Goal: Transaction & Acquisition: Book appointment/travel/reservation

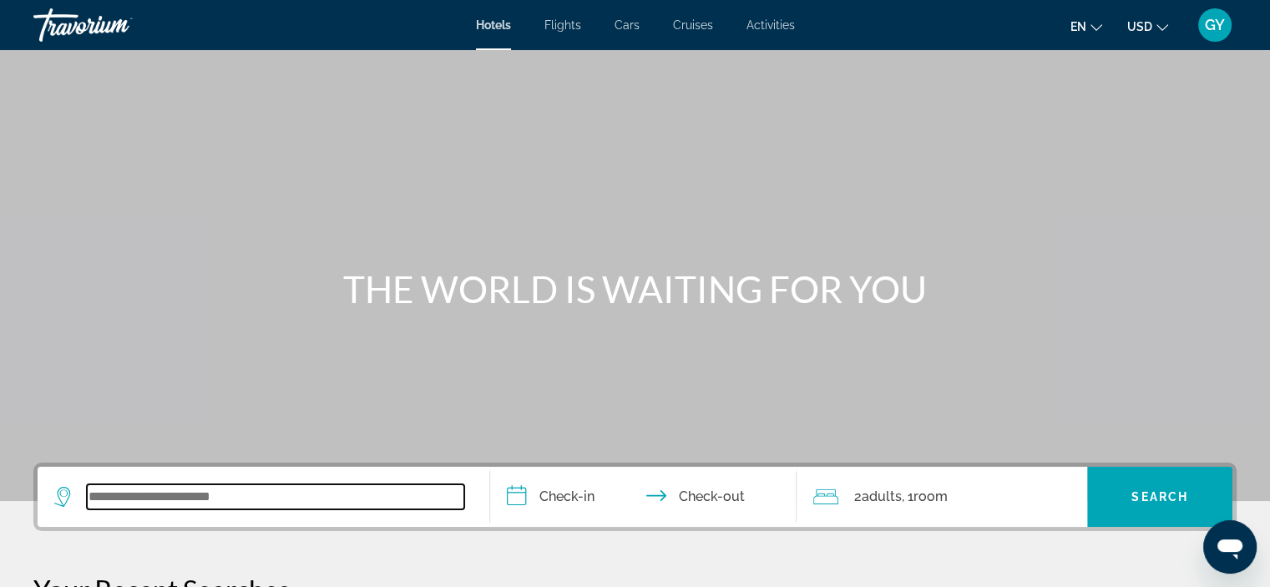
click at [100, 499] on input "Search widget" at bounding box center [275, 496] width 377 height 25
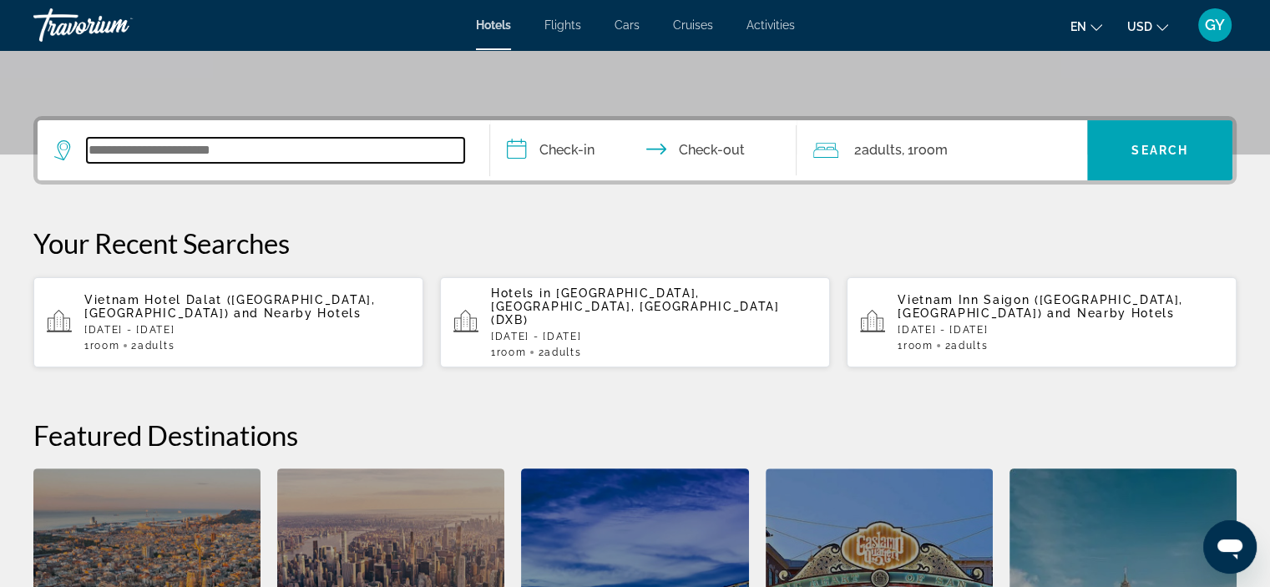
scroll to position [407, 0]
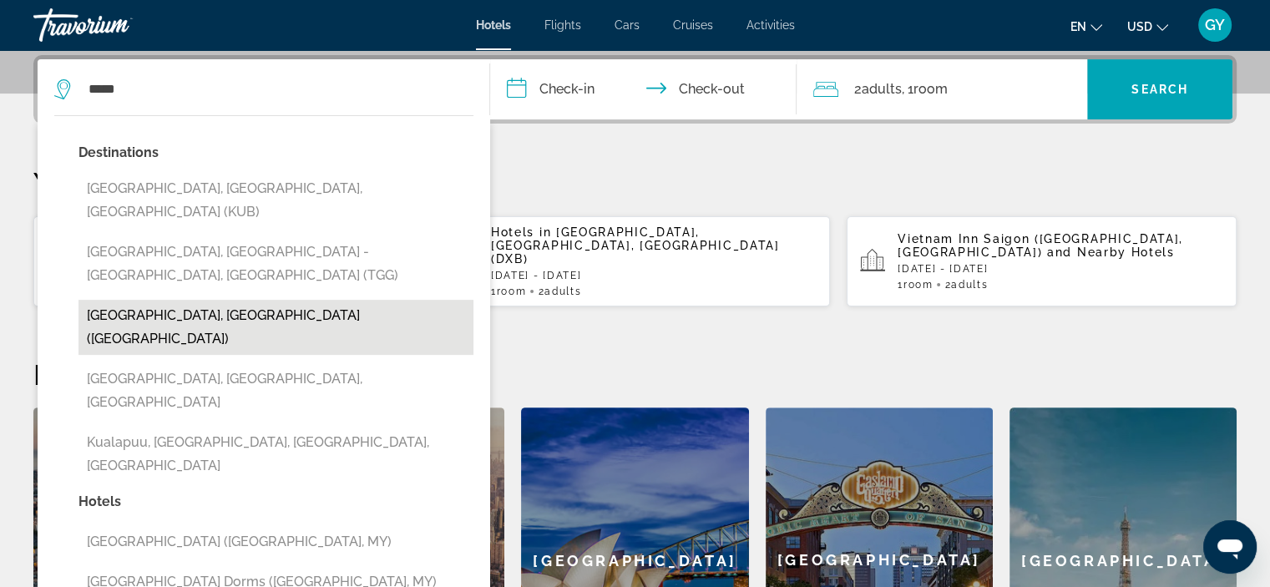
click at [211, 300] on button "Kuala Lumpur, Malaysia (KUL)" at bounding box center [275, 327] width 395 height 55
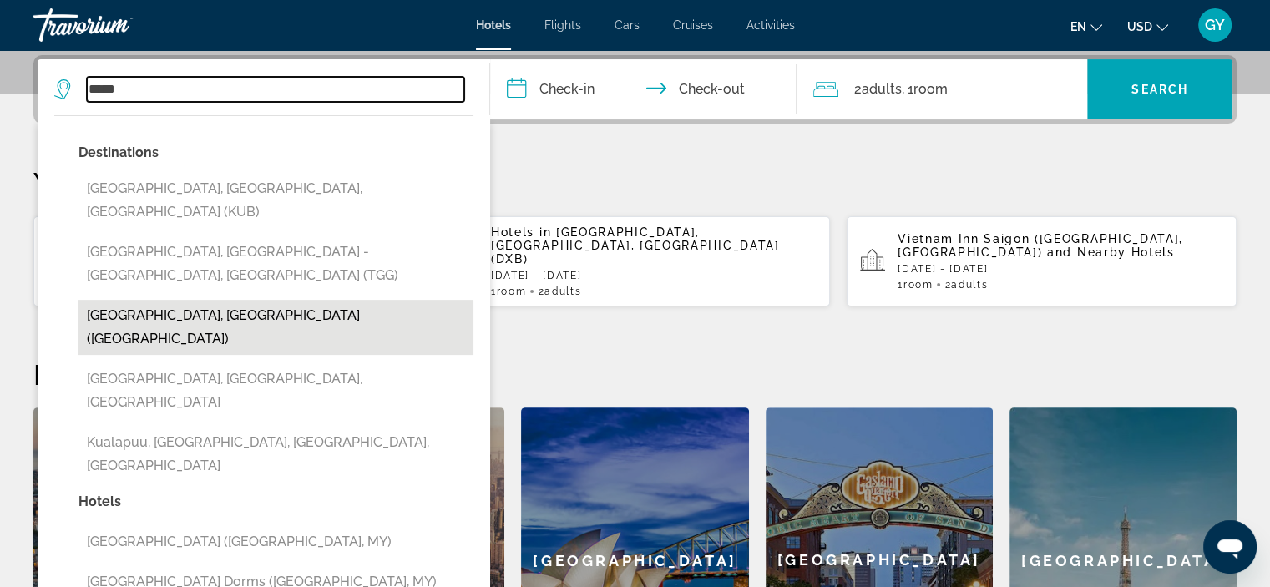
type input "**********"
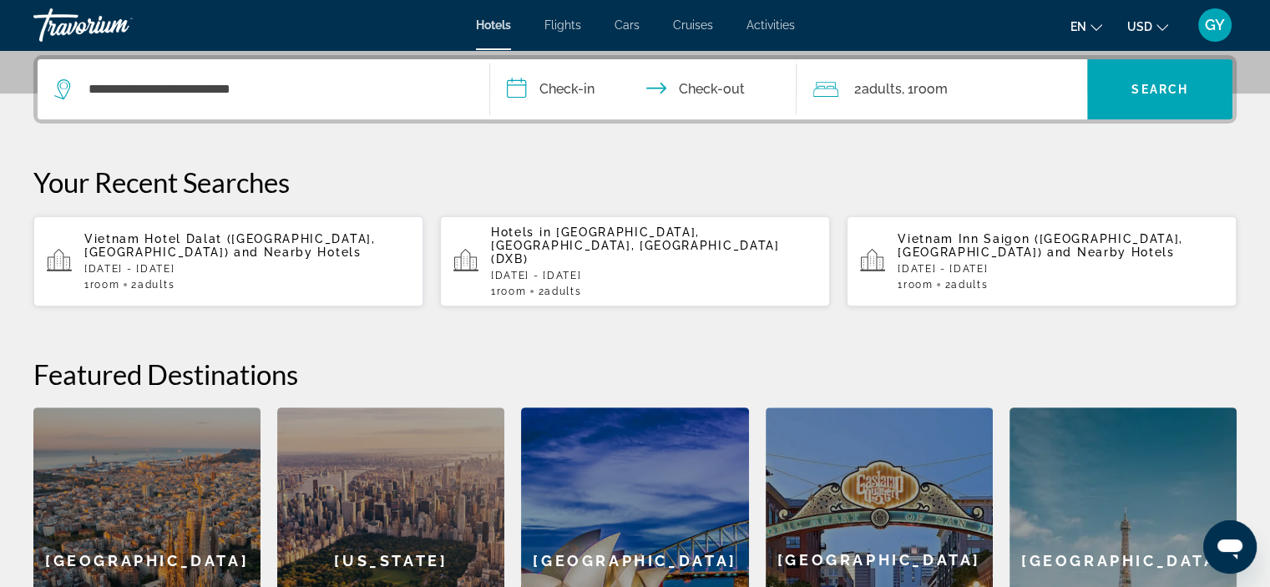
click at [520, 82] on input "**********" at bounding box center [647, 91] width 314 height 65
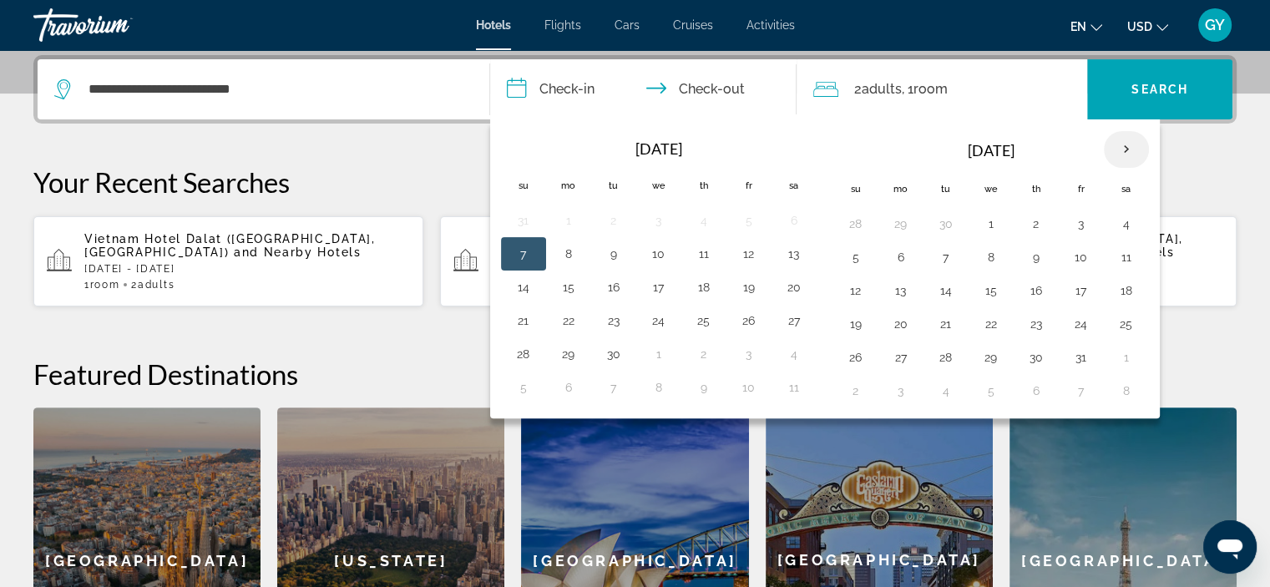
click at [1117, 145] on th "Next month" at bounding box center [1125, 149] width 45 height 37
click at [942, 326] on button "17" at bounding box center [945, 323] width 27 height 23
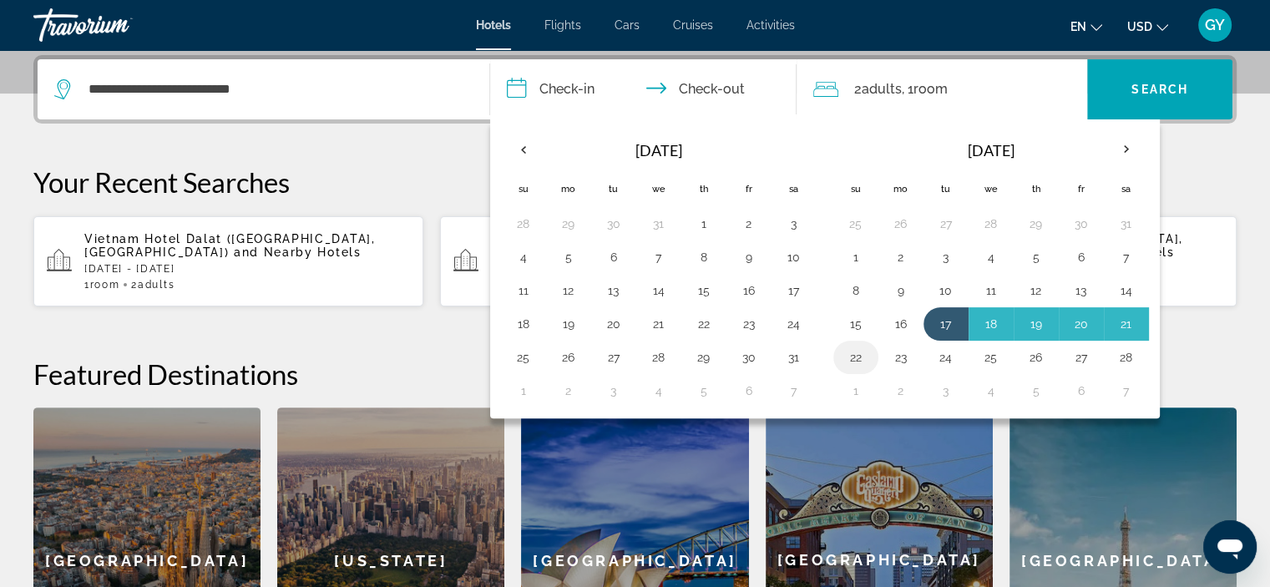
click at [851, 353] on button "22" at bounding box center [855, 357] width 27 height 23
type input "**********"
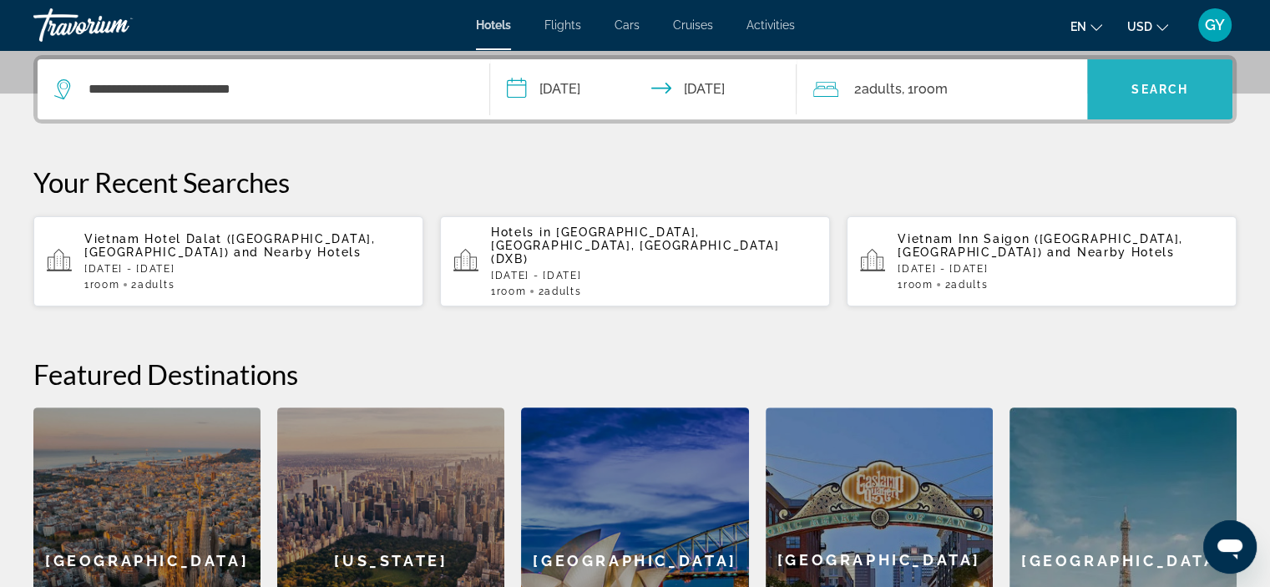
click at [1098, 87] on span "Search widget" at bounding box center [1159, 89] width 145 height 40
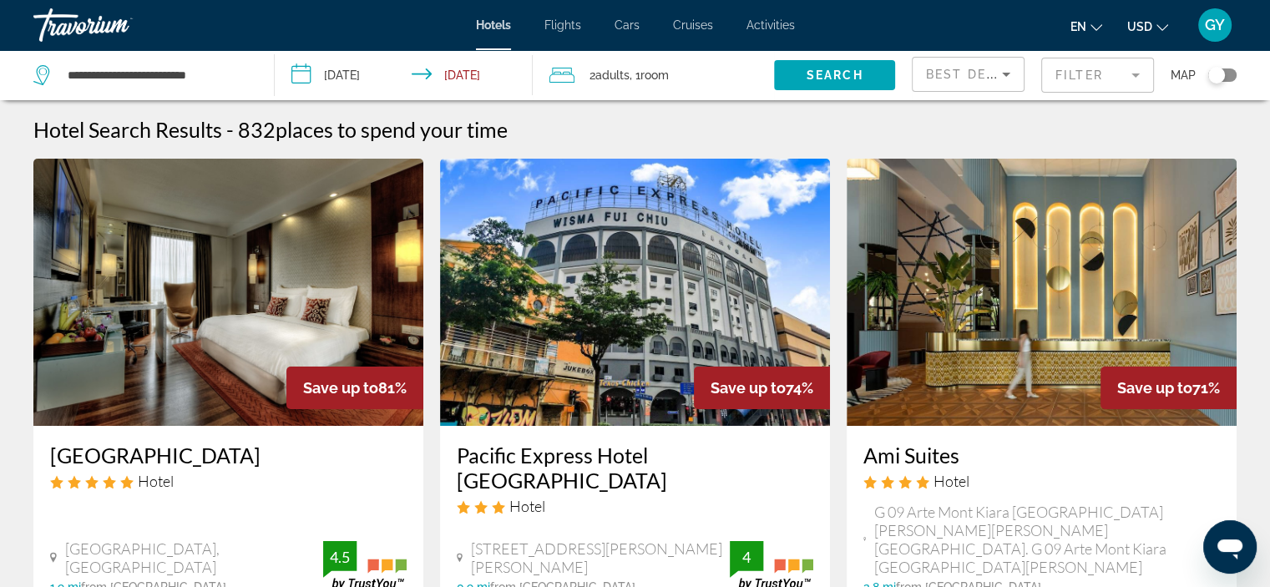
click at [1085, 79] on mat-form-field "Filter" at bounding box center [1097, 75] width 113 height 35
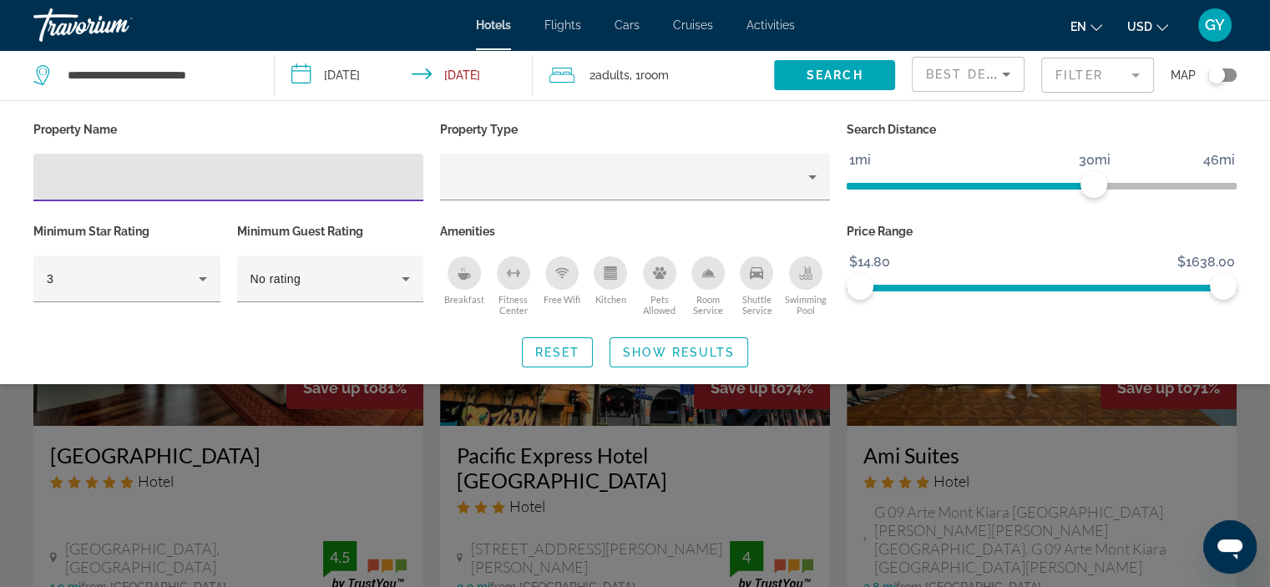
click at [74, 184] on input "Hotel Filters" at bounding box center [228, 178] width 363 height 20
click at [42, 184] on div "Hotel Filters" at bounding box center [228, 178] width 390 height 48
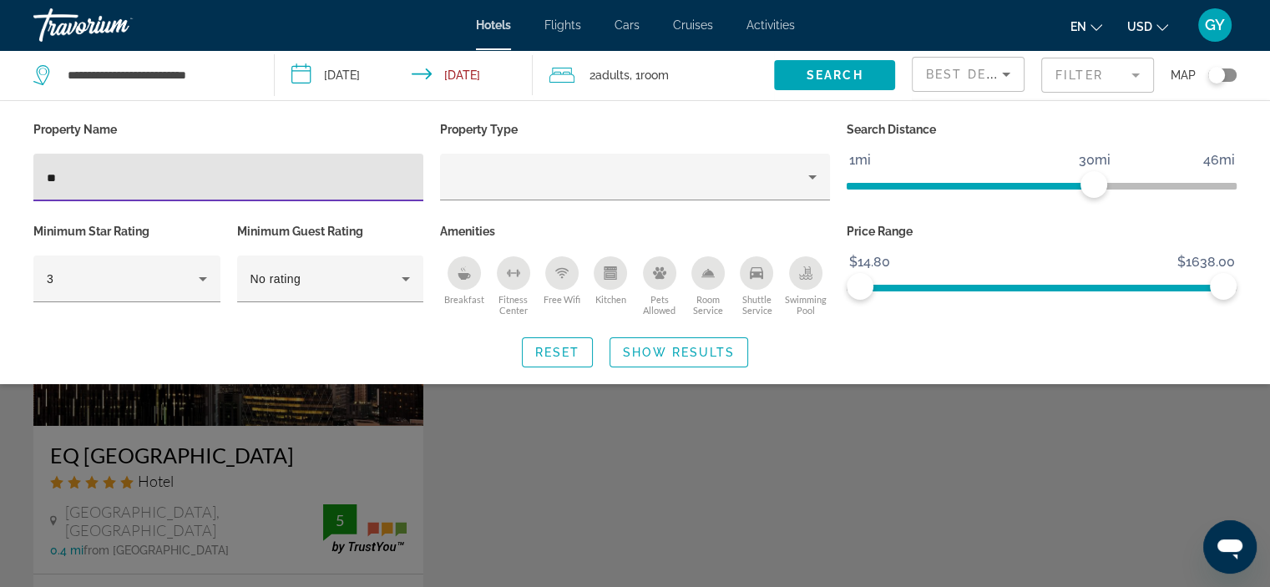
type input "**"
click at [225, 416] on div "Search widget" at bounding box center [635, 418] width 1270 height 336
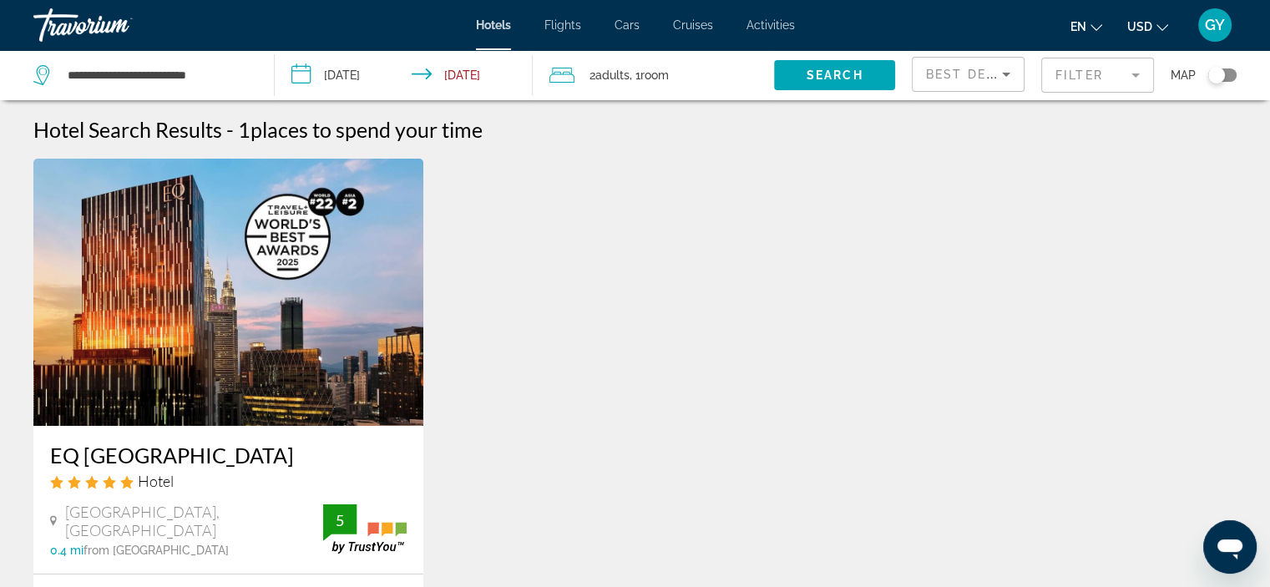
click at [210, 383] on img "Main content" at bounding box center [228, 292] width 390 height 267
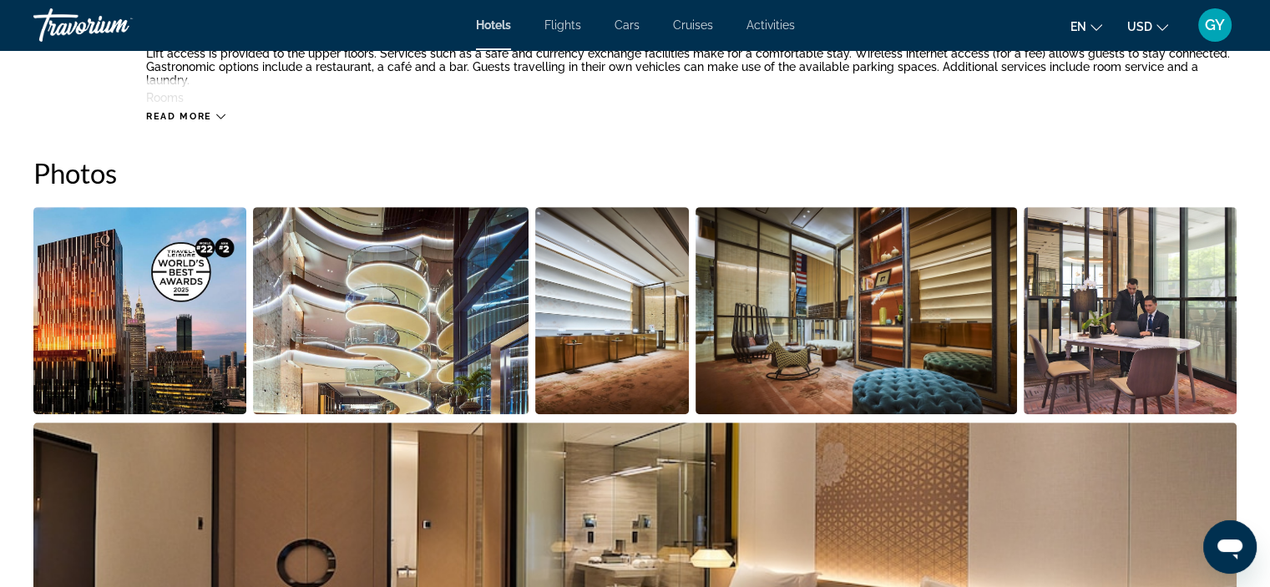
scroll to position [786, 0]
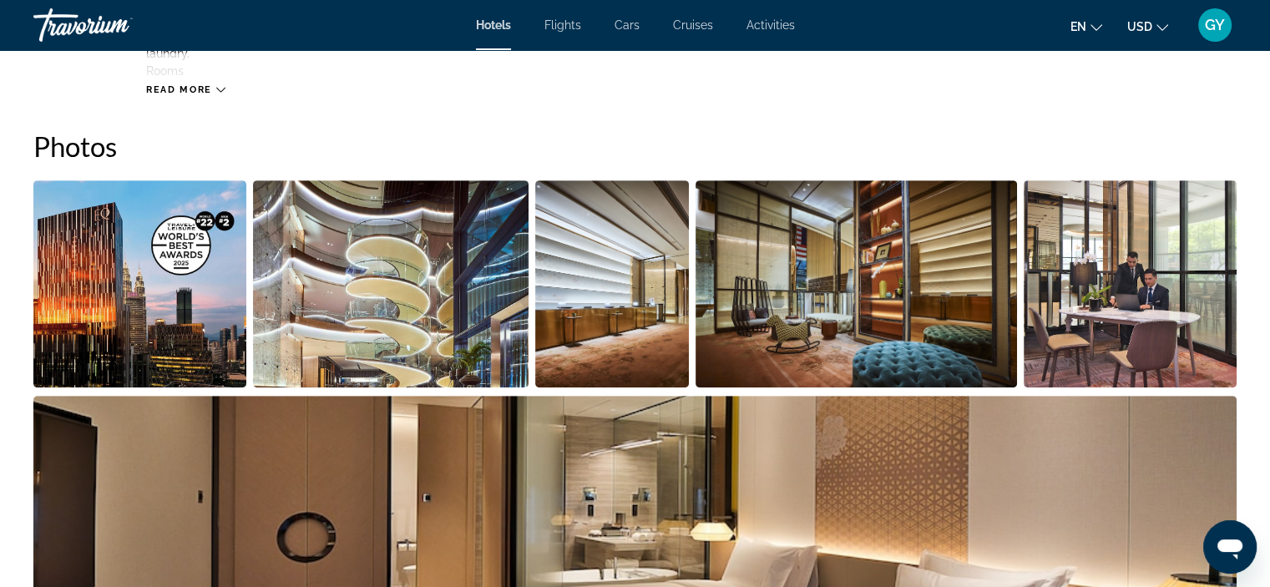
click at [180, 298] on img "Open full-screen image slider" at bounding box center [139, 283] width 213 height 207
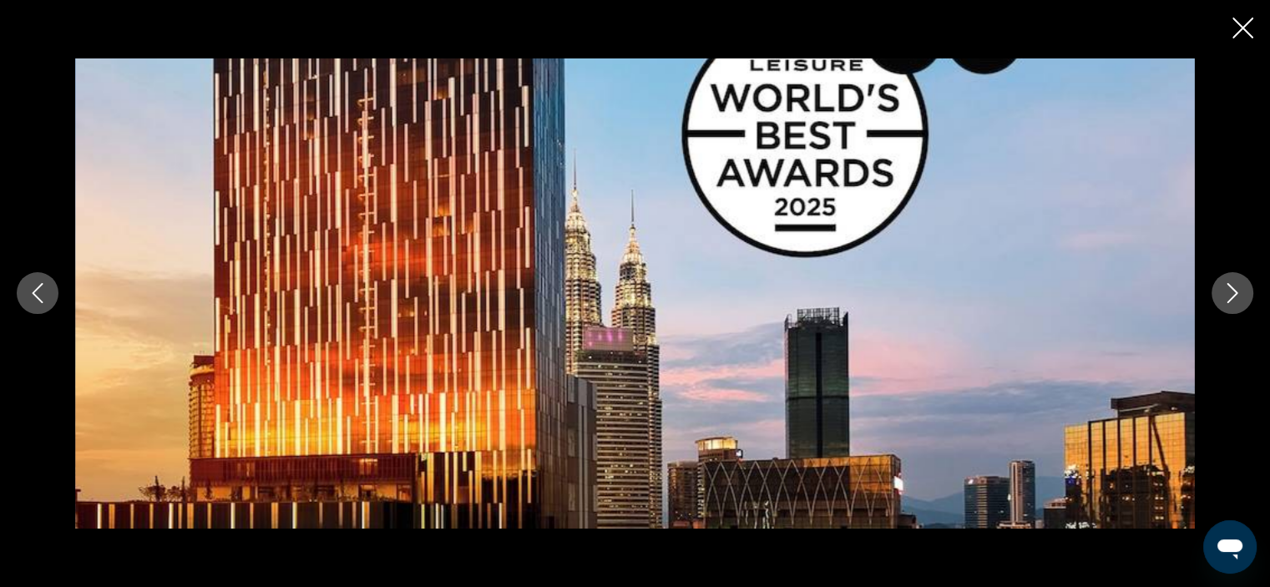
click at [1235, 293] on icon "Next image" at bounding box center [1232, 293] width 20 height 20
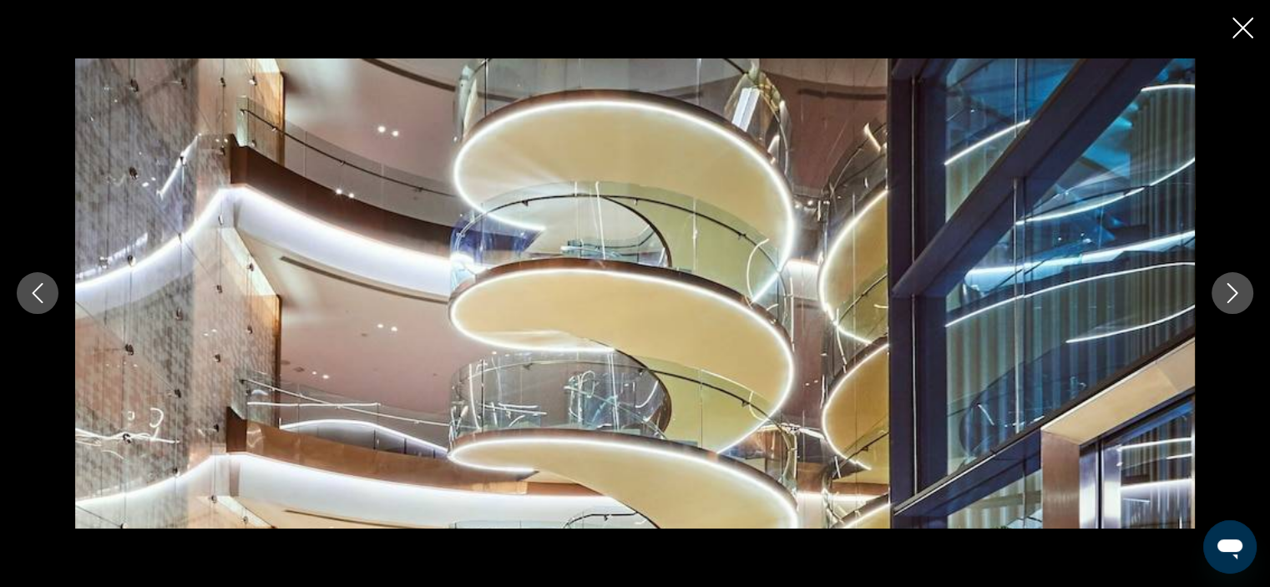
click at [1235, 293] on icon "Next image" at bounding box center [1232, 293] width 20 height 20
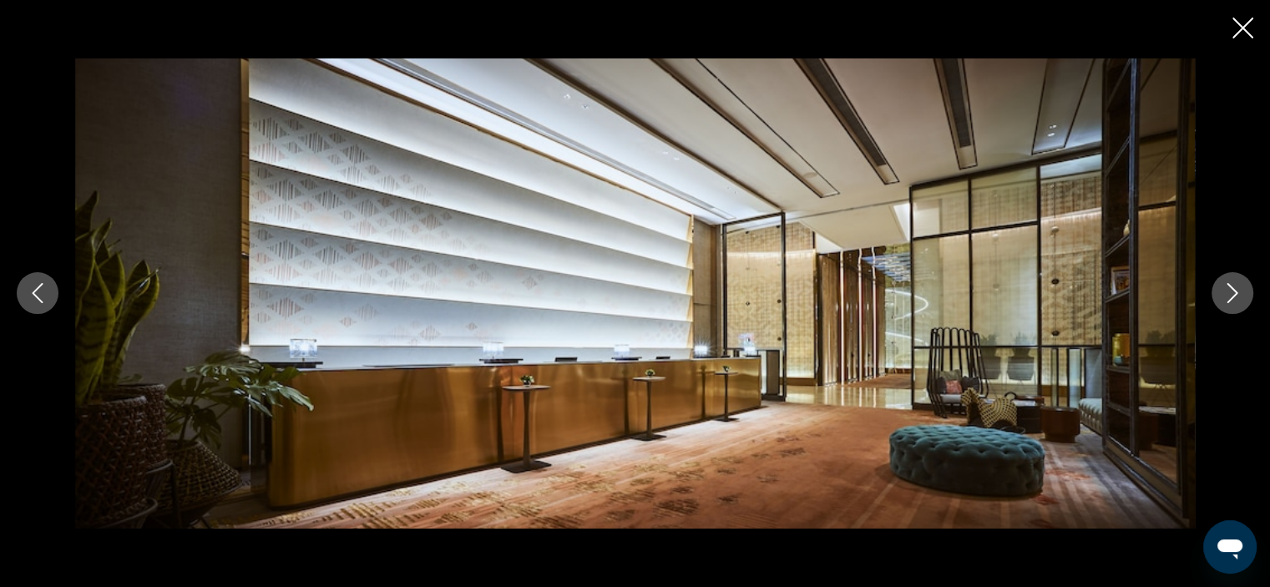
click at [1235, 293] on icon "Next image" at bounding box center [1232, 293] width 20 height 20
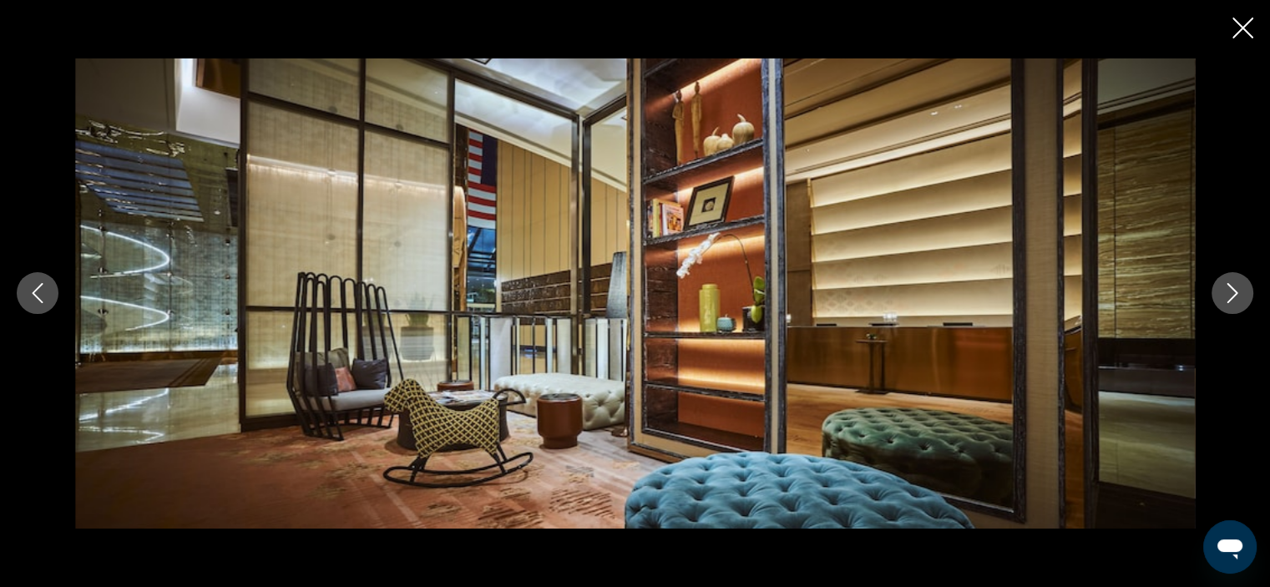
click at [1235, 293] on icon "Next image" at bounding box center [1232, 293] width 20 height 20
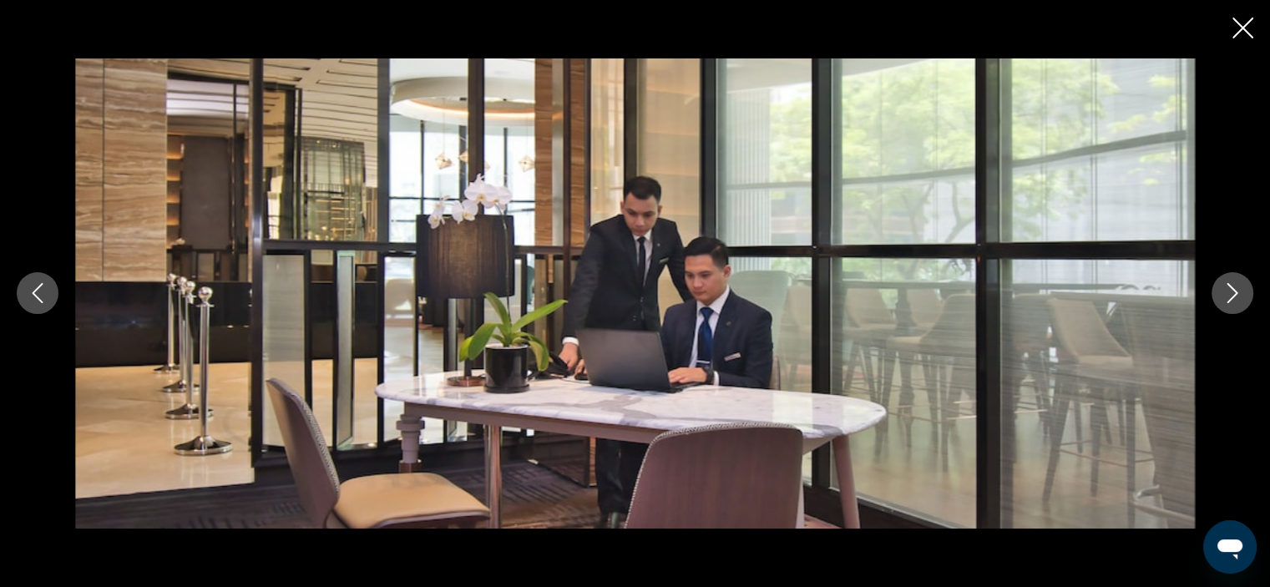
click at [1235, 293] on icon "Next image" at bounding box center [1232, 293] width 20 height 20
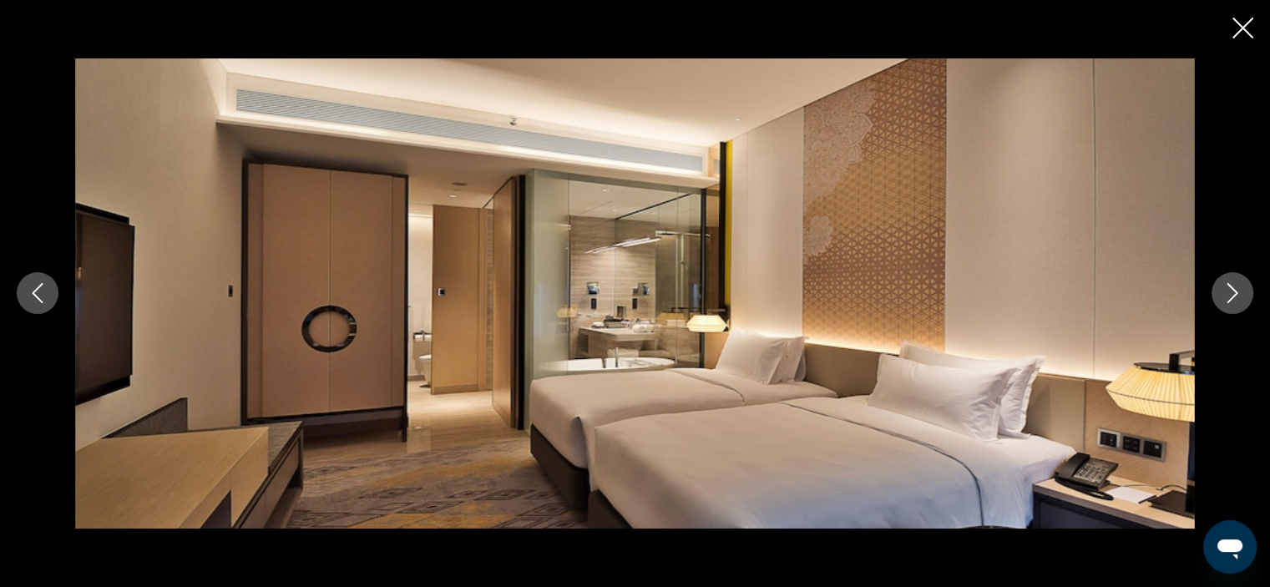
click at [1235, 293] on icon "Next image" at bounding box center [1232, 293] width 20 height 20
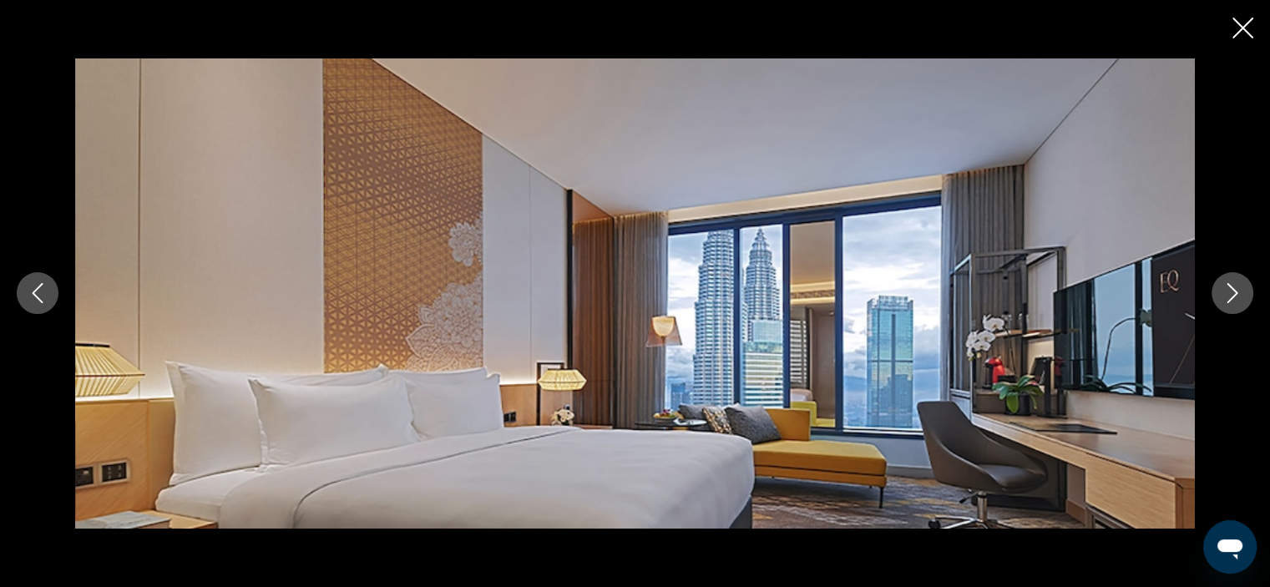
click at [1235, 293] on icon "Next image" at bounding box center [1232, 293] width 20 height 20
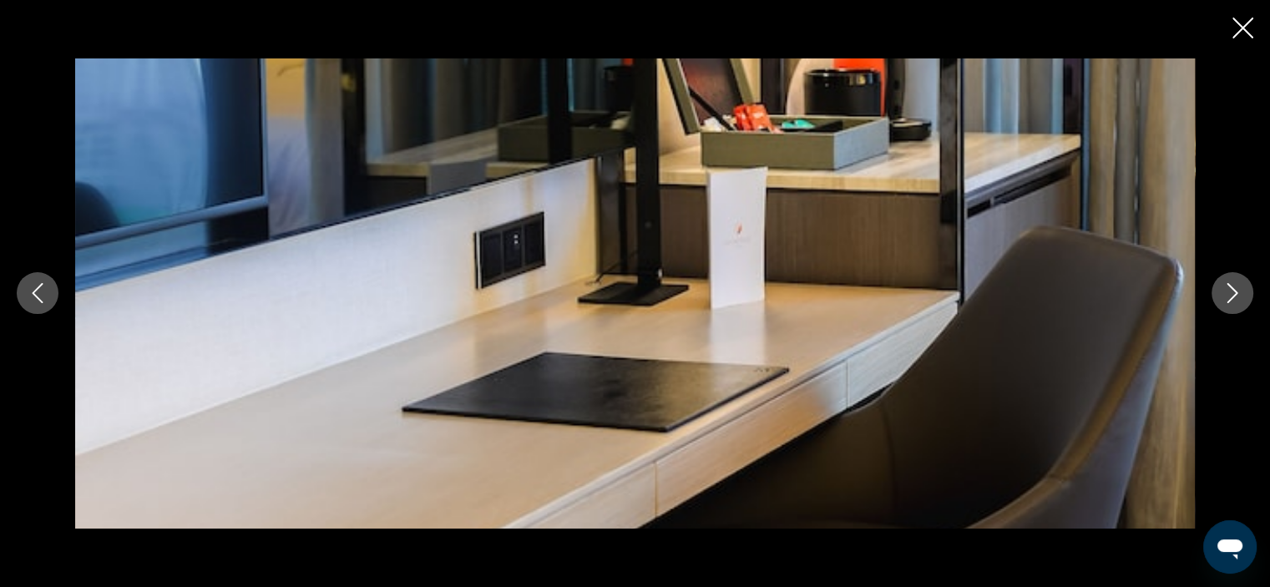
click at [1235, 293] on icon "Next image" at bounding box center [1232, 293] width 20 height 20
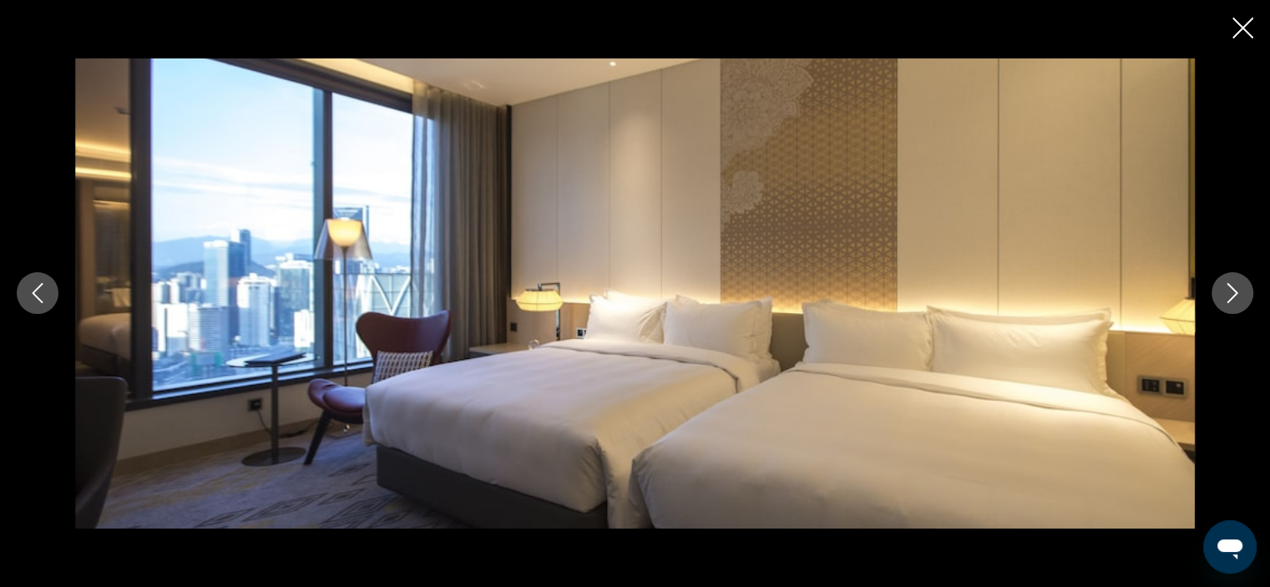
click at [1235, 293] on icon "Next image" at bounding box center [1232, 293] width 20 height 20
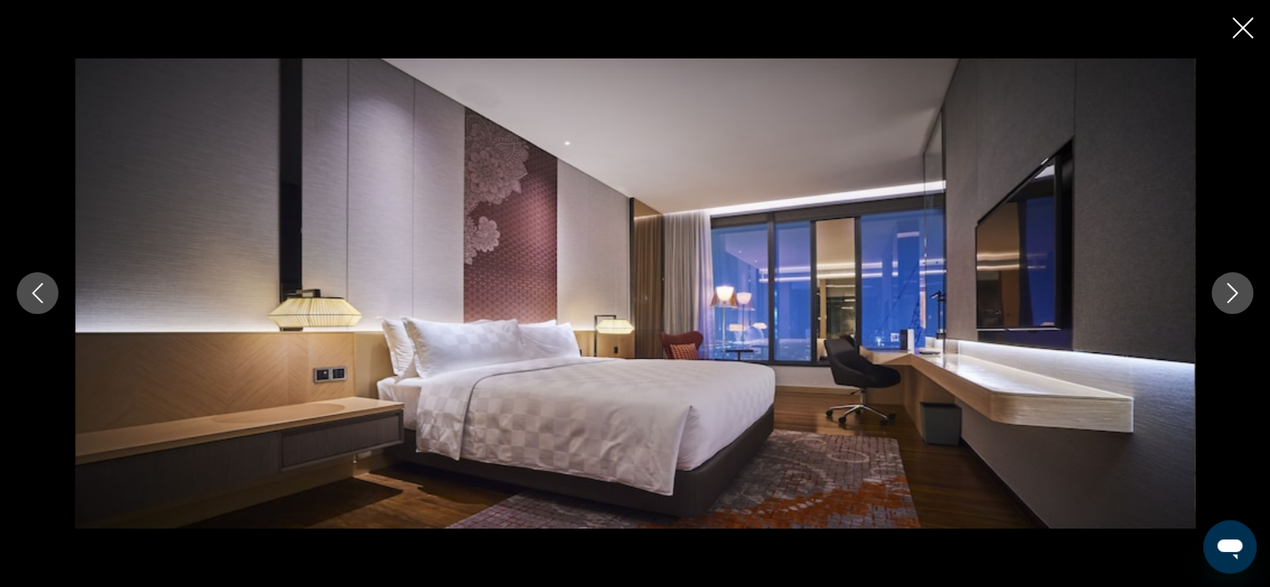
click at [1235, 293] on icon "Next image" at bounding box center [1232, 293] width 20 height 20
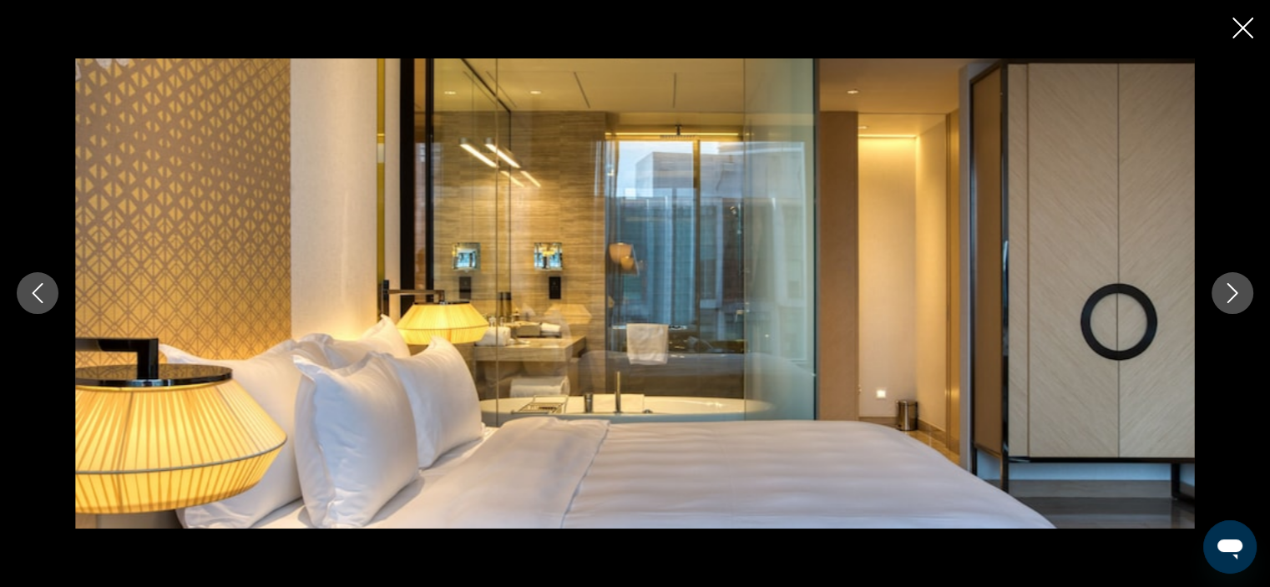
click at [1235, 293] on icon "Next image" at bounding box center [1232, 293] width 20 height 20
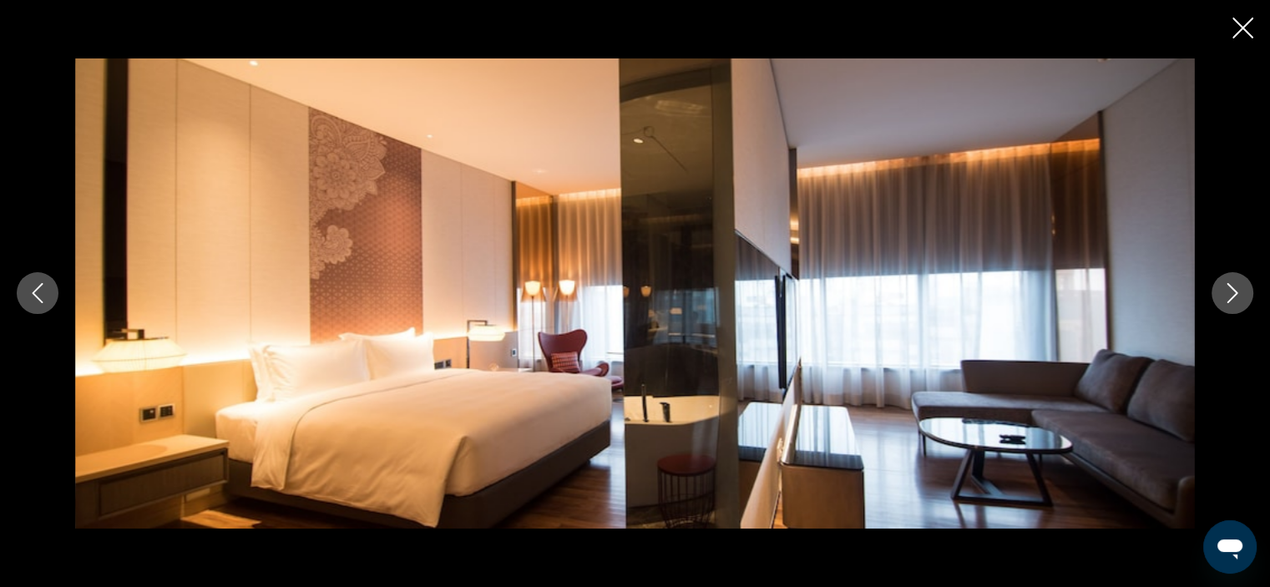
click at [1235, 293] on icon "Next image" at bounding box center [1232, 293] width 20 height 20
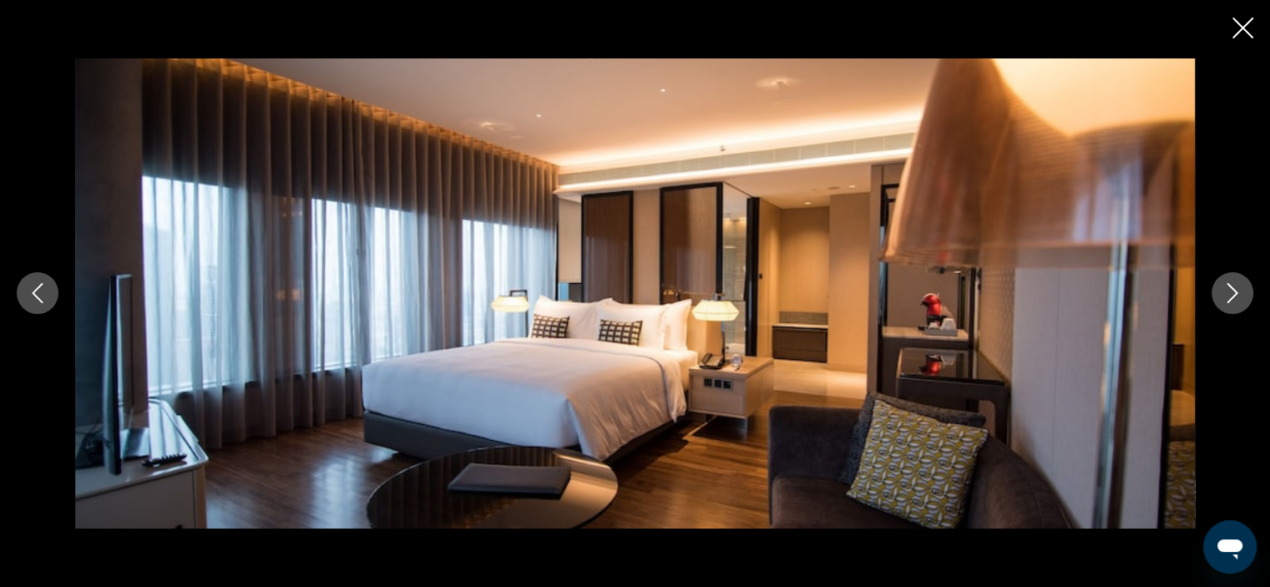
click at [1235, 293] on icon "Next image" at bounding box center [1232, 293] width 20 height 20
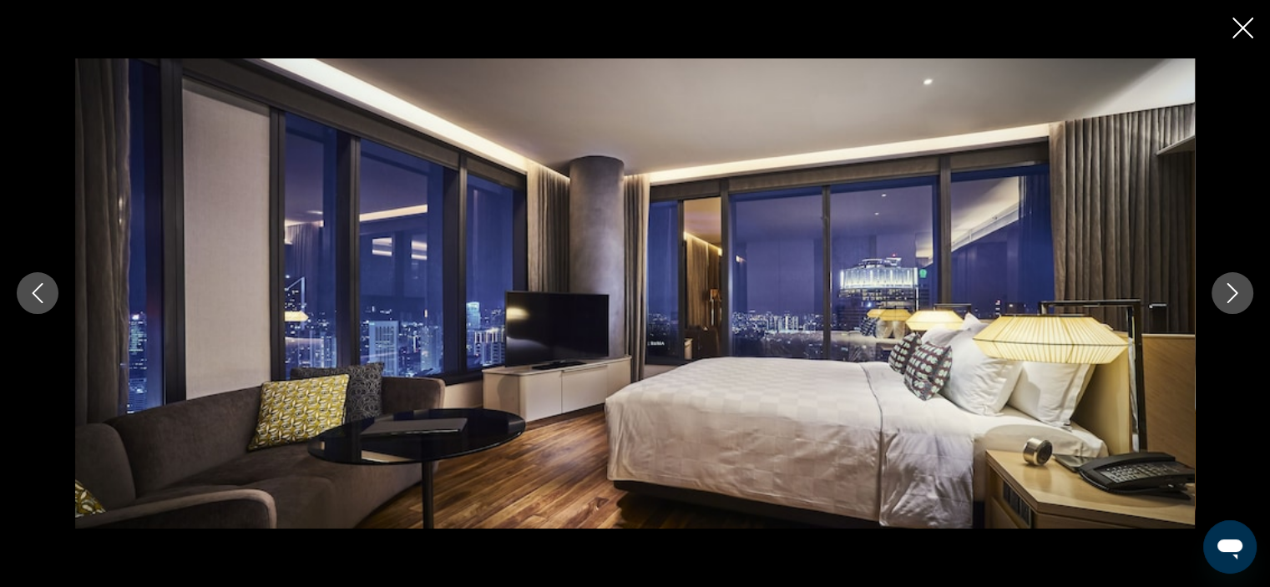
click at [1235, 293] on icon "Next image" at bounding box center [1232, 293] width 20 height 20
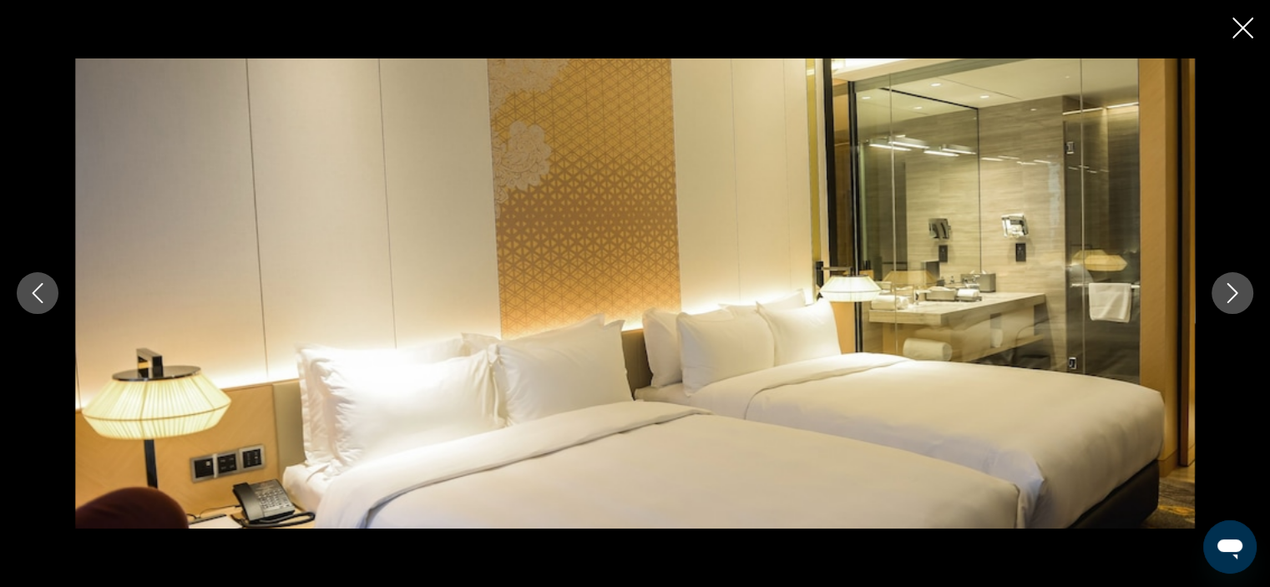
click at [1235, 293] on icon "Next image" at bounding box center [1232, 293] width 20 height 20
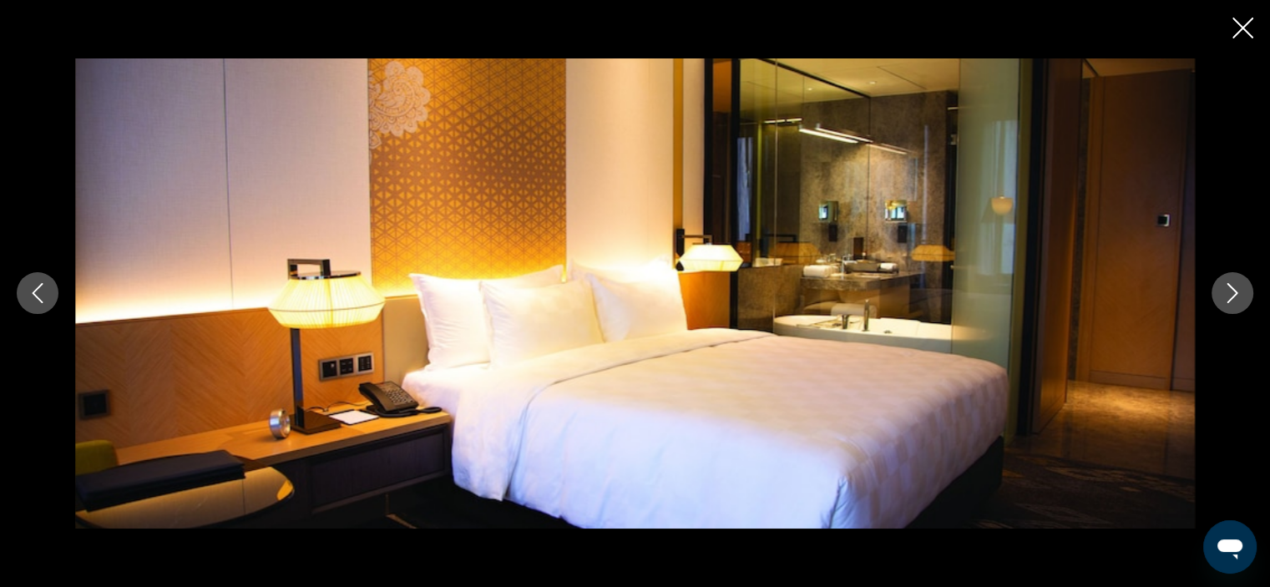
click at [1235, 293] on icon "Next image" at bounding box center [1232, 293] width 20 height 20
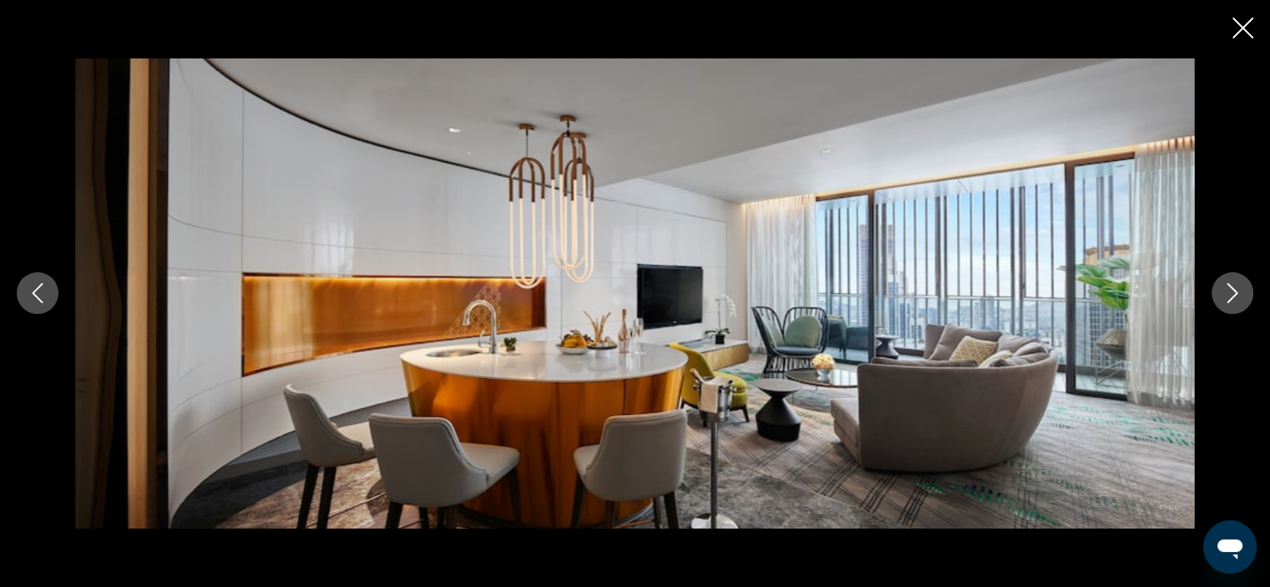
click at [1235, 293] on icon "Next image" at bounding box center [1232, 293] width 20 height 20
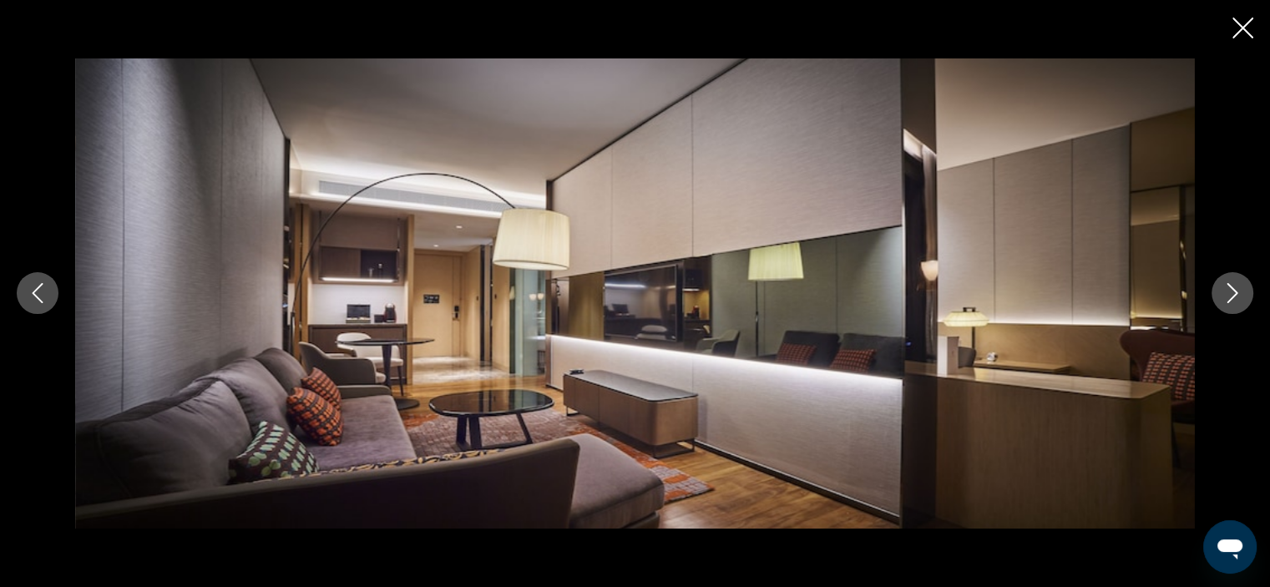
click at [1235, 293] on icon "Next image" at bounding box center [1232, 293] width 20 height 20
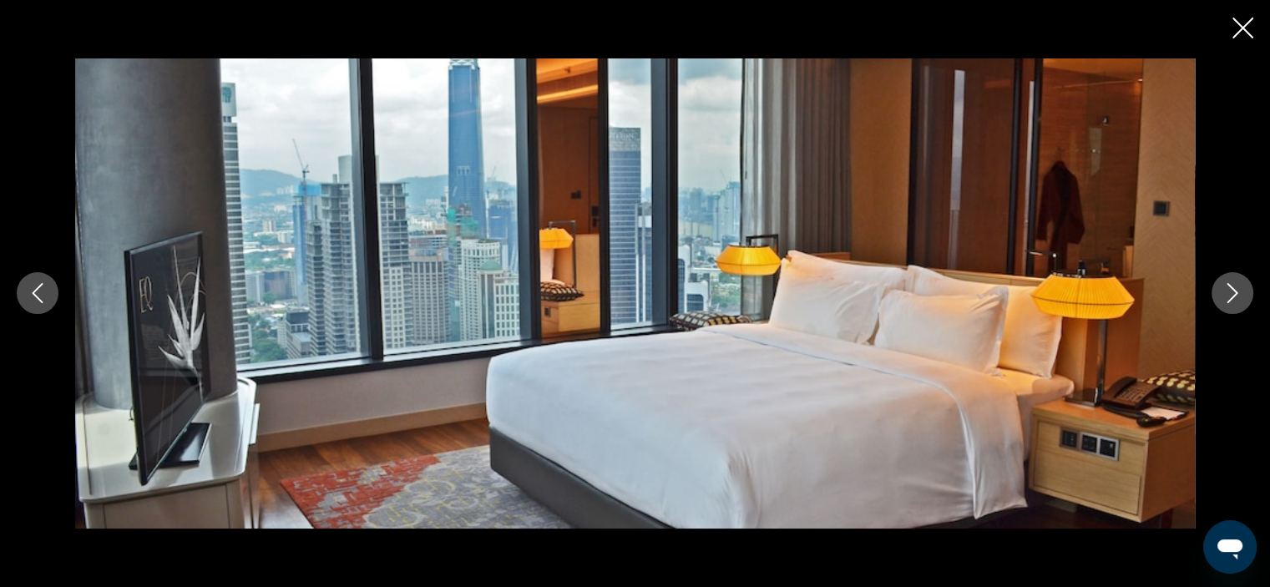
click at [1235, 293] on icon "Next image" at bounding box center [1232, 293] width 20 height 20
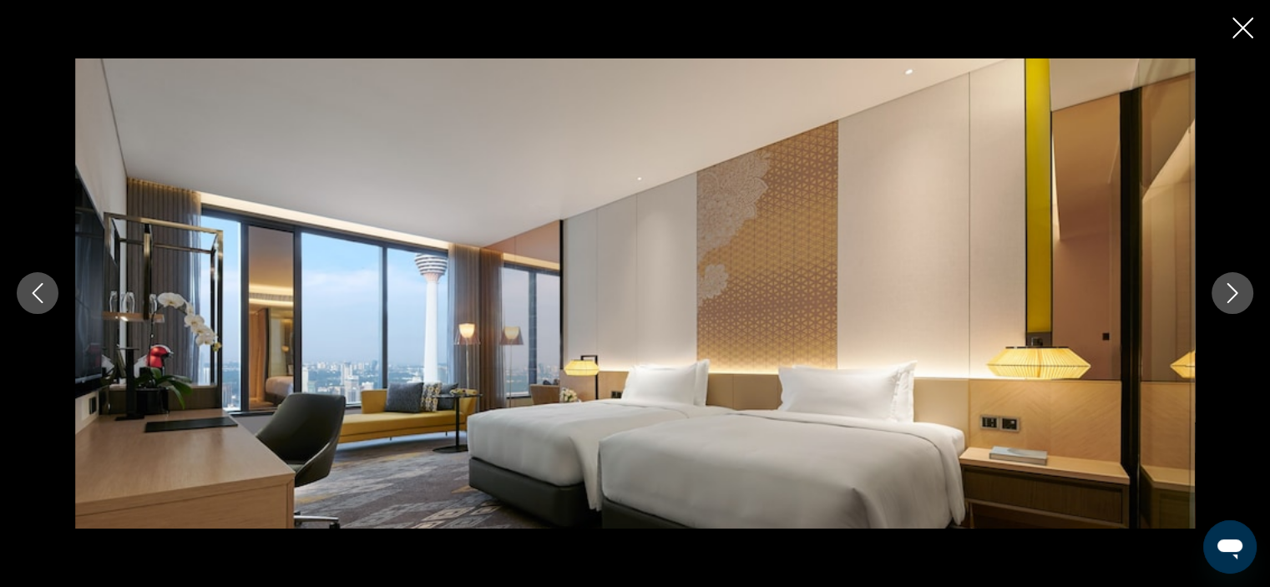
click at [1235, 293] on icon "Next image" at bounding box center [1232, 293] width 20 height 20
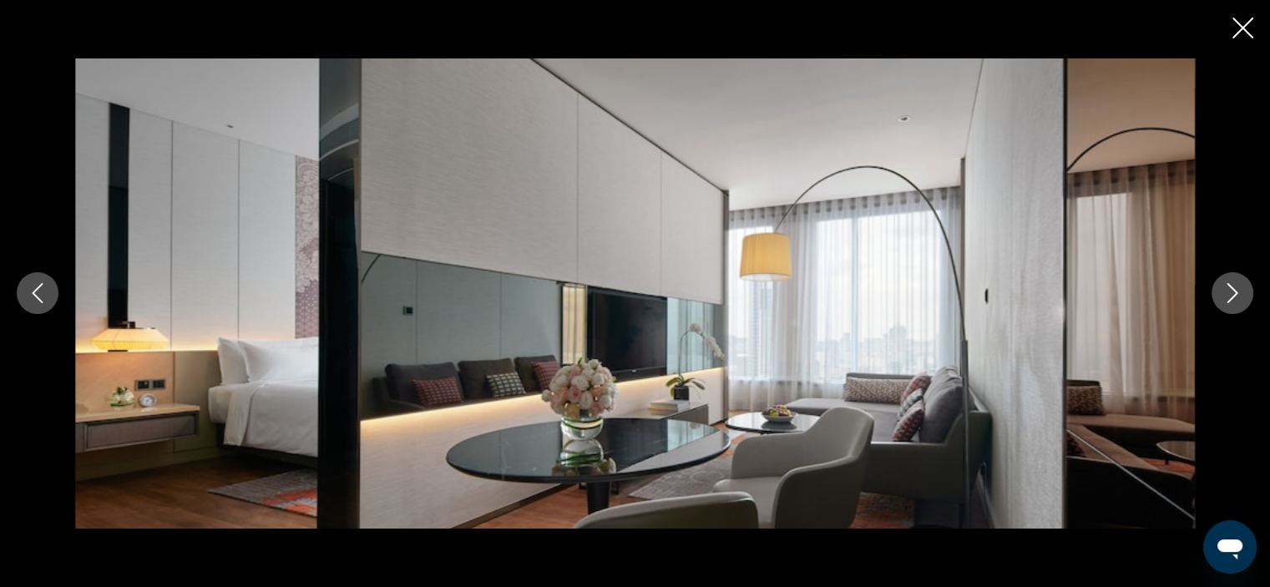
click at [1235, 293] on icon "Next image" at bounding box center [1232, 293] width 20 height 20
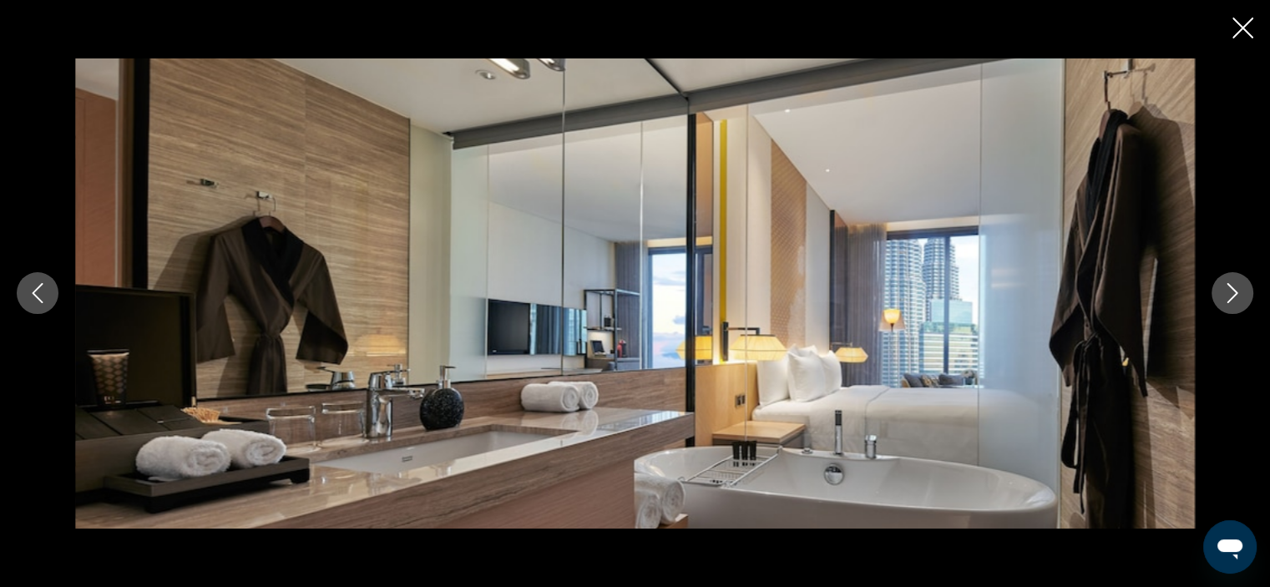
click at [1235, 293] on icon "Next image" at bounding box center [1232, 293] width 20 height 20
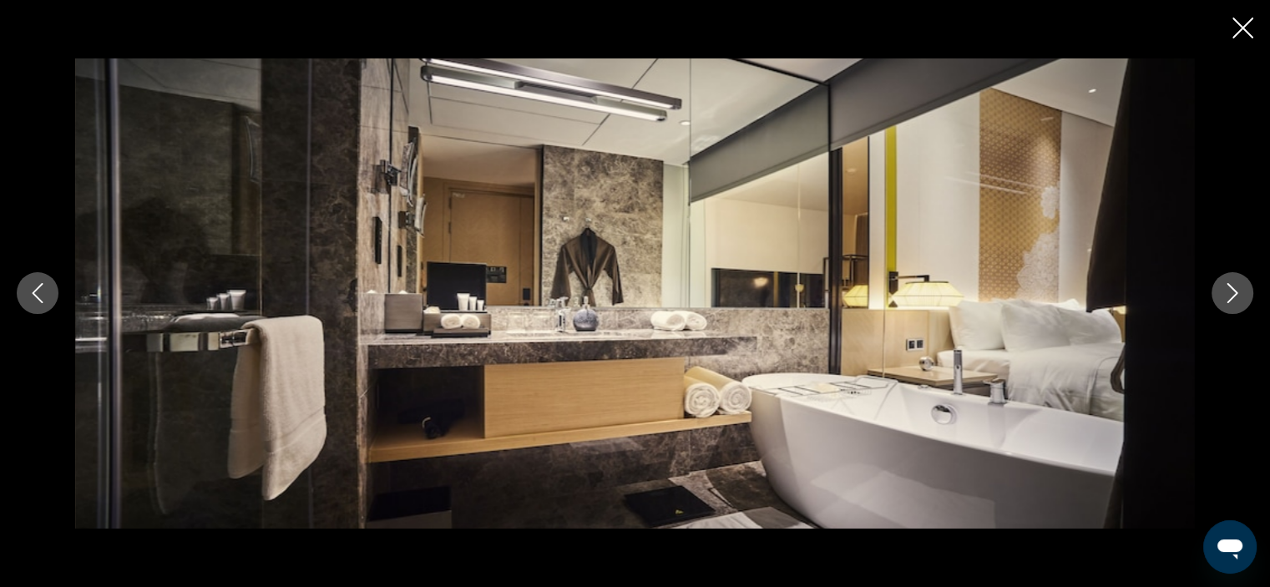
click at [1235, 293] on icon "Next image" at bounding box center [1232, 293] width 20 height 20
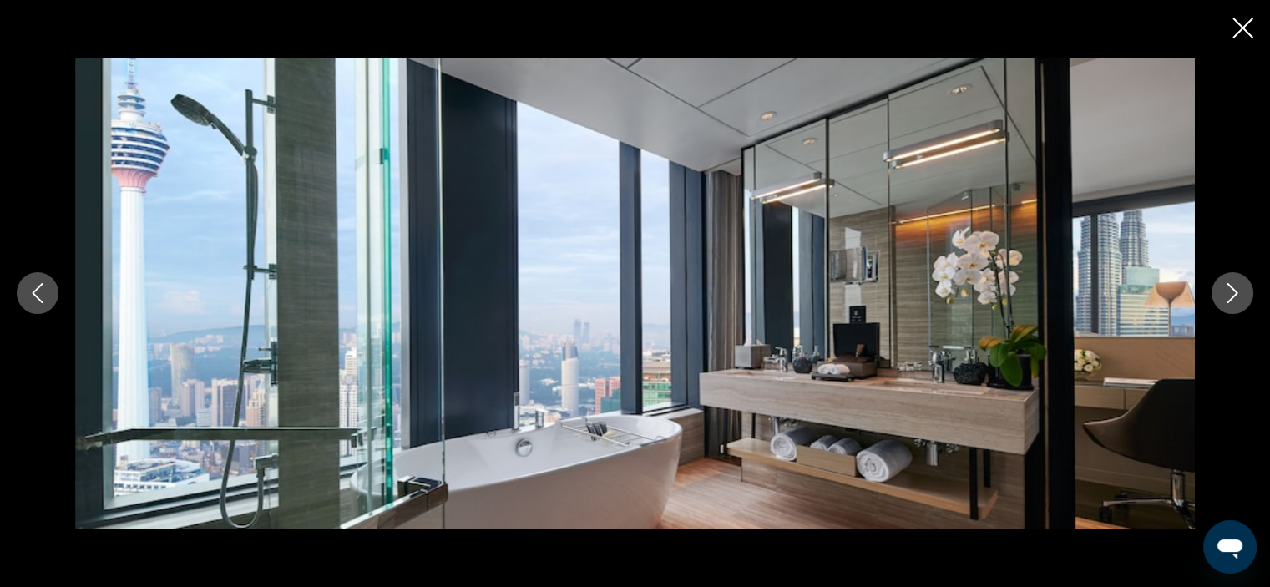
click at [1235, 293] on icon "Next image" at bounding box center [1232, 293] width 20 height 20
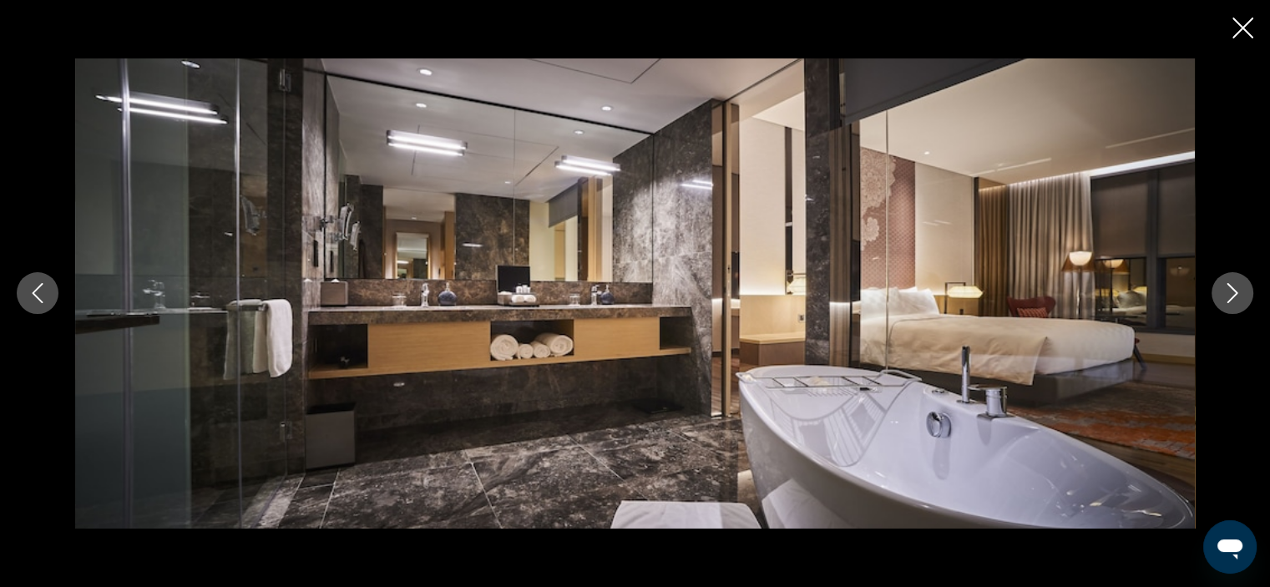
click at [1235, 293] on icon "Next image" at bounding box center [1232, 293] width 20 height 20
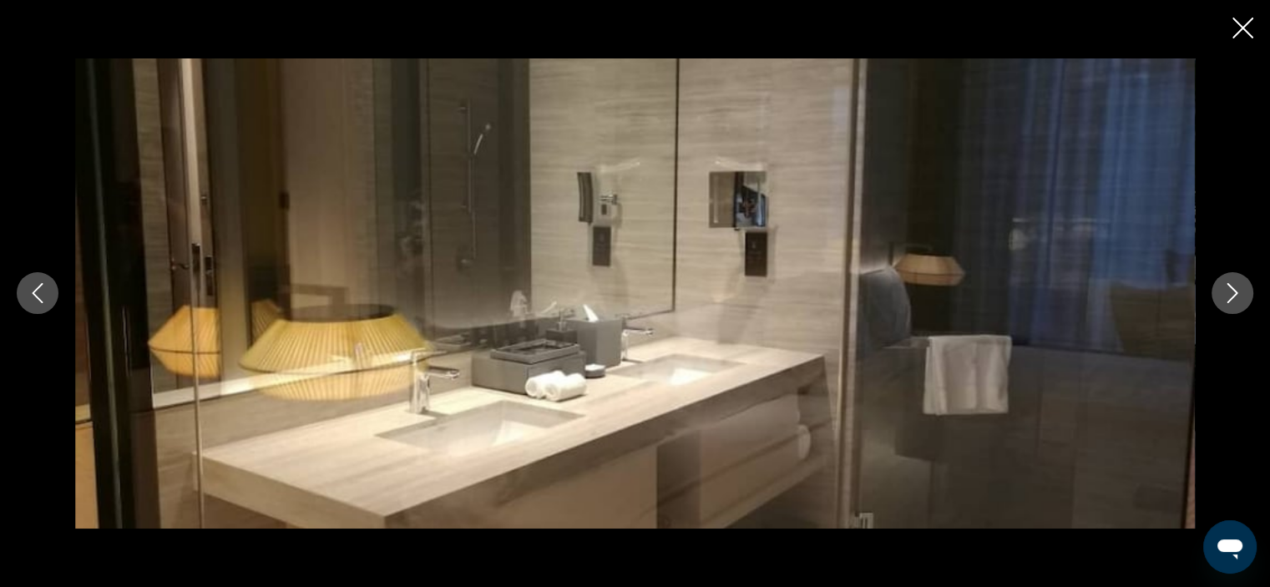
click at [1235, 293] on icon "Next image" at bounding box center [1232, 293] width 20 height 20
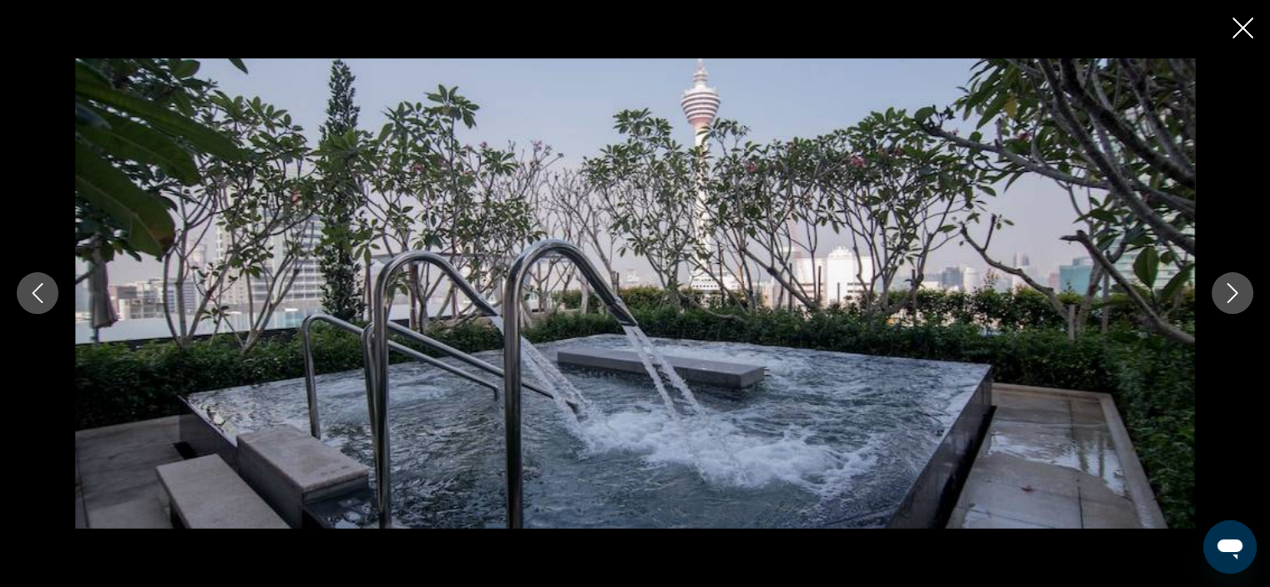
click at [1235, 293] on icon "Next image" at bounding box center [1232, 293] width 20 height 20
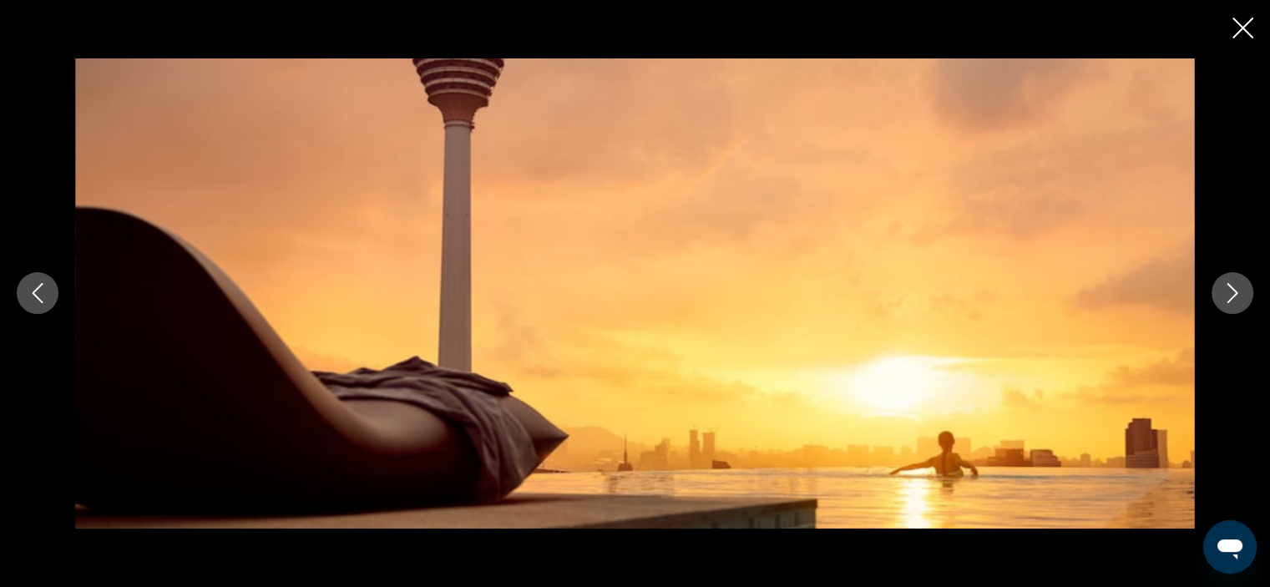
click at [1235, 293] on icon "Next image" at bounding box center [1232, 293] width 20 height 20
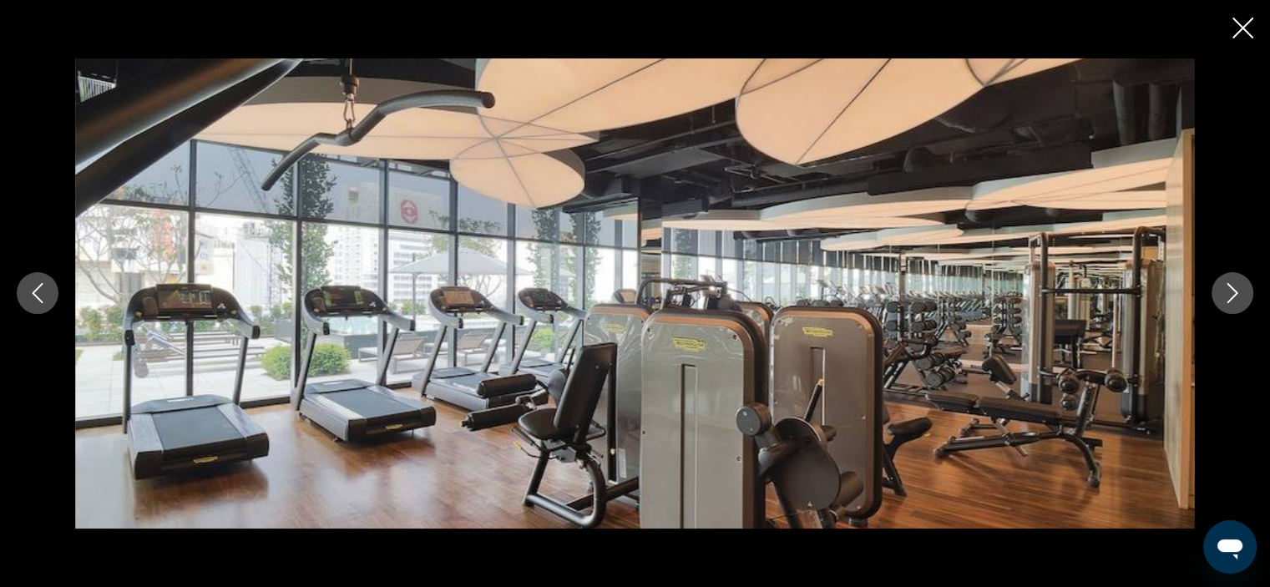
click at [1235, 293] on icon "Next image" at bounding box center [1232, 293] width 20 height 20
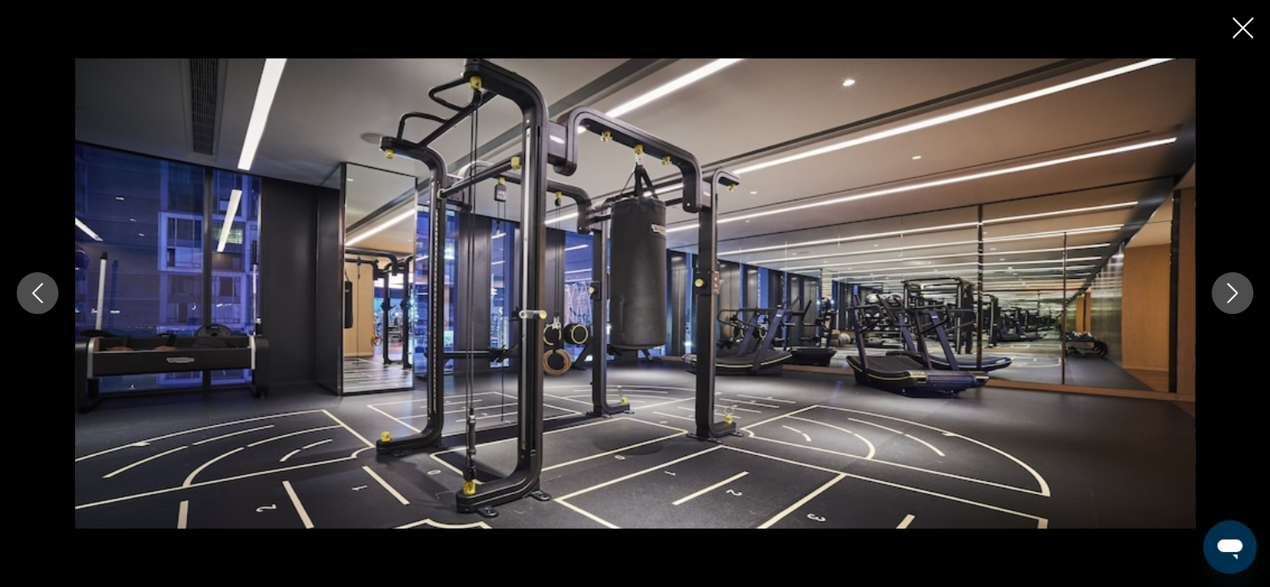
click at [1235, 293] on icon "Next image" at bounding box center [1232, 293] width 20 height 20
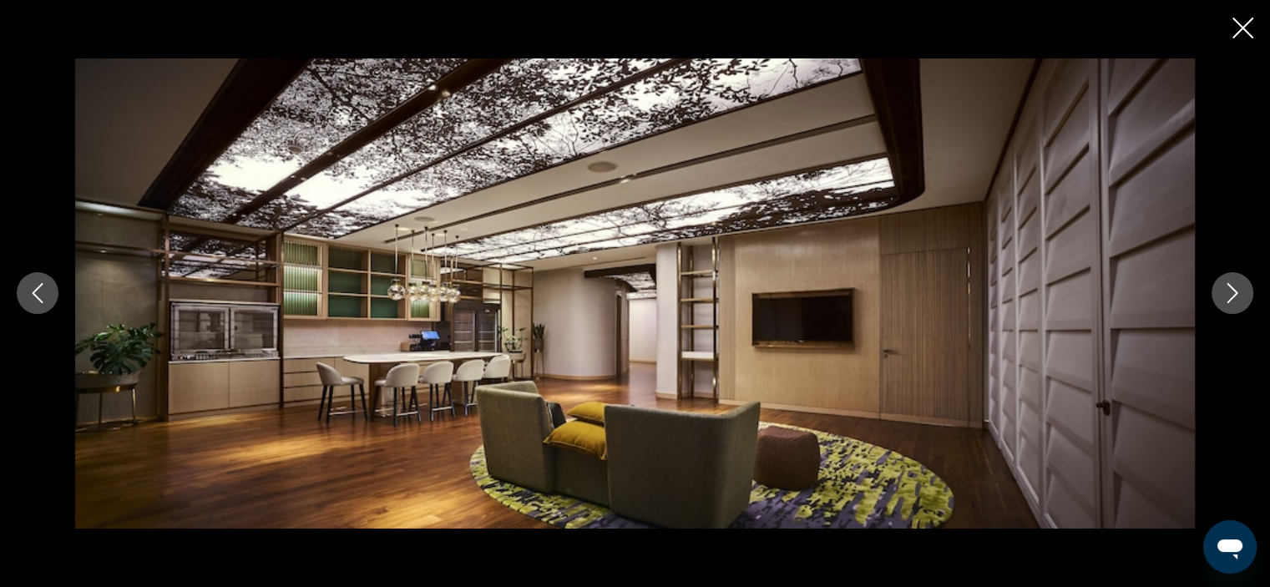
click at [1235, 293] on icon "Next image" at bounding box center [1232, 293] width 20 height 20
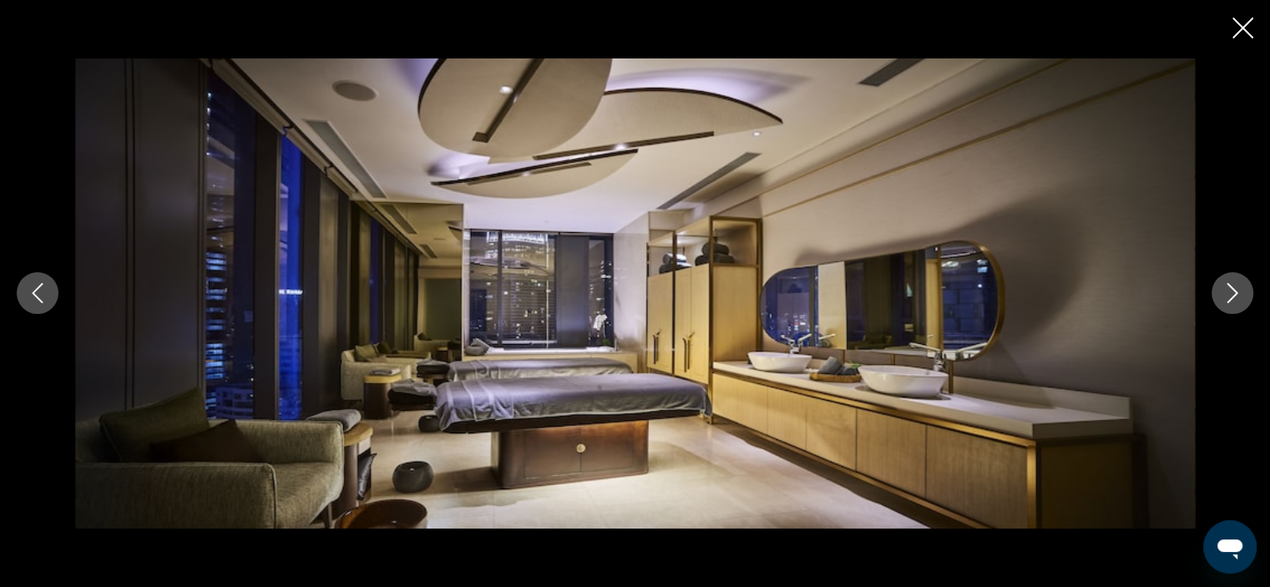
click at [1235, 293] on icon "Next image" at bounding box center [1232, 293] width 20 height 20
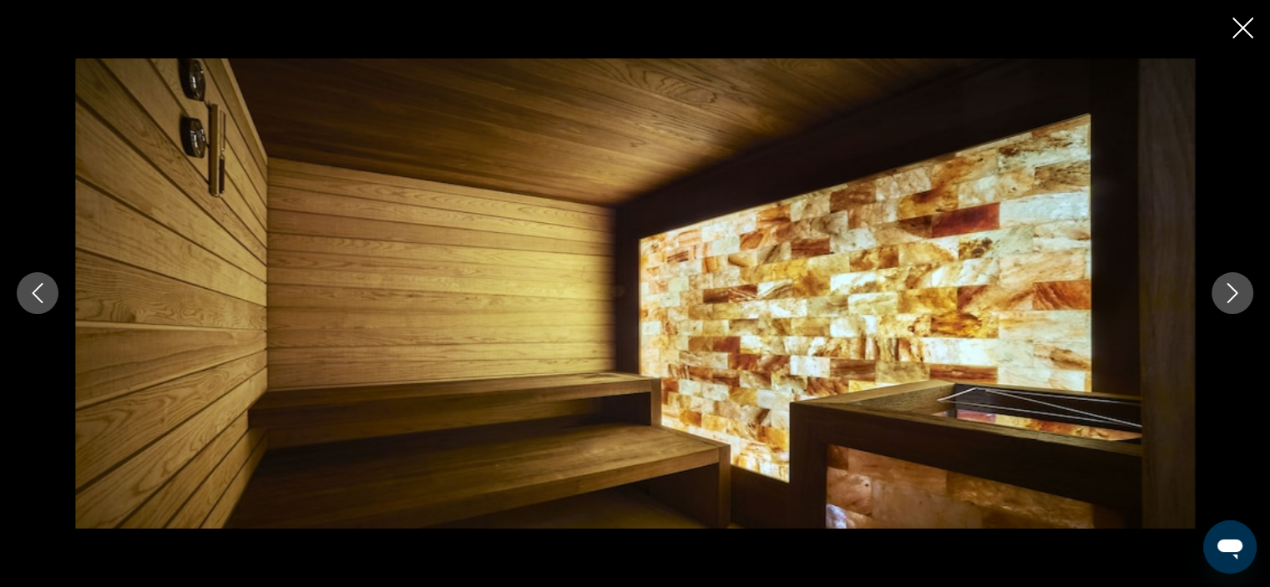
click at [1235, 293] on icon "Next image" at bounding box center [1232, 293] width 20 height 20
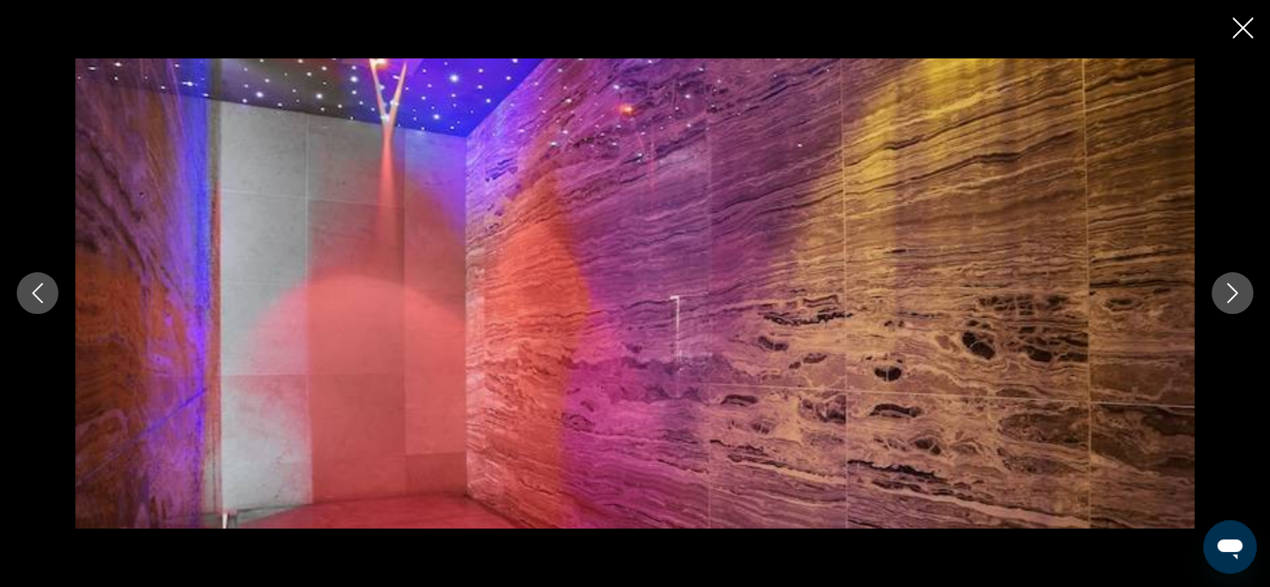
click at [1235, 293] on icon "Next image" at bounding box center [1232, 293] width 20 height 20
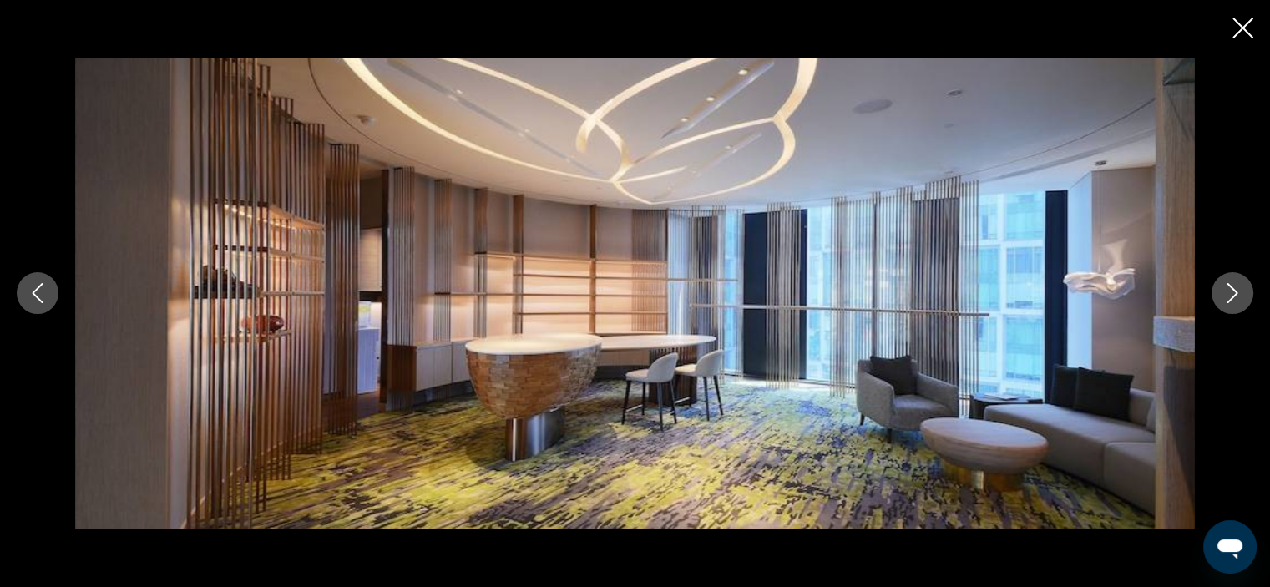
click at [1235, 293] on icon "Next image" at bounding box center [1232, 293] width 20 height 20
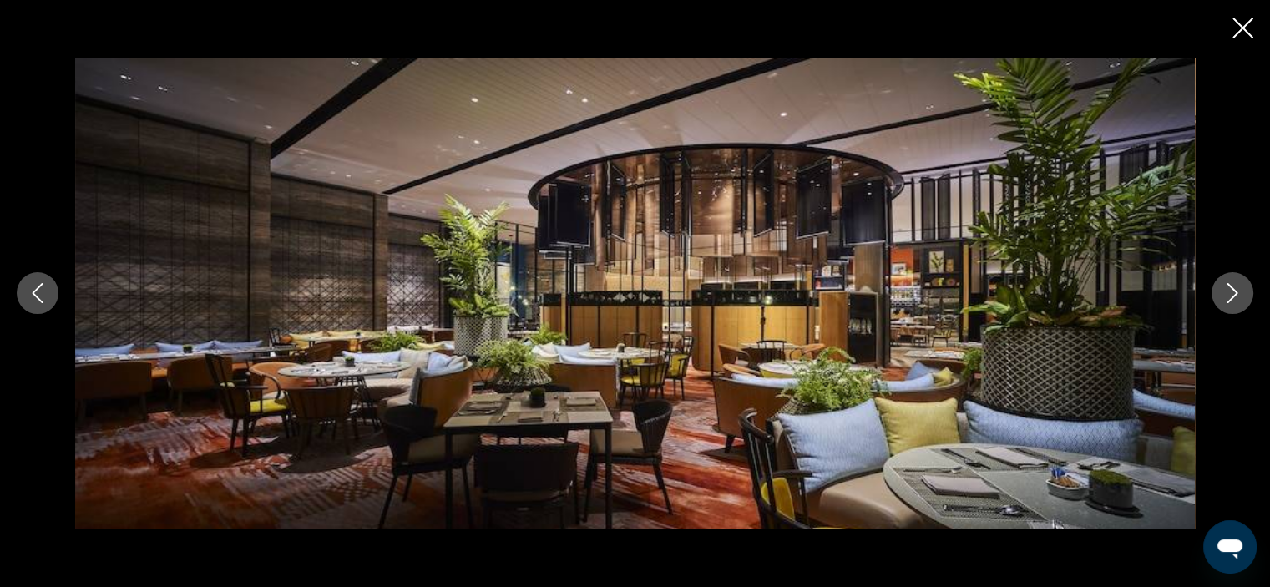
click at [36, 291] on icon "Previous image" at bounding box center [38, 293] width 20 height 20
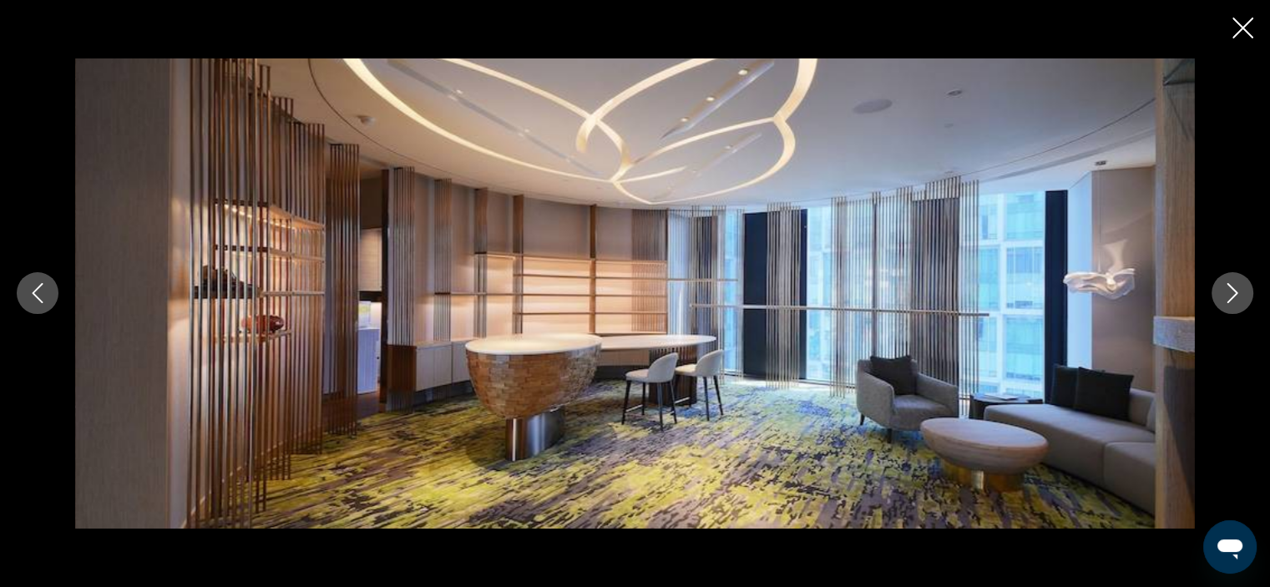
click at [36, 291] on icon "Previous image" at bounding box center [38, 293] width 20 height 20
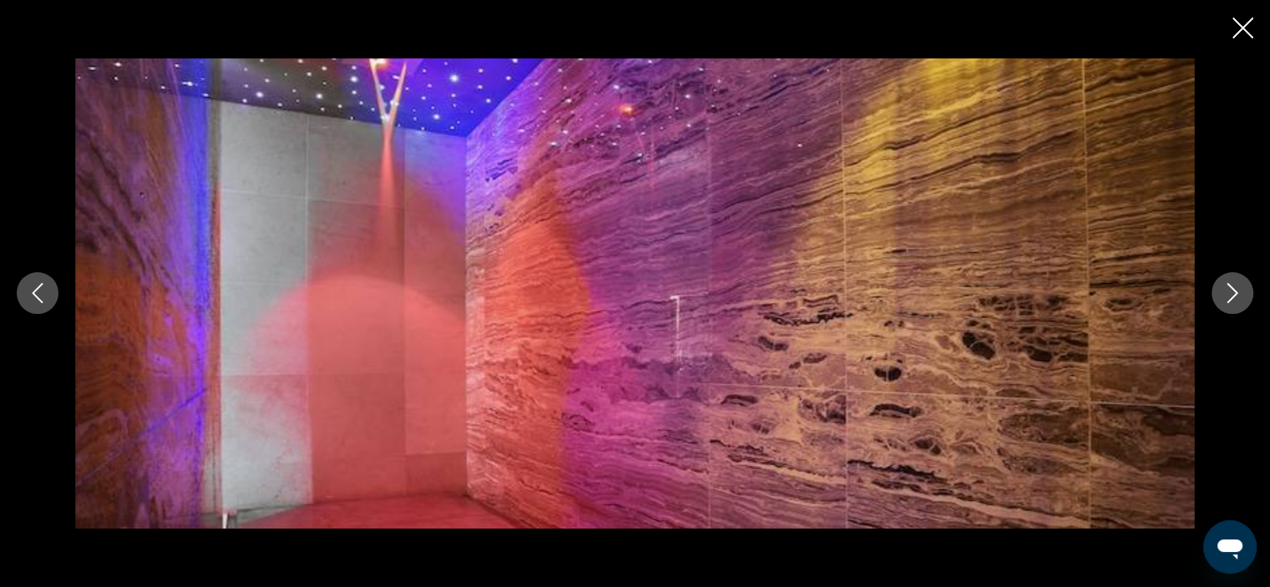
click at [36, 291] on icon "Previous image" at bounding box center [38, 293] width 20 height 20
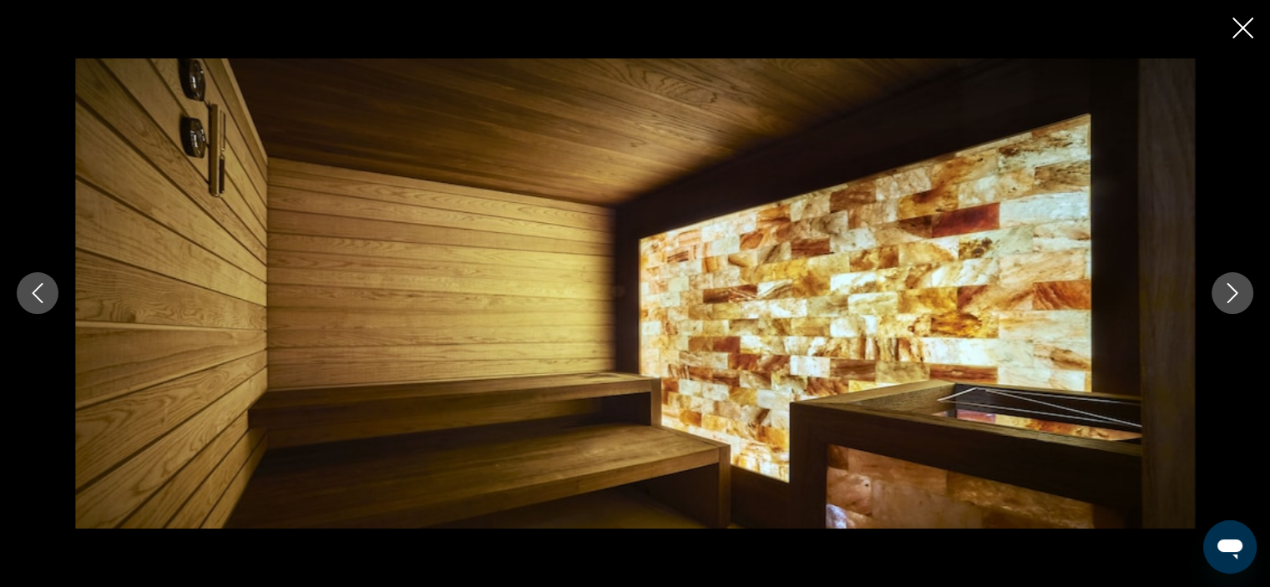
click at [1227, 291] on icon "Next image" at bounding box center [1232, 293] width 20 height 20
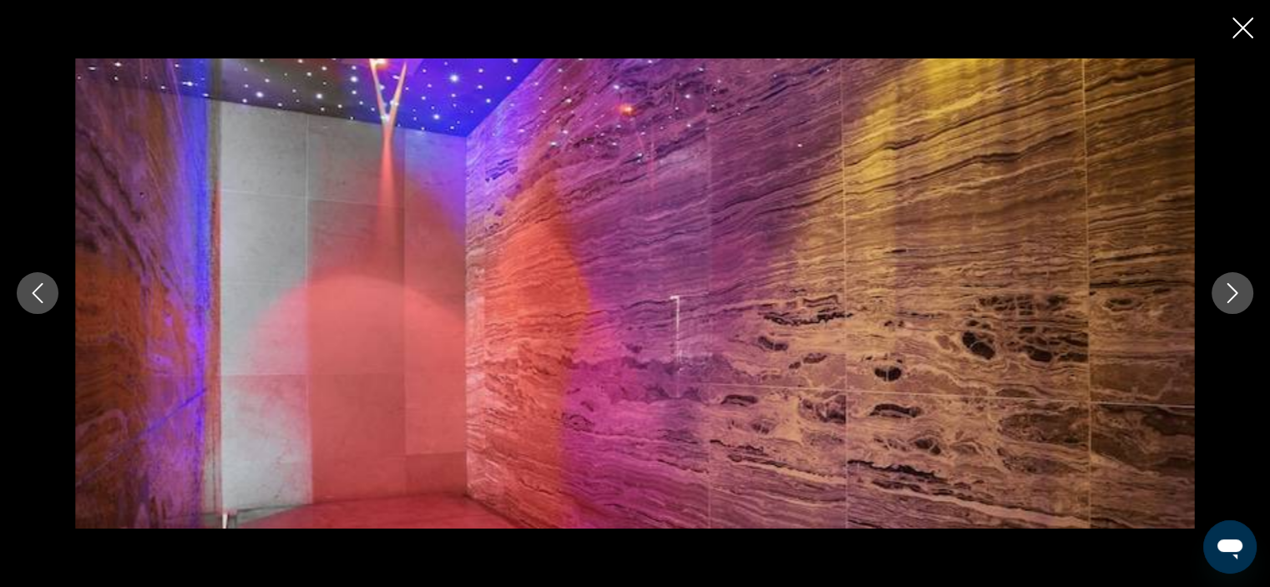
click at [1227, 291] on icon "Next image" at bounding box center [1232, 293] width 20 height 20
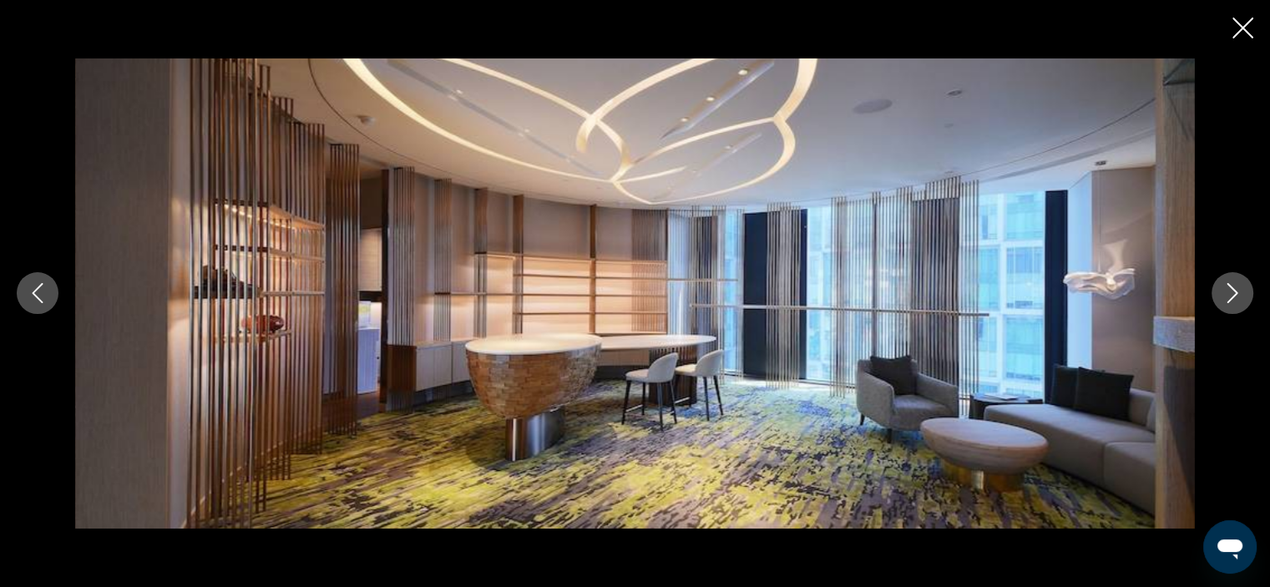
click at [1227, 291] on icon "Next image" at bounding box center [1232, 293] width 20 height 20
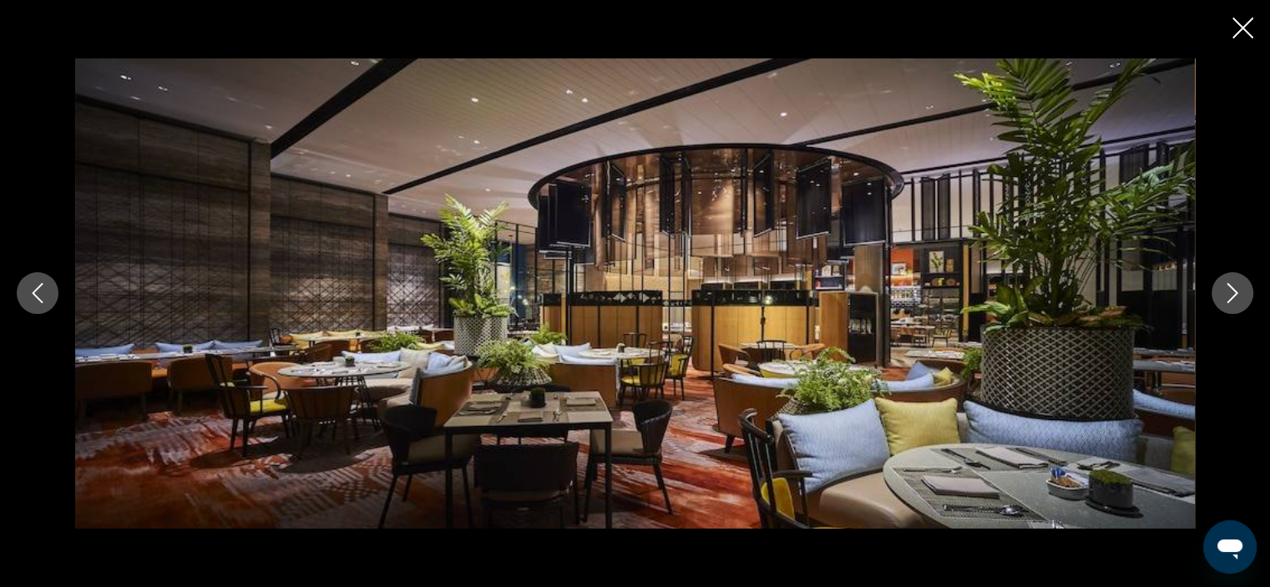
click at [1227, 291] on icon "Next image" at bounding box center [1232, 293] width 20 height 20
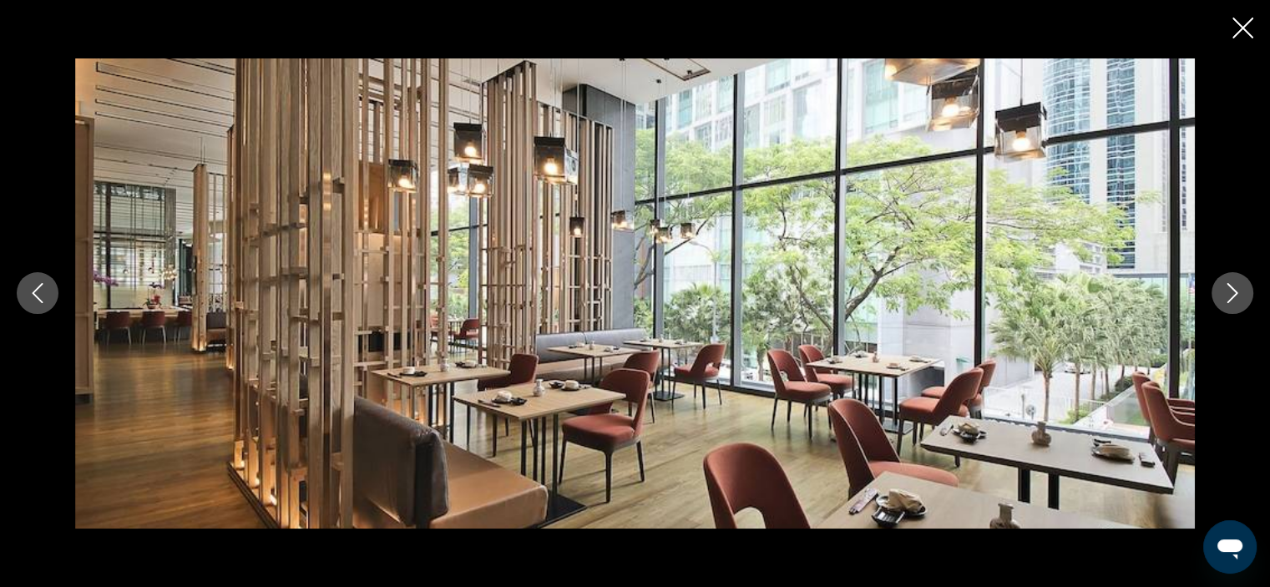
click at [1227, 291] on icon "Next image" at bounding box center [1232, 293] width 20 height 20
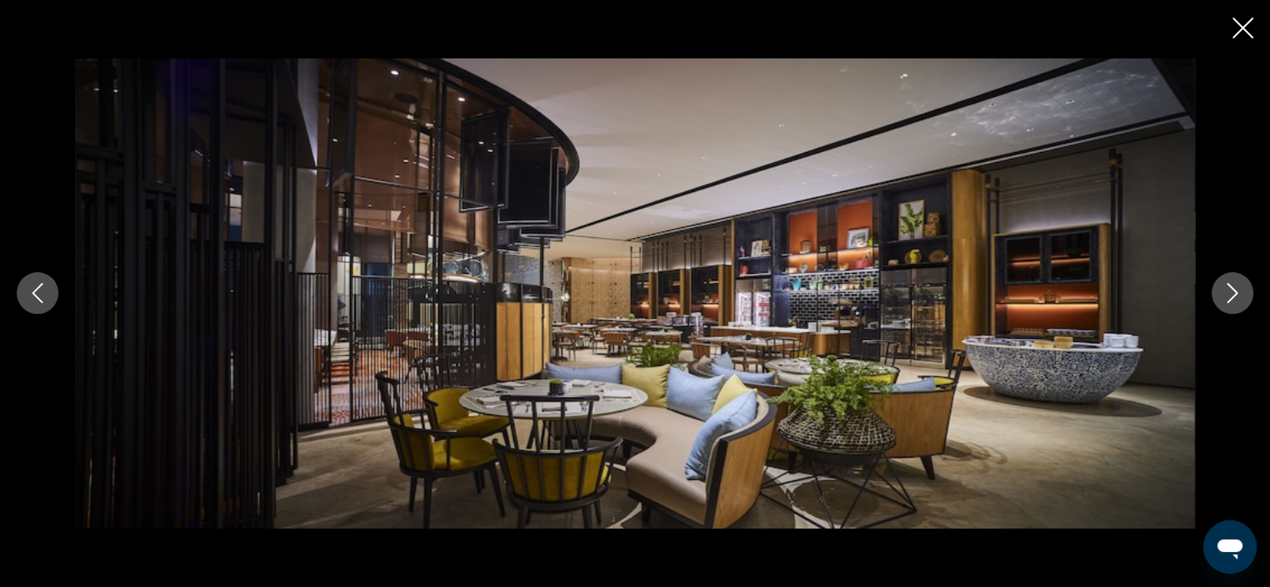
click at [1227, 291] on icon "Next image" at bounding box center [1232, 293] width 20 height 20
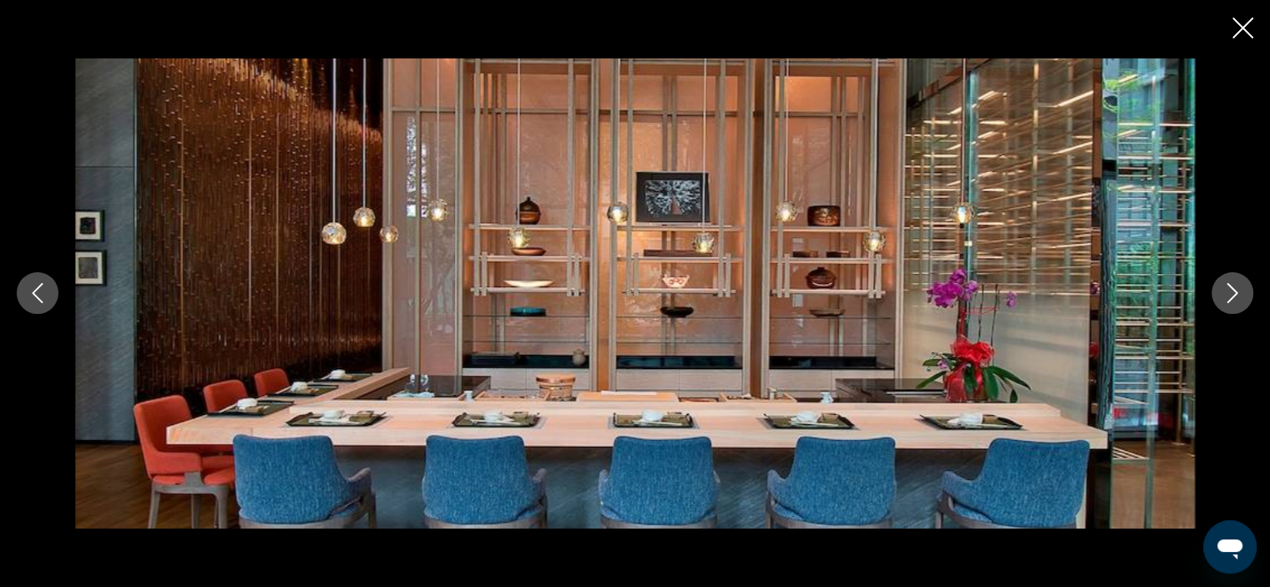
click at [1227, 291] on icon "Next image" at bounding box center [1232, 293] width 20 height 20
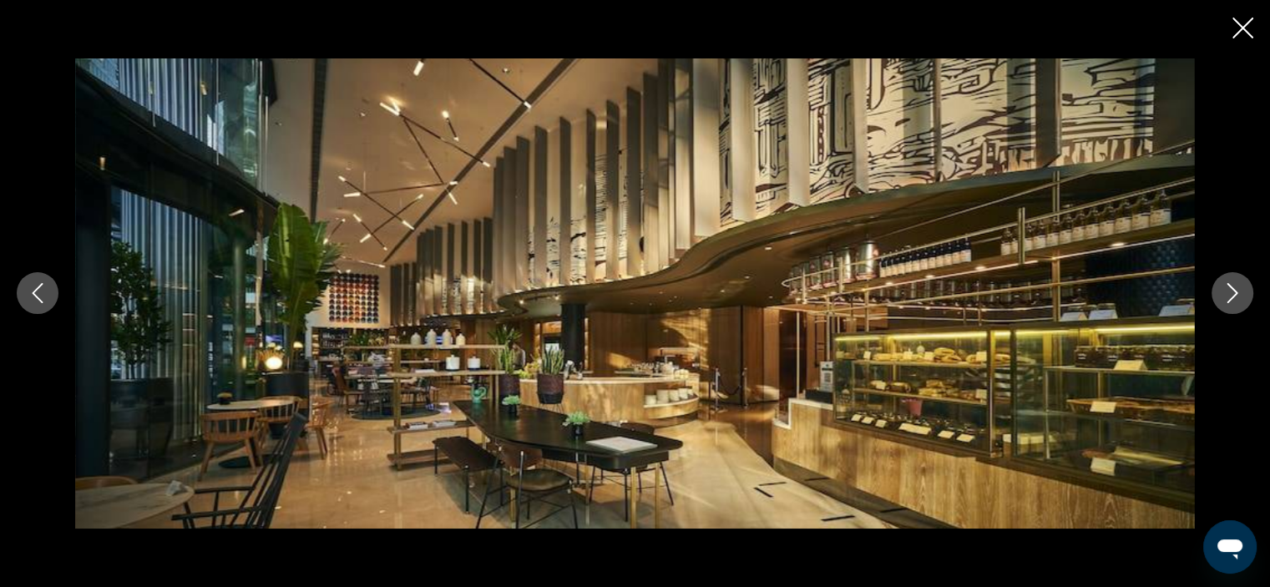
click at [1227, 291] on icon "Next image" at bounding box center [1232, 293] width 20 height 20
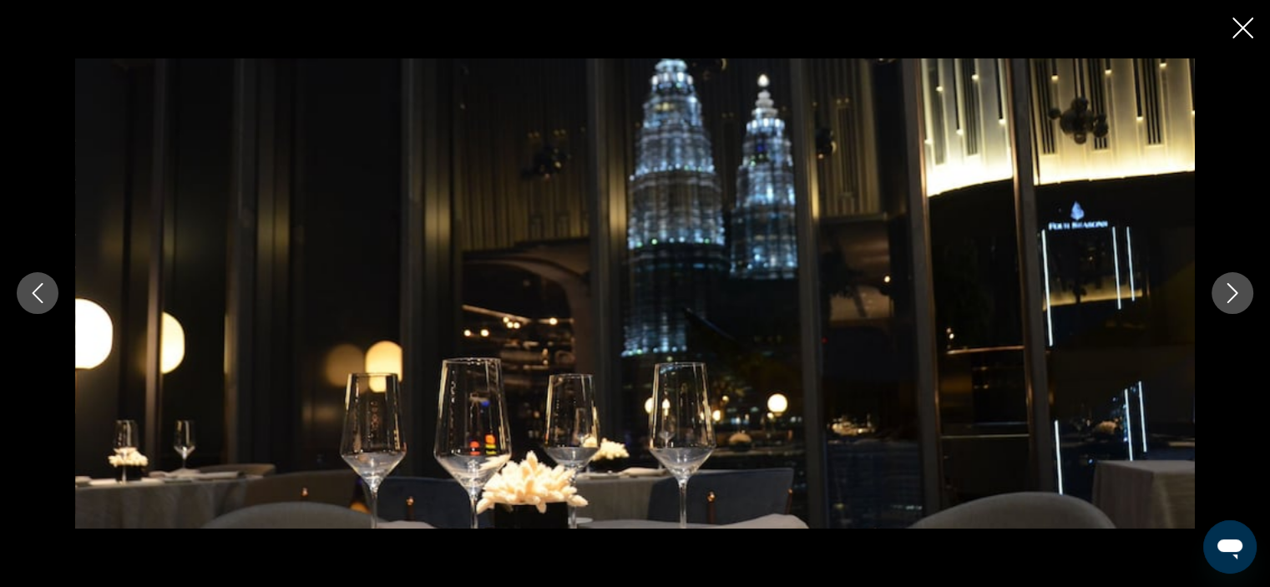
click at [1227, 291] on icon "Next image" at bounding box center [1232, 293] width 20 height 20
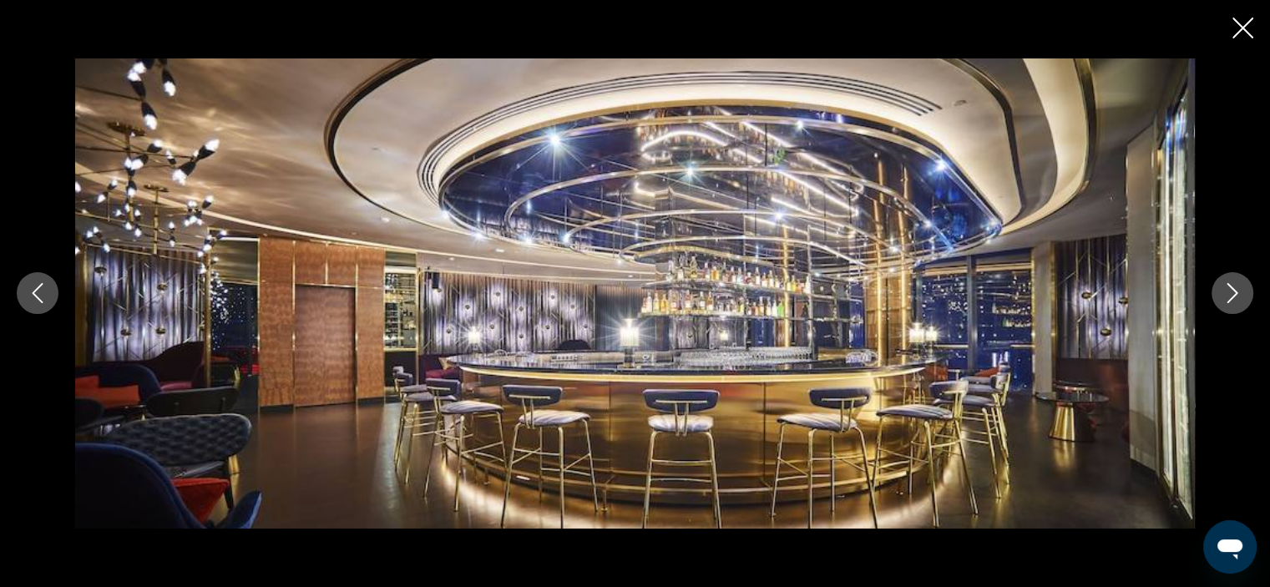
click at [1227, 291] on icon "Next image" at bounding box center [1232, 293] width 20 height 20
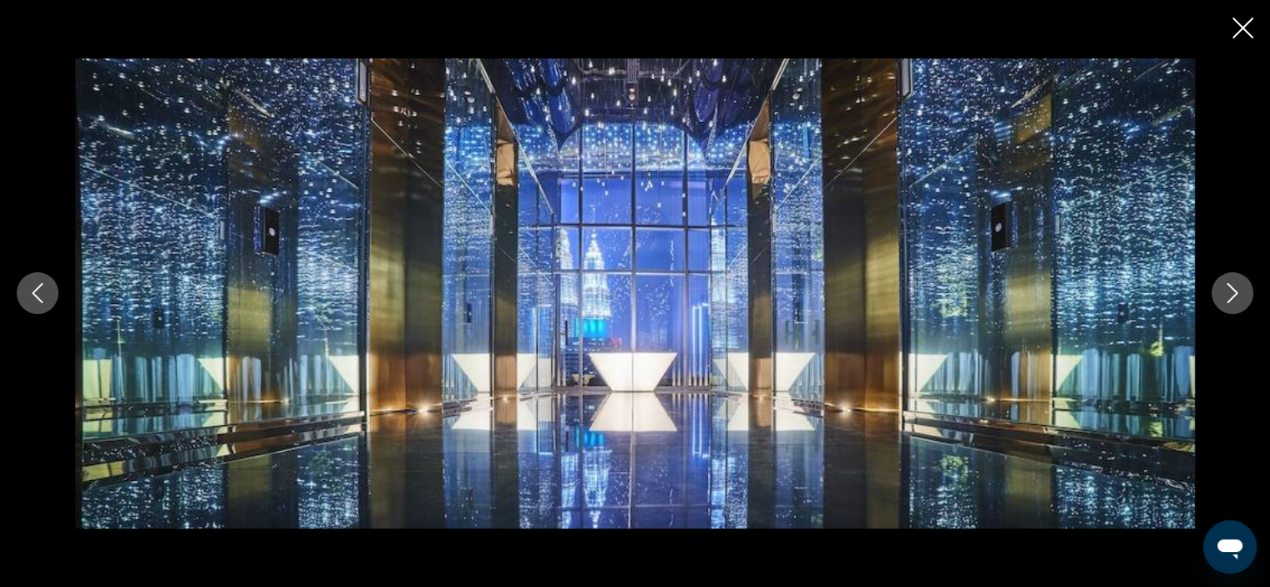
click at [1227, 291] on icon "Next image" at bounding box center [1232, 293] width 20 height 20
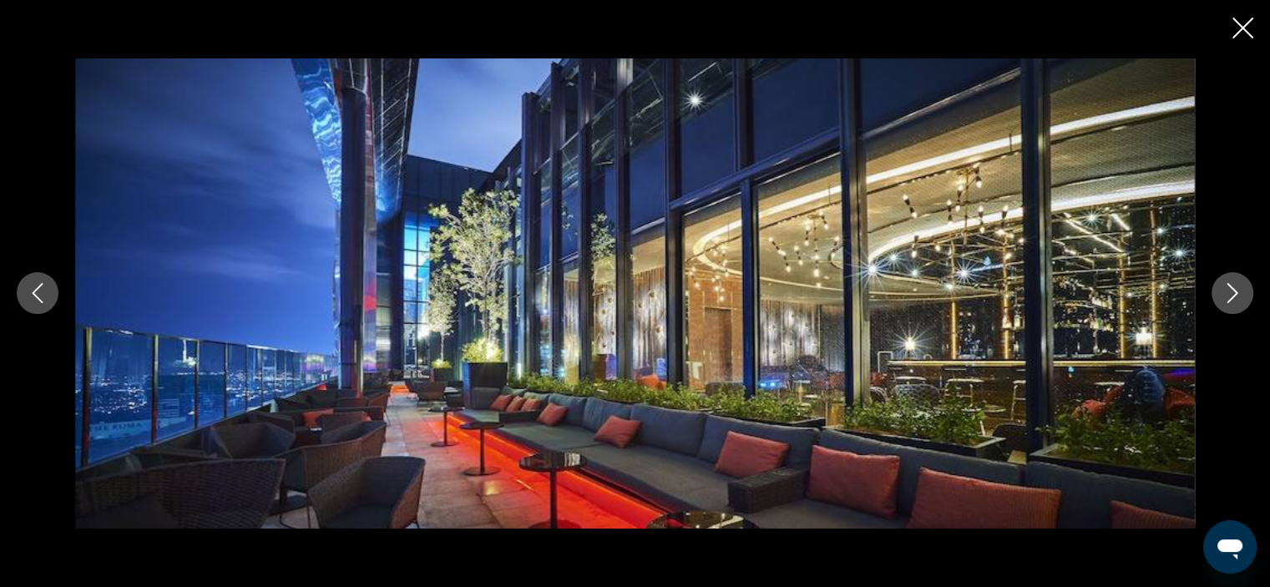
click at [1227, 291] on icon "Next image" at bounding box center [1232, 293] width 20 height 20
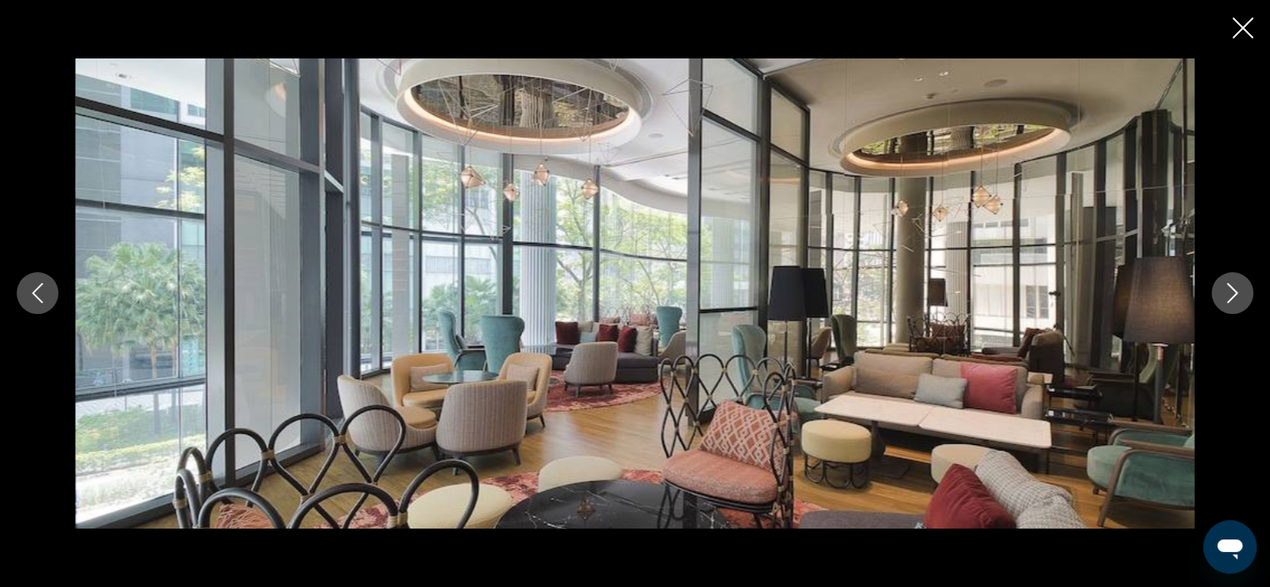
click at [1227, 291] on icon "Next image" at bounding box center [1232, 293] width 20 height 20
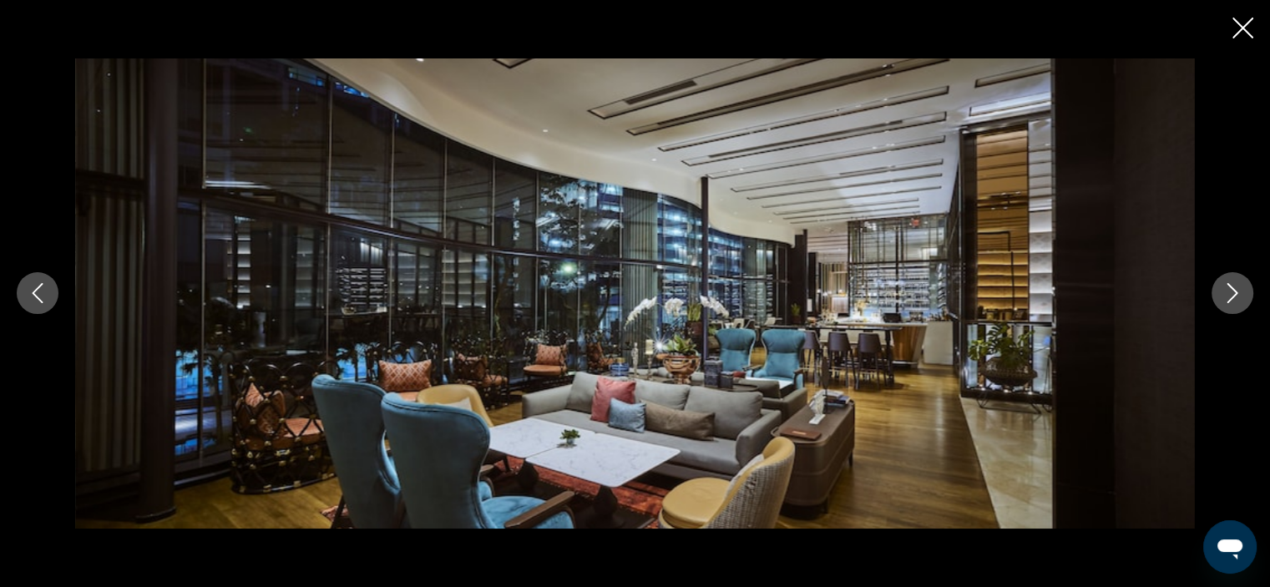
click at [1227, 291] on icon "Next image" at bounding box center [1232, 293] width 20 height 20
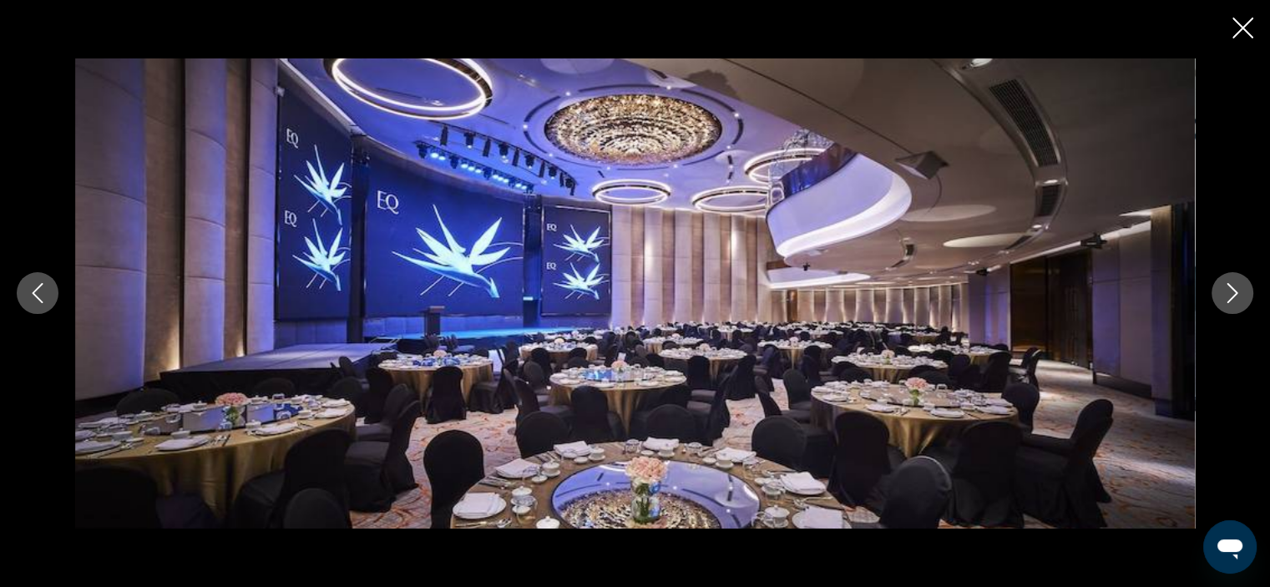
click at [1239, 28] on icon "Close slideshow" at bounding box center [1242, 28] width 21 height 21
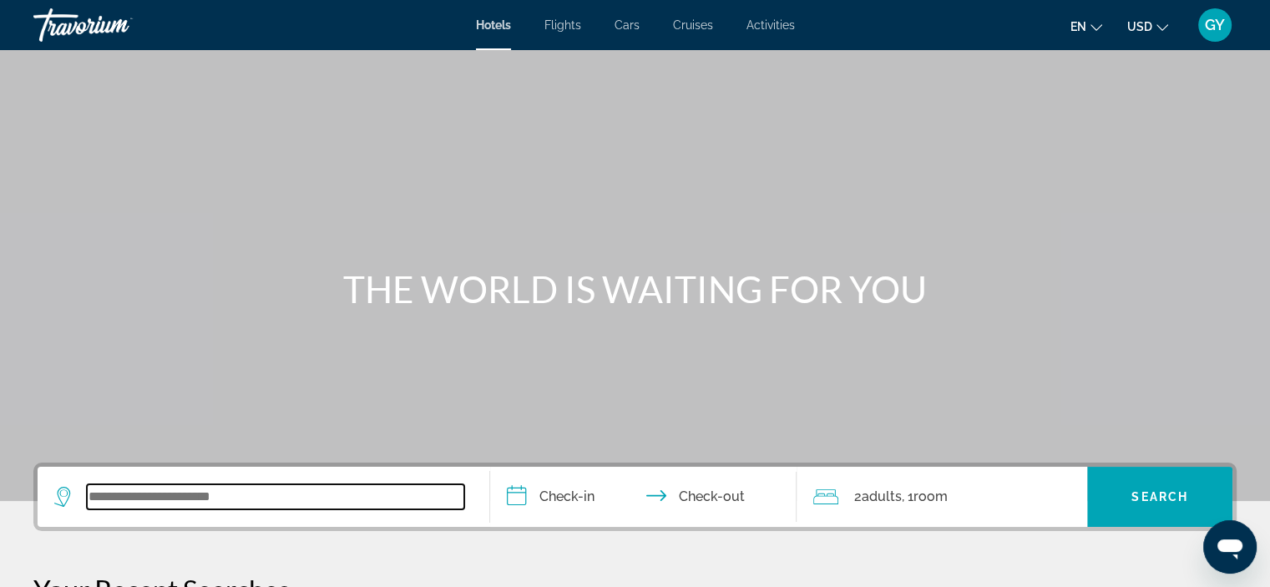
click at [219, 494] on input "Search widget" at bounding box center [275, 496] width 377 height 25
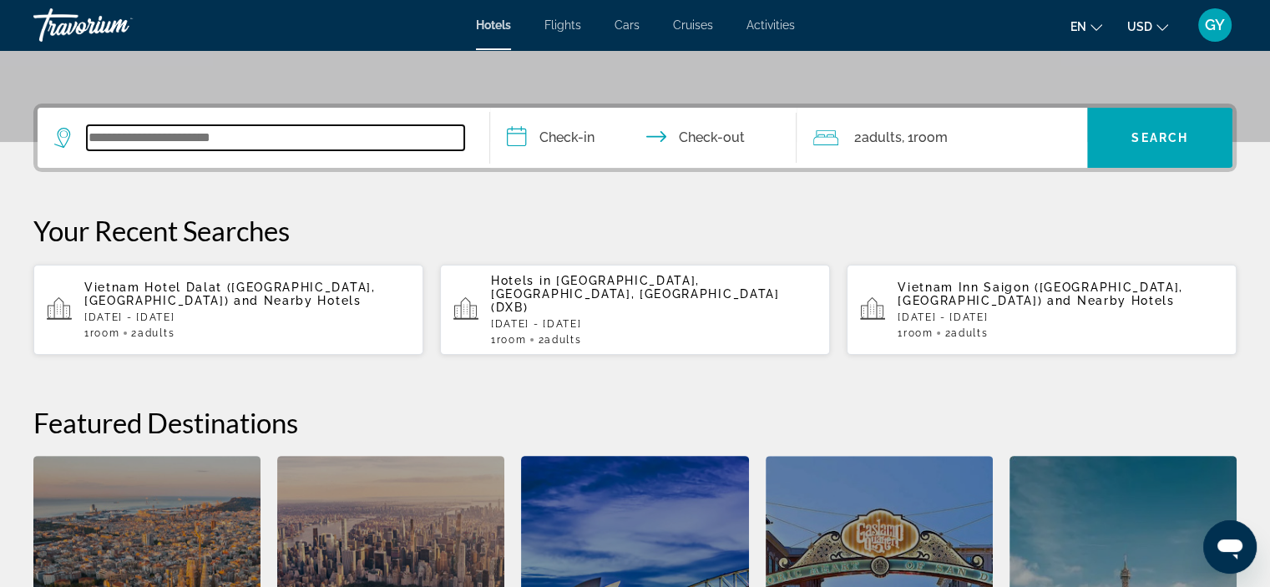
scroll to position [407, 0]
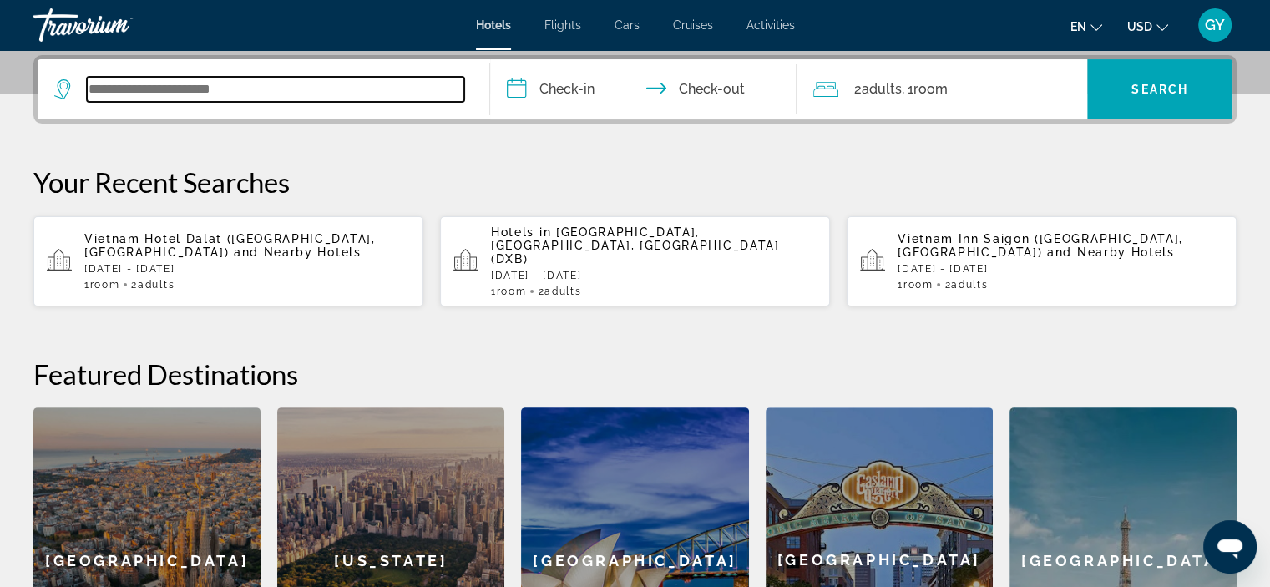
click at [99, 94] on input "Search widget" at bounding box center [275, 89] width 377 height 25
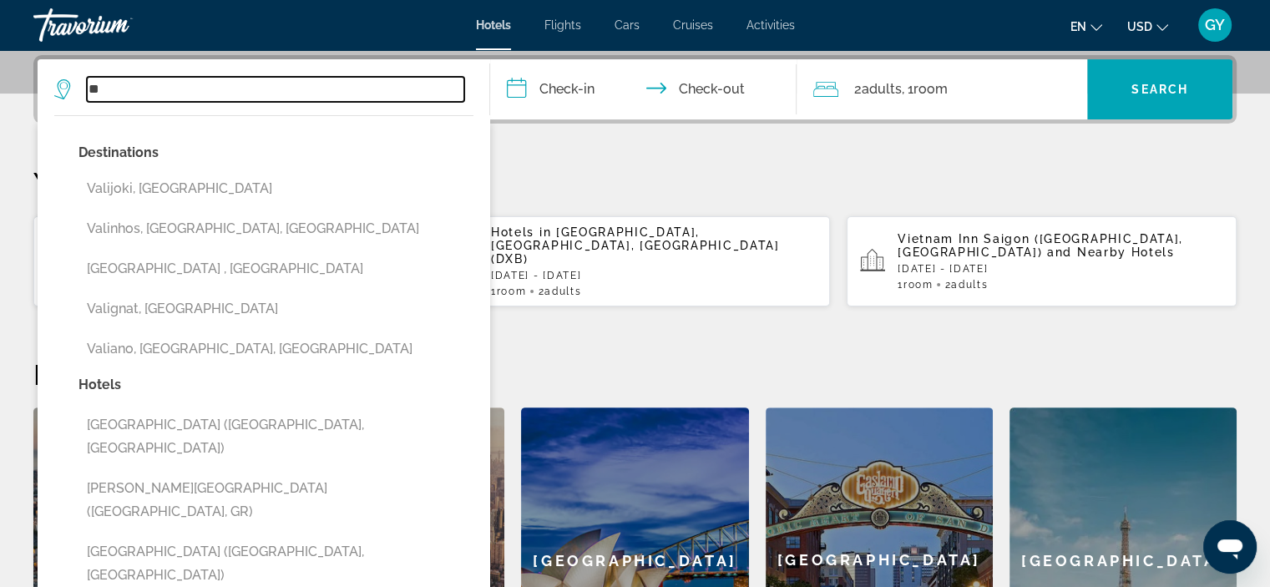
type input "*"
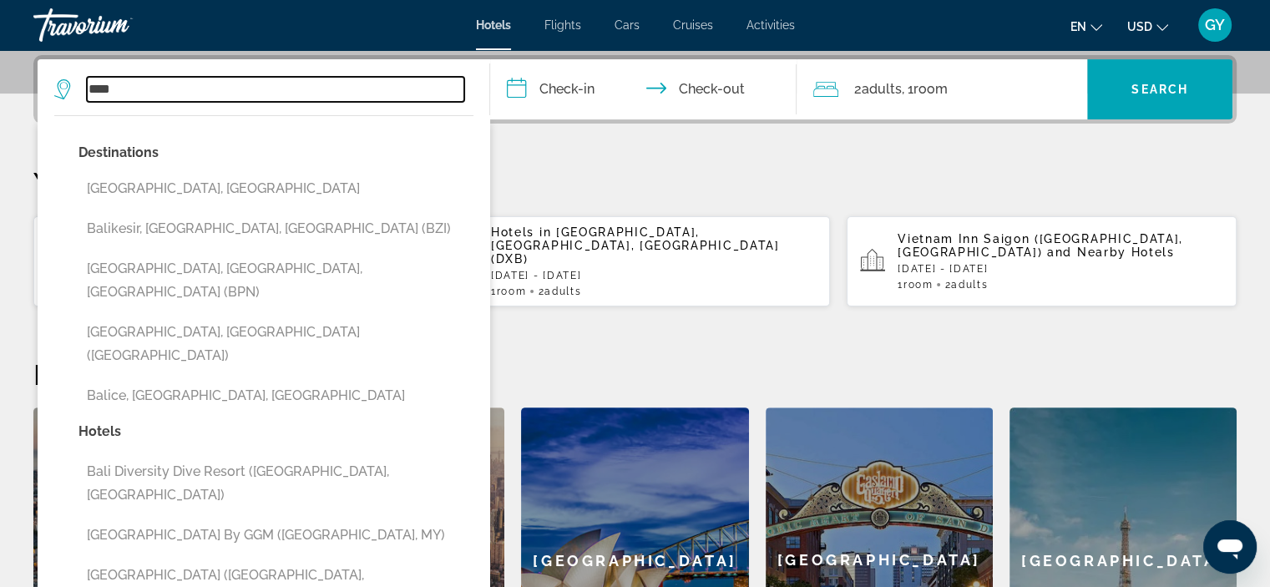
click at [116, 89] on input "****" at bounding box center [275, 89] width 377 height 25
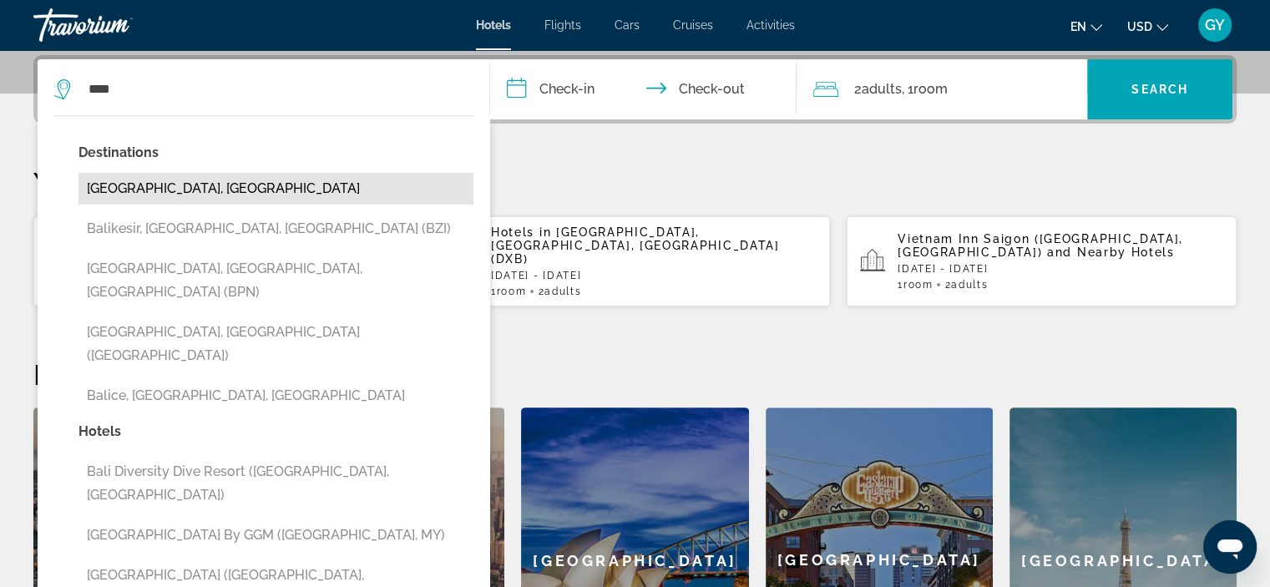
click at [189, 184] on button "[GEOGRAPHIC_DATA], [GEOGRAPHIC_DATA]" at bounding box center [275, 189] width 395 height 32
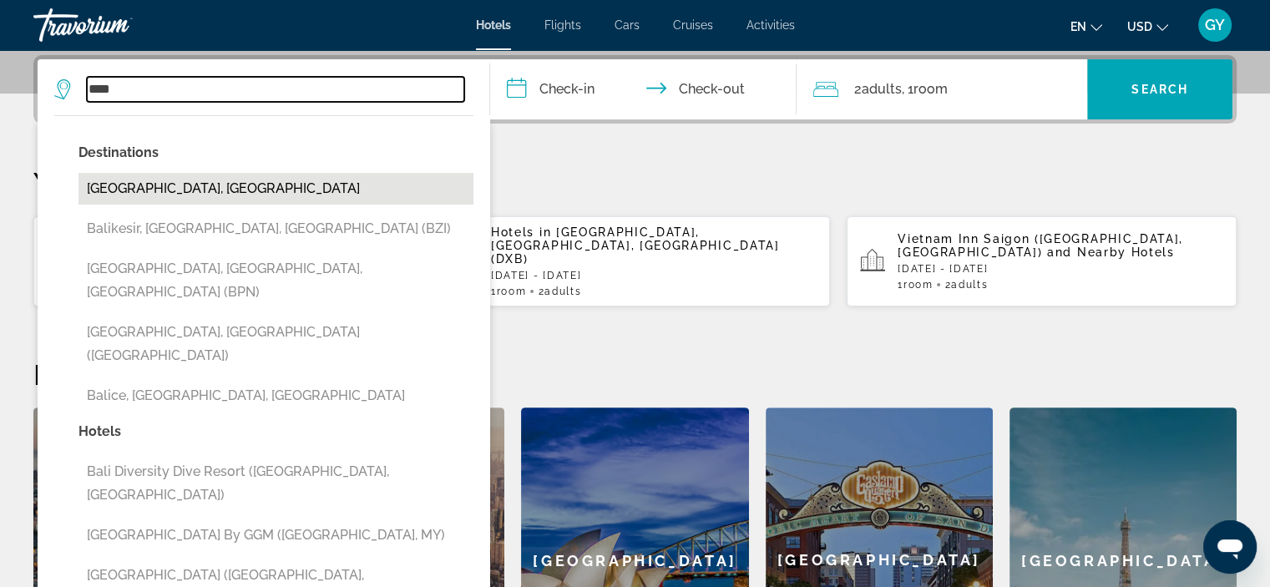
type input "**********"
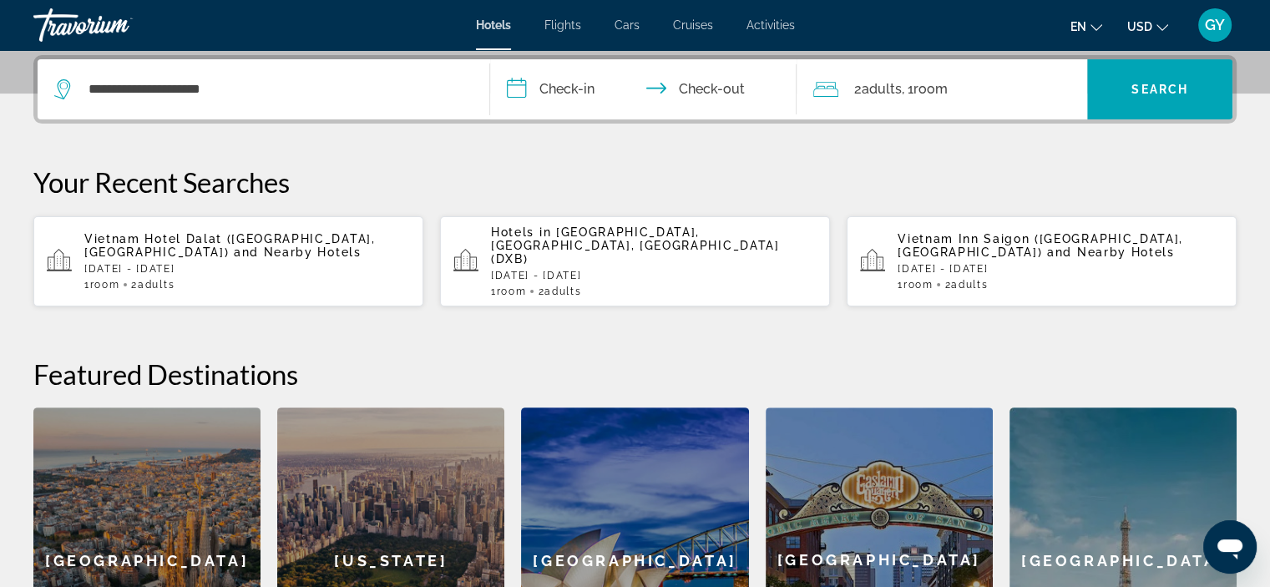
click at [512, 87] on input "**********" at bounding box center [647, 91] width 314 height 65
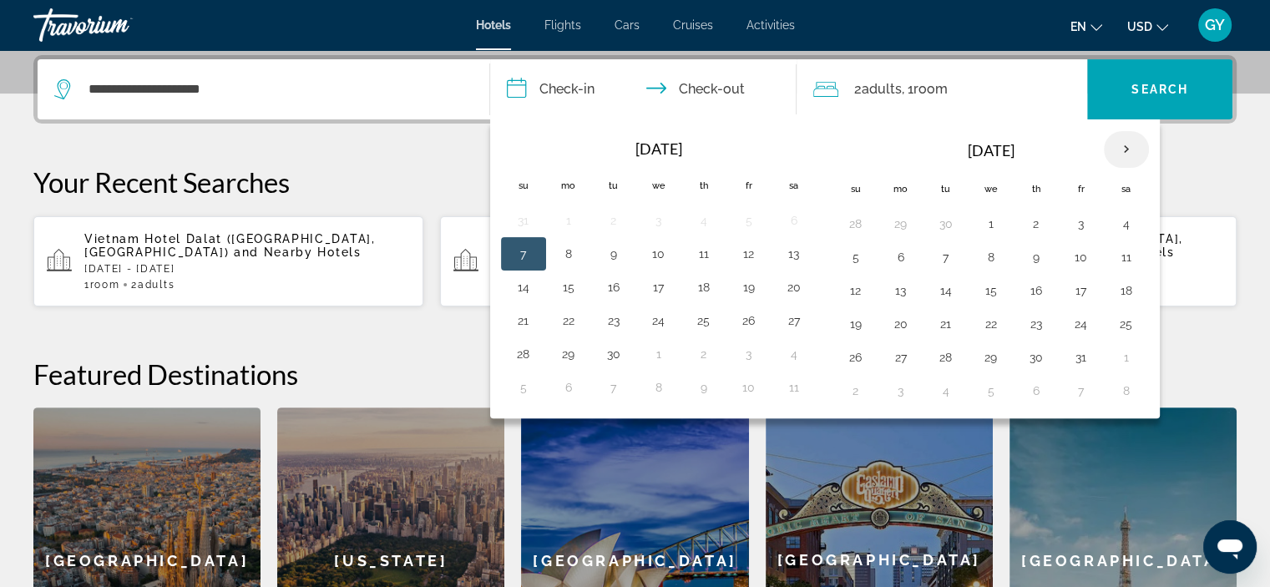
click at [1125, 142] on th "Next month" at bounding box center [1125, 149] width 45 height 37
click at [901, 351] on button "23" at bounding box center [900, 357] width 27 height 23
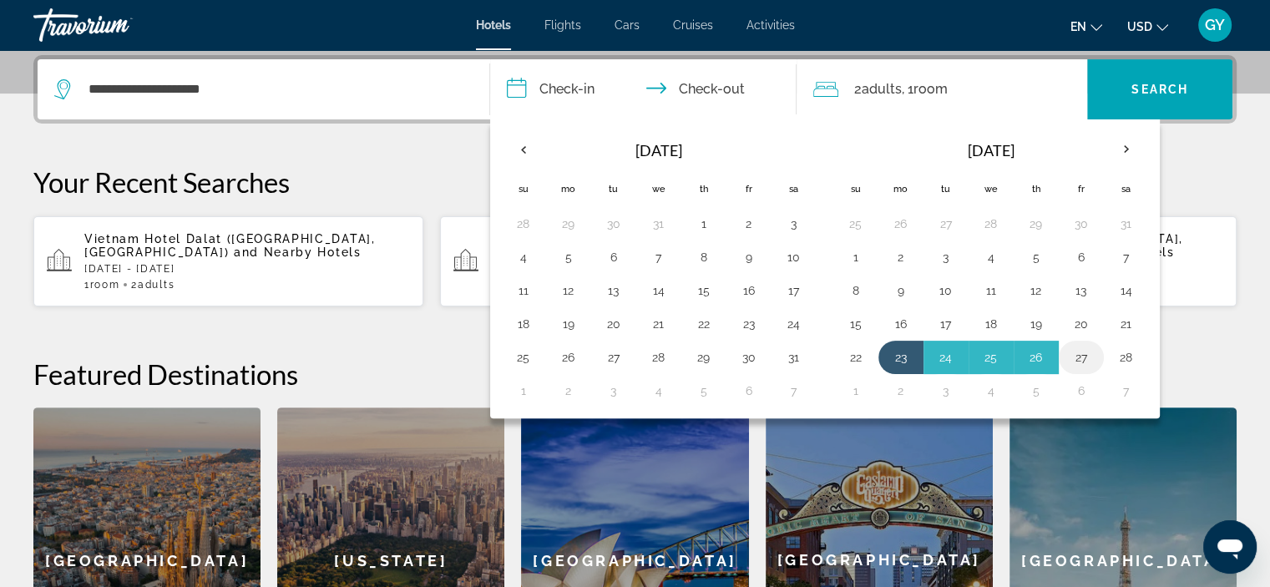
click at [1077, 353] on button "27" at bounding box center [1081, 357] width 27 height 23
type input "**********"
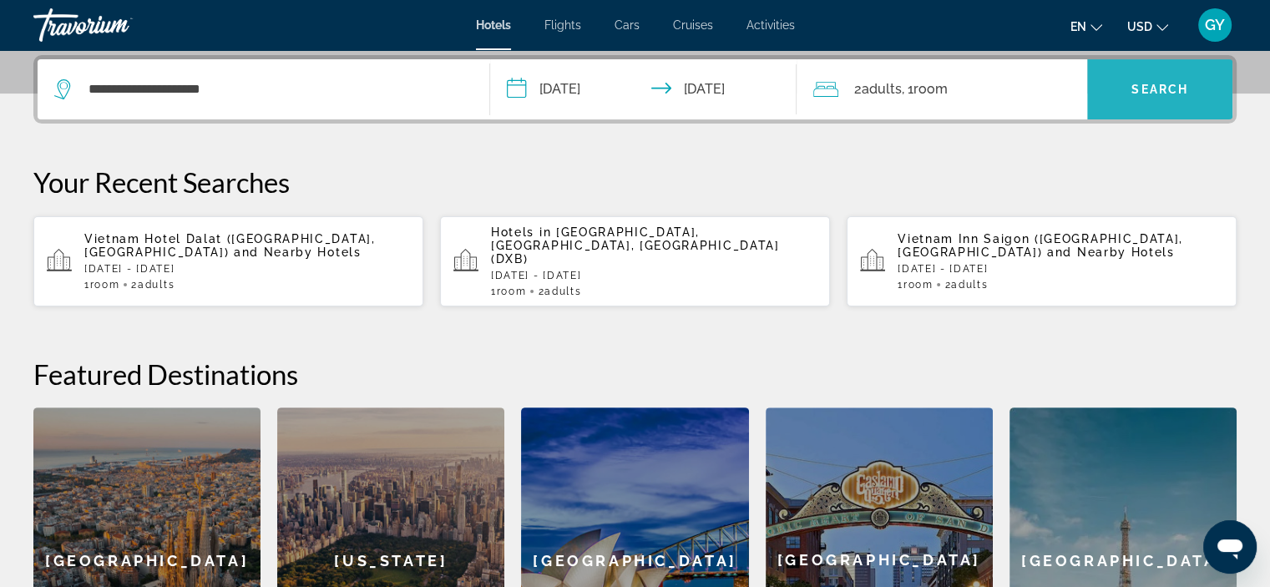
click at [1114, 106] on span "Search widget" at bounding box center [1159, 89] width 145 height 40
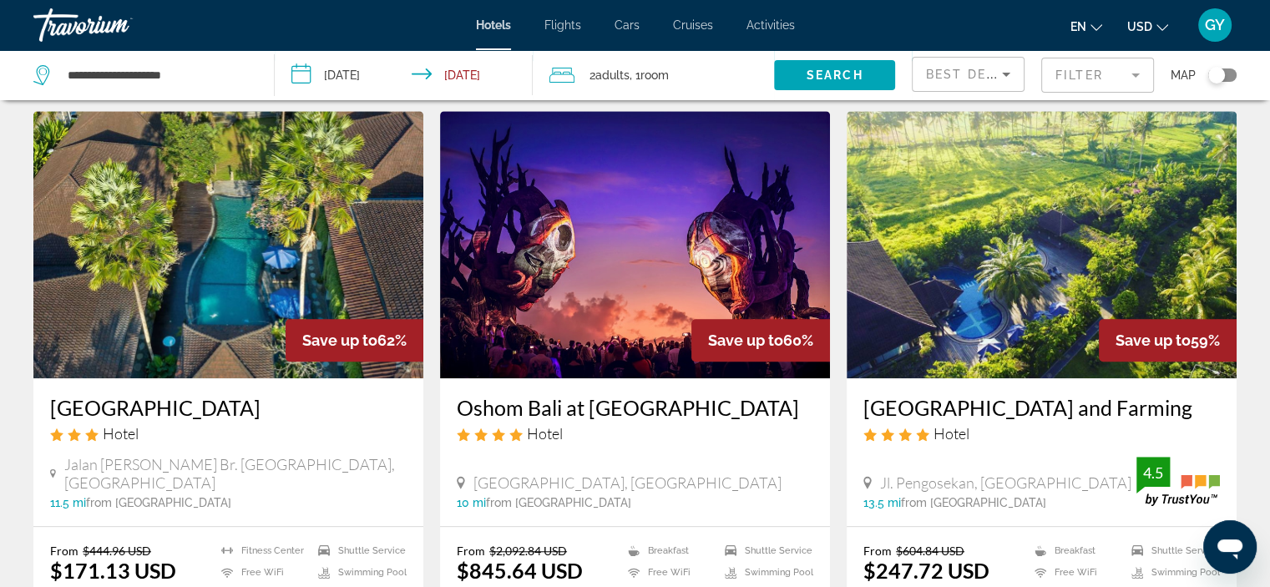
scroll to position [1279, 0]
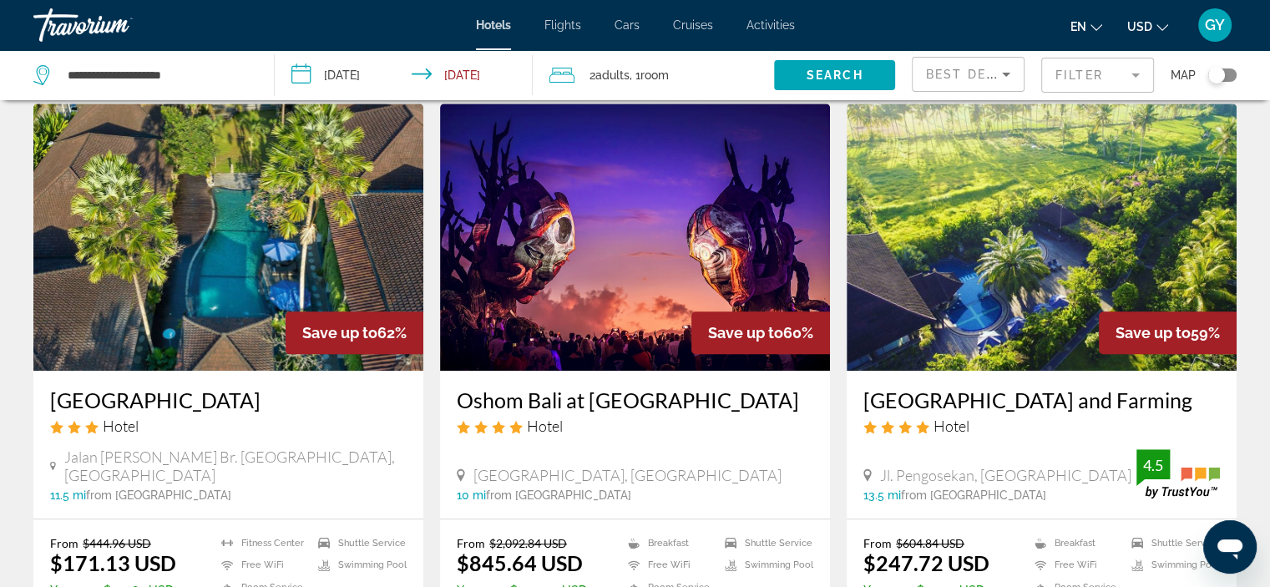
click at [1032, 174] on img "Main content" at bounding box center [1041, 237] width 390 height 267
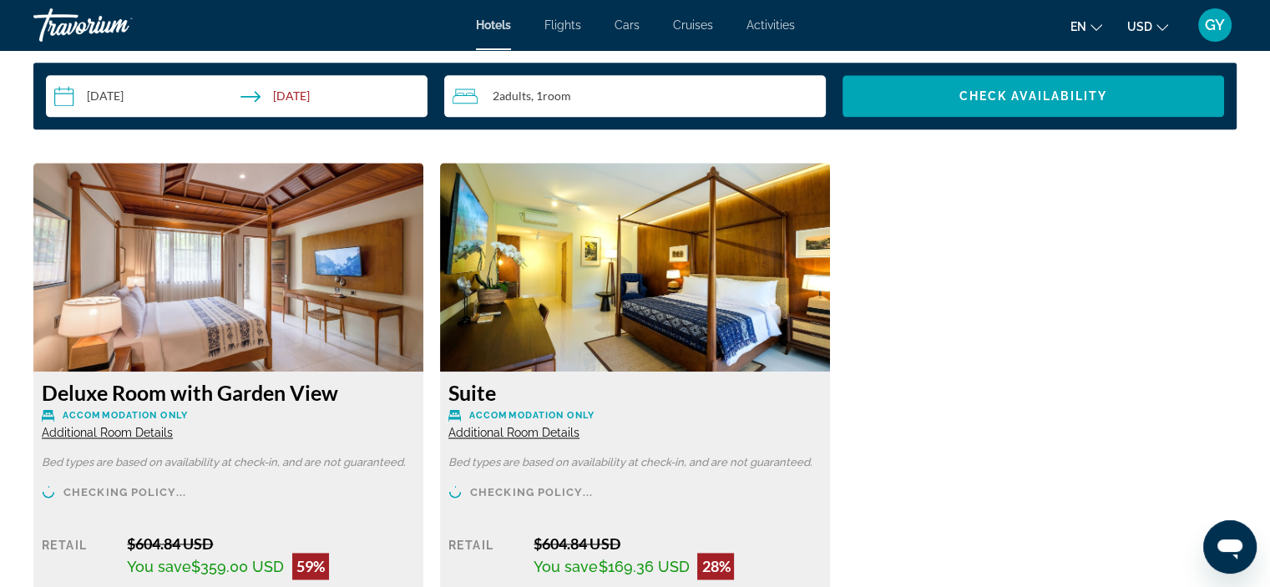
scroll to position [2201, 0]
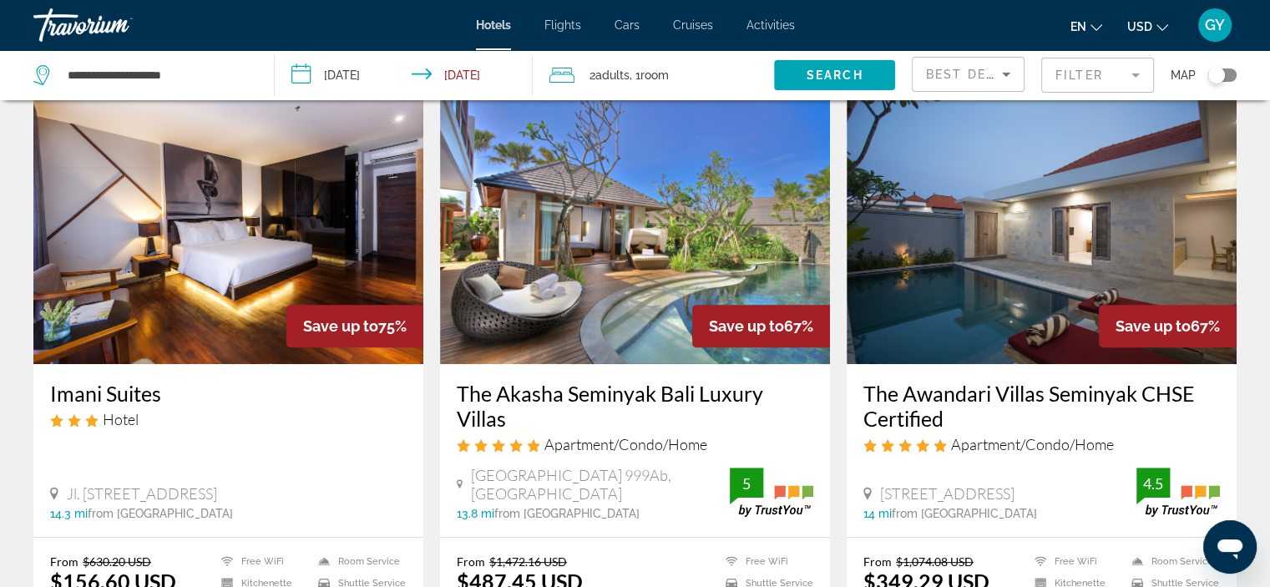
scroll to position [664, 0]
click at [614, 256] on img "Main content" at bounding box center [635, 230] width 390 height 267
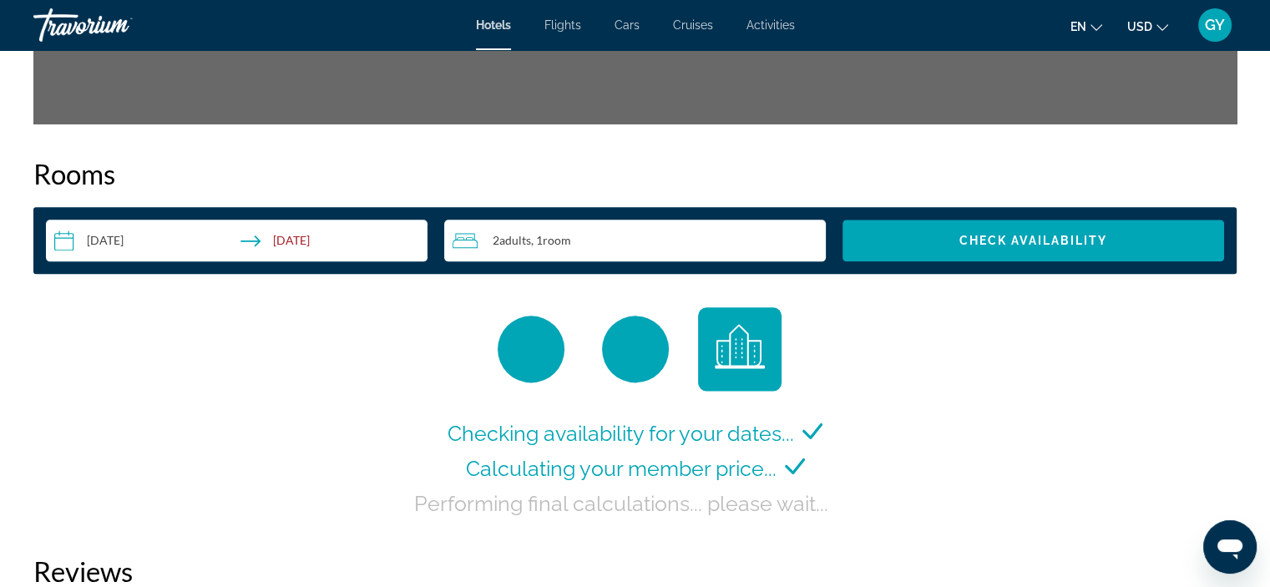
scroll to position [2067, 0]
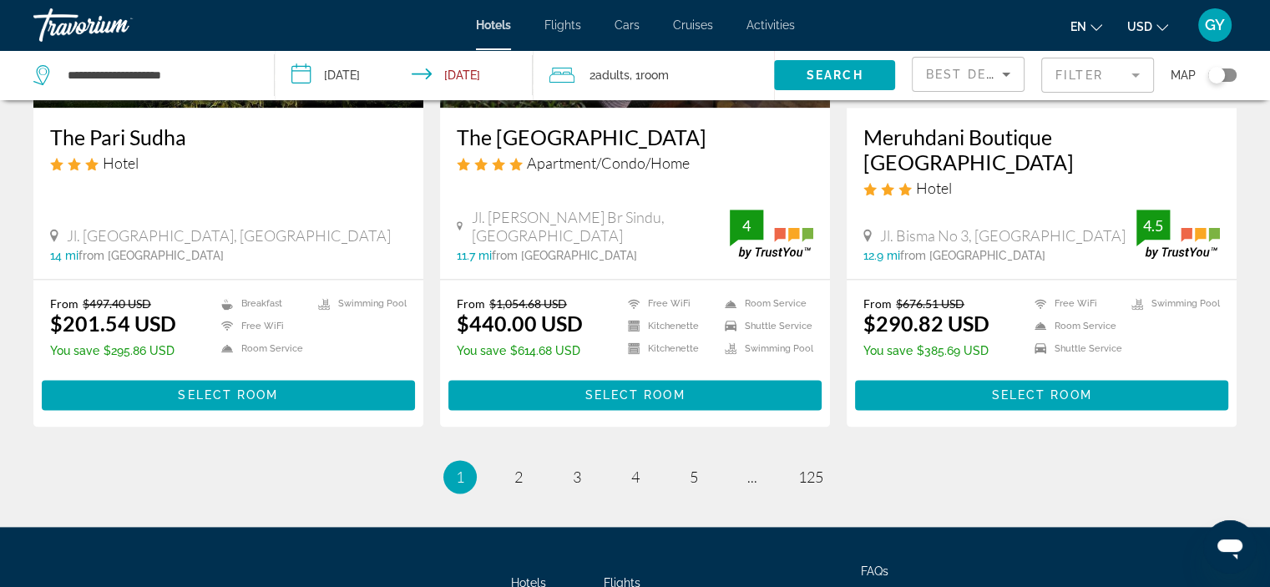
scroll to position [2138, 0]
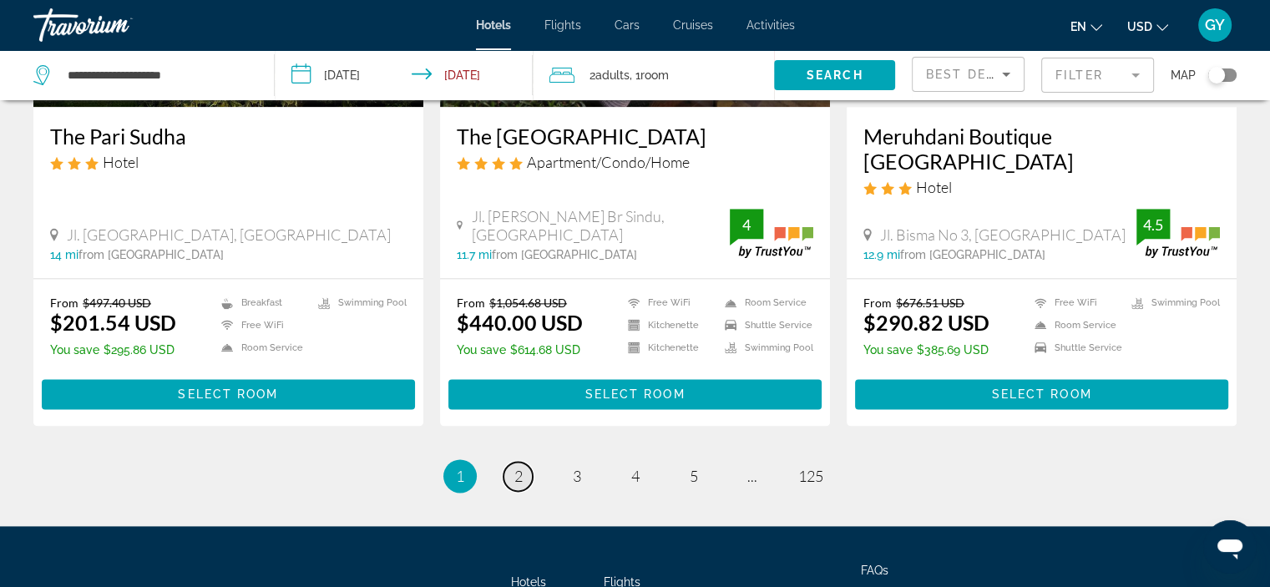
click at [519, 467] on span "2" at bounding box center [518, 476] width 8 height 18
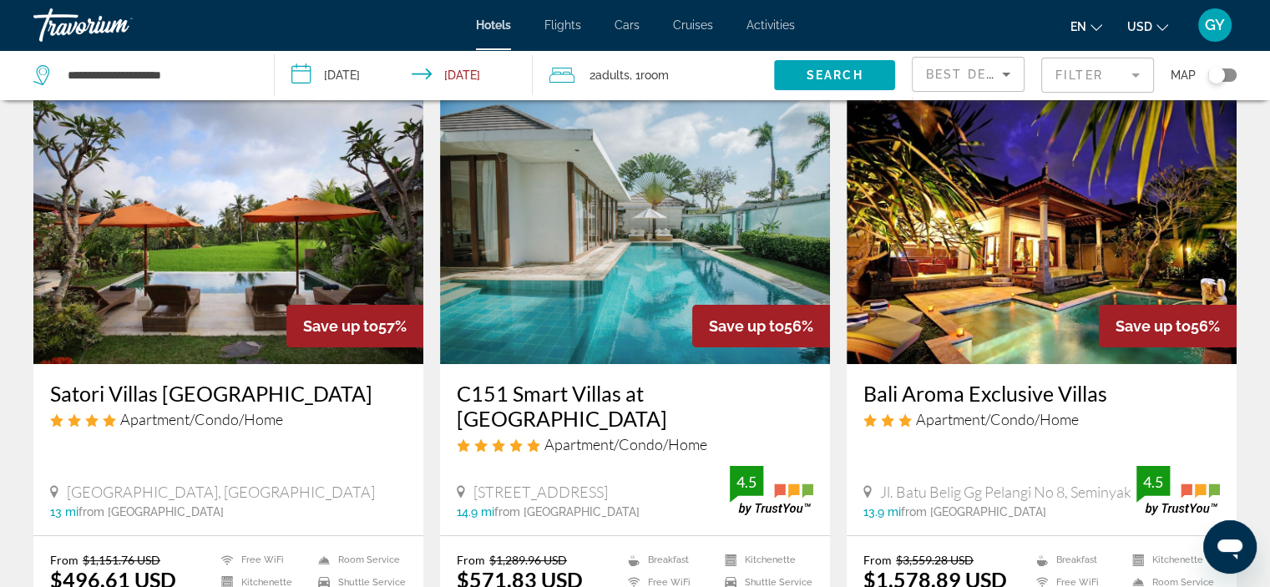
scroll to position [63, 0]
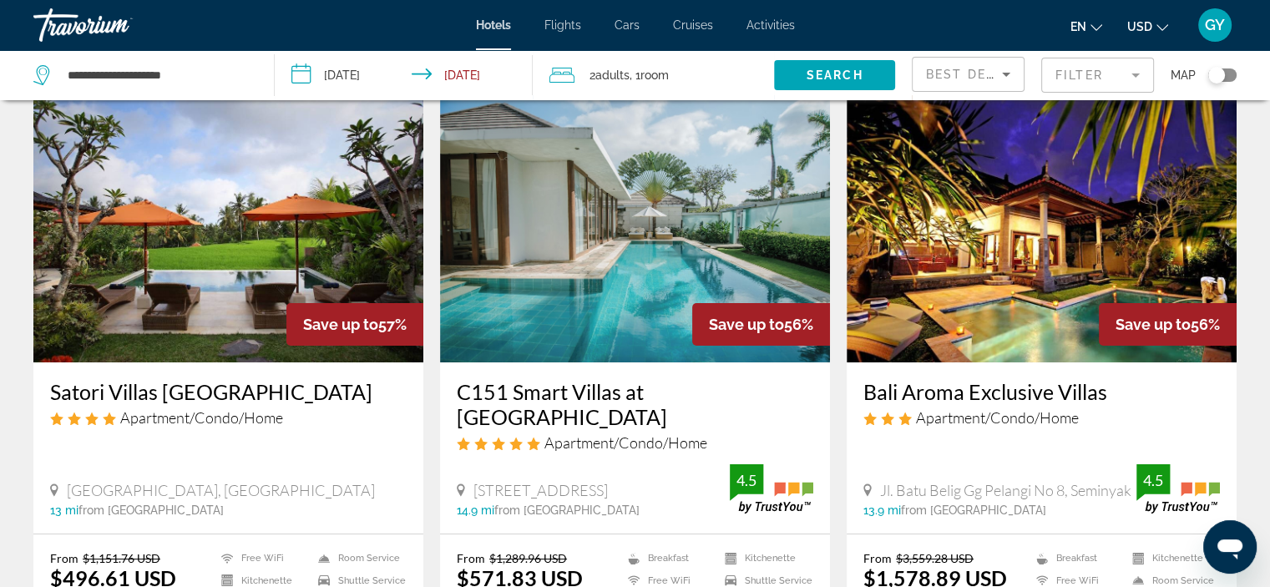
click at [550, 219] on img "Main content" at bounding box center [635, 228] width 390 height 267
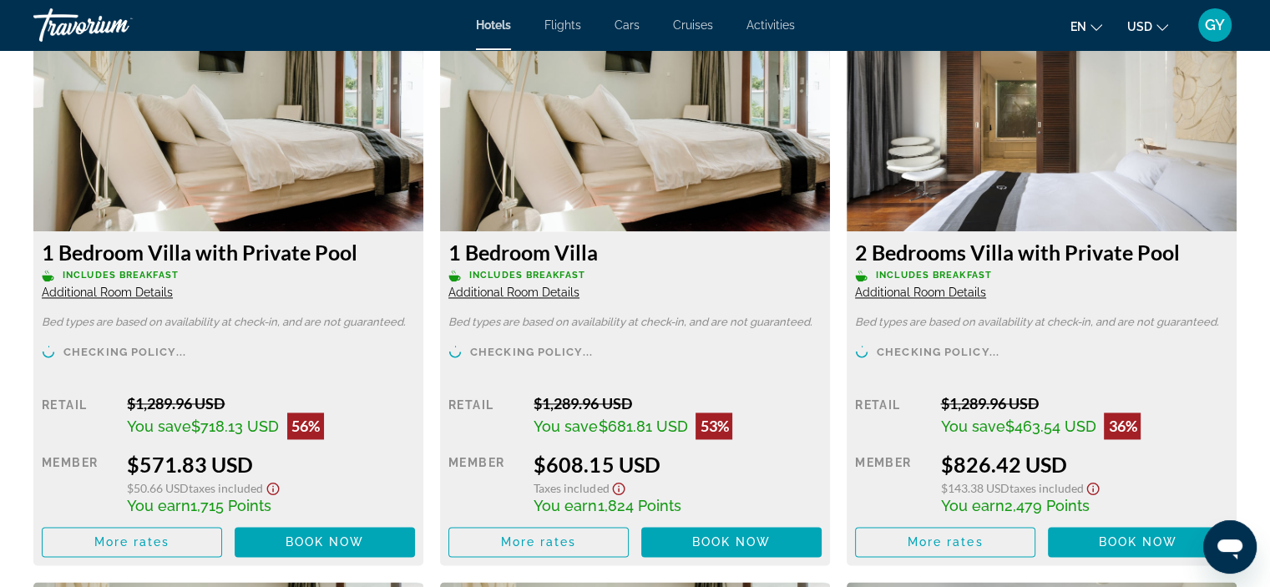
scroll to position [2334, 0]
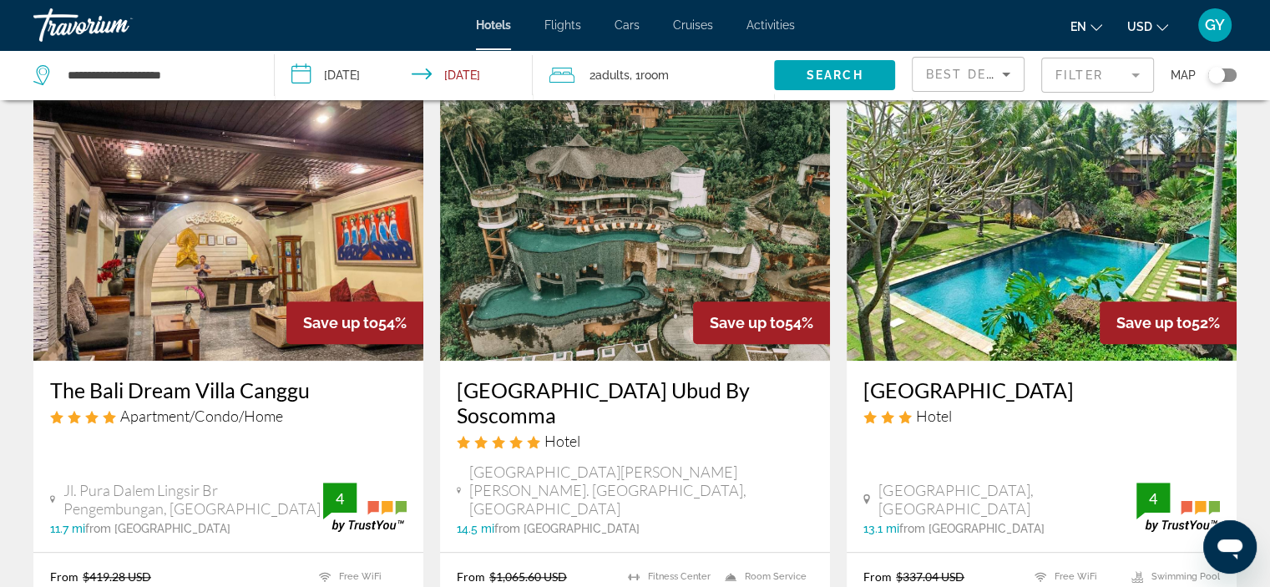
scroll to position [1299, 0]
click at [675, 191] on img "Main content" at bounding box center [635, 226] width 390 height 267
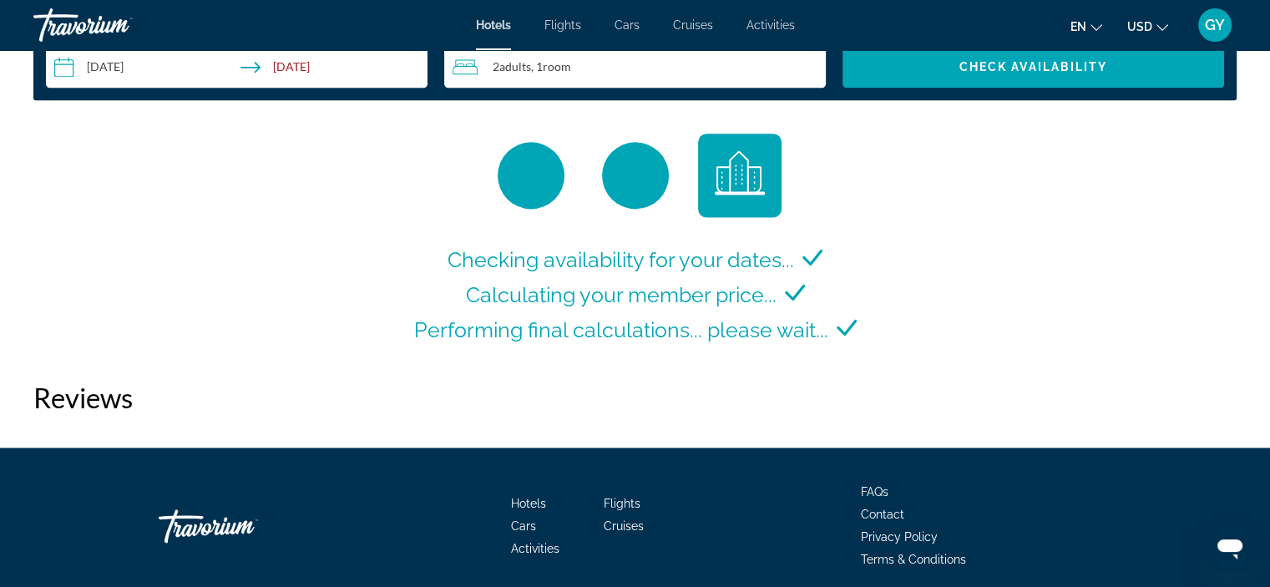
scroll to position [2209, 0]
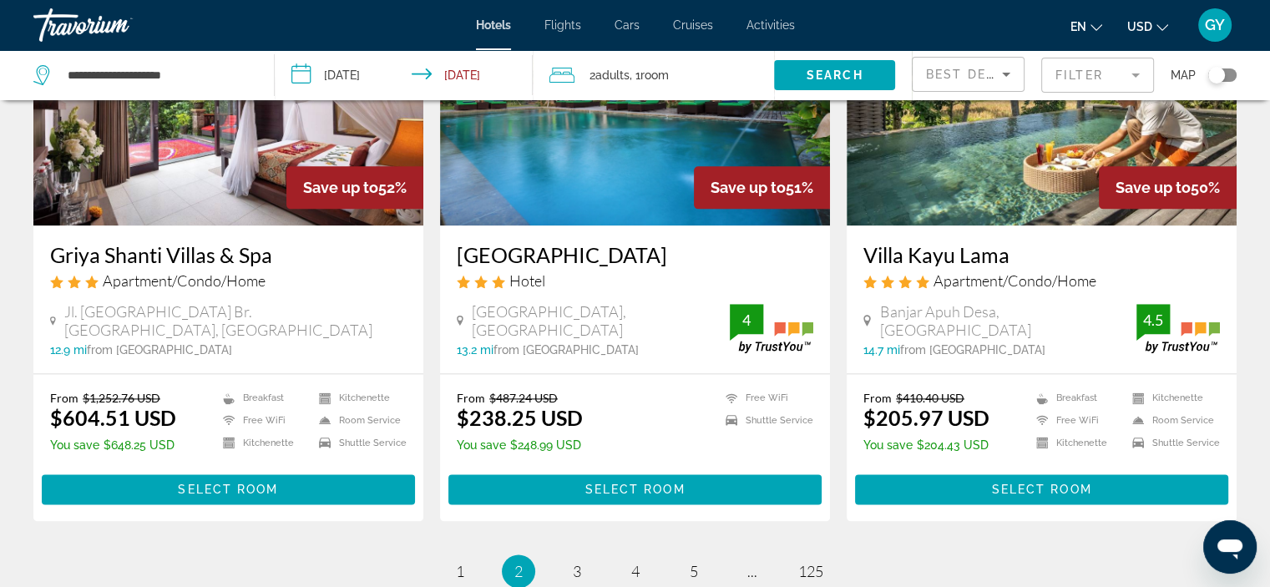
scroll to position [2075, 0]
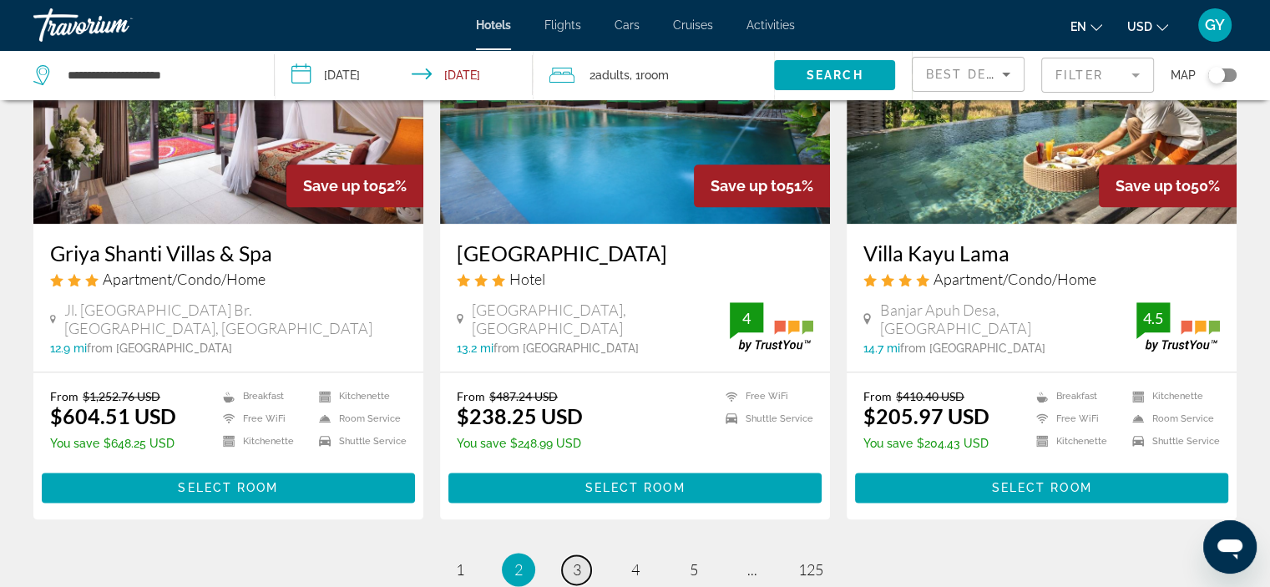
click at [578, 560] on span "3" at bounding box center [577, 569] width 8 height 18
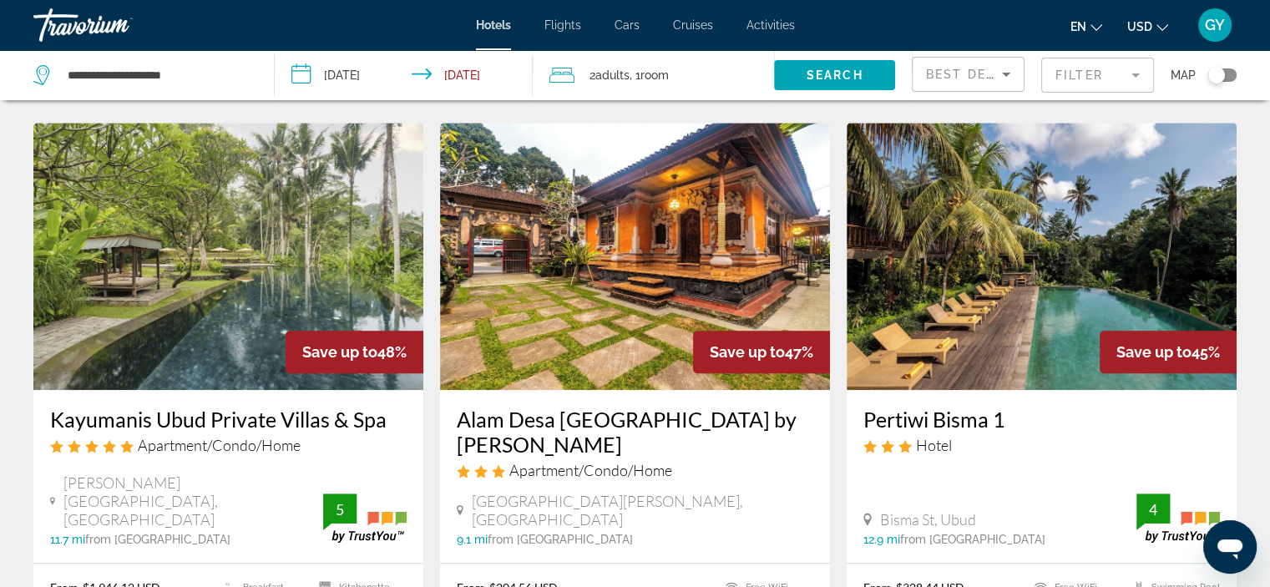
scroll to position [1284, 0]
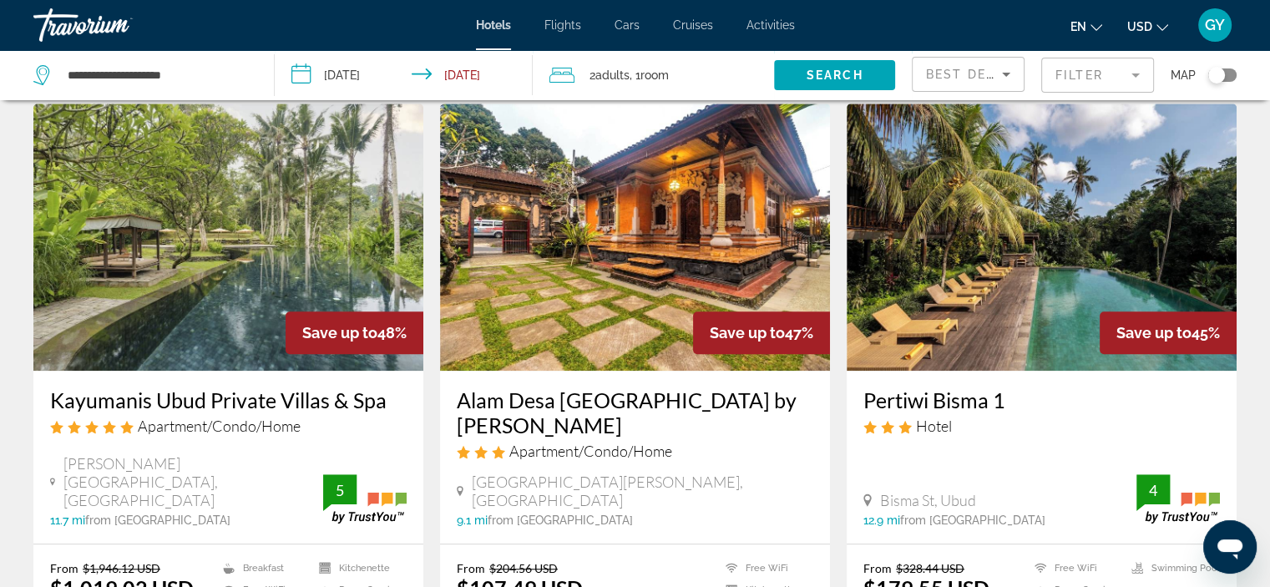
click at [958, 189] on img "Main content" at bounding box center [1041, 237] width 390 height 267
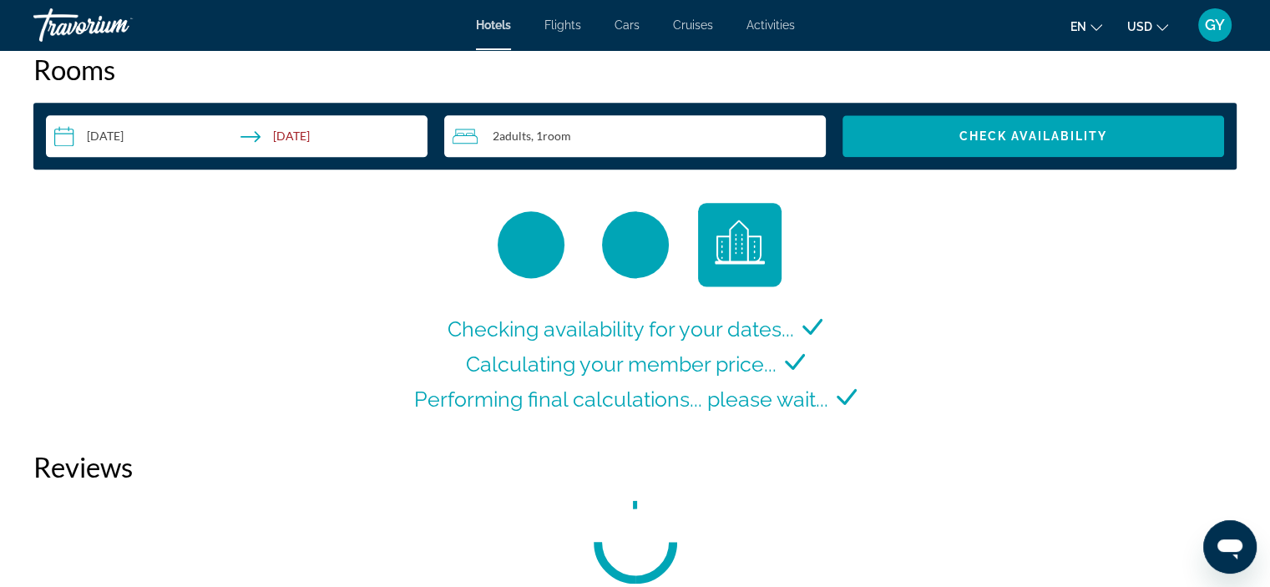
scroll to position [2162, 0]
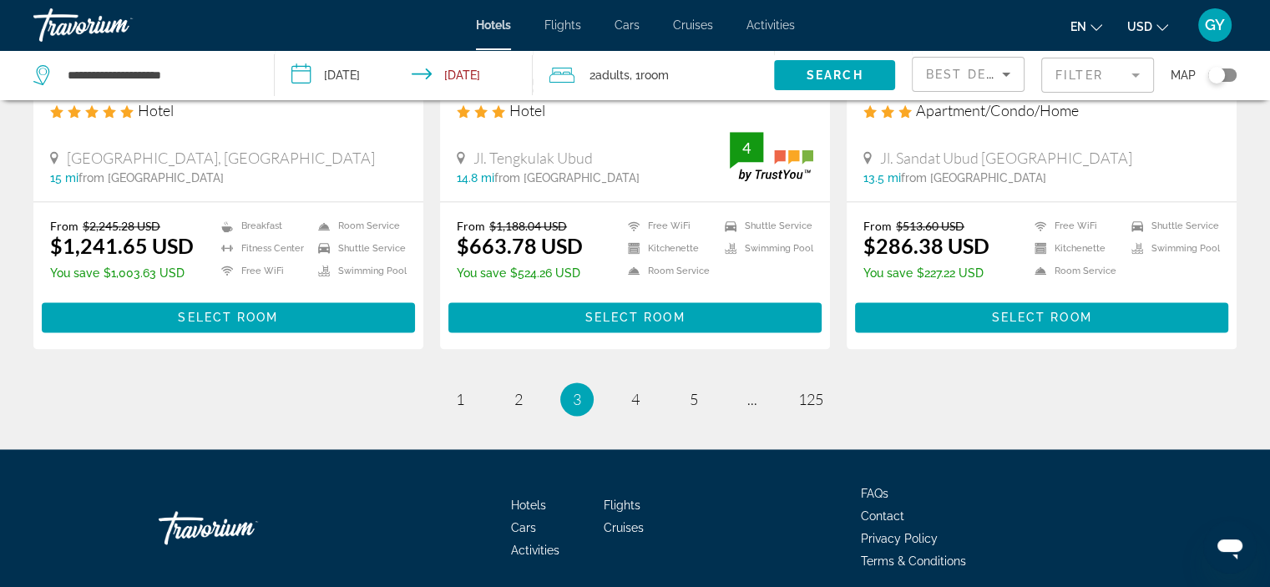
scroll to position [2223, 0]
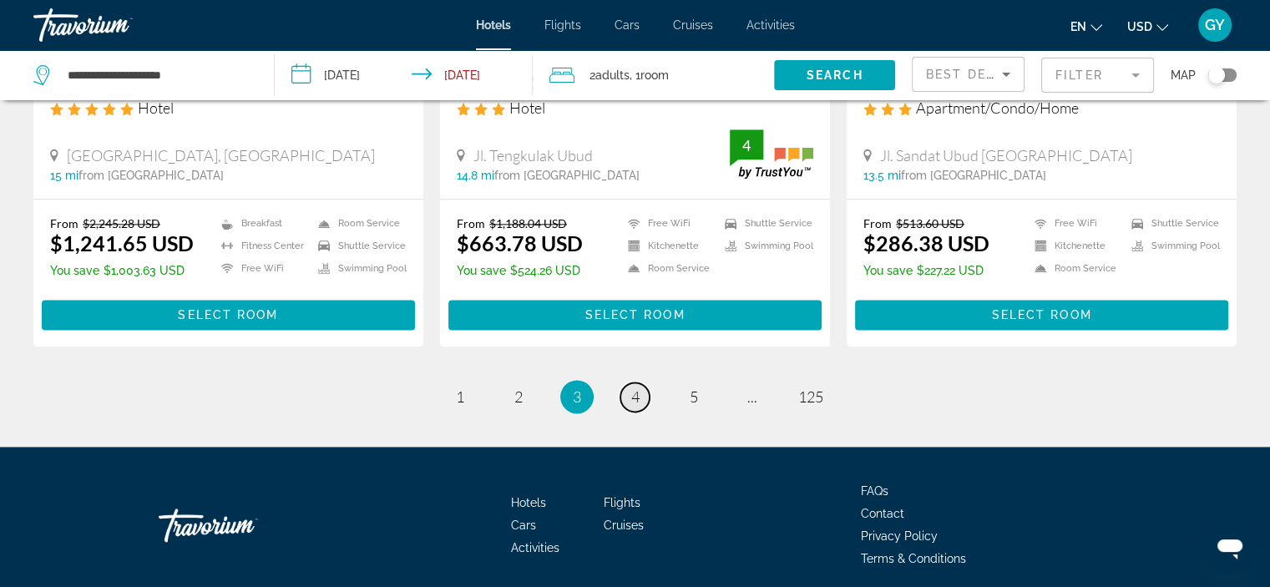
click at [631, 387] on span "4" at bounding box center [635, 396] width 8 height 18
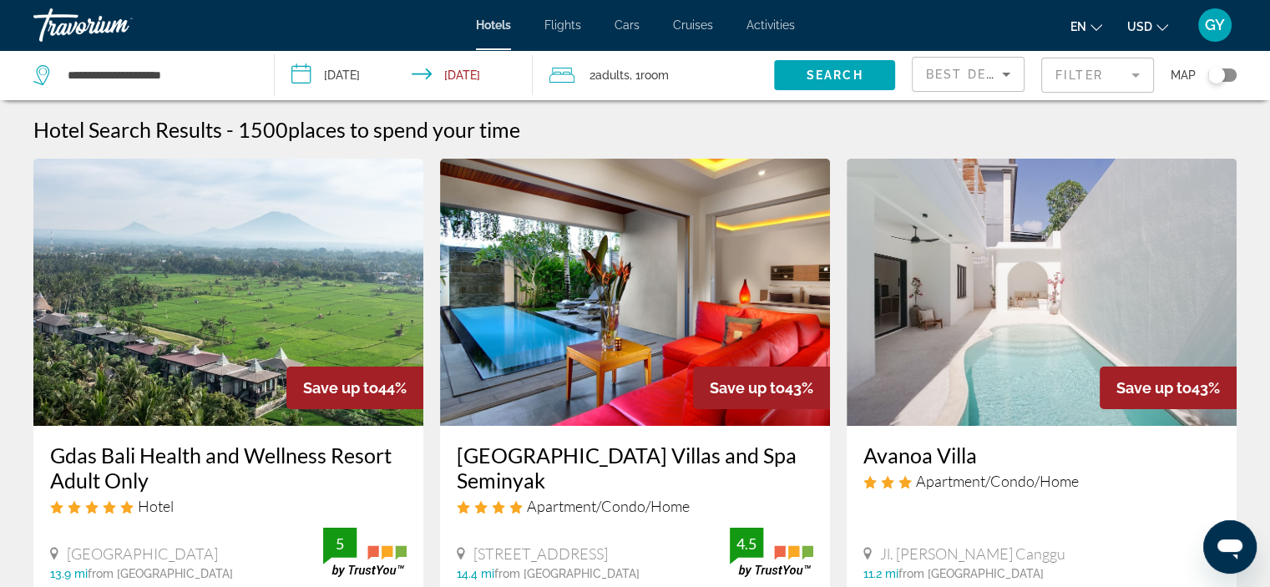
click at [563, 356] on img "Main content" at bounding box center [635, 292] width 390 height 267
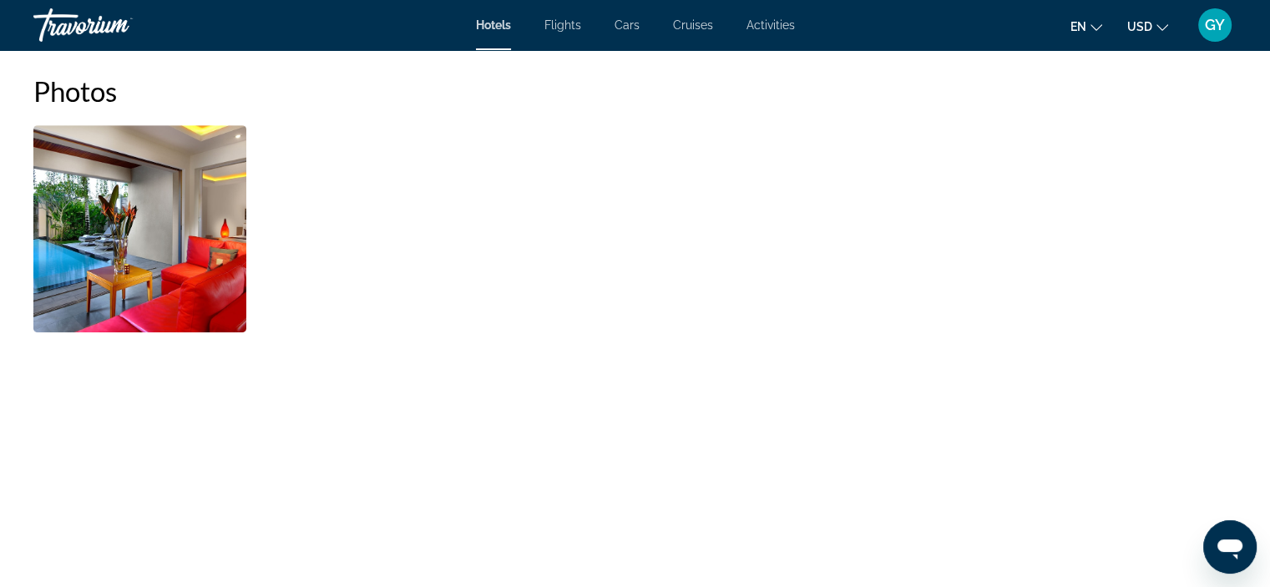
scroll to position [841, 0]
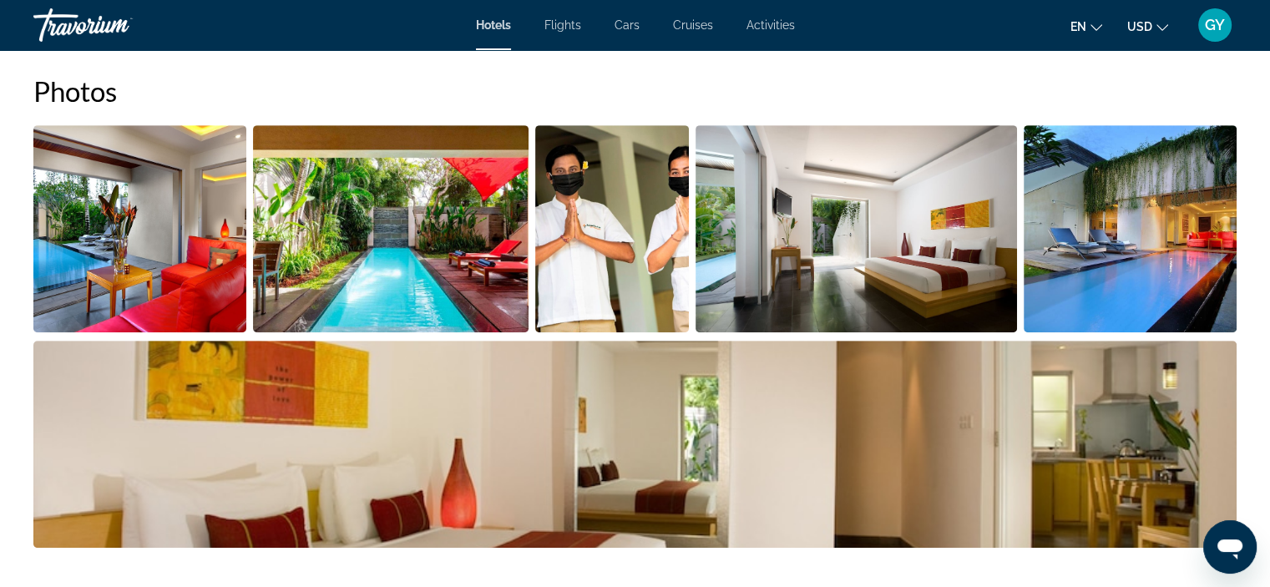
click at [147, 275] on img "Open full-screen image slider" at bounding box center [139, 228] width 213 height 207
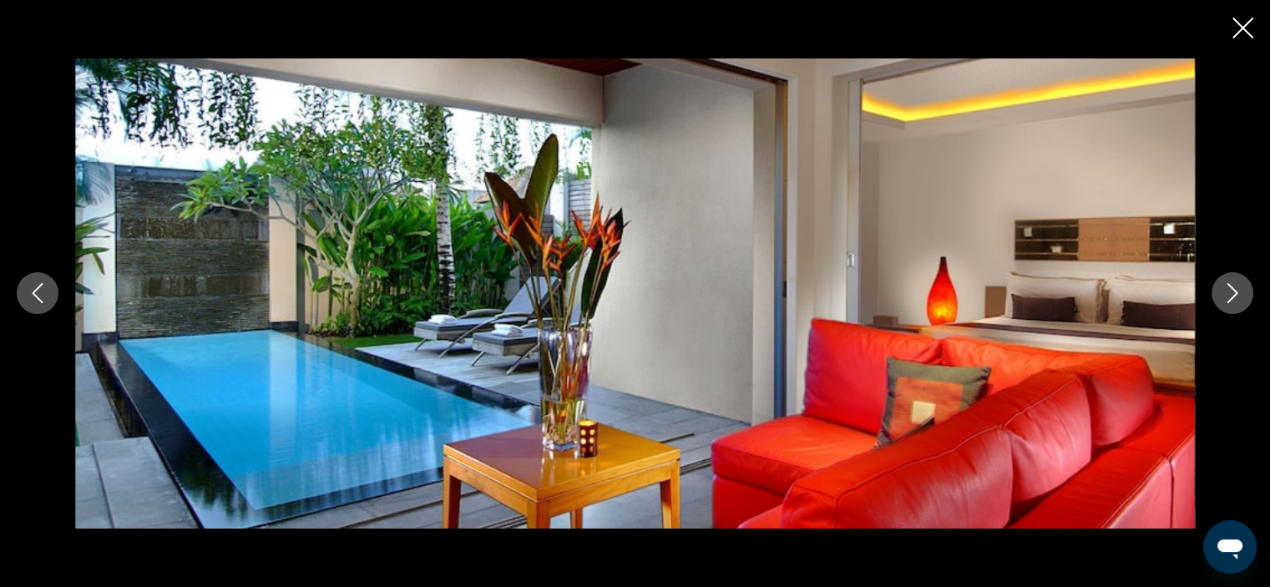
click at [1240, 294] on icon "Next image" at bounding box center [1232, 293] width 20 height 20
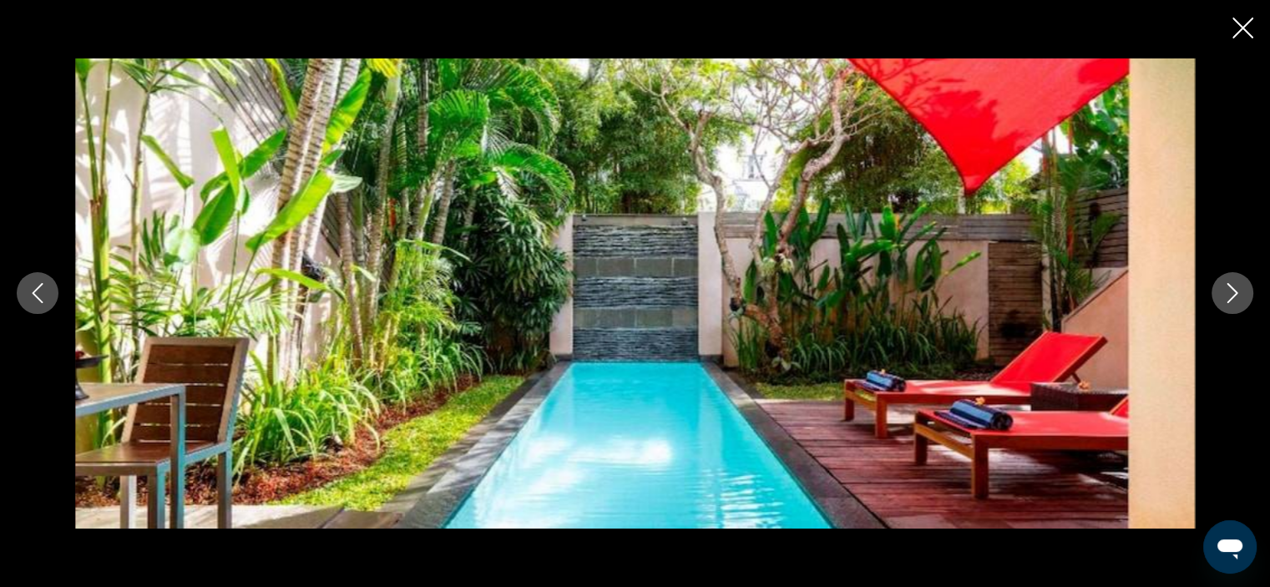
click at [1240, 294] on icon "Next image" at bounding box center [1232, 293] width 20 height 20
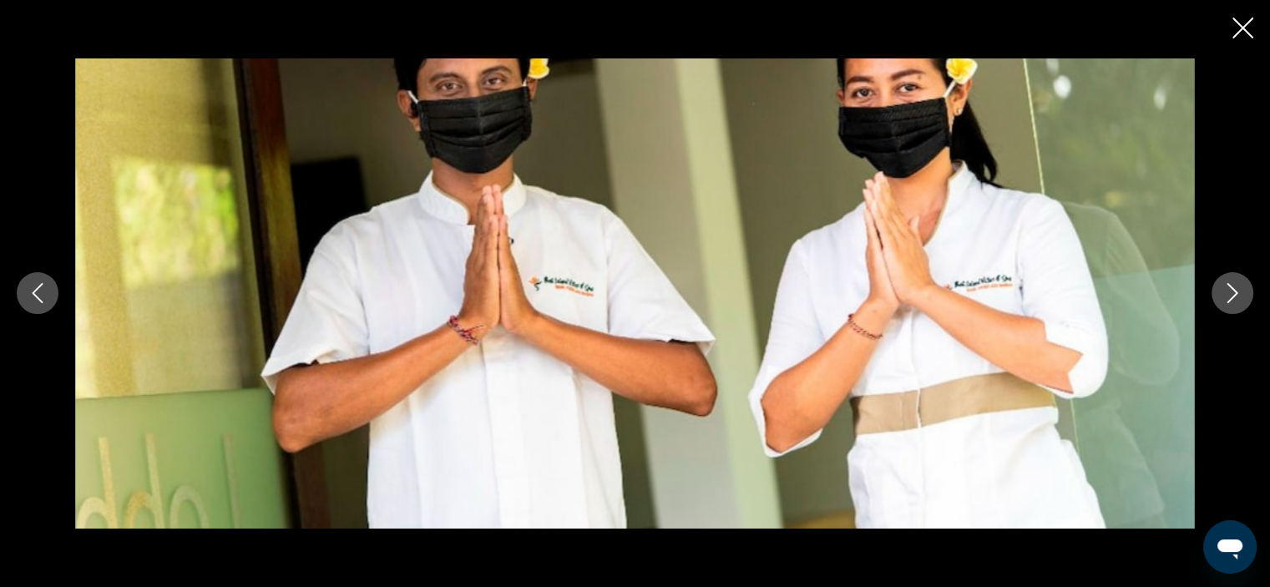
click at [1240, 294] on icon "Next image" at bounding box center [1232, 293] width 20 height 20
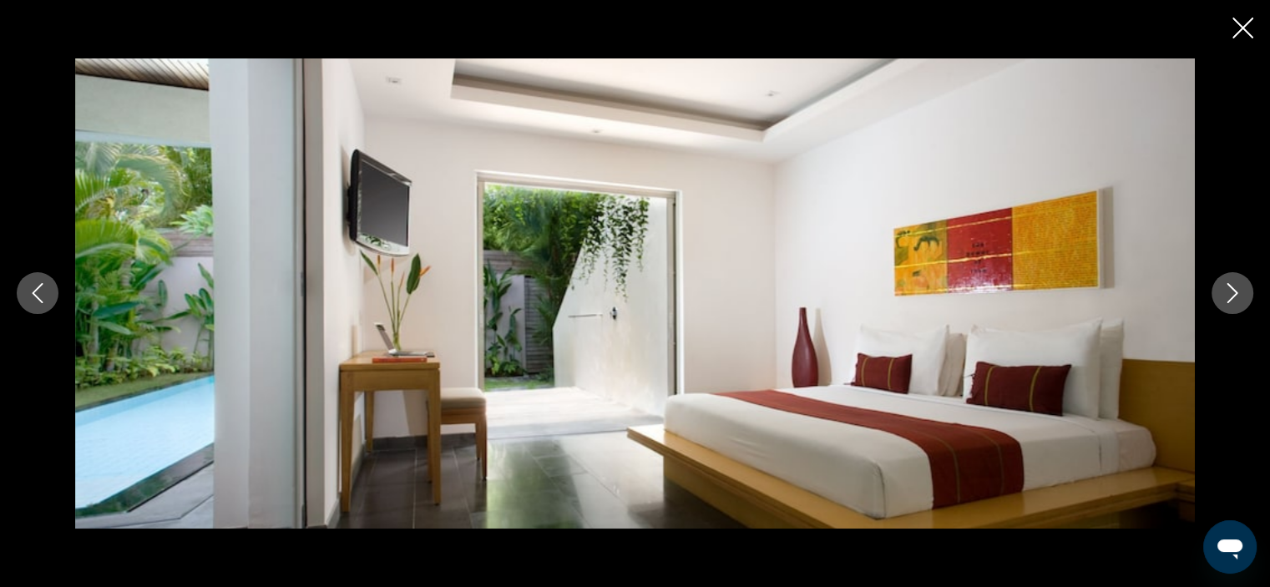
click at [1240, 294] on icon "Next image" at bounding box center [1232, 293] width 20 height 20
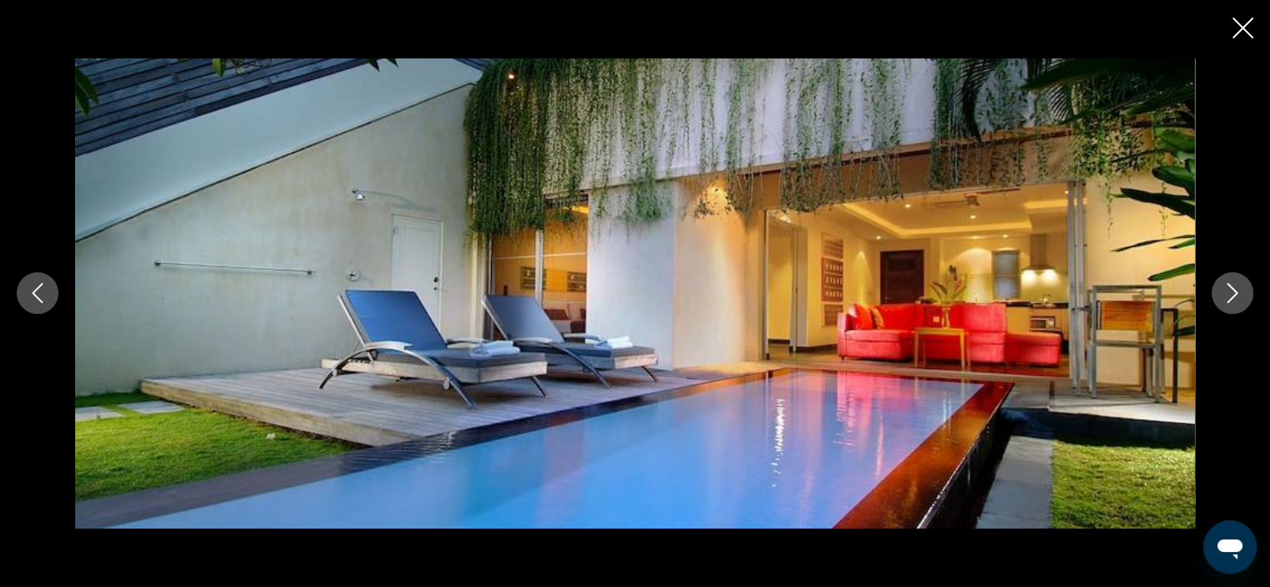
click at [1240, 294] on icon "Next image" at bounding box center [1232, 293] width 20 height 20
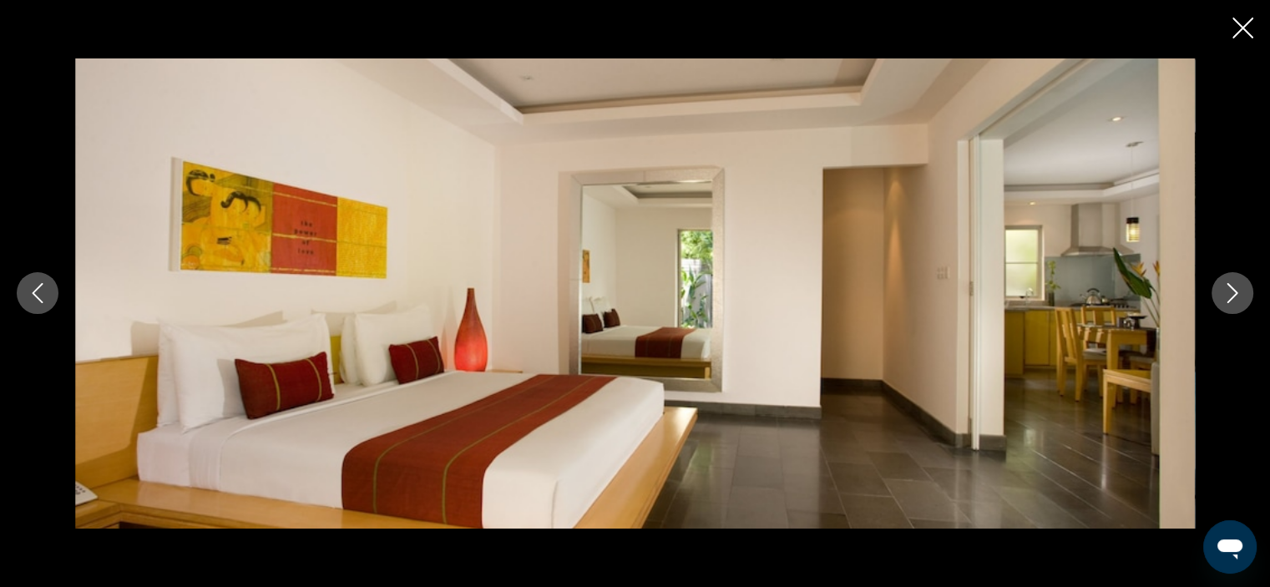
click at [1240, 294] on icon "Next image" at bounding box center [1232, 293] width 20 height 20
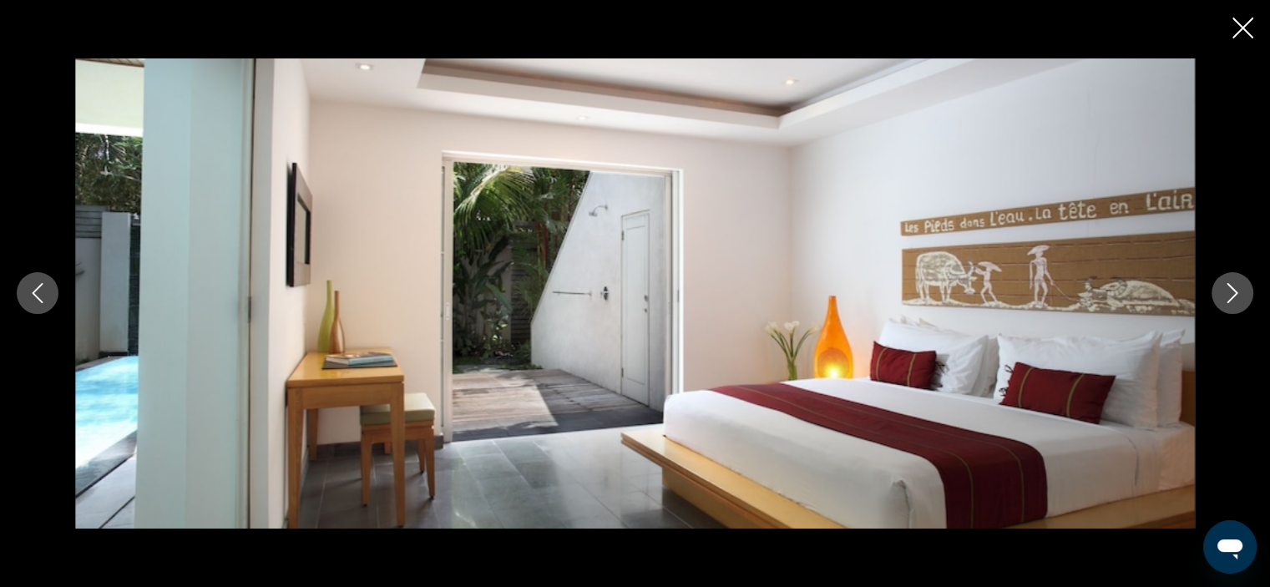
click at [1235, 33] on icon "Close slideshow" at bounding box center [1242, 28] width 21 height 21
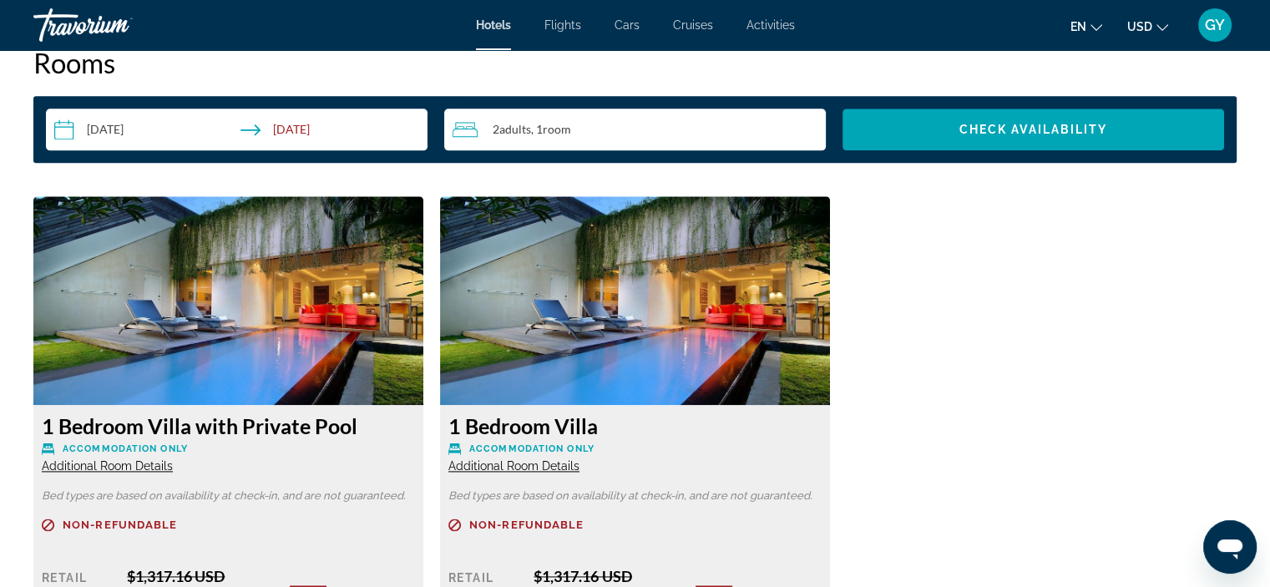
scroll to position [2176, 0]
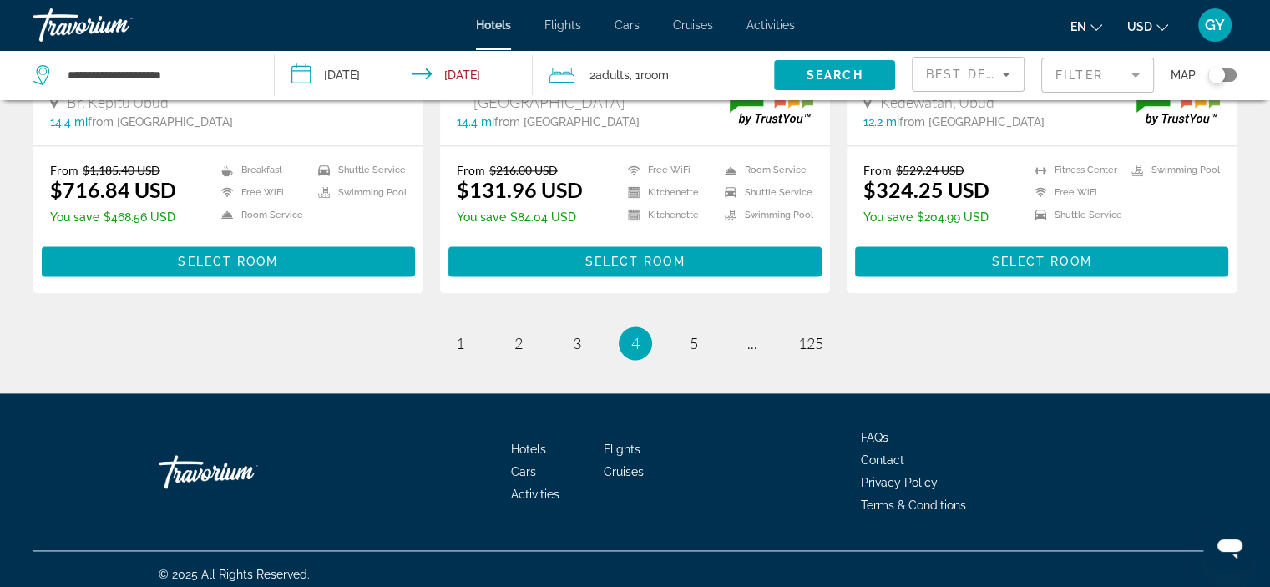
scroll to position [2247, 0]
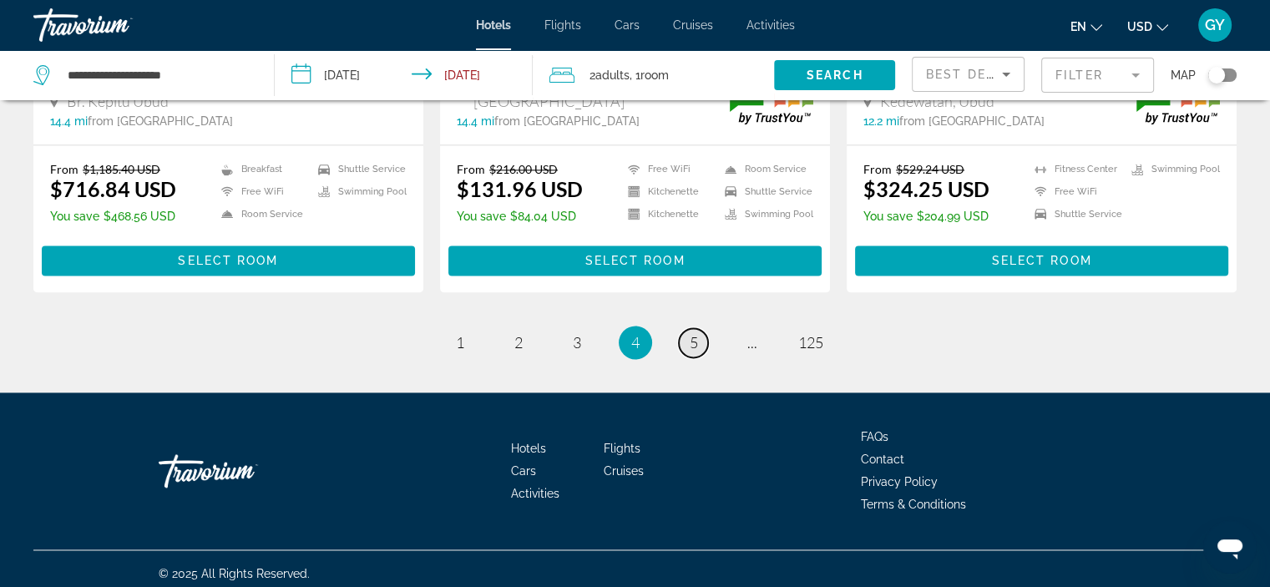
click at [697, 336] on span "5" at bounding box center [693, 342] width 8 height 18
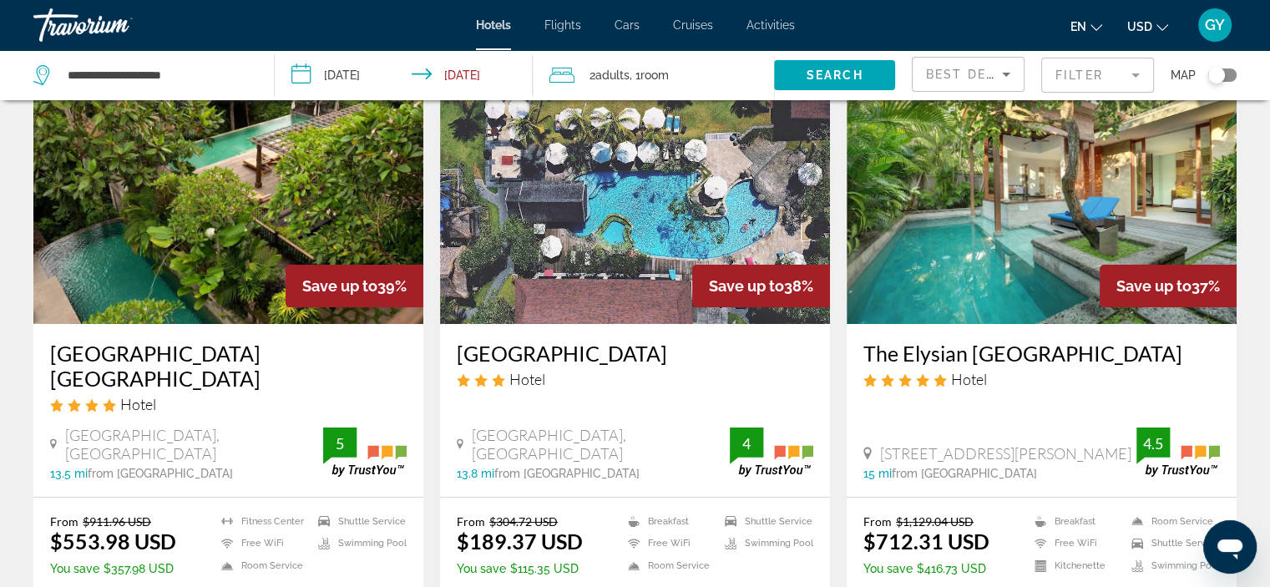
scroll to position [103, 0]
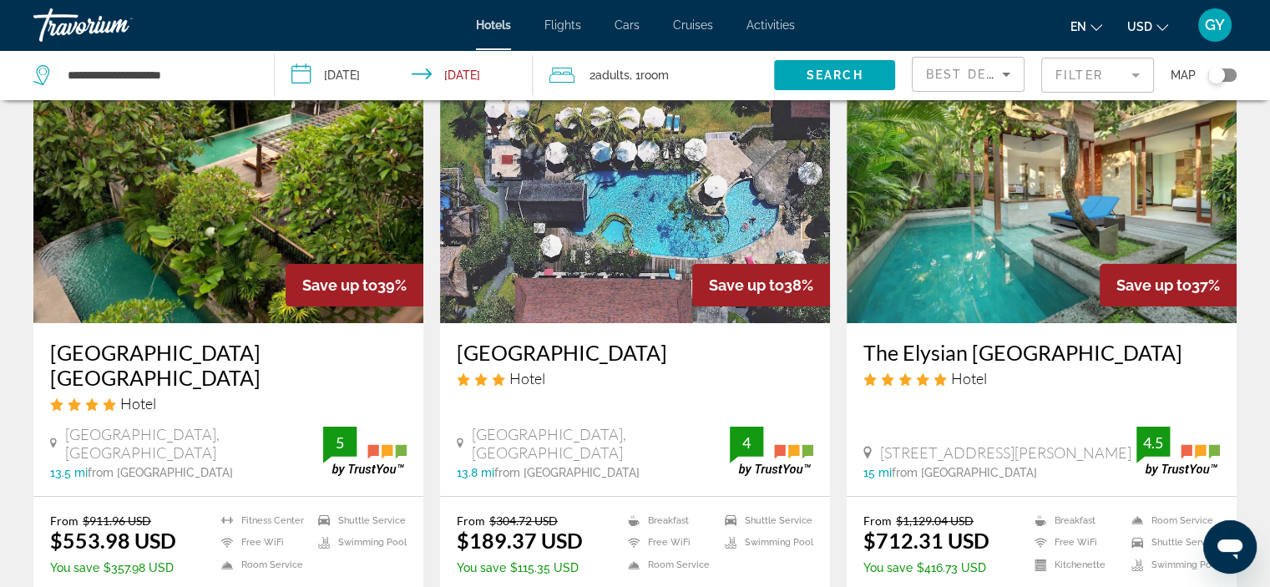
click at [640, 222] on img "Main content" at bounding box center [635, 189] width 390 height 267
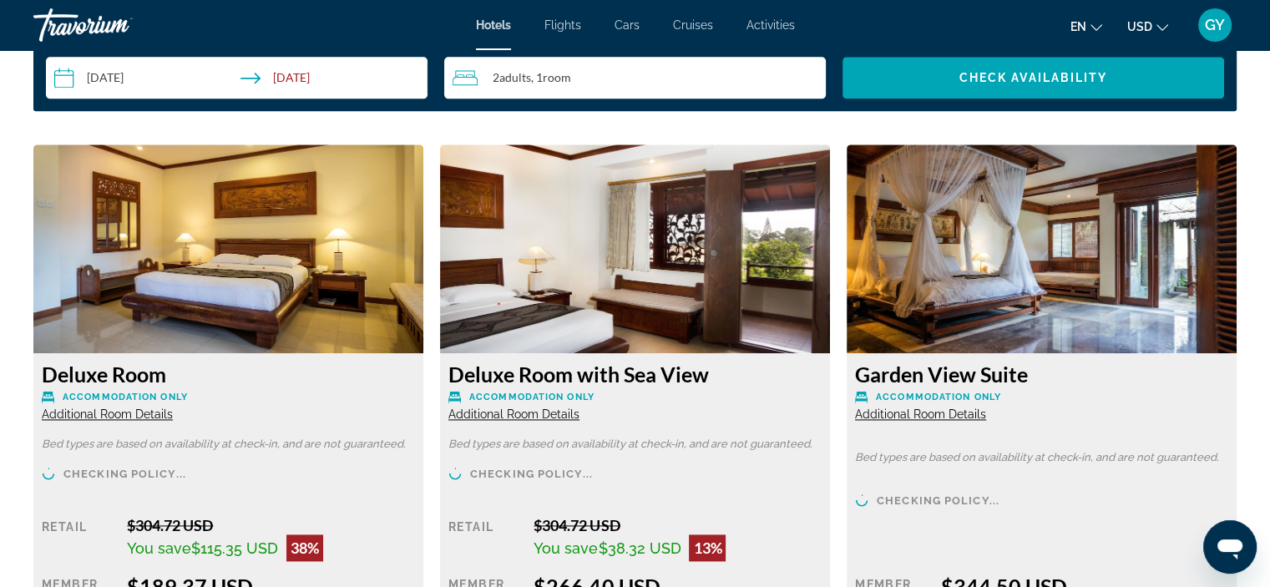
scroll to position [2219, 0]
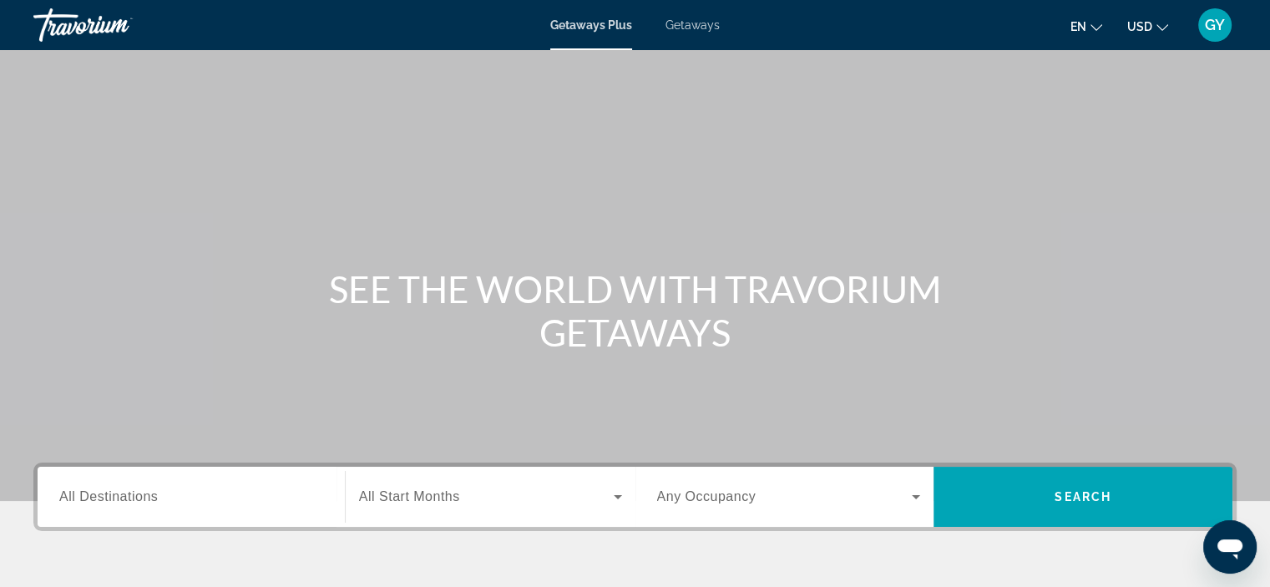
click at [117, 499] on span "All Destinations" at bounding box center [108, 496] width 98 height 14
click at [117, 499] on input "Destination All Destinations" at bounding box center [191, 497] width 264 height 20
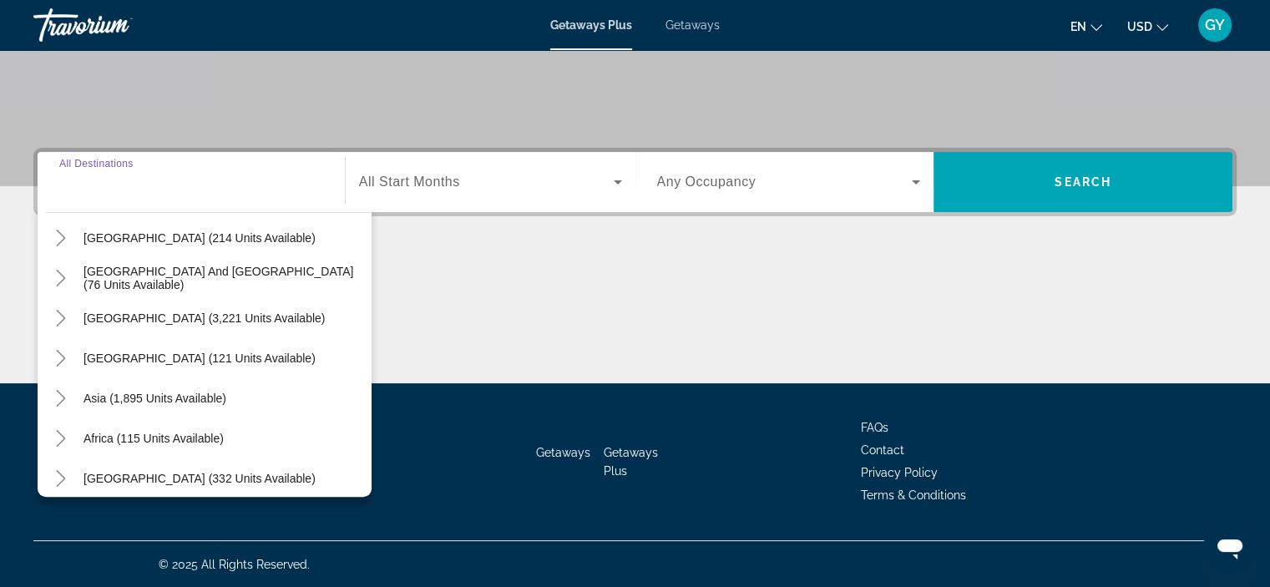
scroll to position [262, 0]
click at [60, 391] on icon "Toggle Asia (1,895 units available)" at bounding box center [60, 396] width 9 height 17
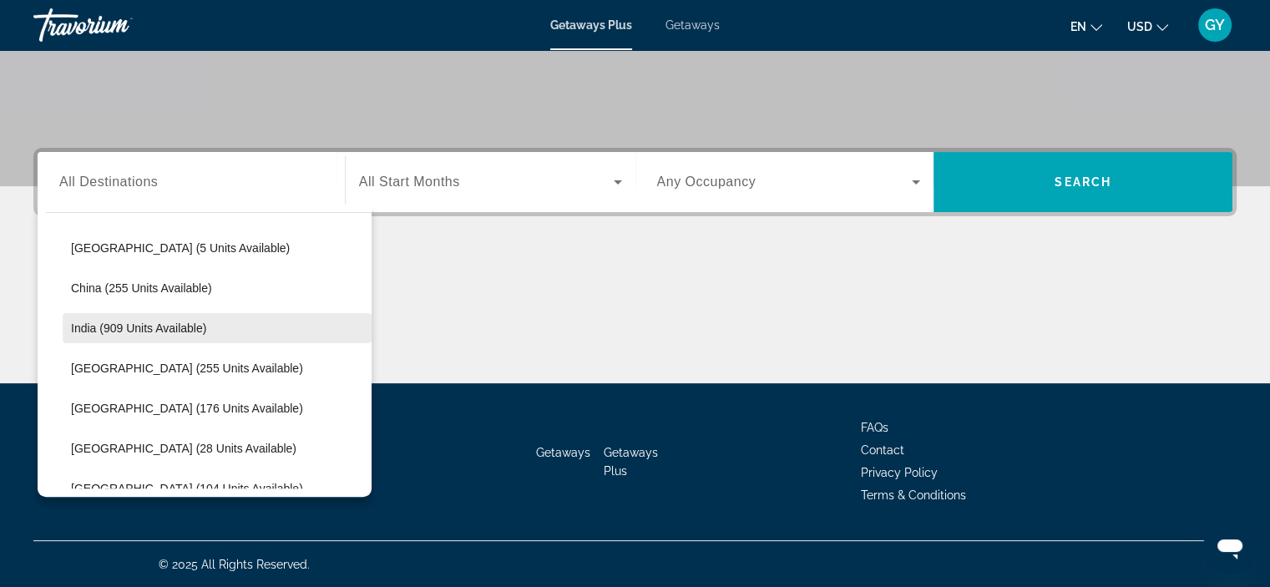
scroll to position [494, 0]
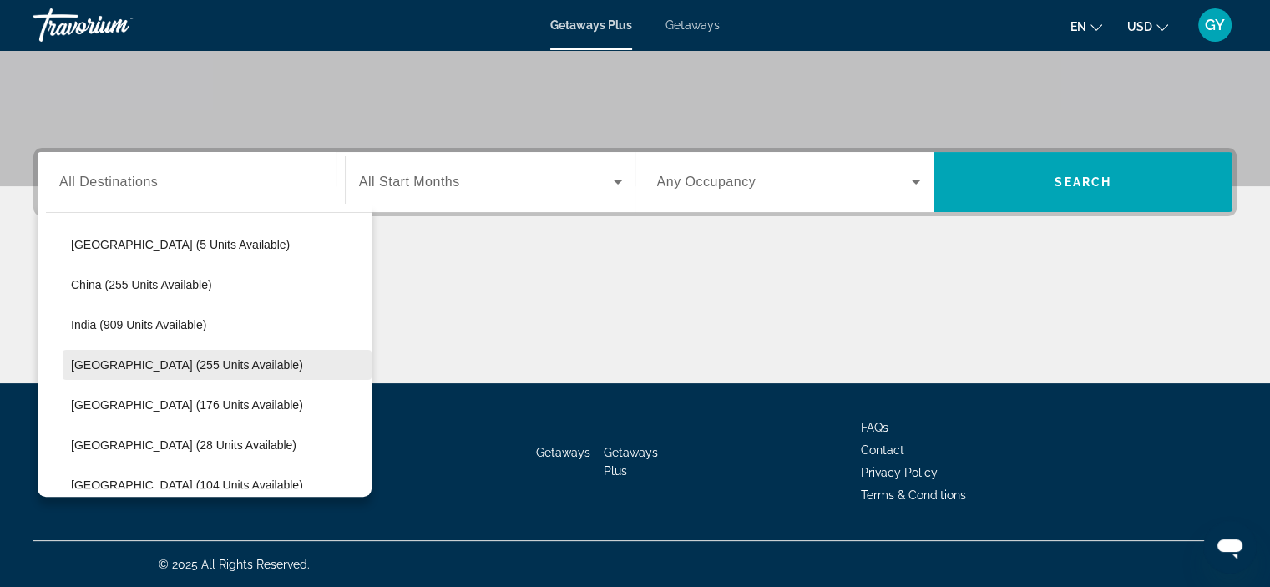
click at [164, 366] on span "Indonesia (255 units available)" at bounding box center [187, 364] width 232 height 13
type input "**********"
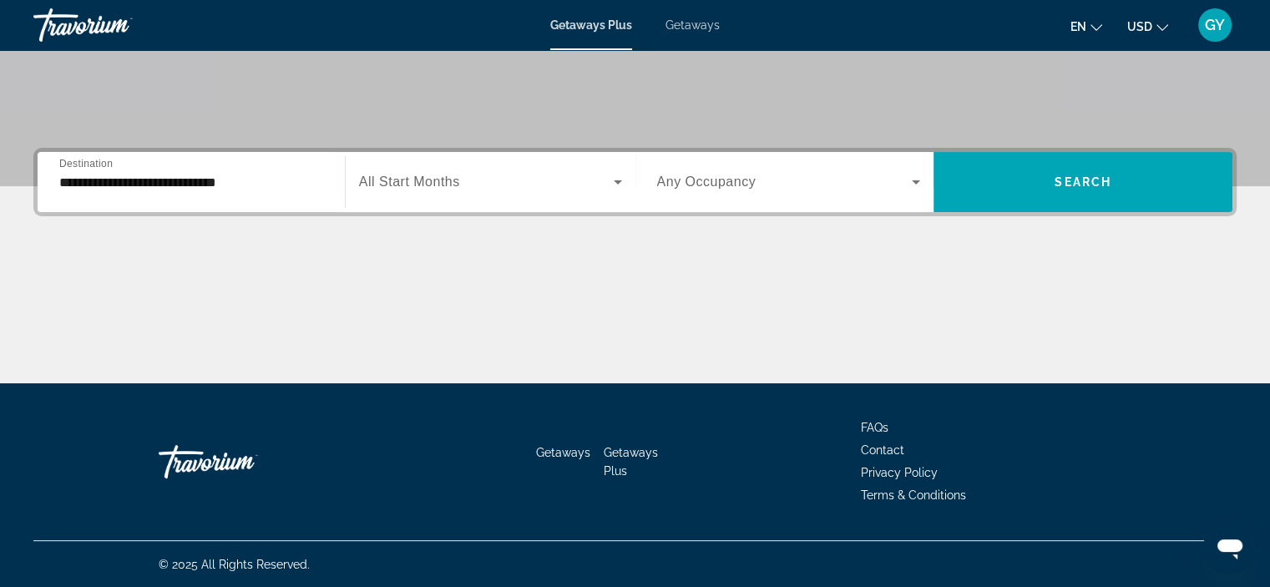
click at [405, 180] on span "All Start Months" at bounding box center [409, 181] width 101 height 14
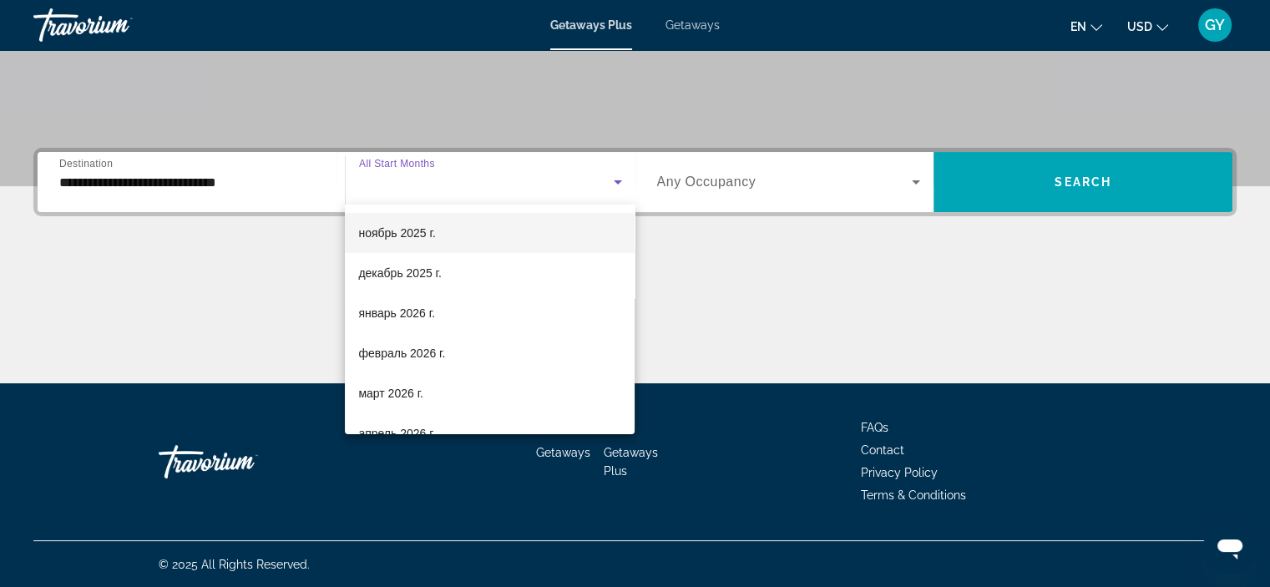
scroll to position [120, 0]
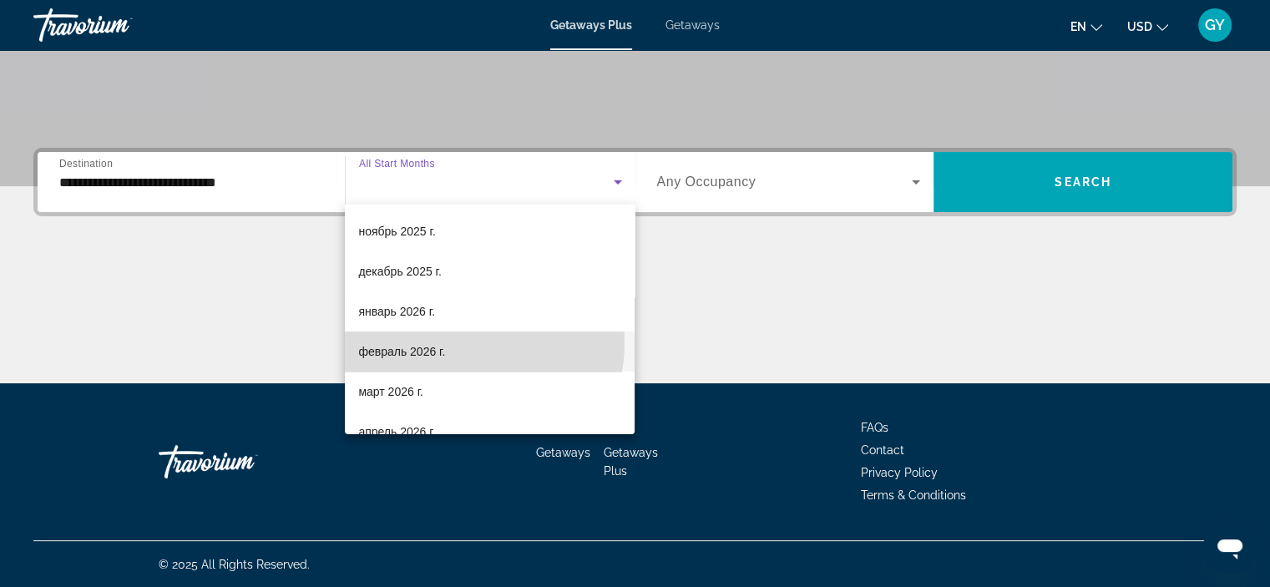
click at [463, 343] on mat-option "февраль 2026 г." at bounding box center [490, 351] width 290 height 40
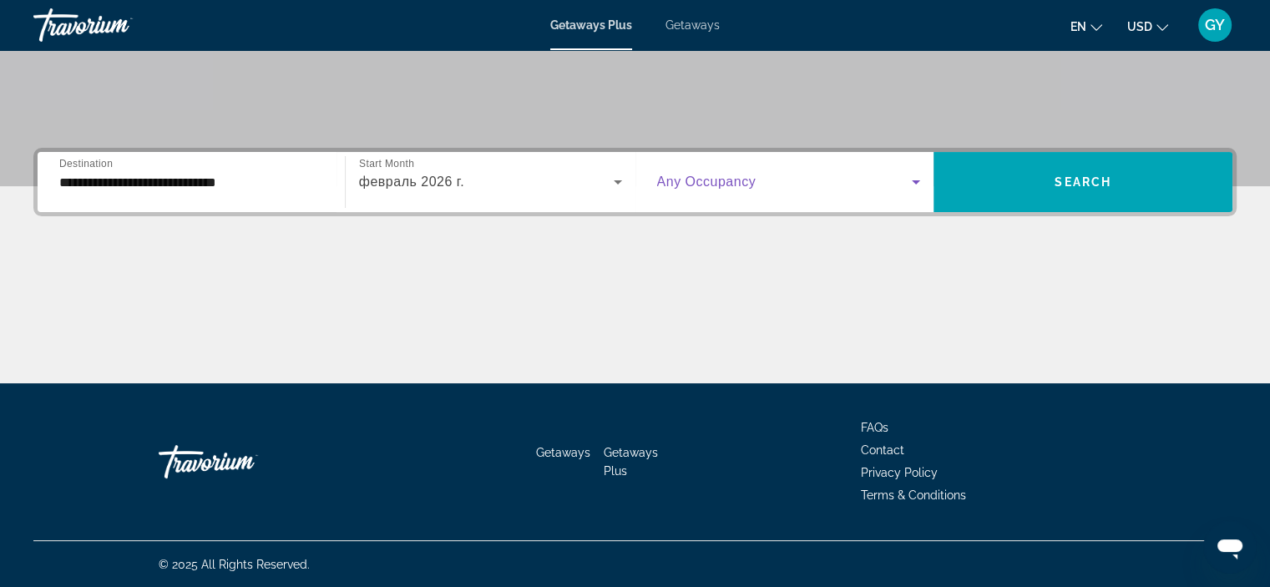
click at [813, 172] on span "Search widget" at bounding box center [784, 182] width 255 height 20
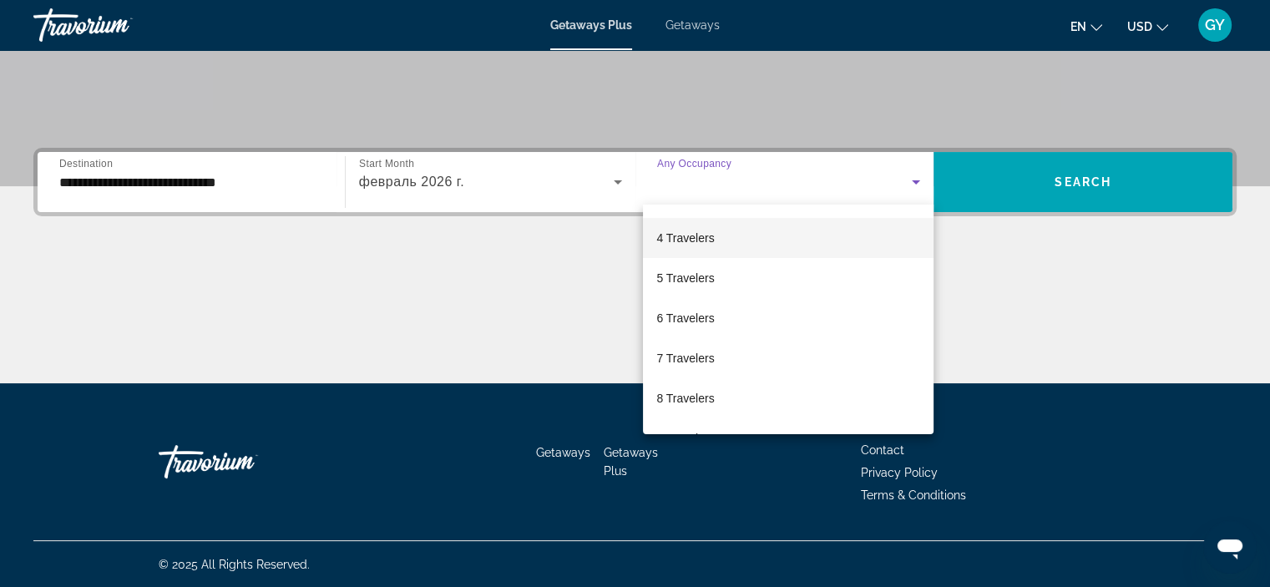
scroll to position [114, 0]
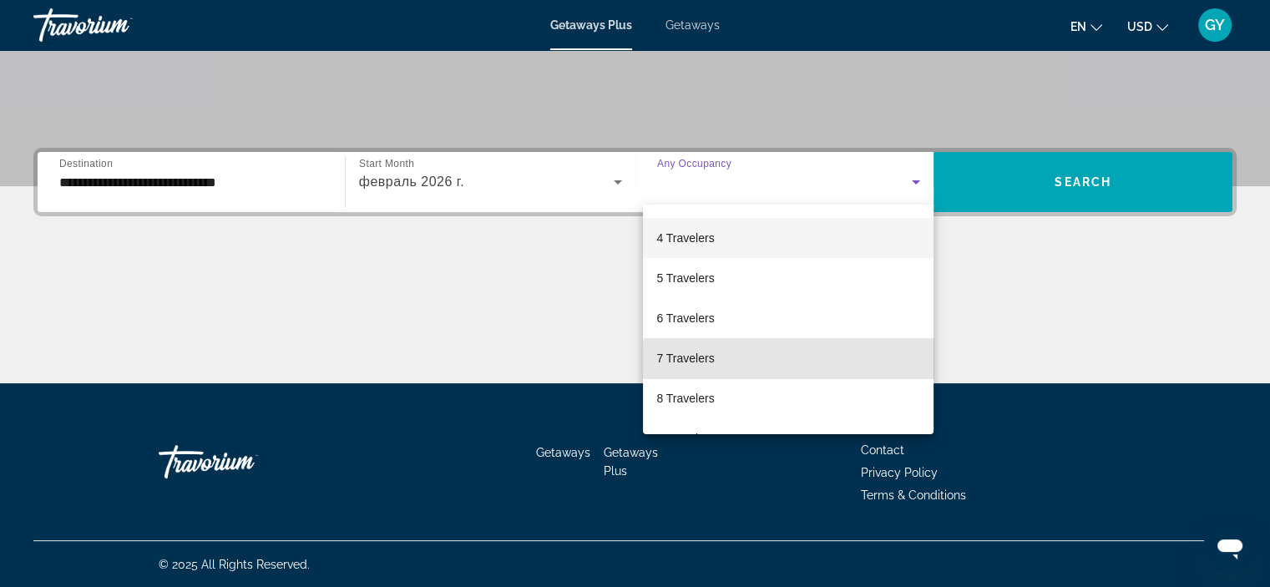
click at [809, 360] on mat-option "7 Travelers" at bounding box center [788, 358] width 290 height 40
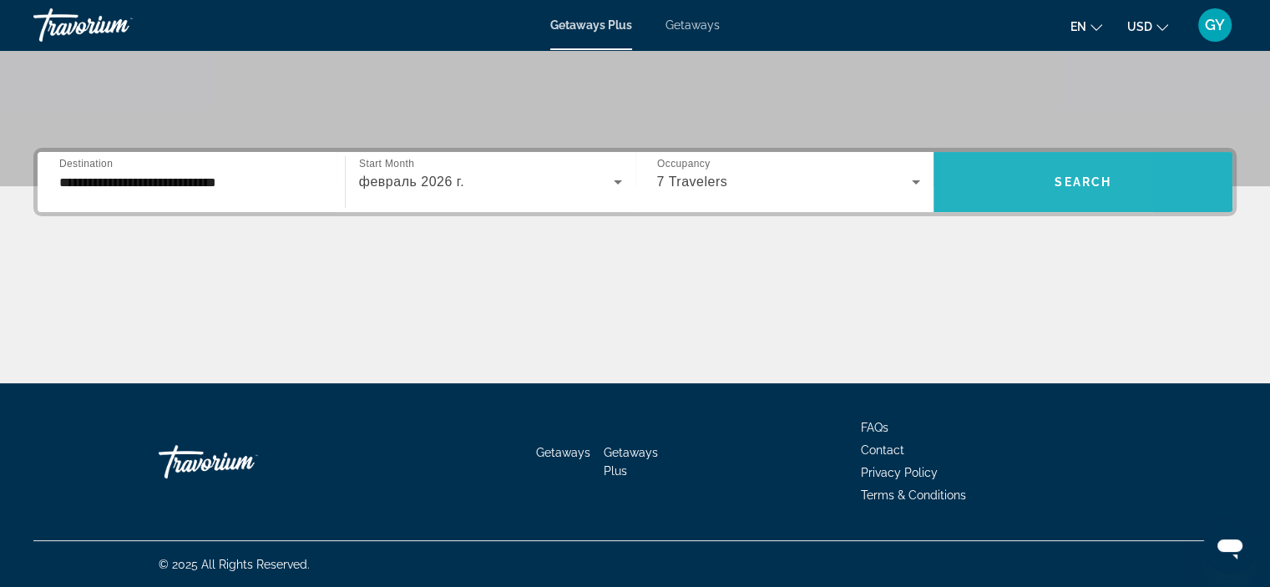
click at [981, 182] on span "Search widget" at bounding box center [1082, 182] width 299 height 40
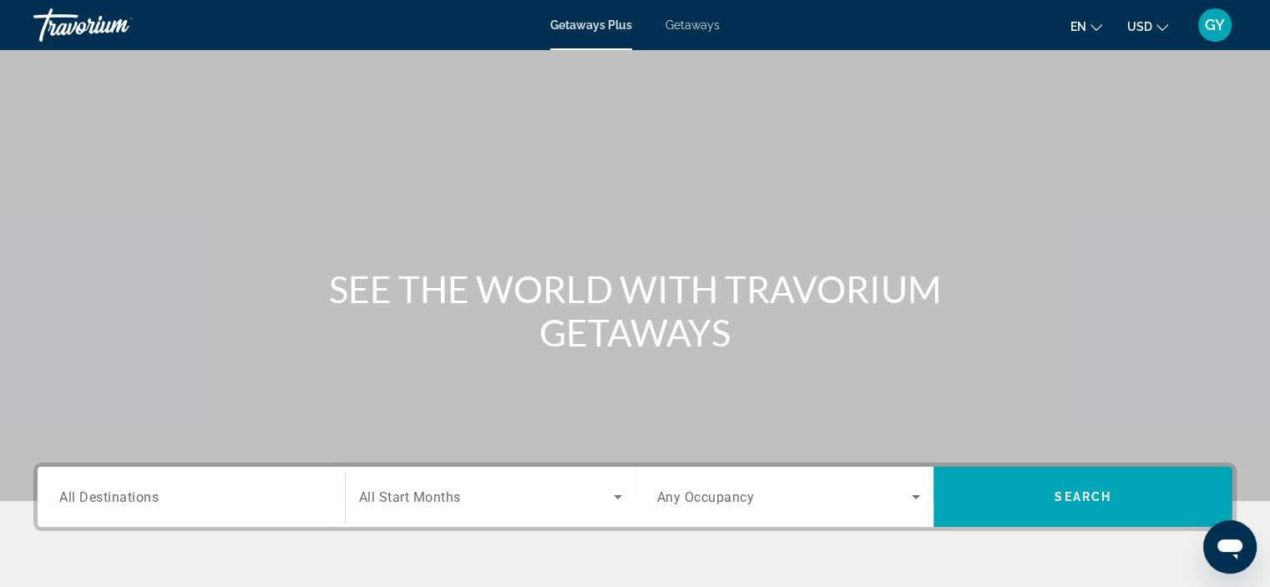
click at [138, 493] on span "All Destinations" at bounding box center [108, 496] width 99 height 16
click at [138, 493] on input "Destination All Destinations" at bounding box center [191, 497] width 264 height 20
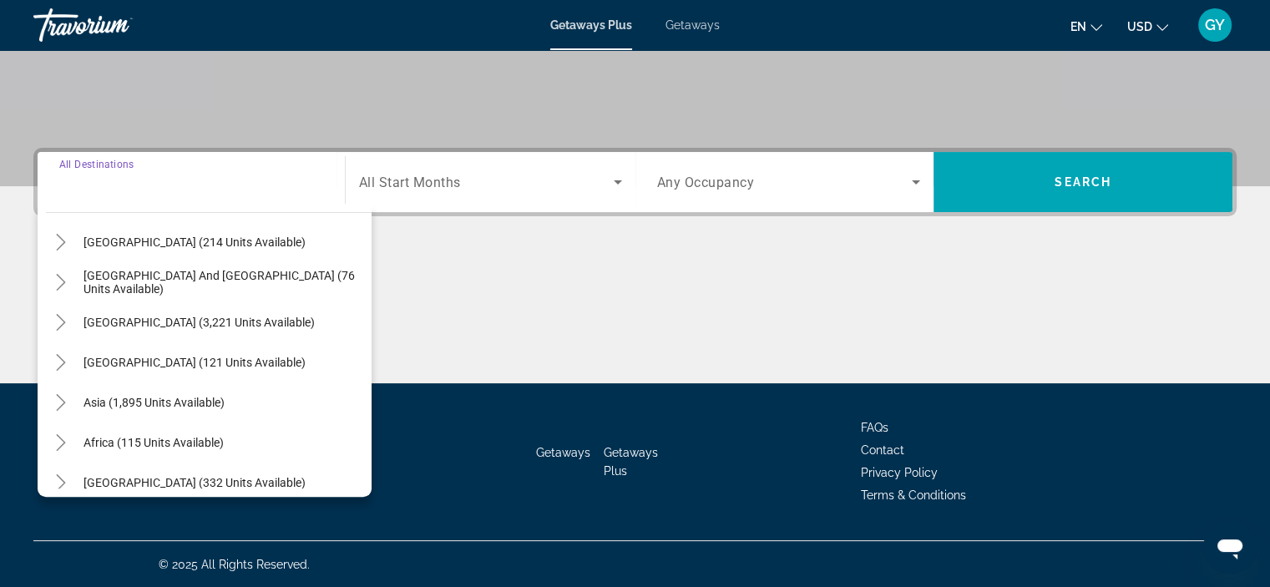
scroll to position [263, 0]
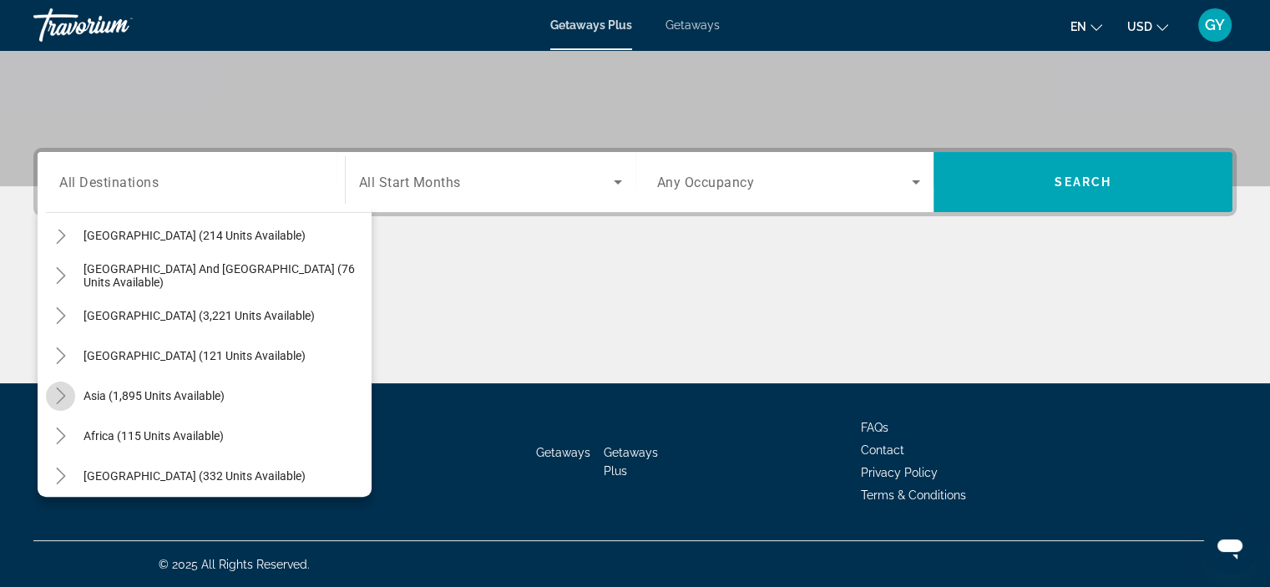
click at [57, 390] on icon "Toggle Asia (1,895 units available)" at bounding box center [61, 395] width 17 height 17
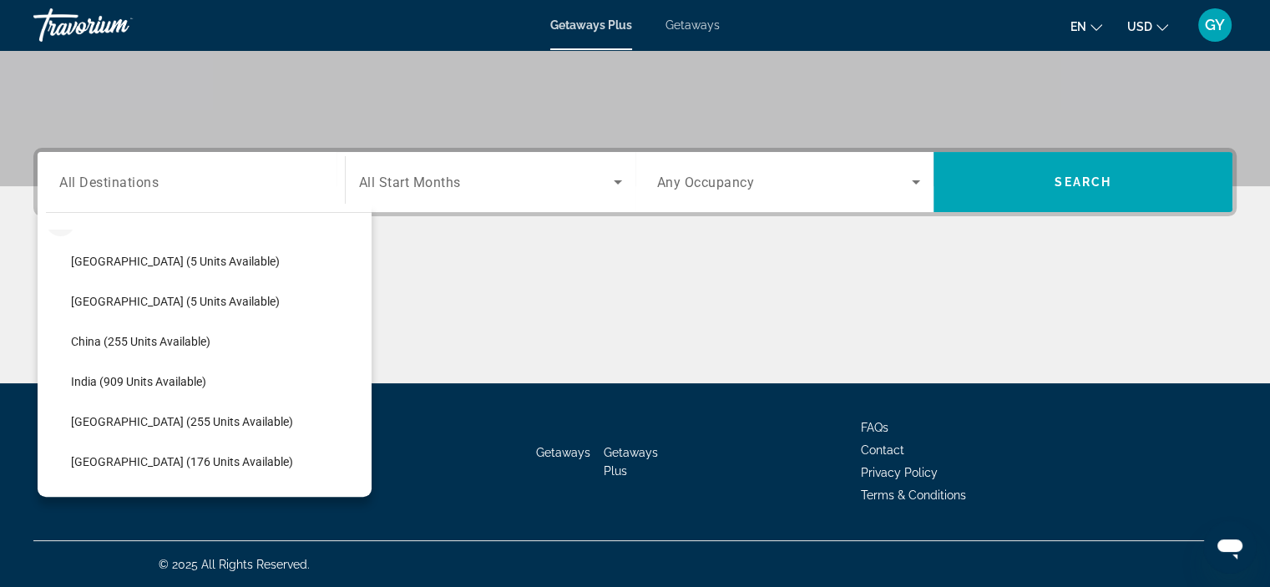
scroll to position [439, 0]
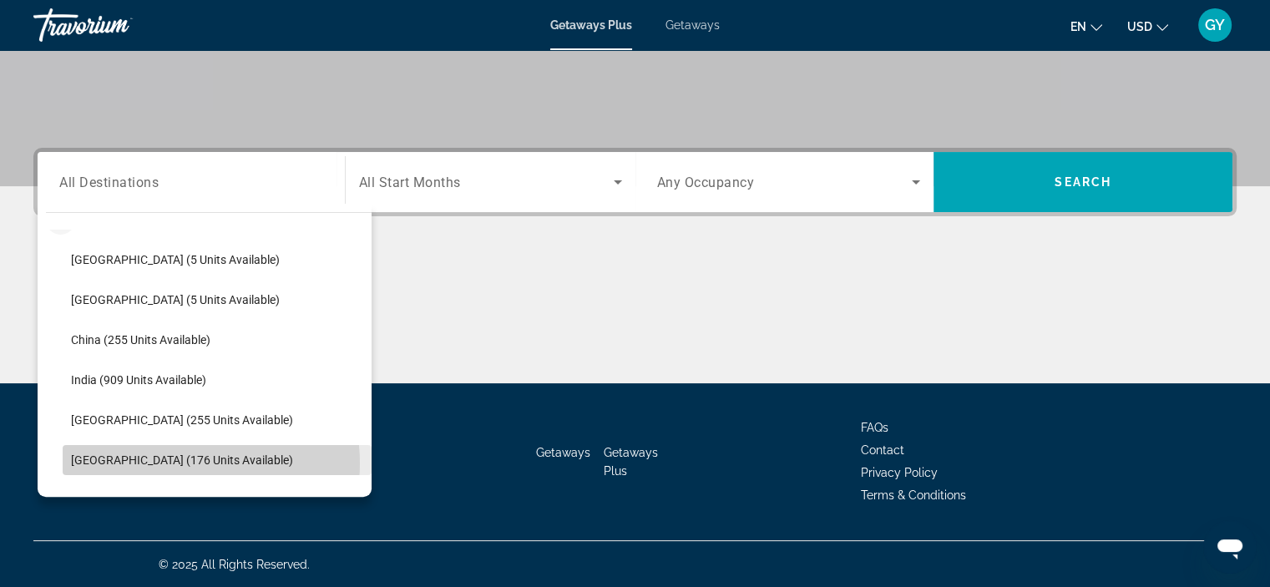
click at [184, 462] on span "Malaysia (176 units available)" at bounding box center [182, 459] width 222 height 13
type input "**********"
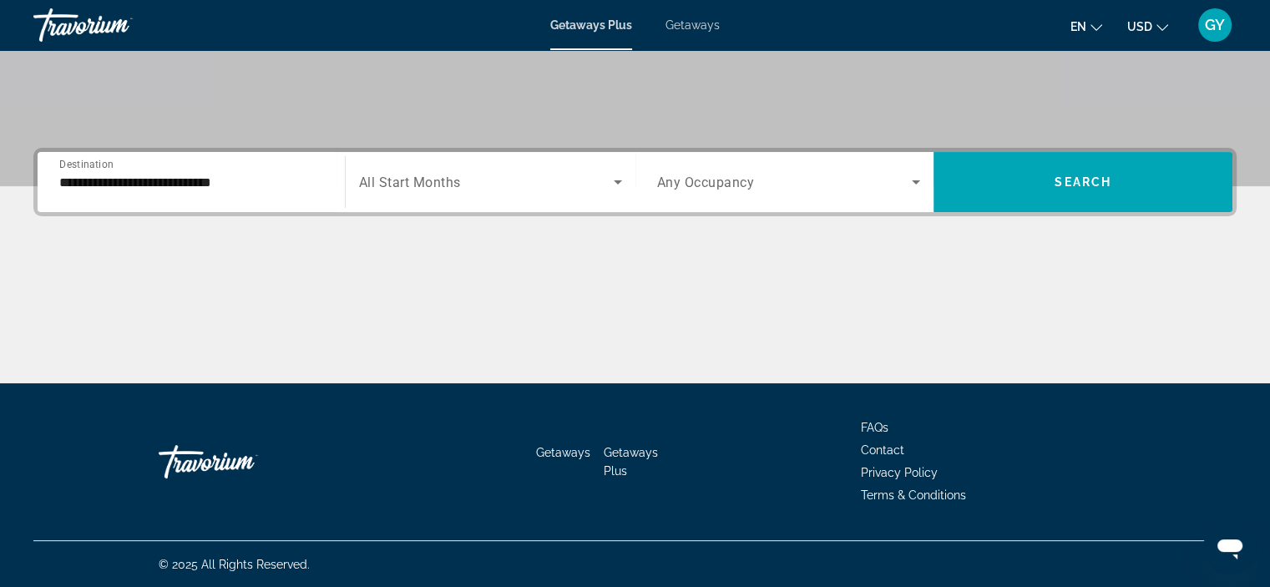
click at [387, 188] on span "All Start Months" at bounding box center [410, 182] width 102 height 16
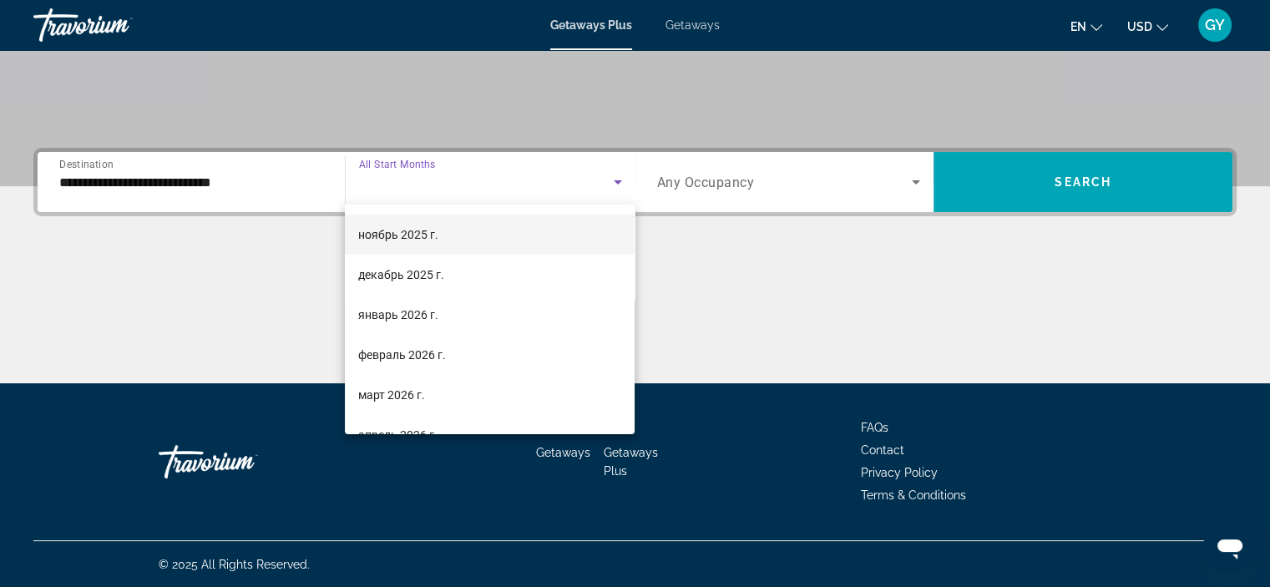
scroll to position [117, 0]
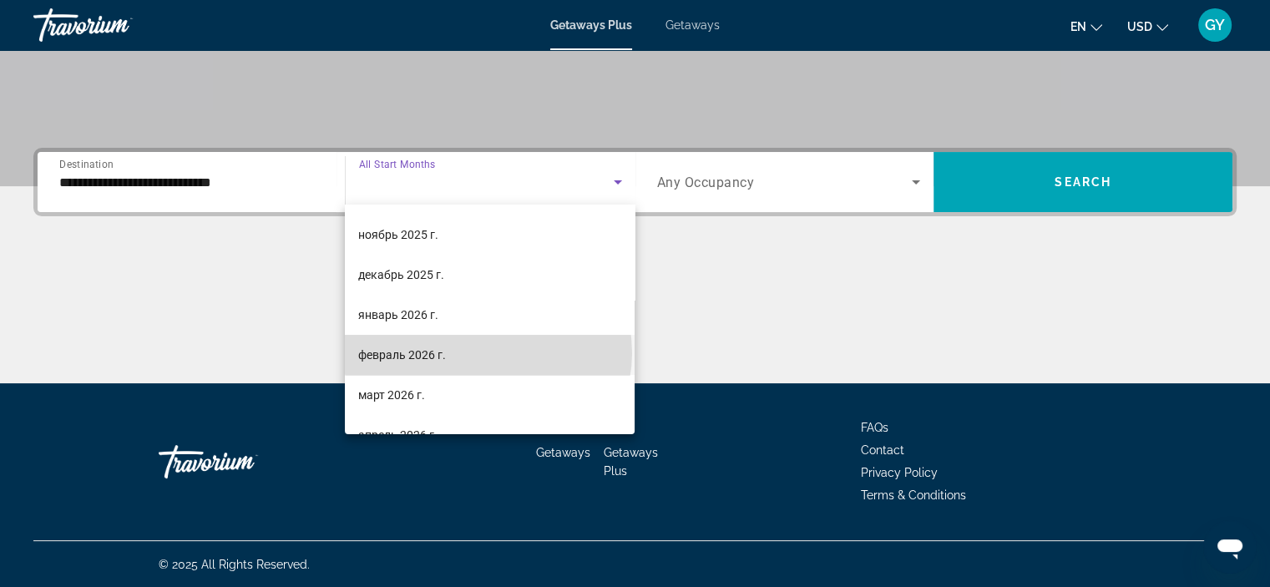
click at [487, 352] on mat-option "февраль 2026 г." at bounding box center [490, 355] width 290 height 40
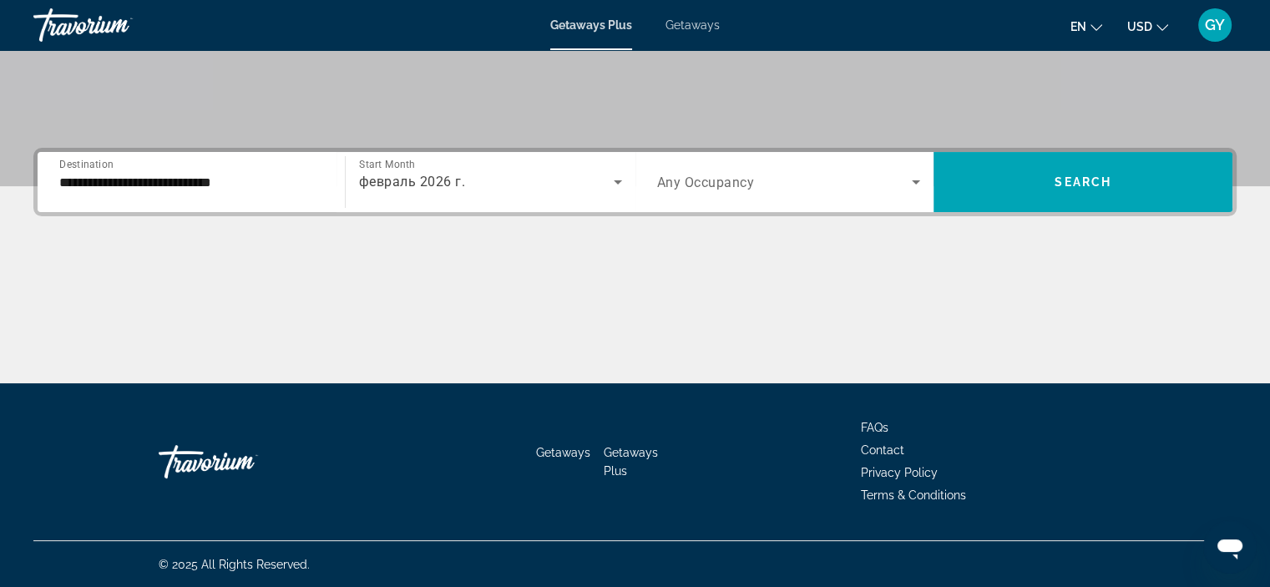
click at [787, 167] on div "Search widget" at bounding box center [789, 182] width 264 height 47
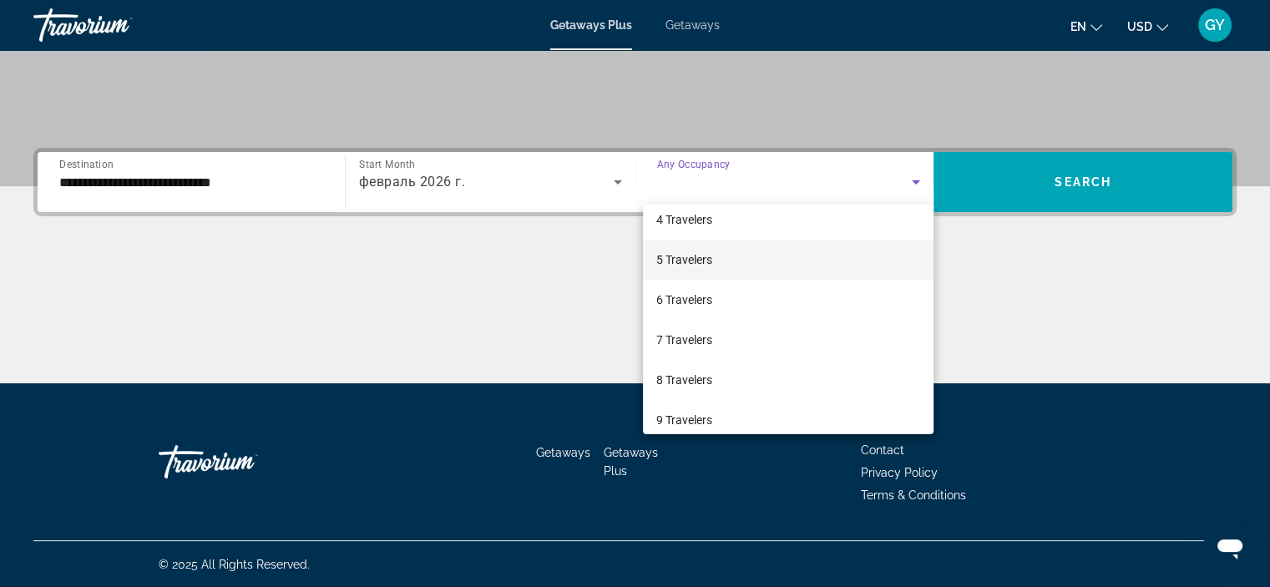
scroll to position [152, 0]
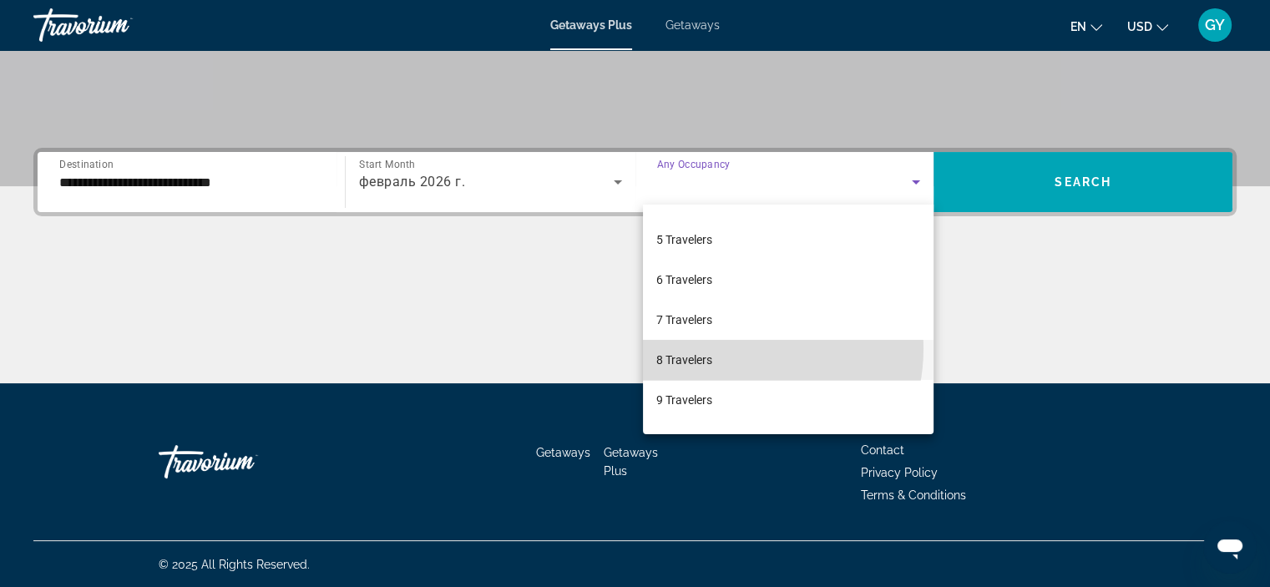
click at [727, 347] on mat-option "8 Travelers" at bounding box center [788, 360] width 290 height 40
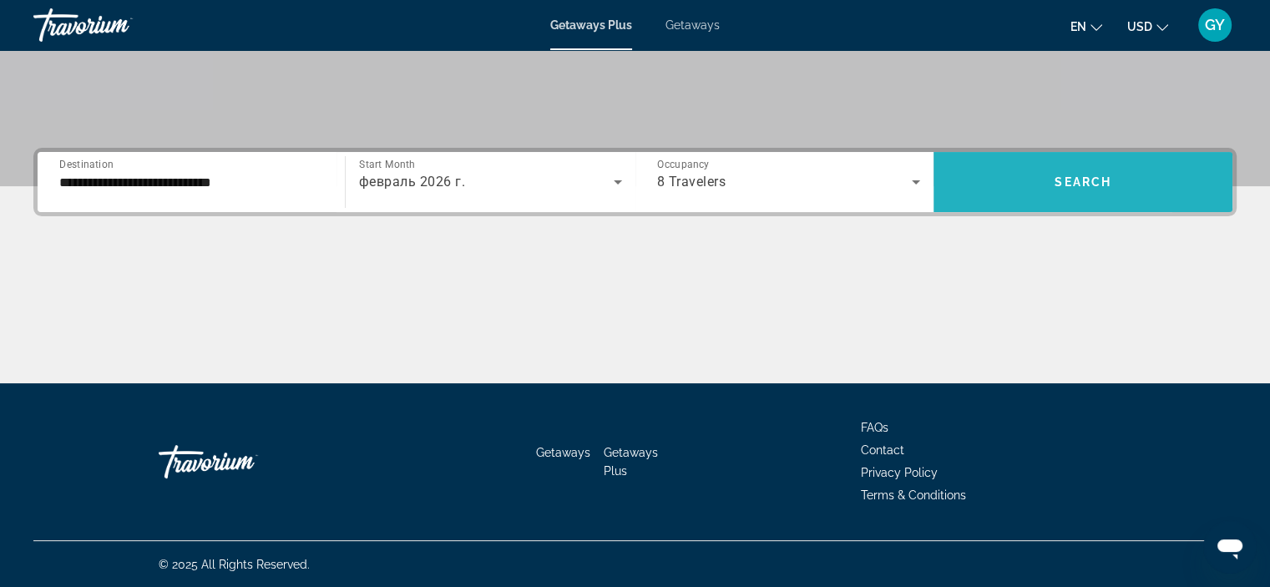
click at [991, 184] on span "Search widget" at bounding box center [1082, 182] width 299 height 40
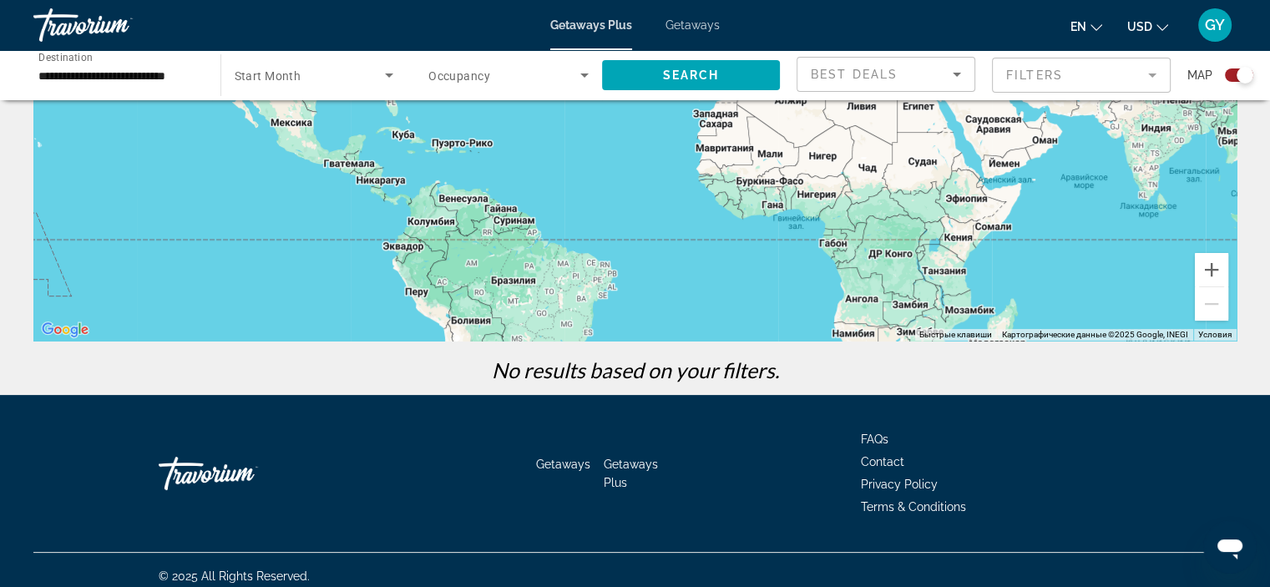
scroll to position [289, 0]
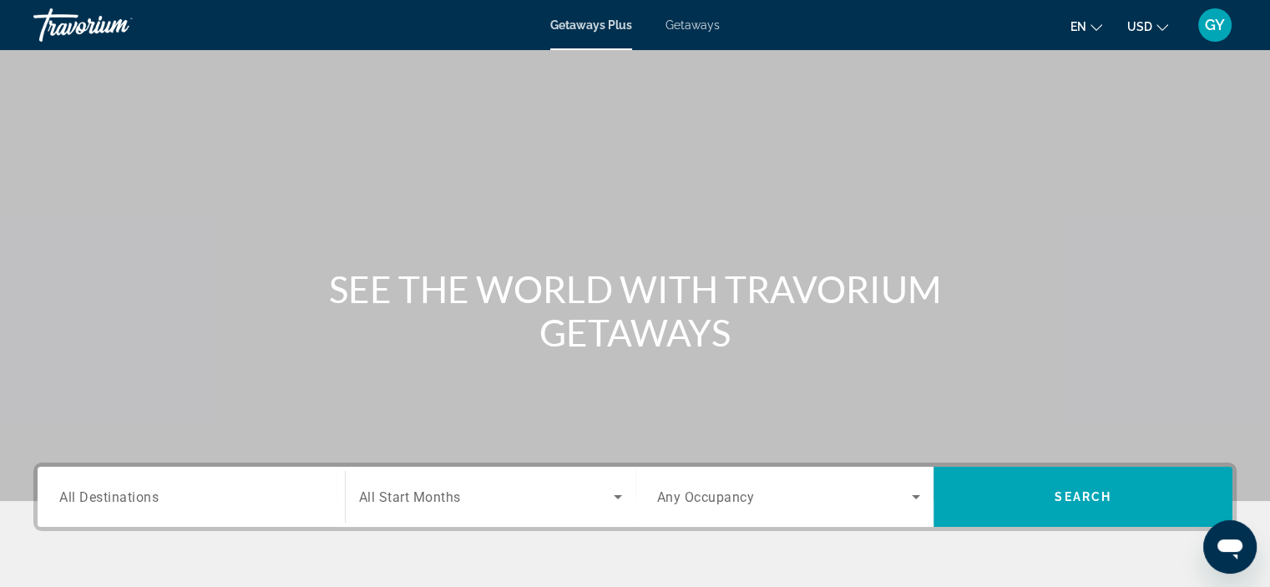
click at [135, 507] on div "Search widget" at bounding box center [191, 497] width 264 height 48
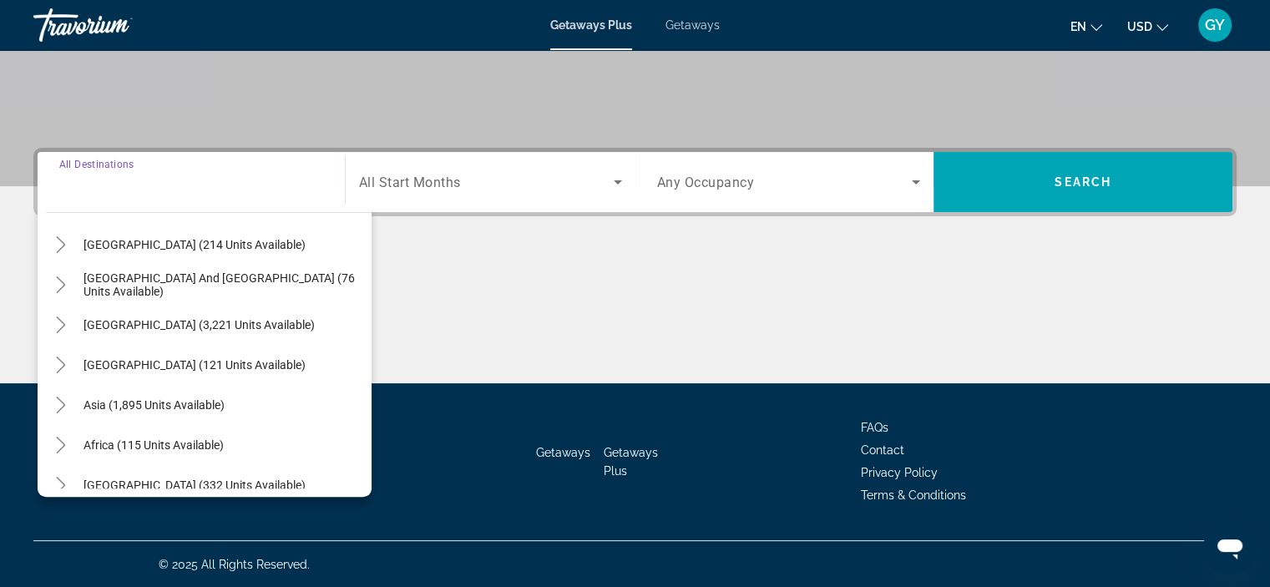
scroll to position [270, 0]
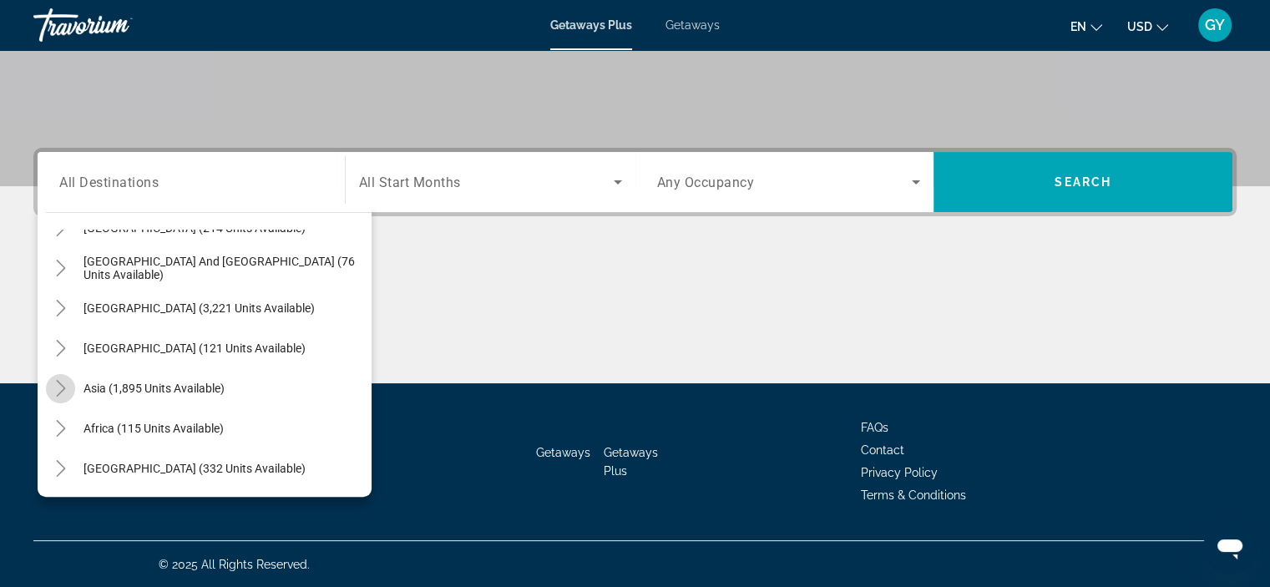
click at [64, 382] on icon "Toggle Asia (1,895 units available)" at bounding box center [61, 388] width 17 height 17
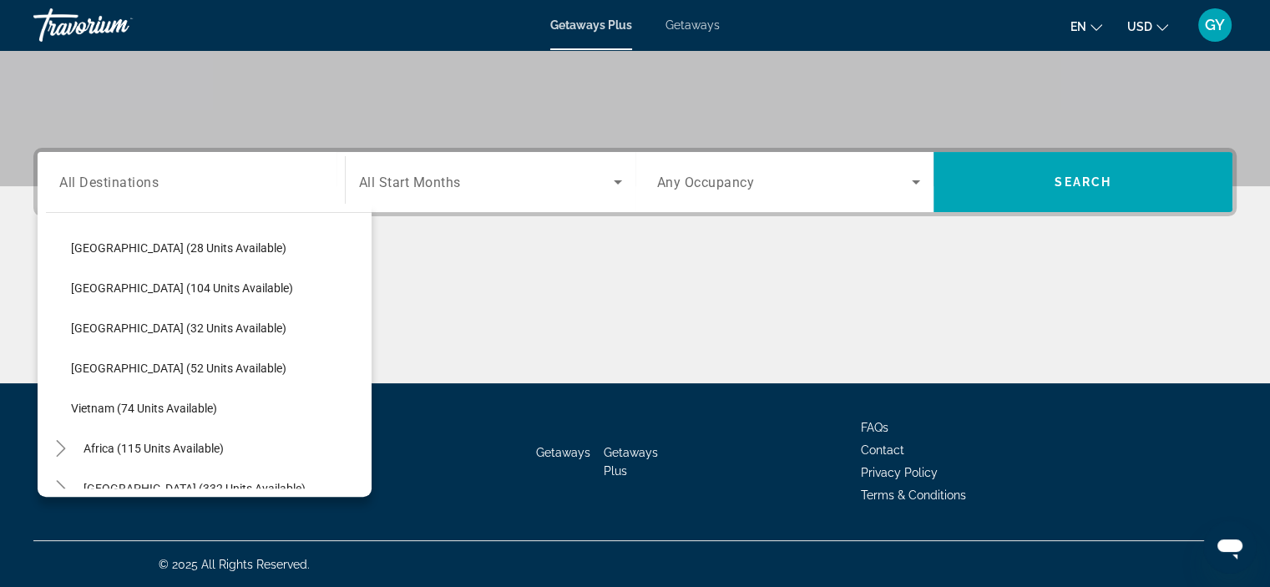
scroll to position [692, 0]
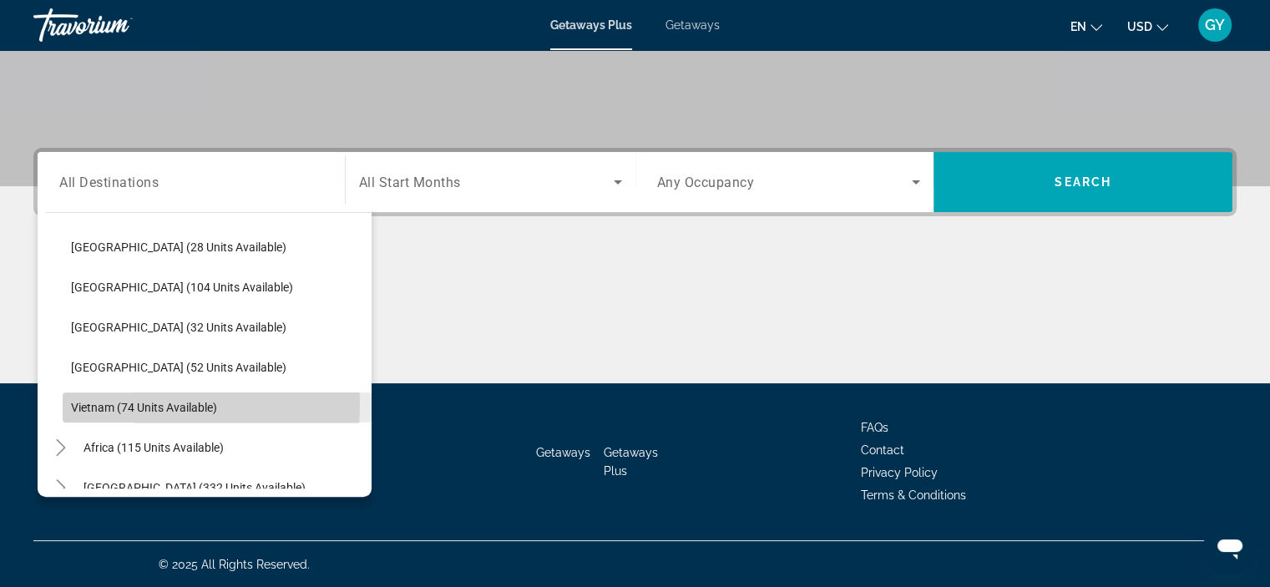
click at [140, 403] on span "Vietnam (74 units available)" at bounding box center [144, 407] width 146 height 13
type input "**********"
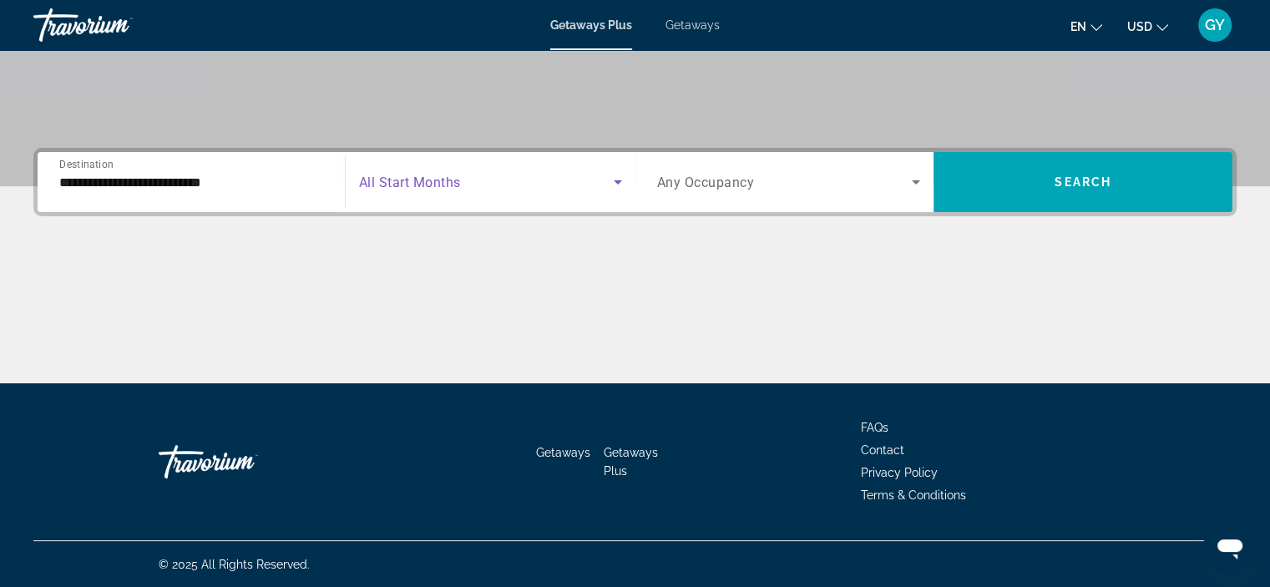
click at [457, 189] on span "Search widget" at bounding box center [486, 182] width 255 height 20
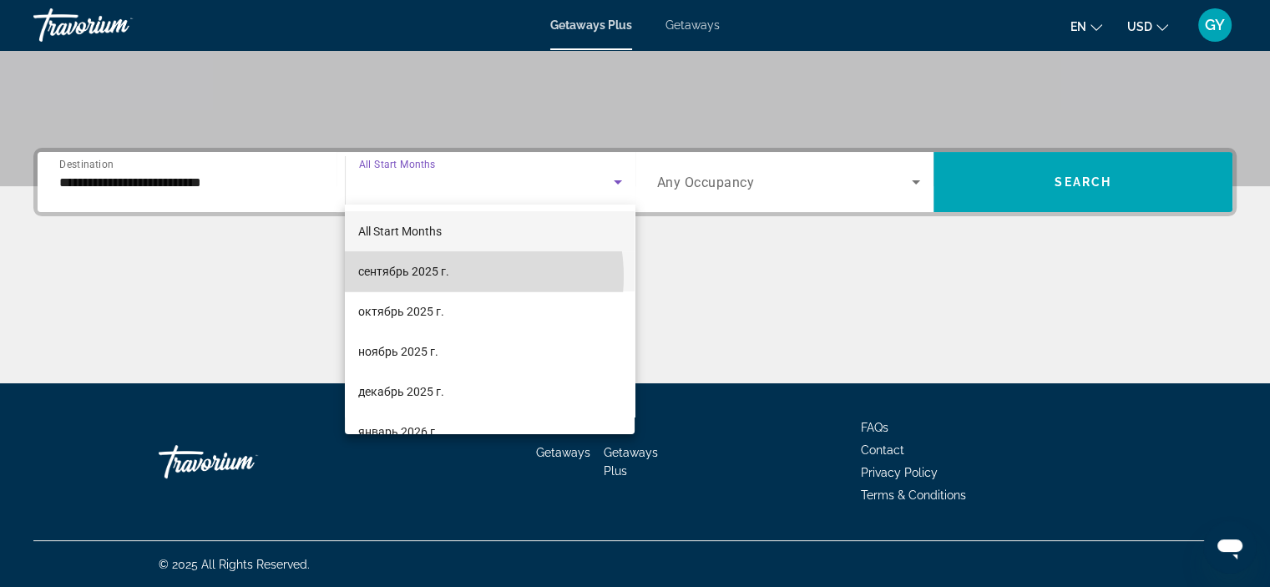
click at [447, 276] on span "сентябрь 2025 г." at bounding box center [403, 271] width 91 height 20
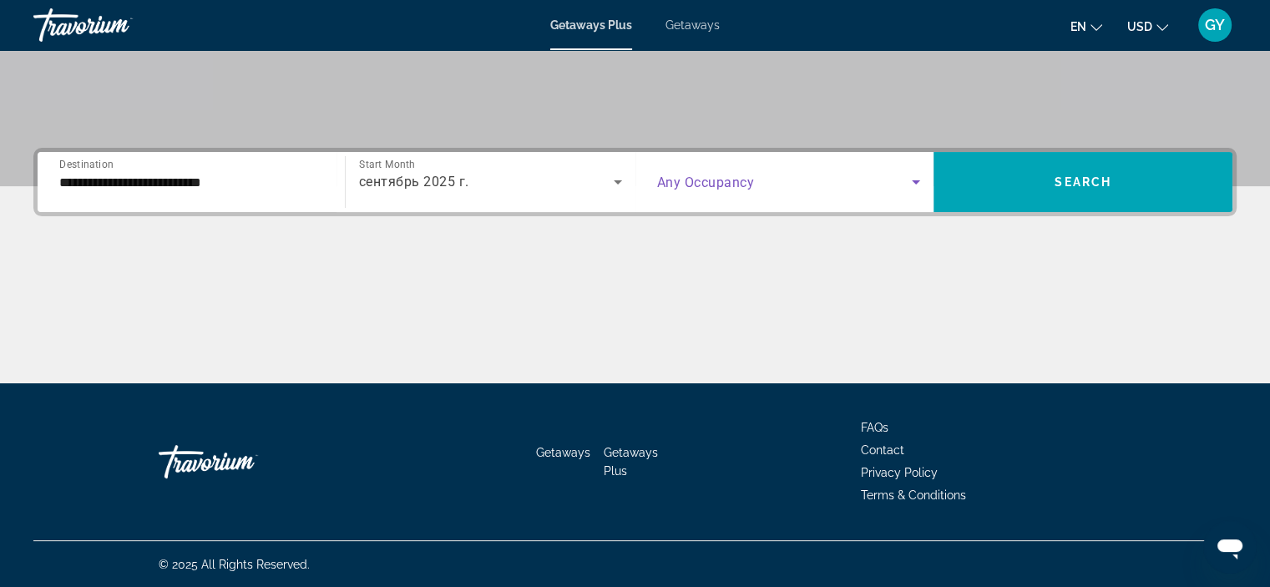
click at [768, 183] on span "Search widget" at bounding box center [784, 182] width 255 height 20
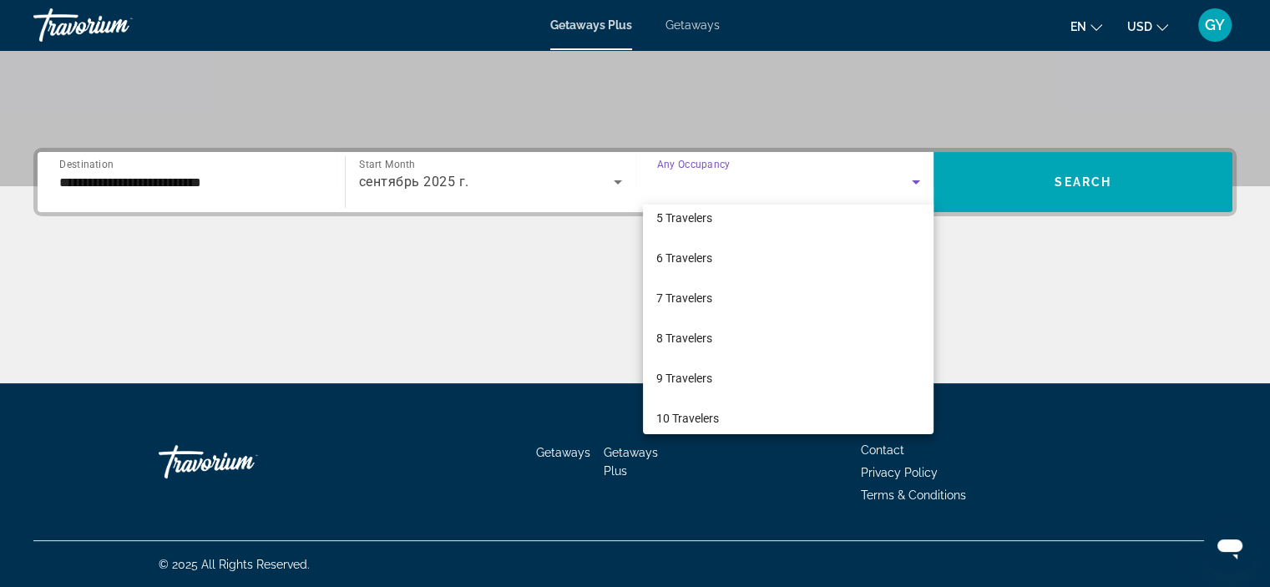
scroll to position [184, 0]
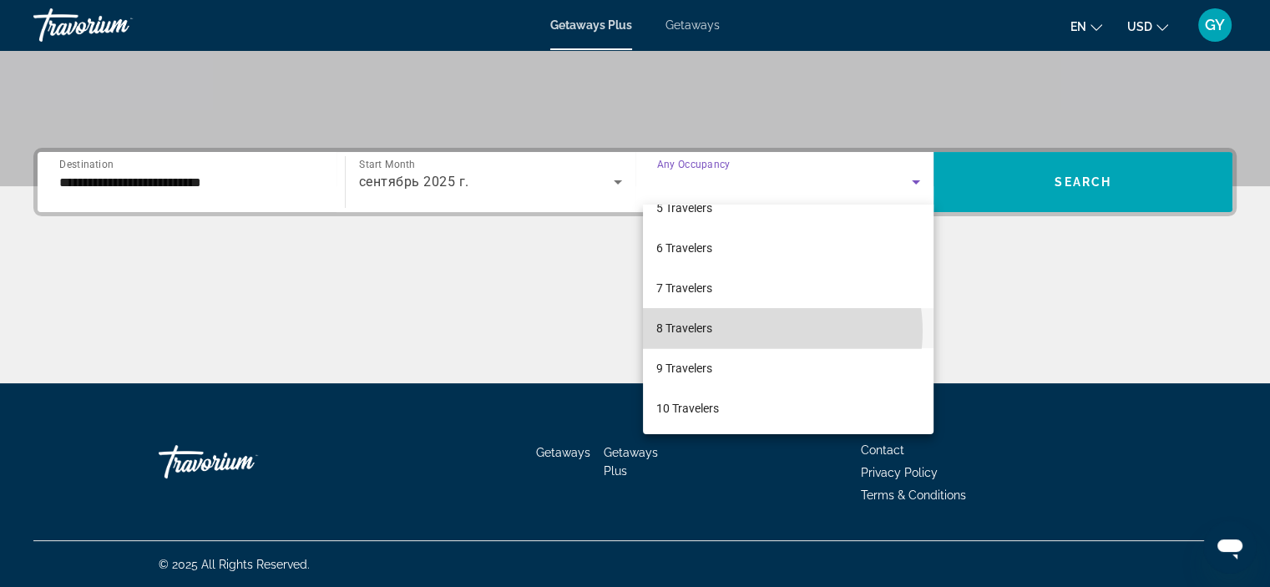
click at [763, 330] on mat-option "8 Travelers" at bounding box center [788, 328] width 290 height 40
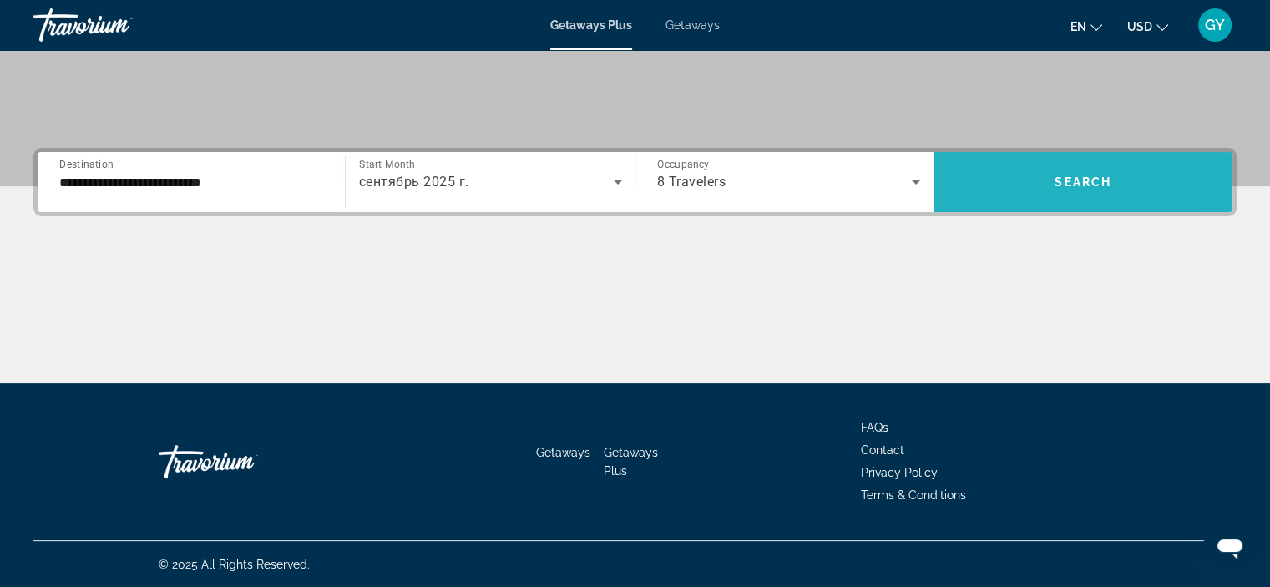
click at [1005, 178] on span "Search widget" at bounding box center [1082, 182] width 299 height 40
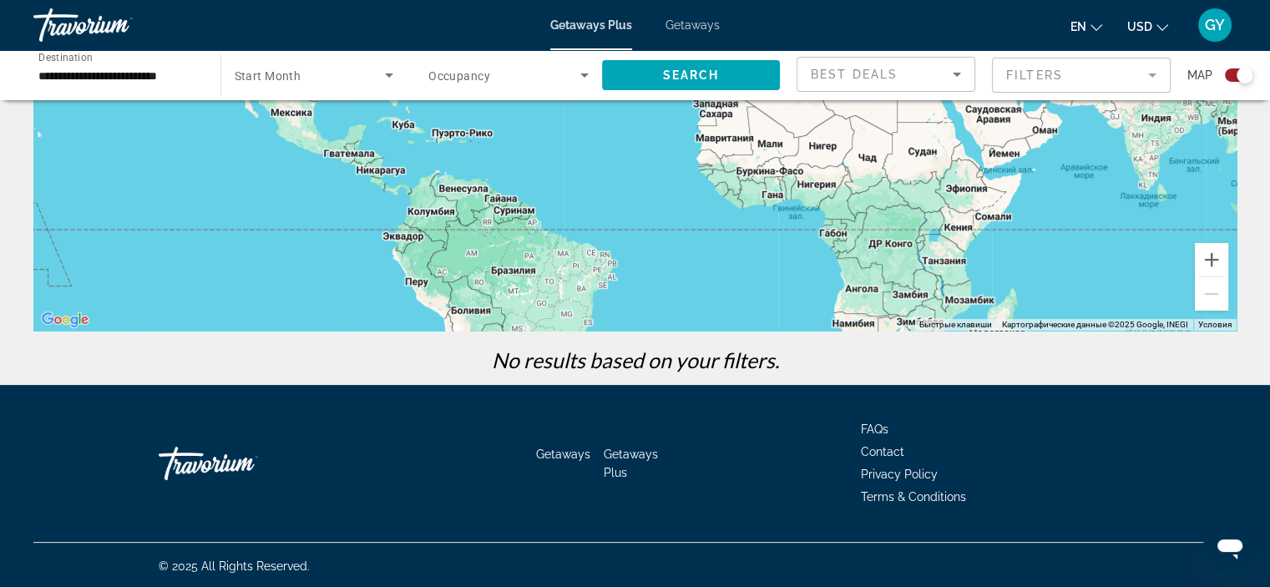
scroll to position [286, 0]
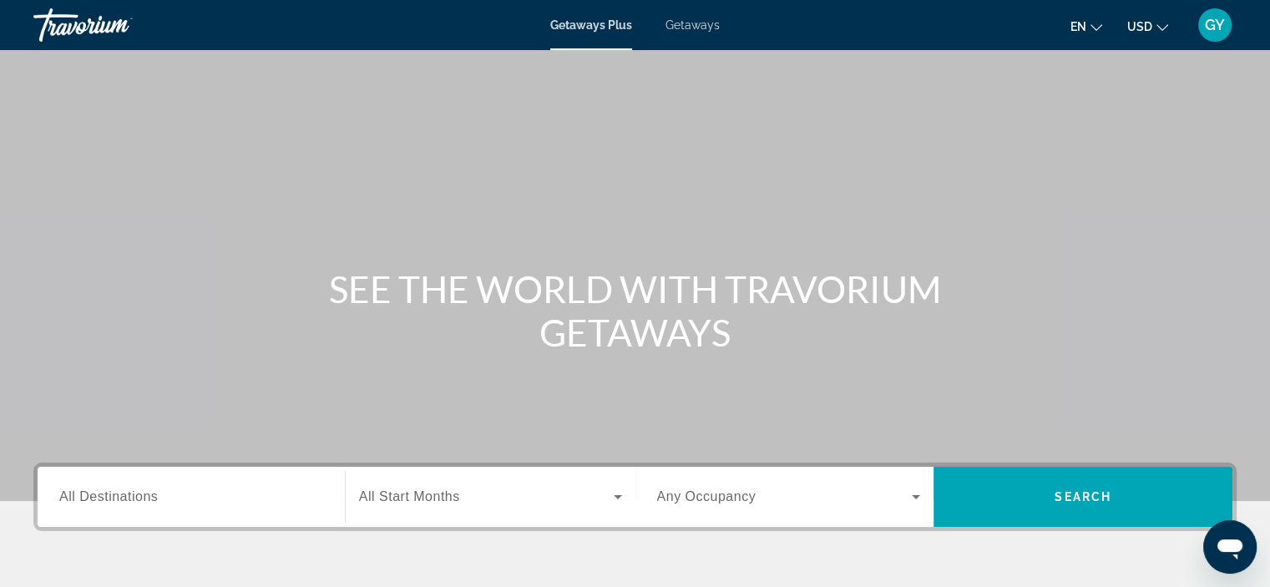
click at [121, 507] on div "Search widget" at bounding box center [191, 497] width 264 height 48
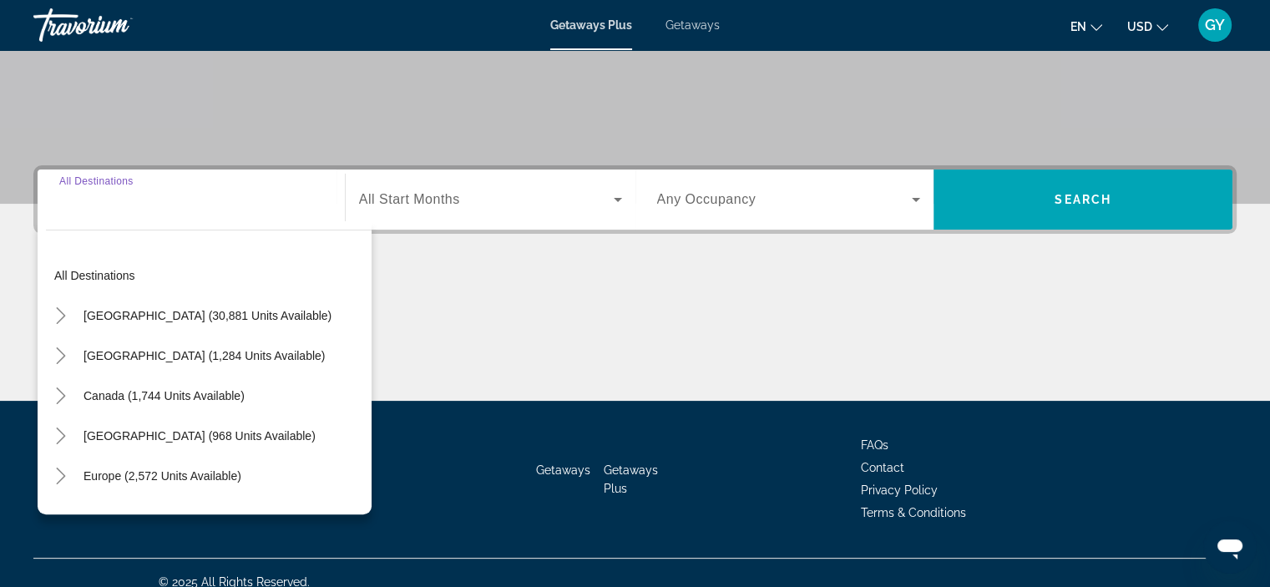
scroll to position [315, 0]
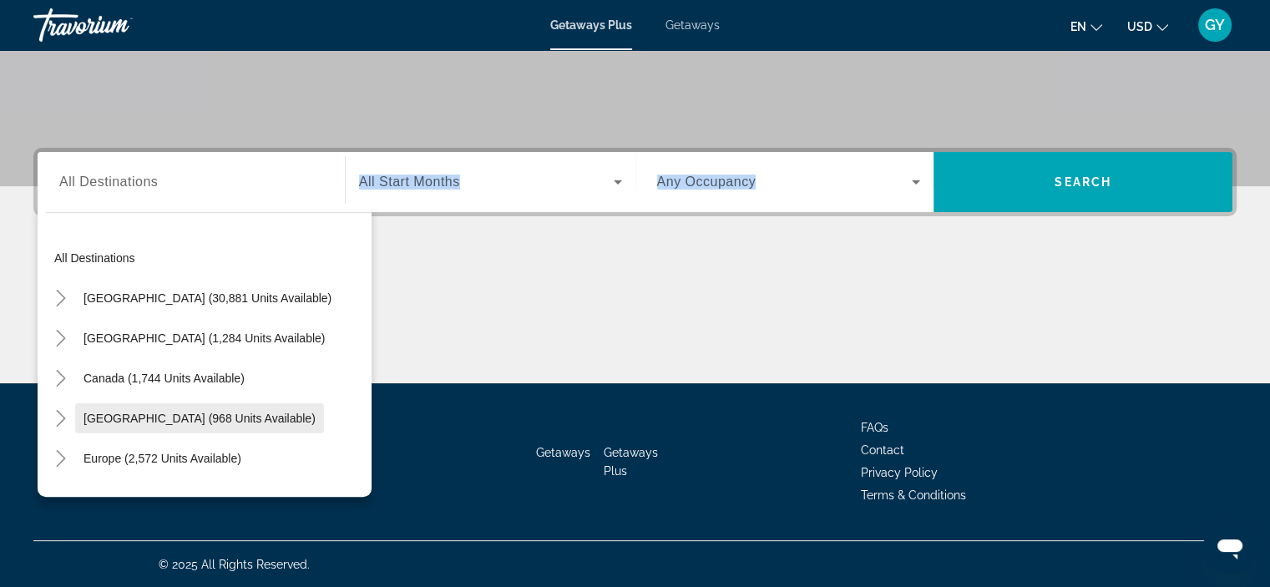
drag, startPoint x: 121, startPoint y: 507, endPoint x: 235, endPoint y: 400, distance: 155.9
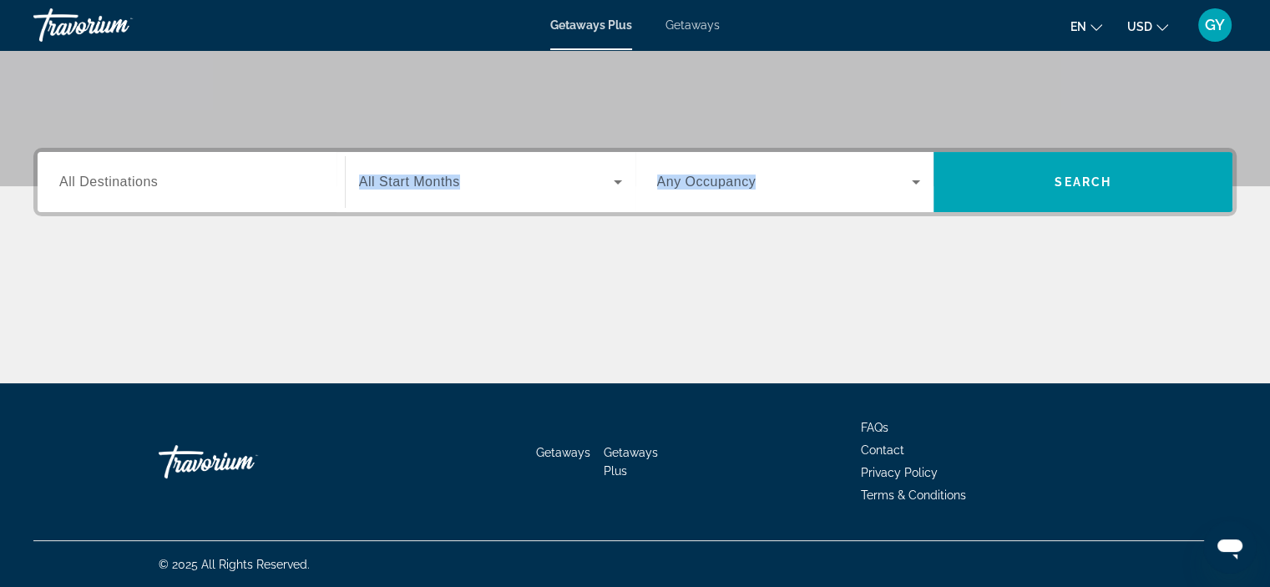
click at [279, 379] on div "Main content" at bounding box center [634, 320] width 1203 height 125
click at [200, 189] on input "Destination All Destinations" at bounding box center [191, 183] width 264 height 20
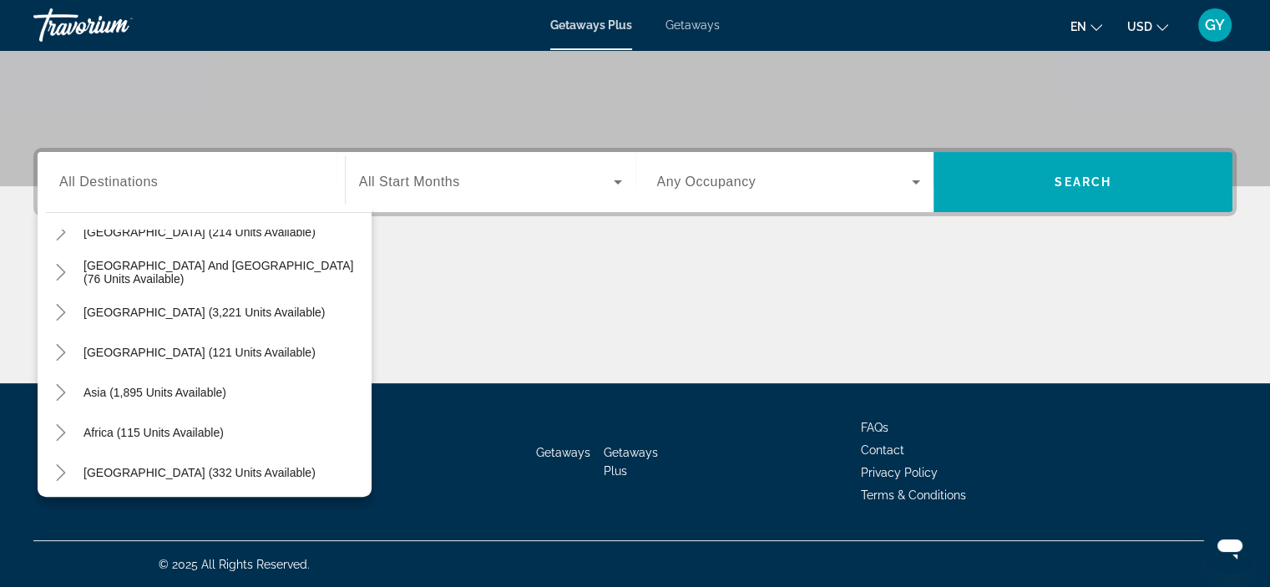
scroll to position [267, 0]
click at [61, 383] on icon "Toggle Asia (1,895 units available)" at bounding box center [61, 391] width 17 height 17
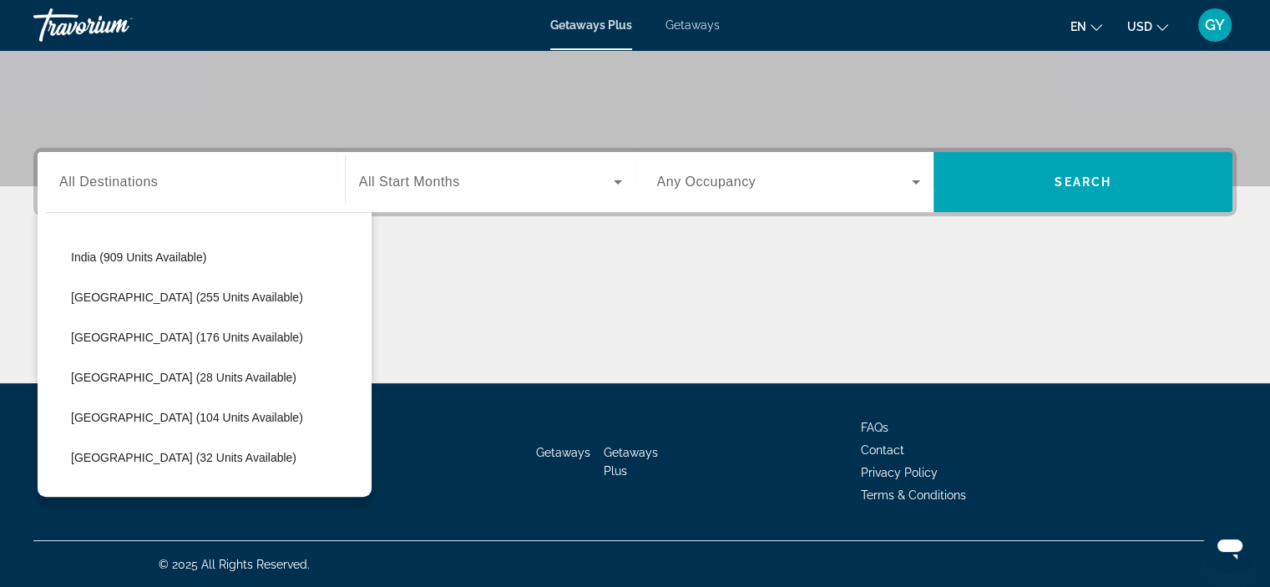
scroll to position [576, 0]
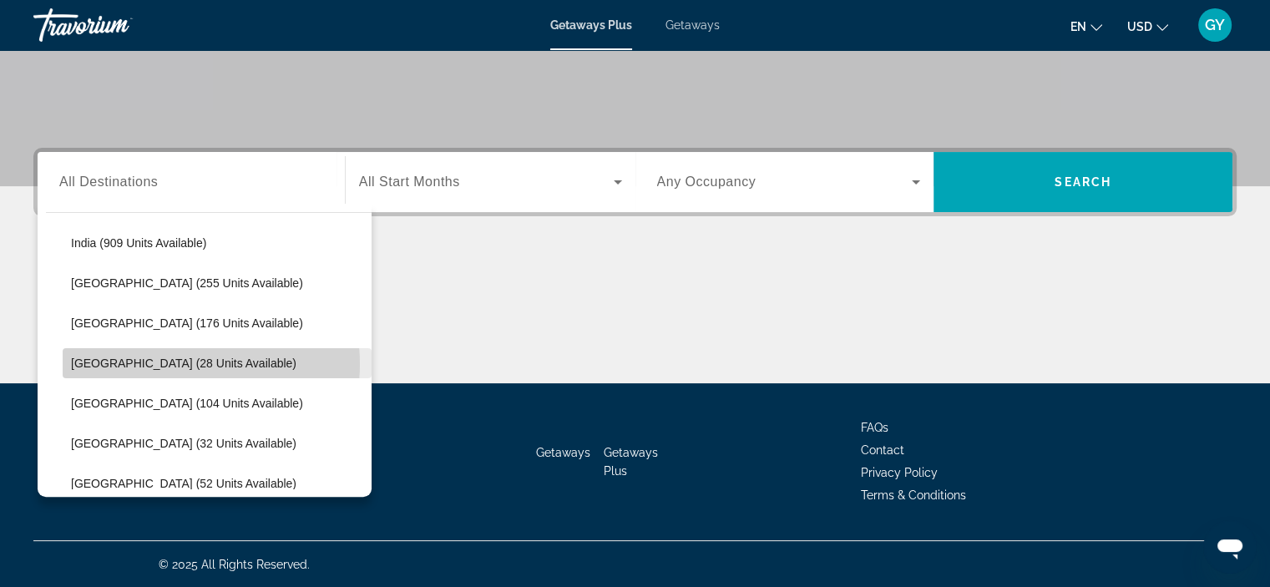
click at [180, 362] on span "Maldives (28 units available)" at bounding box center [183, 362] width 225 height 13
type input "**********"
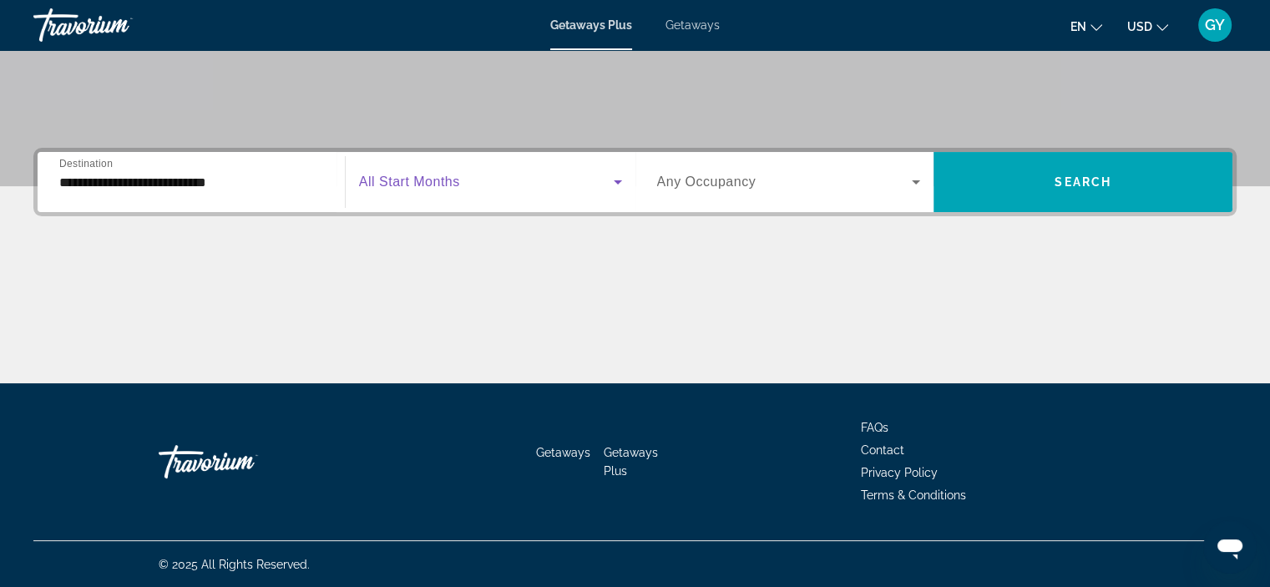
click at [495, 172] on span "Search widget" at bounding box center [486, 182] width 255 height 20
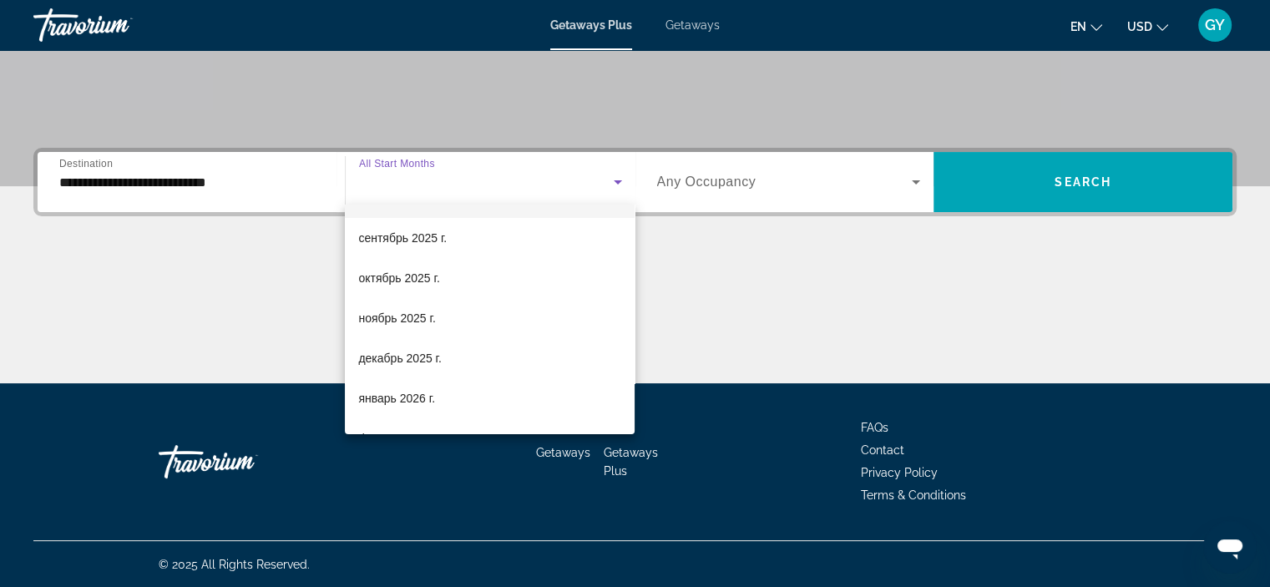
scroll to position [67, 0]
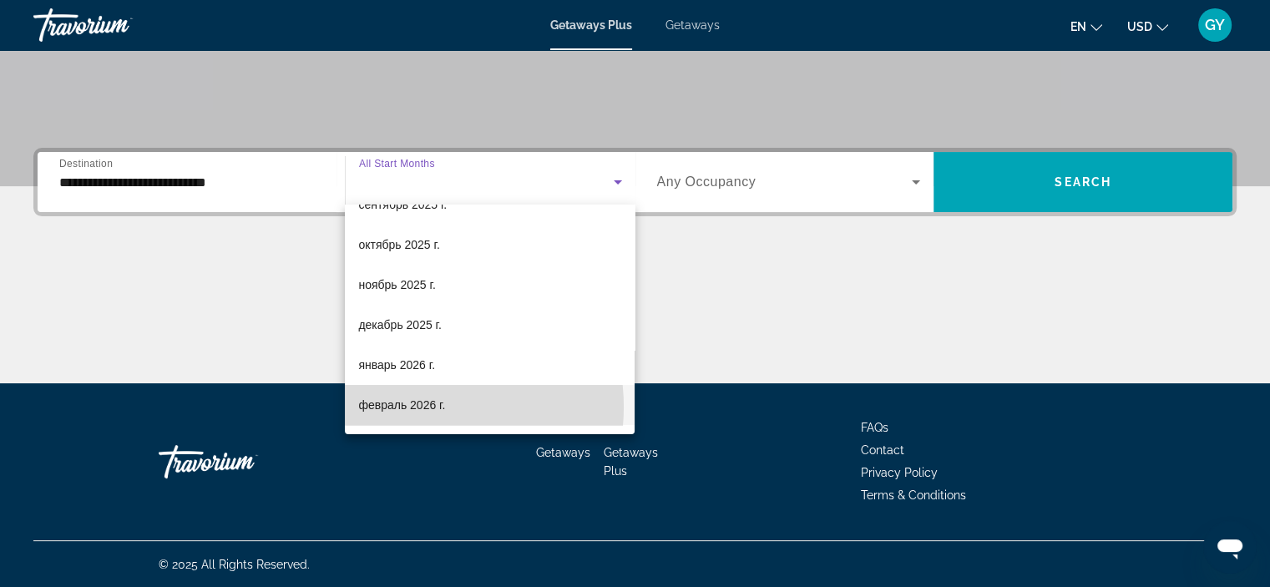
click at [418, 406] on span "февраль 2026 г." at bounding box center [401, 405] width 87 height 20
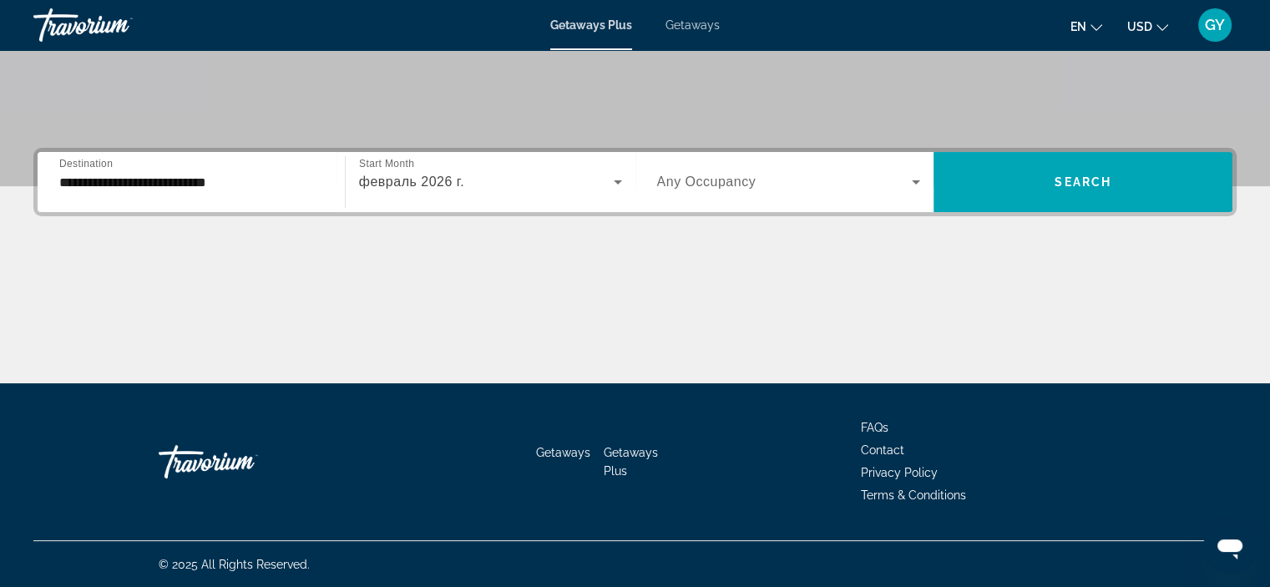
click at [753, 182] on span "Any Occupancy" at bounding box center [706, 181] width 99 height 14
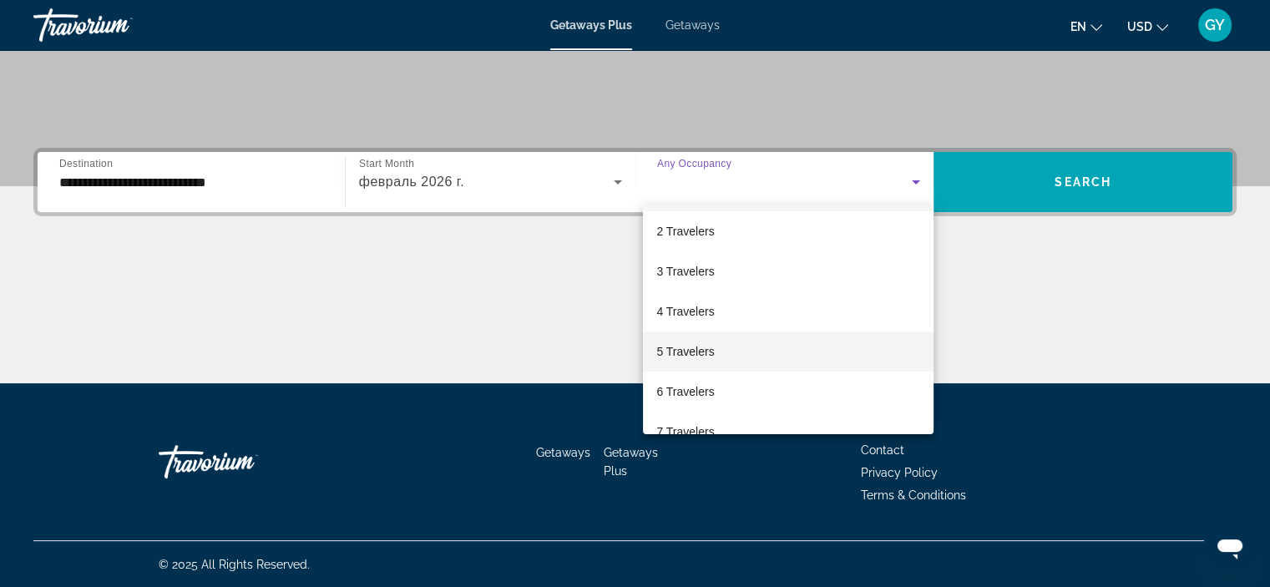
scroll to position [48, 0]
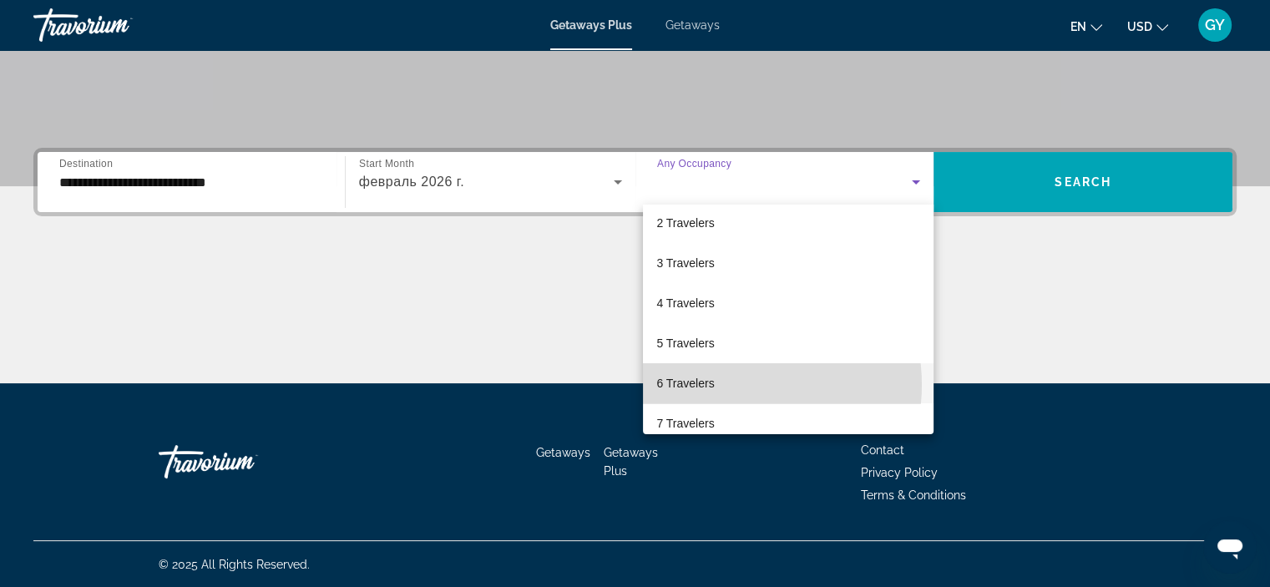
click at [738, 384] on mat-option "6 Travelers" at bounding box center [788, 383] width 290 height 40
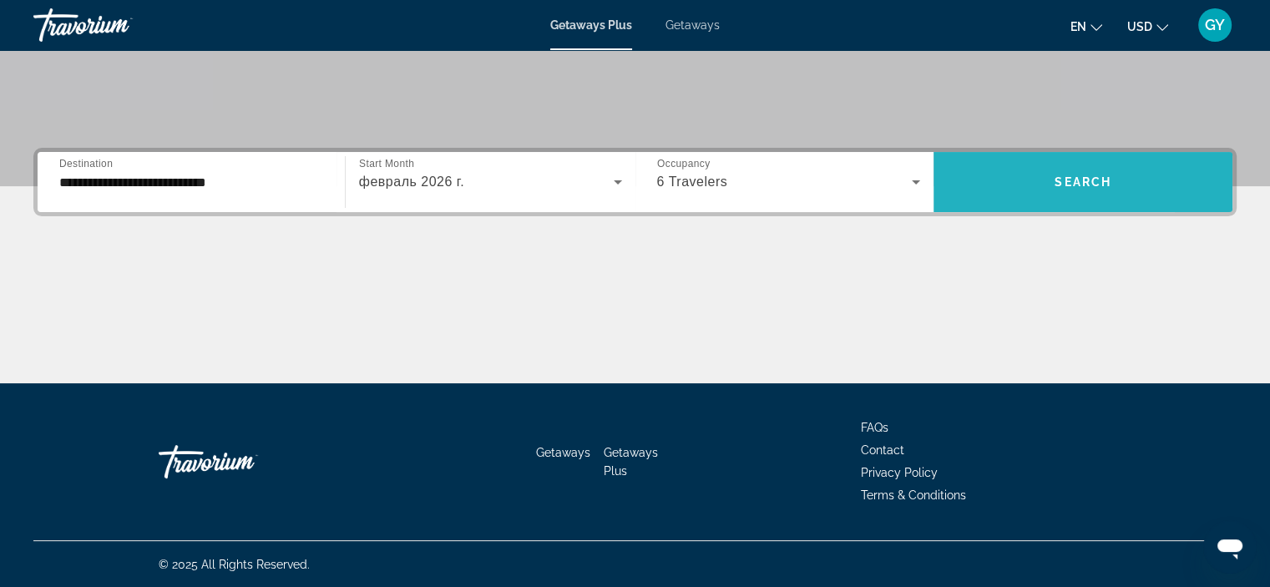
click at [992, 173] on span "Search widget" at bounding box center [1082, 182] width 299 height 40
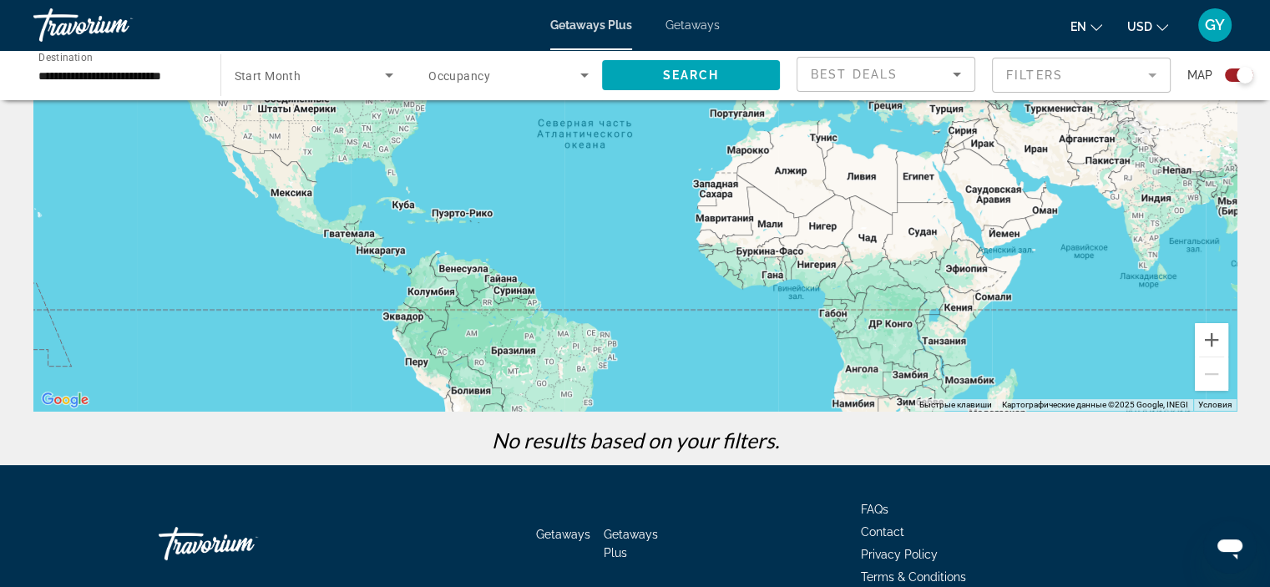
scroll to position [204, 0]
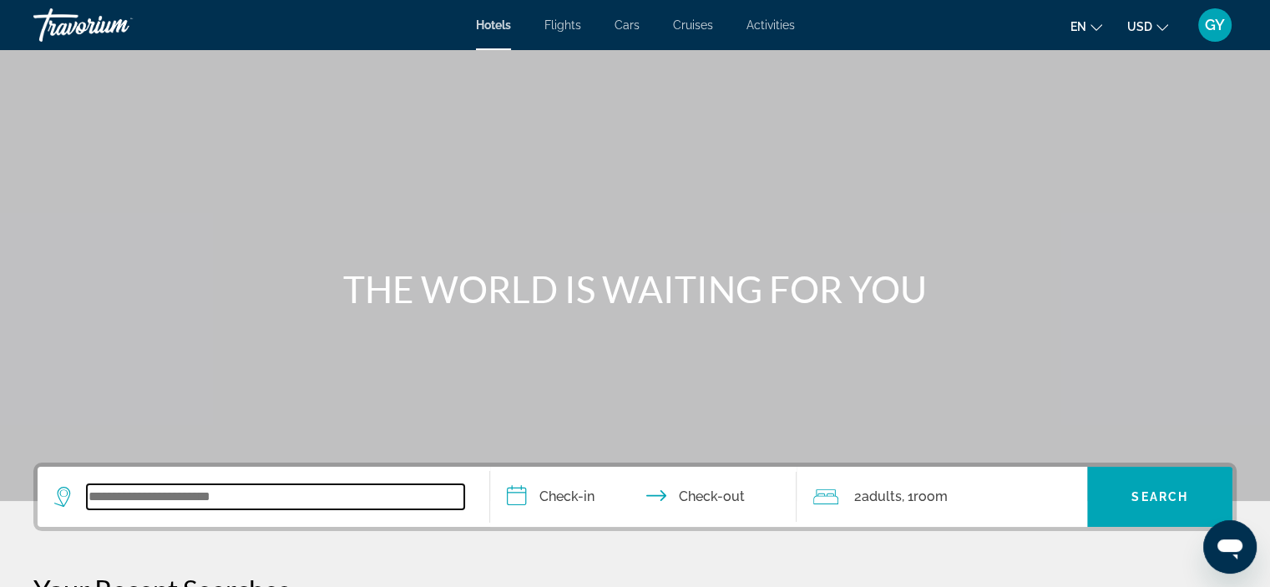
click at [195, 500] on input "Search widget" at bounding box center [275, 496] width 377 height 25
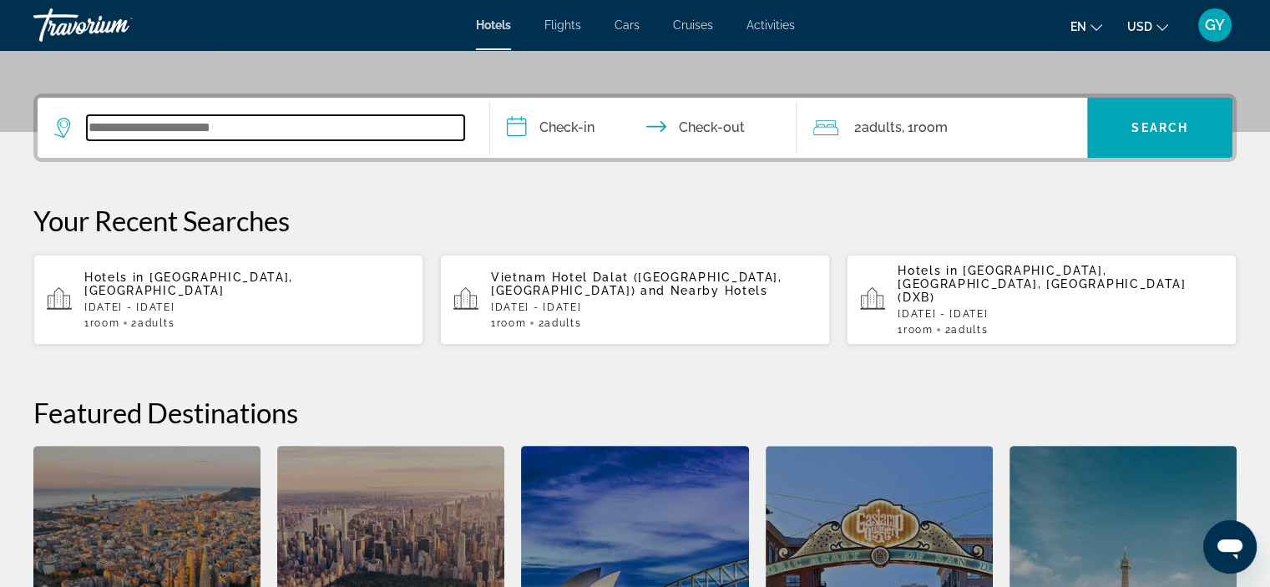
scroll to position [407, 0]
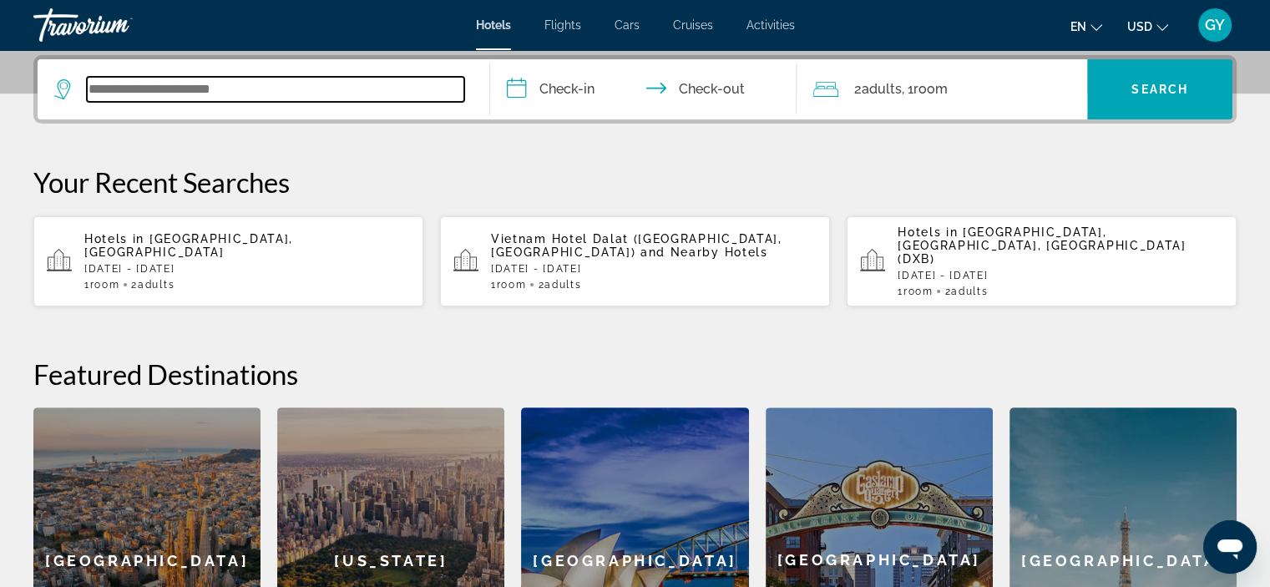
click at [143, 90] on input "Search widget" at bounding box center [275, 89] width 377 height 25
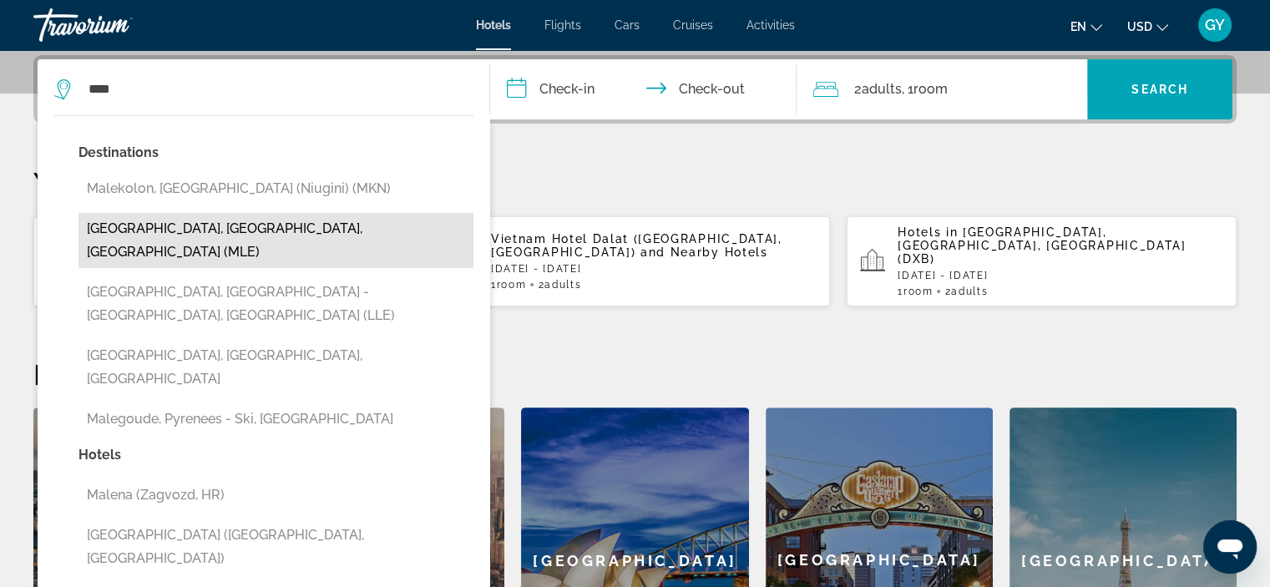
click at [180, 228] on button "[GEOGRAPHIC_DATA], [GEOGRAPHIC_DATA], [GEOGRAPHIC_DATA] (MLE)" at bounding box center [275, 240] width 395 height 55
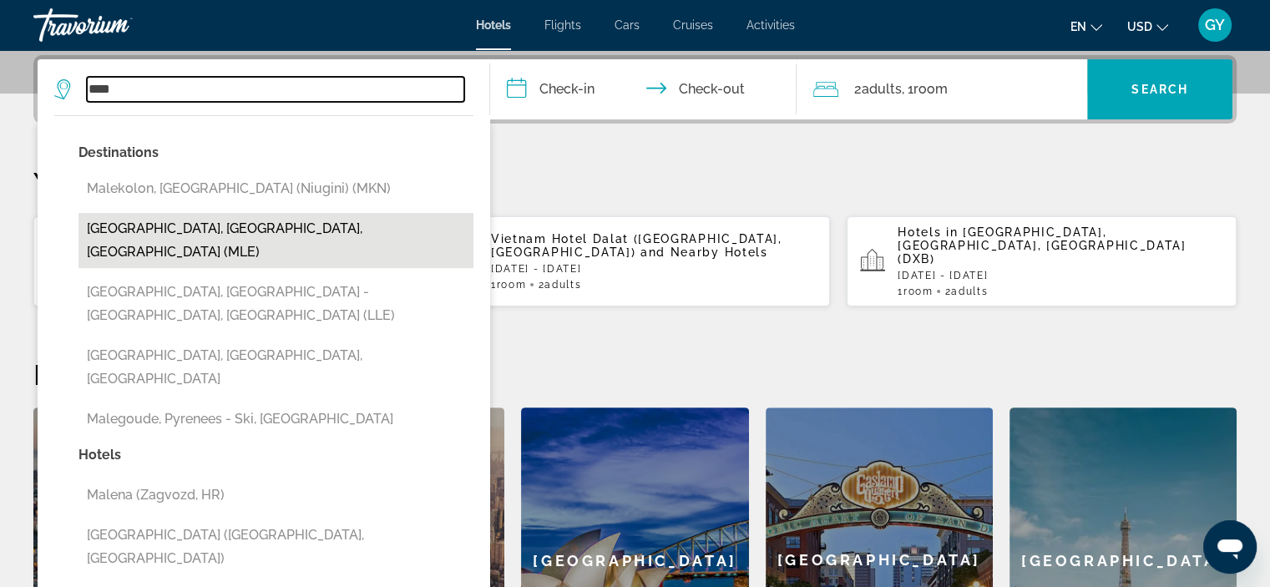
type input "**********"
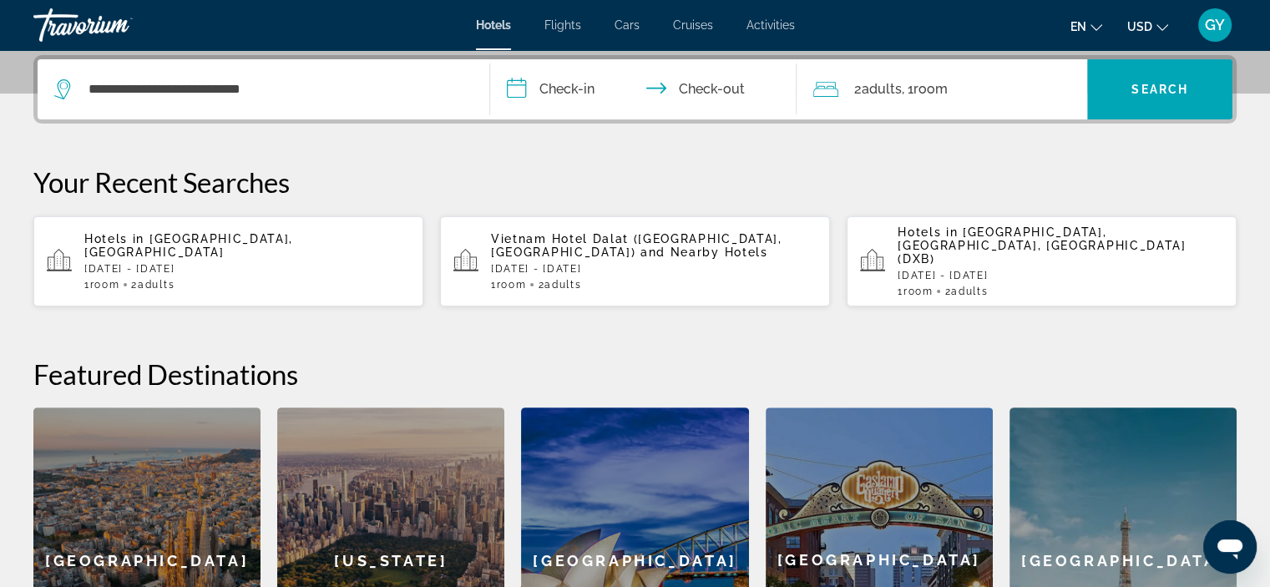
click at [523, 86] on input "**********" at bounding box center [647, 91] width 314 height 65
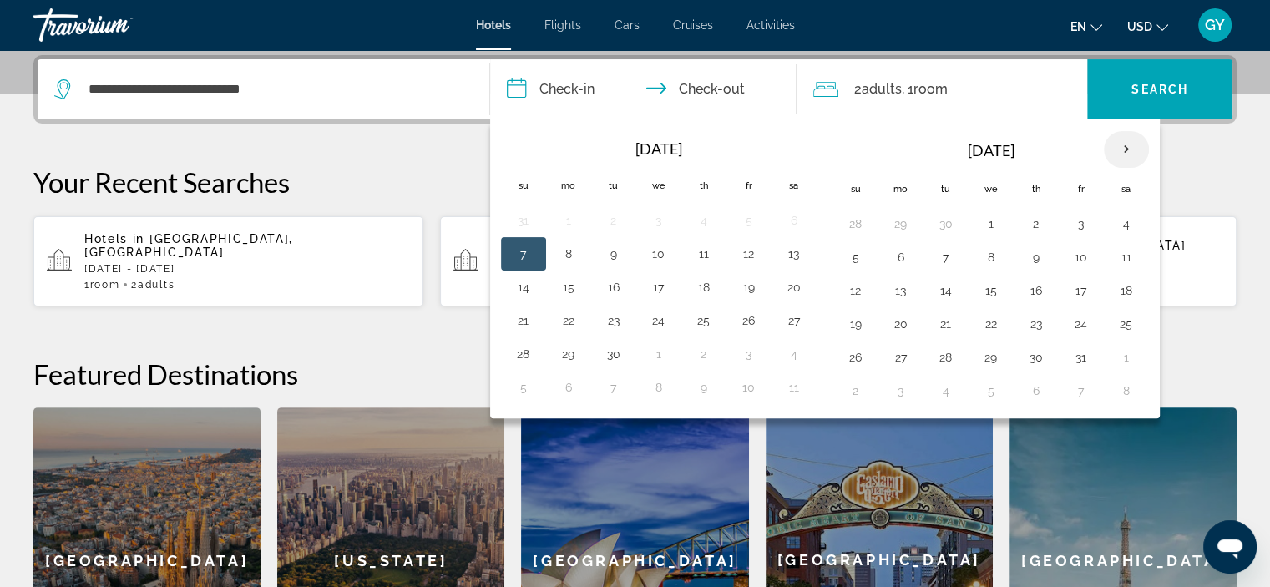
click at [1120, 149] on th "Next month" at bounding box center [1125, 149] width 45 height 37
click at [853, 383] on button "1" at bounding box center [855, 390] width 27 height 23
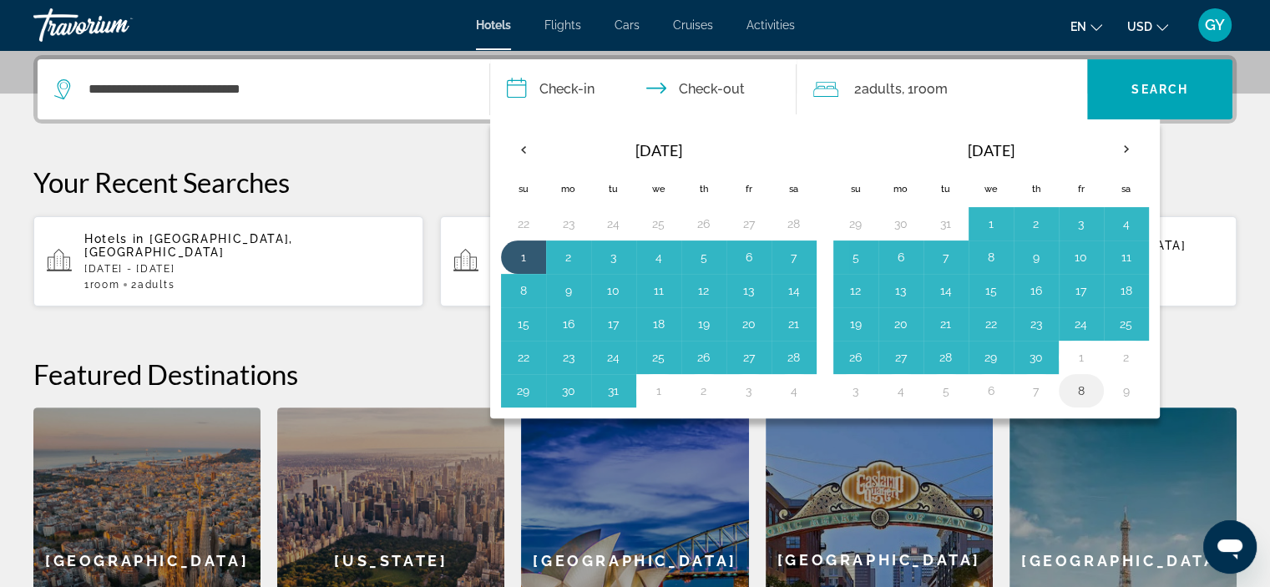
click at [1075, 381] on button "8" at bounding box center [1081, 390] width 27 height 23
type input "**********"
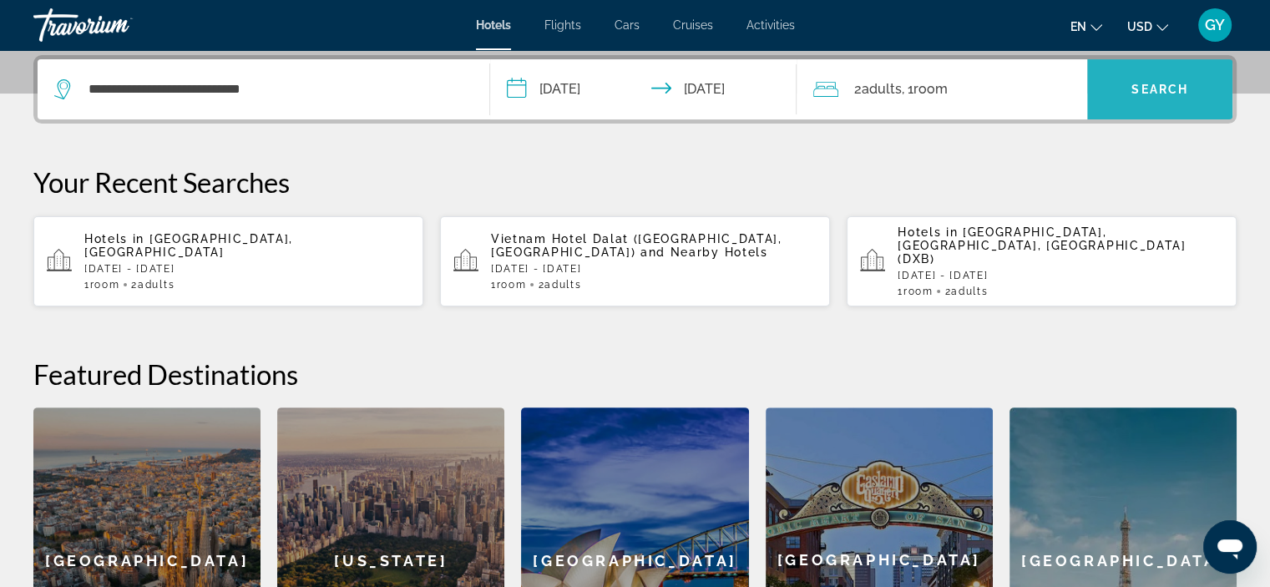
click at [1105, 93] on span "Search widget" at bounding box center [1159, 89] width 145 height 40
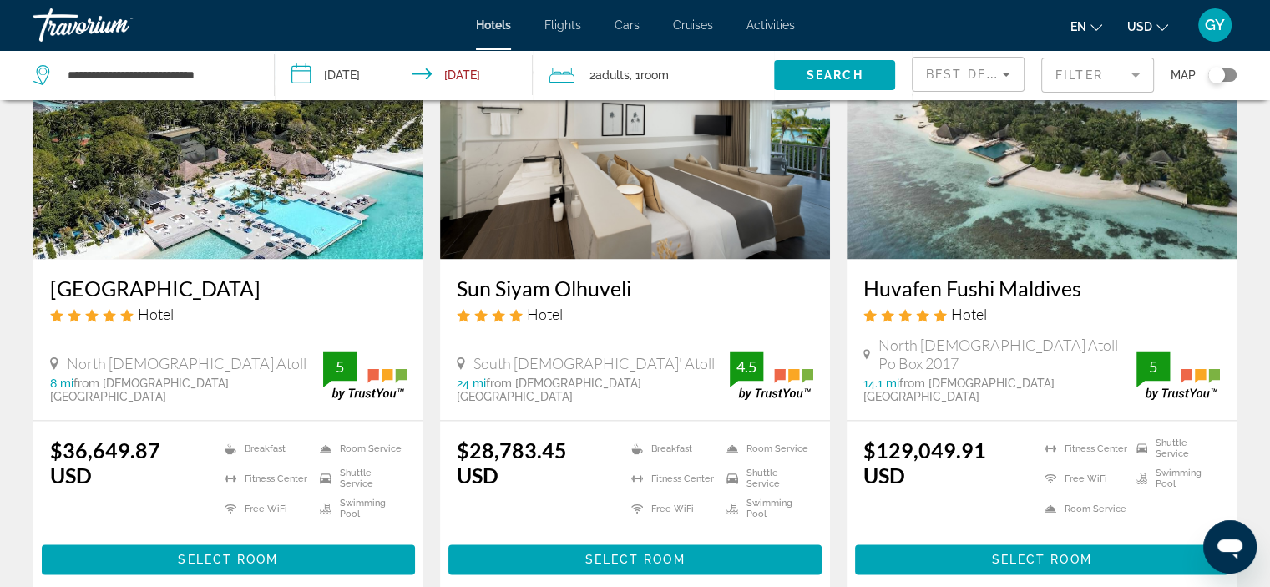
scroll to position [2204, 0]
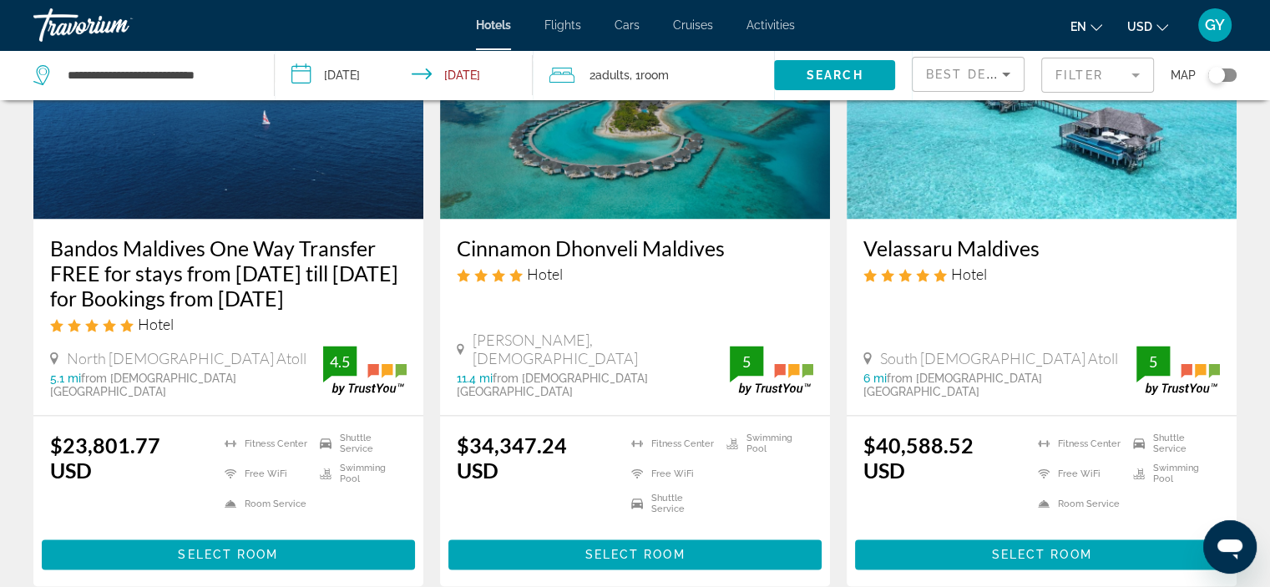
scroll to position [2180, 0]
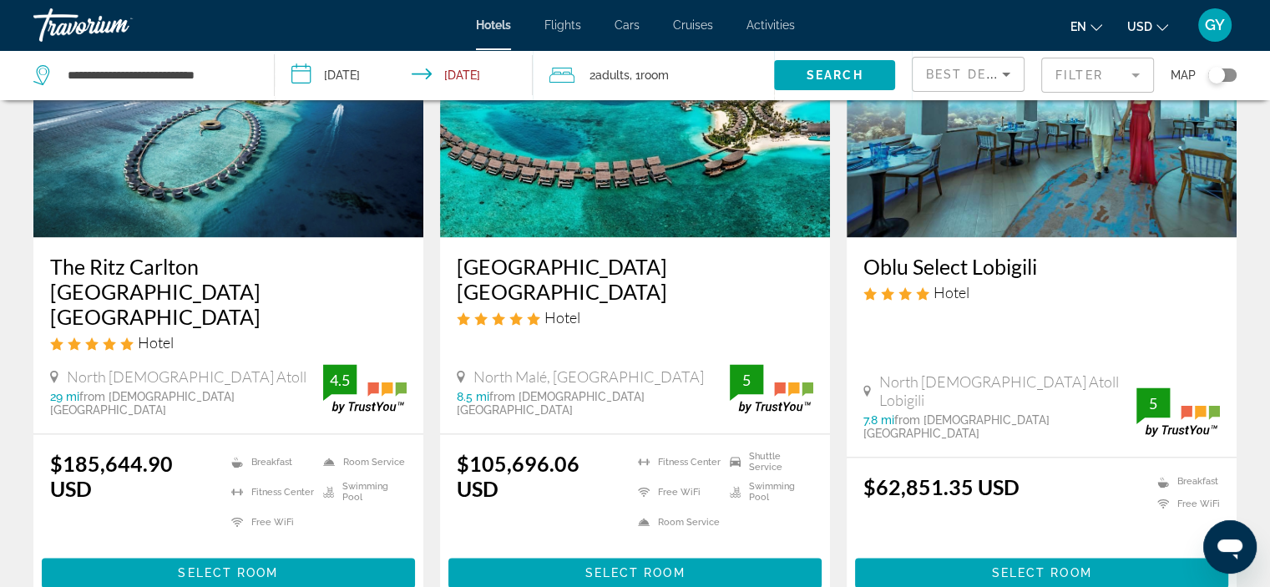
scroll to position [2162, 0]
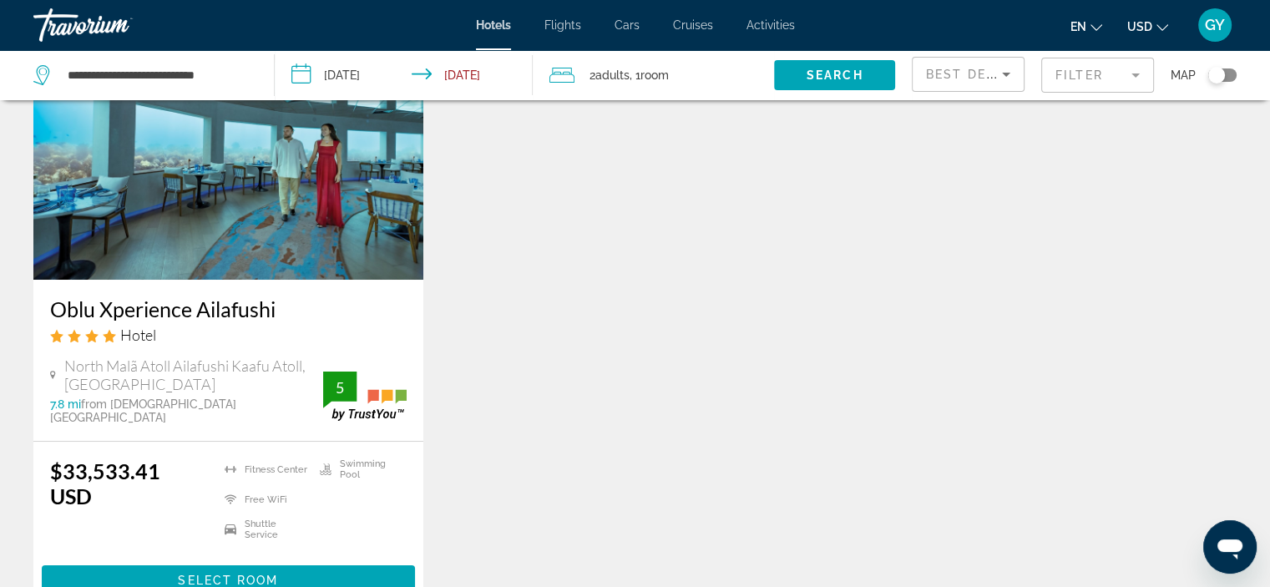
scroll to position [147, 0]
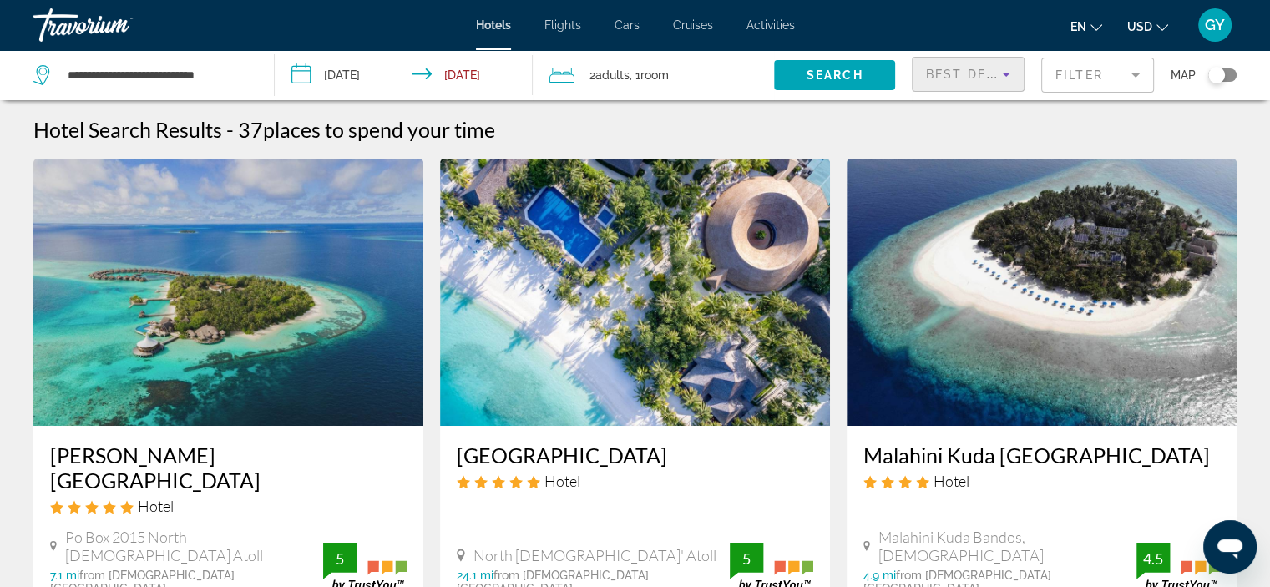
click at [954, 78] on span "Best Deals" at bounding box center [969, 74] width 87 height 13
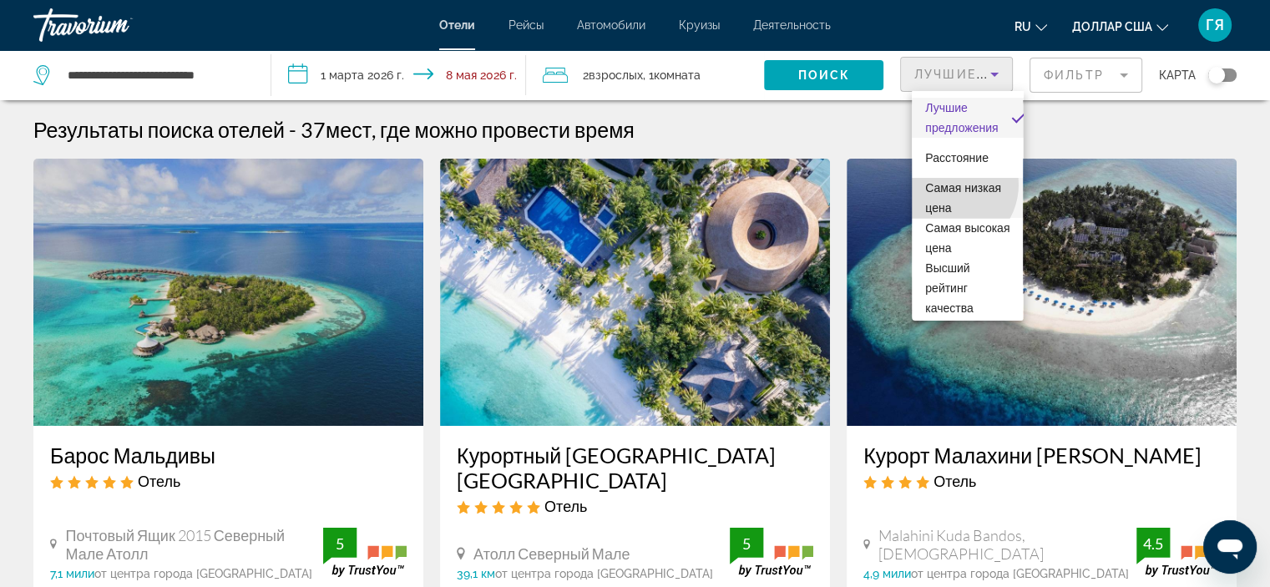
click at [948, 184] on font "Самая низкая цена" at bounding box center [963, 197] width 76 height 33
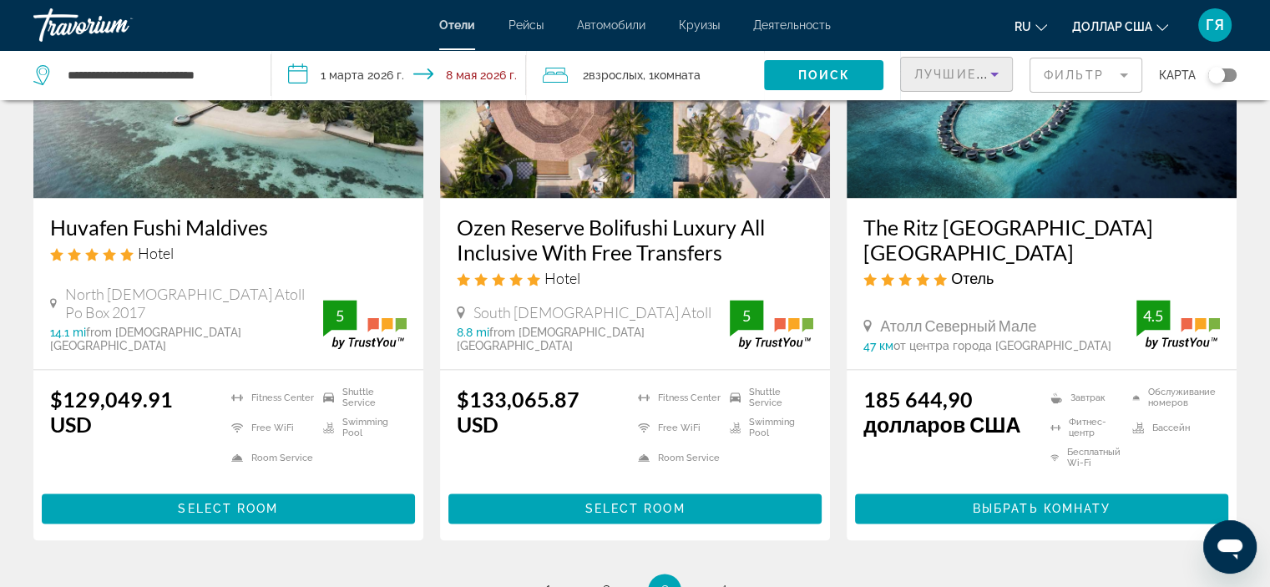
scroll to position [2257, 0]
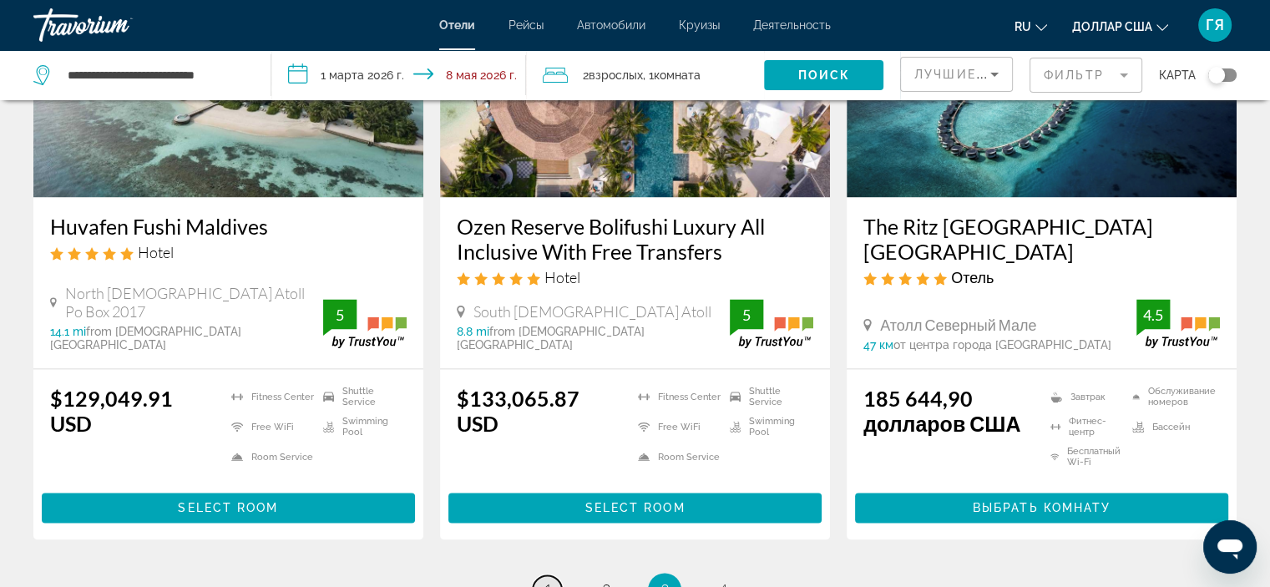
click at [546, 580] on font "1" at bounding box center [547, 589] width 8 height 18
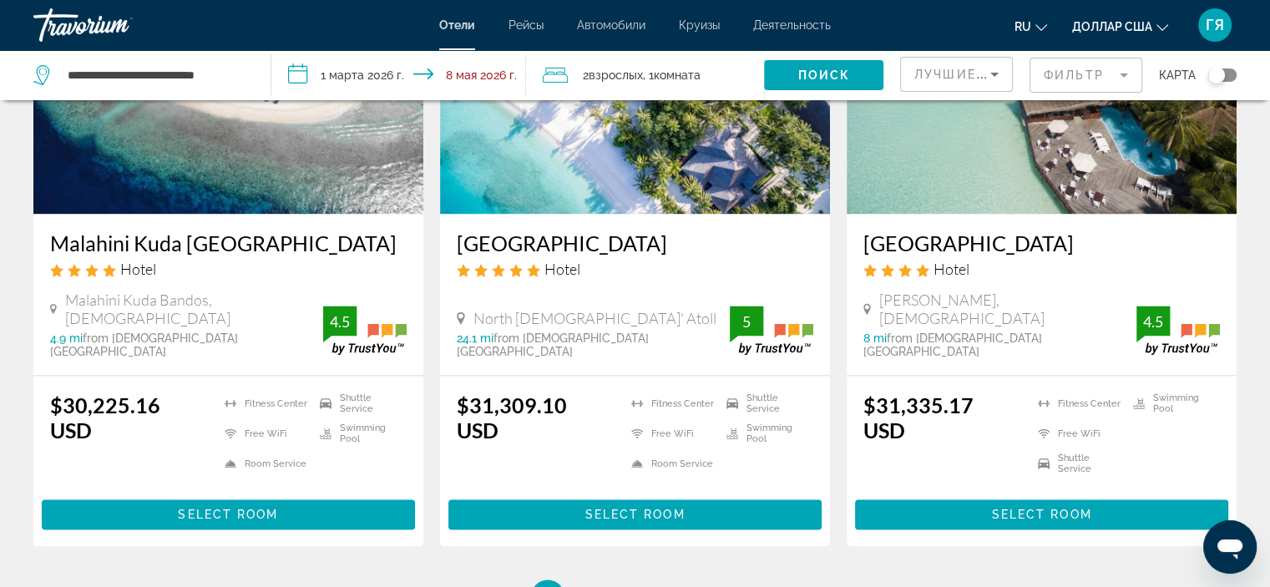
scroll to position [2186, 0]
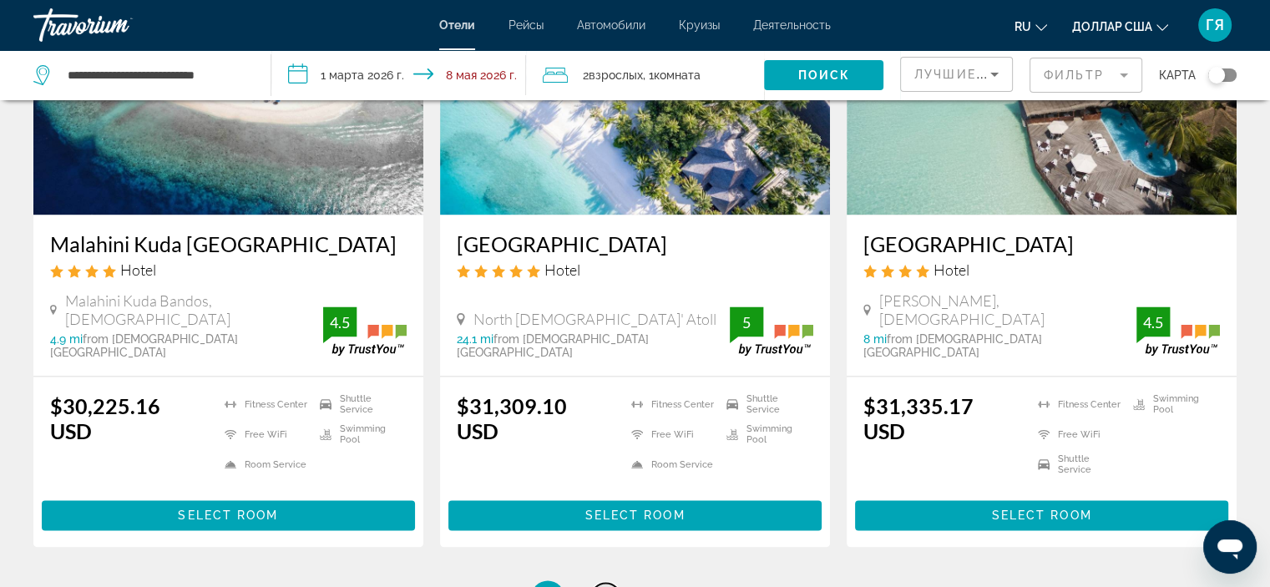
click at [602, 586] on font "2" at bounding box center [606, 597] width 8 height 18
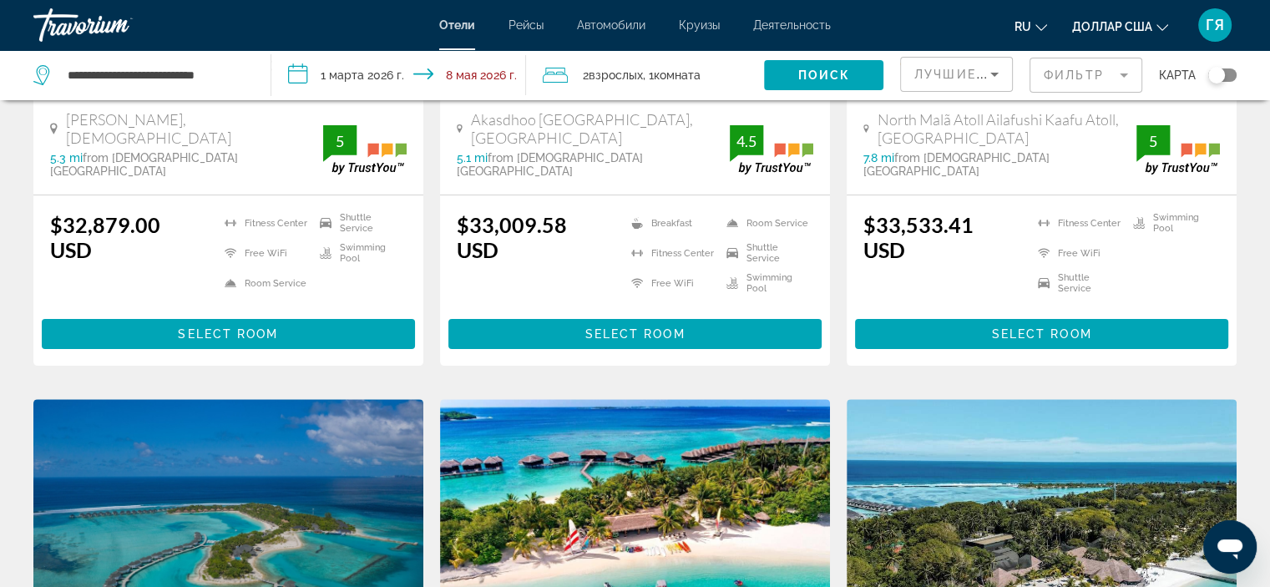
scroll to position [402, 0]
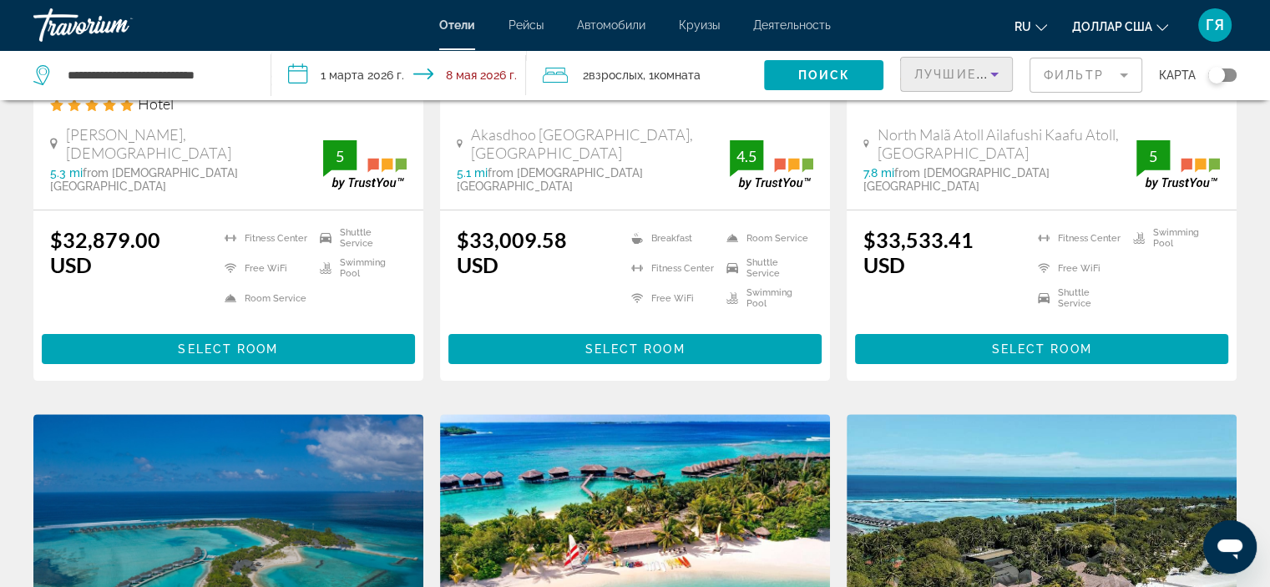
click at [942, 76] on font "Лучшие предложения" at bounding box center [1003, 74] width 178 height 13
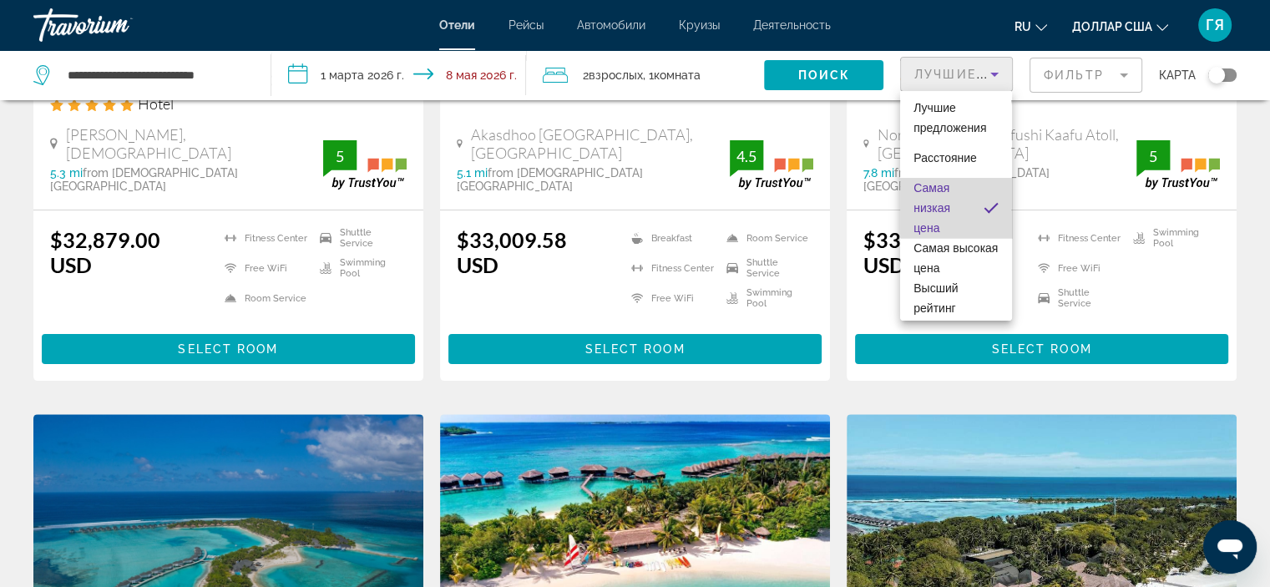
click at [957, 201] on mat-option "Самая низкая цена" at bounding box center [955, 208] width 111 height 60
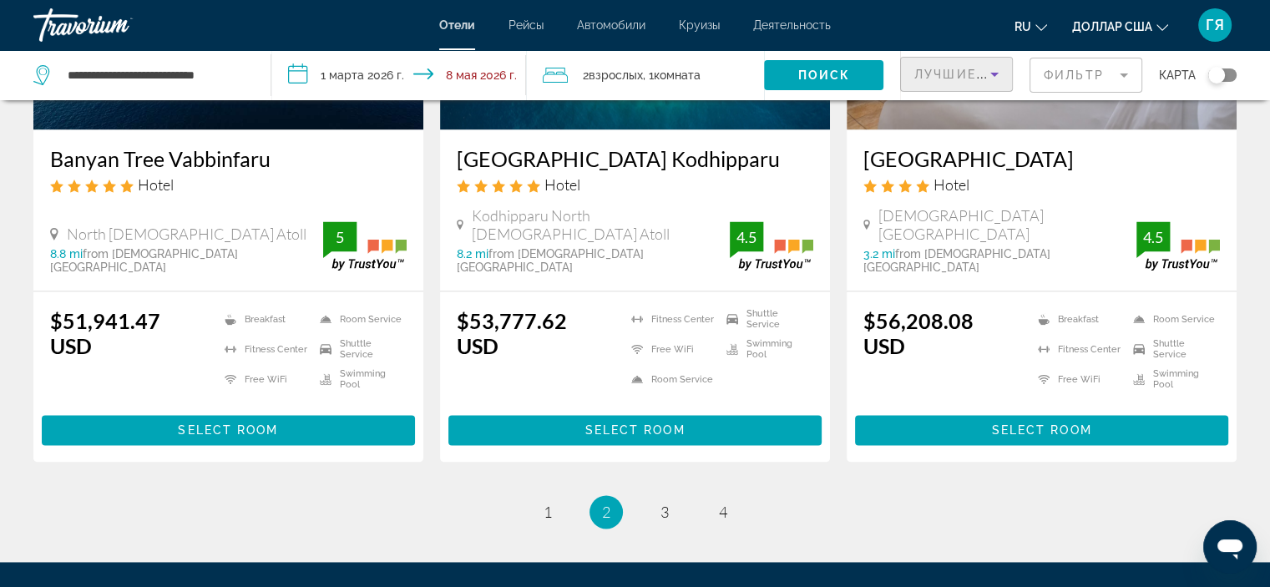
scroll to position [2280, 0]
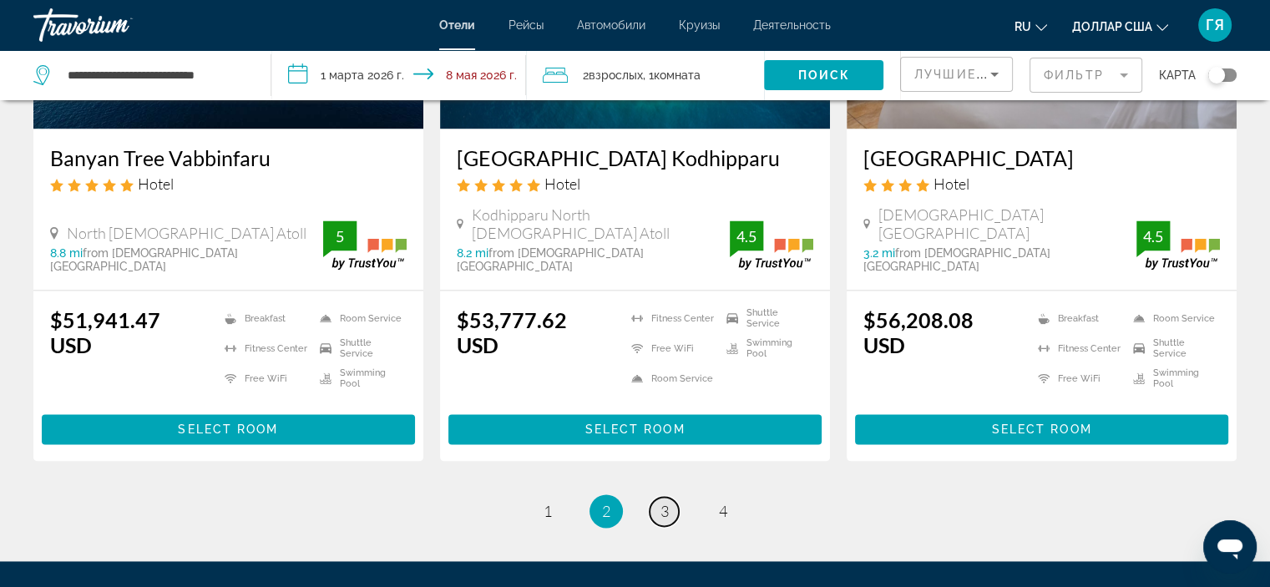
click at [671, 497] on link "page 3" at bounding box center [663, 511] width 29 height 29
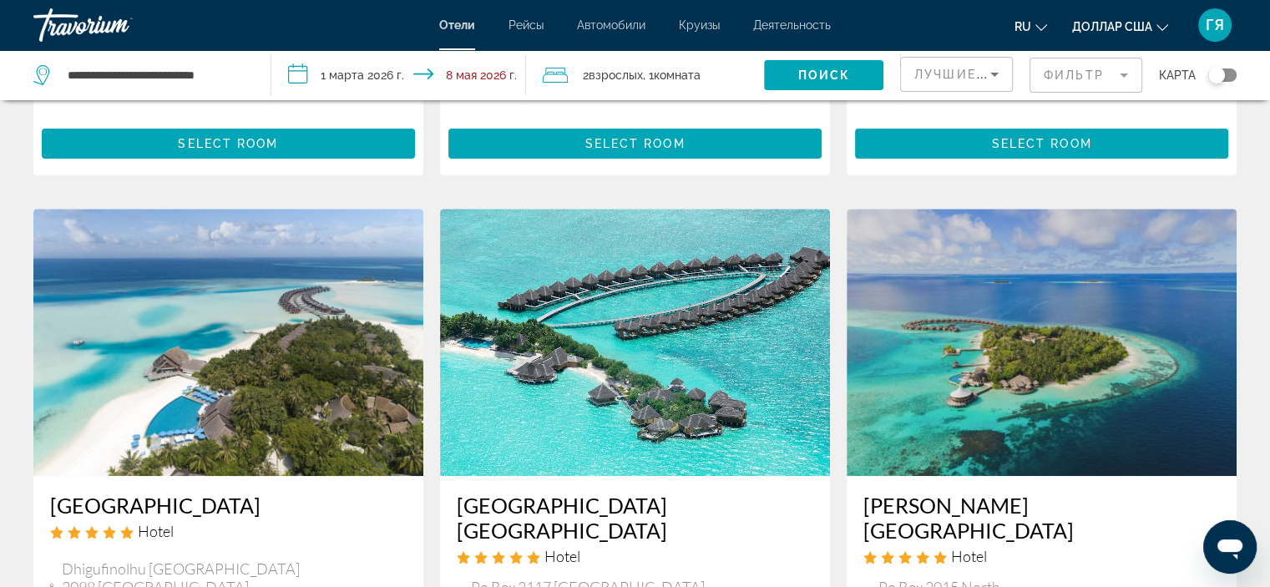
scroll to position [627, 0]
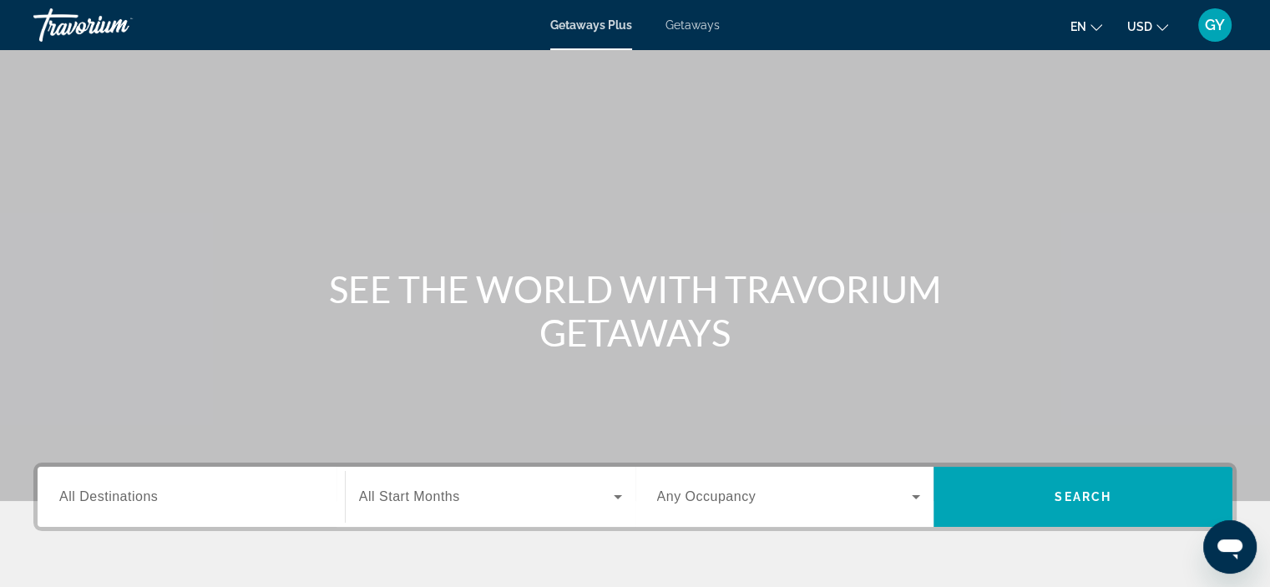
click at [140, 500] on span "All Destinations" at bounding box center [108, 496] width 98 height 14
click at [140, 500] on input "Destination All Destinations" at bounding box center [191, 497] width 264 height 20
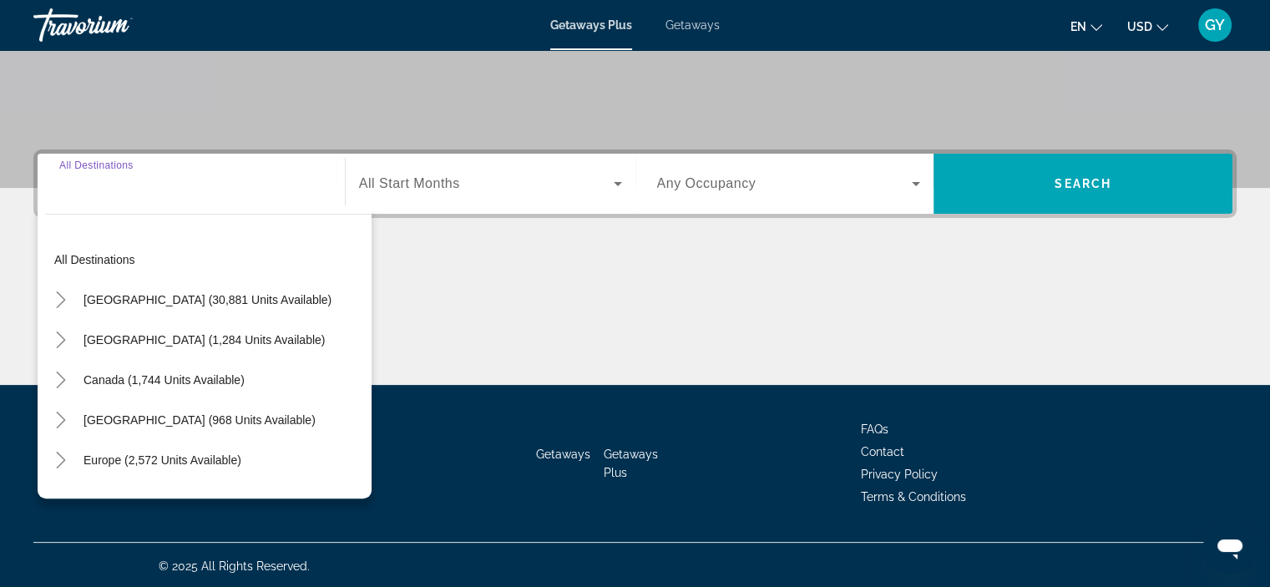
scroll to position [315, 0]
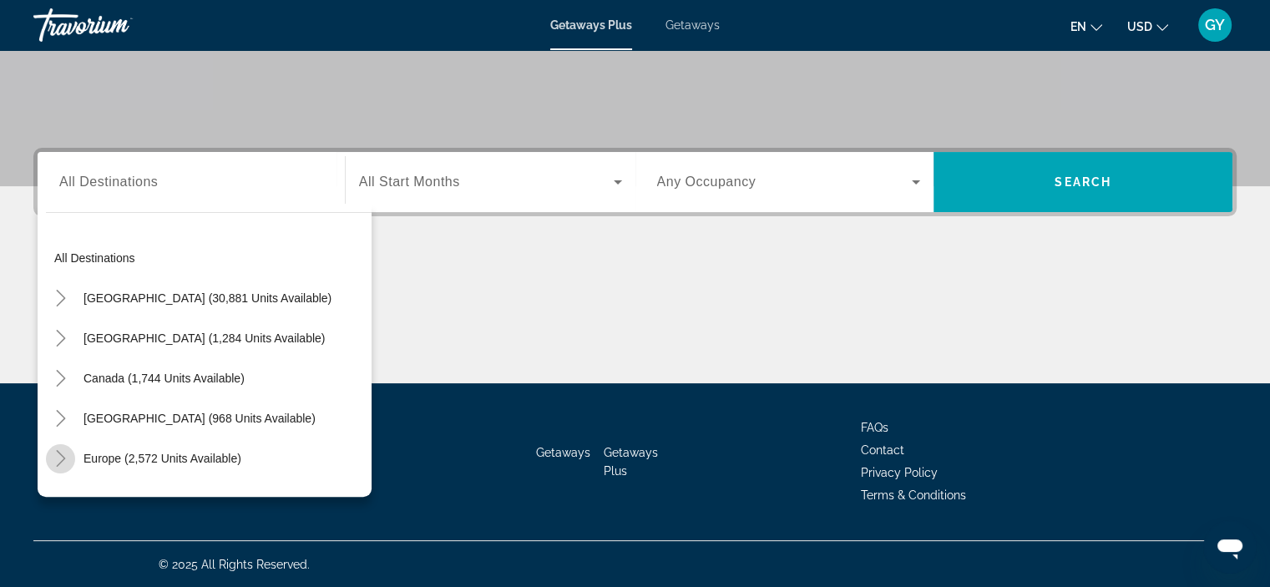
click at [62, 456] on icon "Toggle Europe (2,572 units available)" at bounding box center [60, 458] width 9 height 17
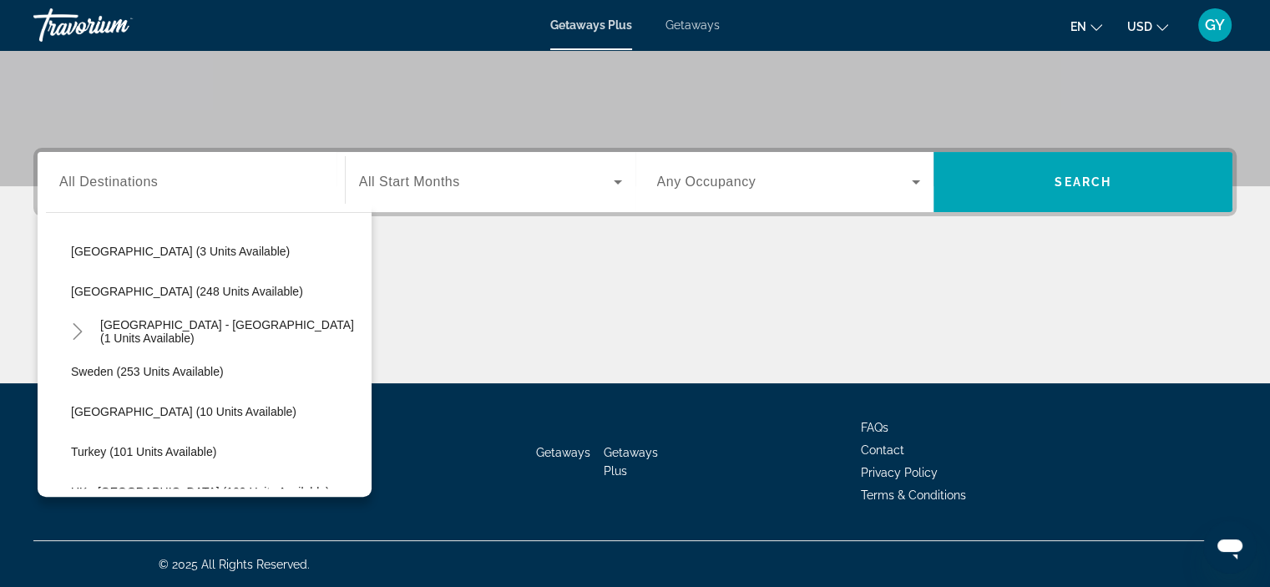
scroll to position [699, 0]
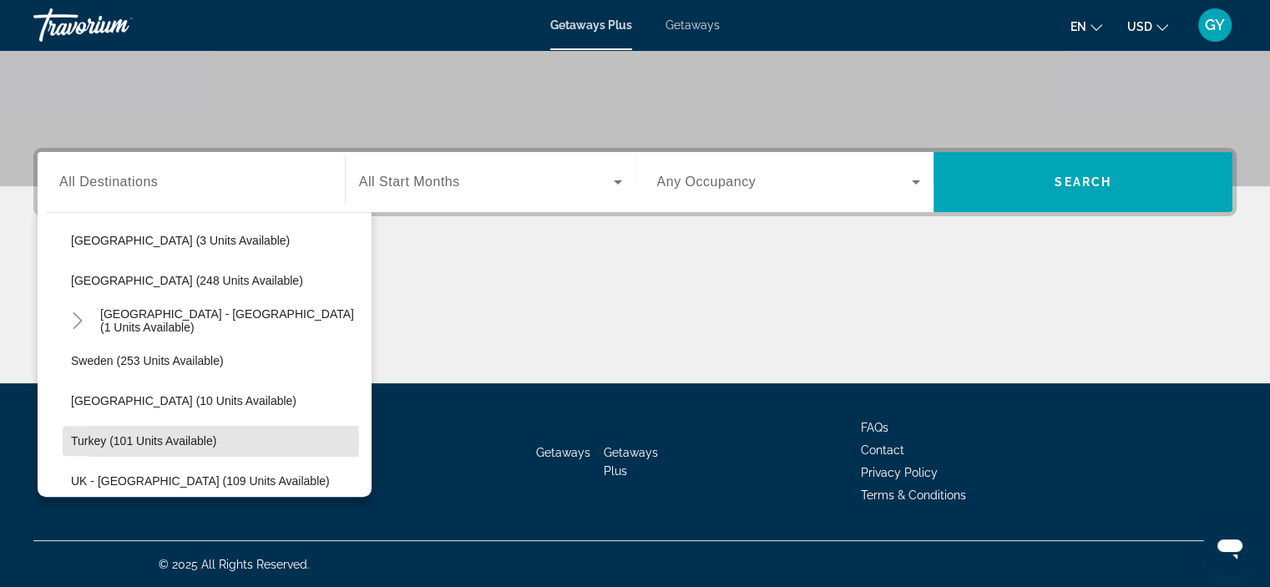
click at [118, 439] on span "Turkey (101 units available)" at bounding box center [143, 440] width 145 height 13
type input "**********"
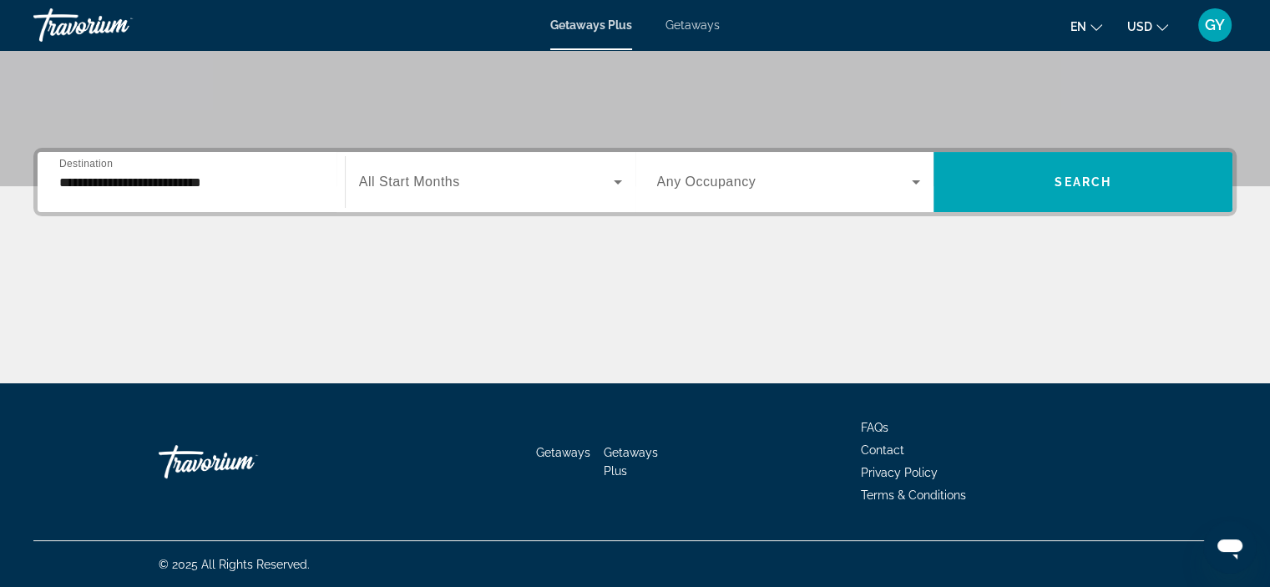
click at [446, 183] on span "All Start Months" at bounding box center [409, 181] width 101 height 14
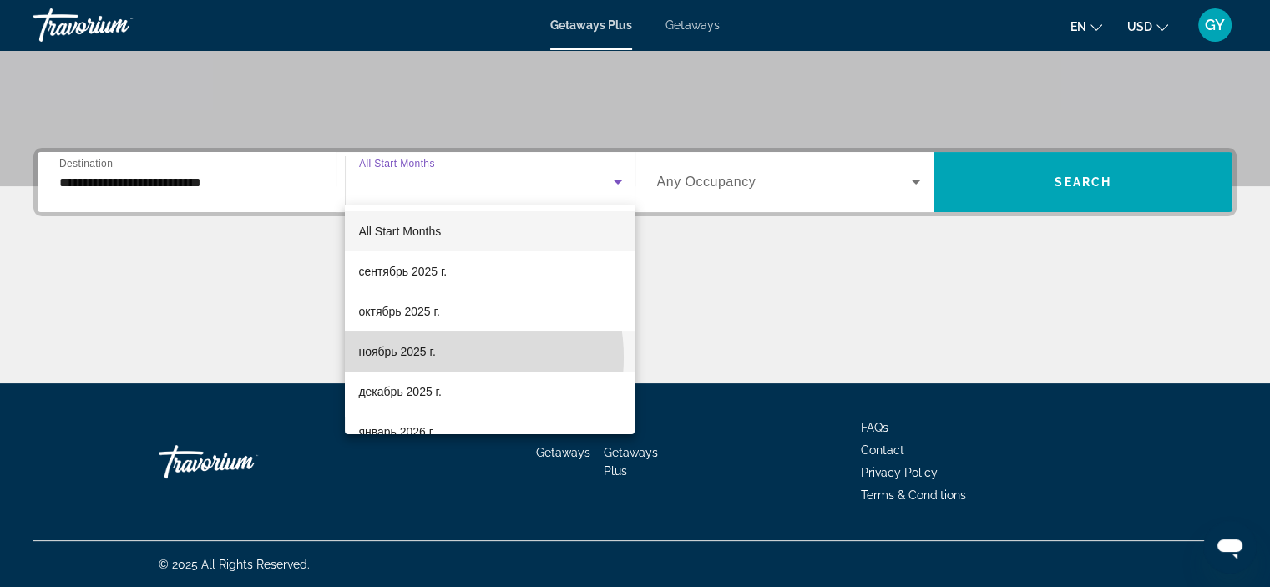
click at [434, 357] on span "ноябрь 2025 г." at bounding box center [396, 351] width 77 height 20
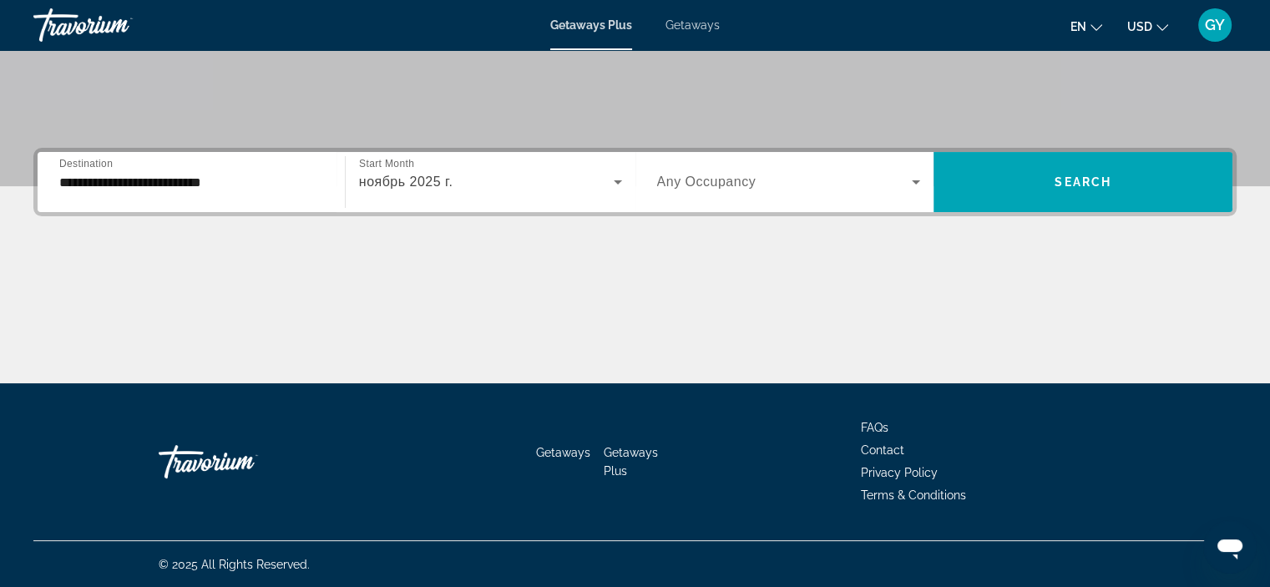
click at [753, 179] on span "Any Occupancy" at bounding box center [706, 181] width 99 height 14
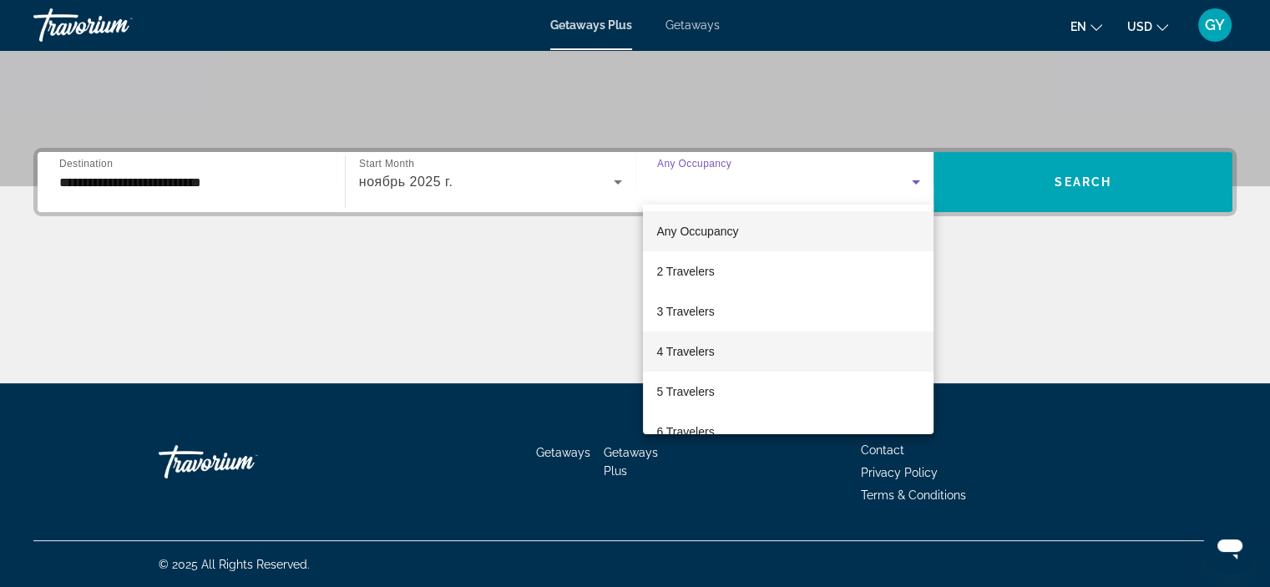
click at [714, 356] on mat-option "4 Travelers" at bounding box center [788, 351] width 290 height 40
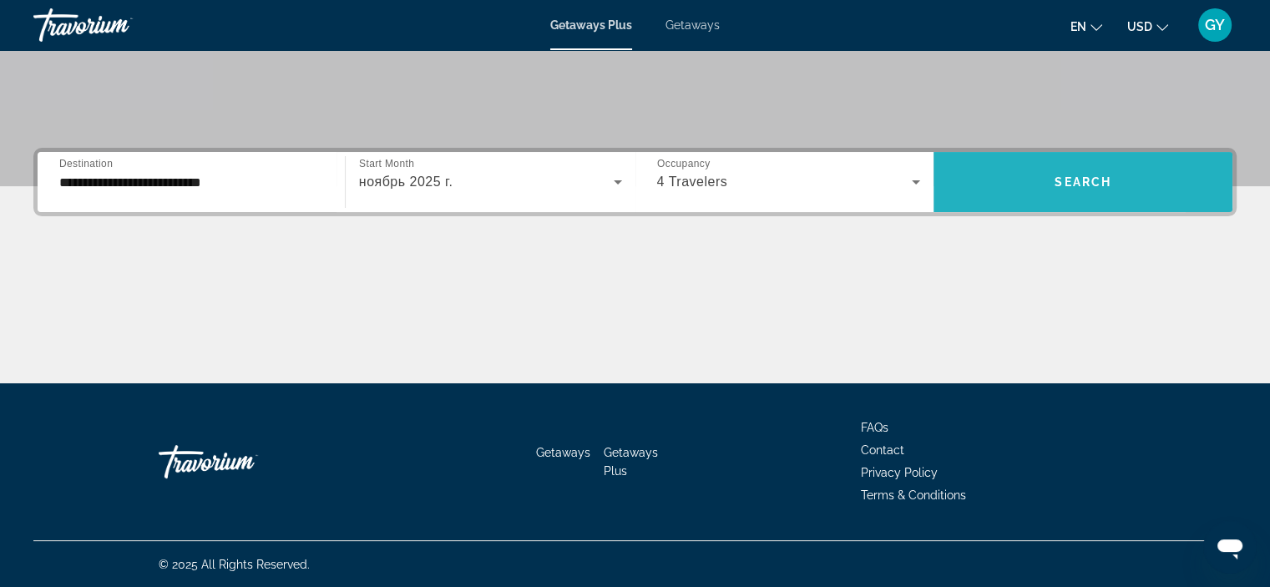
click at [997, 176] on span "Search widget" at bounding box center [1082, 182] width 299 height 40
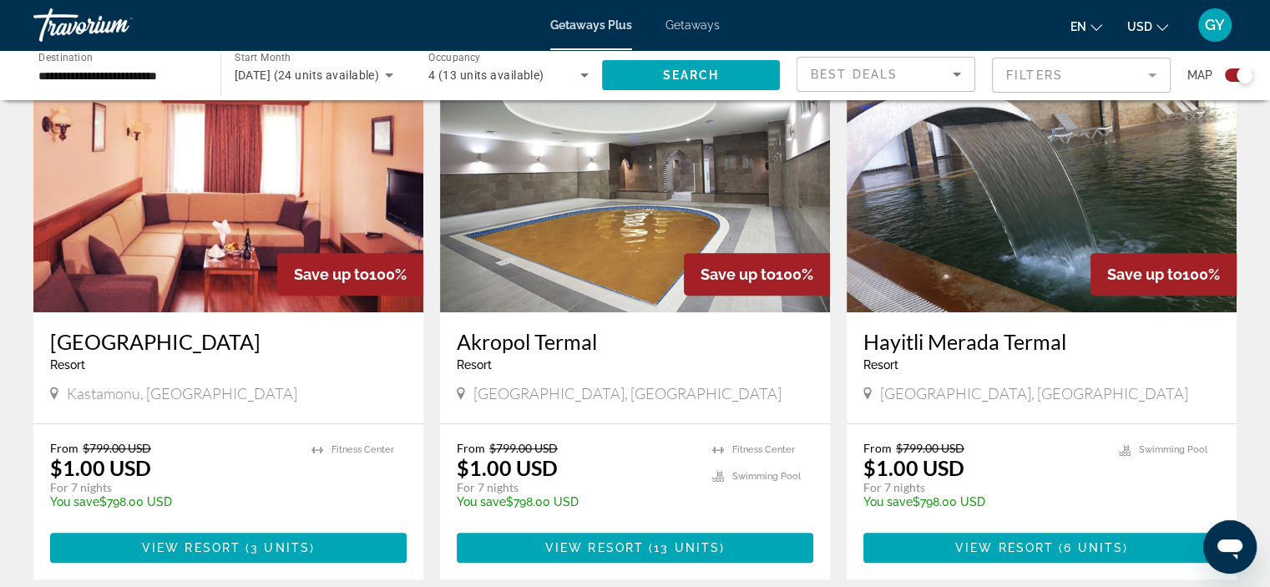
scroll to position [647, 0]
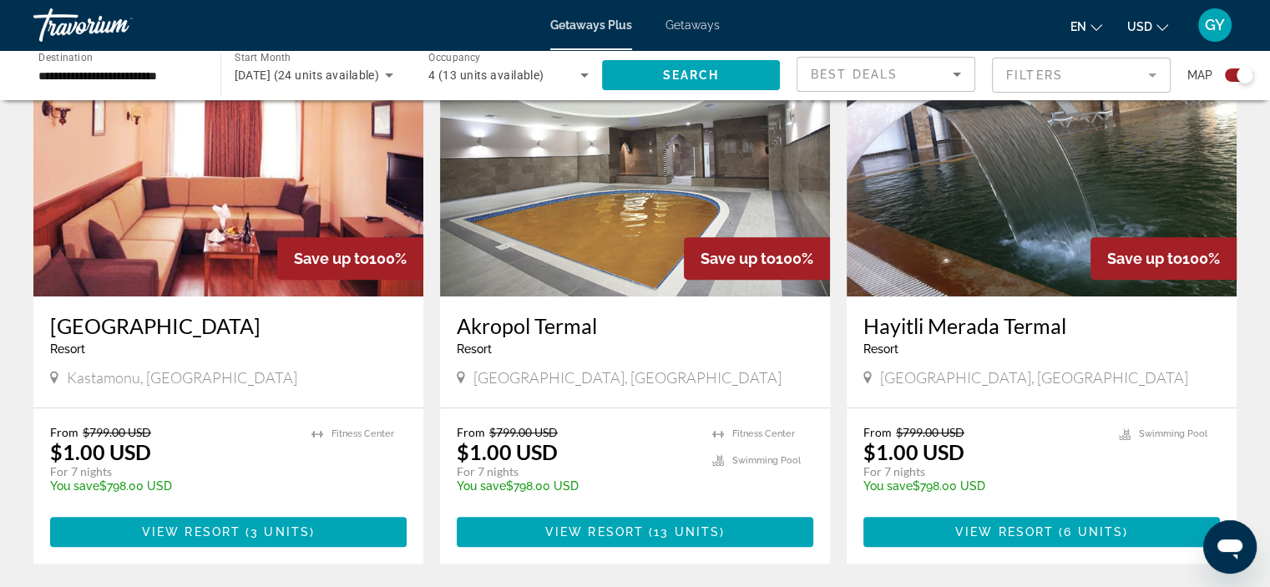
click at [289, 215] on img "Main content" at bounding box center [228, 162] width 390 height 267
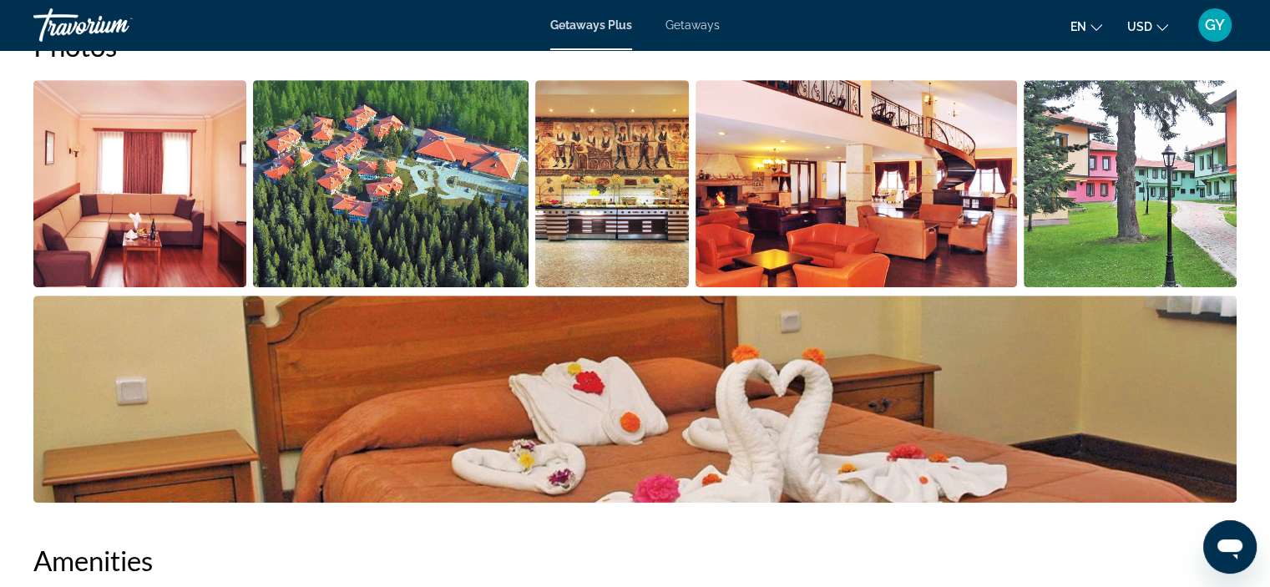
scroll to position [830, 0]
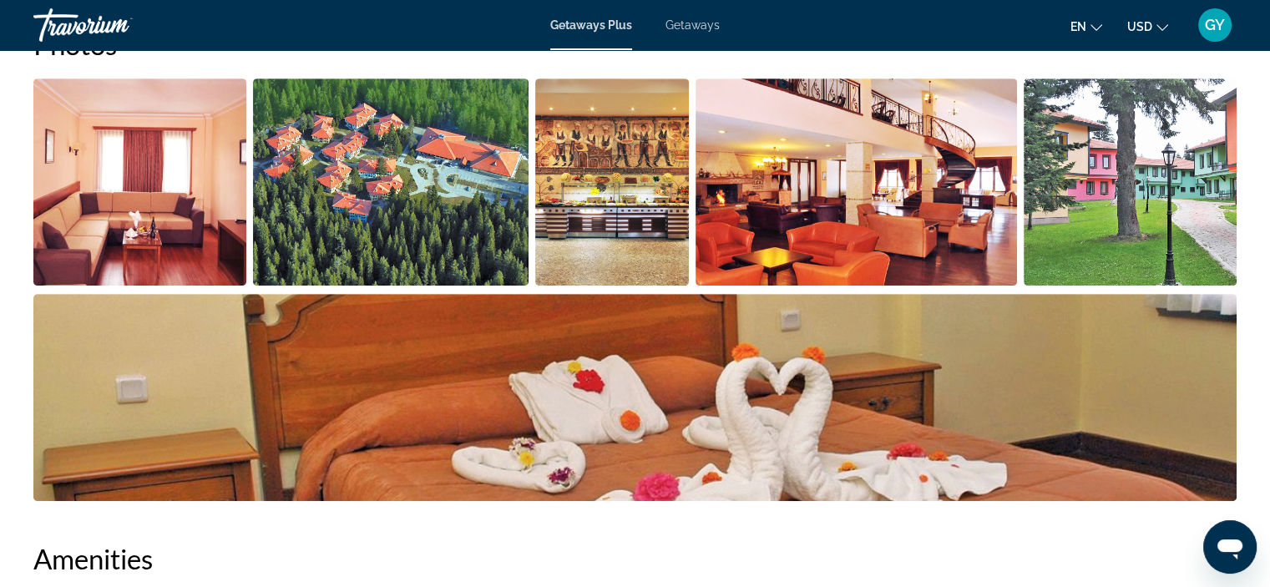
click at [331, 252] on img "Open full-screen image slider" at bounding box center [390, 181] width 275 height 207
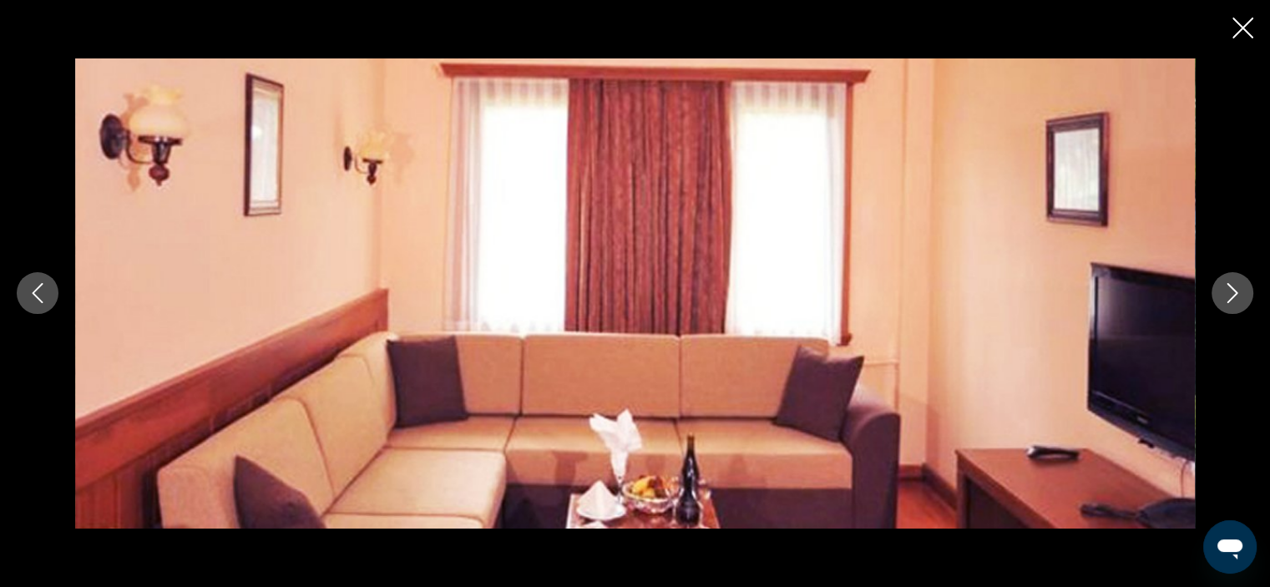
click at [1231, 305] on button "Next image" at bounding box center [1232, 293] width 42 height 42
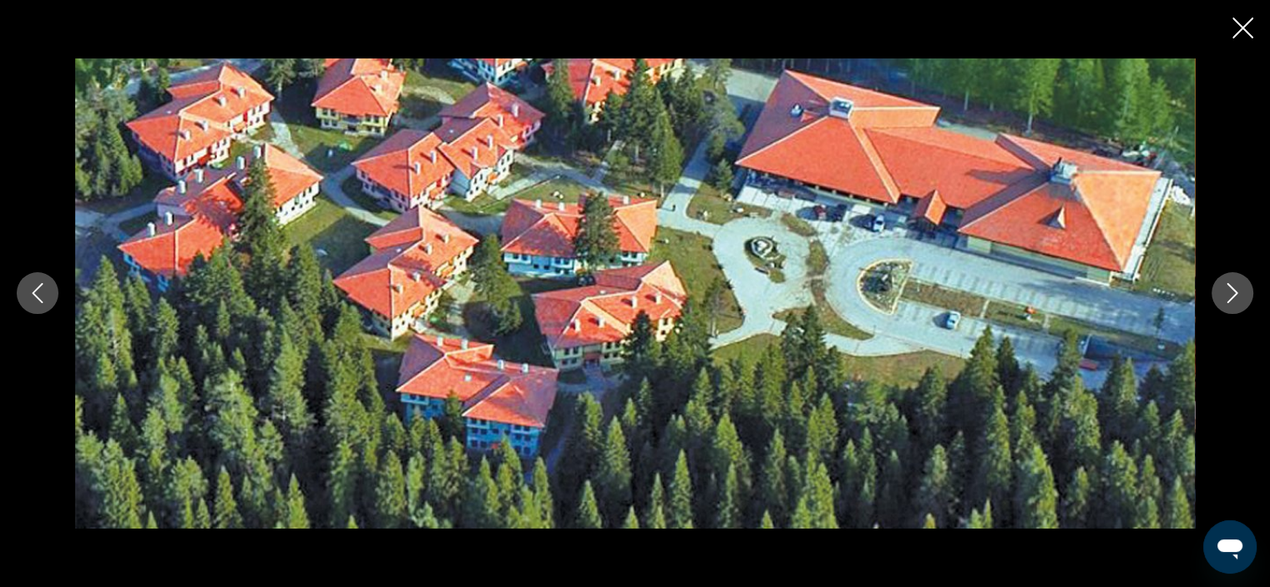
click at [1231, 305] on button "Next image" at bounding box center [1232, 293] width 42 height 42
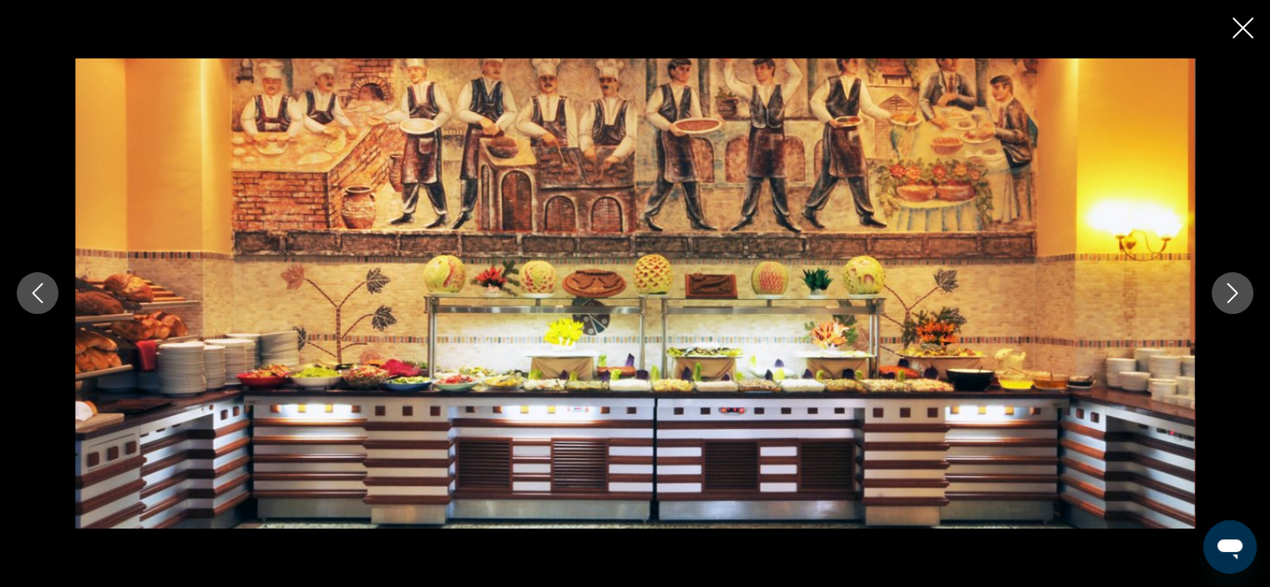
click at [1231, 305] on button "Next image" at bounding box center [1232, 293] width 42 height 42
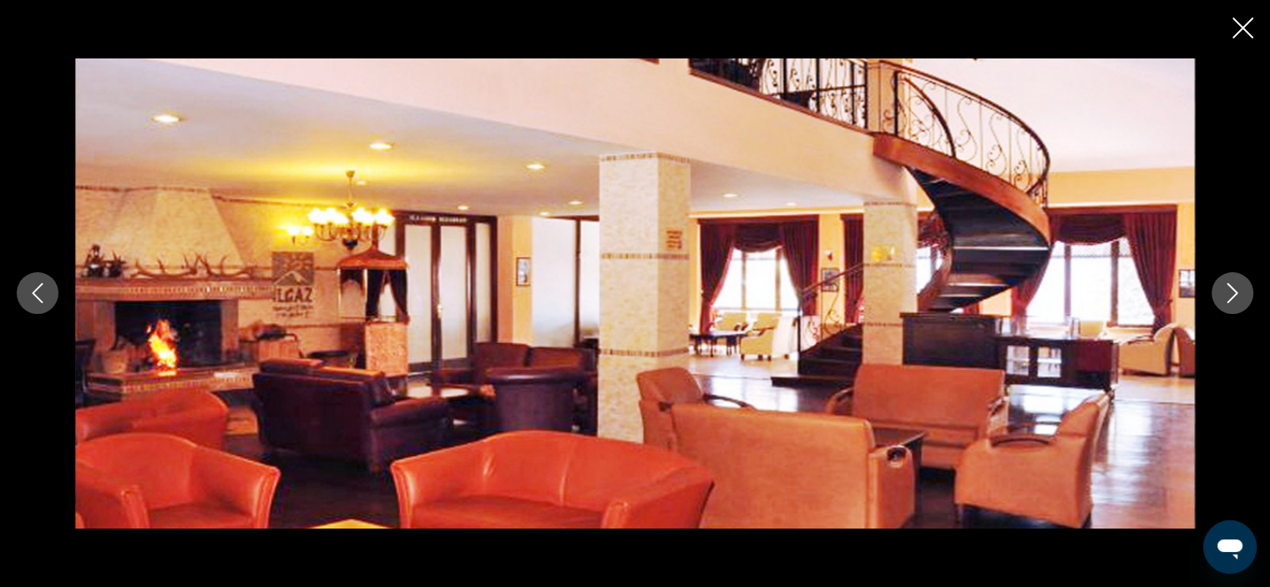
click at [1231, 305] on button "Next image" at bounding box center [1232, 293] width 42 height 42
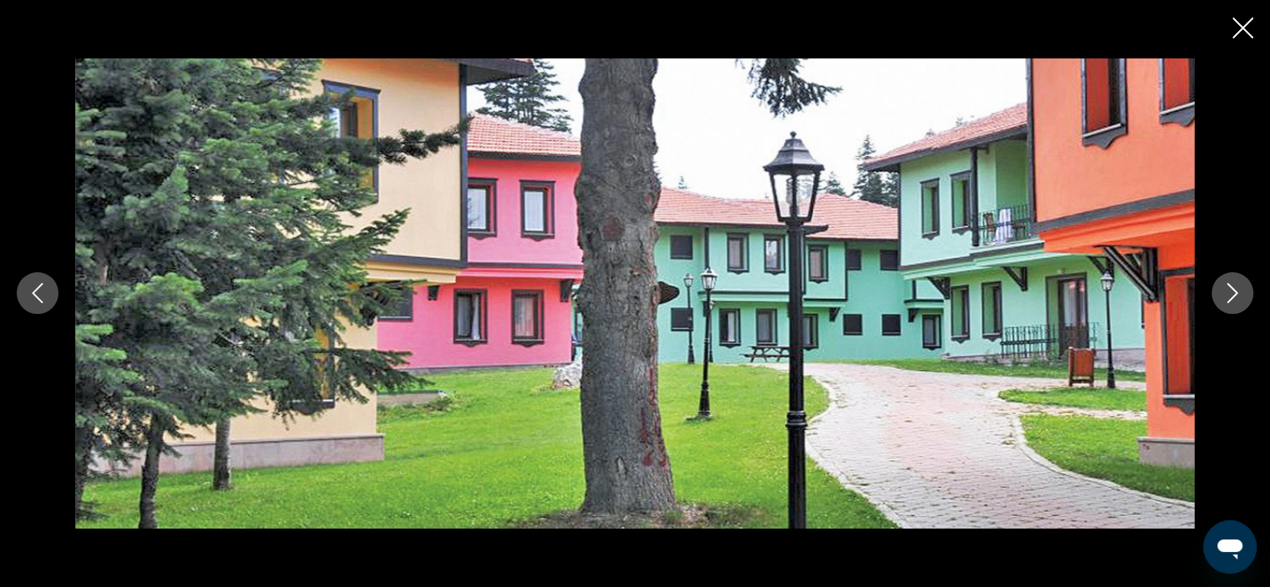
click at [1246, 32] on icon "Close slideshow" at bounding box center [1242, 28] width 21 height 21
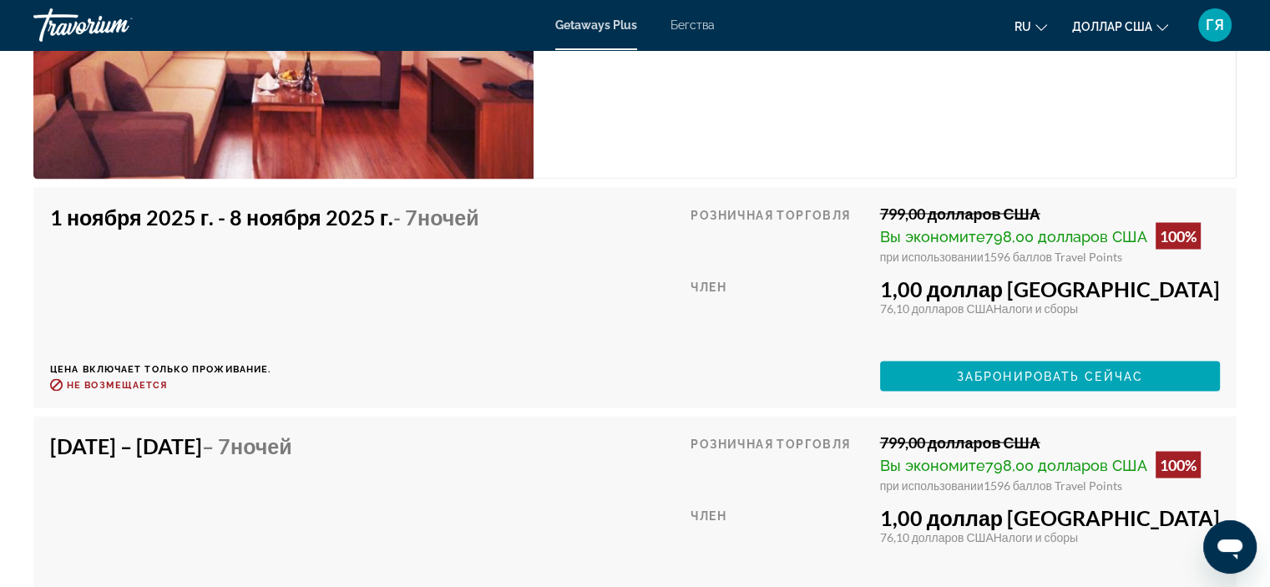
scroll to position [2967, 0]
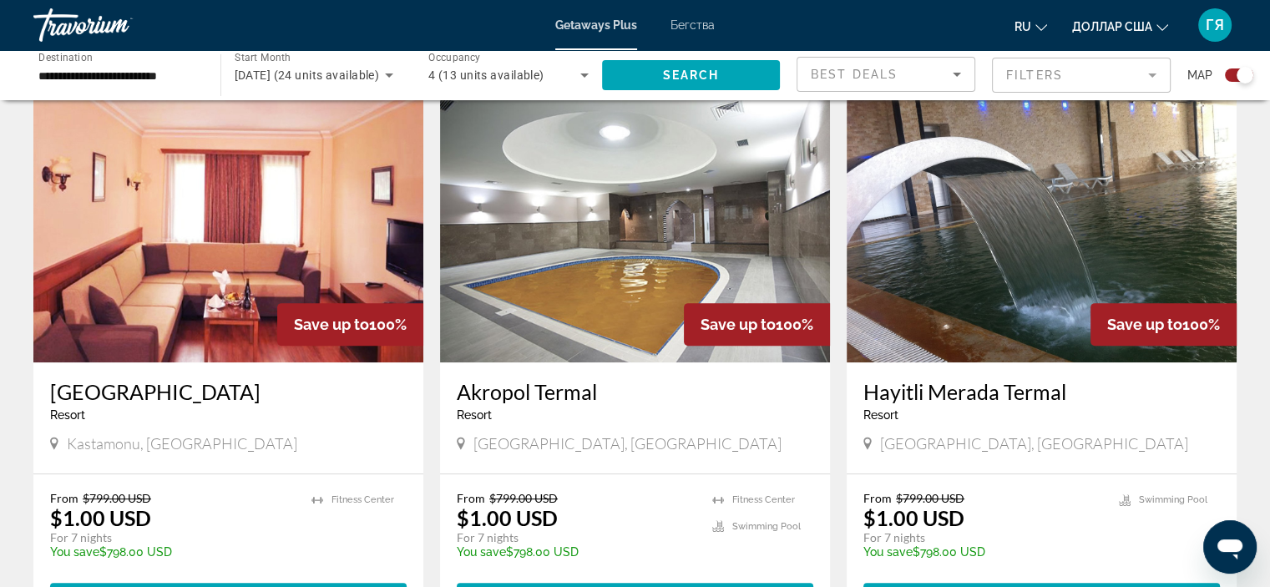
scroll to position [581, 0]
click at [1015, 236] on img "Основное содержание" at bounding box center [1041, 228] width 390 height 267
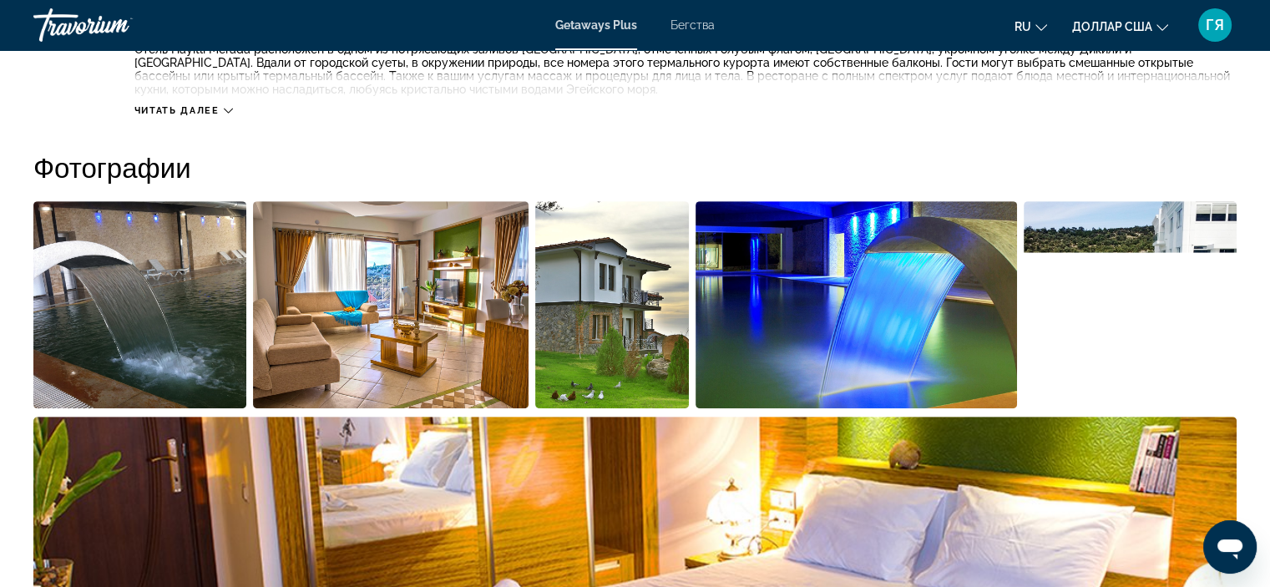
scroll to position [720, 0]
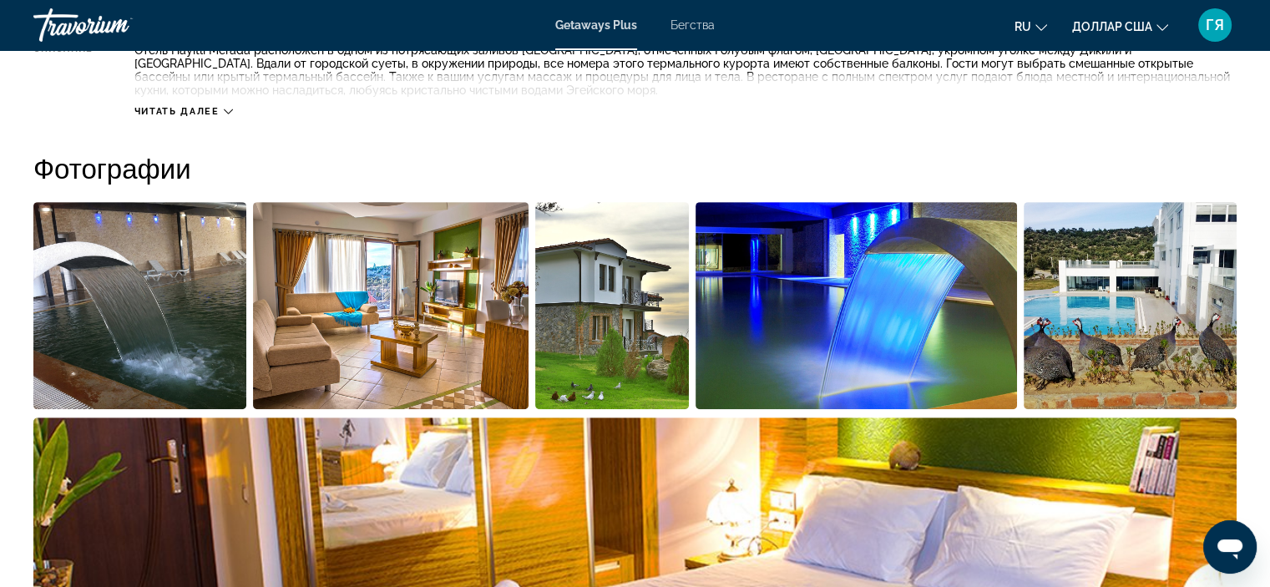
click at [147, 300] on img "Открыть полноэкранный слайдер изображений" at bounding box center [139, 305] width 213 height 207
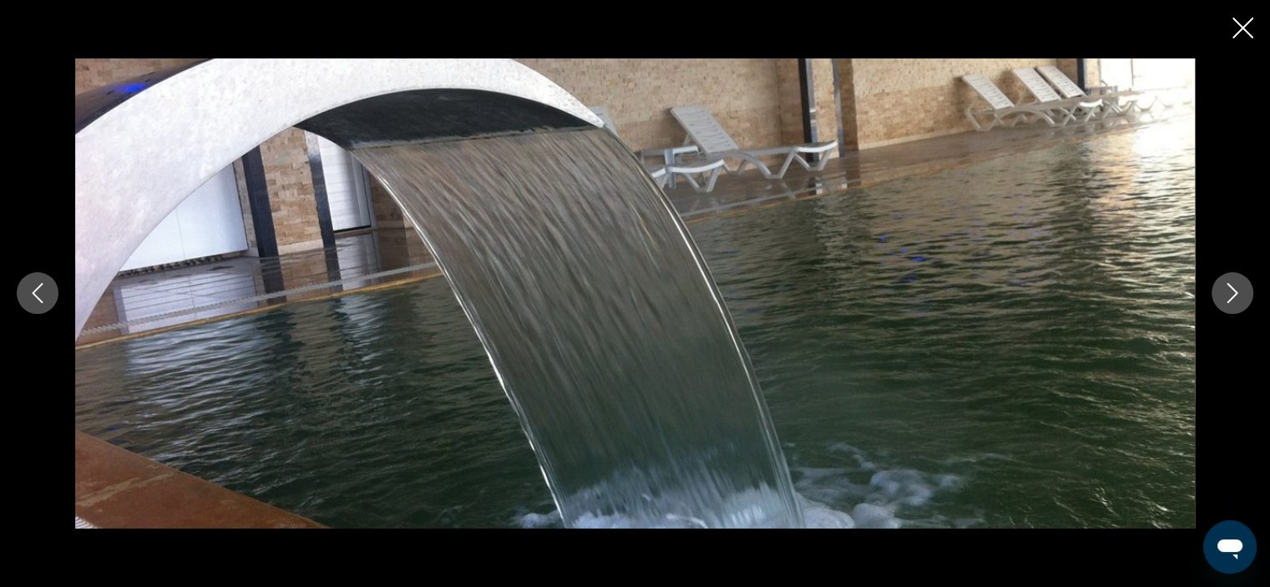
click at [1230, 298] on icon "Next image" at bounding box center [1232, 293] width 20 height 20
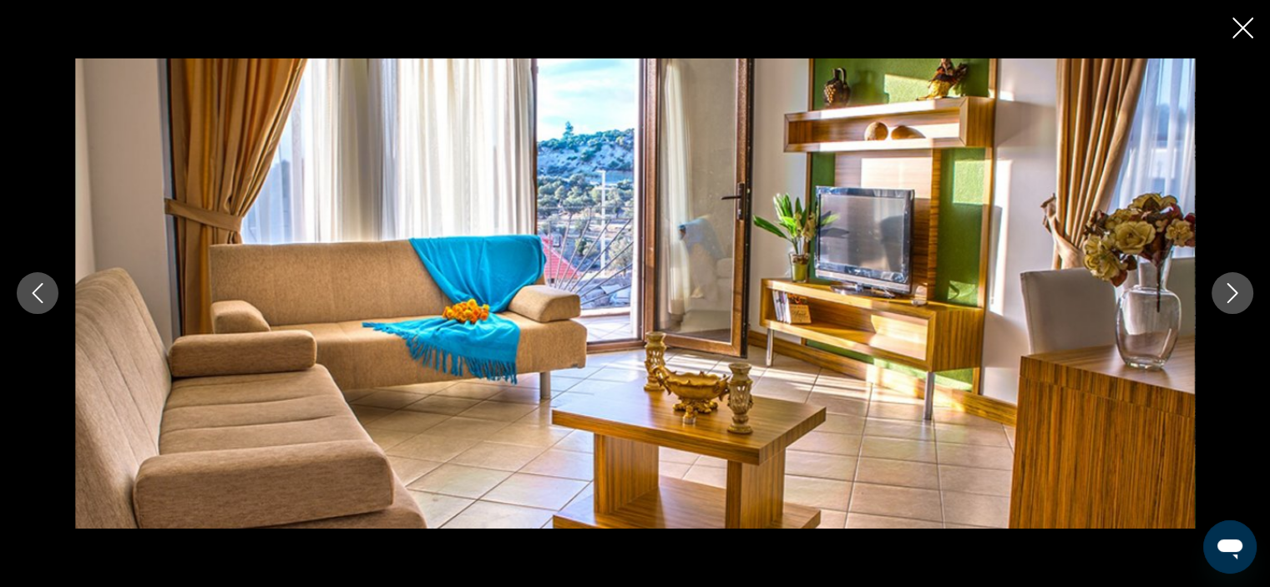
click at [1230, 298] on icon "Next image" at bounding box center [1232, 293] width 20 height 20
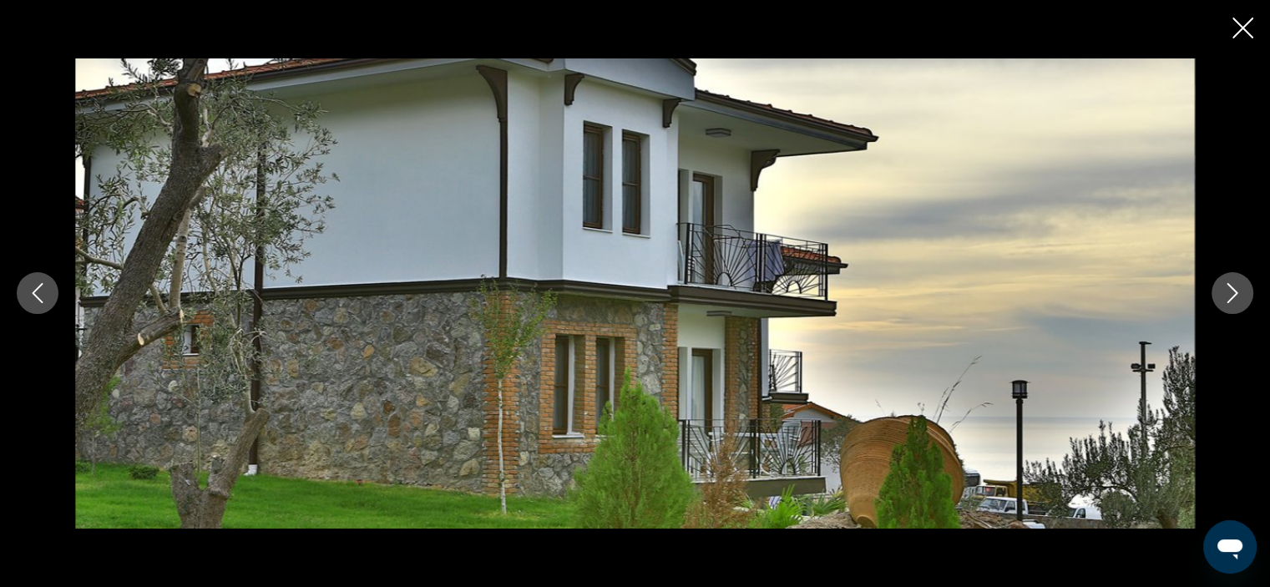
click at [1230, 298] on icon "Next image" at bounding box center [1232, 293] width 20 height 20
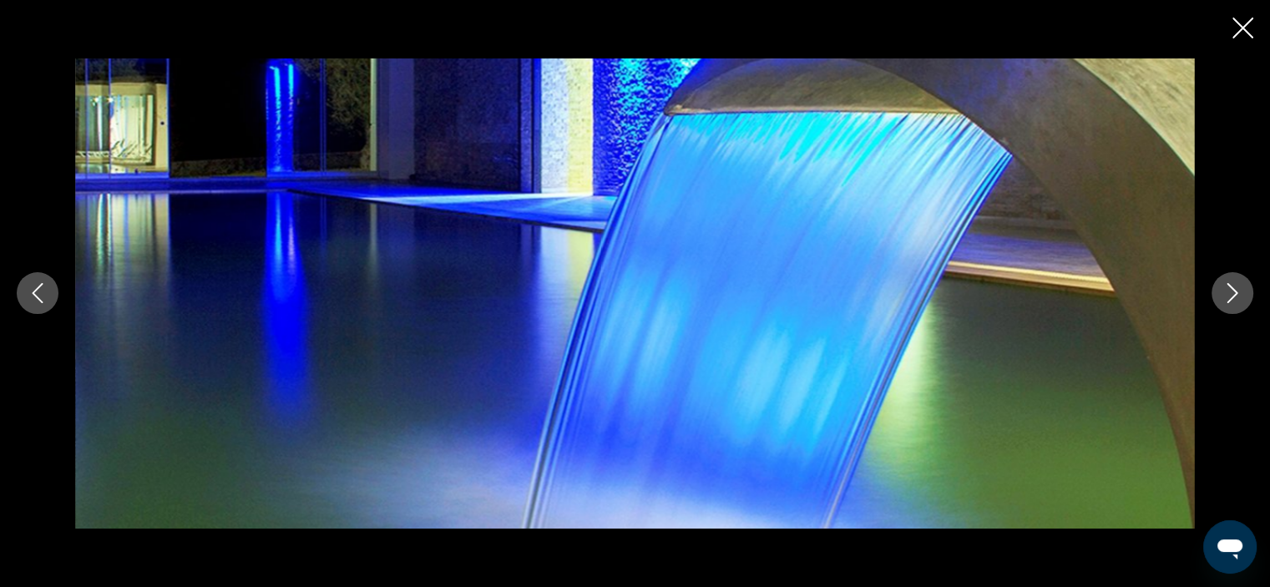
click at [1230, 298] on icon "Next image" at bounding box center [1232, 293] width 20 height 20
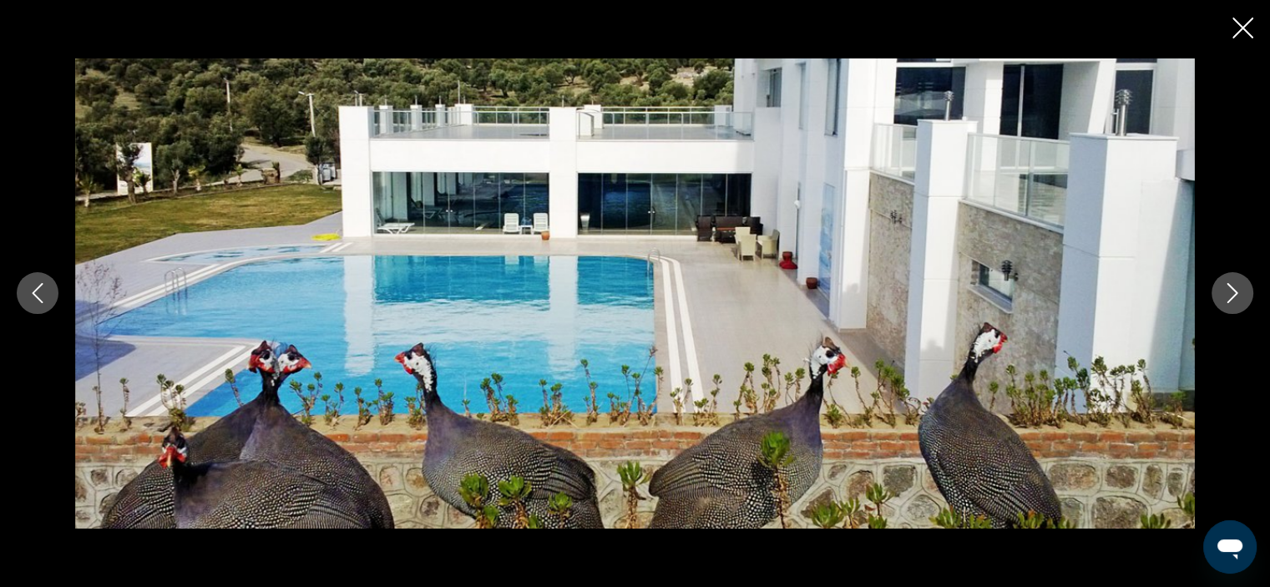
click at [1230, 298] on icon "Next image" at bounding box center [1232, 293] width 20 height 20
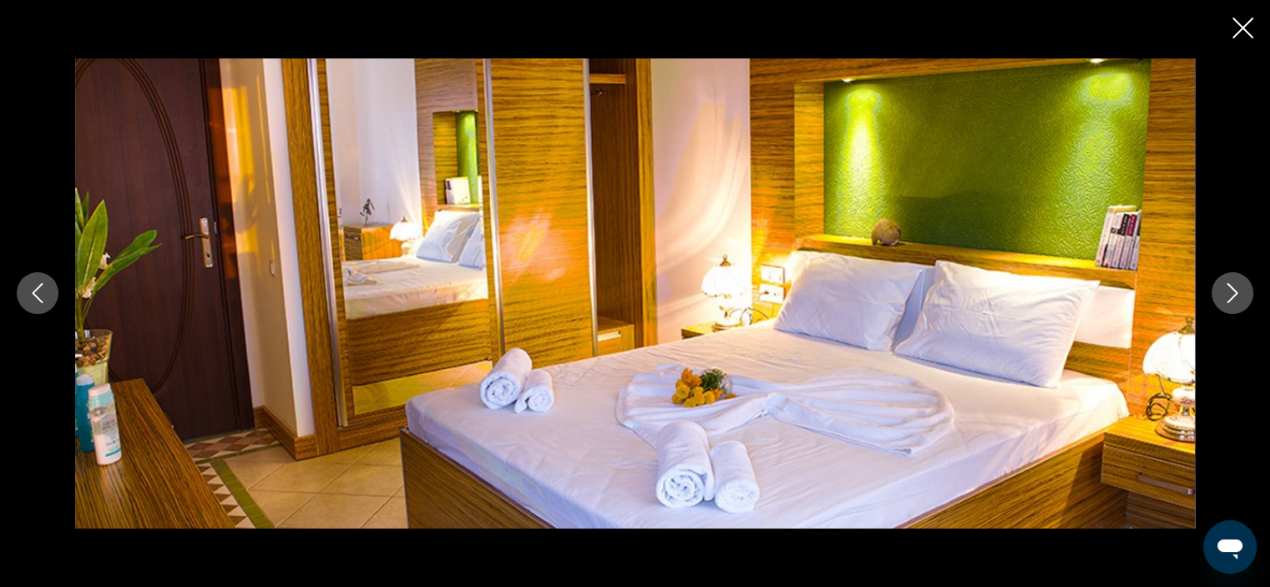
click at [1230, 298] on icon "Next image" at bounding box center [1232, 293] width 20 height 20
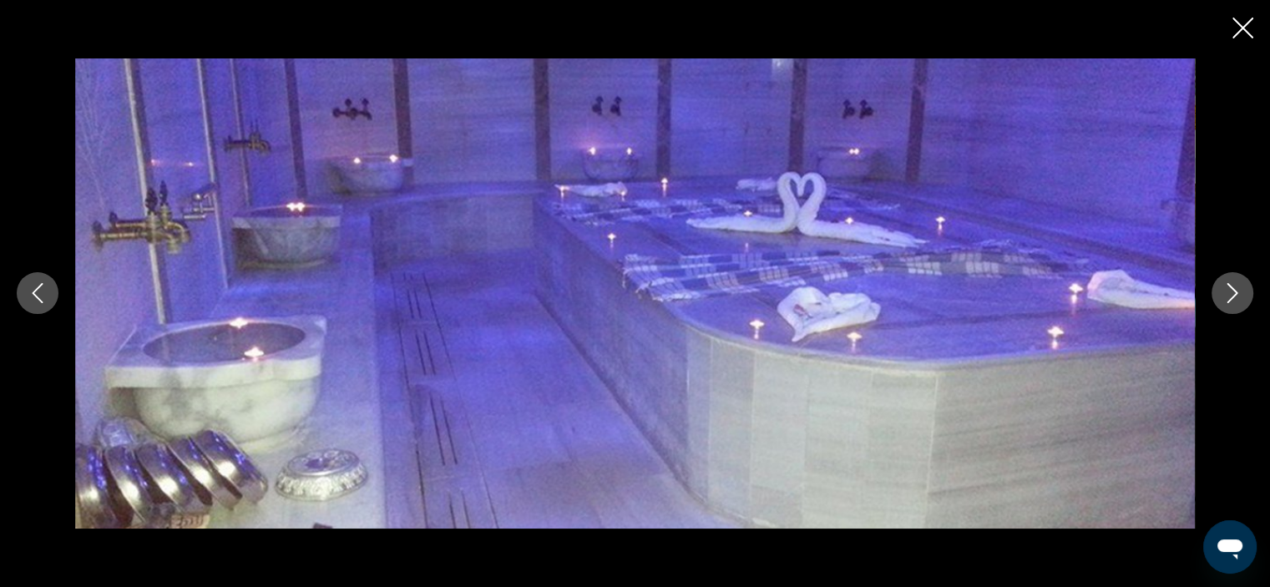
click at [1230, 298] on icon "Next image" at bounding box center [1232, 293] width 20 height 20
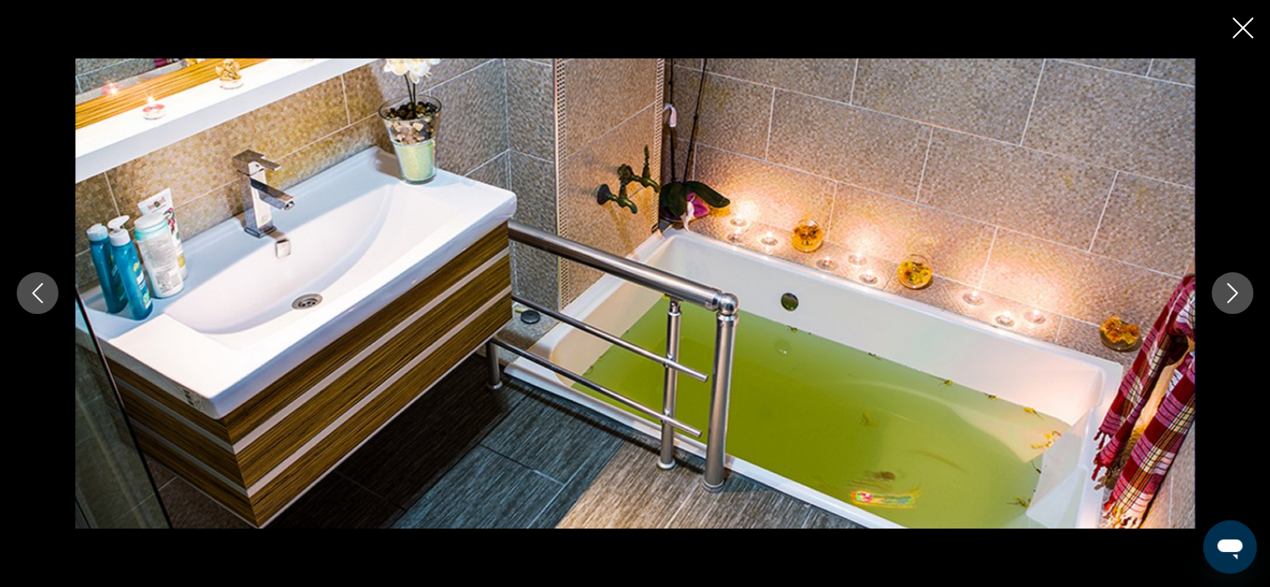
click at [1230, 298] on icon "Next image" at bounding box center [1232, 293] width 20 height 20
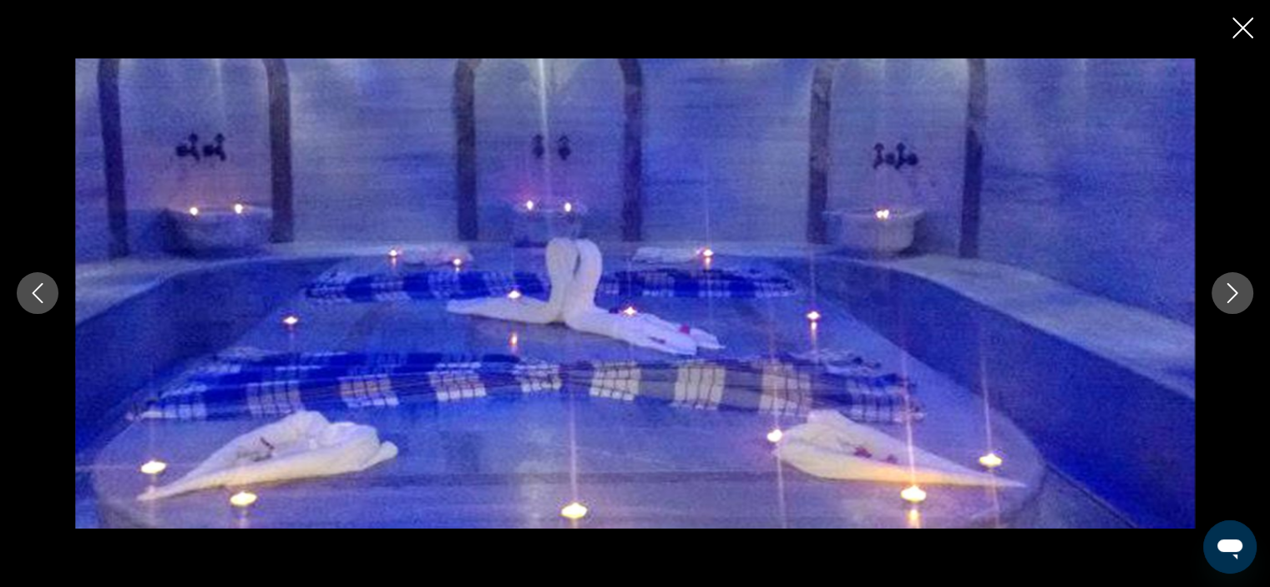
click at [1230, 298] on icon "Next image" at bounding box center [1232, 293] width 20 height 20
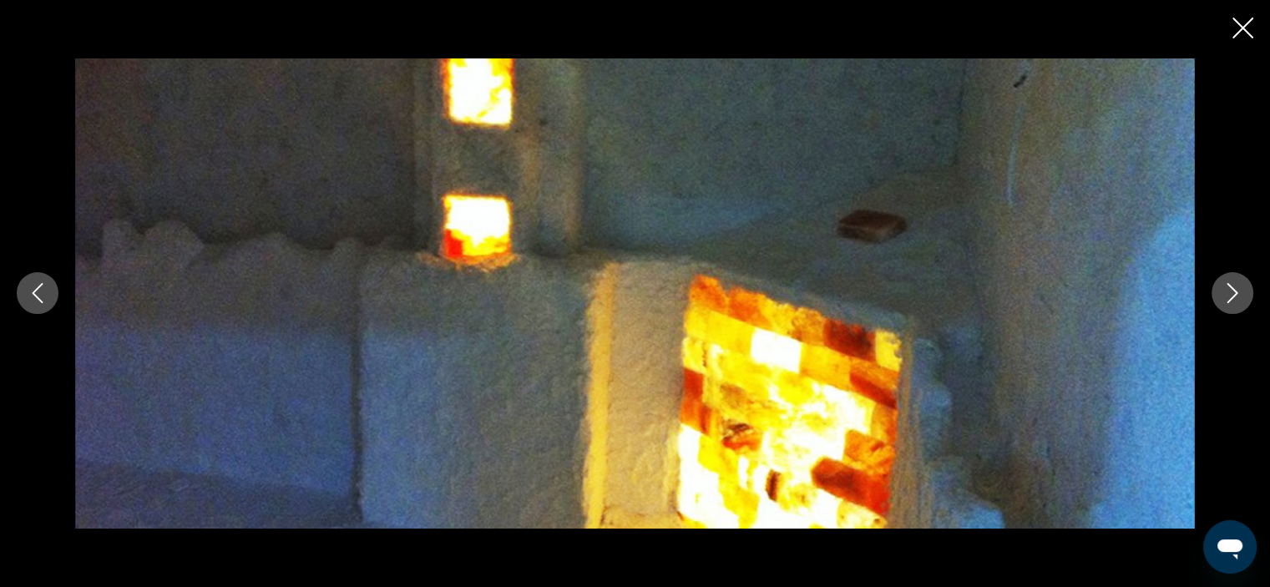
click at [1230, 298] on icon "Next image" at bounding box center [1232, 293] width 20 height 20
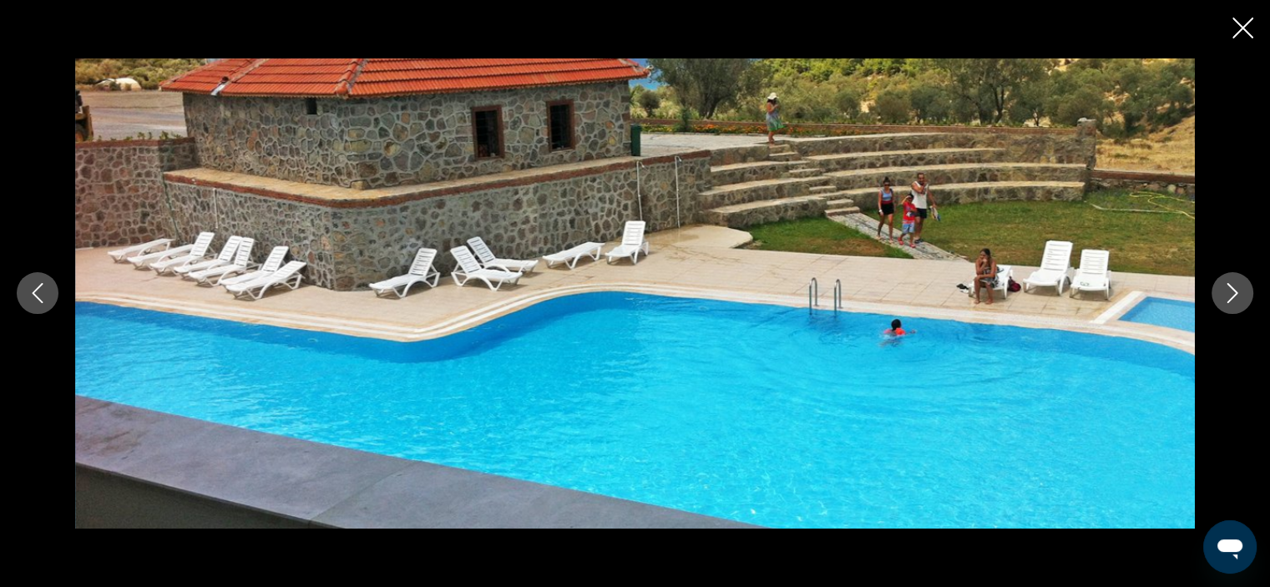
click at [1230, 298] on icon "Next image" at bounding box center [1232, 293] width 20 height 20
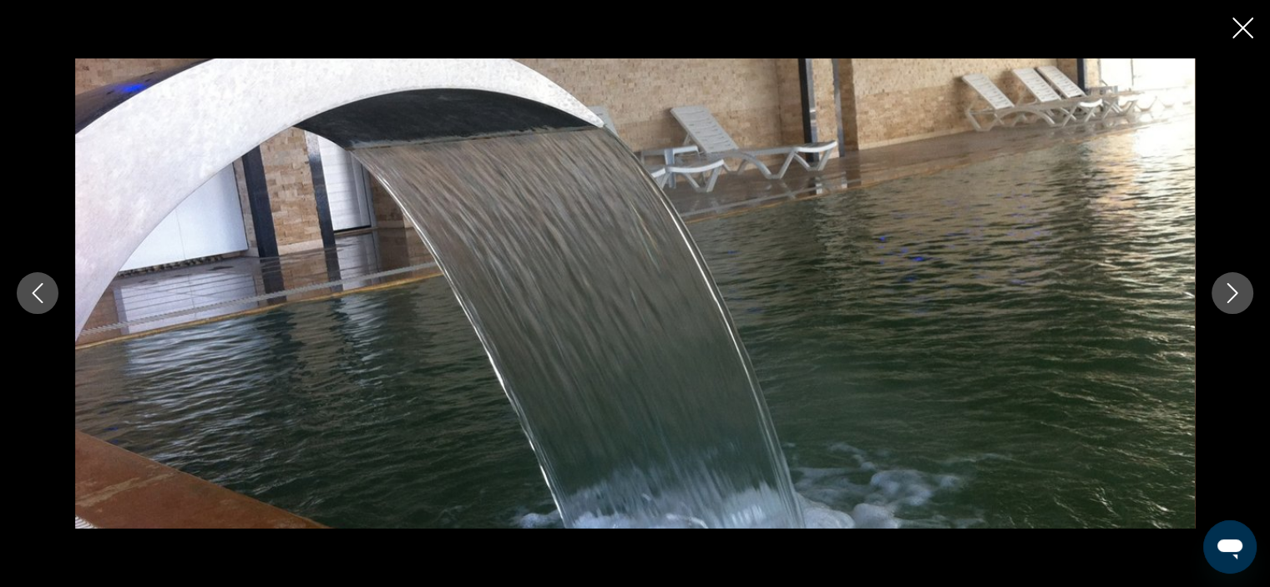
click at [1230, 298] on icon "Next image" at bounding box center [1232, 293] width 20 height 20
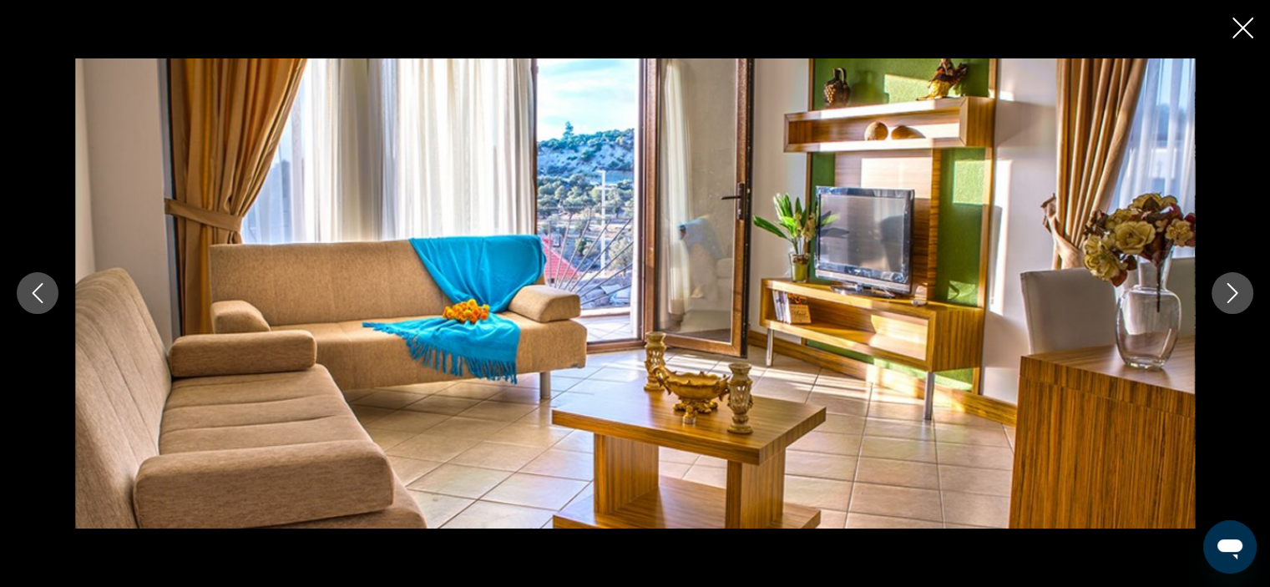
click at [1230, 298] on icon "Next image" at bounding box center [1232, 293] width 20 height 20
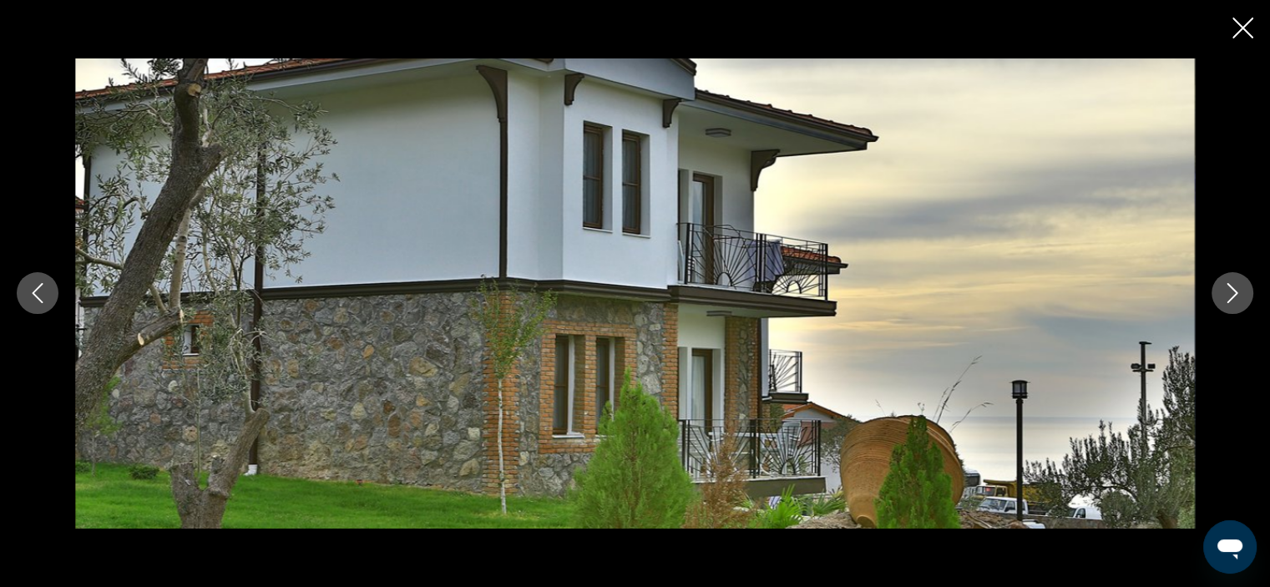
click at [1241, 34] on icon "Close slideshow" at bounding box center [1242, 28] width 21 height 21
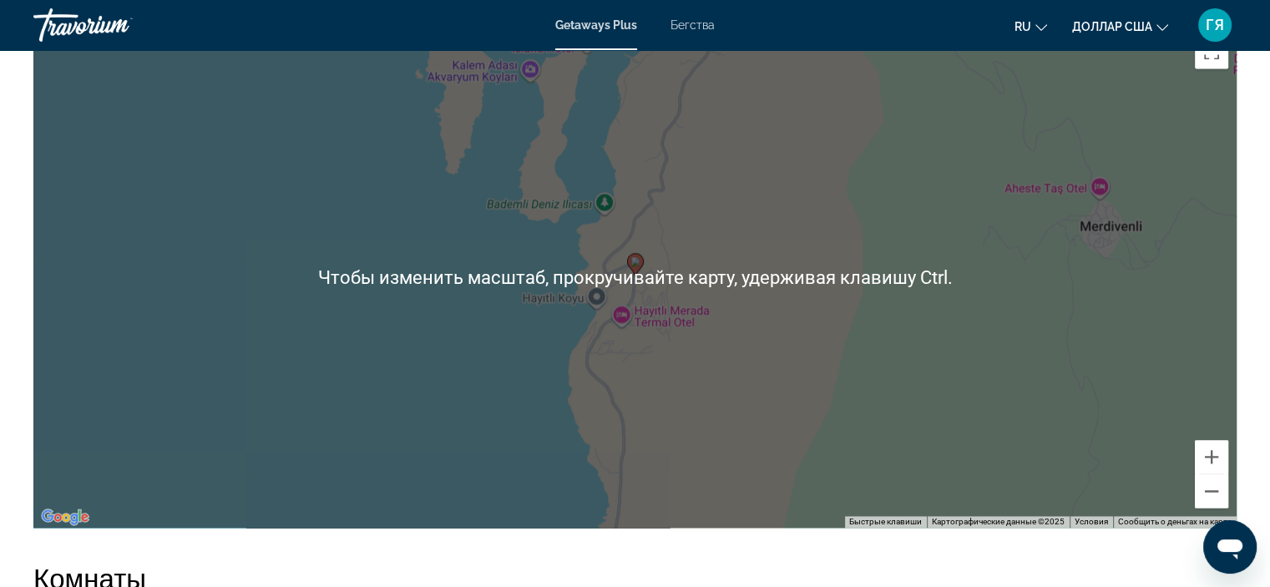
scroll to position [2425, 0]
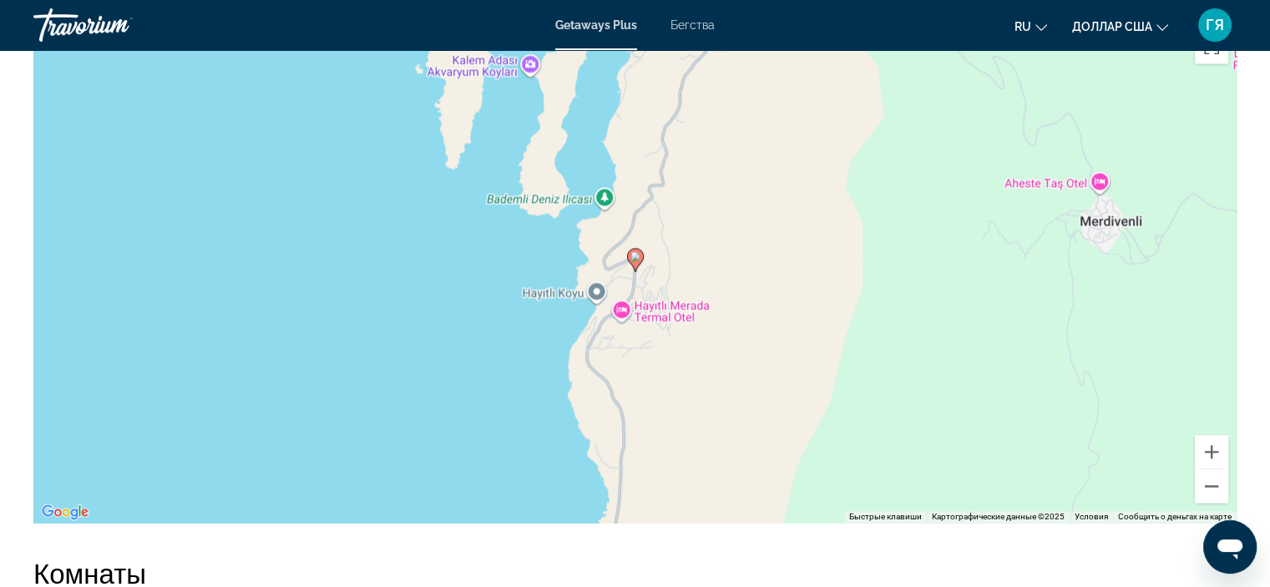
click at [447, 441] on div "Чтобы активировать перетаскивание с помощью кнопок, нажмите Alt + Ввод. После э…" at bounding box center [634, 272] width 1203 height 501
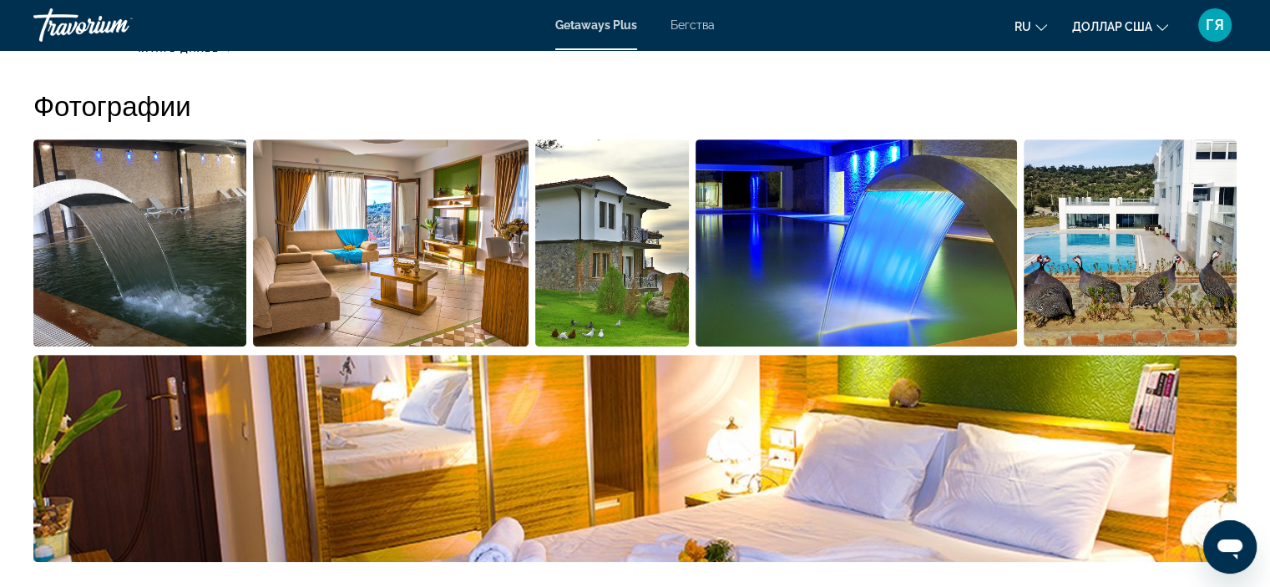
scroll to position [780, 0]
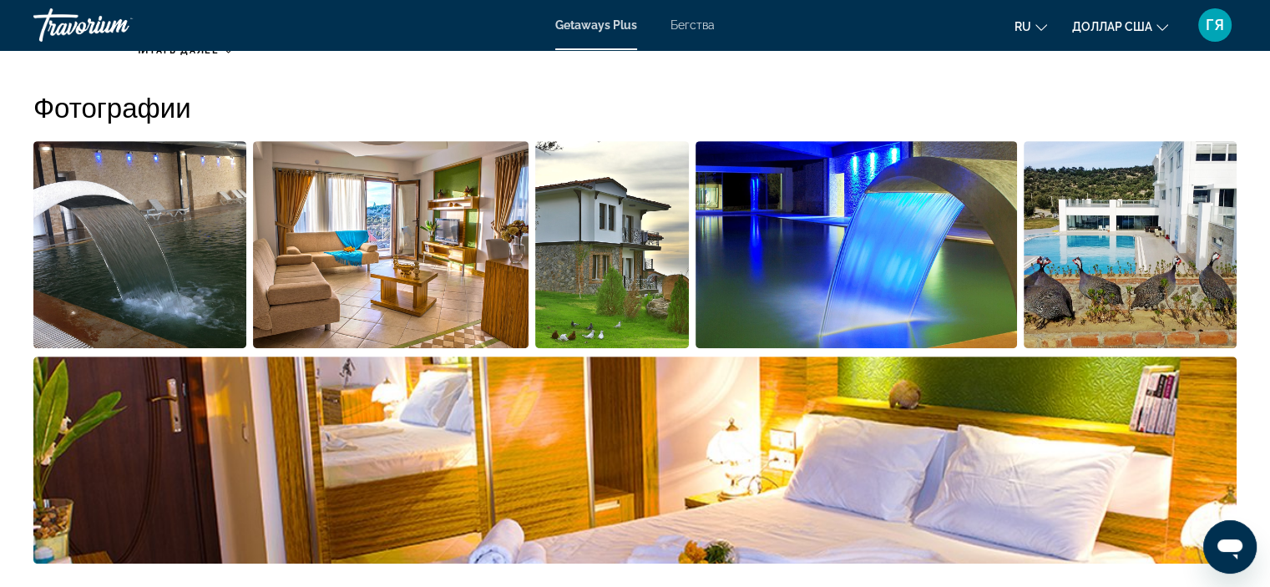
click at [1207, 201] on img "Открыть полноэкранный слайдер изображений" at bounding box center [1129, 244] width 213 height 207
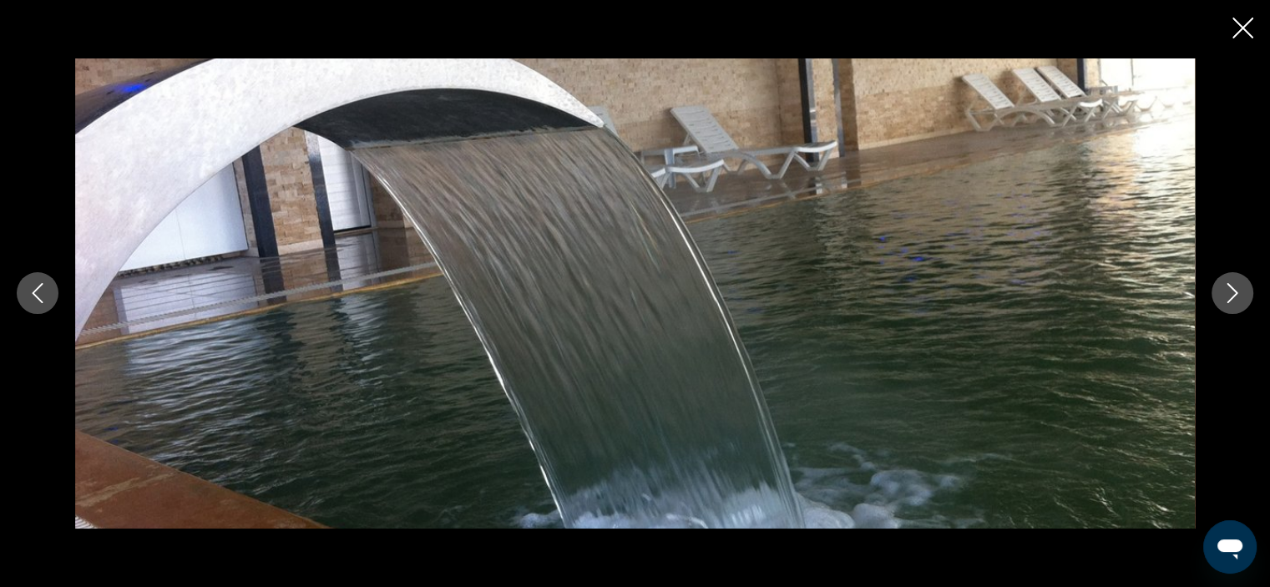
click at [1215, 294] on button "Next image" at bounding box center [1232, 293] width 42 height 42
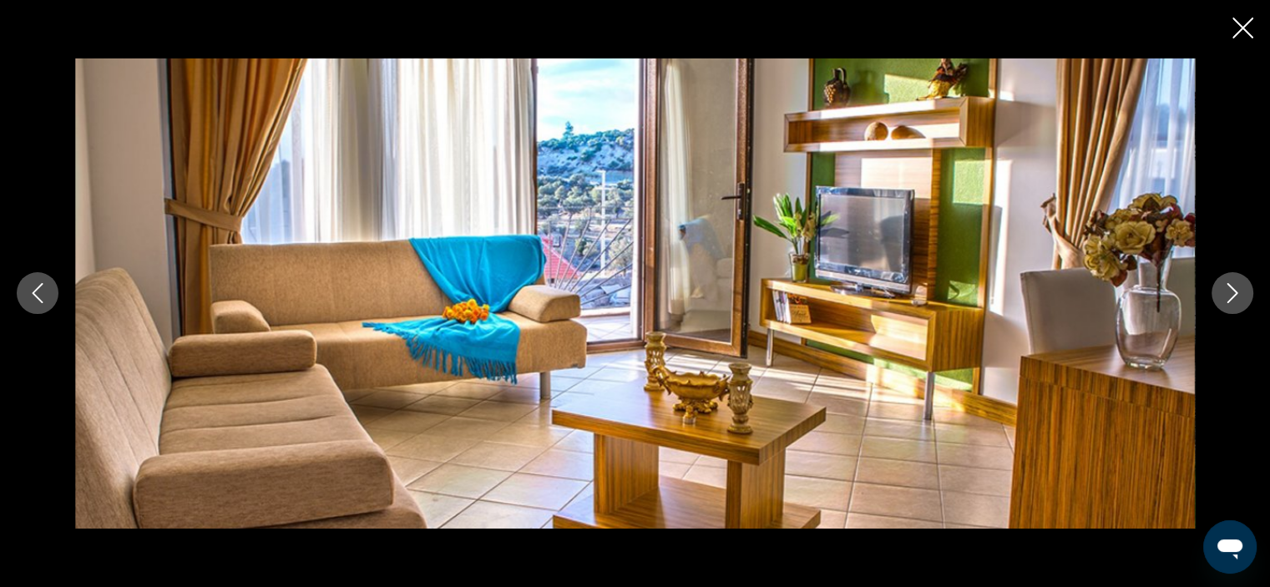
click at [1215, 294] on button "Next image" at bounding box center [1232, 293] width 42 height 42
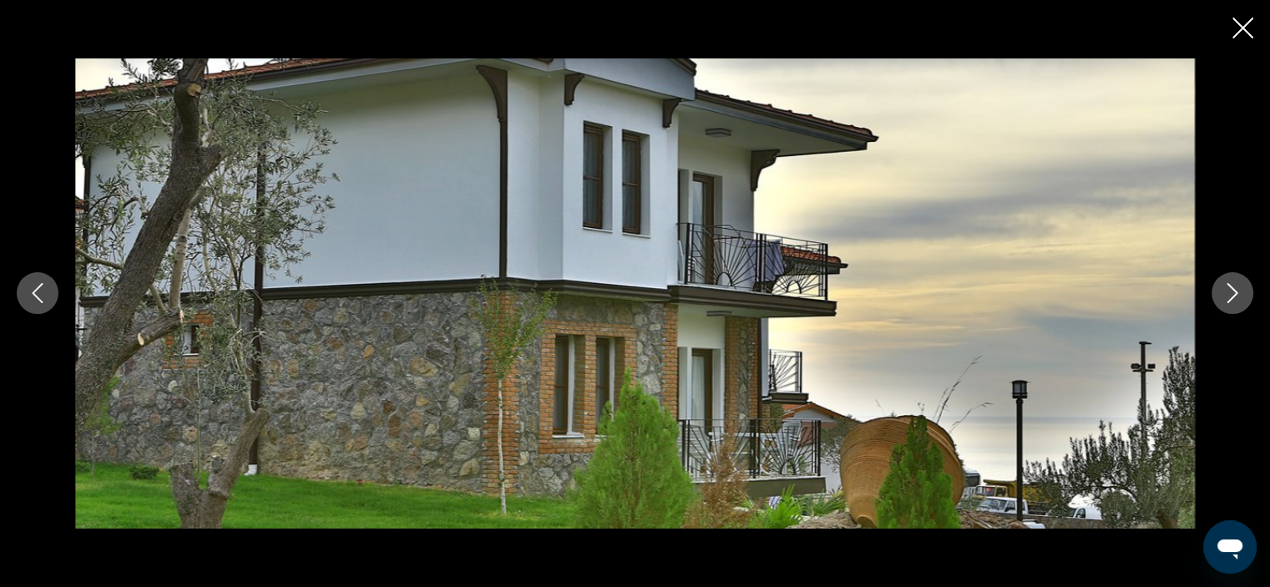
click at [1215, 294] on button "Next image" at bounding box center [1232, 293] width 42 height 42
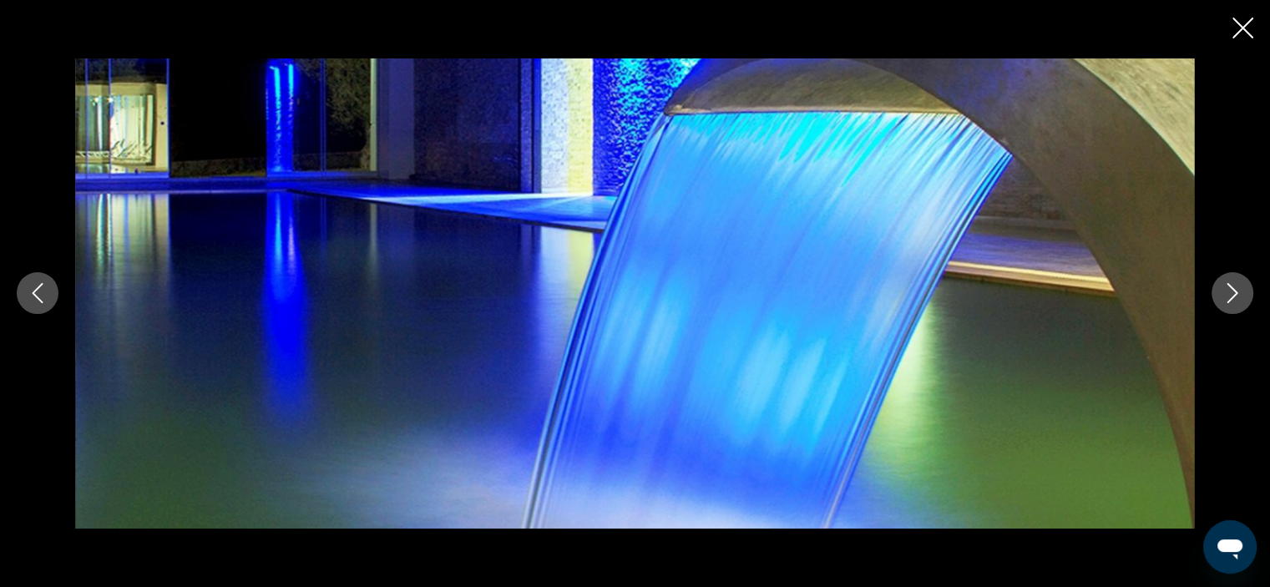
click at [1215, 294] on button "Next image" at bounding box center [1232, 293] width 42 height 42
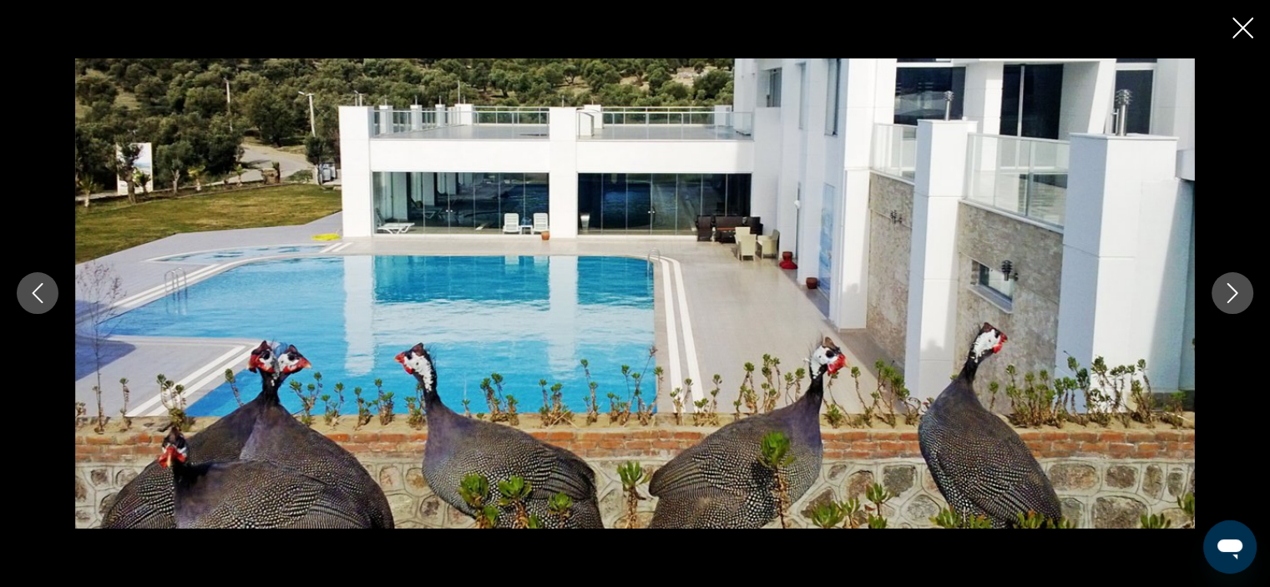
scroll to position [653, 0]
click at [1239, 28] on icon "Close slideshow" at bounding box center [1242, 28] width 21 height 21
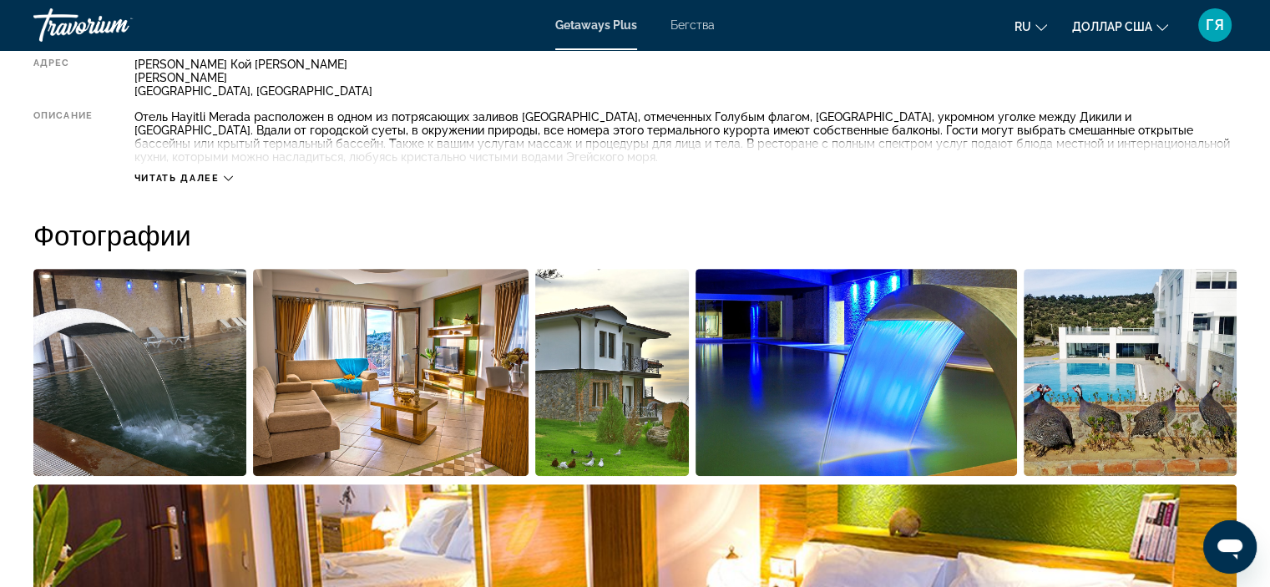
click at [190, 175] on font "Читать далее" at bounding box center [176, 178] width 85 height 11
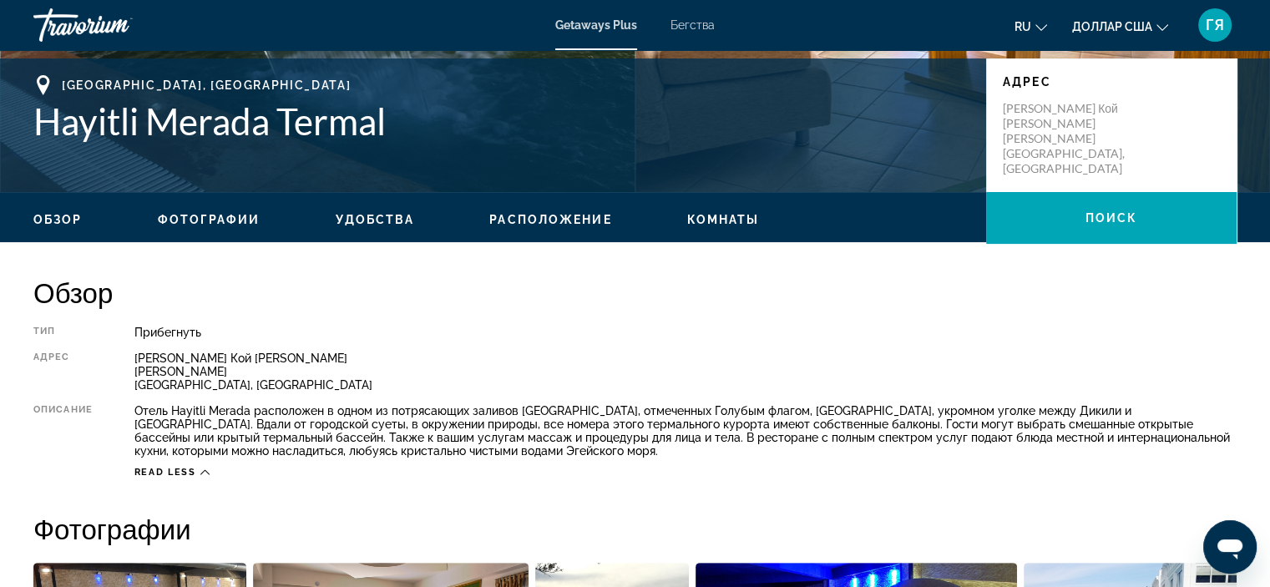
scroll to position [358, 0]
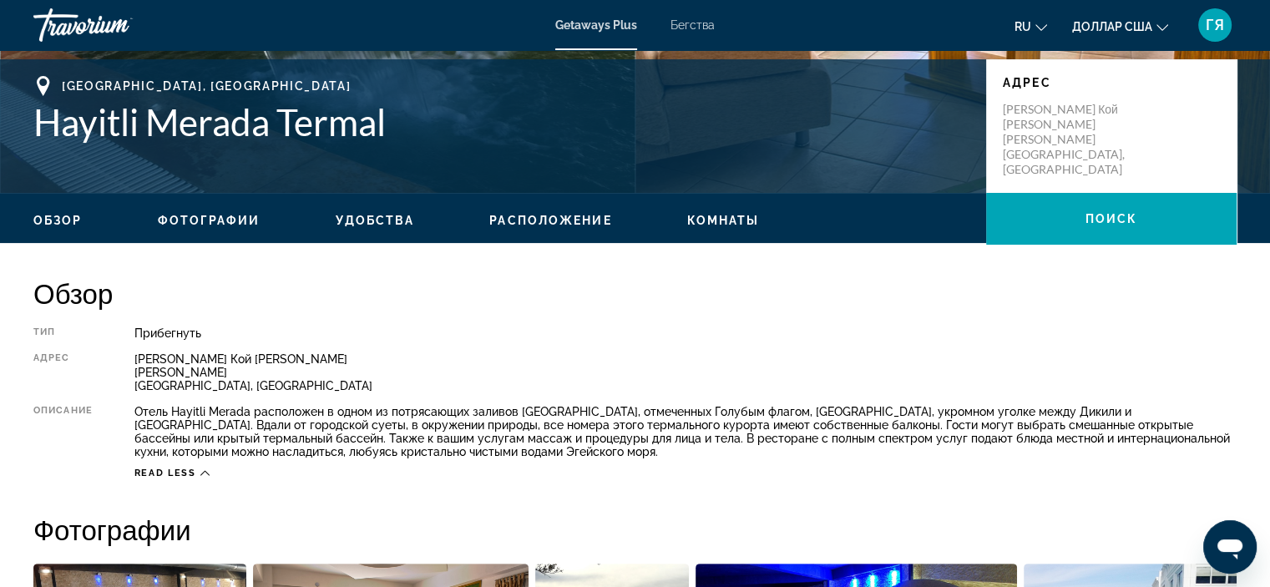
click at [204, 472] on icon "Основное содержание" at bounding box center [204, 472] width 9 height 9
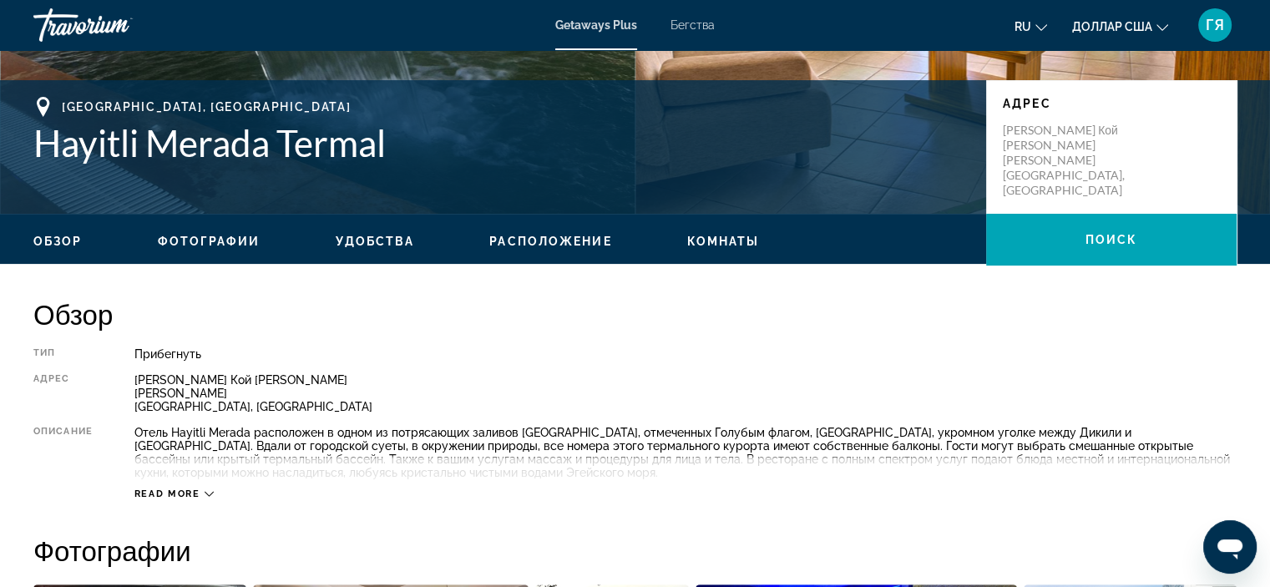
scroll to position [374, 0]
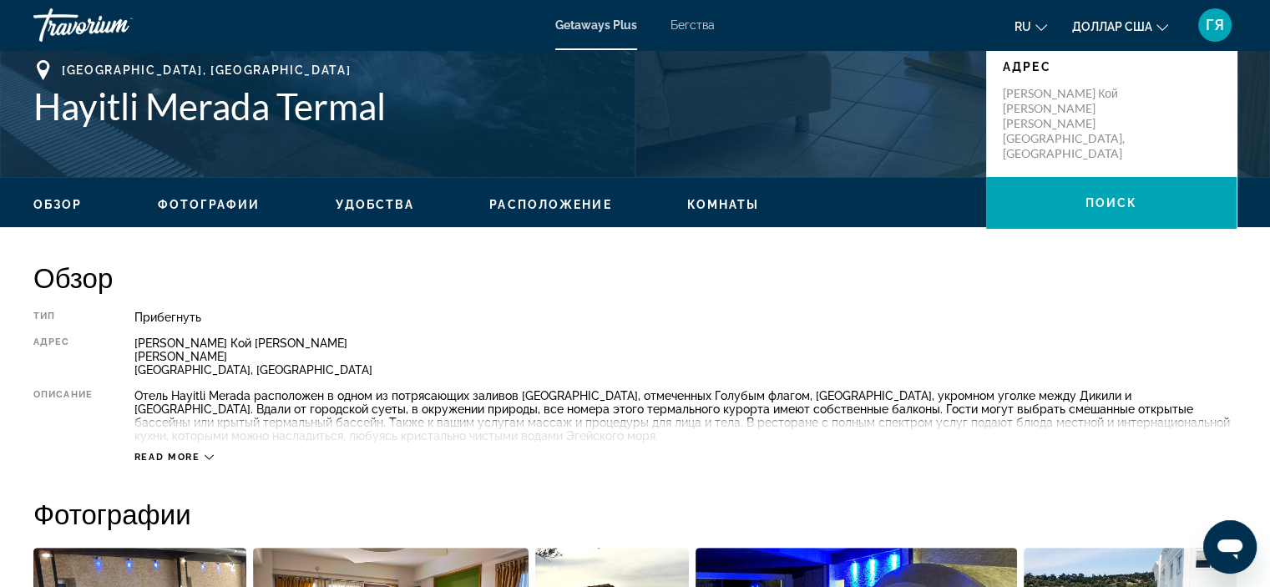
click at [180, 453] on span "Read more" at bounding box center [167, 457] width 66 height 11
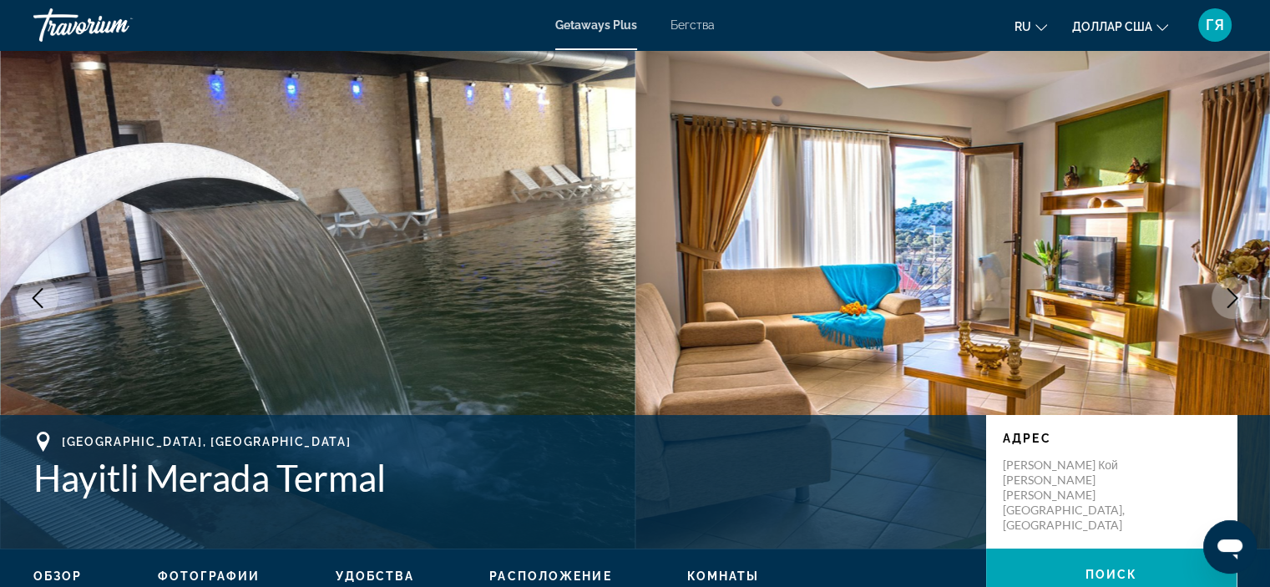
scroll to position [0, 0]
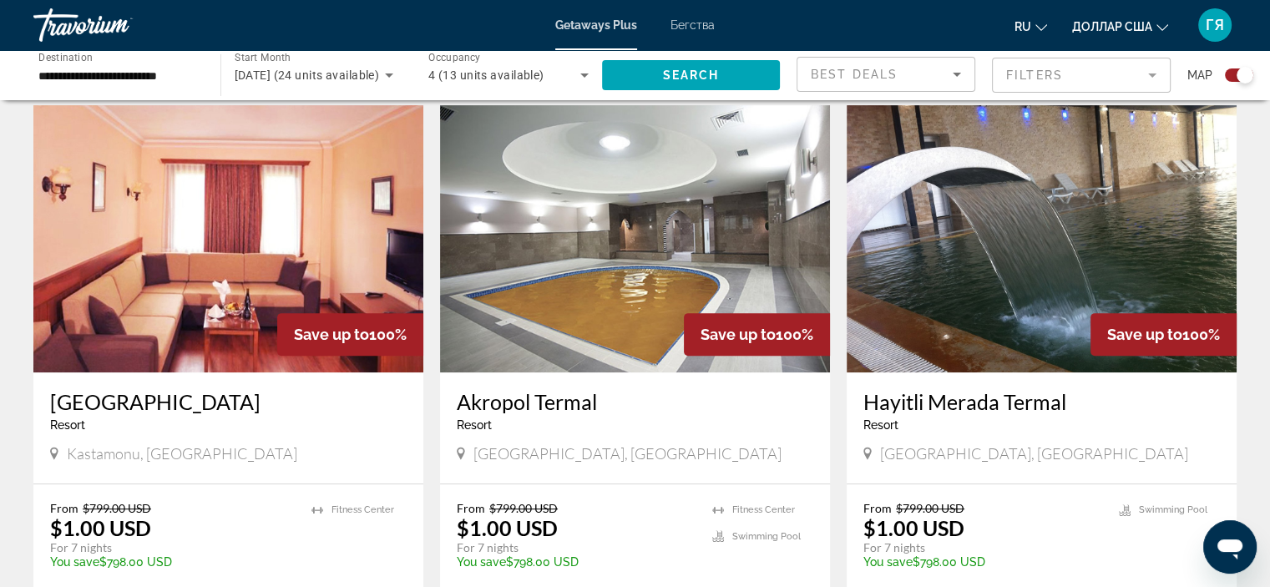
scroll to position [577, 0]
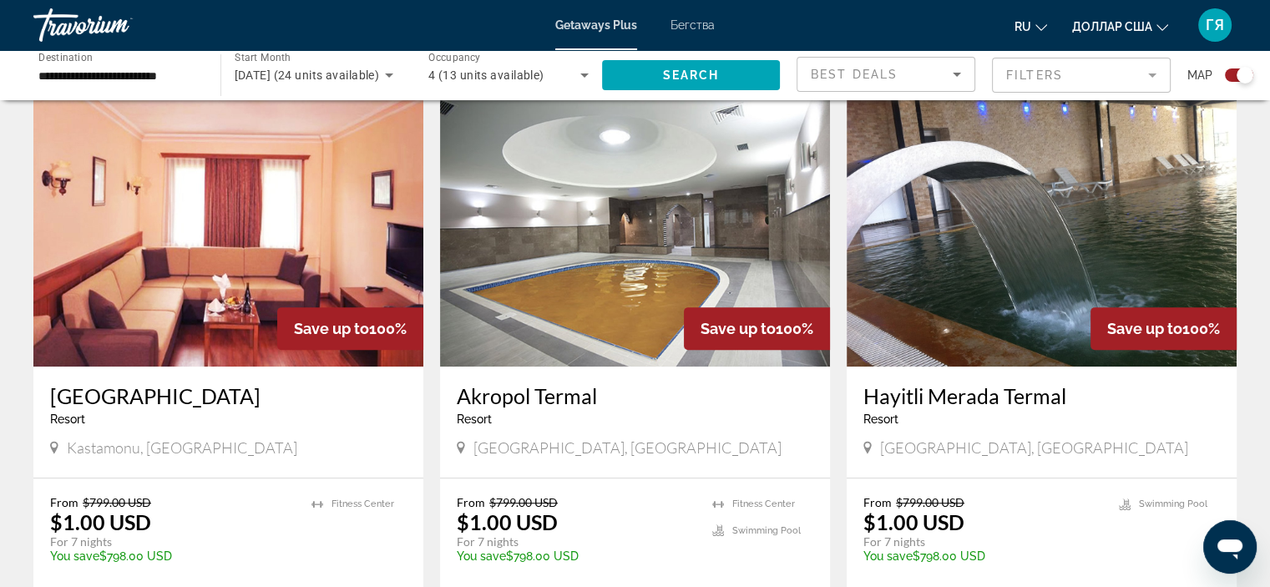
click at [597, 257] on img "Основное содержание" at bounding box center [635, 232] width 390 height 267
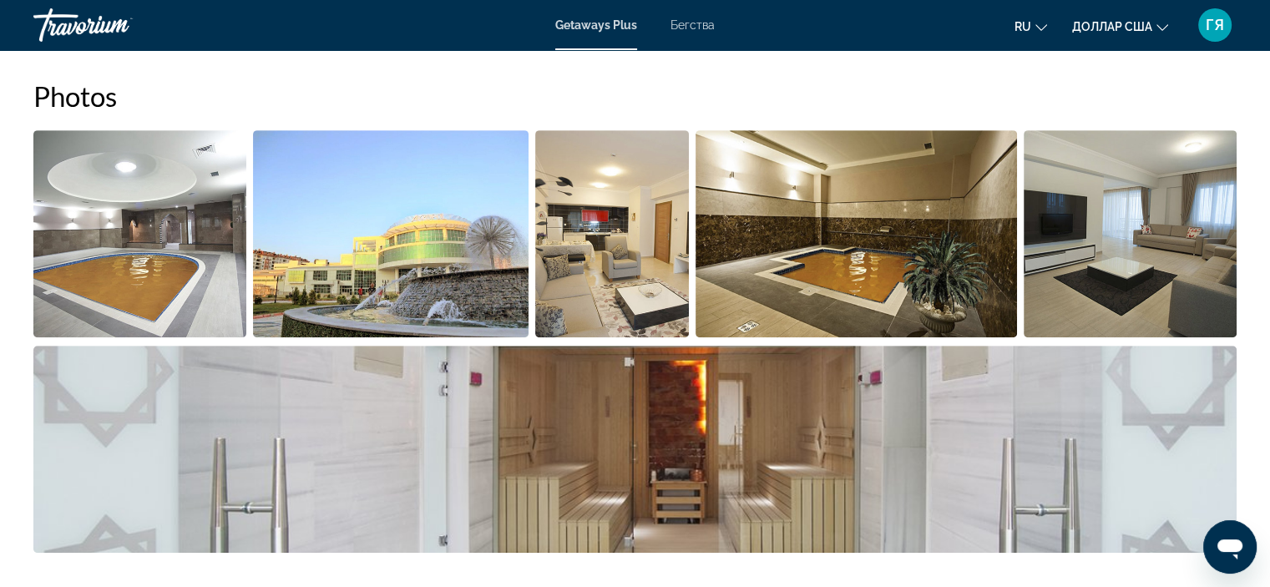
scroll to position [770, 0]
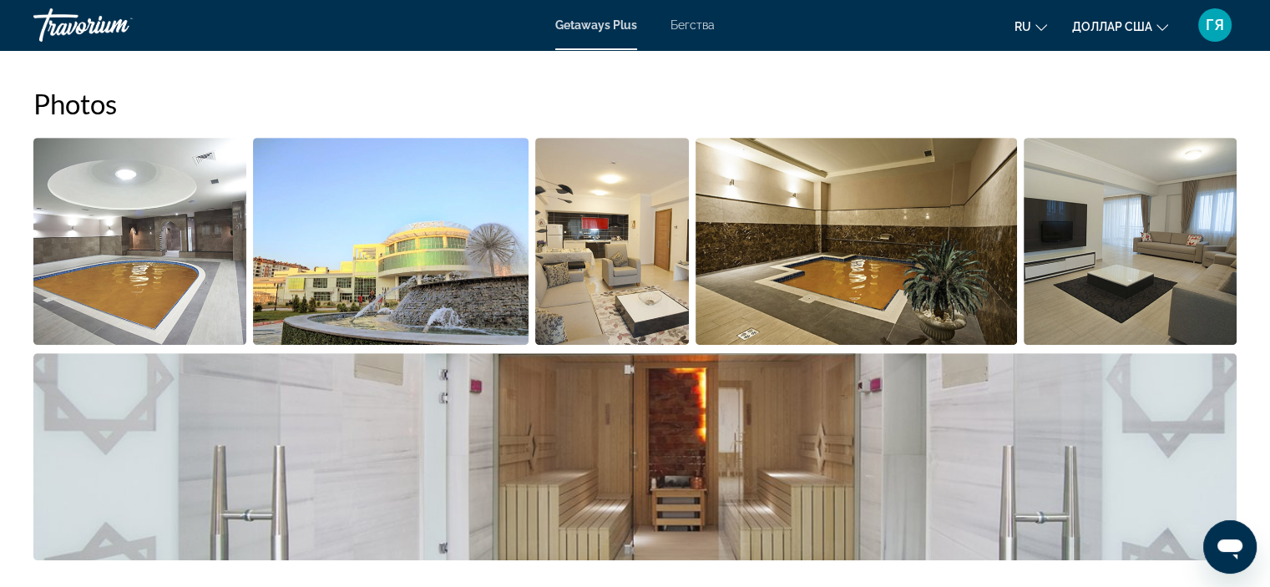
click at [134, 245] on img "Open full-screen image slider" at bounding box center [139, 241] width 213 height 207
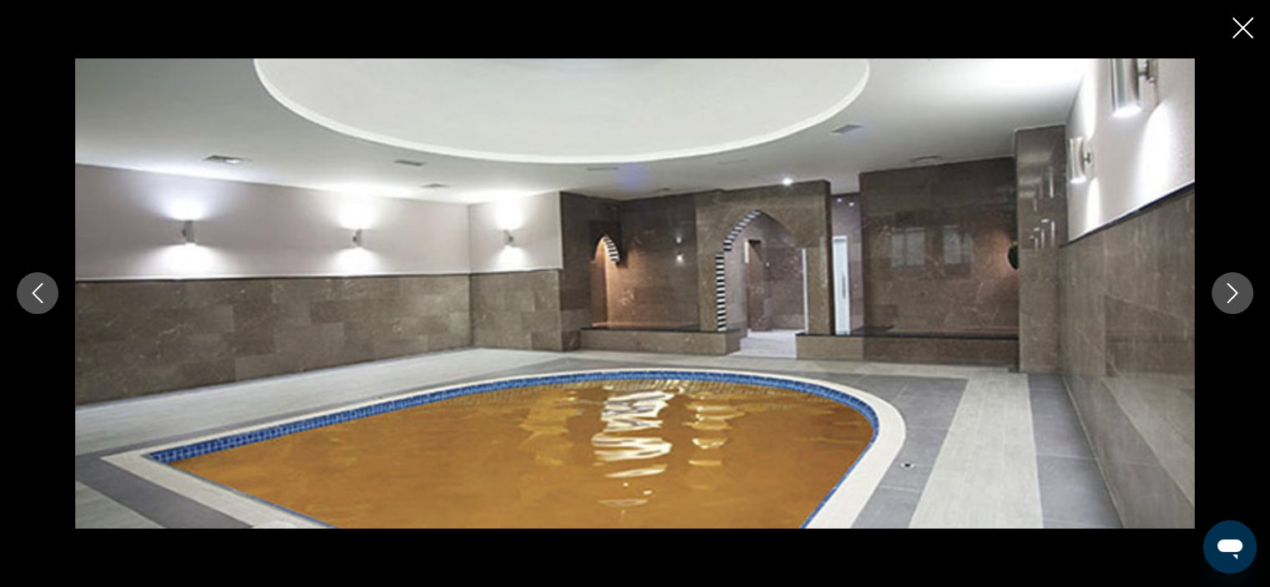
click at [1231, 295] on icon "Next image" at bounding box center [1232, 293] width 20 height 20
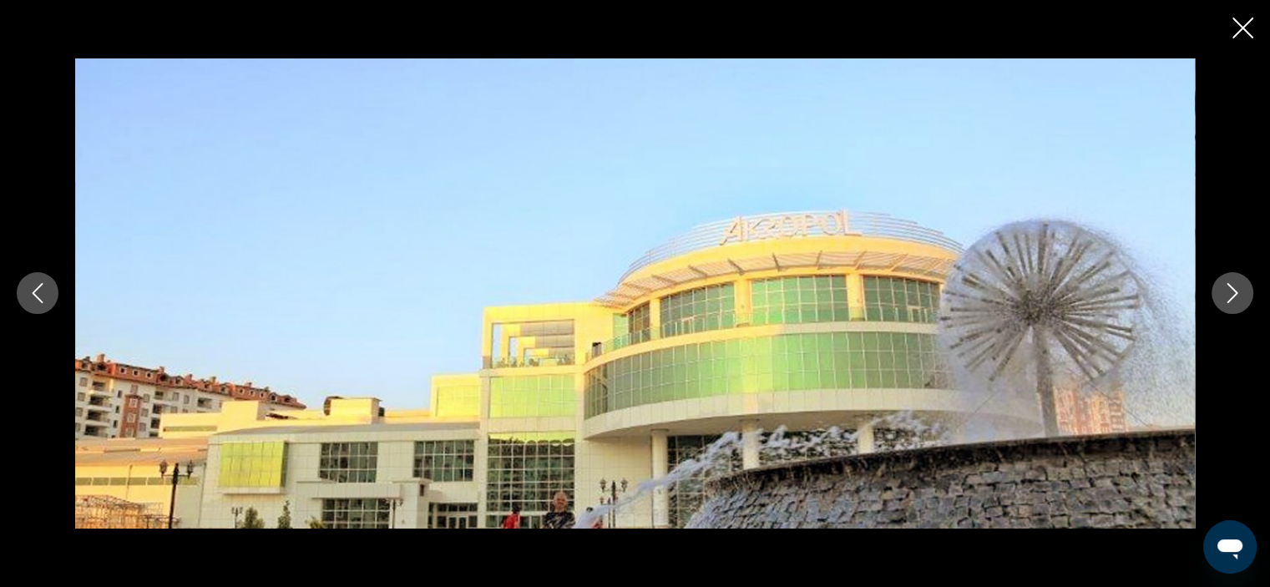
click at [1231, 295] on icon "Next image" at bounding box center [1232, 293] width 20 height 20
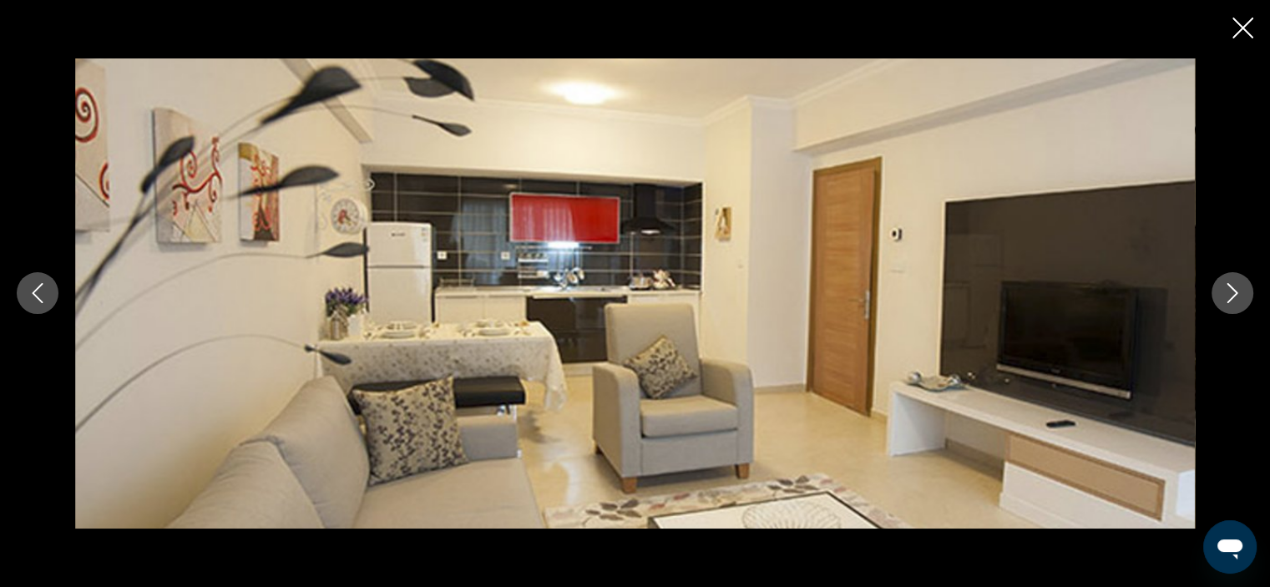
click at [1231, 295] on icon "Next image" at bounding box center [1232, 293] width 20 height 20
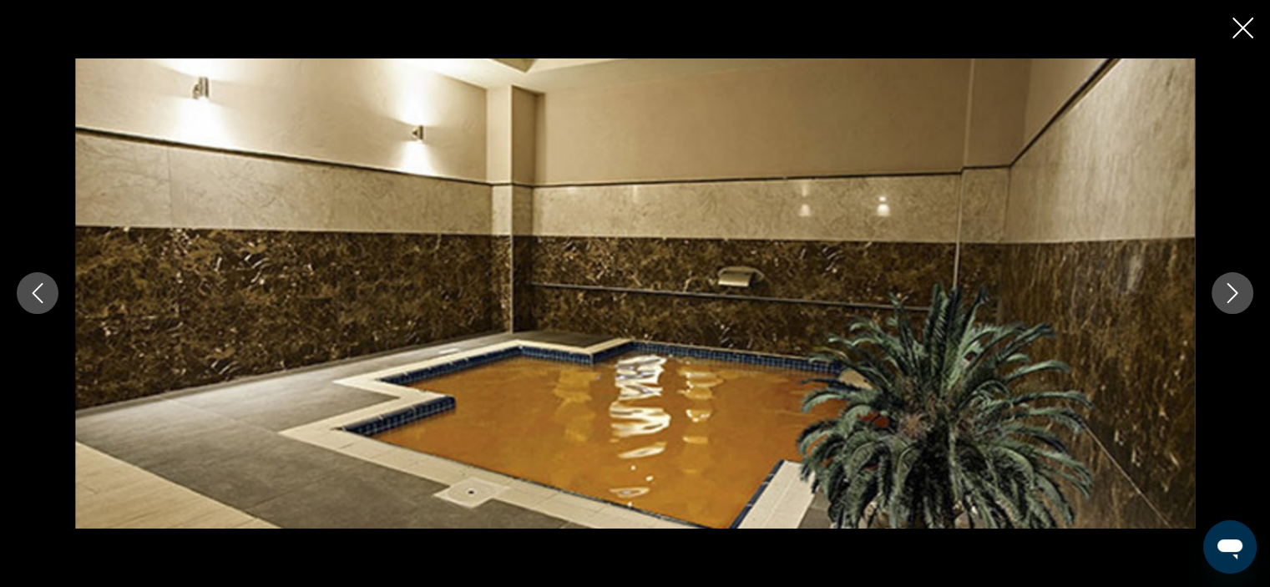
click at [1231, 295] on icon "Next image" at bounding box center [1232, 293] width 20 height 20
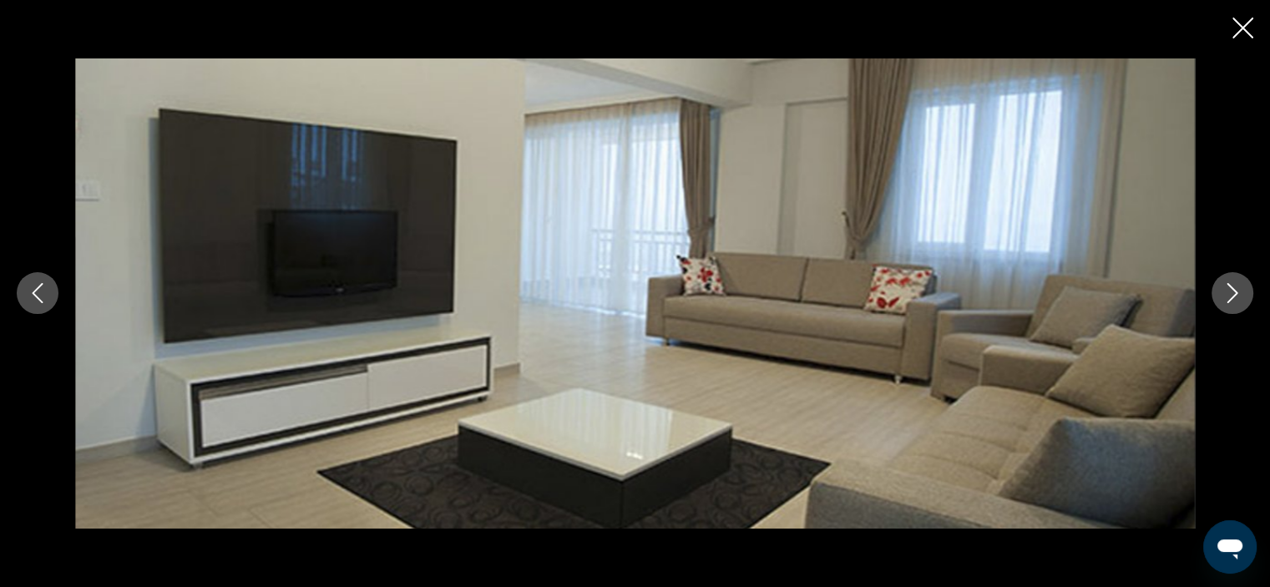
click at [1231, 295] on icon "Next image" at bounding box center [1232, 293] width 20 height 20
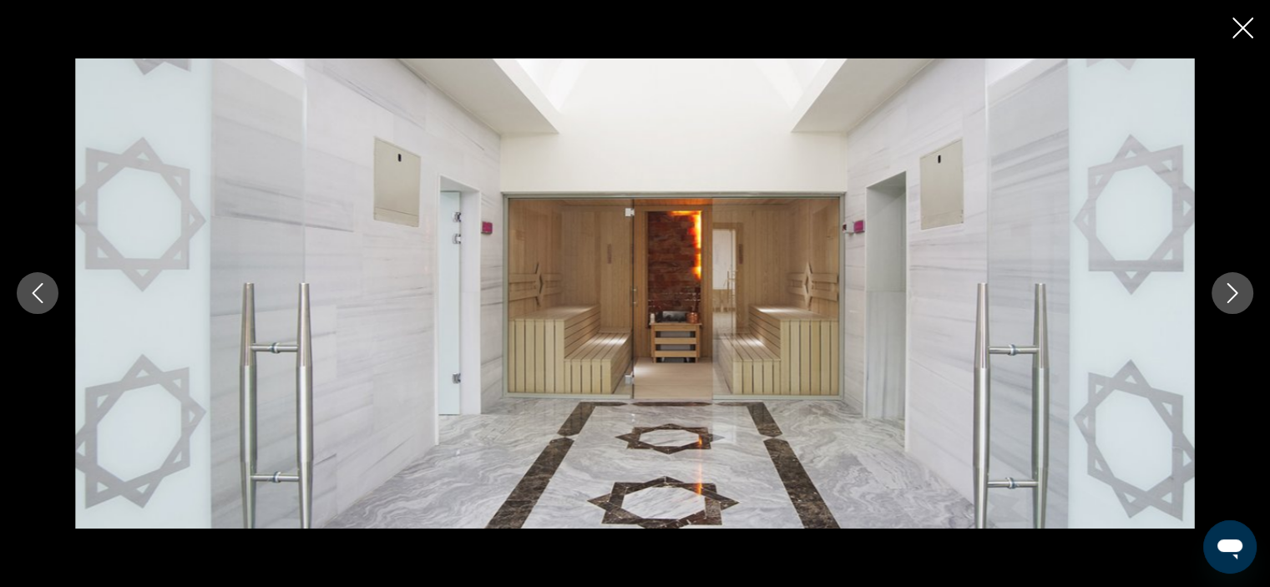
click at [1231, 295] on icon "Next image" at bounding box center [1232, 293] width 20 height 20
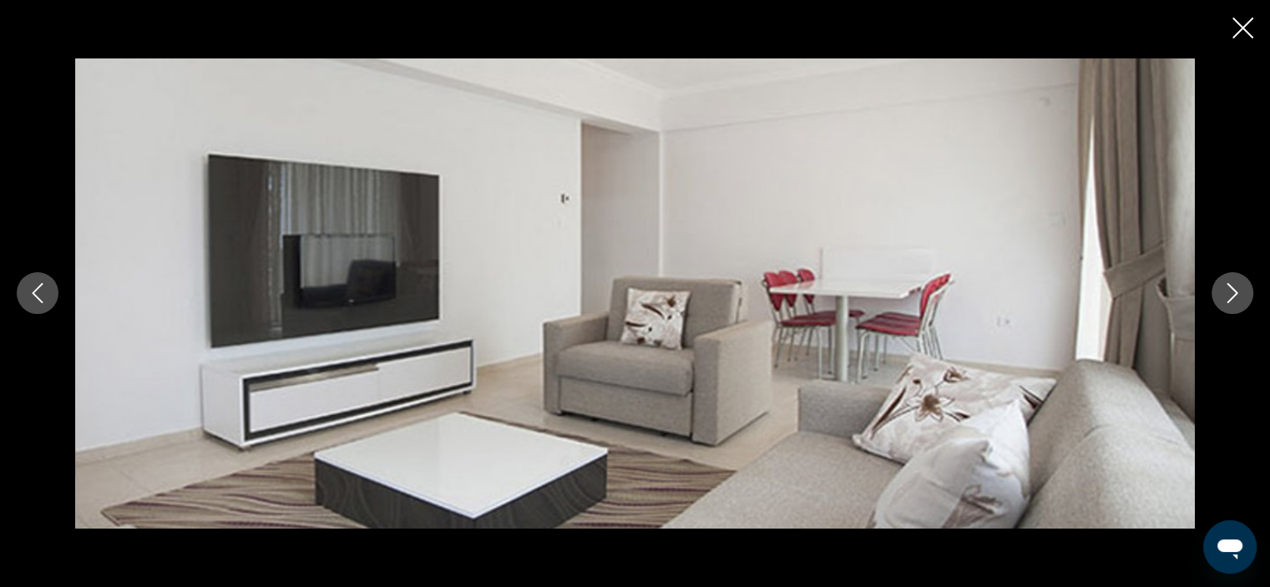
click at [1231, 295] on icon "Next image" at bounding box center [1232, 293] width 20 height 20
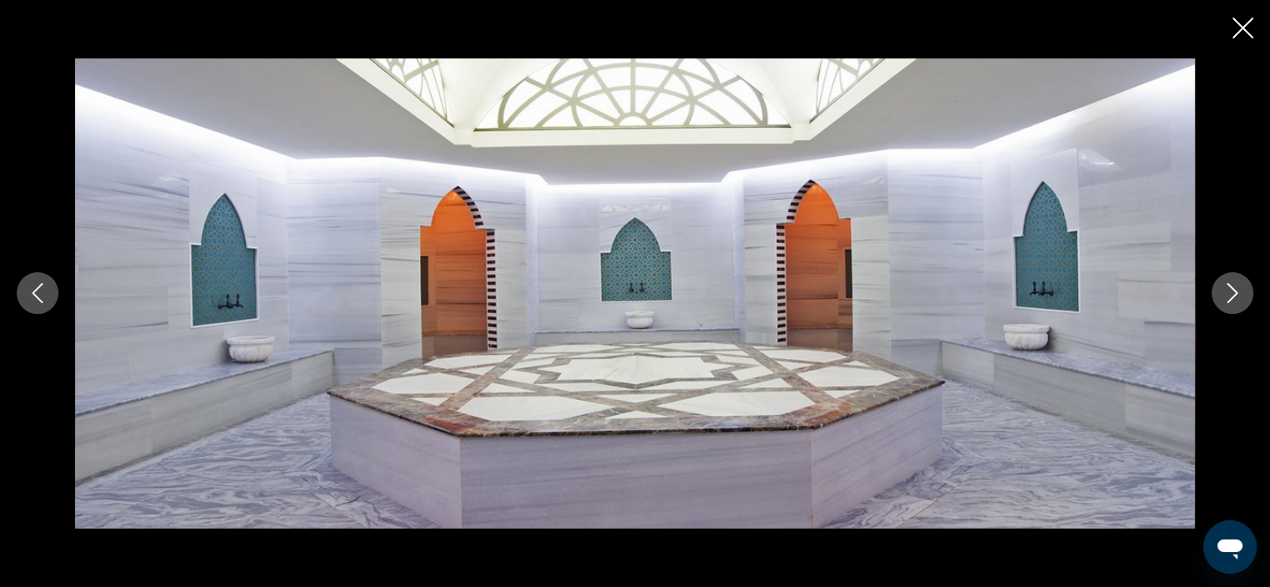
click at [1231, 295] on icon "Next image" at bounding box center [1232, 293] width 20 height 20
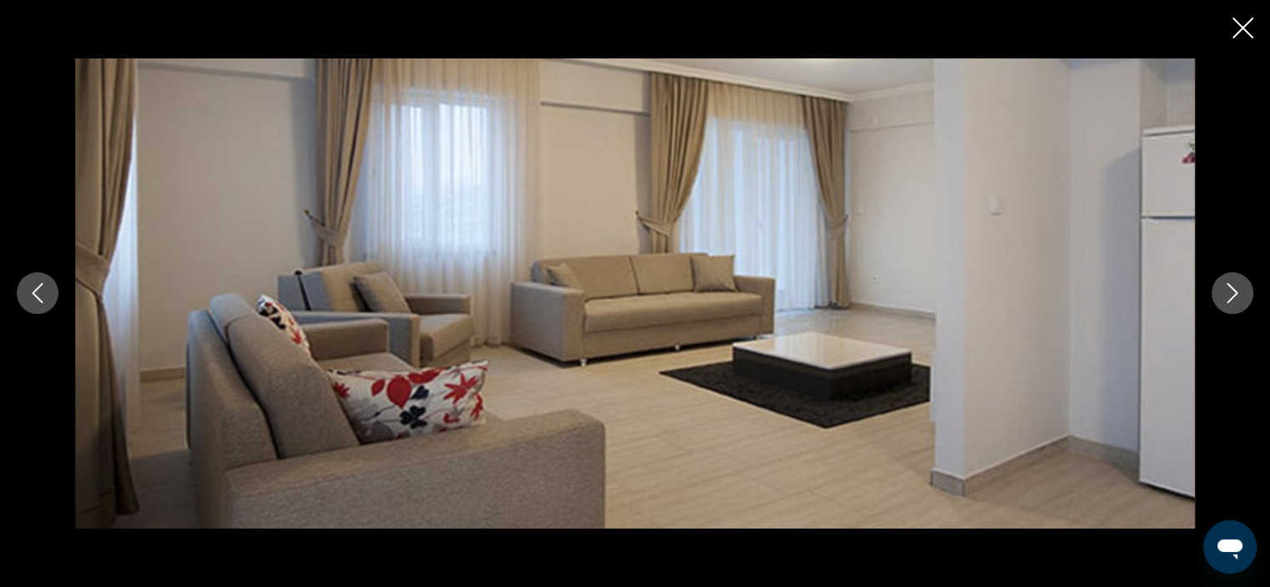
click at [1231, 295] on icon "Next image" at bounding box center [1232, 293] width 20 height 20
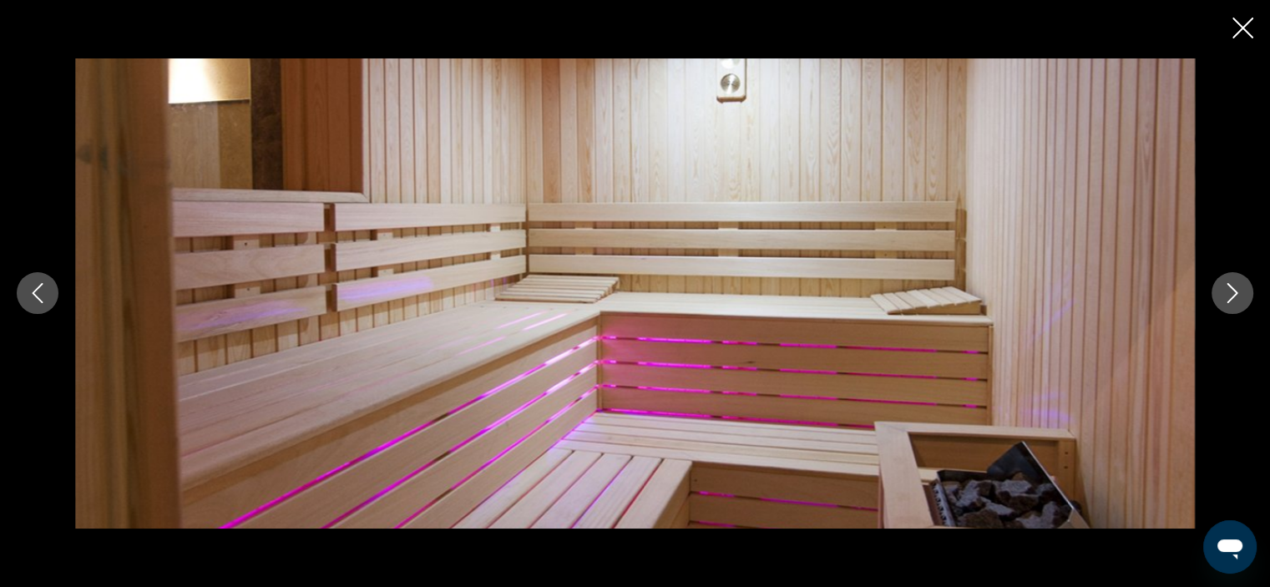
click at [1231, 295] on icon "Next image" at bounding box center [1232, 293] width 20 height 20
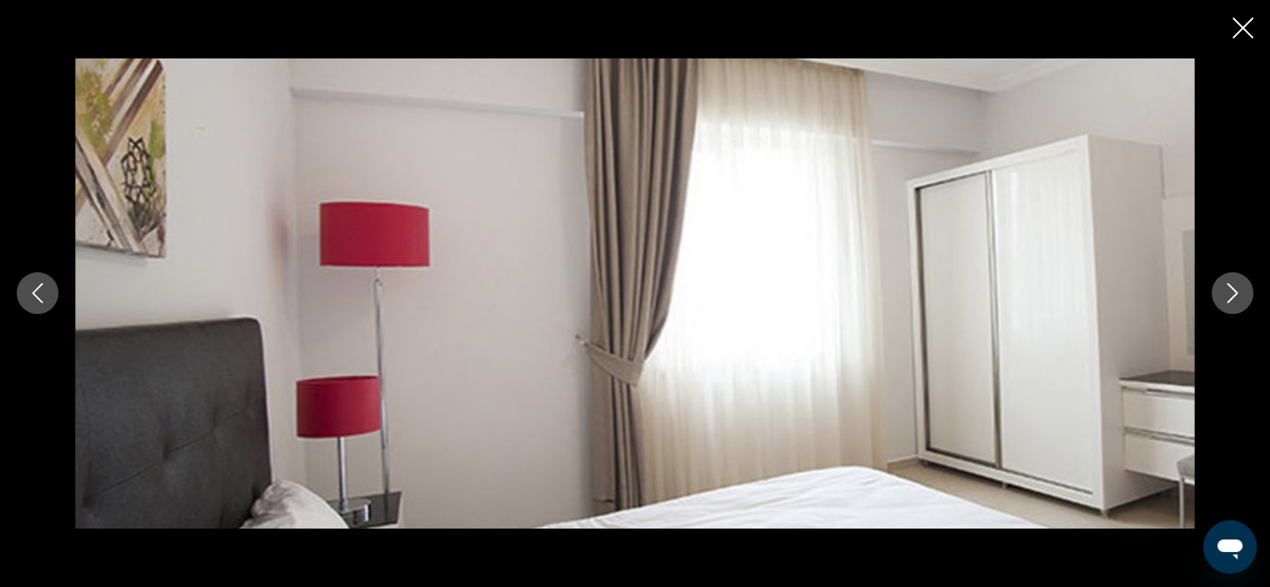
click at [1231, 295] on icon "Next image" at bounding box center [1232, 293] width 20 height 20
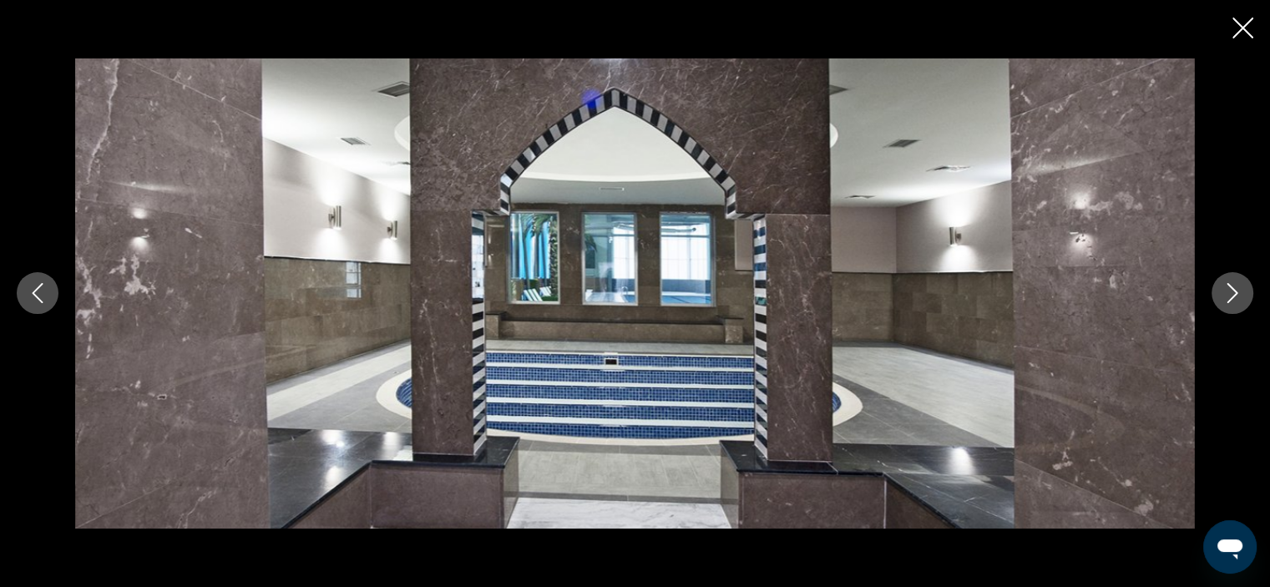
click at [1231, 295] on icon "Next image" at bounding box center [1232, 293] width 20 height 20
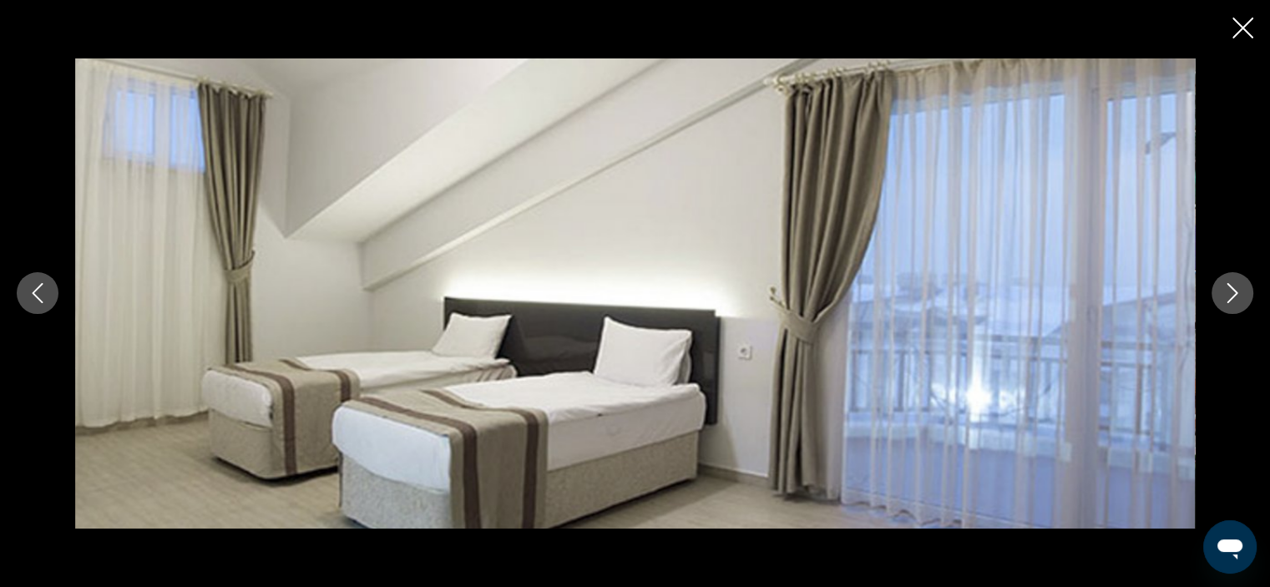
click at [1231, 295] on icon "Next image" at bounding box center [1232, 293] width 20 height 20
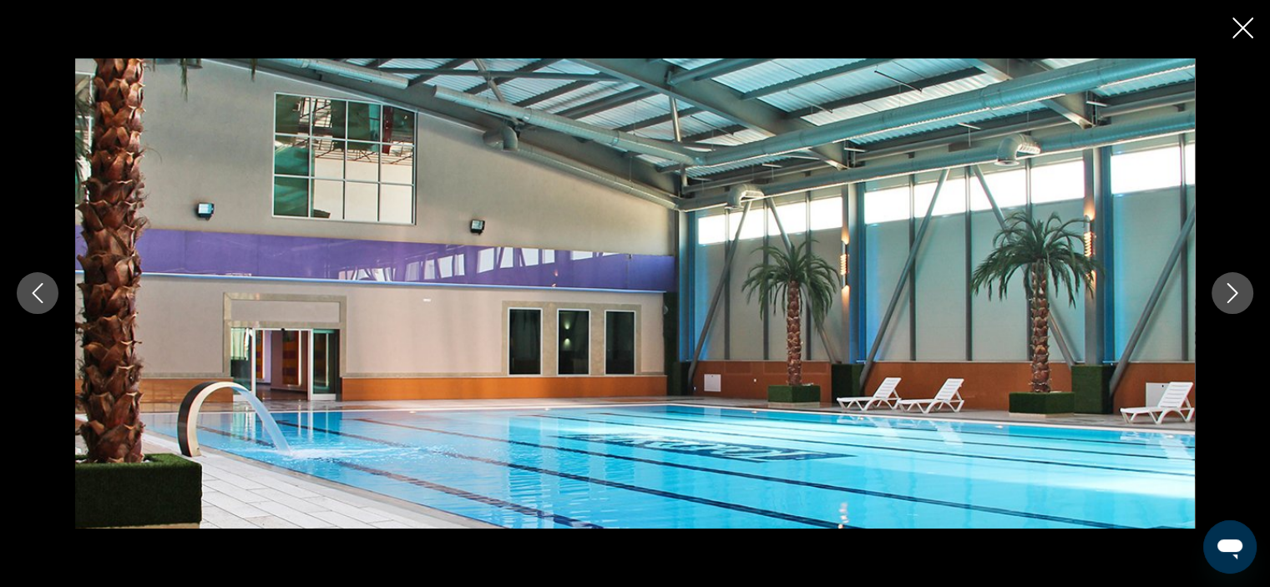
scroll to position [932, 0]
click at [1235, 290] on icon "Next image" at bounding box center [1232, 293] width 20 height 20
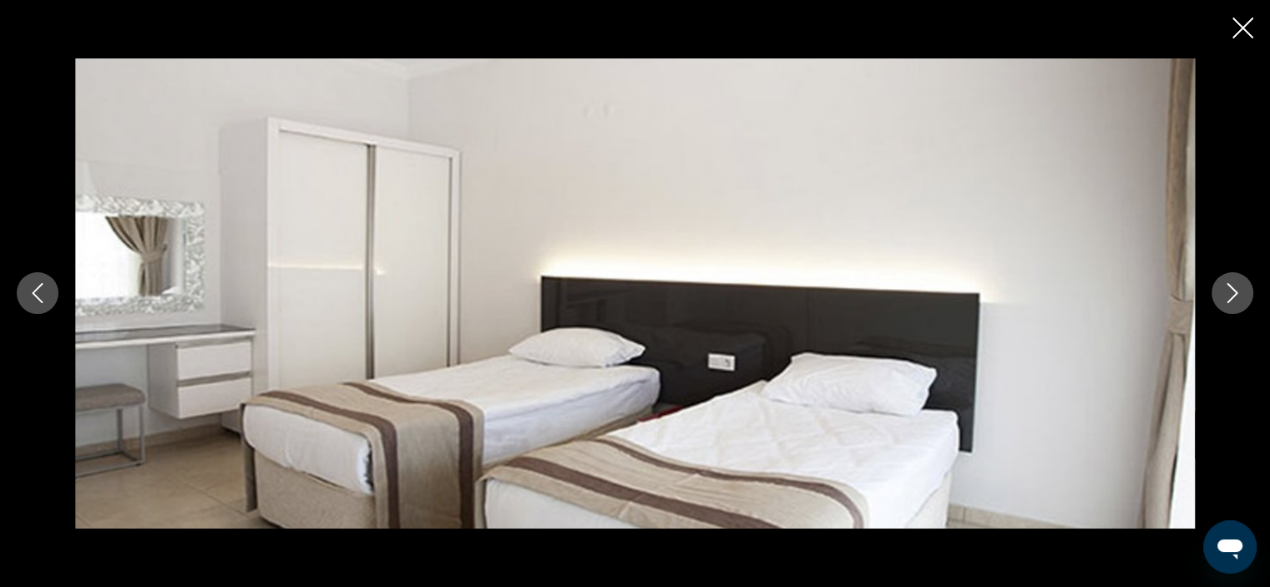
click at [1235, 290] on icon "Next image" at bounding box center [1232, 293] width 20 height 20
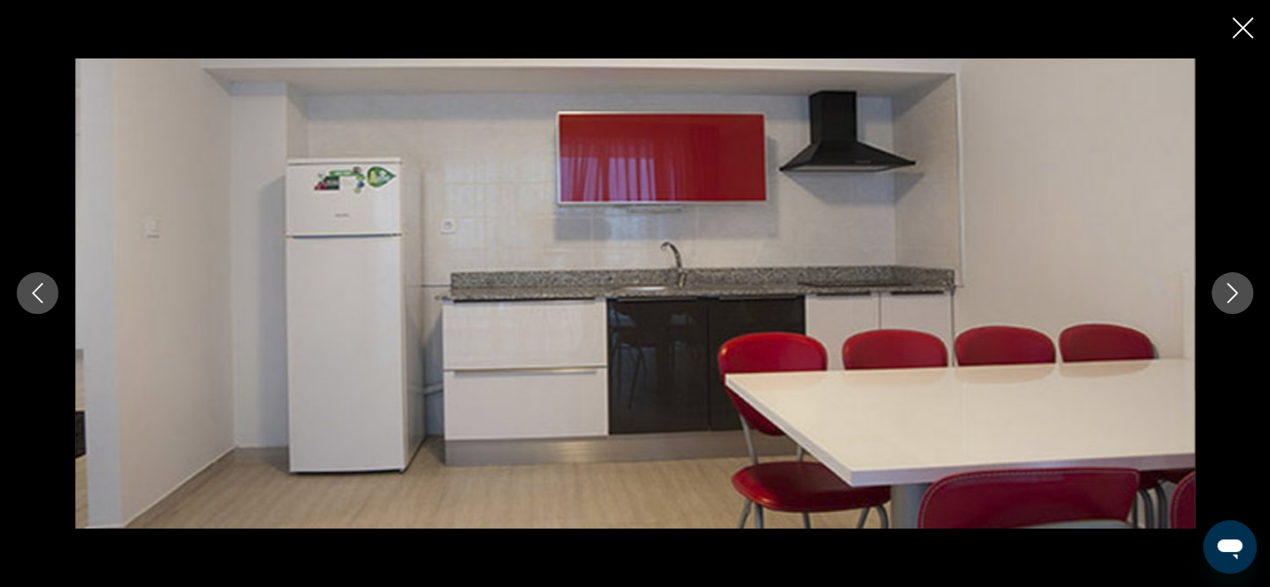
click at [1235, 290] on icon "Next image" at bounding box center [1232, 293] width 20 height 20
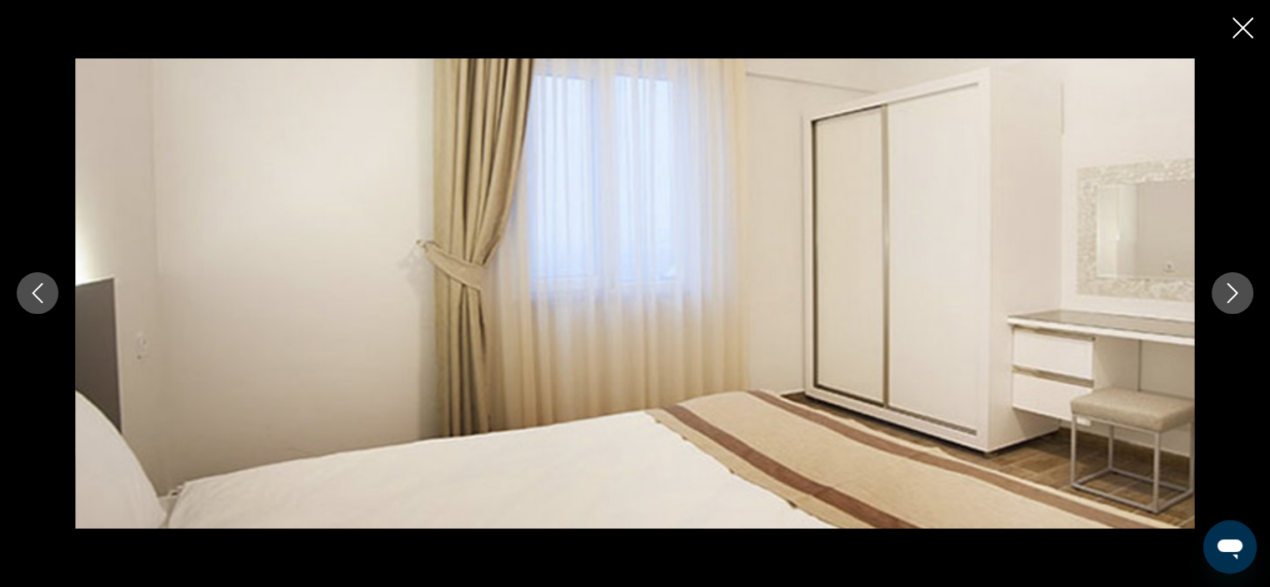
click at [1241, 26] on icon "Close slideshow" at bounding box center [1242, 28] width 21 height 21
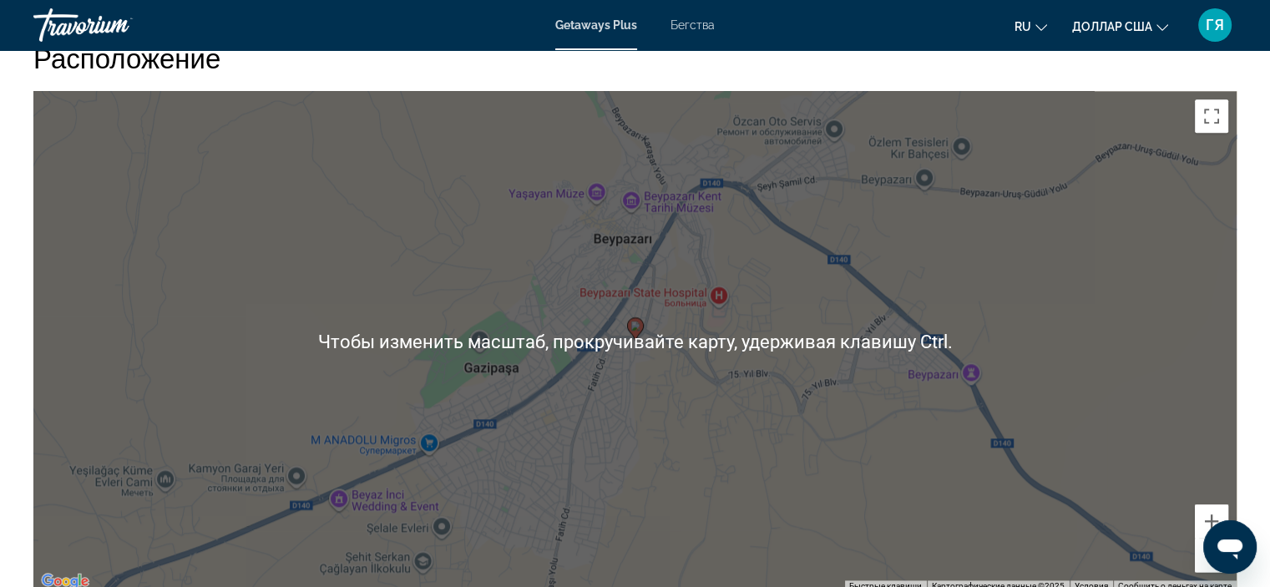
scroll to position [2099, 0]
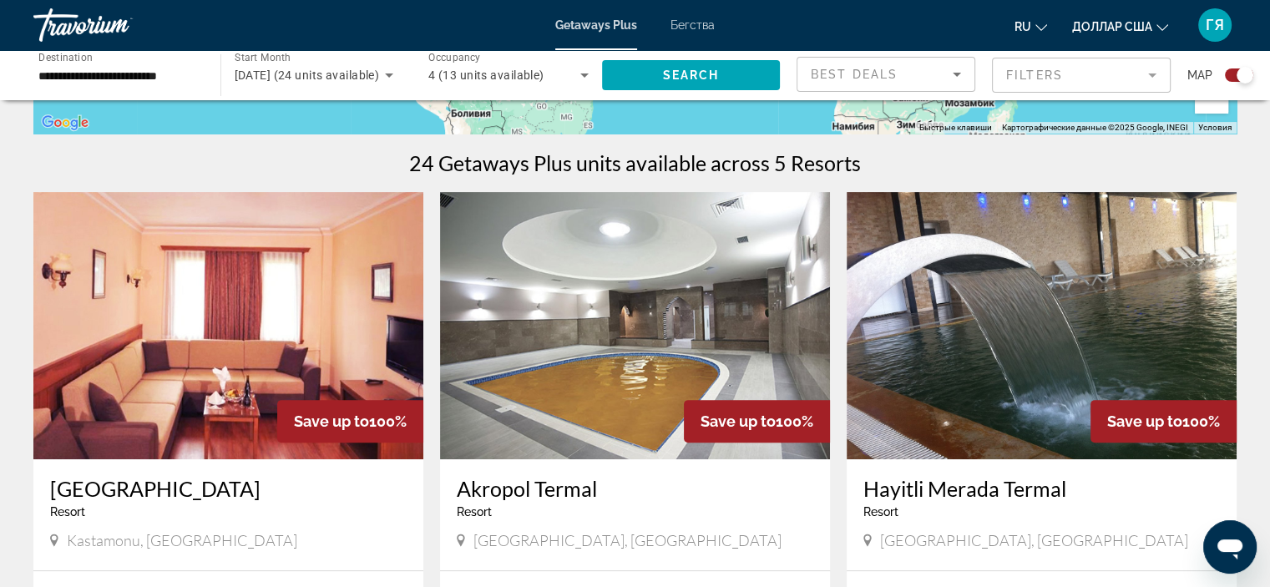
scroll to position [479, 0]
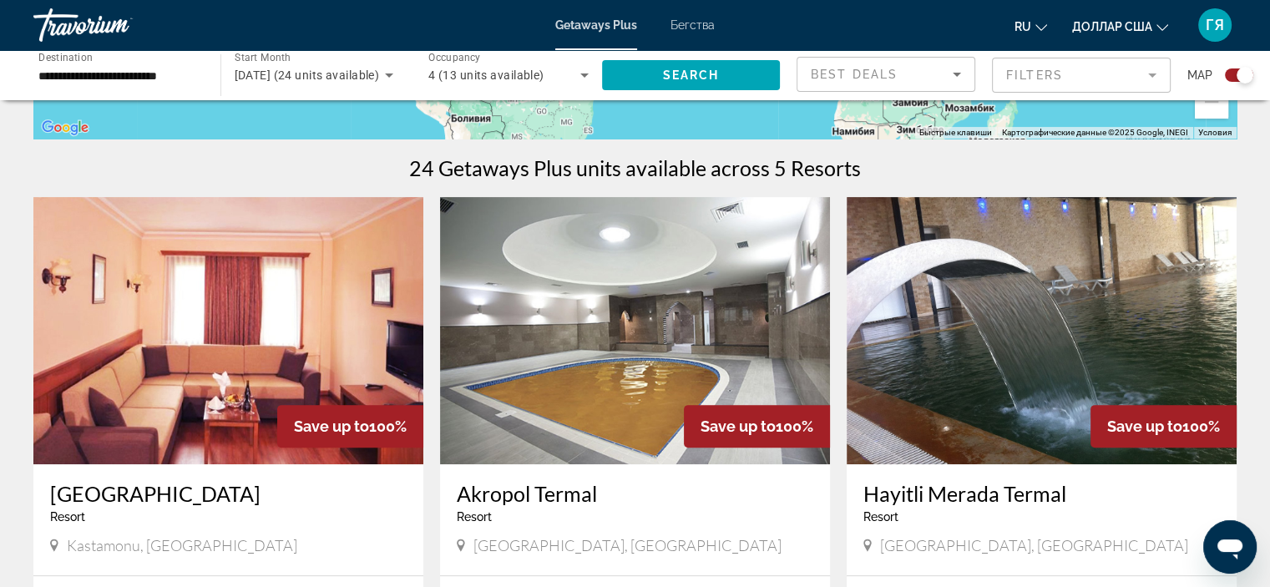
click at [966, 388] on img "Основное содержание" at bounding box center [1041, 330] width 390 height 267
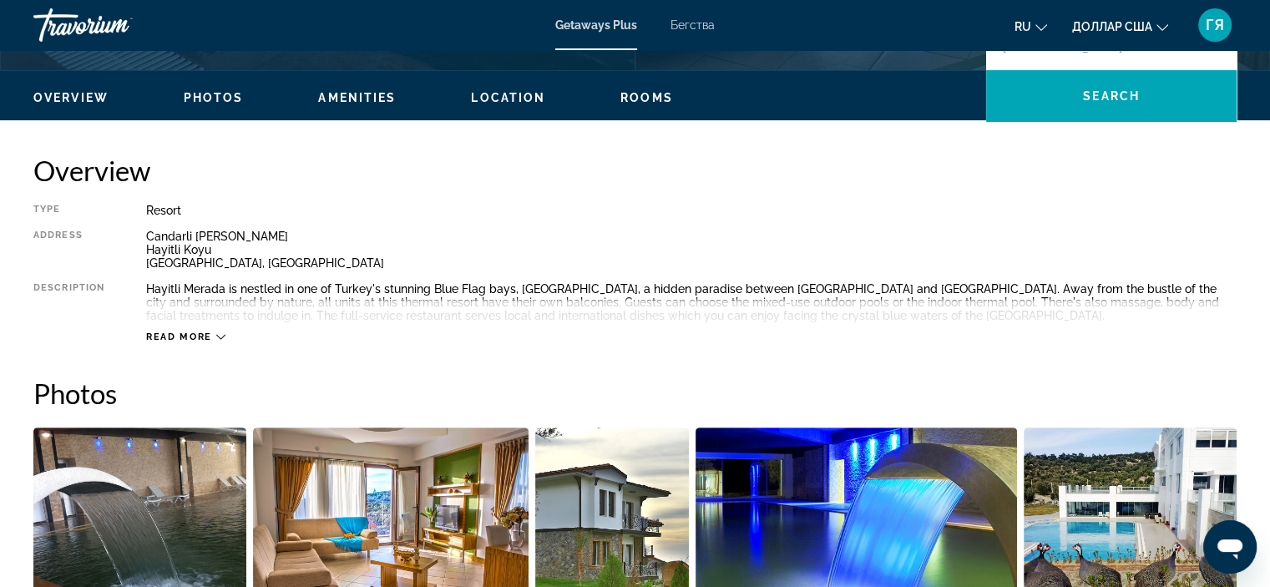
scroll to position [481, 0]
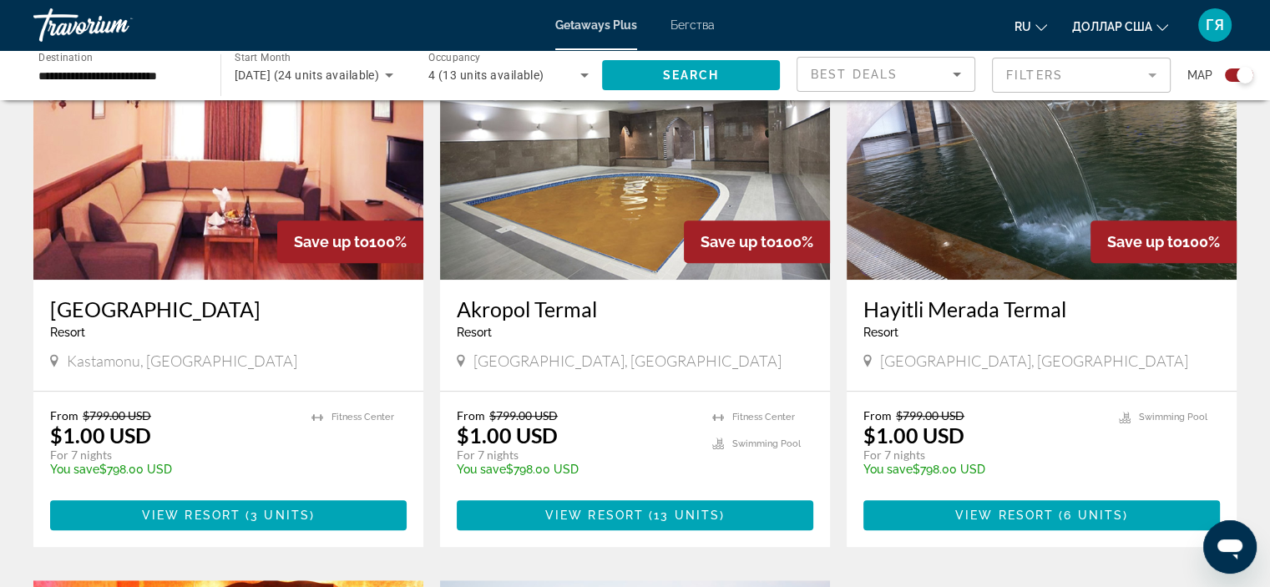
scroll to position [668, 0]
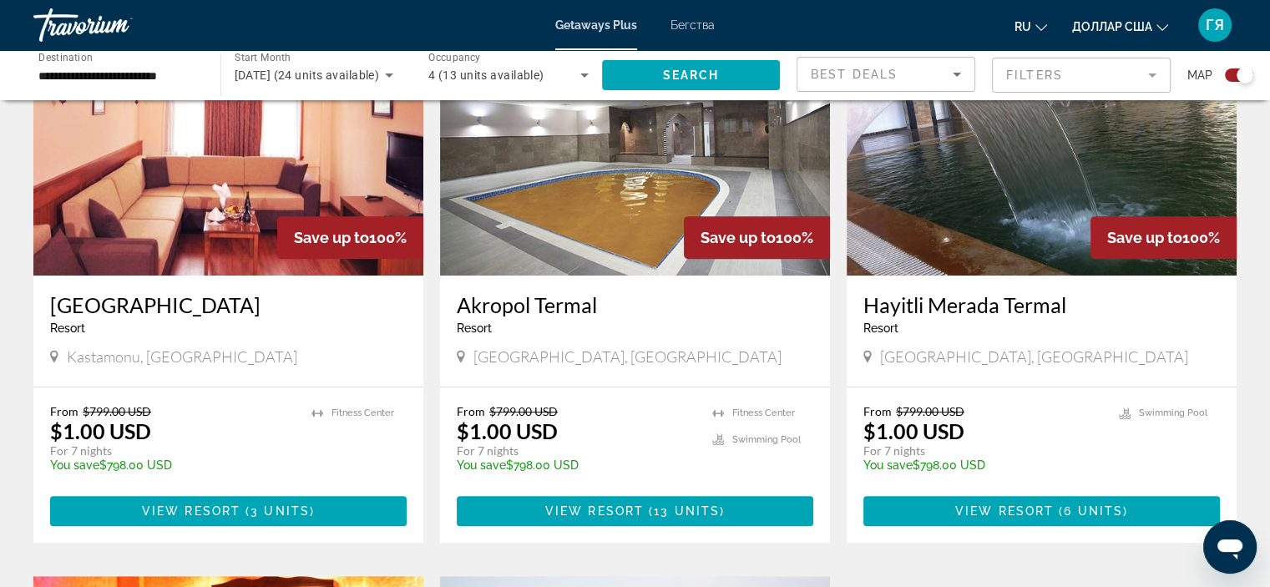
click at [1023, 246] on img "Основное содержание" at bounding box center [1041, 141] width 390 height 267
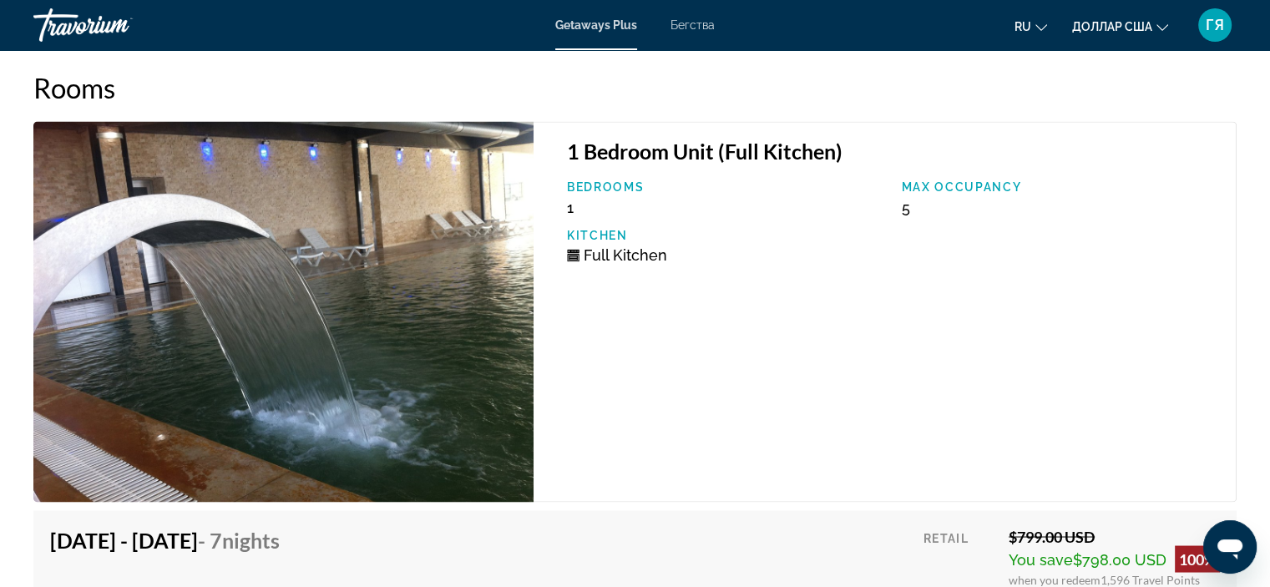
scroll to position [2864, 0]
click at [826, 485] on div "1 Bedroom Unit (Full Kitchen) Bedrooms 1 Max Occupancy 5 Kitchen Full Kitchen" at bounding box center [884, 312] width 703 height 381
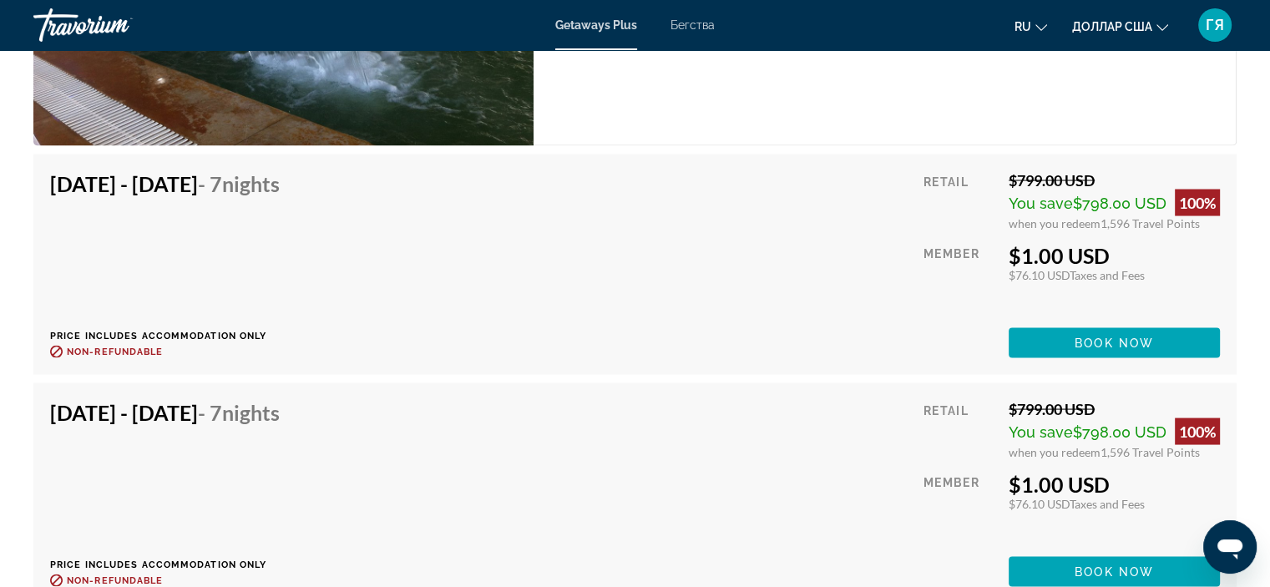
scroll to position [3221, 0]
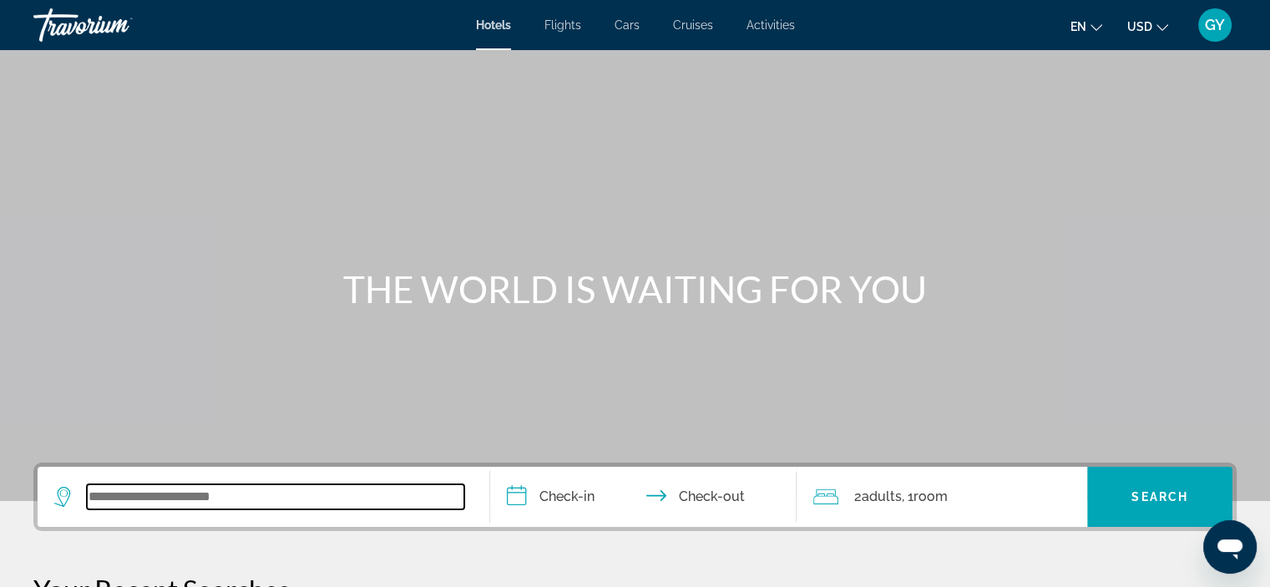
click at [176, 501] on input "Search widget" at bounding box center [275, 496] width 377 height 25
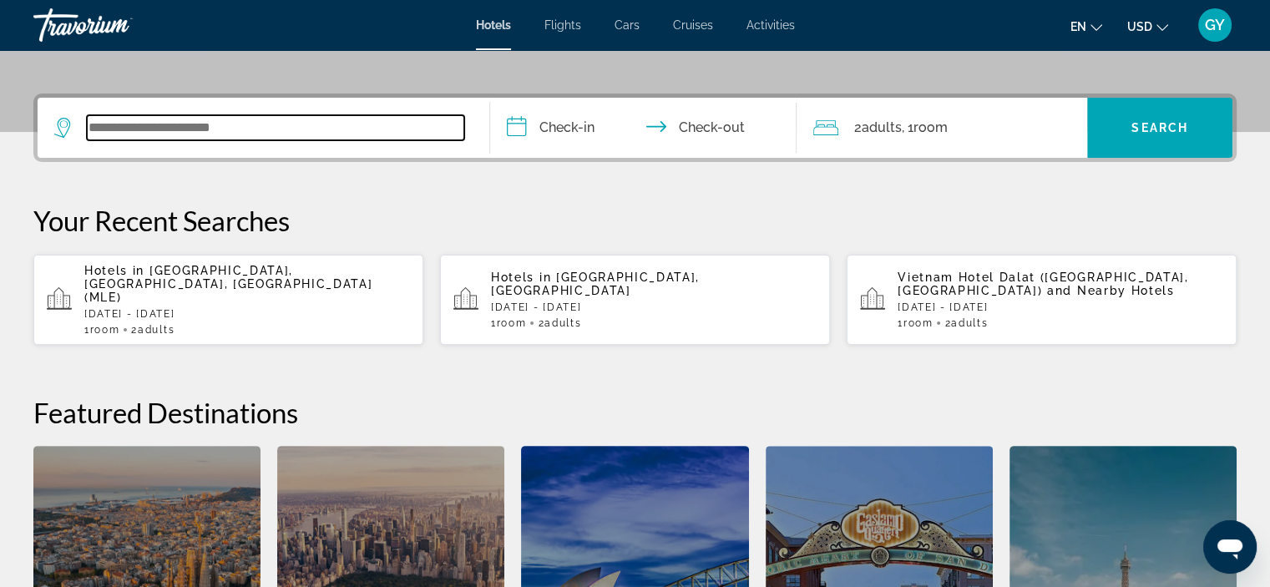
scroll to position [407, 0]
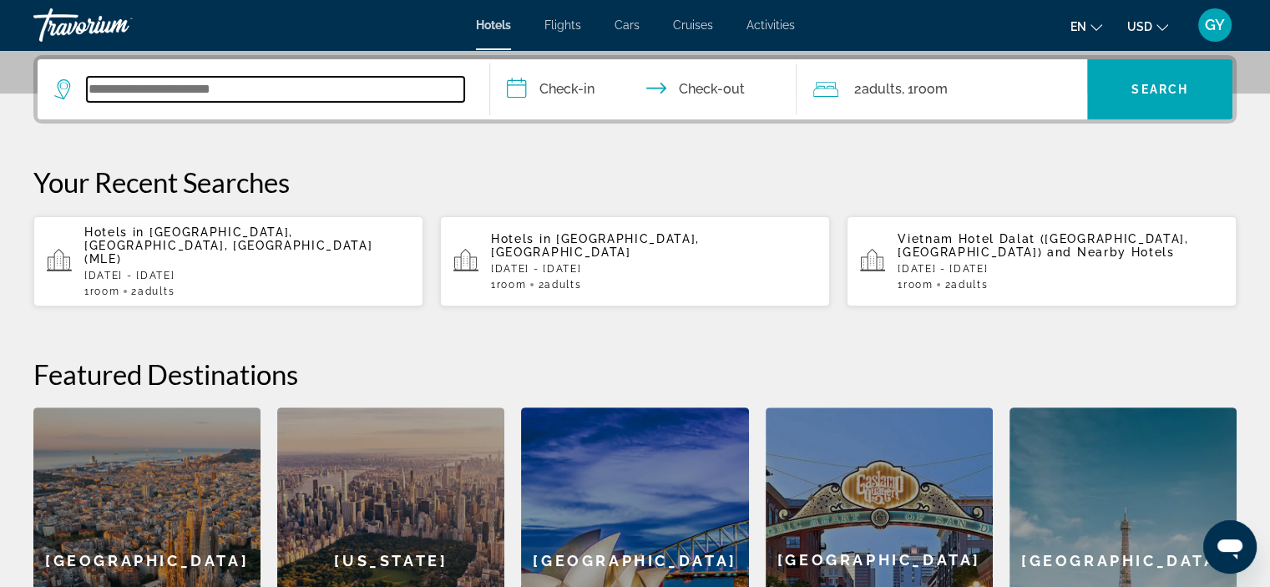
click at [98, 90] on input "Search widget" at bounding box center [275, 89] width 377 height 25
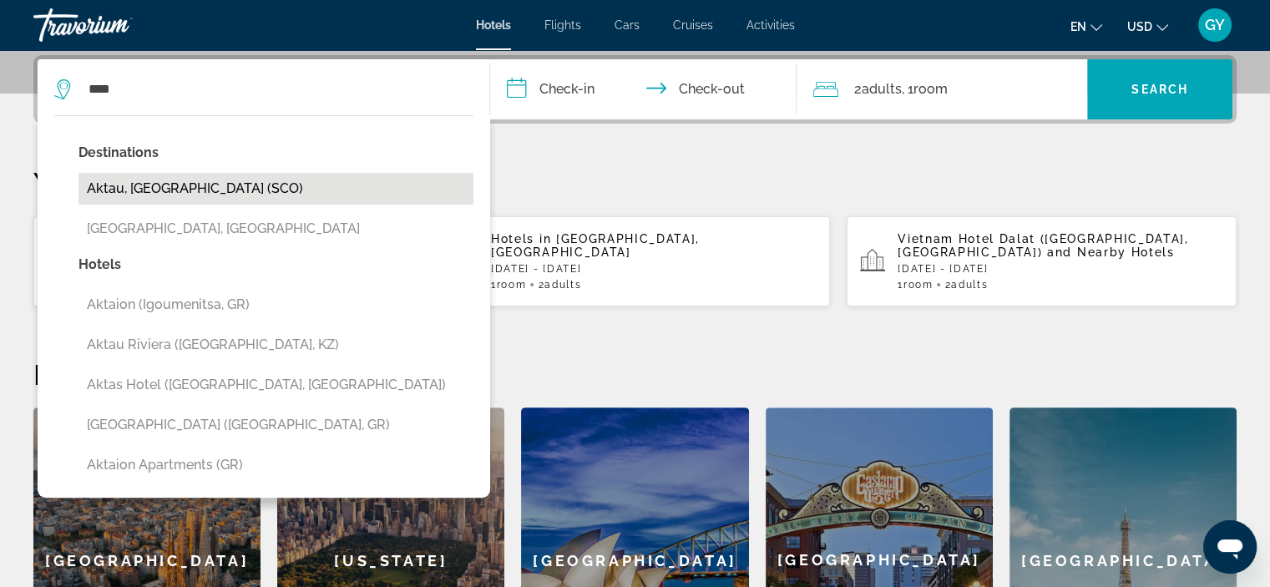
click at [174, 196] on button "Aktau, [GEOGRAPHIC_DATA] (SCO)" at bounding box center [275, 189] width 395 height 32
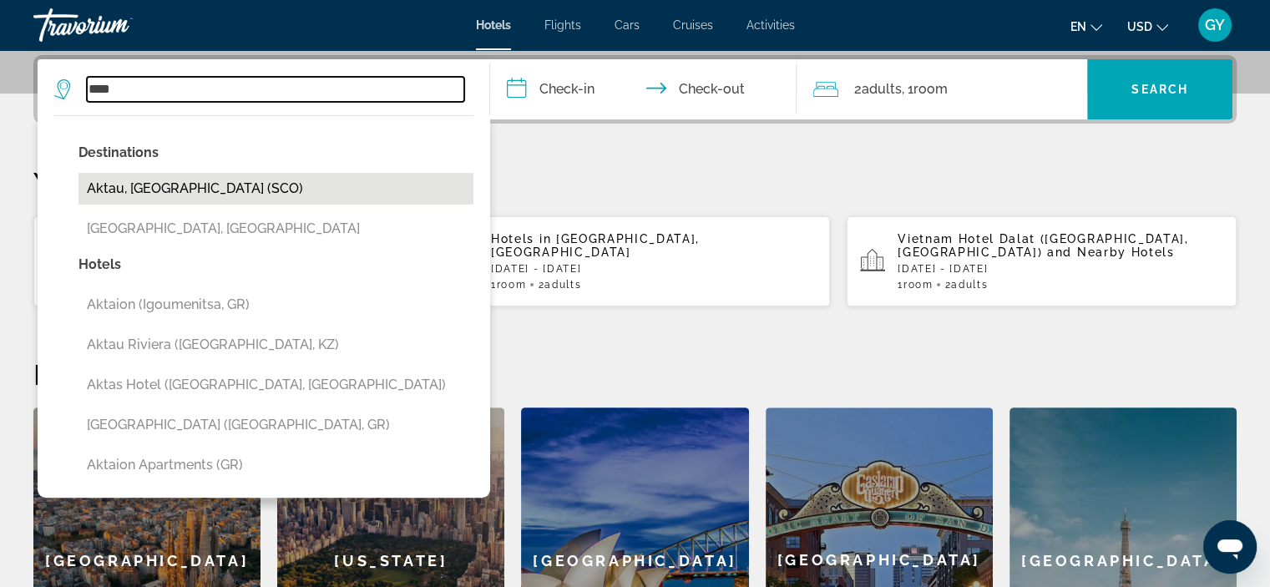
type input "**********"
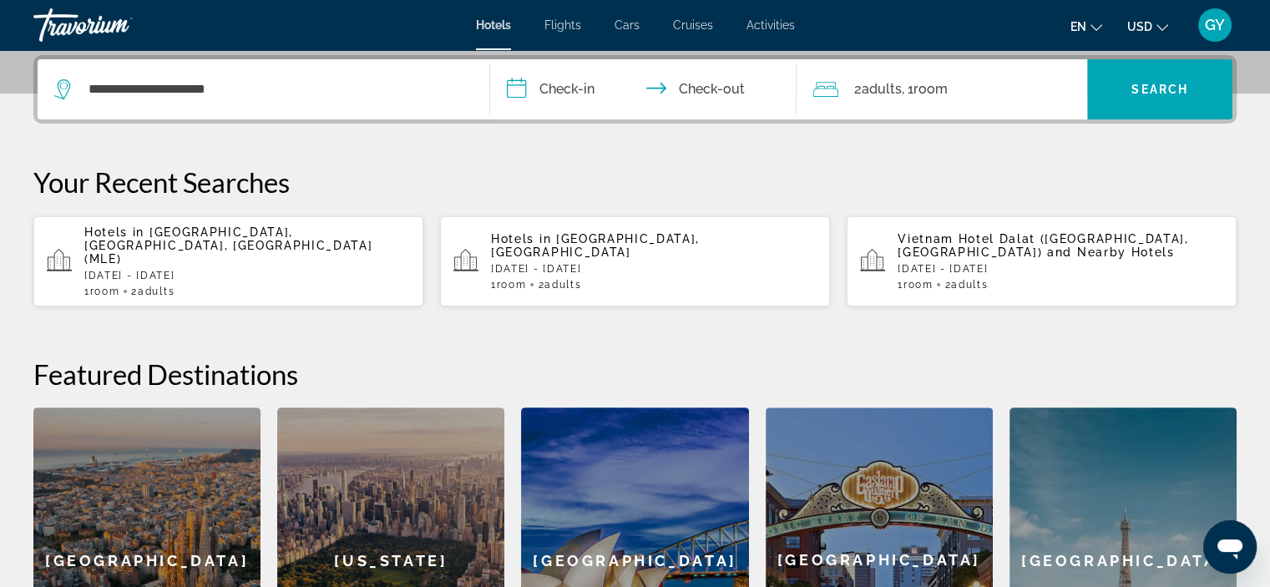
click at [505, 83] on input "**********" at bounding box center [647, 91] width 314 height 65
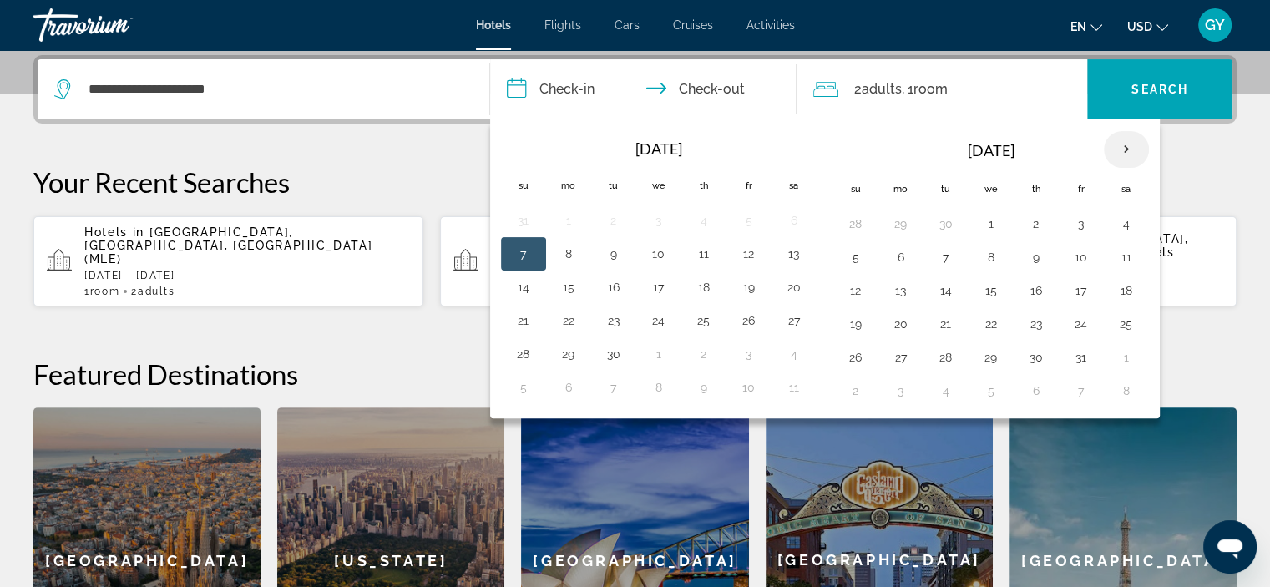
click at [1122, 144] on th "Next month" at bounding box center [1125, 149] width 45 height 37
click at [892, 355] on button "29" at bounding box center [900, 357] width 27 height 23
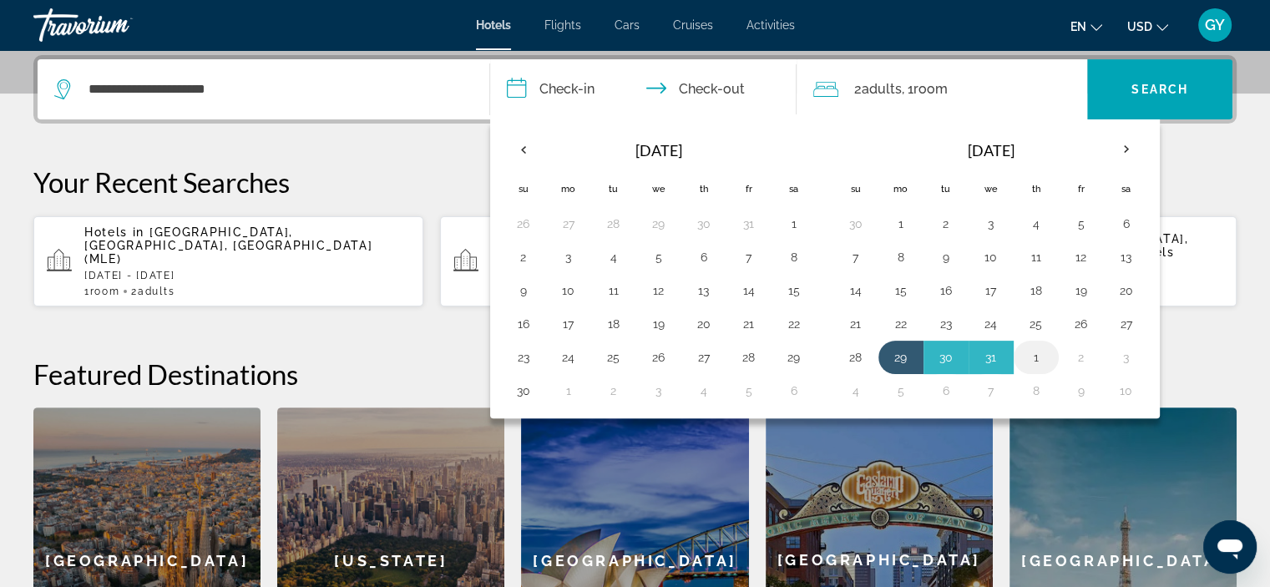
click at [1032, 354] on button "1" at bounding box center [1035, 357] width 27 height 23
type input "**********"
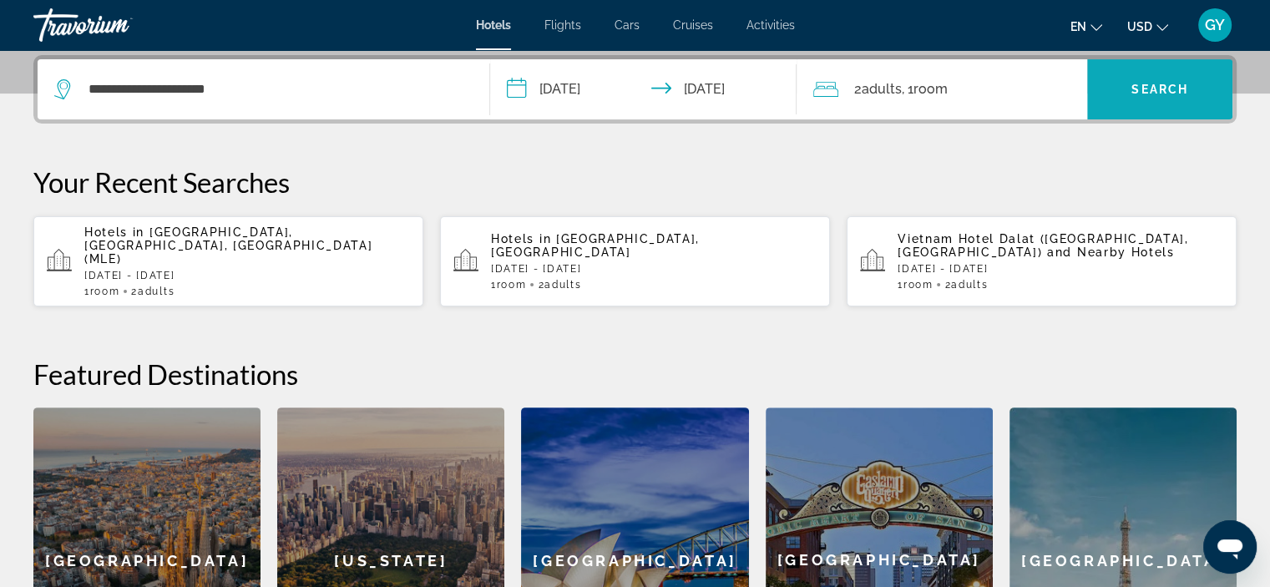
click at [1121, 98] on span "Search widget" at bounding box center [1159, 89] width 145 height 40
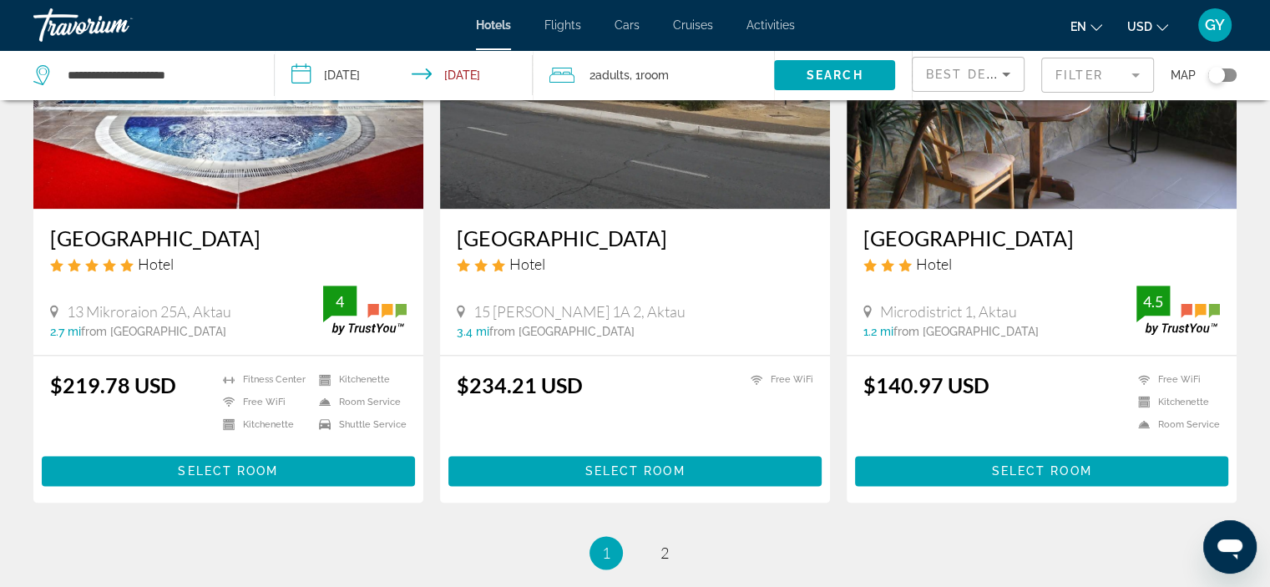
scroll to position [2066, 0]
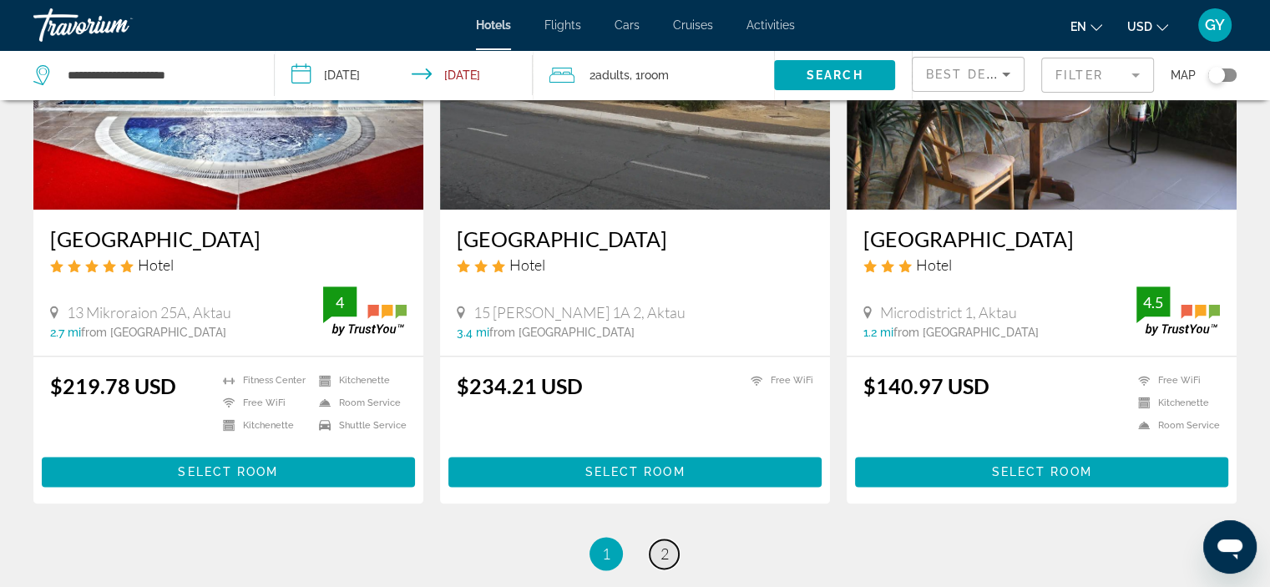
click at [668, 539] on link "page 2" at bounding box center [663, 553] width 29 height 29
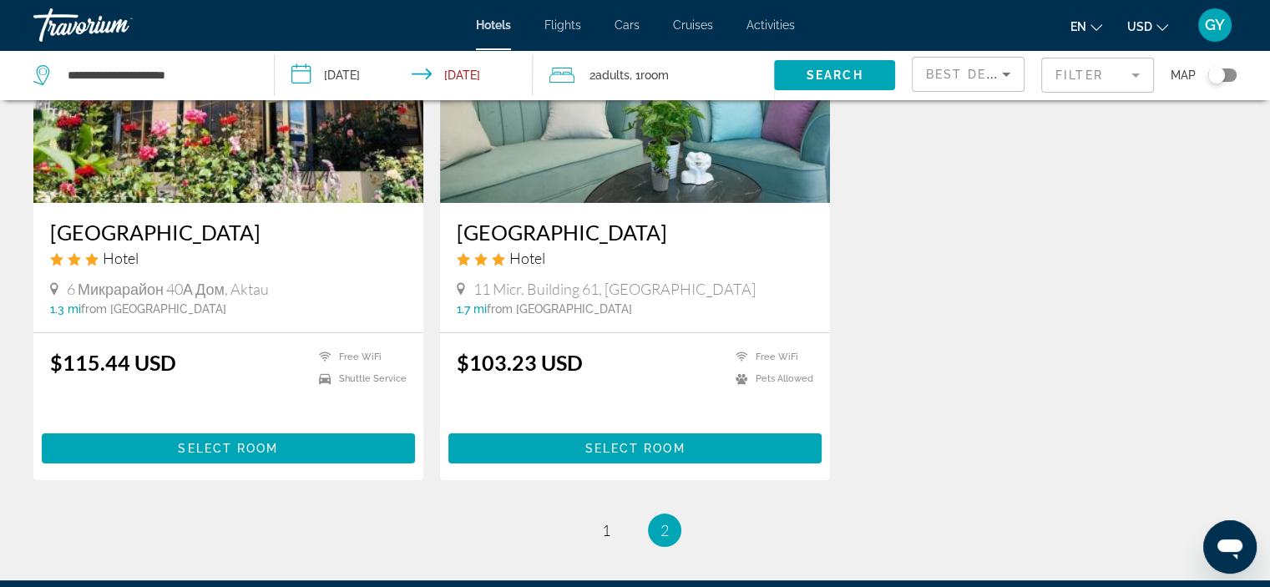
scroll to position [227, 0]
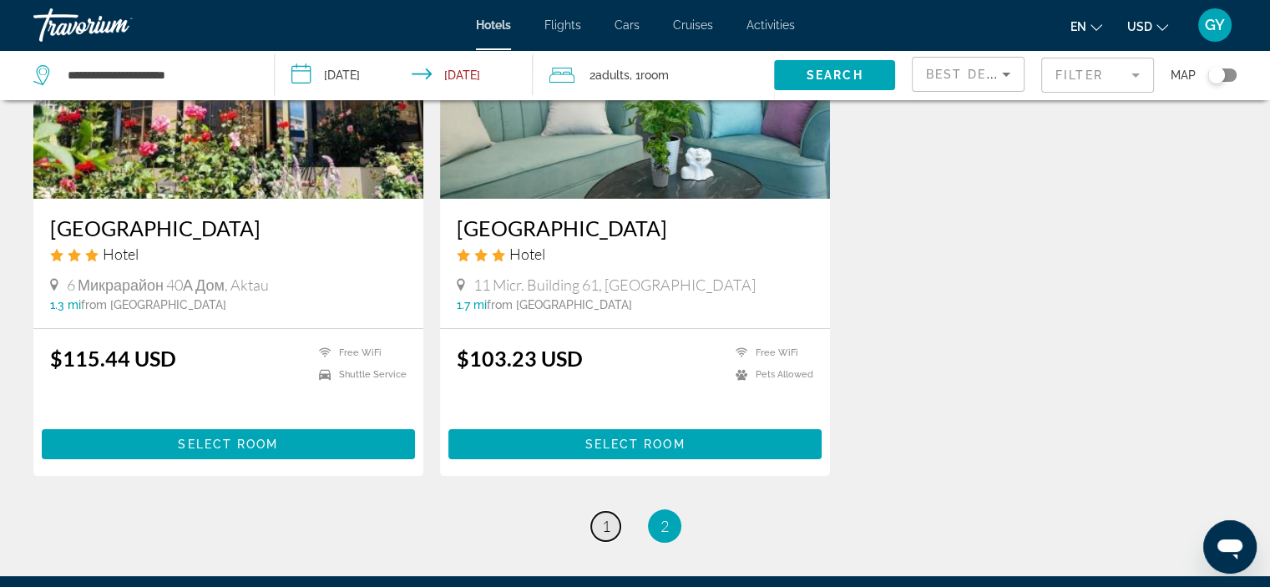
click at [603, 520] on span "1" at bounding box center [606, 526] width 8 height 18
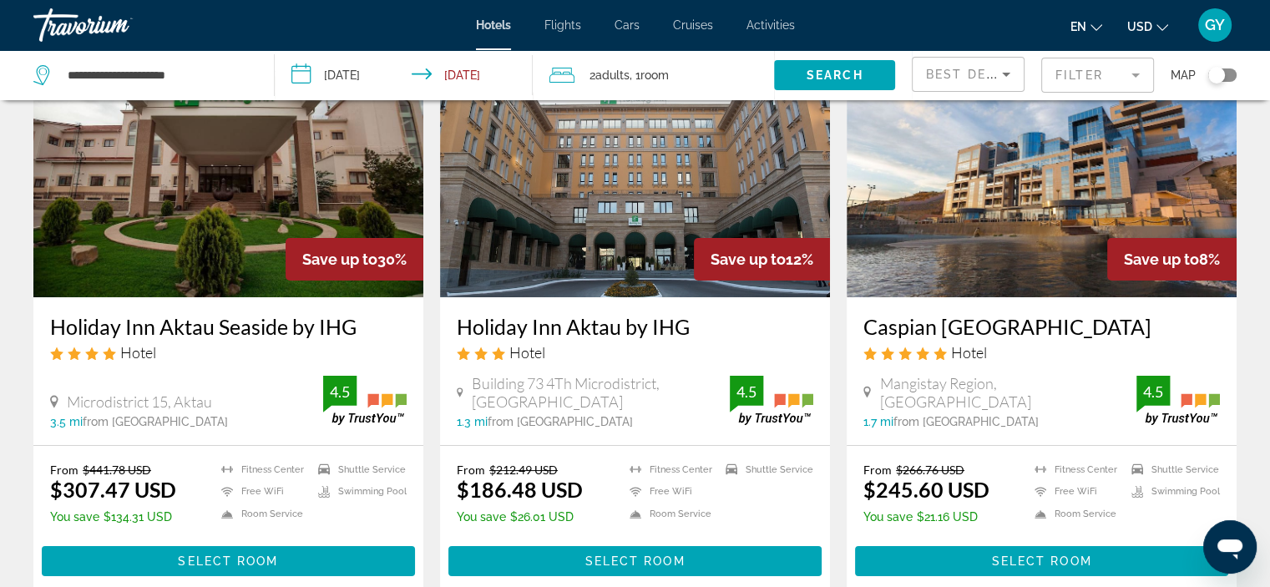
scroll to position [129, 0]
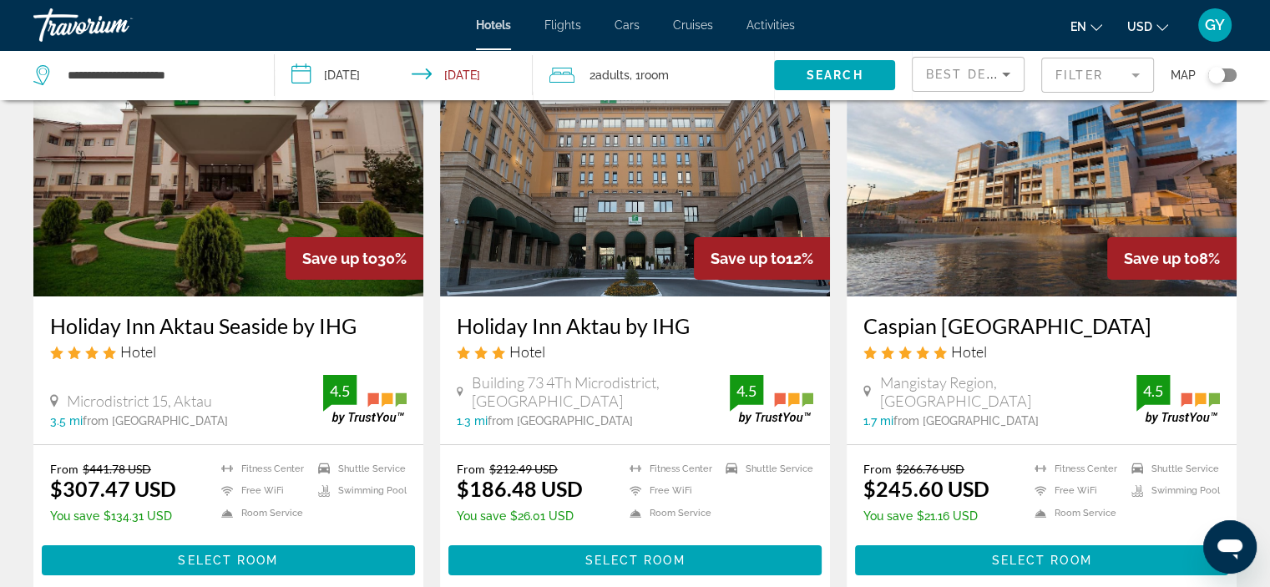
click at [159, 225] on img "Main content" at bounding box center [228, 162] width 390 height 267
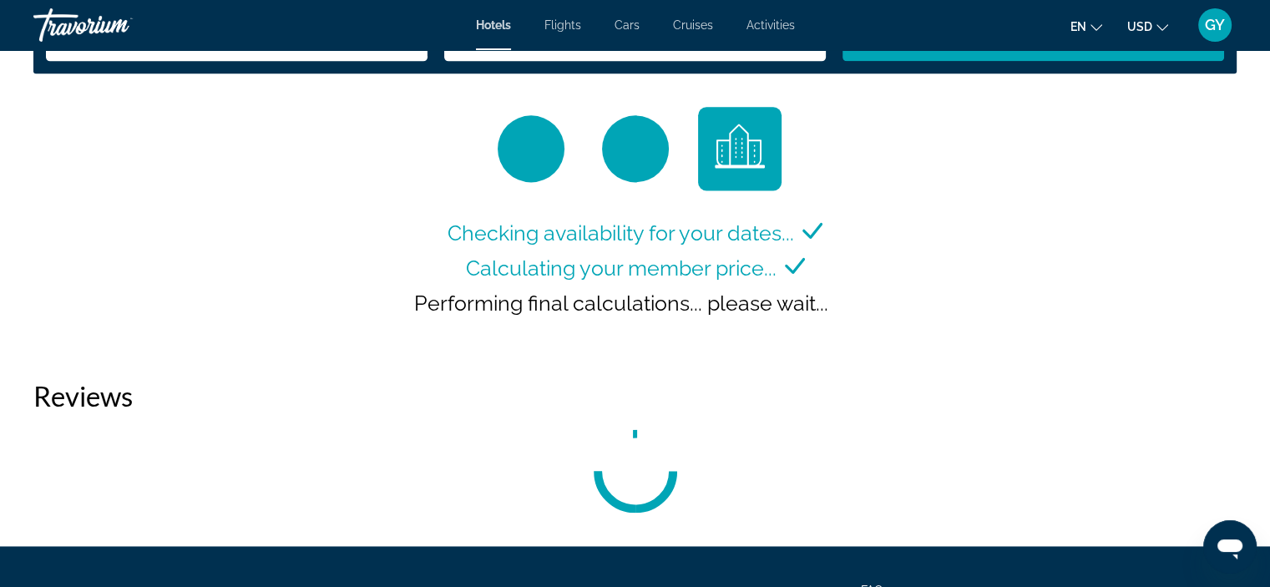
scroll to position [2255, 0]
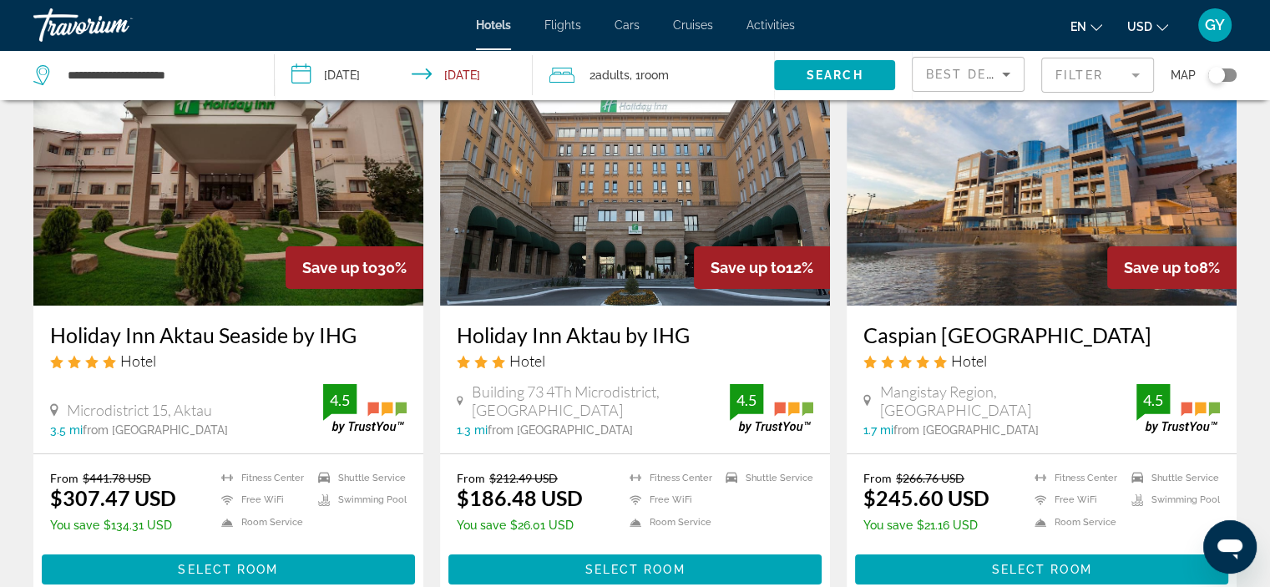
scroll to position [140, 0]
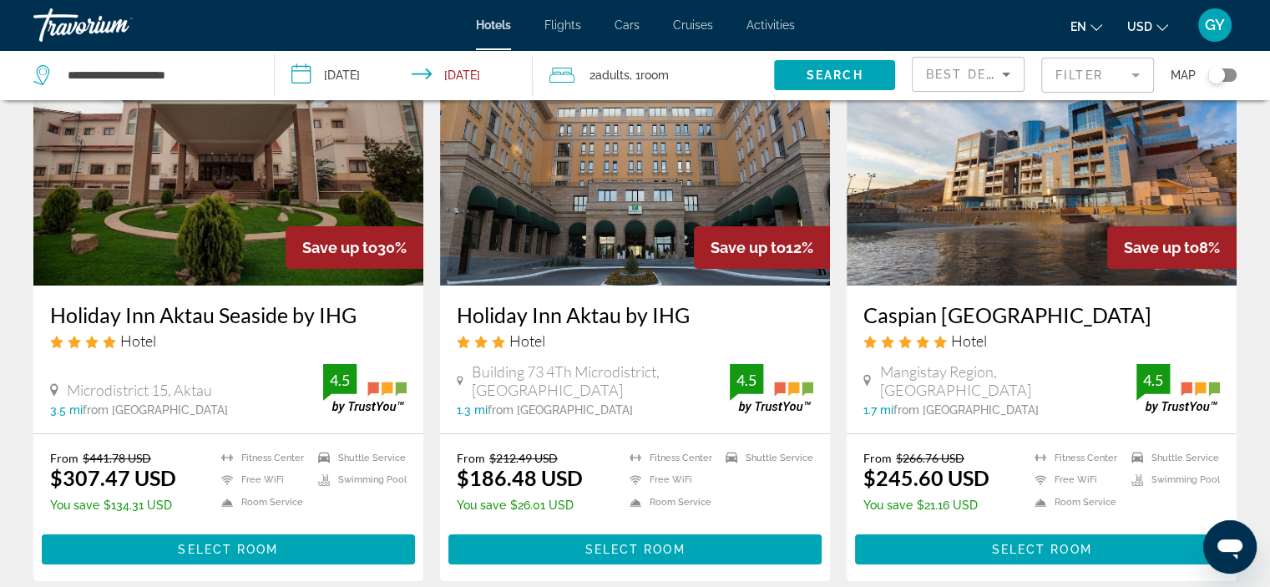
click at [1134, 172] on img "Main content" at bounding box center [1041, 151] width 390 height 267
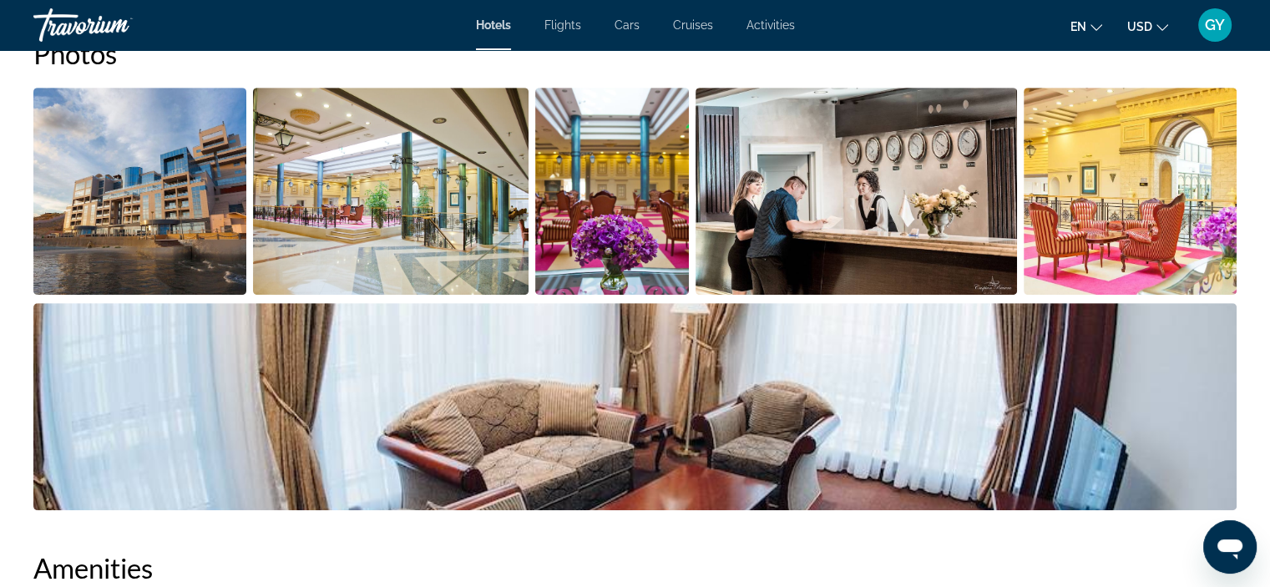
scroll to position [816, 0]
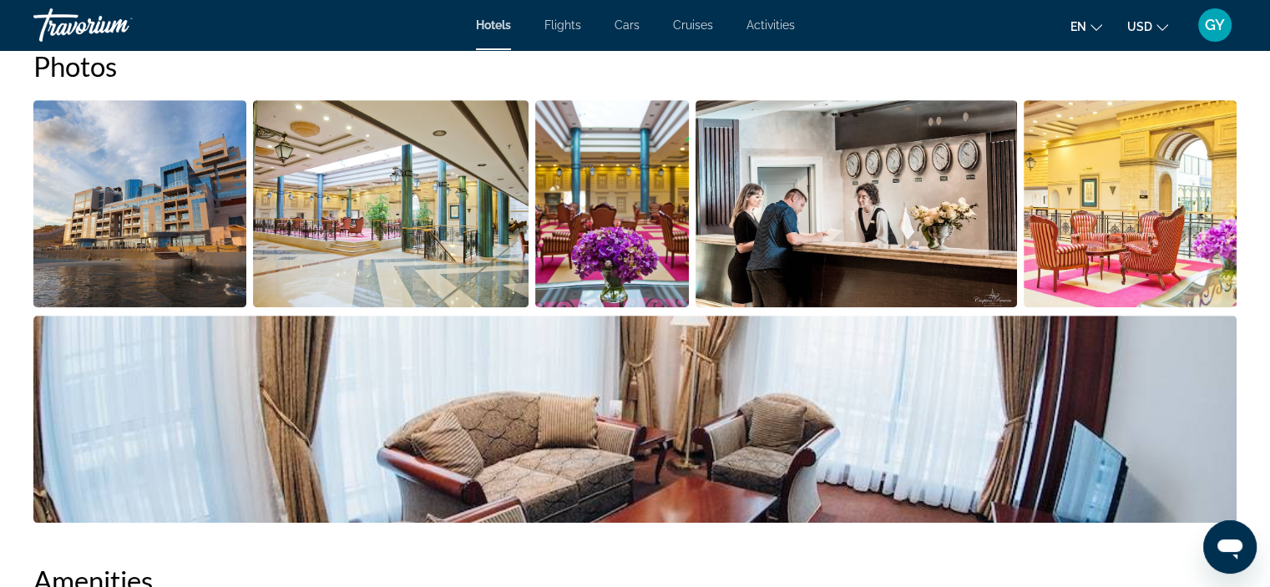
click at [184, 232] on img "Open full-screen image slider" at bounding box center [139, 203] width 213 height 207
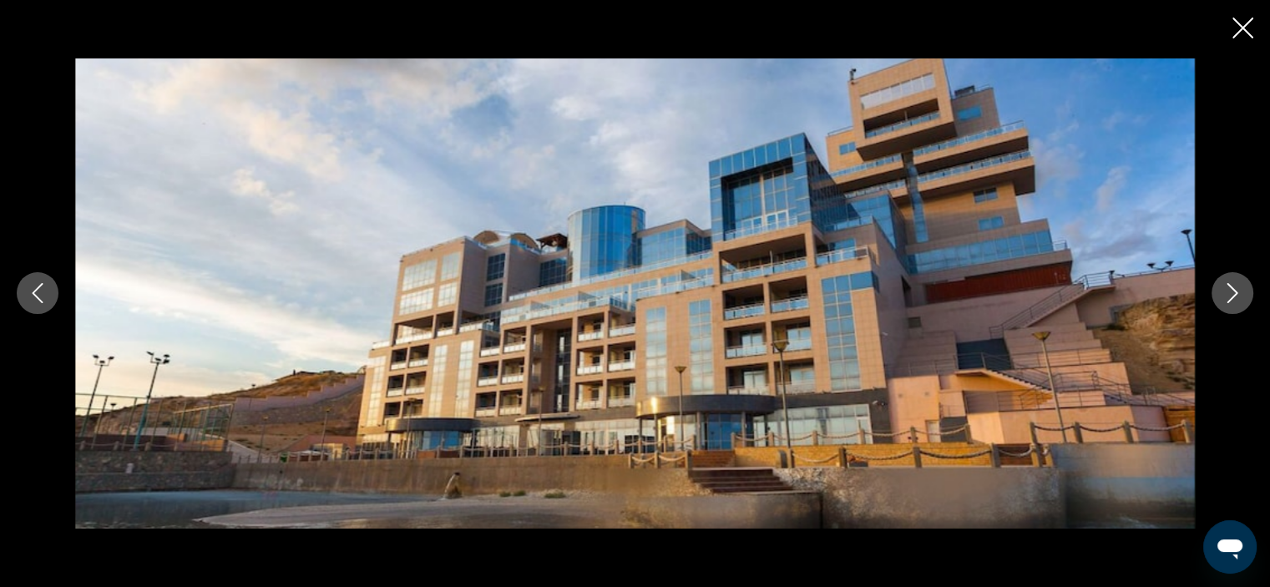
click at [1236, 299] on icon "Next image" at bounding box center [1232, 293] width 20 height 20
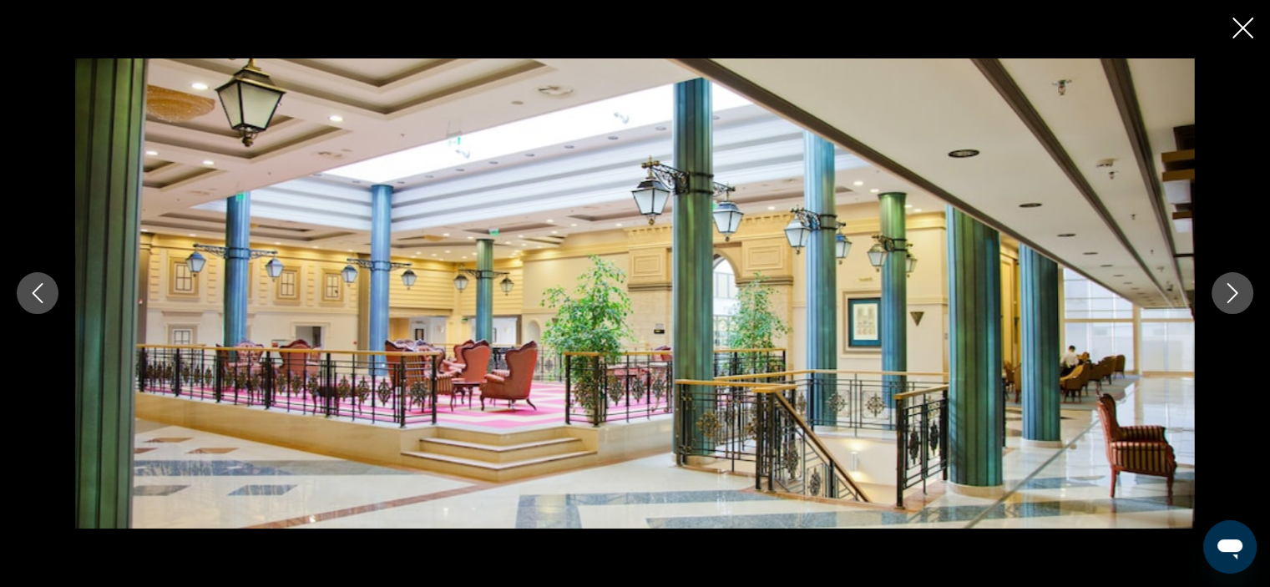
click at [1236, 299] on icon "Next image" at bounding box center [1232, 293] width 20 height 20
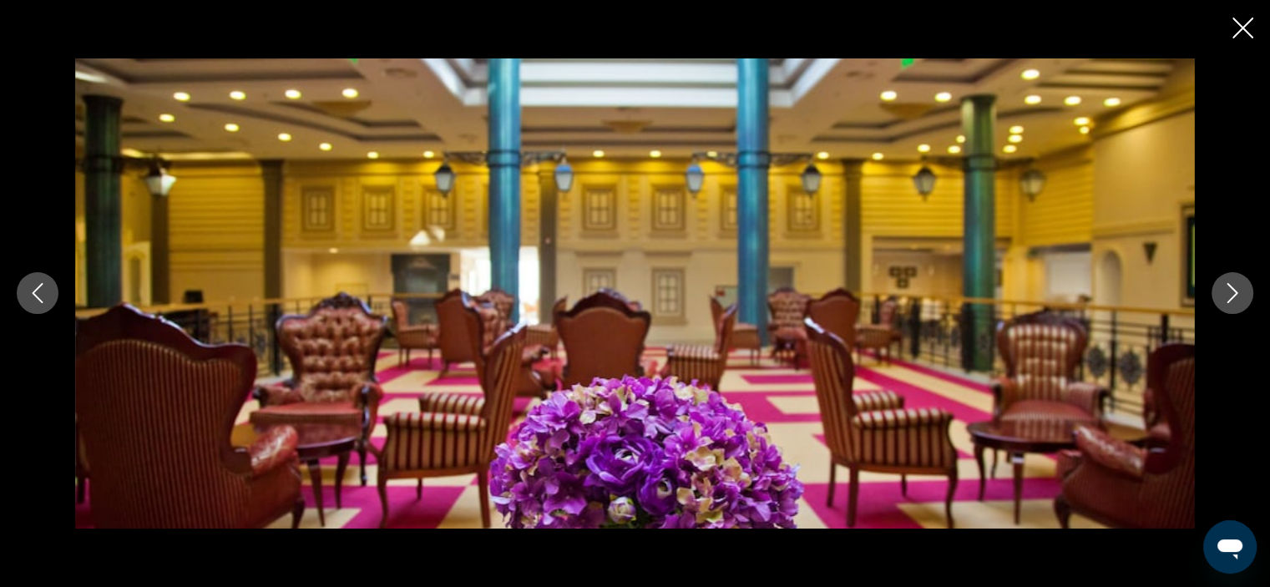
click at [1236, 299] on icon "Next image" at bounding box center [1232, 293] width 20 height 20
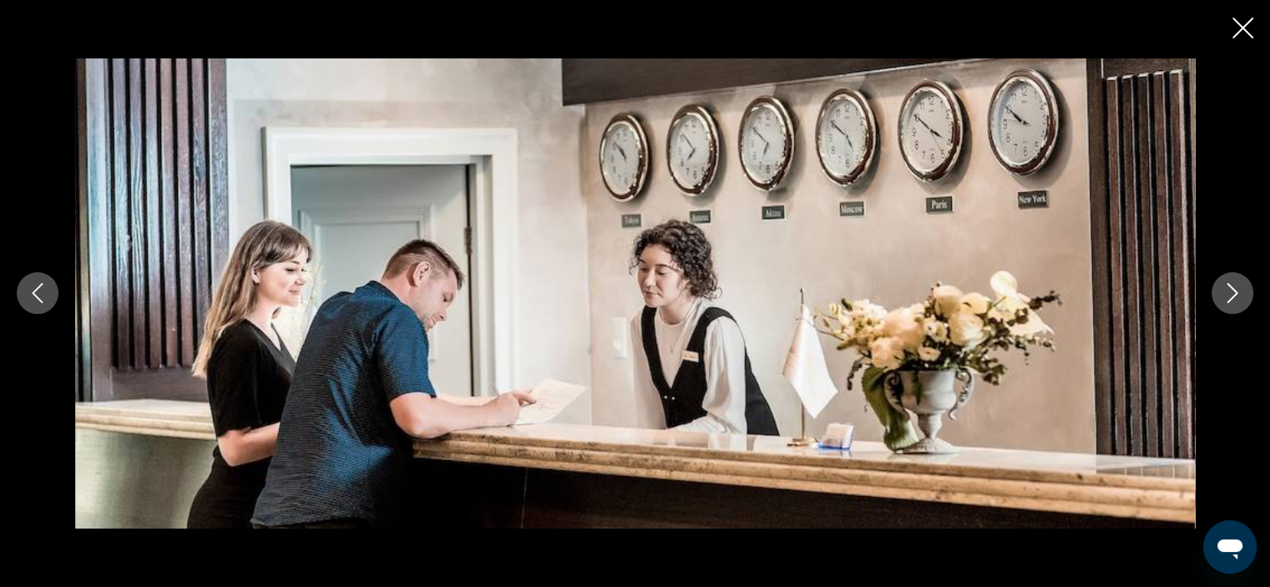
click at [1236, 299] on icon "Next image" at bounding box center [1232, 293] width 20 height 20
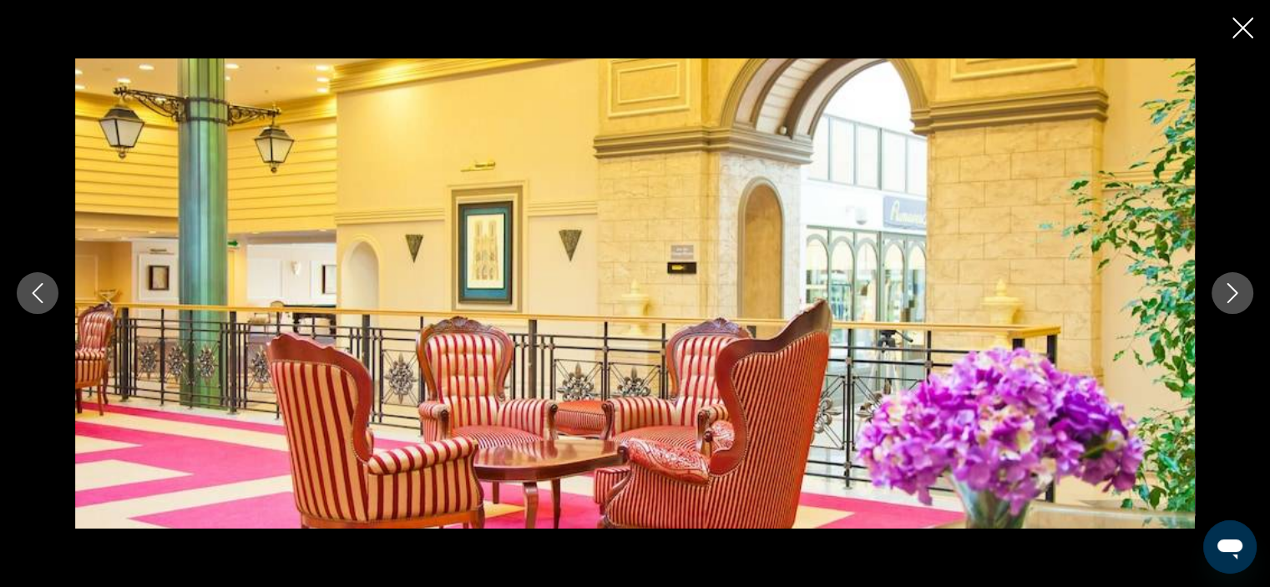
click at [1236, 299] on icon "Next image" at bounding box center [1232, 293] width 20 height 20
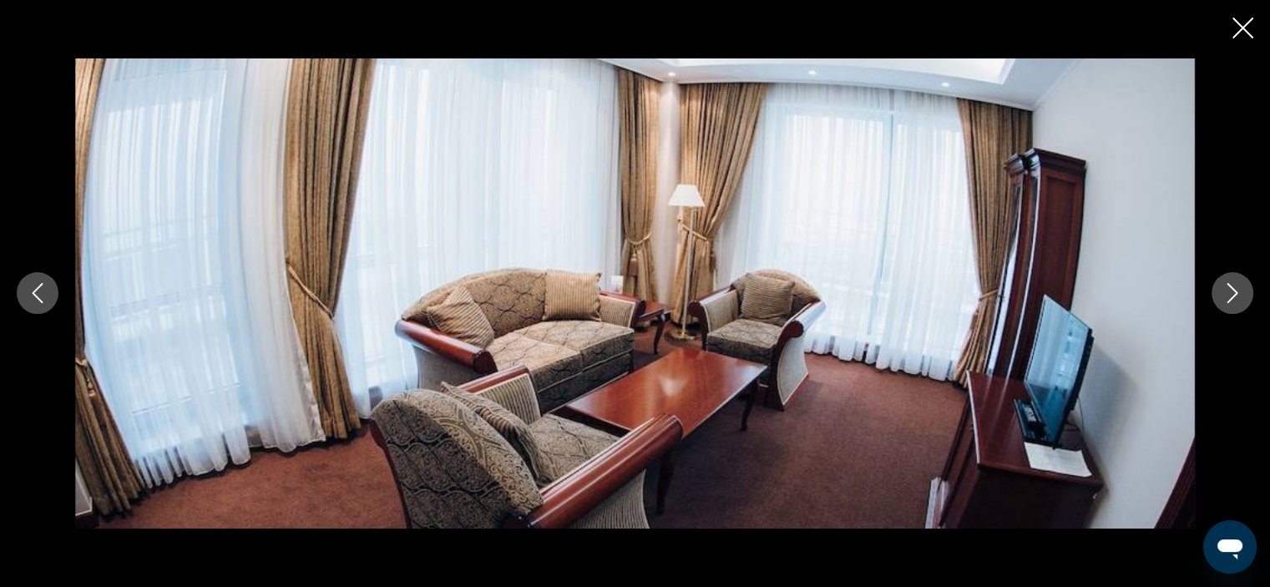
click at [1236, 299] on icon "Next image" at bounding box center [1232, 293] width 20 height 20
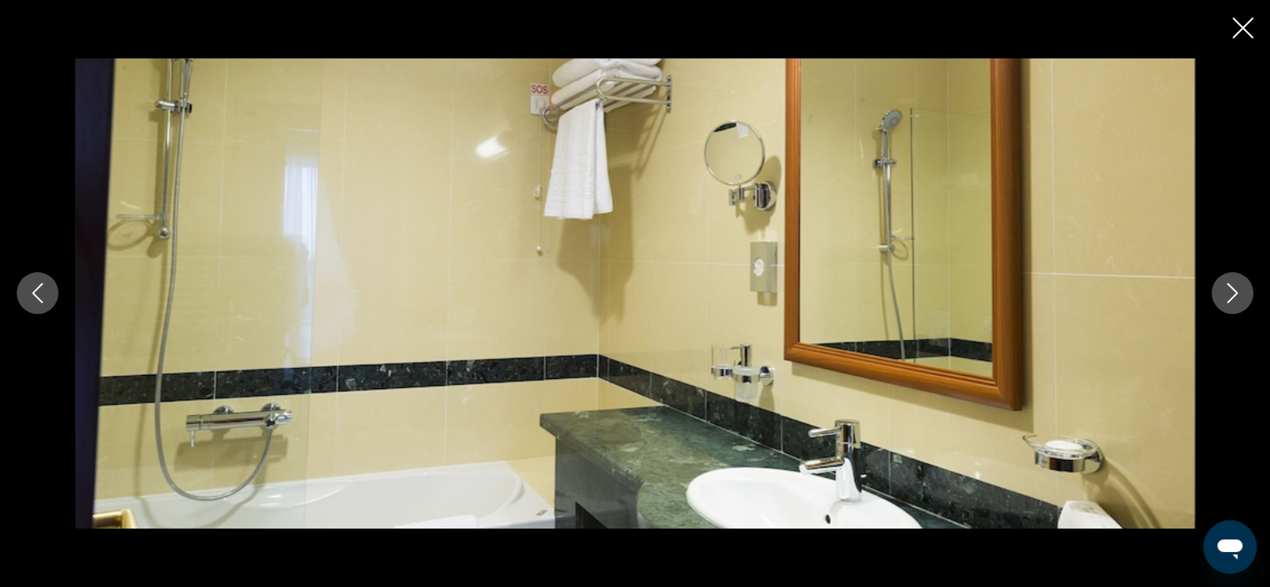
click at [1240, 33] on icon "Close slideshow" at bounding box center [1242, 28] width 21 height 21
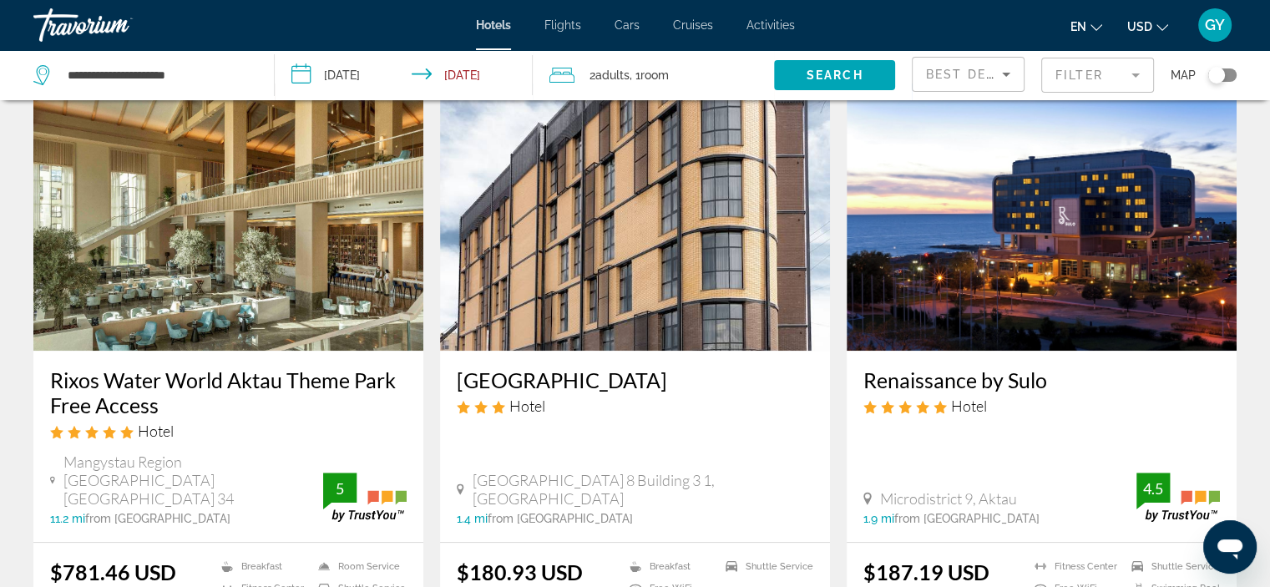
scroll to position [674, 0]
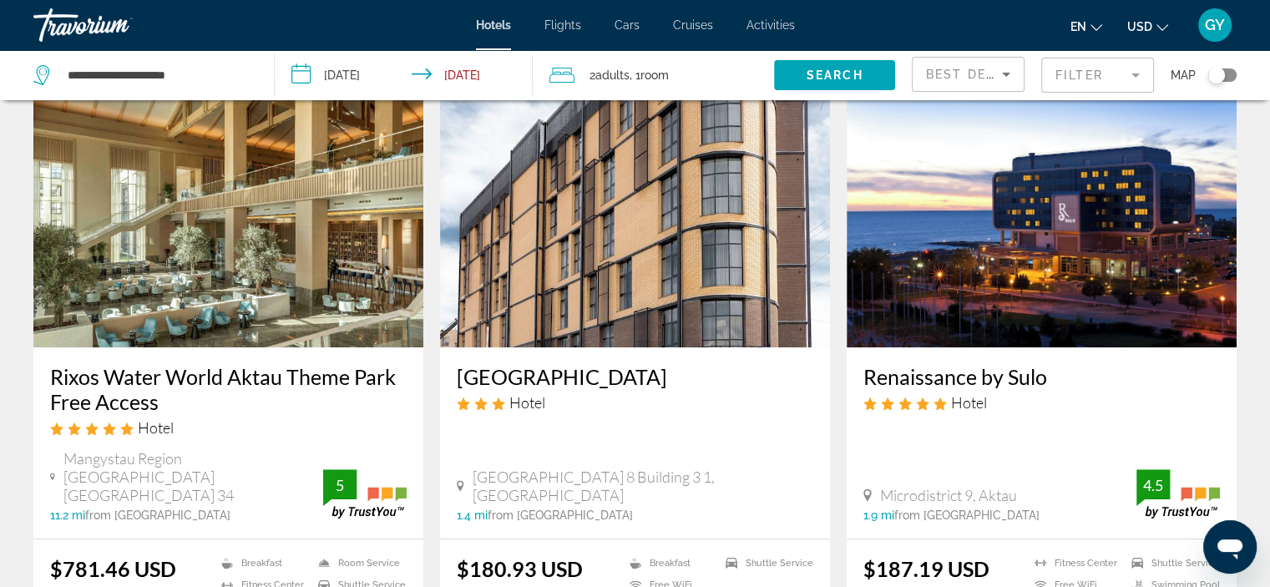
click at [230, 229] on img "Main content" at bounding box center [228, 213] width 390 height 267
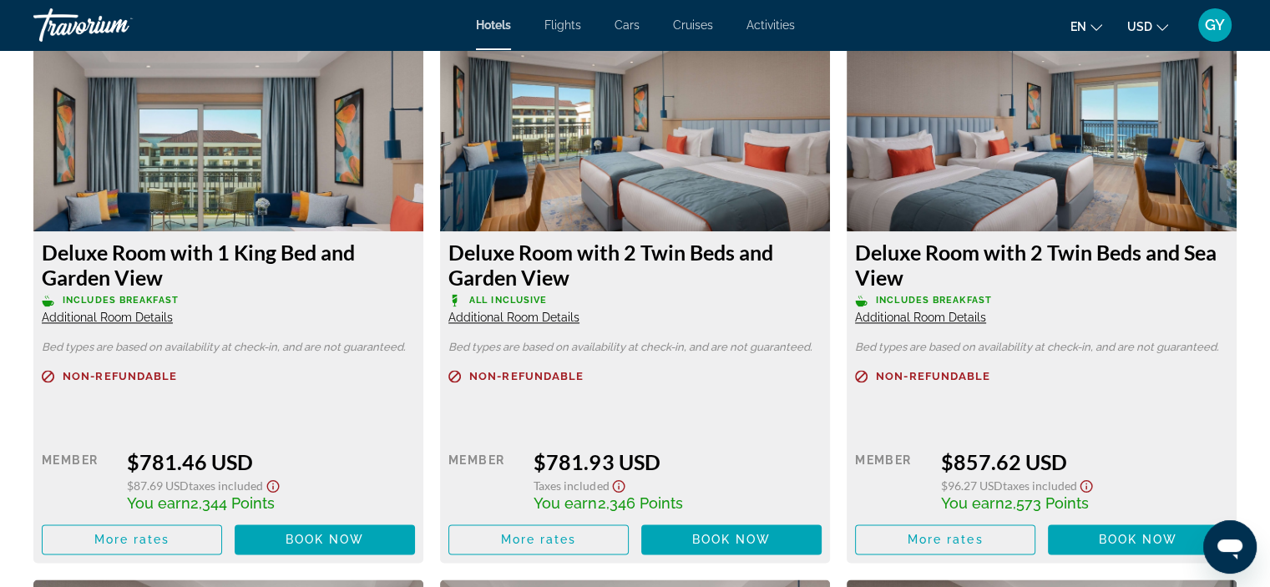
scroll to position [2340, 0]
click at [671, 169] on img "Main content" at bounding box center [635, 127] width 390 height 209
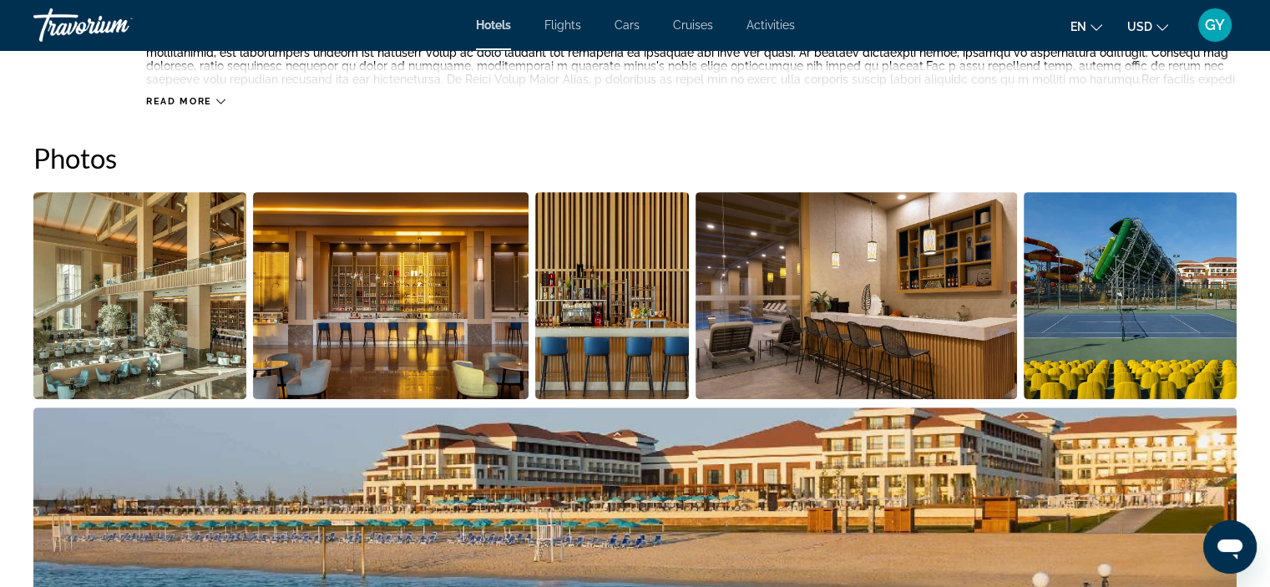
scroll to position [774, 0]
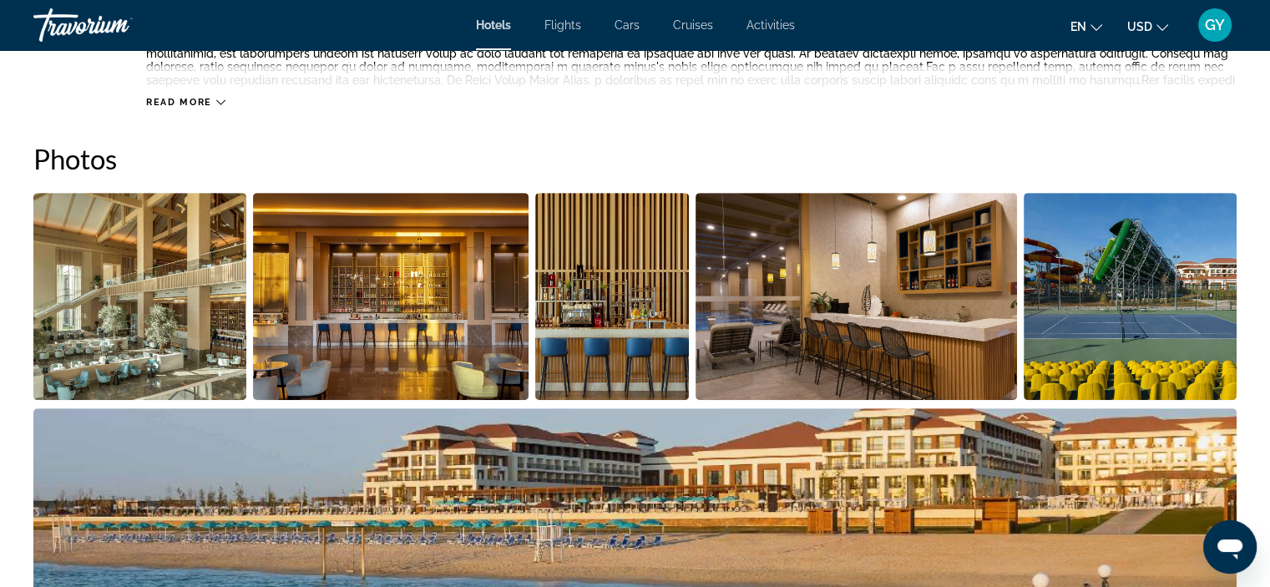
click at [69, 316] on img "Open full-screen image slider" at bounding box center [139, 296] width 213 height 207
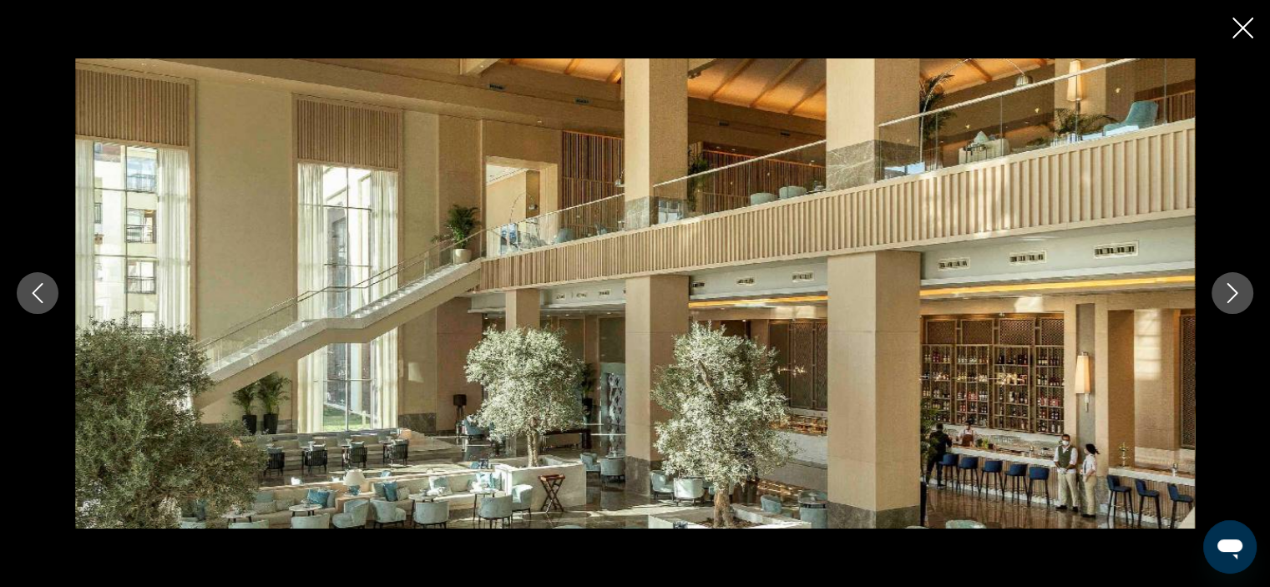
click at [1235, 291] on icon "Next image" at bounding box center [1232, 293] width 20 height 20
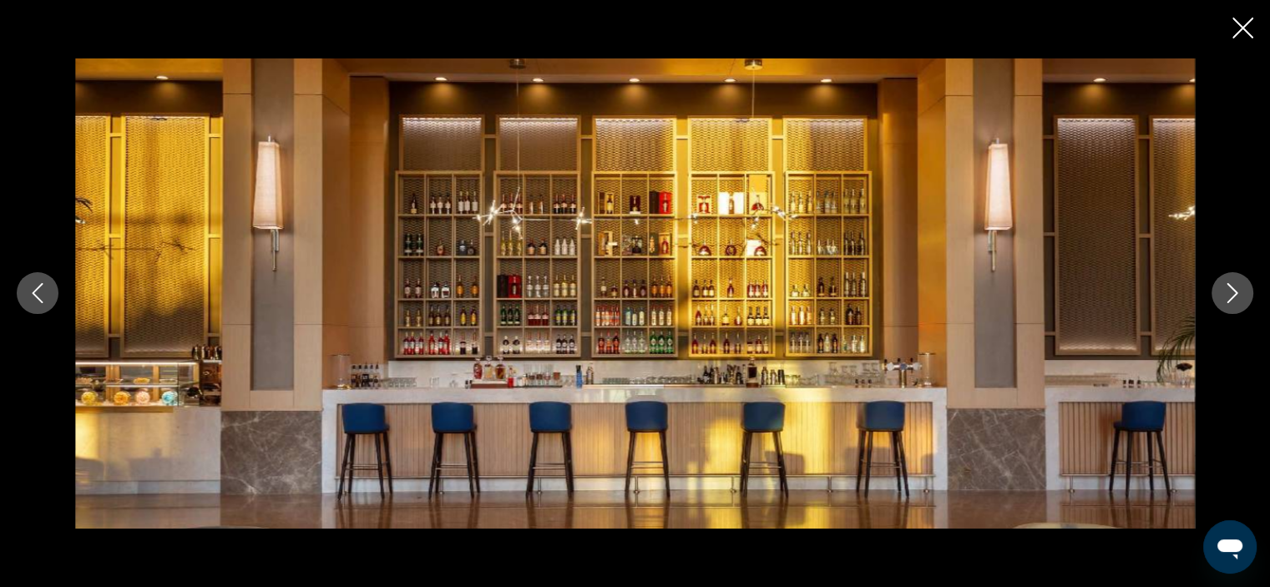
click at [1235, 291] on icon "Next image" at bounding box center [1232, 293] width 20 height 20
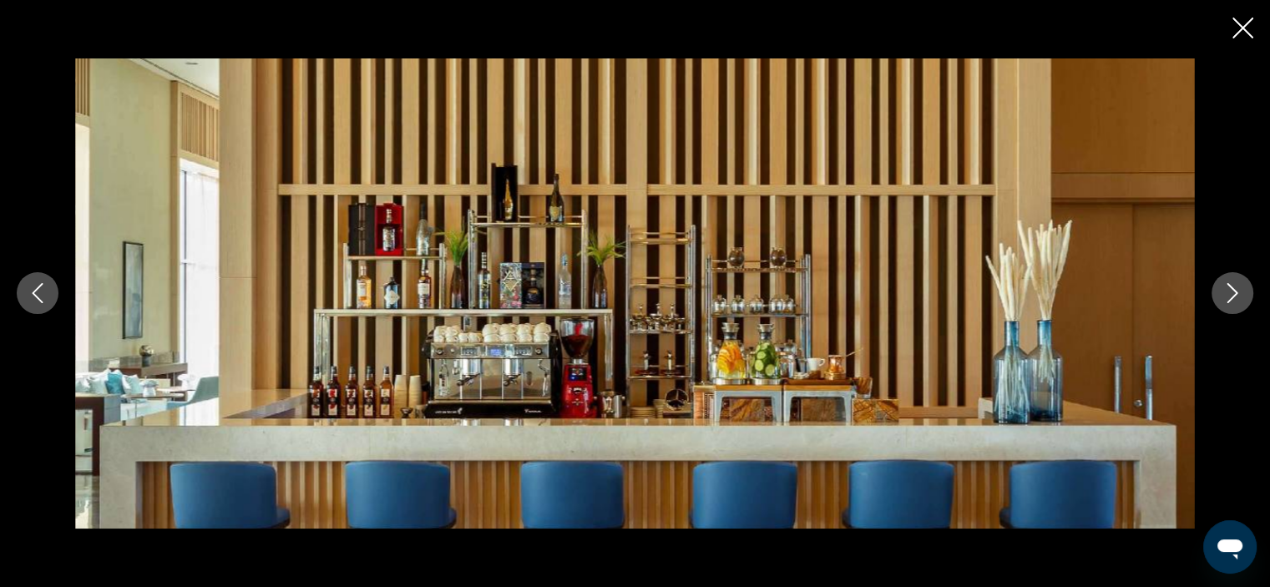
click at [1235, 291] on icon "Next image" at bounding box center [1232, 293] width 20 height 20
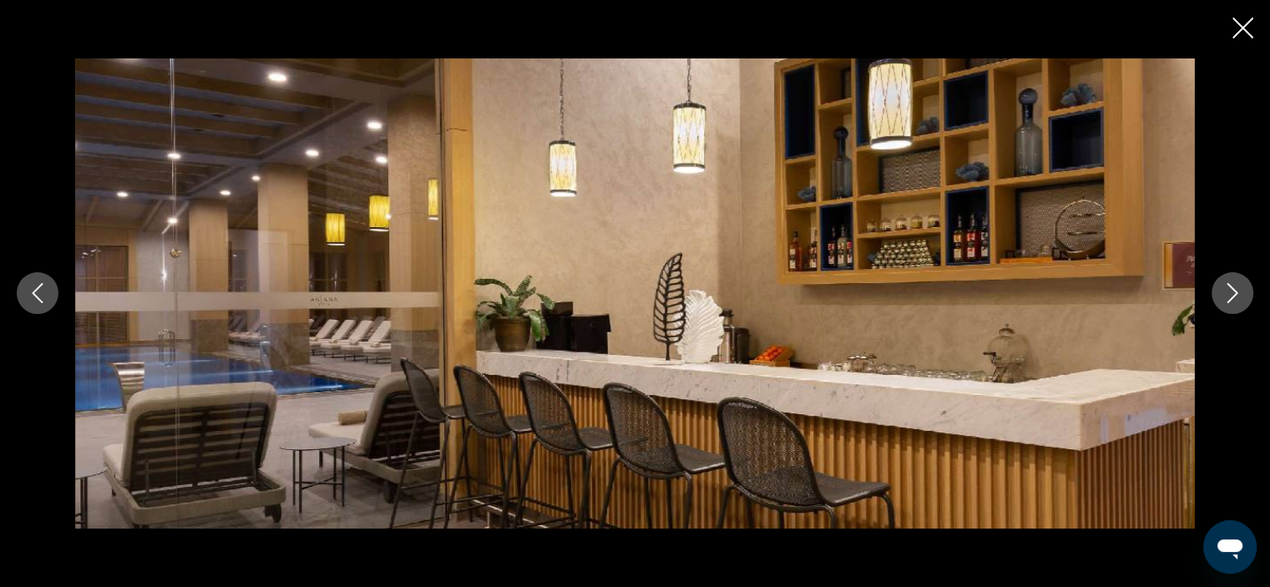
click at [1235, 291] on icon "Next image" at bounding box center [1232, 293] width 20 height 20
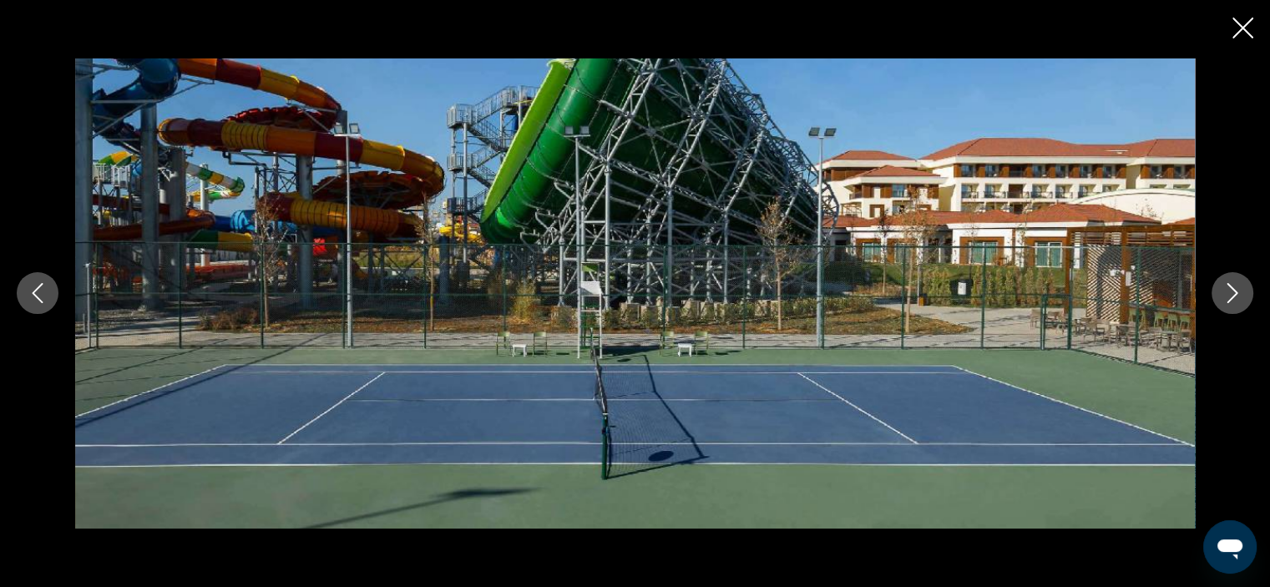
click at [1235, 291] on icon "Next image" at bounding box center [1232, 293] width 20 height 20
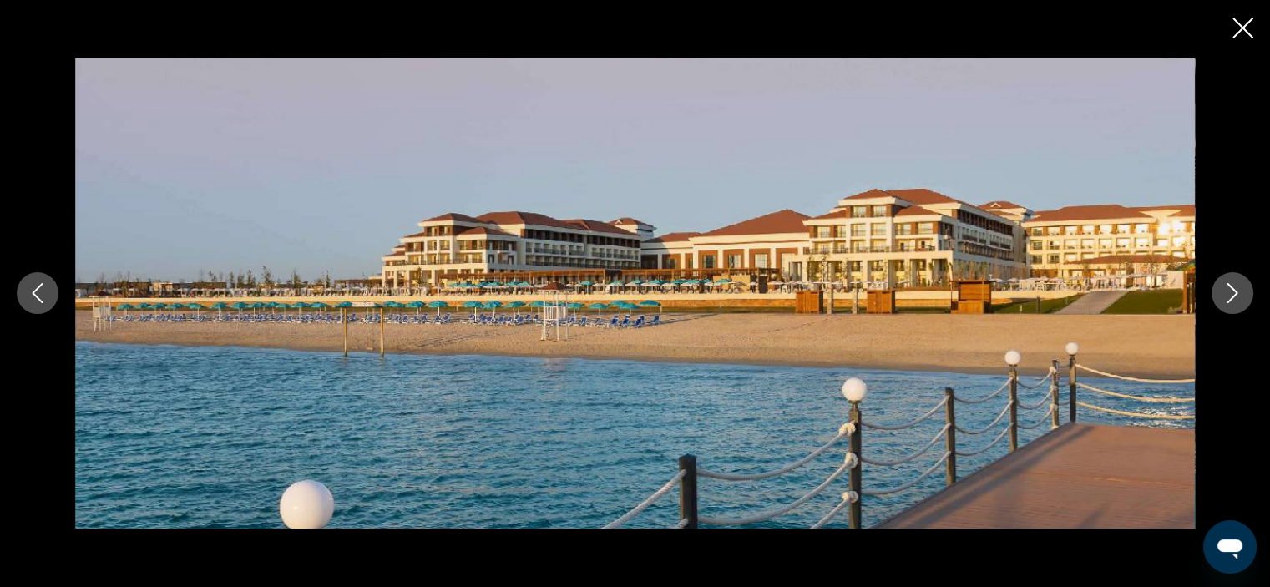
click at [1235, 291] on icon "Next image" at bounding box center [1232, 293] width 20 height 20
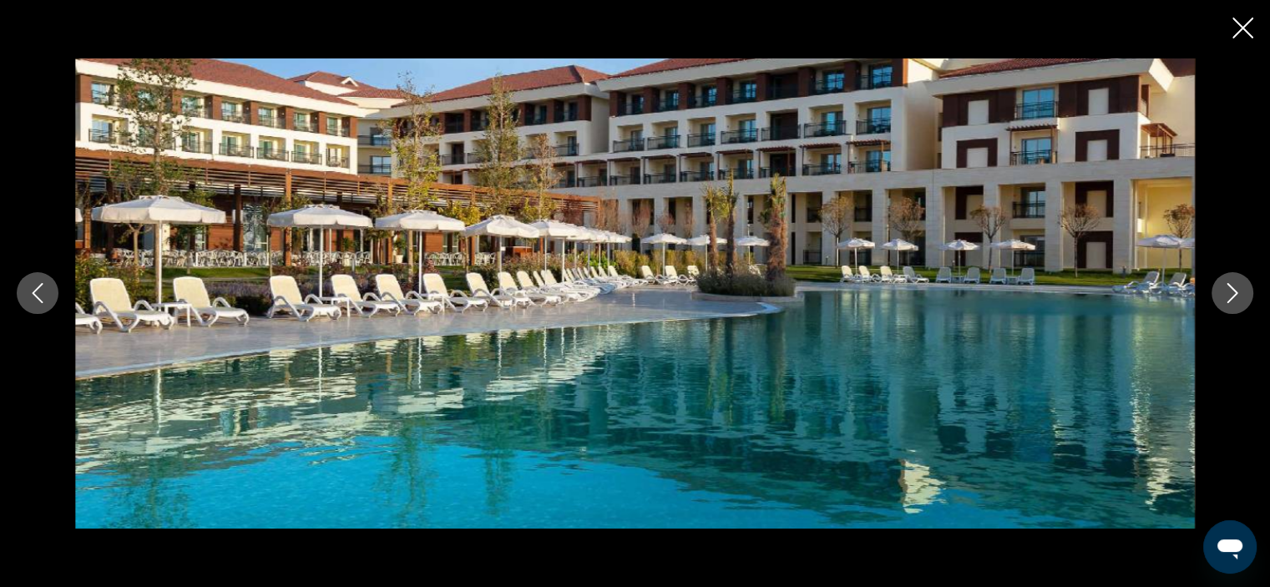
click at [1235, 291] on icon "Next image" at bounding box center [1232, 293] width 20 height 20
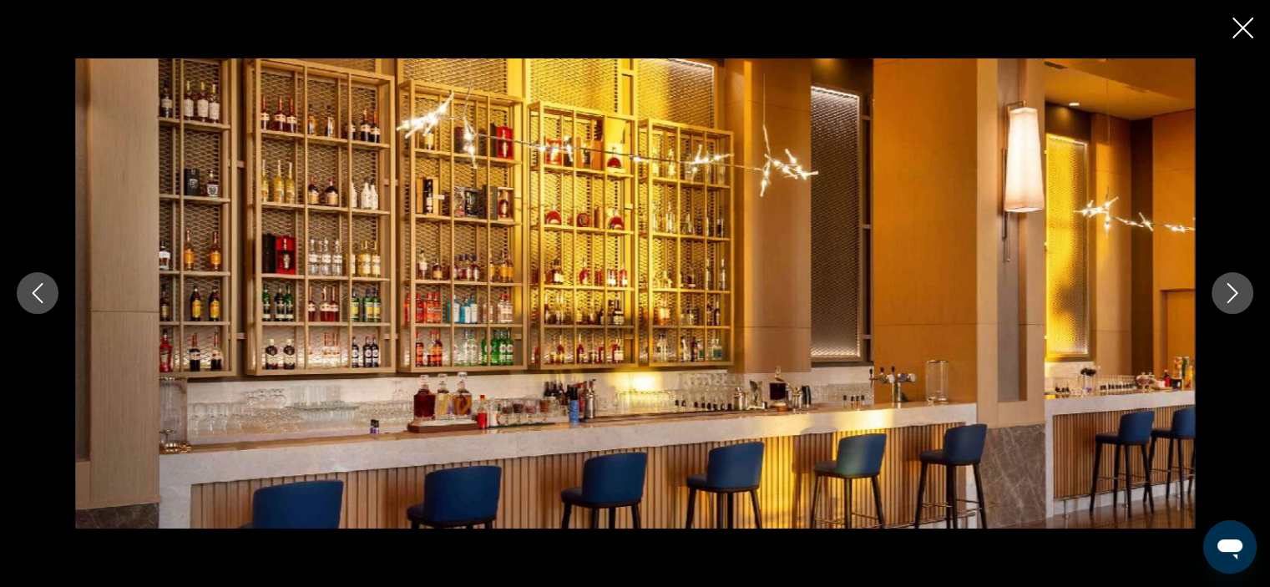
click at [1235, 291] on icon "Next image" at bounding box center [1232, 293] width 20 height 20
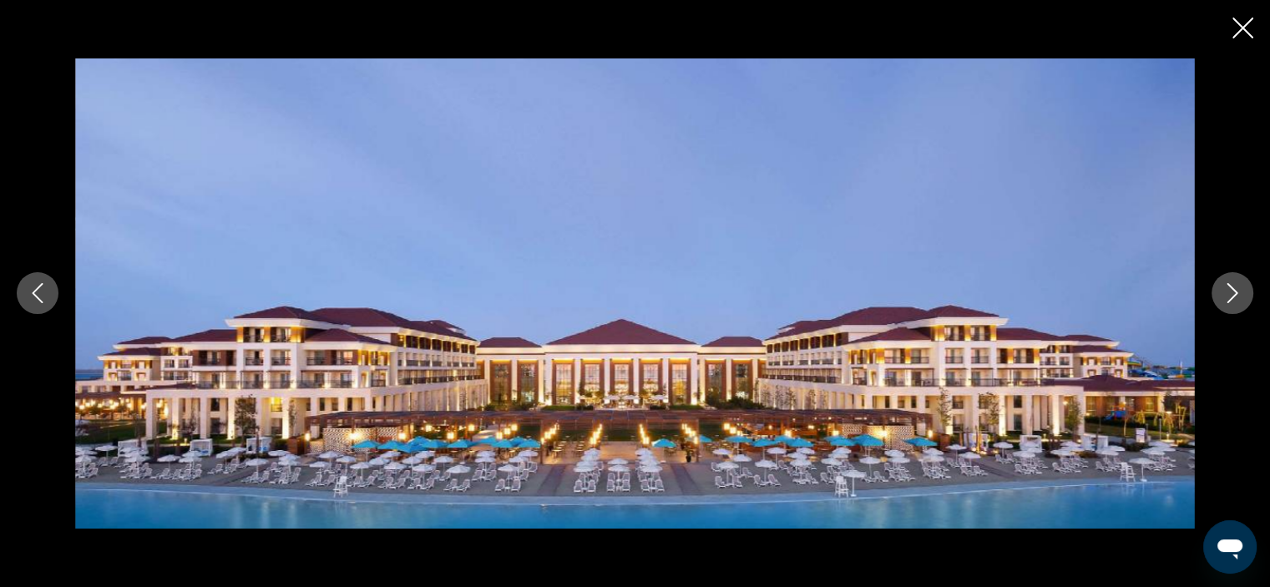
click at [1235, 291] on icon "Next image" at bounding box center [1232, 293] width 20 height 20
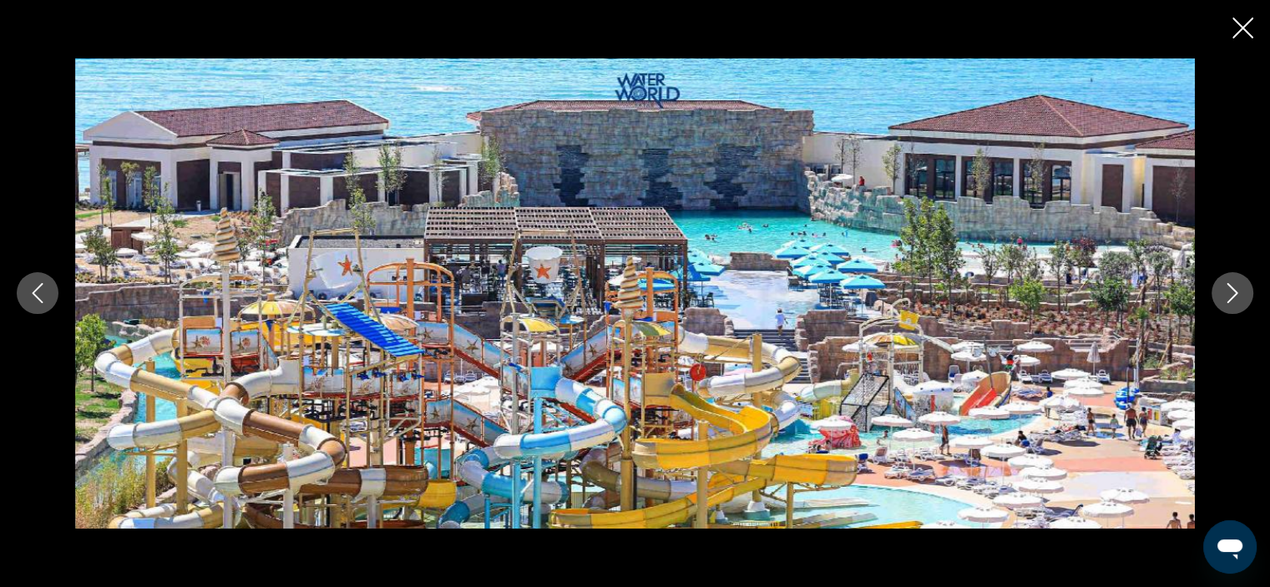
click at [1235, 291] on icon "Next image" at bounding box center [1232, 293] width 20 height 20
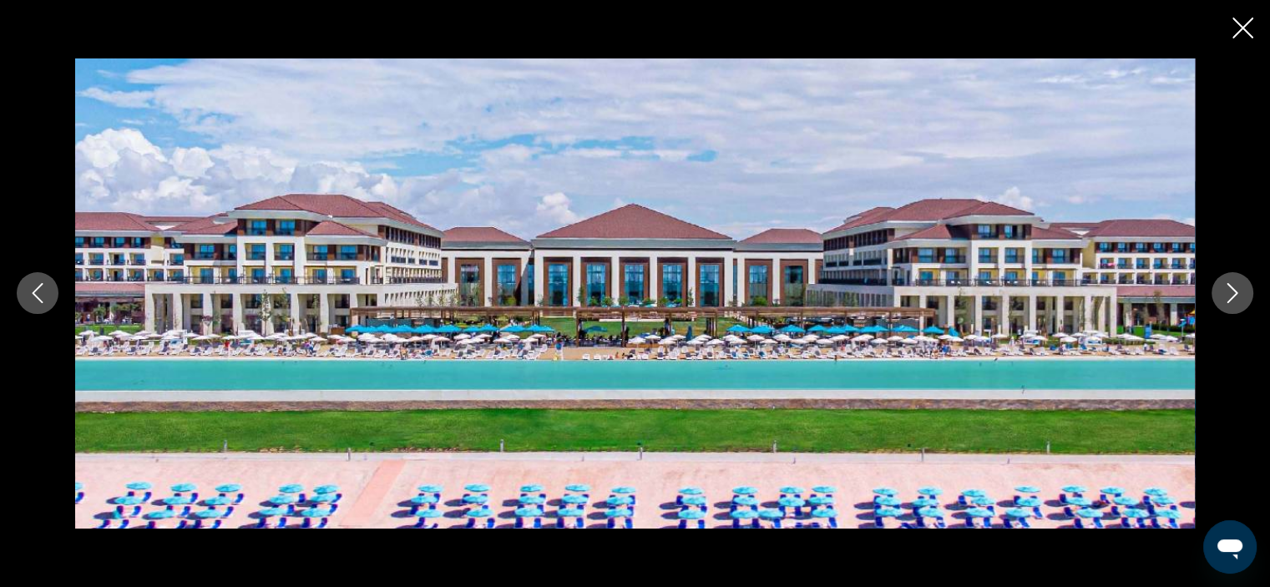
click at [1235, 291] on icon "Next image" at bounding box center [1232, 293] width 20 height 20
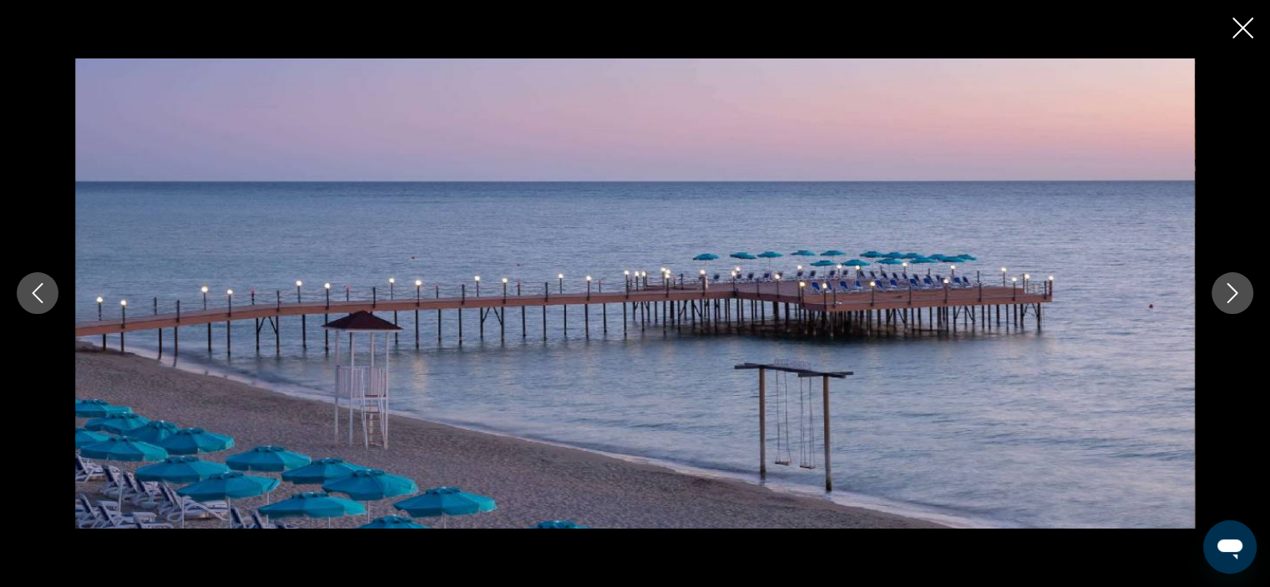
click at [1235, 291] on icon "Next image" at bounding box center [1232, 293] width 20 height 20
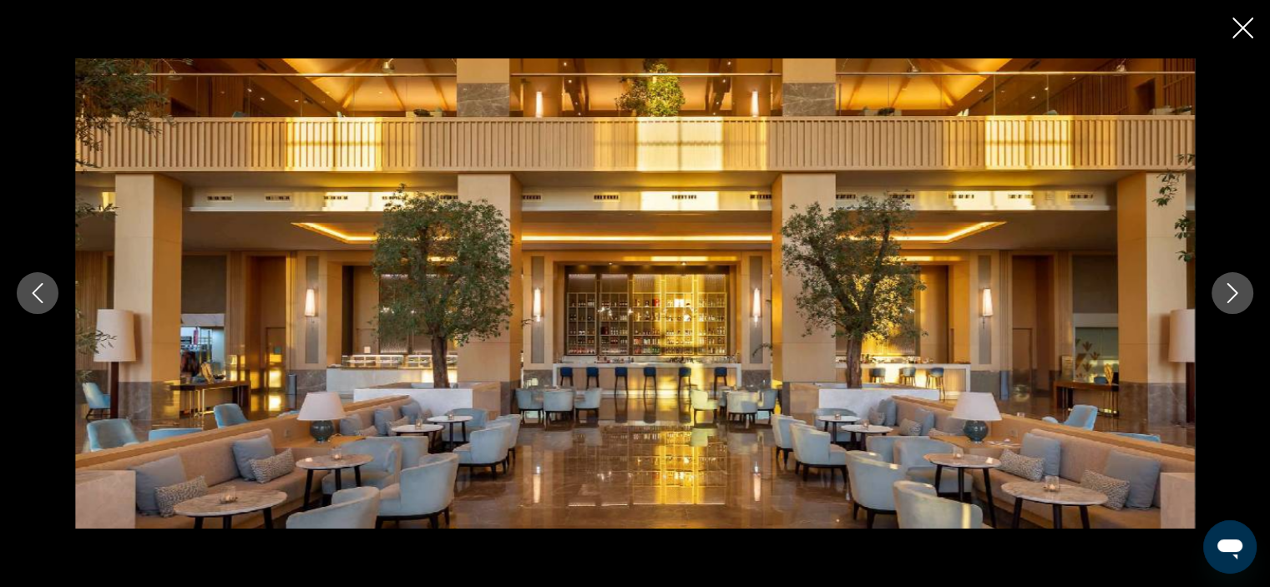
click at [1235, 291] on icon "Next image" at bounding box center [1232, 293] width 20 height 20
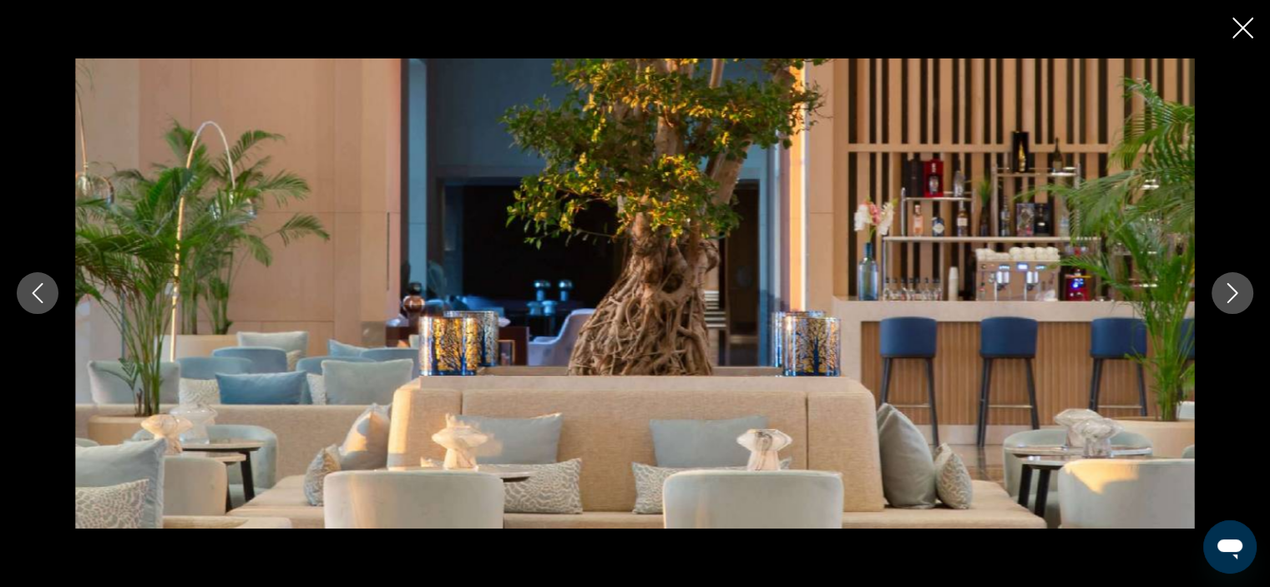
click at [1235, 291] on icon "Next image" at bounding box center [1232, 293] width 20 height 20
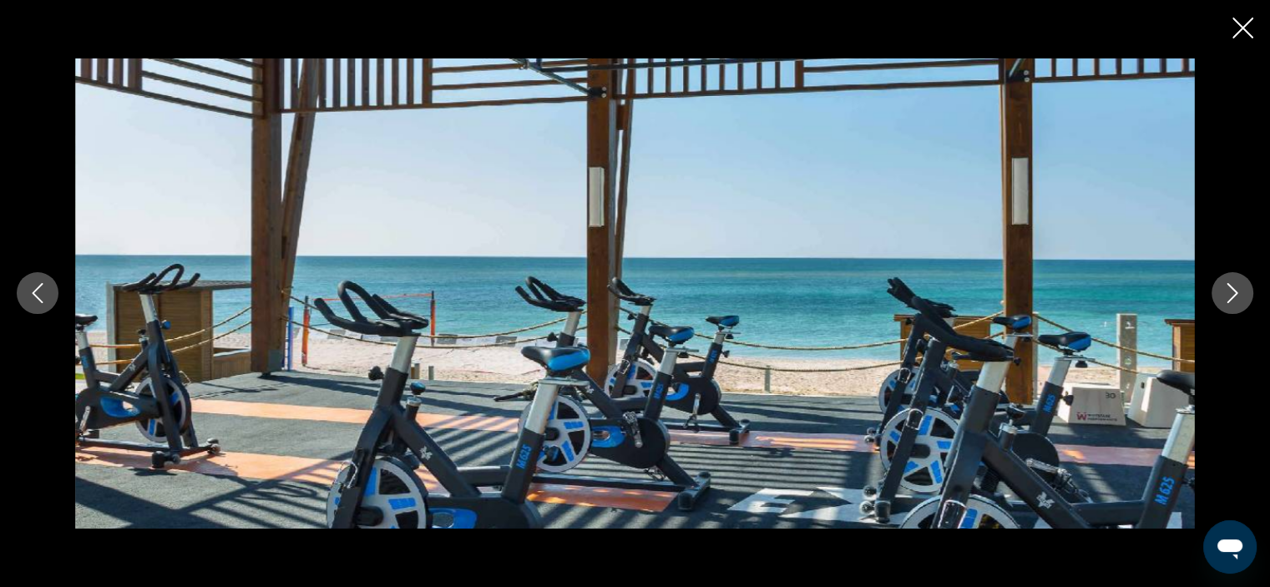
click at [1245, 31] on icon "Close slideshow" at bounding box center [1242, 28] width 21 height 21
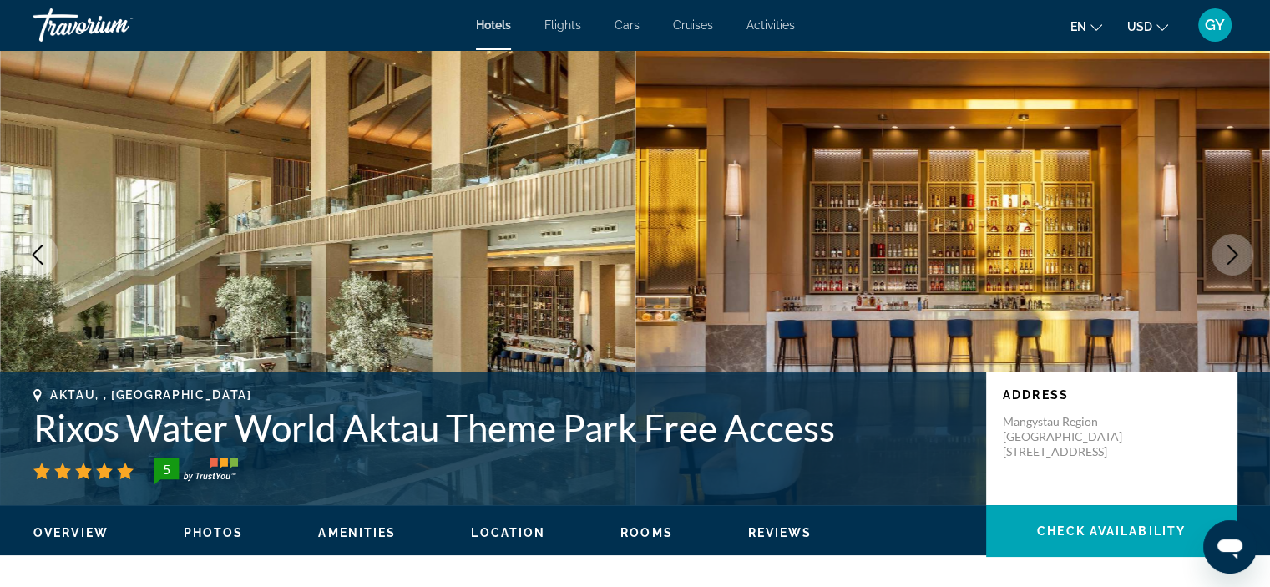
scroll to position [0, 0]
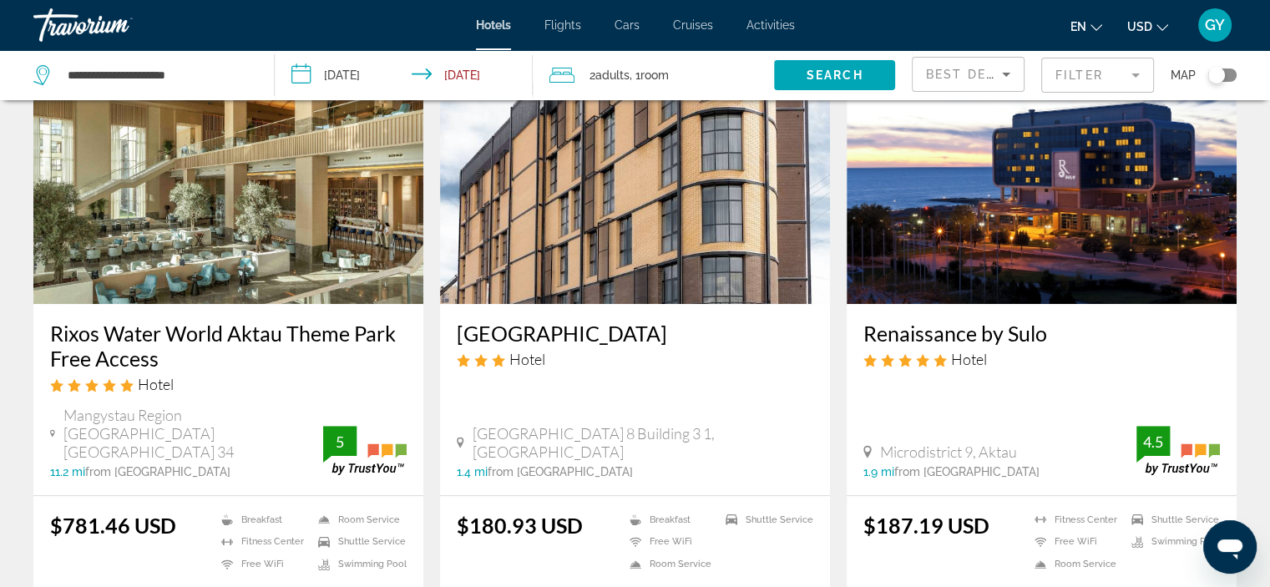
scroll to position [733, 0]
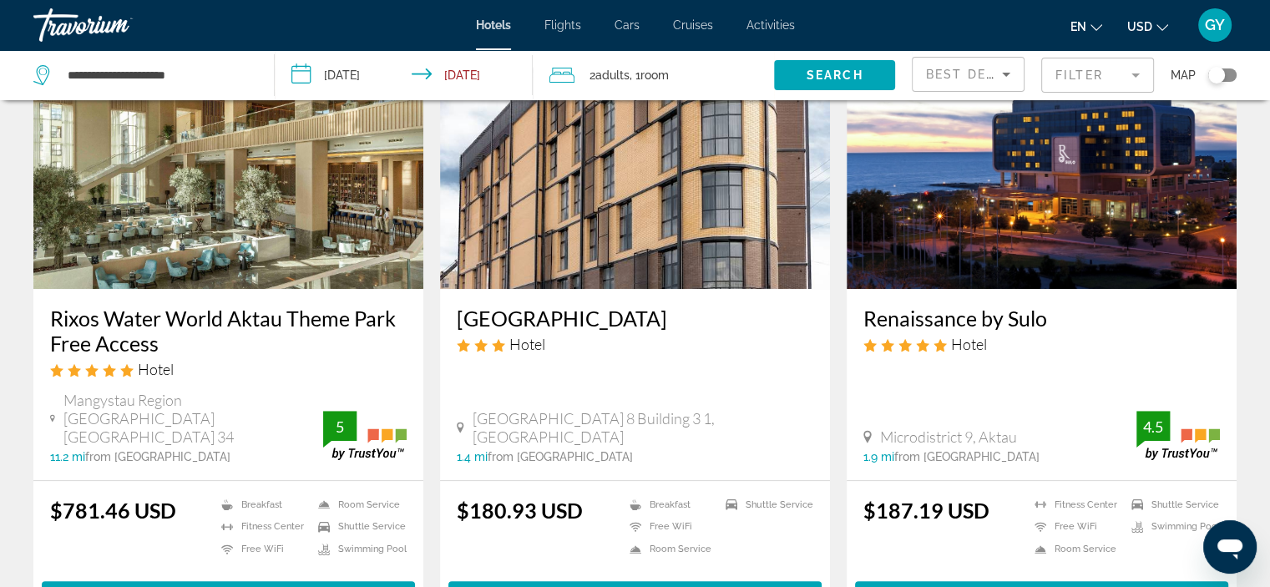
click at [1072, 197] on img "Main content" at bounding box center [1041, 155] width 390 height 267
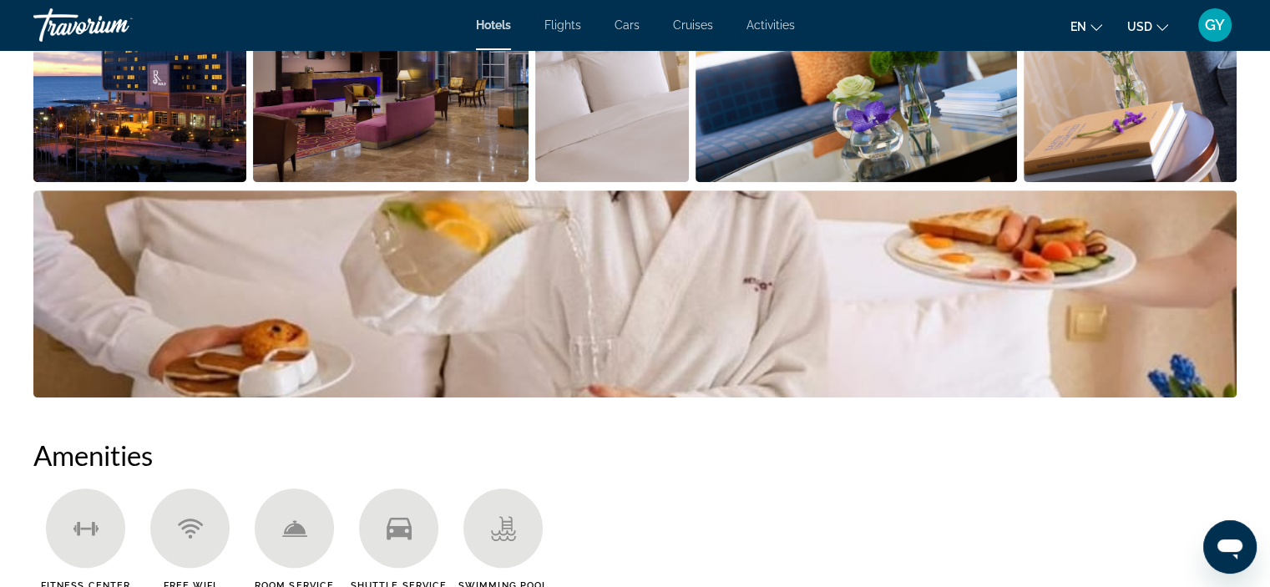
scroll to position [993, 0]
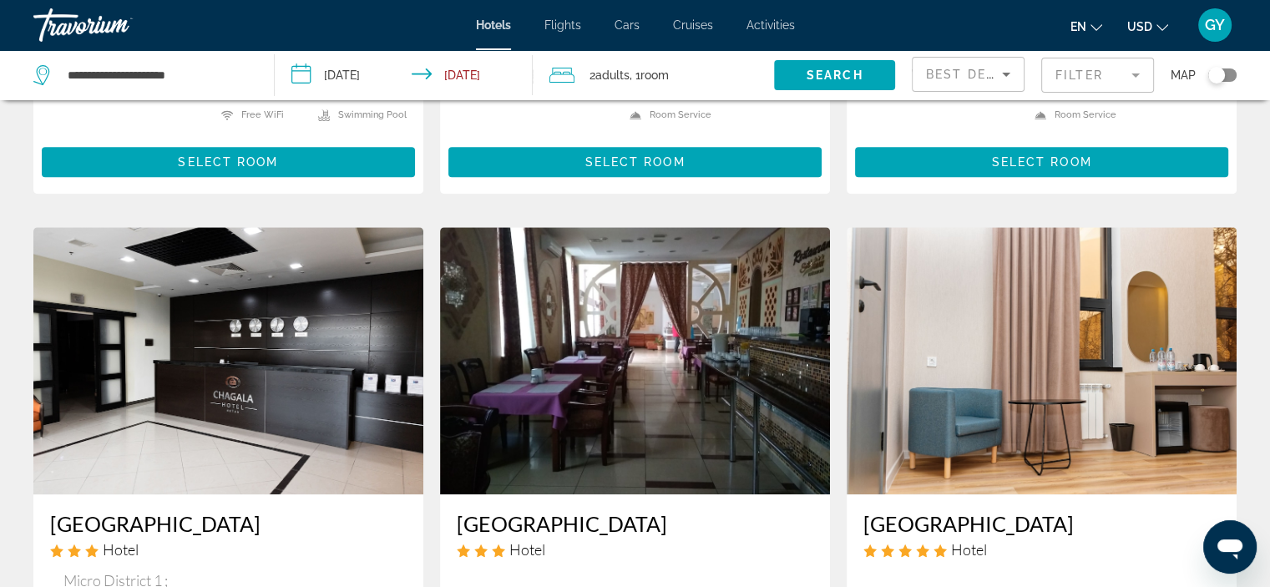
scroll to position [1168, 0]
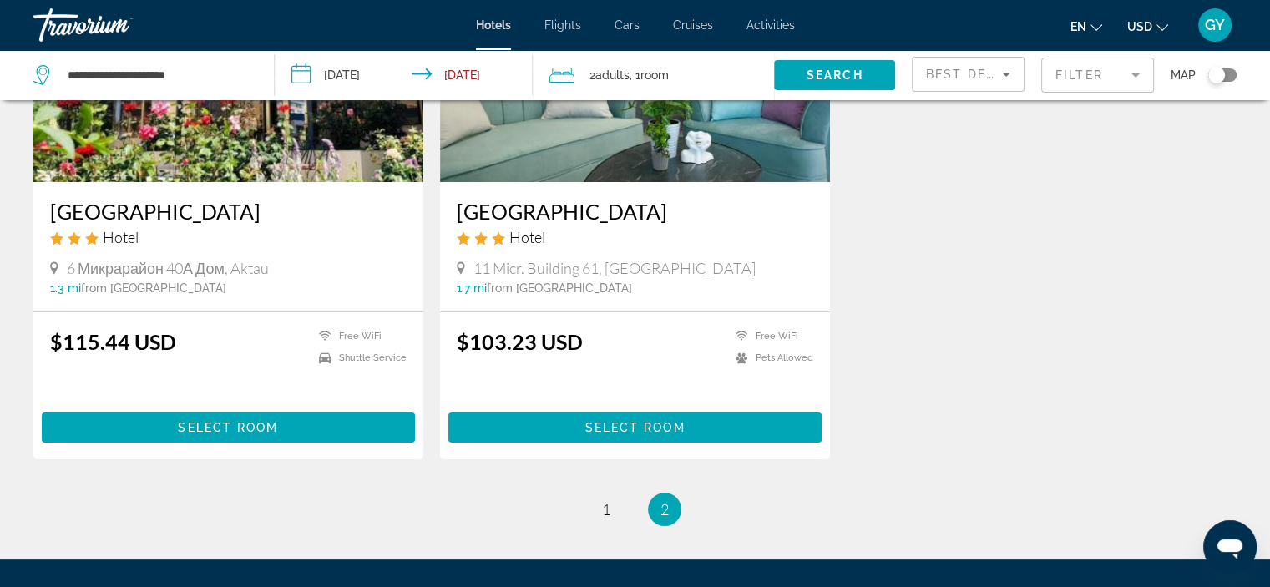
scroll to position [244, 0]
click at [604, 509] on span "1" at bounding box center [606, 509] width 8 height 18
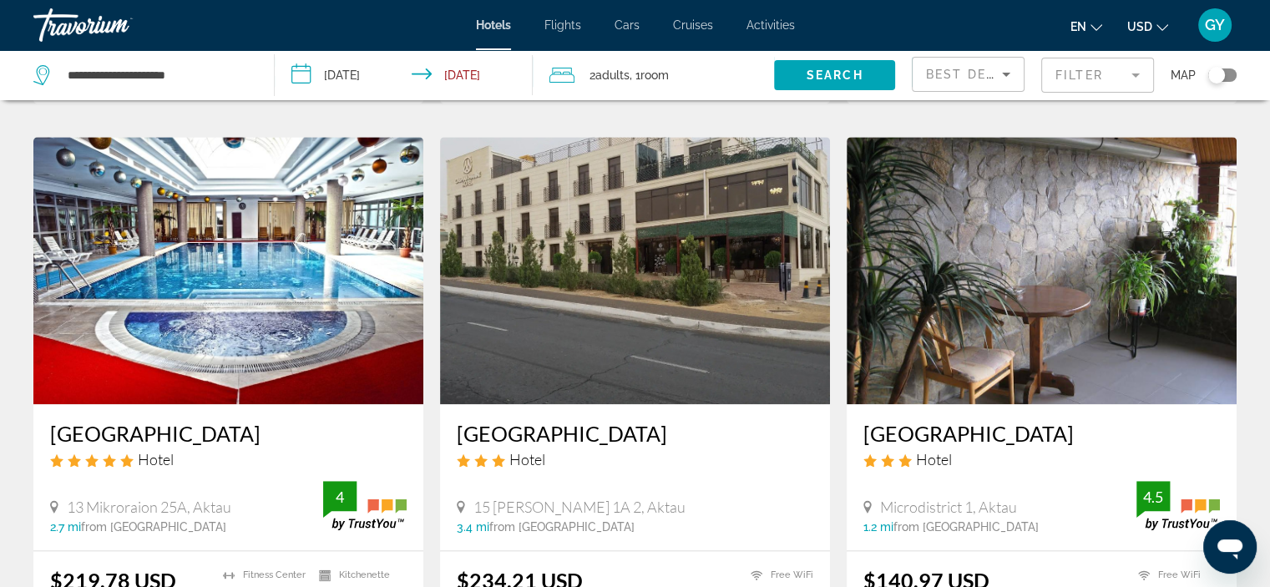
scroll to position [1879, 0]
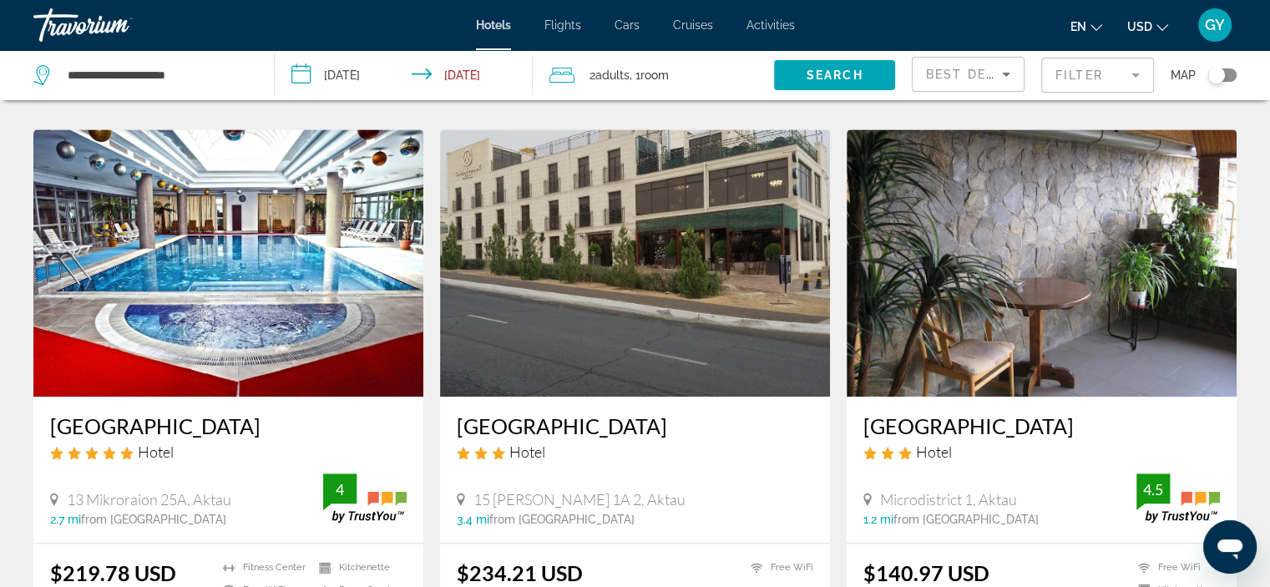
click at [347, 220] on img "Main content" at bounding box center [228, 262] width 390 height 267
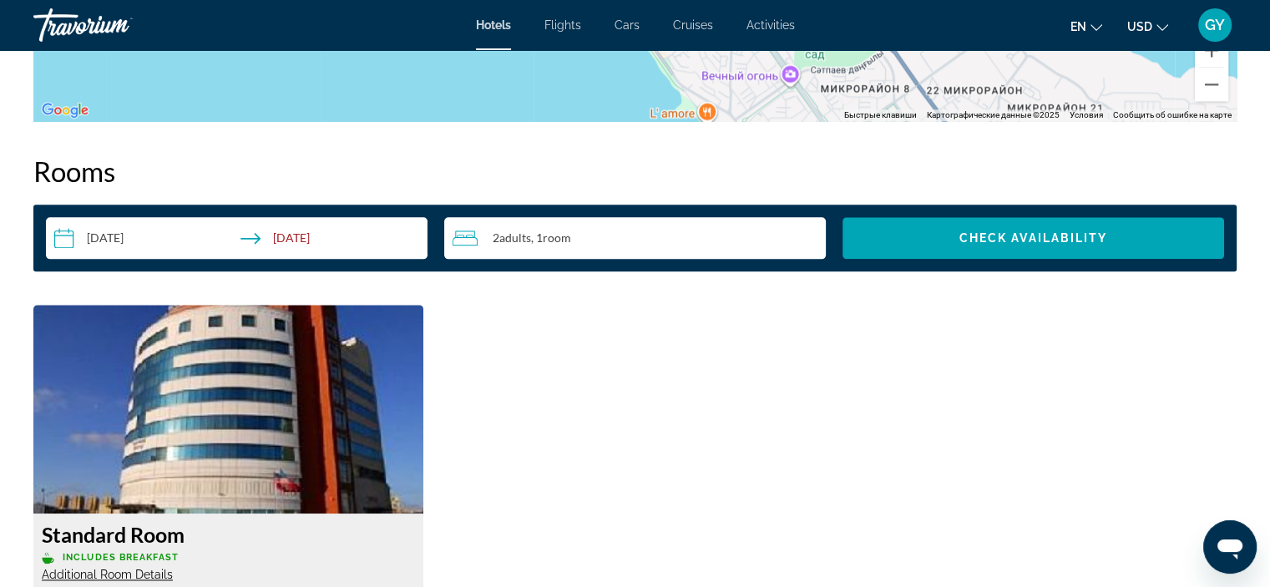
scroll to position [2057, 0]
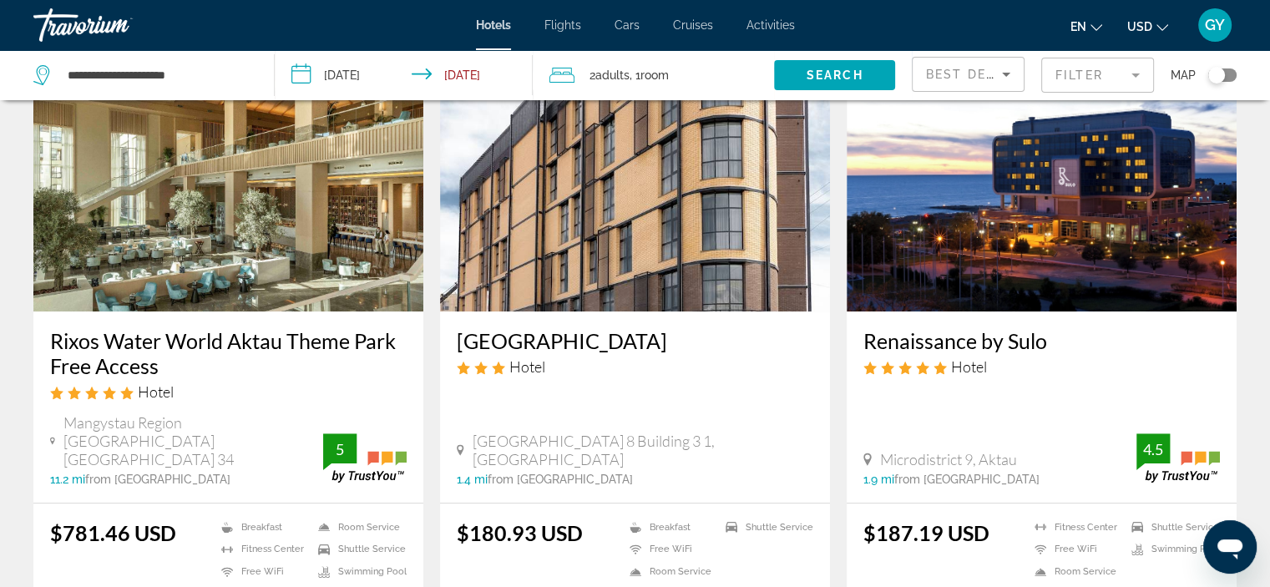
scroll to position [704, 0]
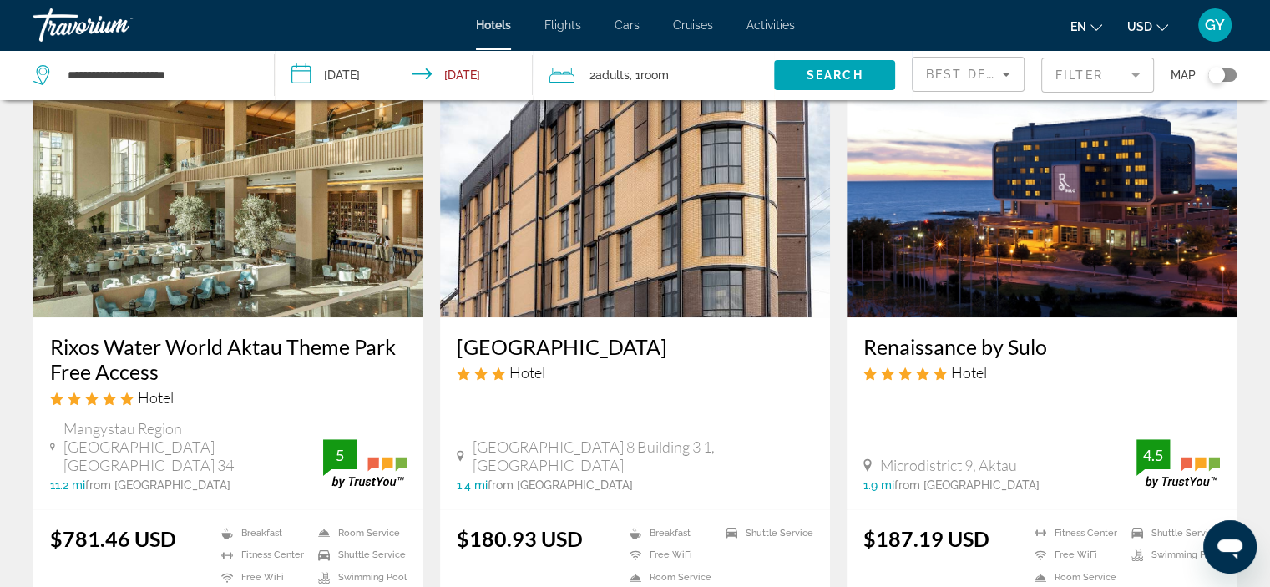
click at [354, 271] on img "Main content" at bounding box center [228, 183] width 390 height 267
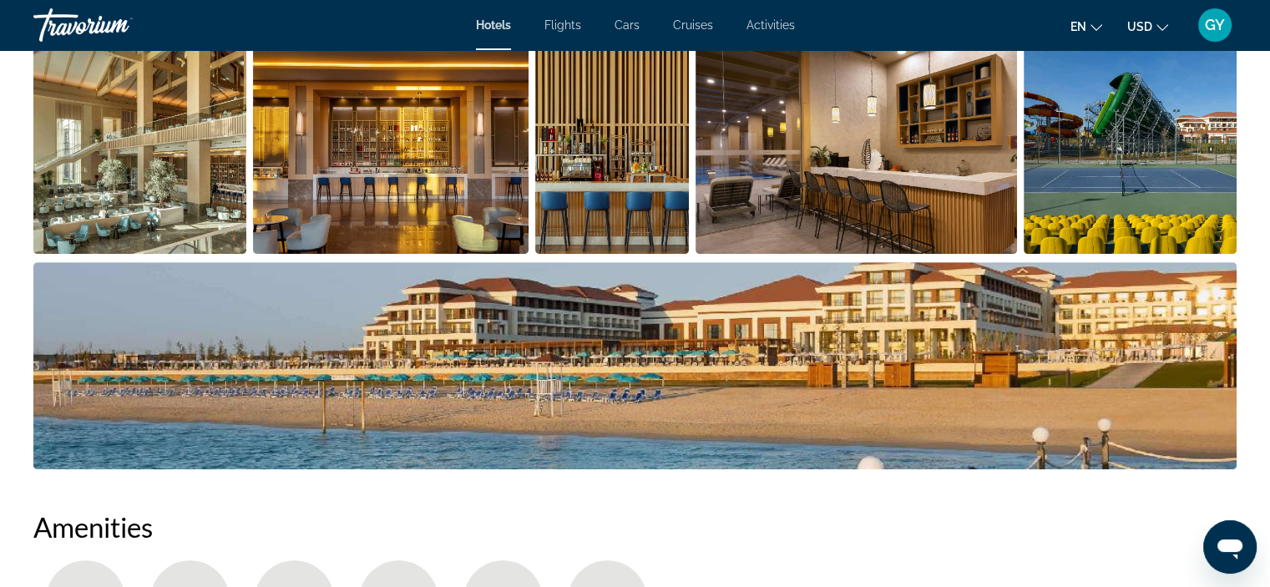
scroll to position [927, 0]
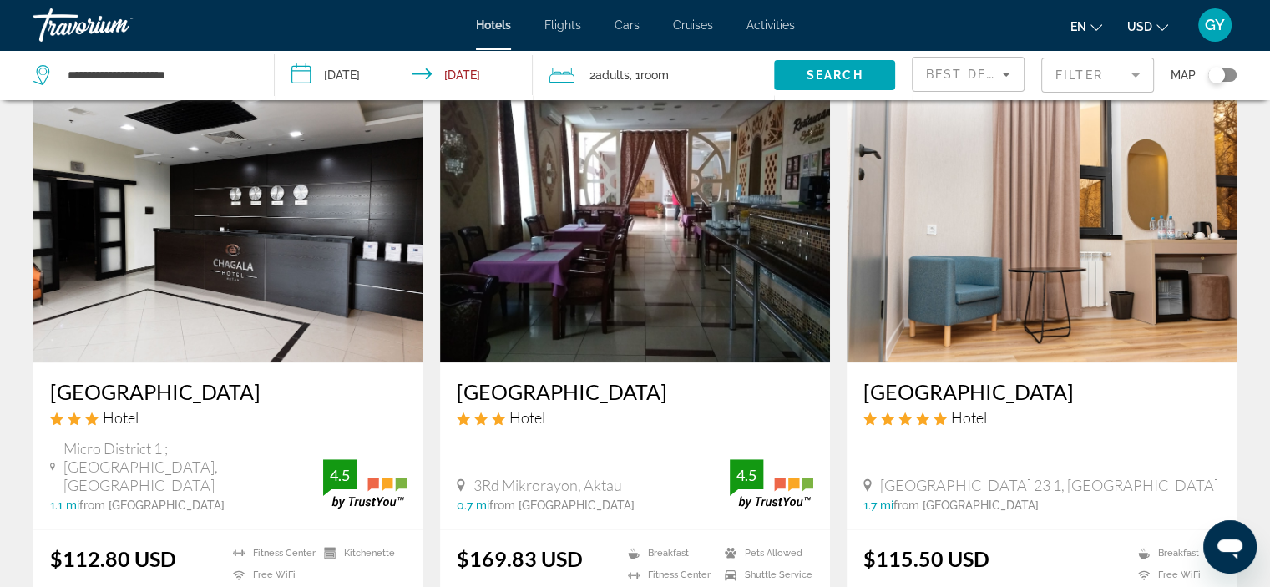
scroll to position [1297, 0]
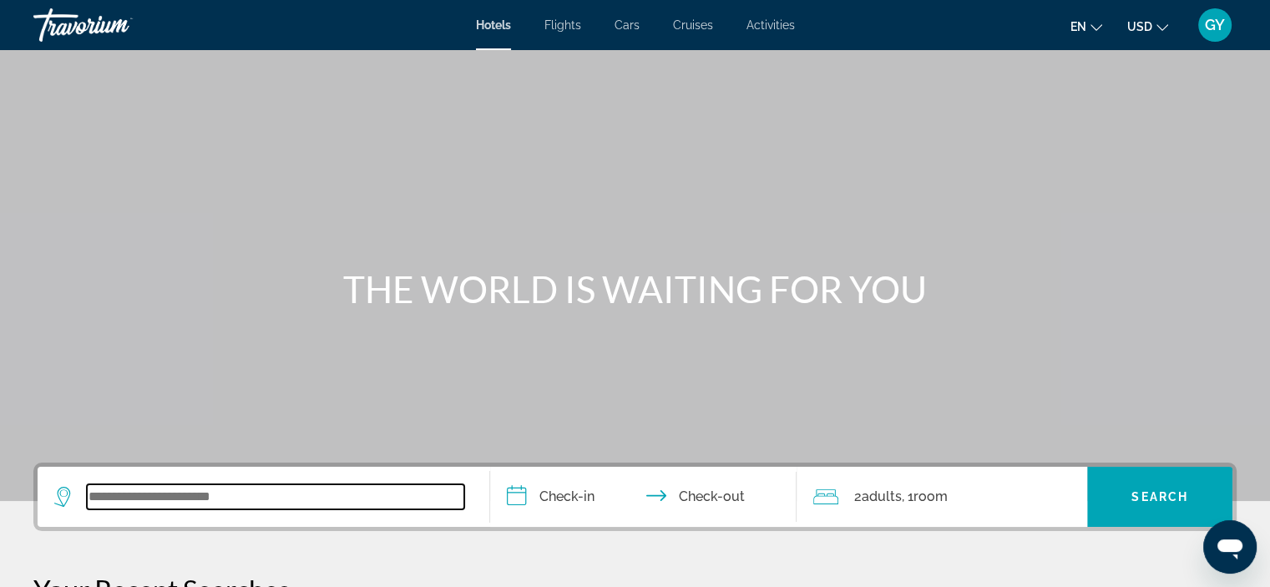
click at [115, 501] on input "Search widget" at bounding box center [275, 496] width 377 height 25
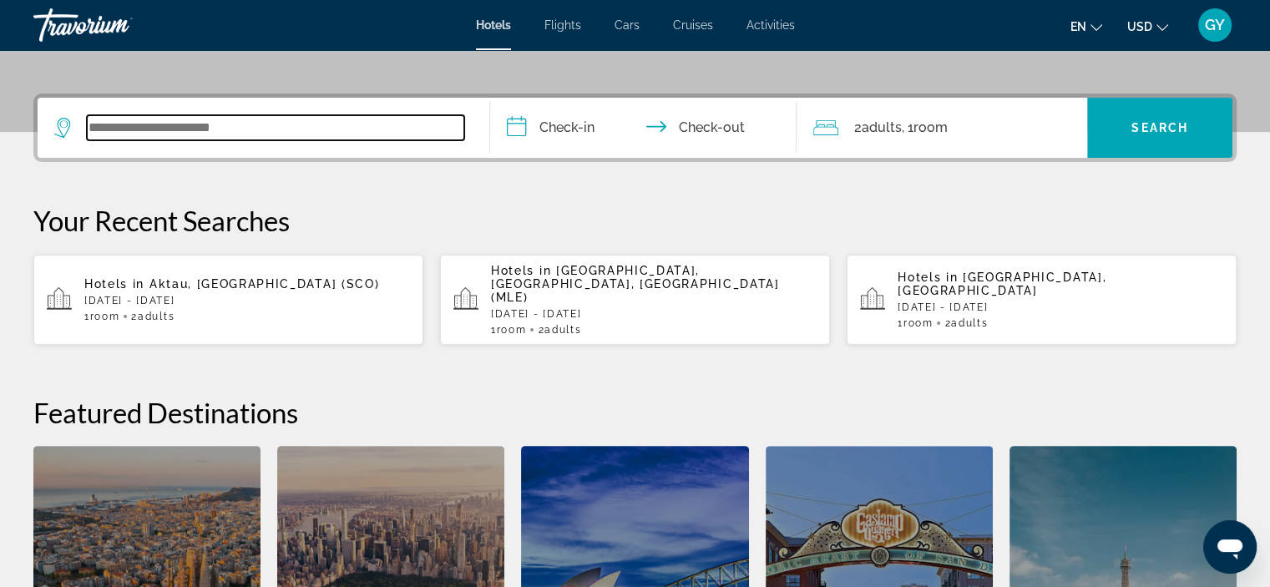
scroll to position [407, 0]
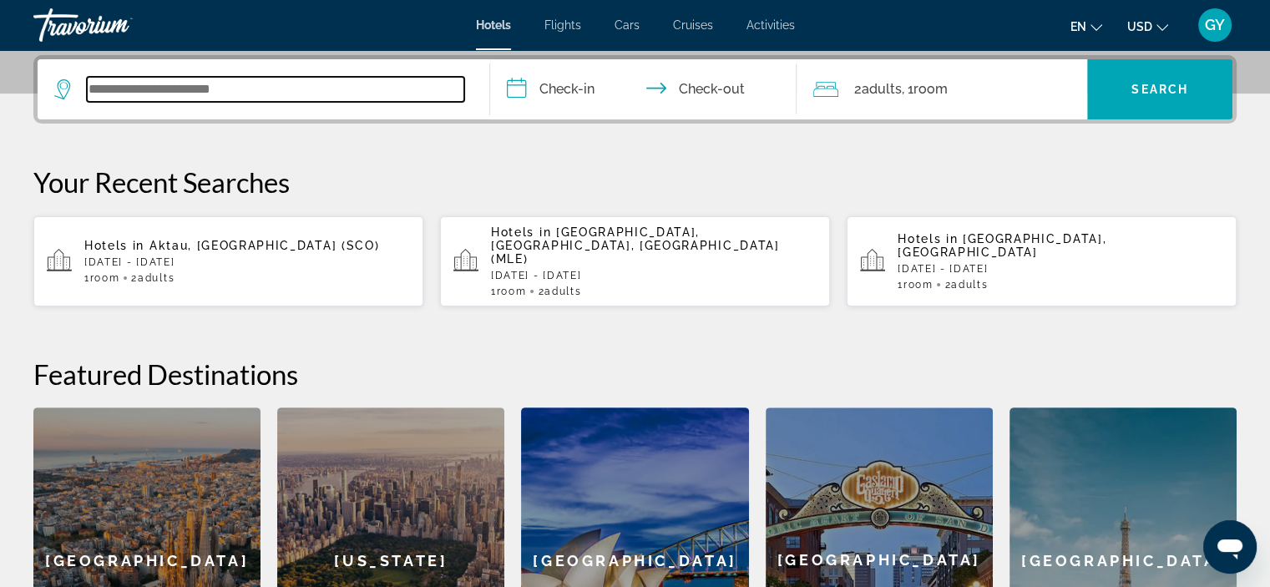
click at [96, 86] on input "Search widget" at bounding box center [275, 89] width 377 height 25
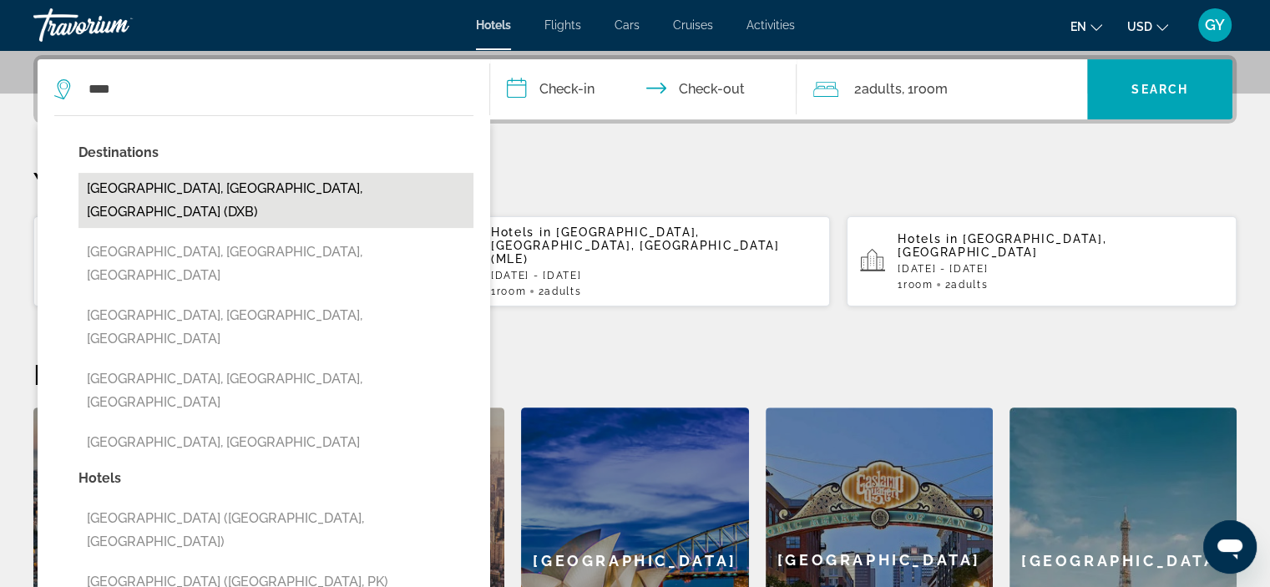
click at [164, 189] on button "[GEOGRAPHIC_DATA], [GEOGRAPHIC_DATA], [GEOGRAPHIC_DATA] (DXB)" at bounding box center [275, 200] width 395 height 55
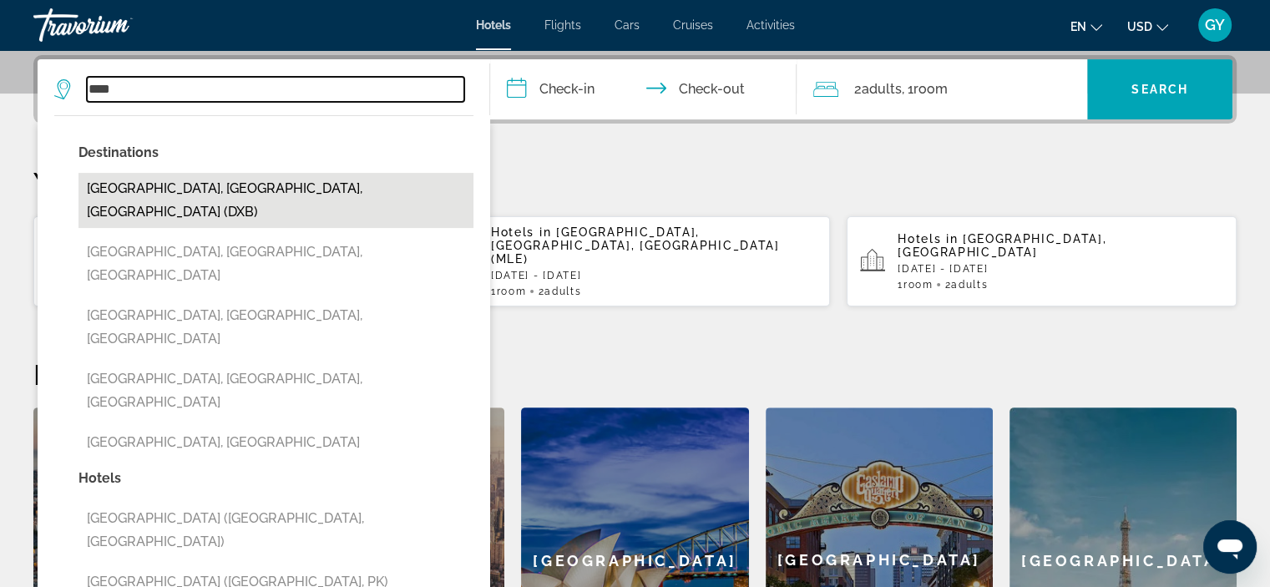
type input "**********"
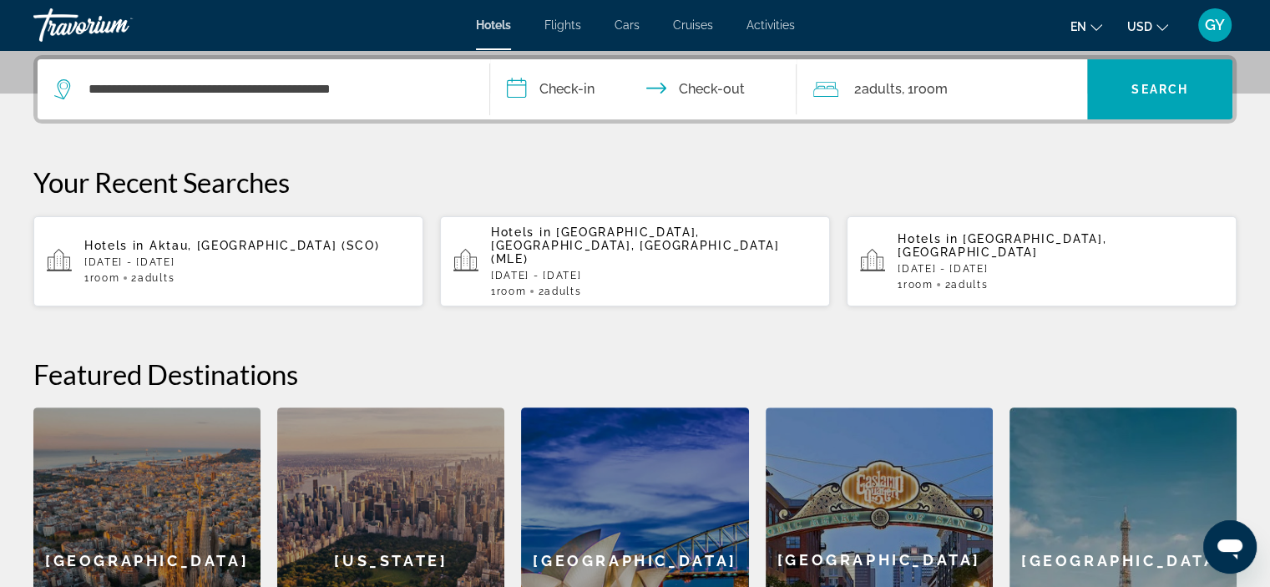
click at [516, 85] on input "**********" at bounding box center [647, 91] width 314 height 65
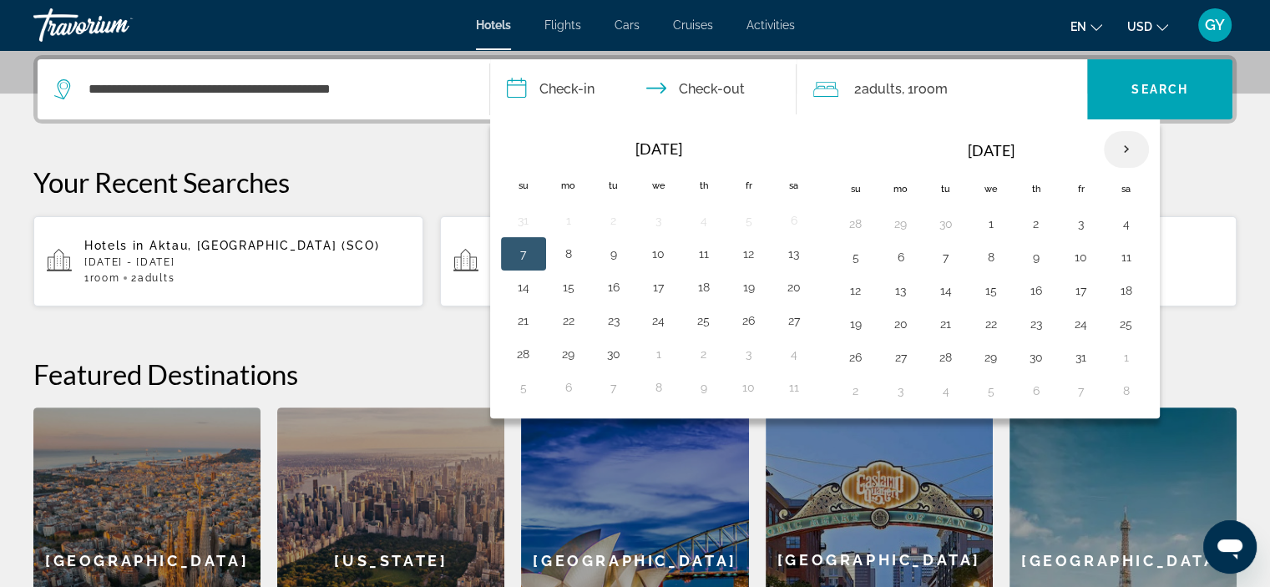
click at [1123, 146] on th "Next month" at bounding box center [1125, 149] width 45 height 37
click at [944, 360] on button "30" at bounding box center [945, 357] width 27 height 23
click at [848, 351] on button "28" at bounding box center [855, 357] width 27 height 23
type input "**********"
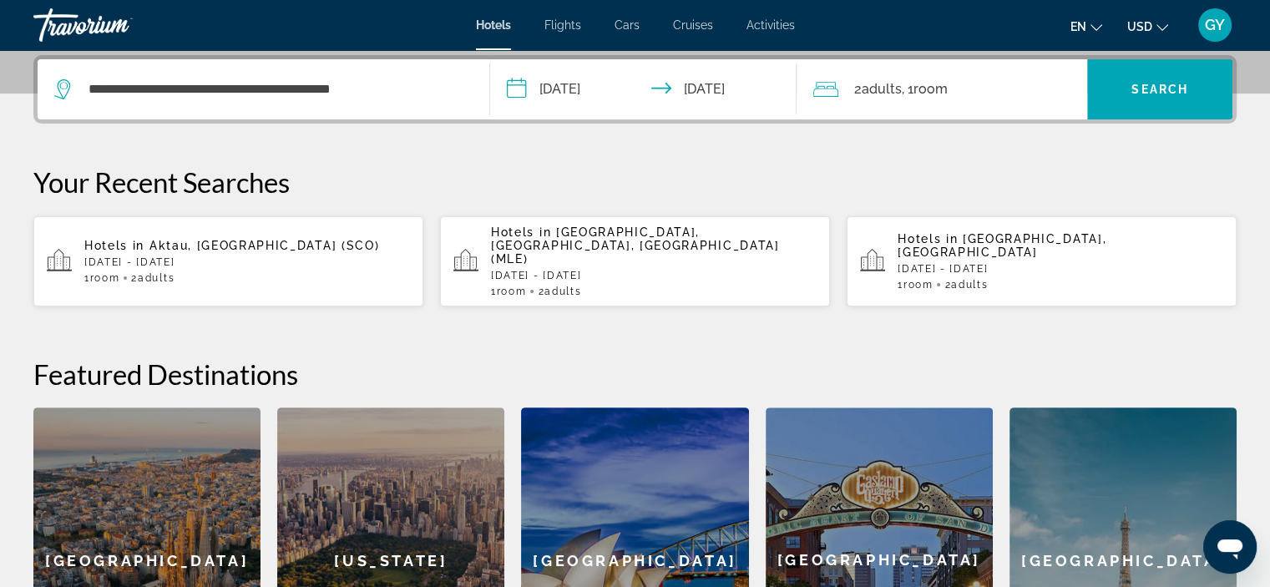
click at [644, 82] on input "**********" at bounding box center [647, 91] width 314 height 65
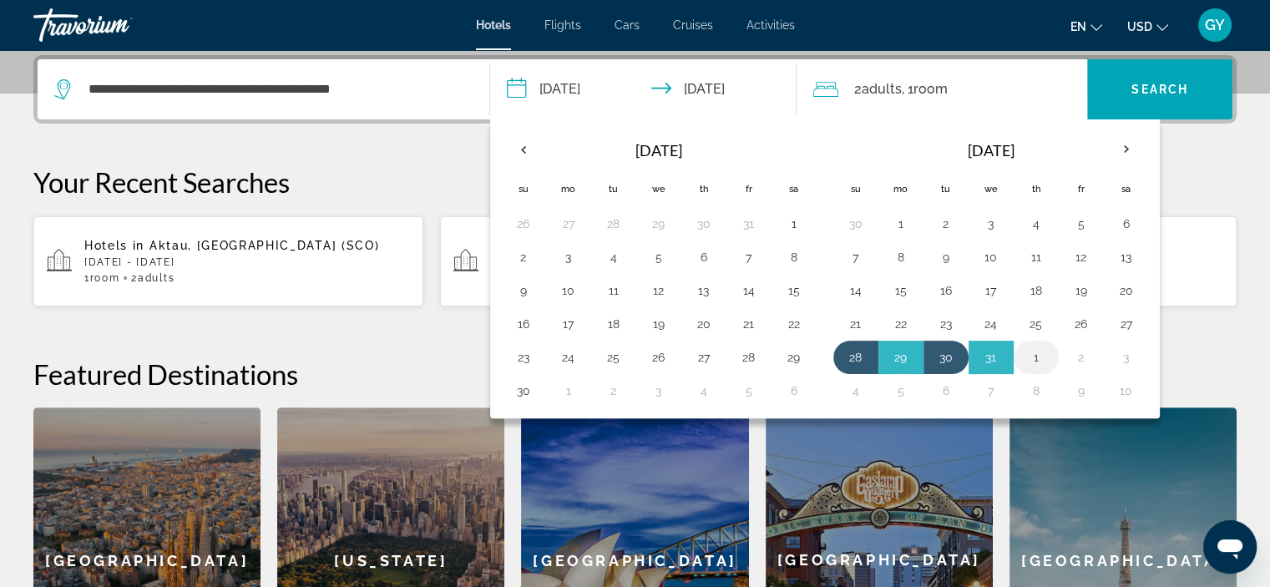
click at [1033, 357] on button "1" at bounding box center [1035, 357] width 27 height 23
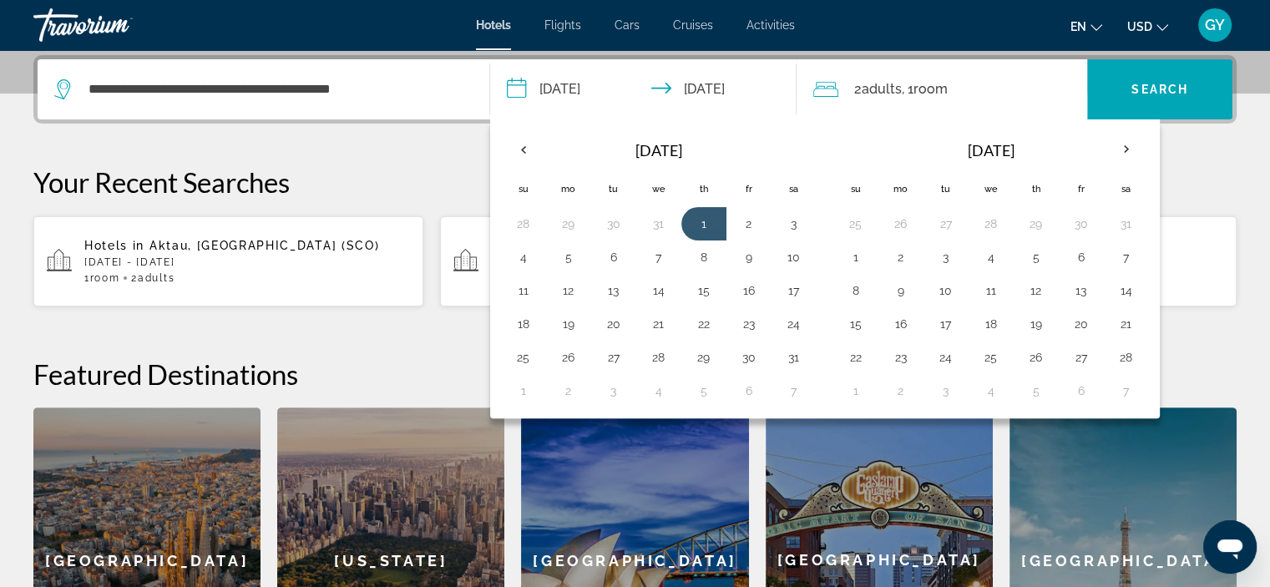
click at [699, 86] on input "**********" at bounding box center [647, 91] width 314 height 65
click at [517, 81] on input "**********" at bounding box center [647, 91] width 314 height 65
click at [652, 147] on th "Jan 2026" at bounding box center [658, 150] width 225 height 40
click at [1121, 98] on span "Search widget" at bounding box center [1159, 89] width 145 height 40
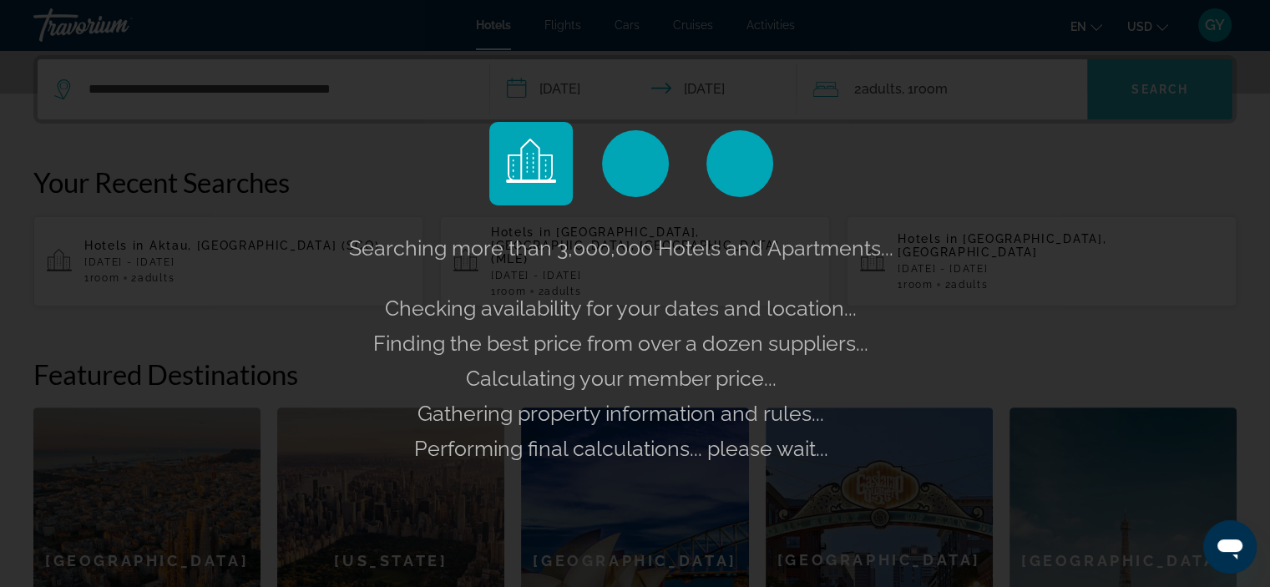
click at [1121, 98] on app-hotels-landing "**********" at bounding box center [635, 153] width 1270 height 1120
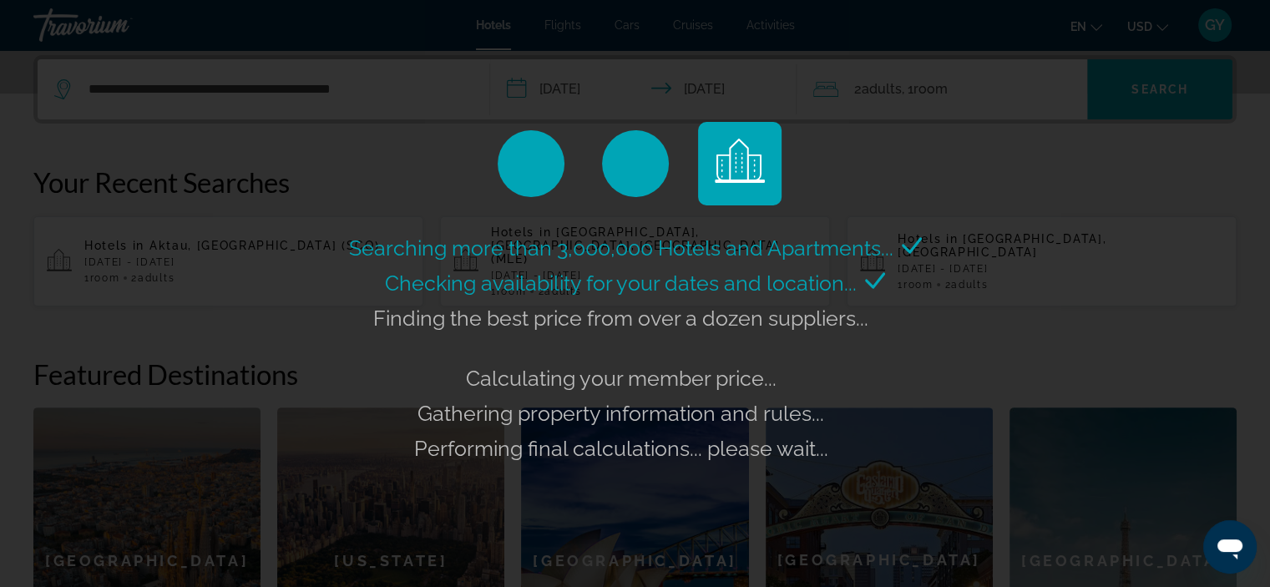
click at [522, 93] on div "Searching more than 3,000,000 Hotels and Apartments... Checking availability fo…" at bounding box center [635, 293] width 1270 height 587
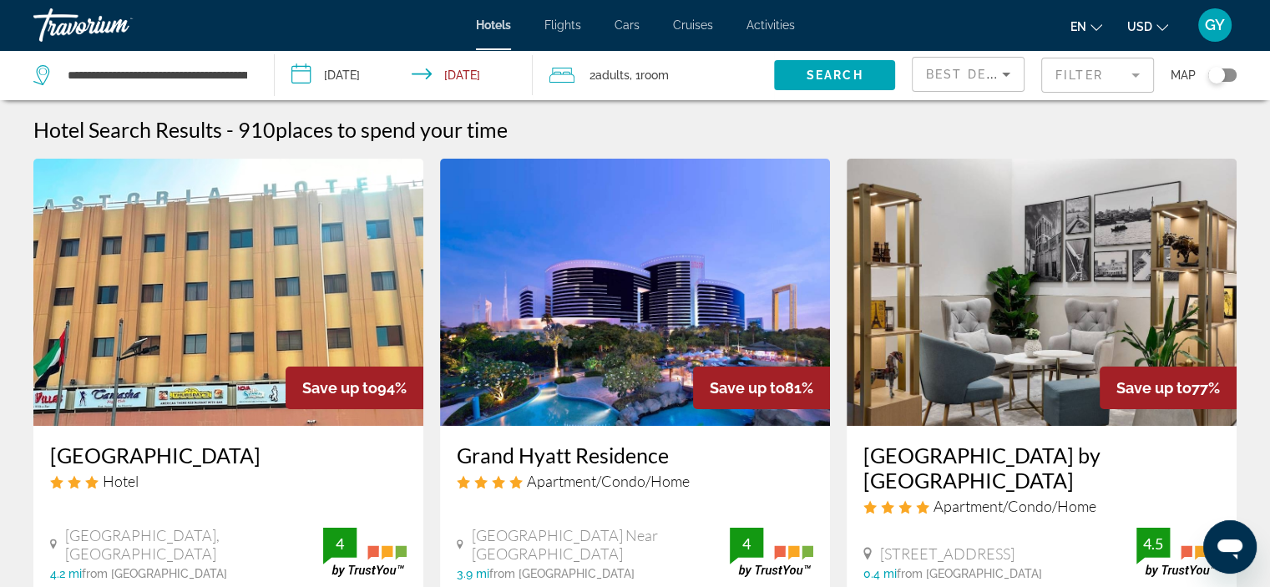
click at [298, 81] on input "**********" at bounding box center [407, 77] width 265 height 55
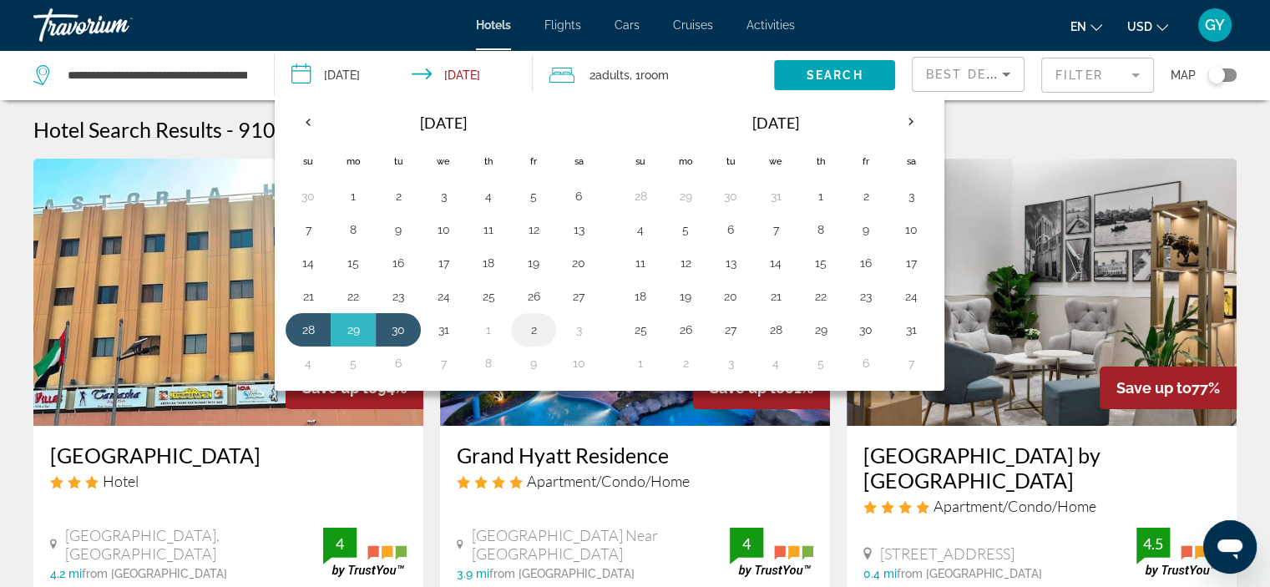
click at [530, 330] on button "2" at bounding box center [533, 329] width 27 height 23
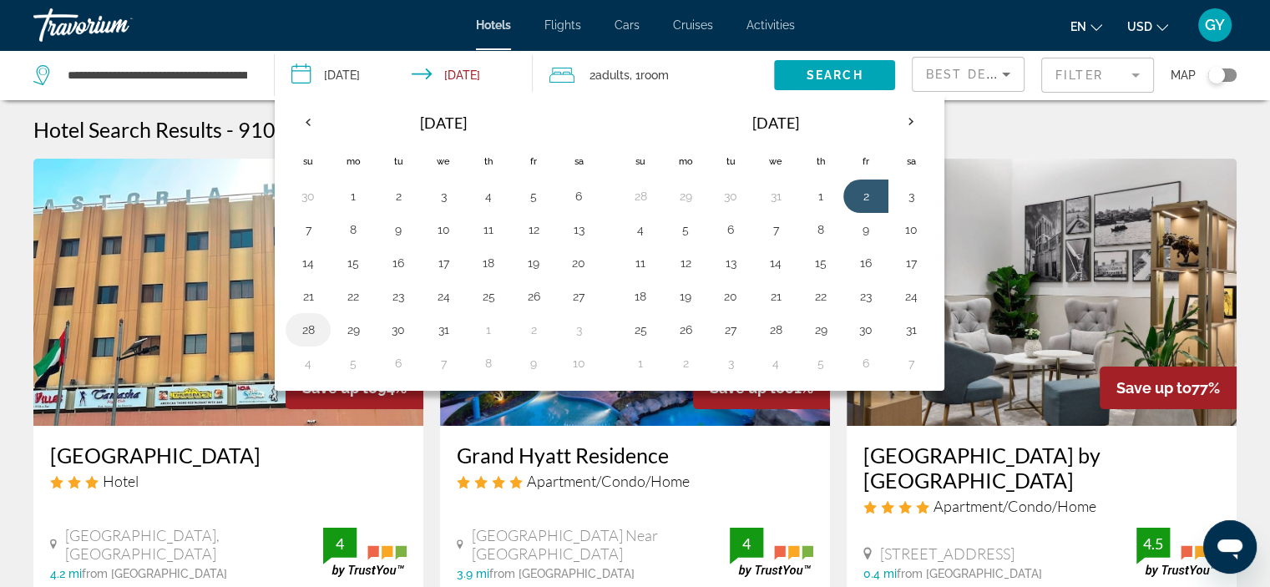
click at [310, 328] on button "28" at bounding box center [308, 329] width 27 height 23
type input "**********"
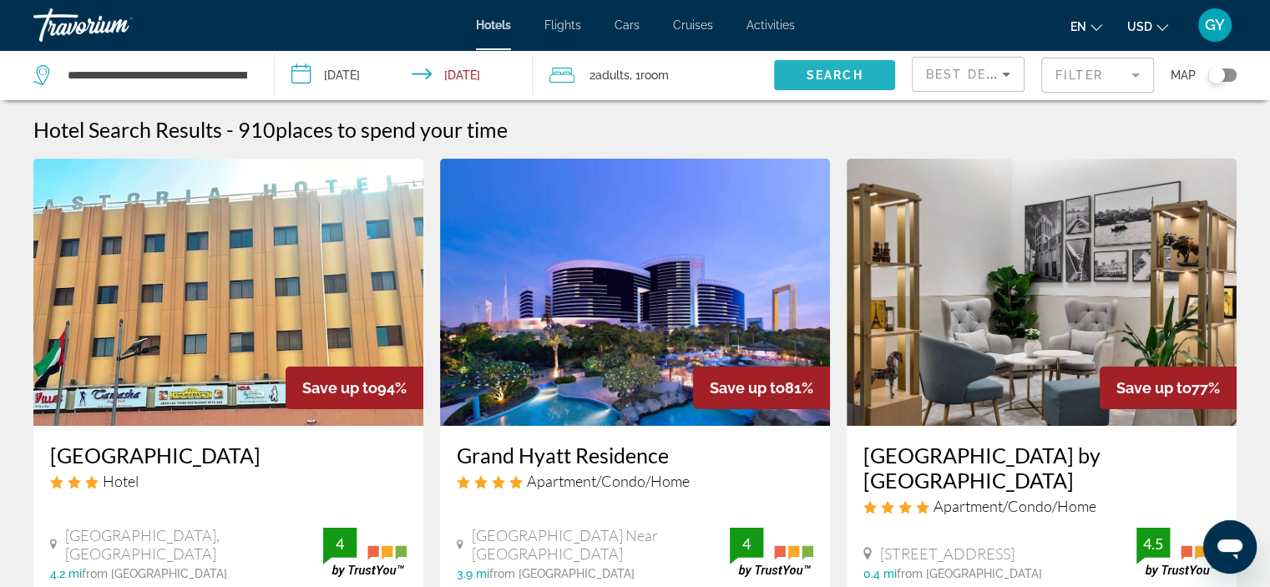
click at [787, 78] on span "Search widget" at bounding box center [834, 75] width 121 height 40
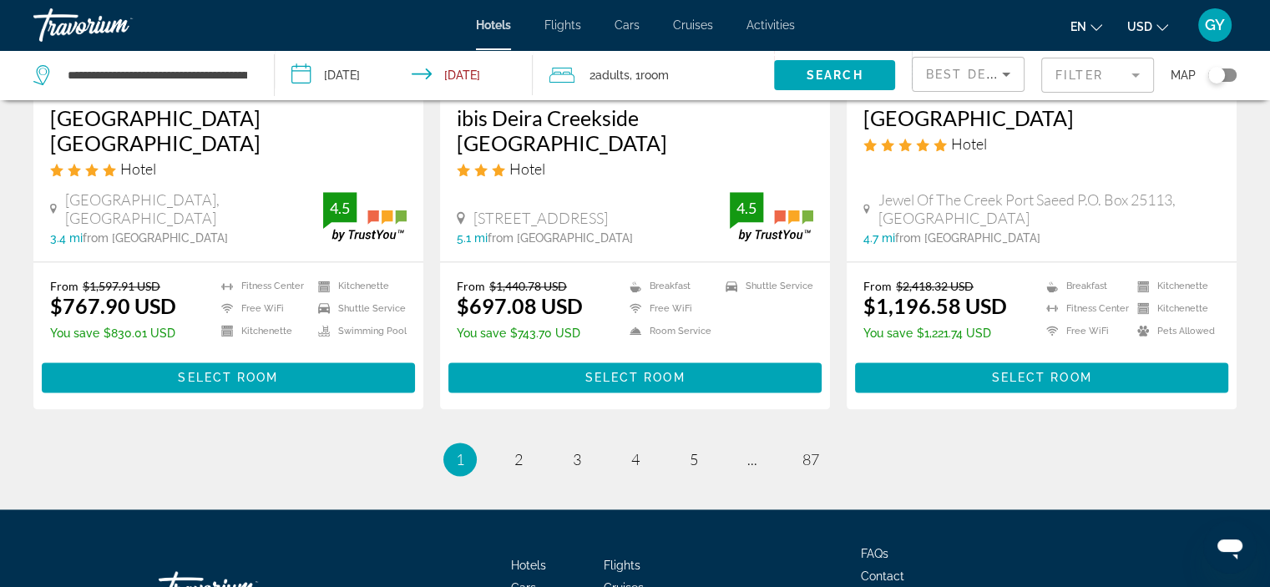
scroll to position [2174, 0]
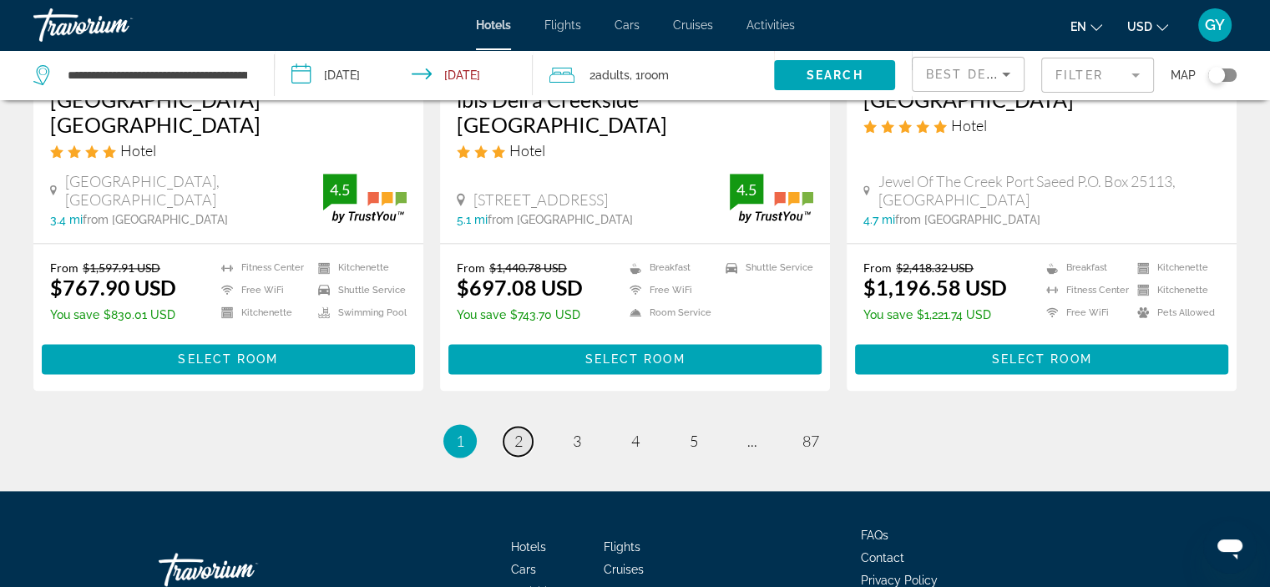
click at [517, 432] on span "2" at bounding box center [518, 441] width 8 height 18
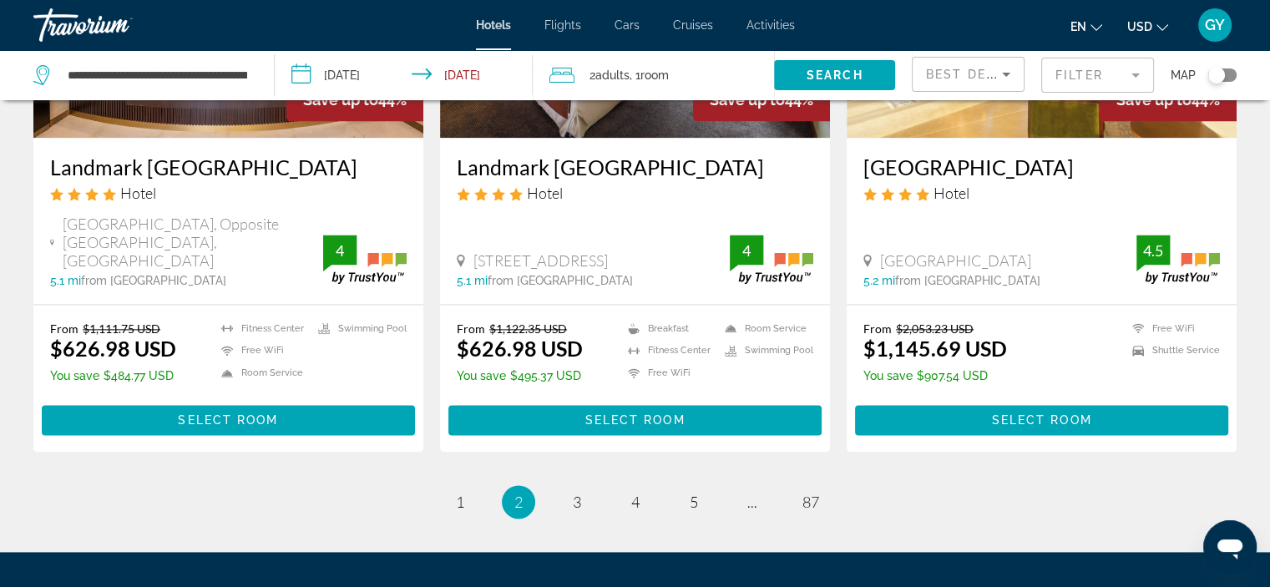
scroll to position [2164, 0]
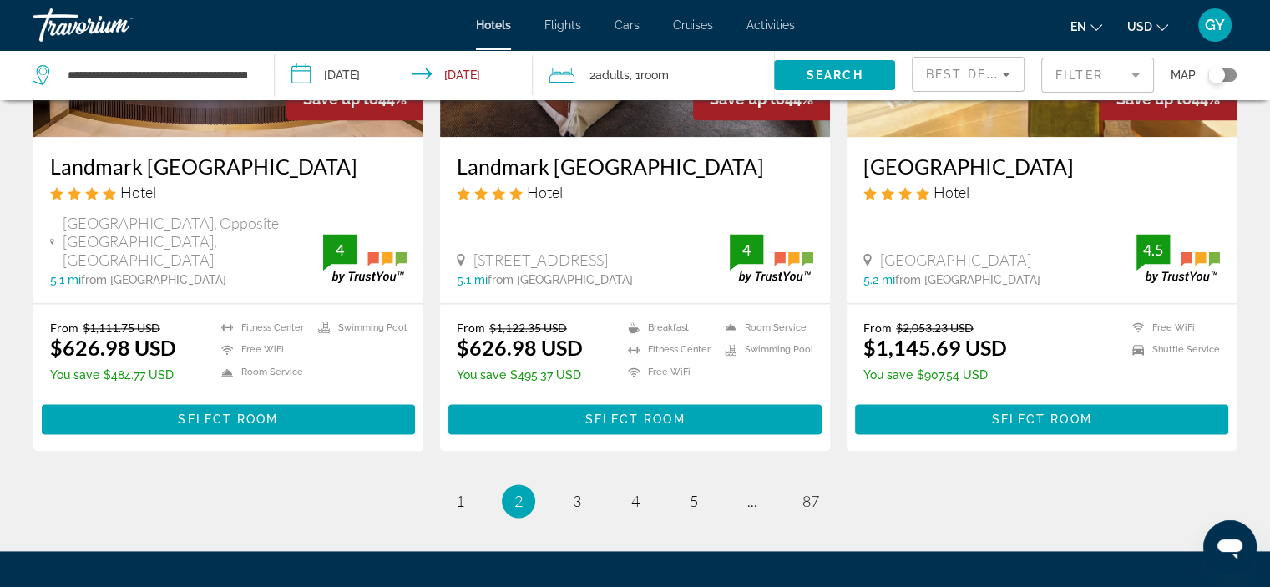
click at [961, 58] on div "Best Deals" at bounding box center [968, 81] width 84 height 47
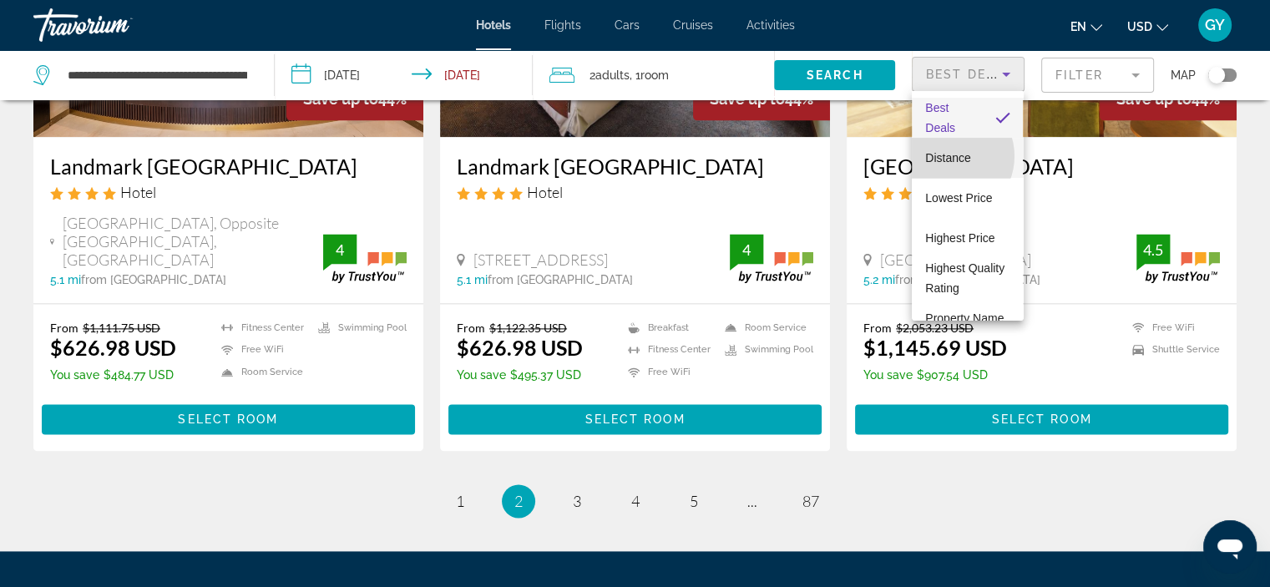
click at [948, 156] on span "Distance" at bounding box center [947, 157] width 45 height 13
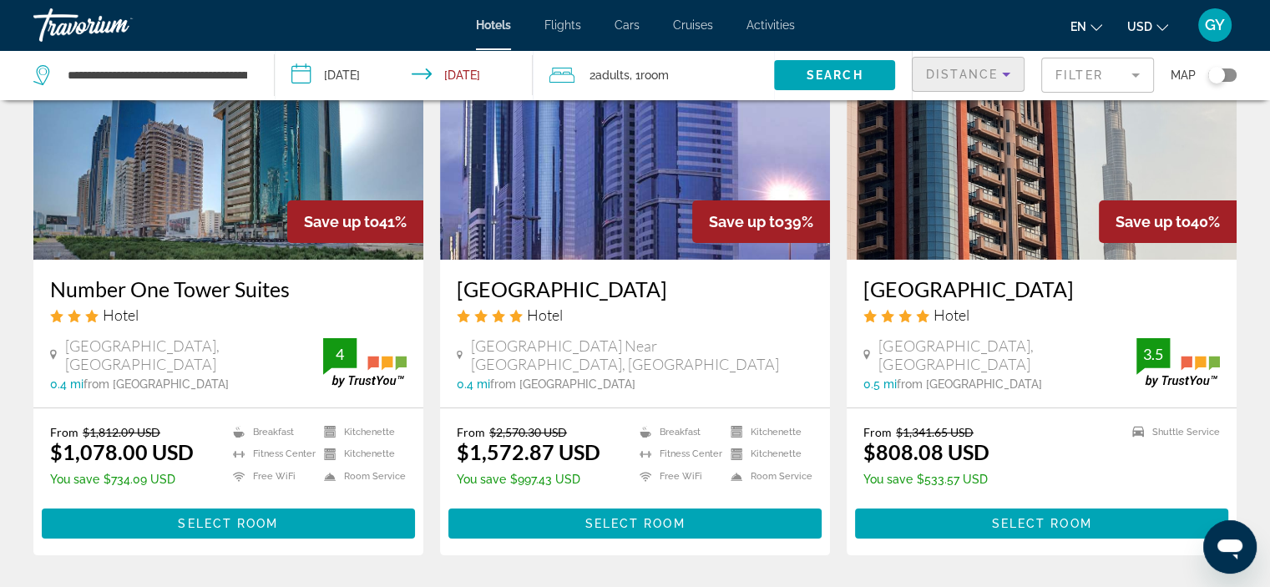
scroll to position [170, 0]
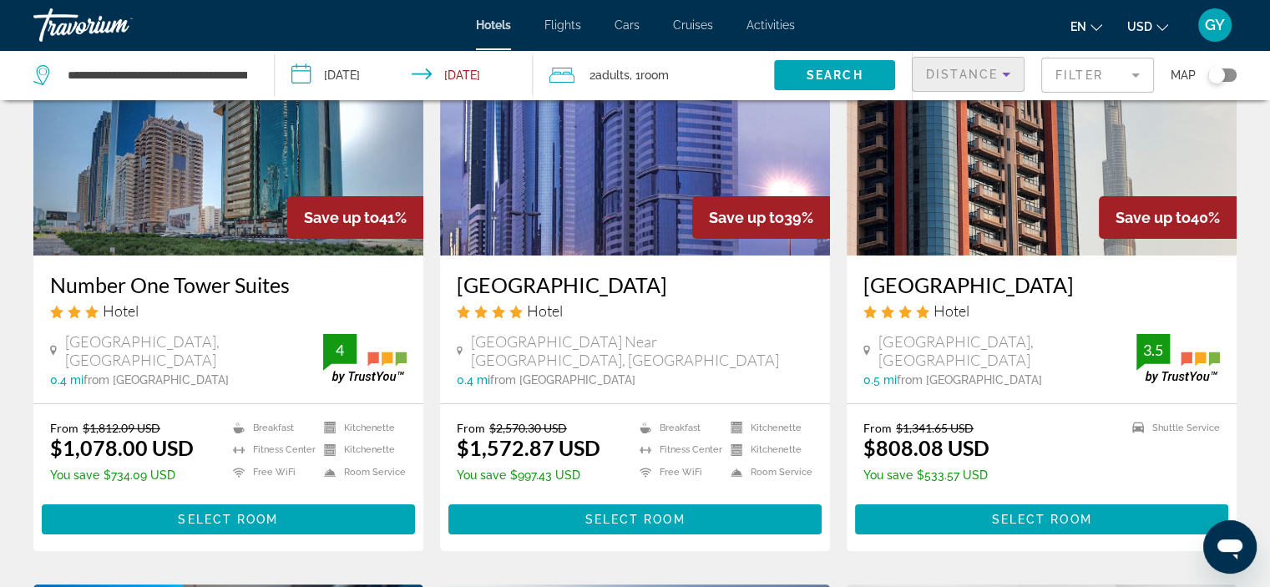
click at [967, 71] on span "Distance" at bounding box center [962, 74] width 72 height 13
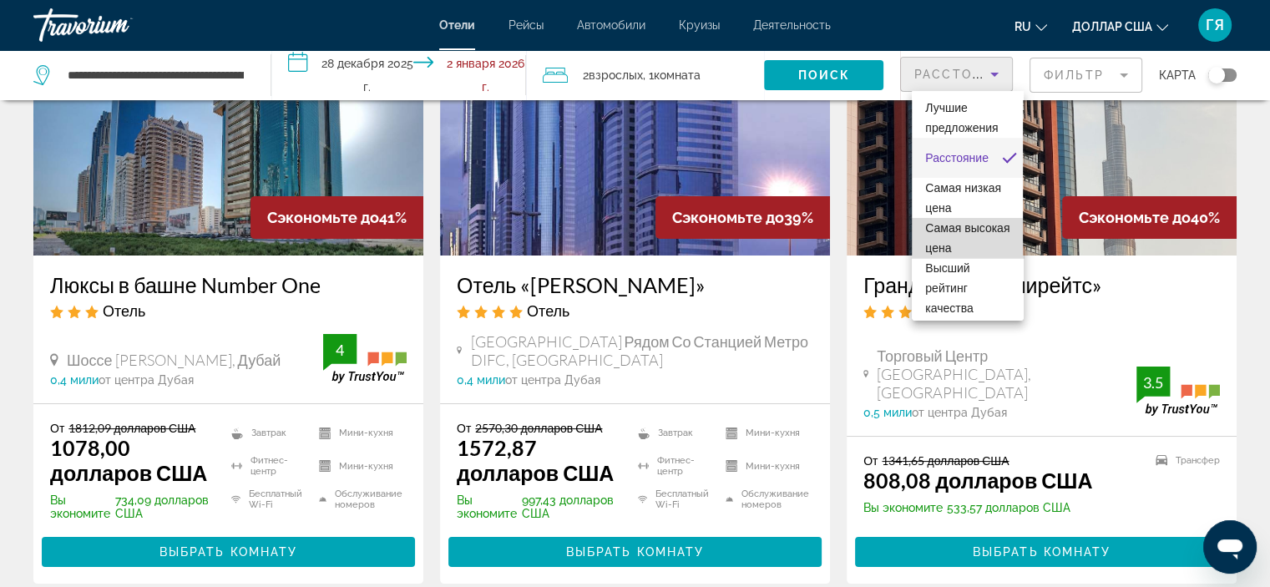
click at [959, 218] on span "Самая высокая цена" at bounding box center [967, 238] width 84 height 40
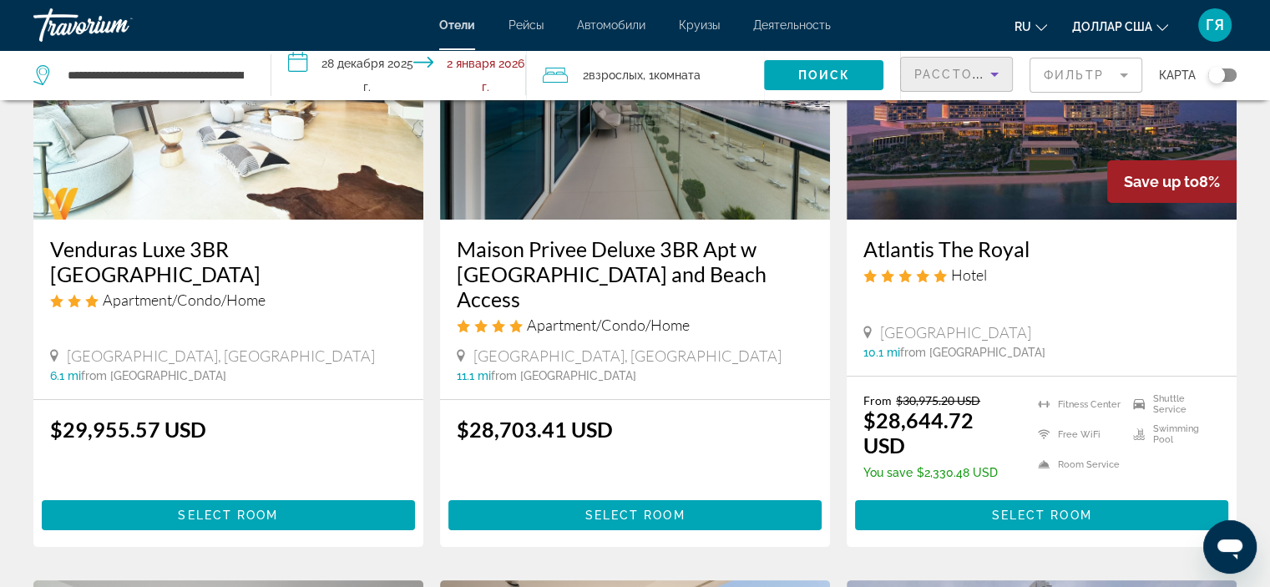
scroll to position [207, 0]
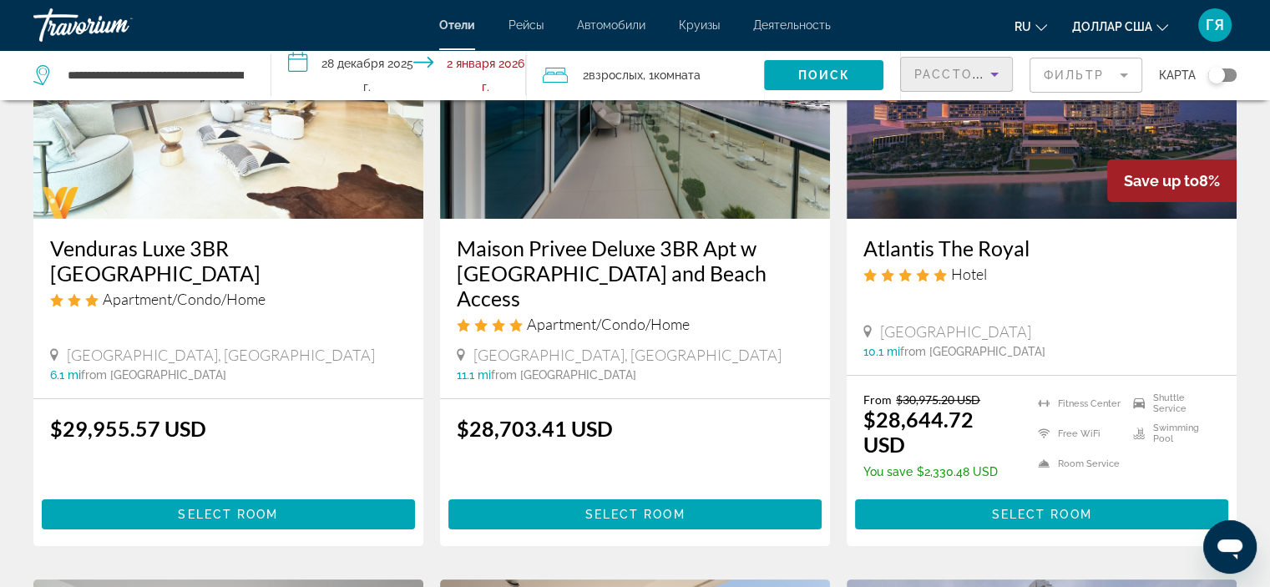
click at [954, 70] on font "Расстояние" at bounding box center [962, 74] width 96 height 13
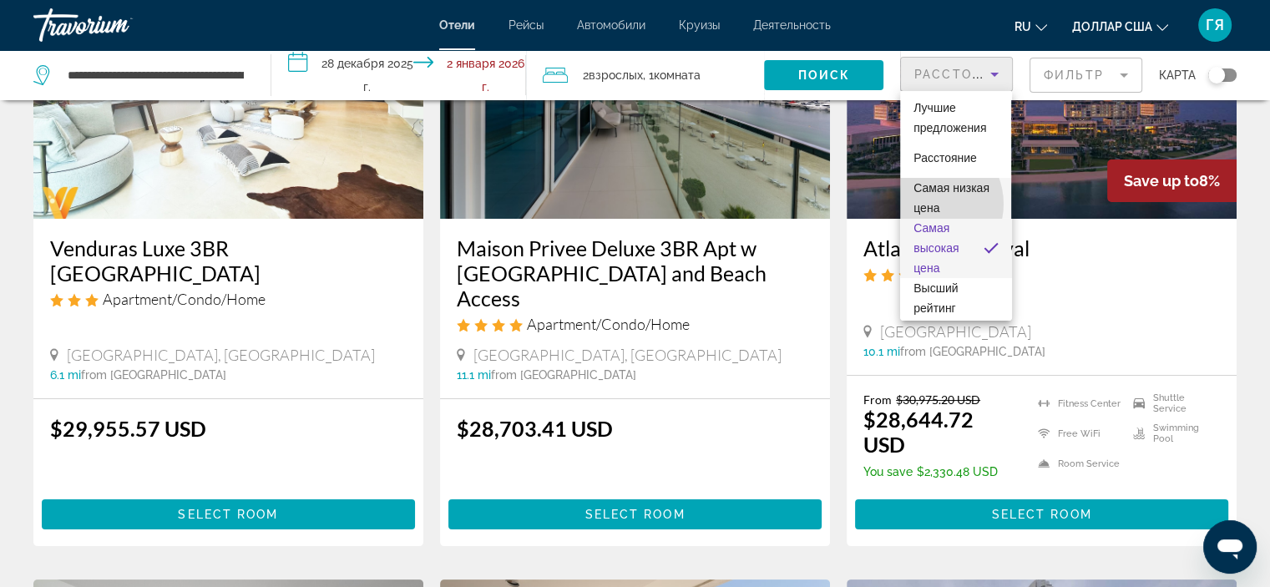
click at [928, 204] on font "Самая низкая цена" at bounding box center [951, 197] width 76 height 33
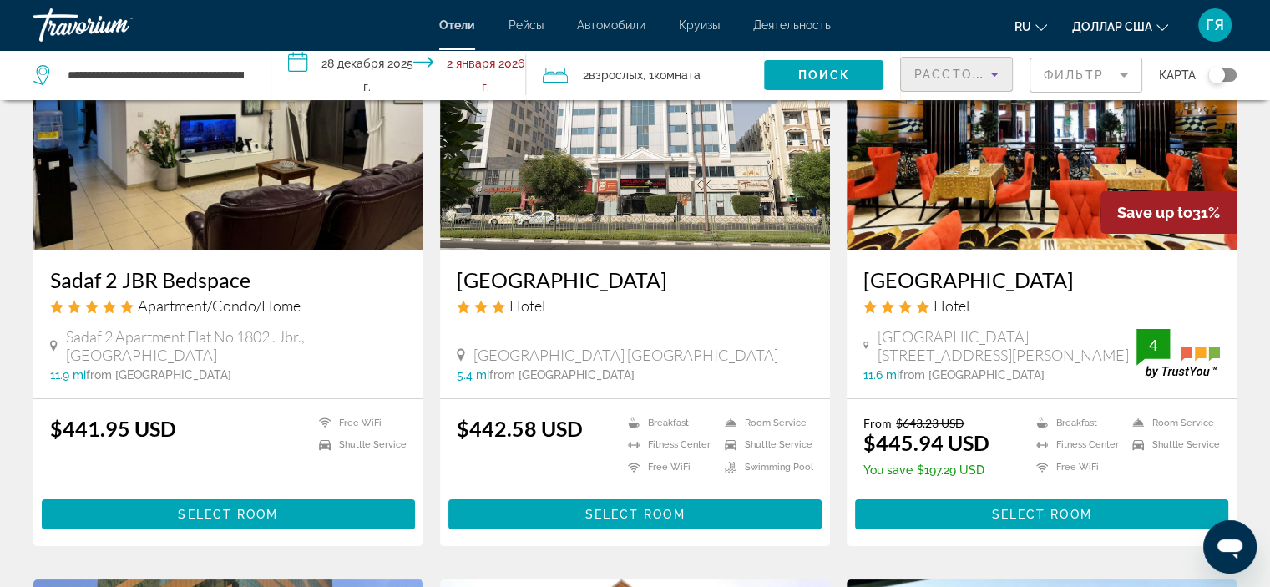
scroll to position [166, 0]
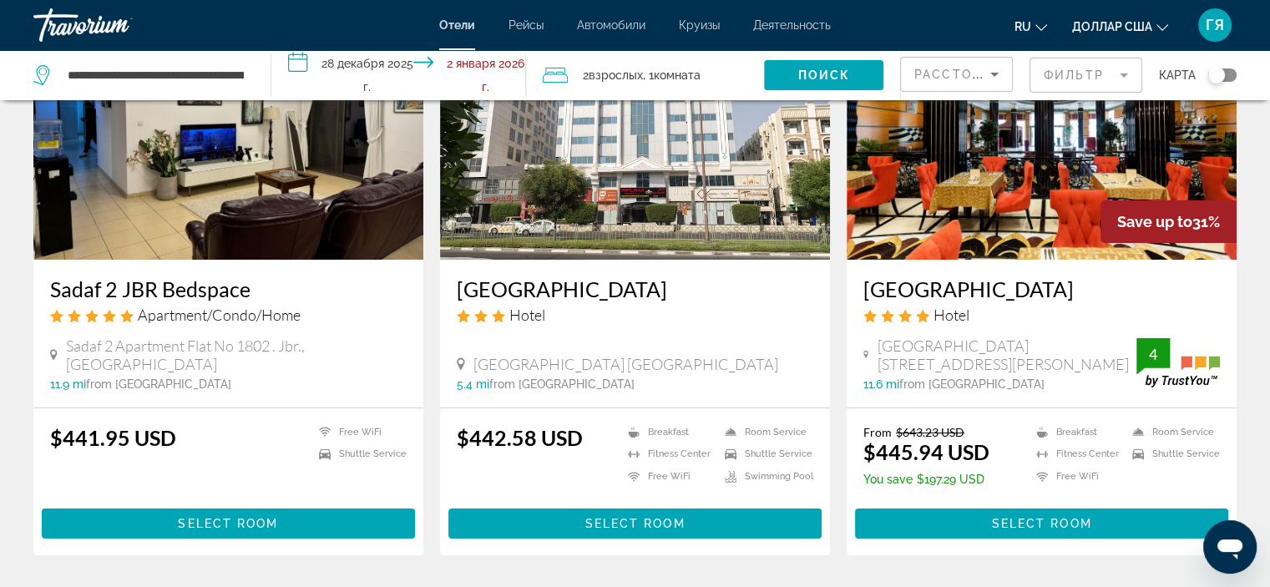
click at [962, 198] on img "Основное содержание" at bounding box center [1041, 125] width 390 height 267
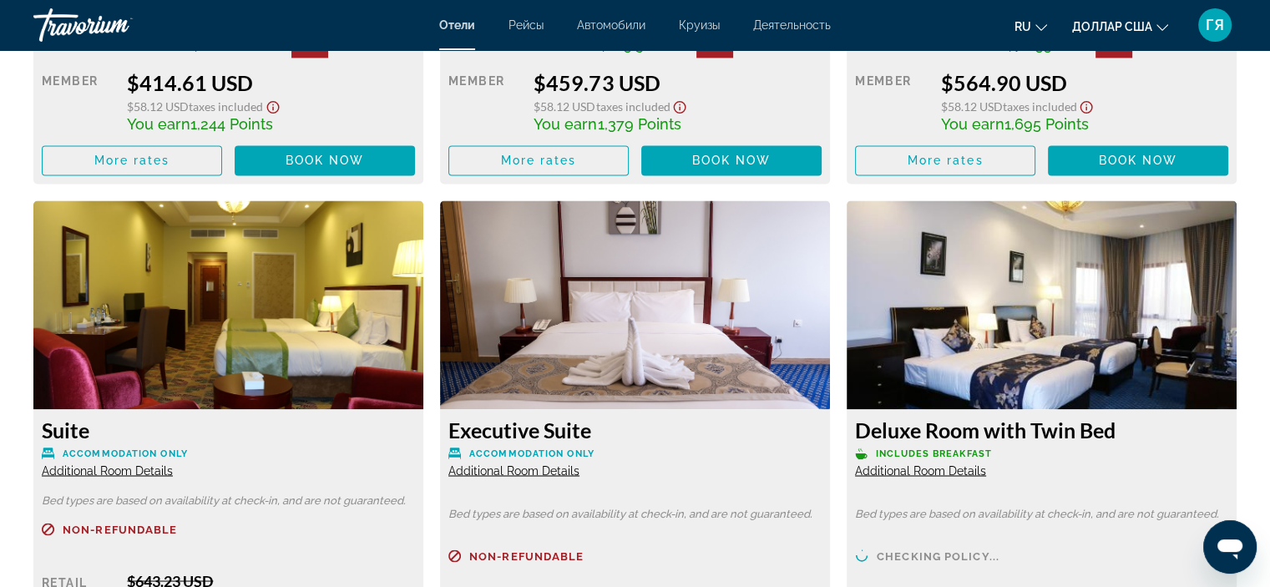
scroll to position [2731, 0]
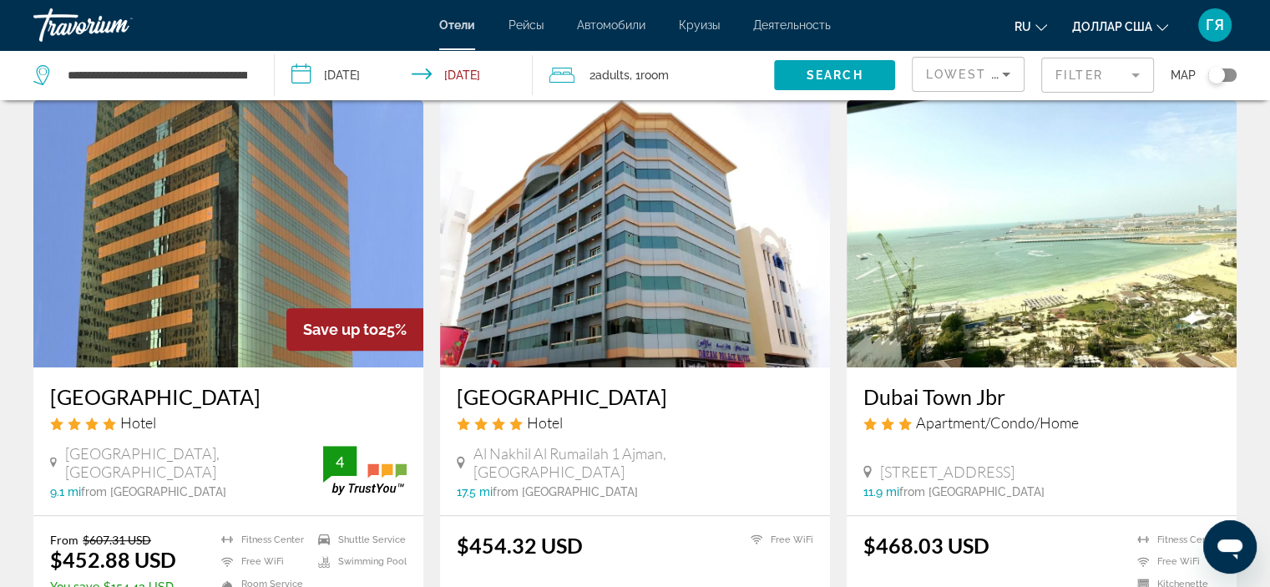
scroll to position [627, 0]
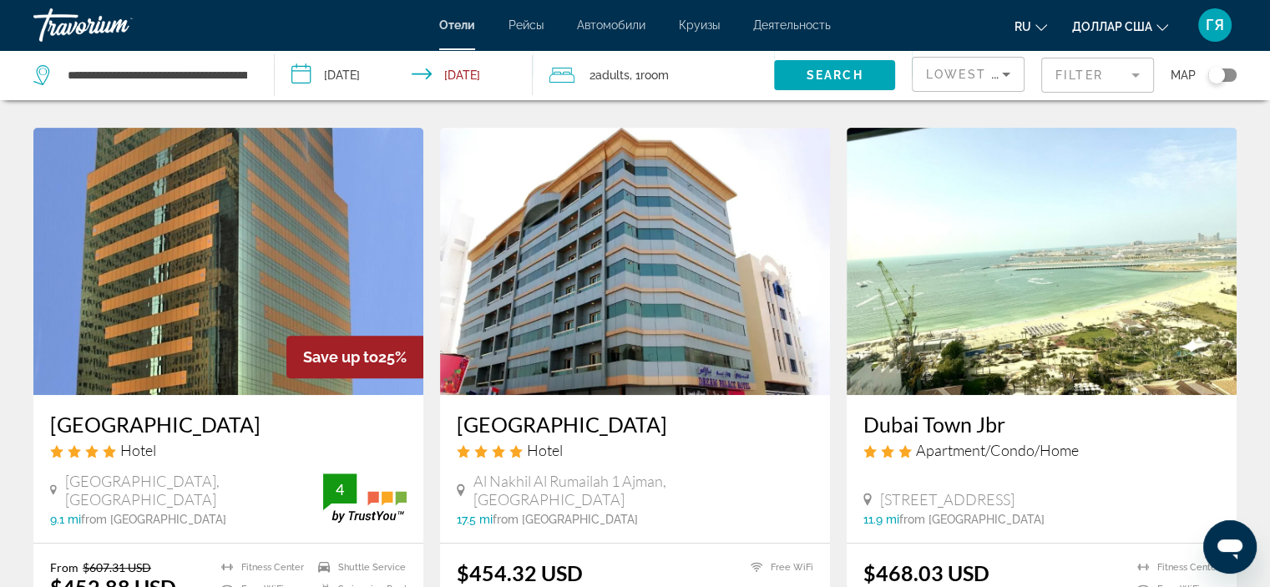
click at [257, 312] on img "Основное содержание" at bounding box center [228, 261] width 390 height 267
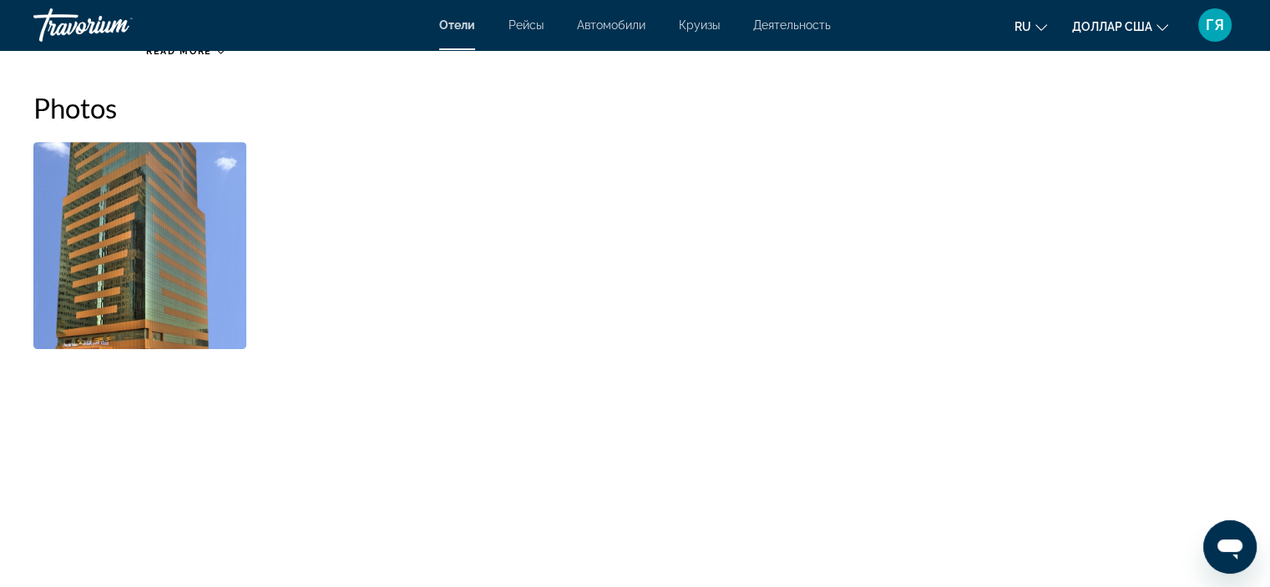
scroll to position [921, 0]
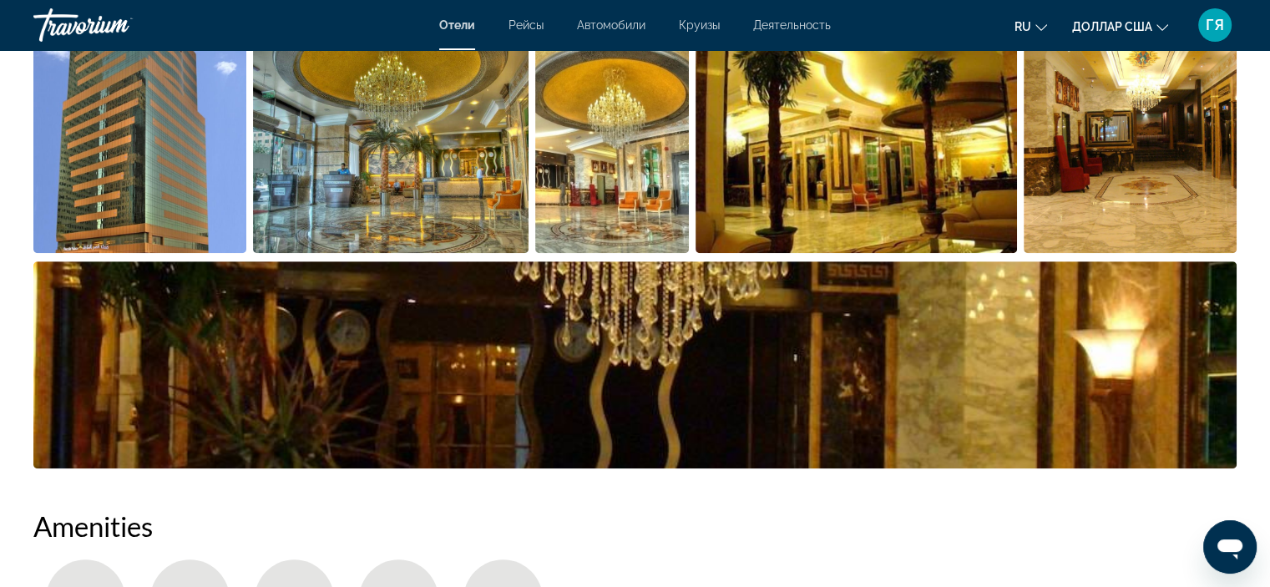
click at [106, 147] on img "Open full-screen image slider" at bounding box center [139, 149] width 213 height 207
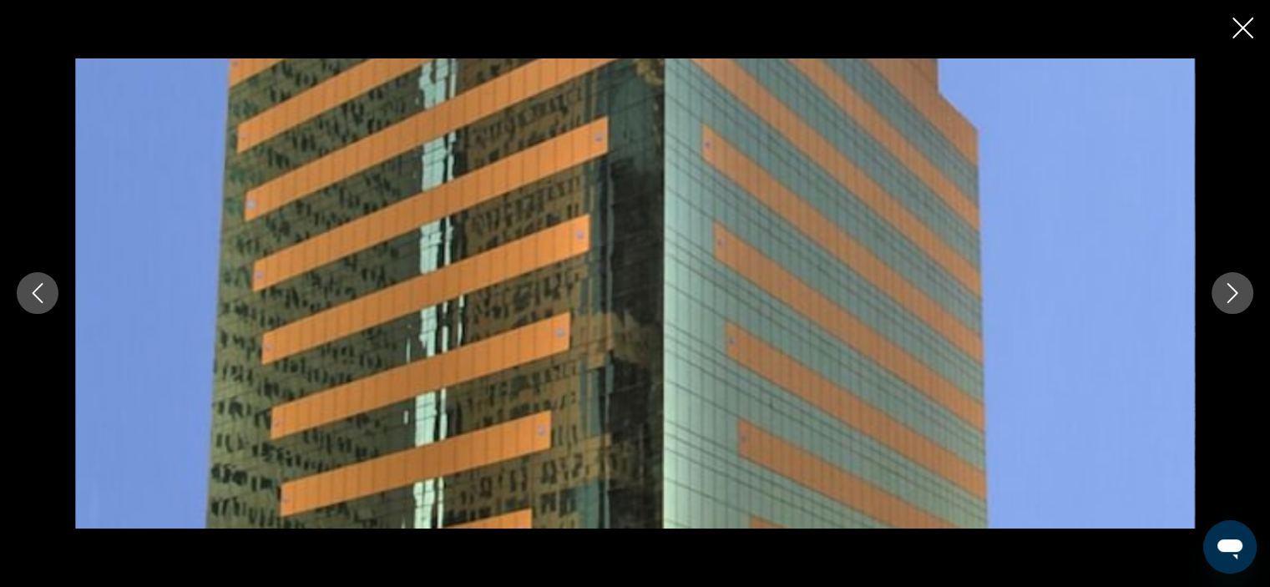
click at [1231, 286] on icon "Next image" at bounding box center [1232, 293] width 20 height 20
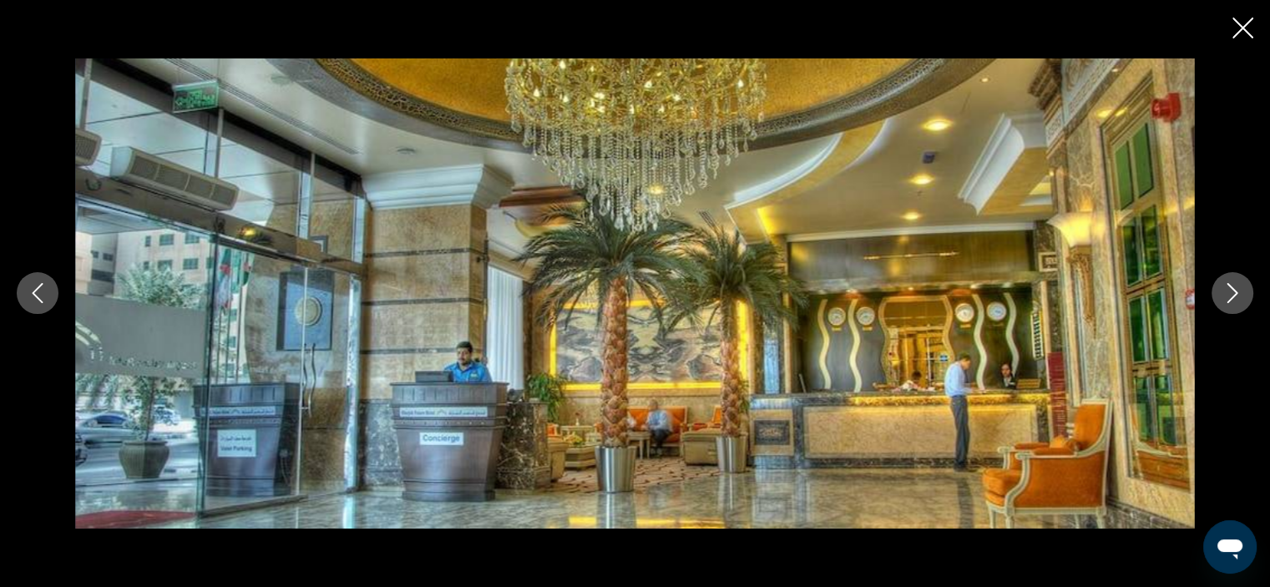
click at [1231, 286] on icon "Next image" at bounding box center [1232, 293] width 20 height 20
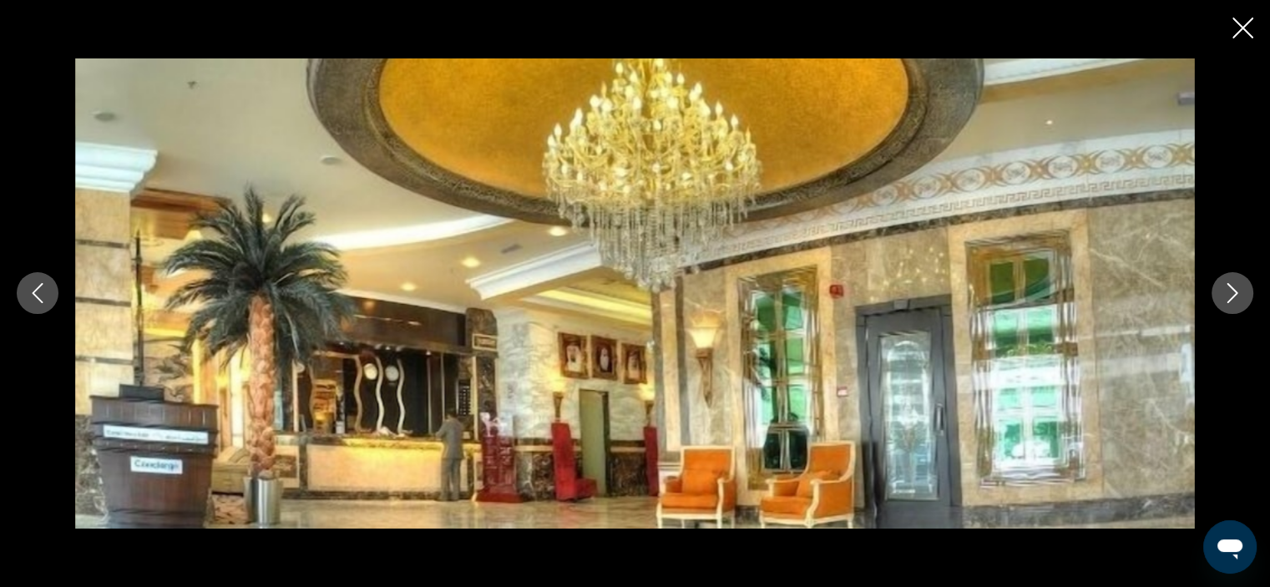
click at [1231, 286] on icon "Next image" at bounding box center [1232, 293] width 20 height 20
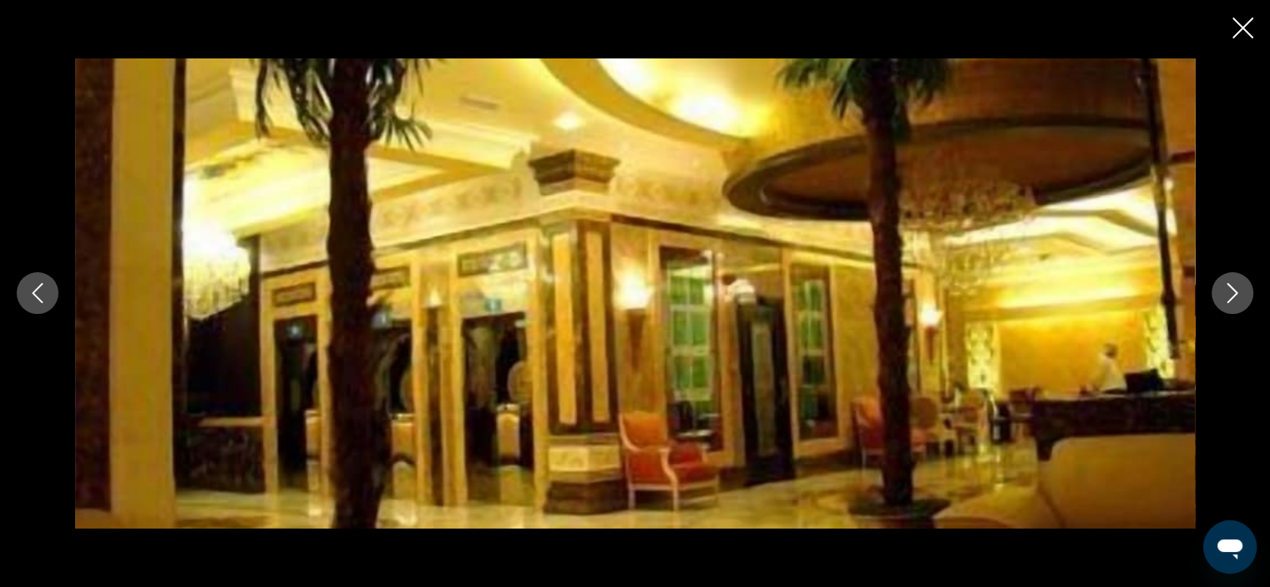
click at [1231, 286] on icon "Next image" at bounding box center [1232, 293] width 20 height 20
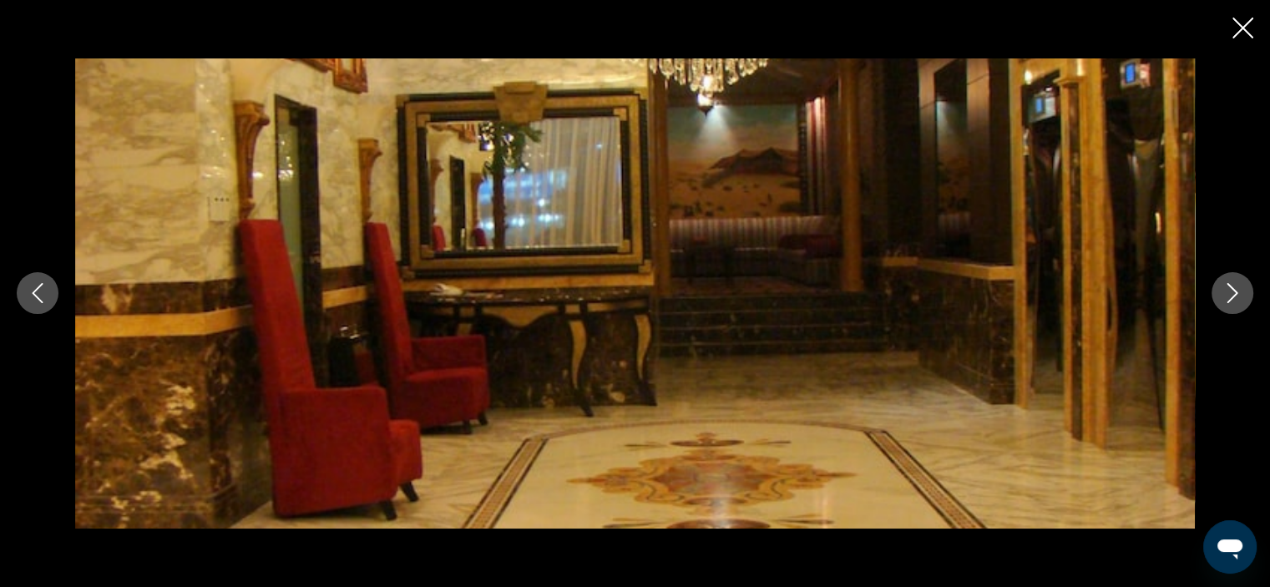
click at [1231, 286] on icon "Next image" at bounding box center [1232, 293] width 20 height 20
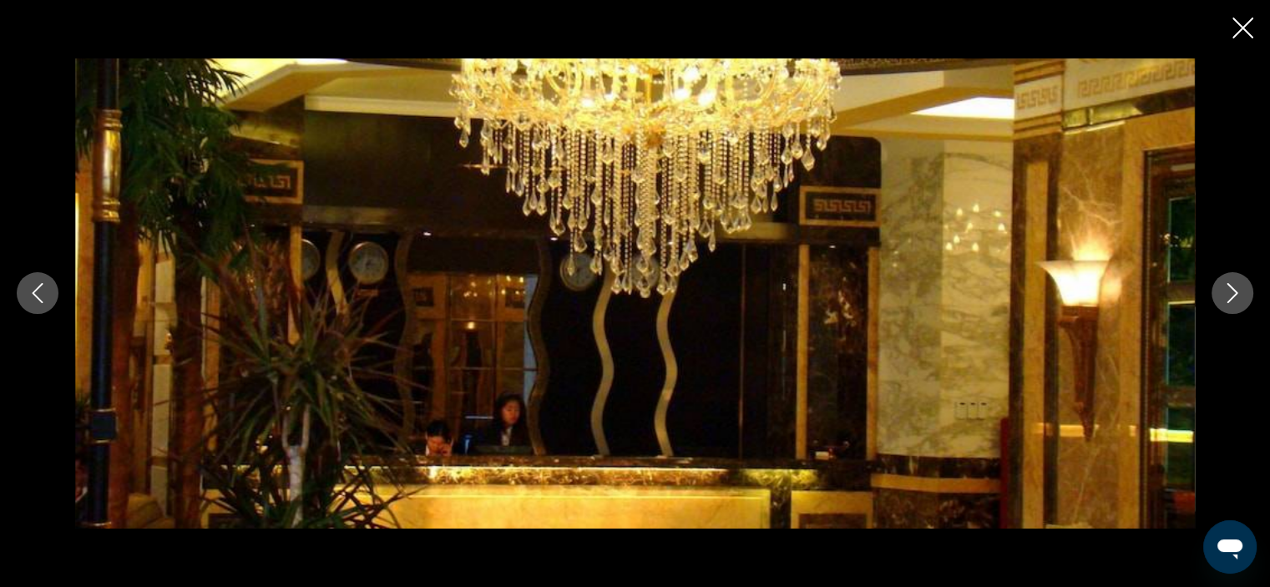
click at [1231, 286] on icon "Next image" at bounding box center [1232, 293] width 20 height 20
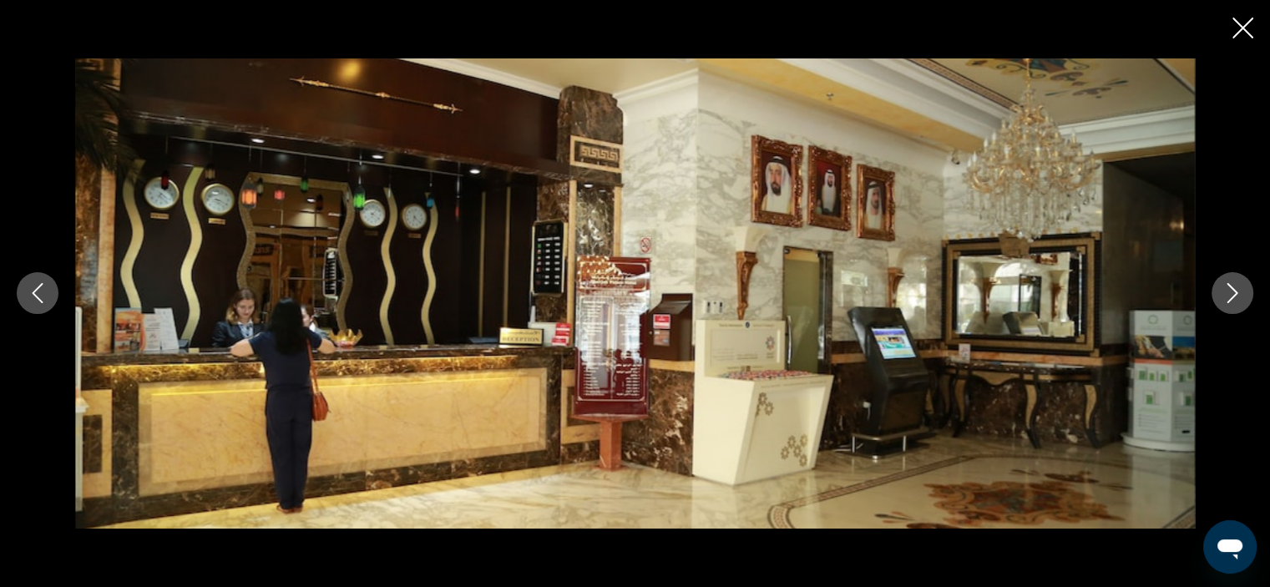
click at [1245, 25] on icon "Close slideshow" at bounding box center [1242, 28] width 21 height 21
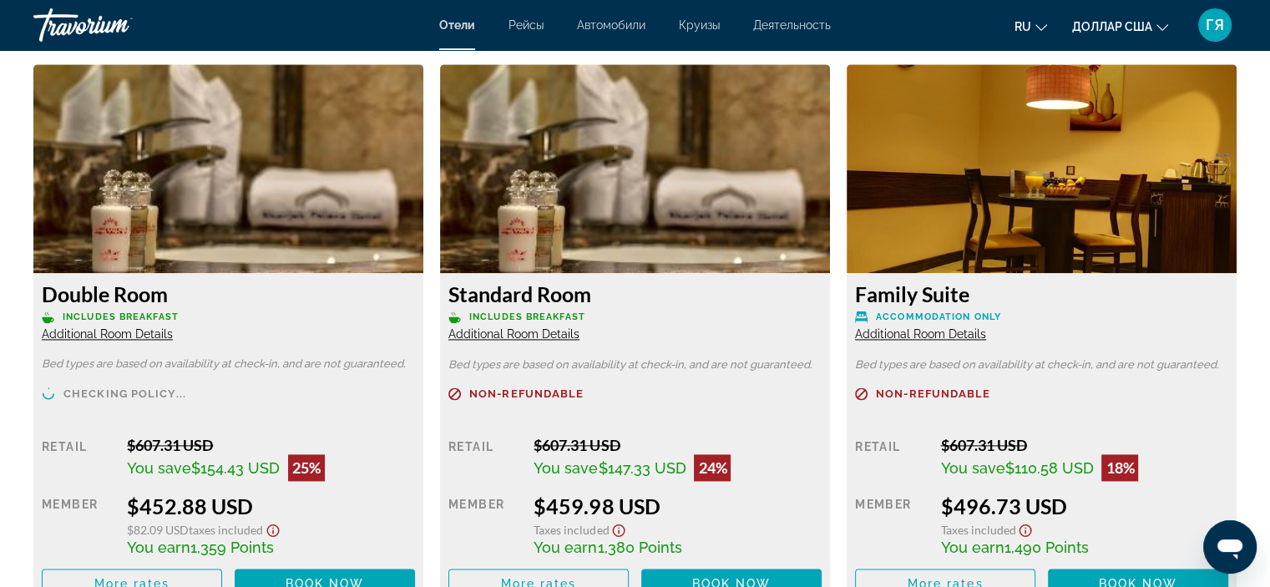
scroll to position [2300, 0]
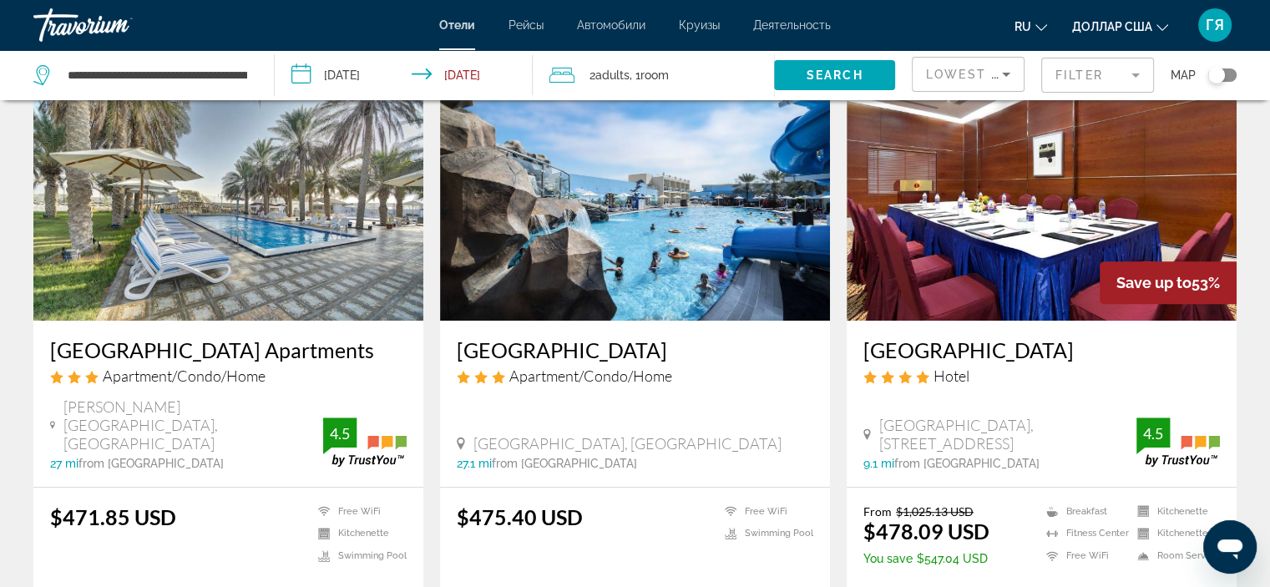
scroll to position [1295, 0]
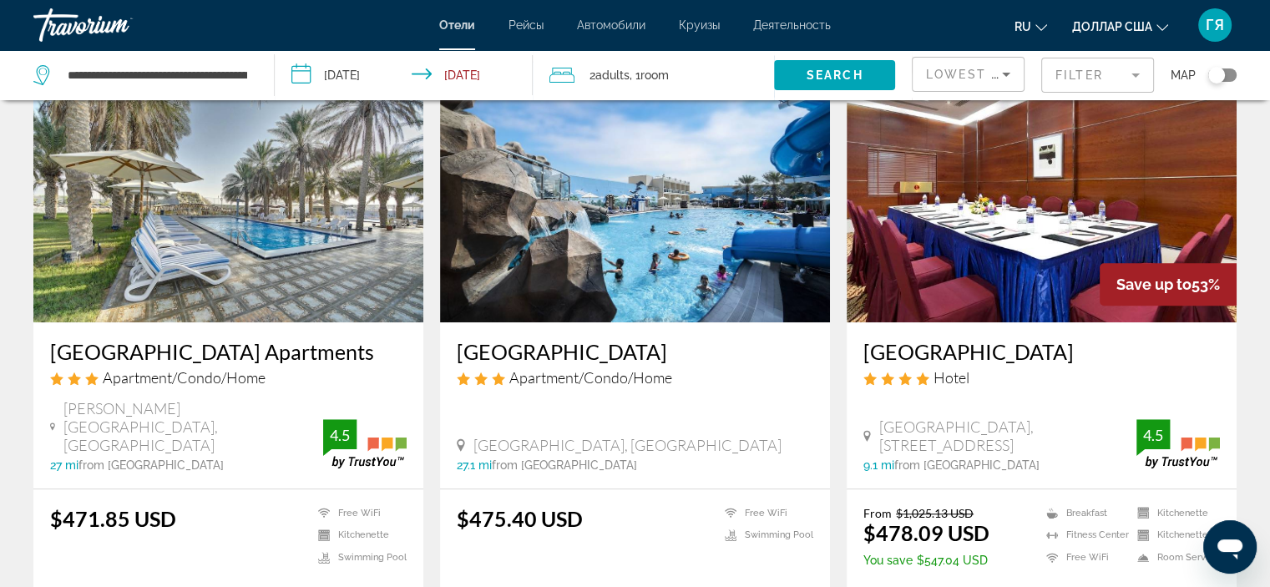
click at [225, 233] on img "Основное содержание" at bounding box center [228, 188] width 390 height 267
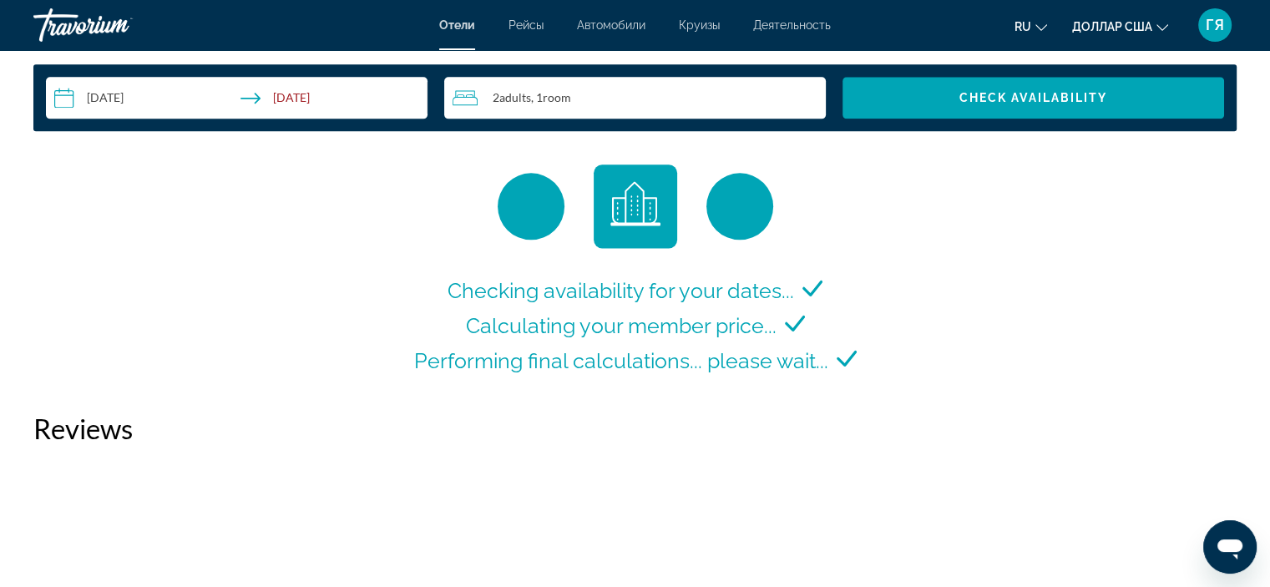
scroll to position [2143, 0]
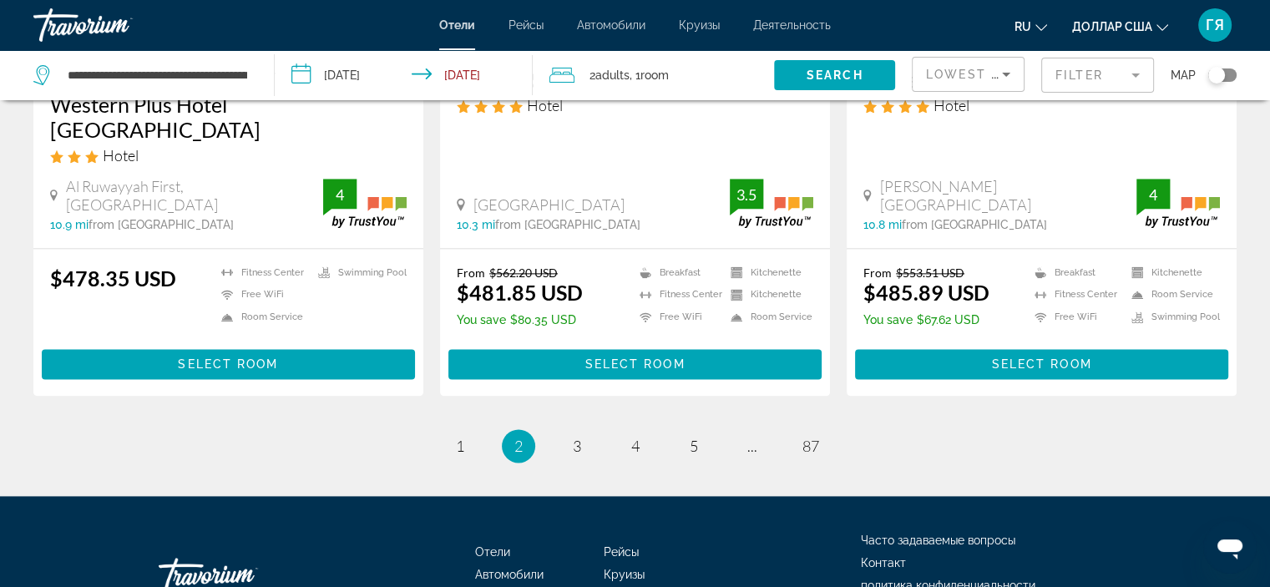
scroll to position [2184, 0]
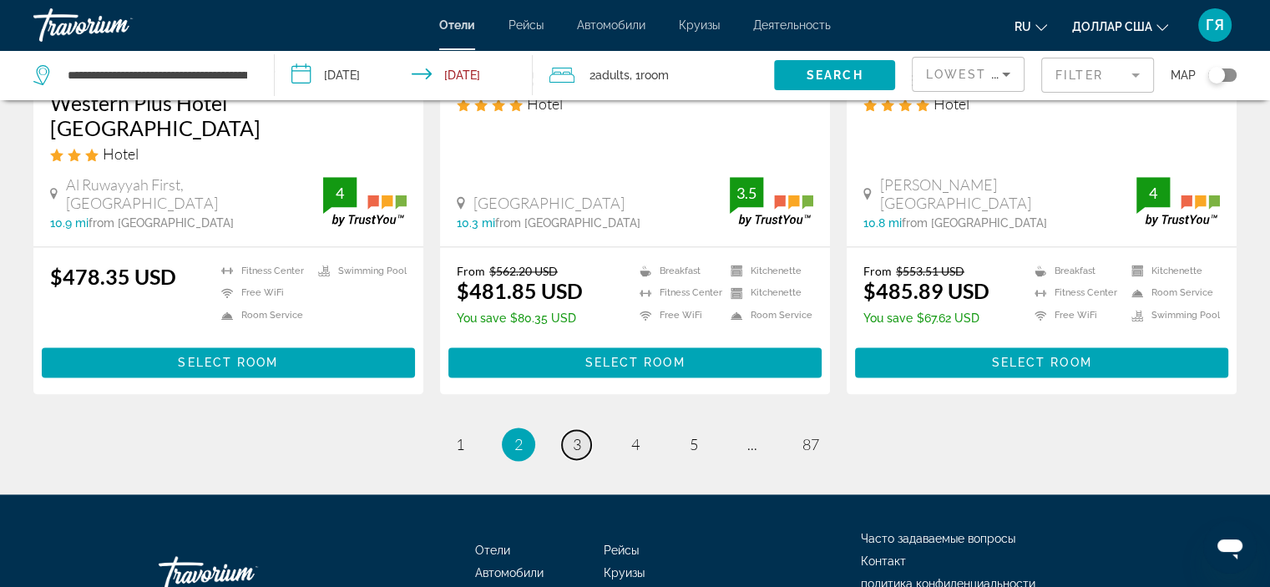
click at [574, 435] on span "3" at bounding box center [577, 444] width 8 height 18
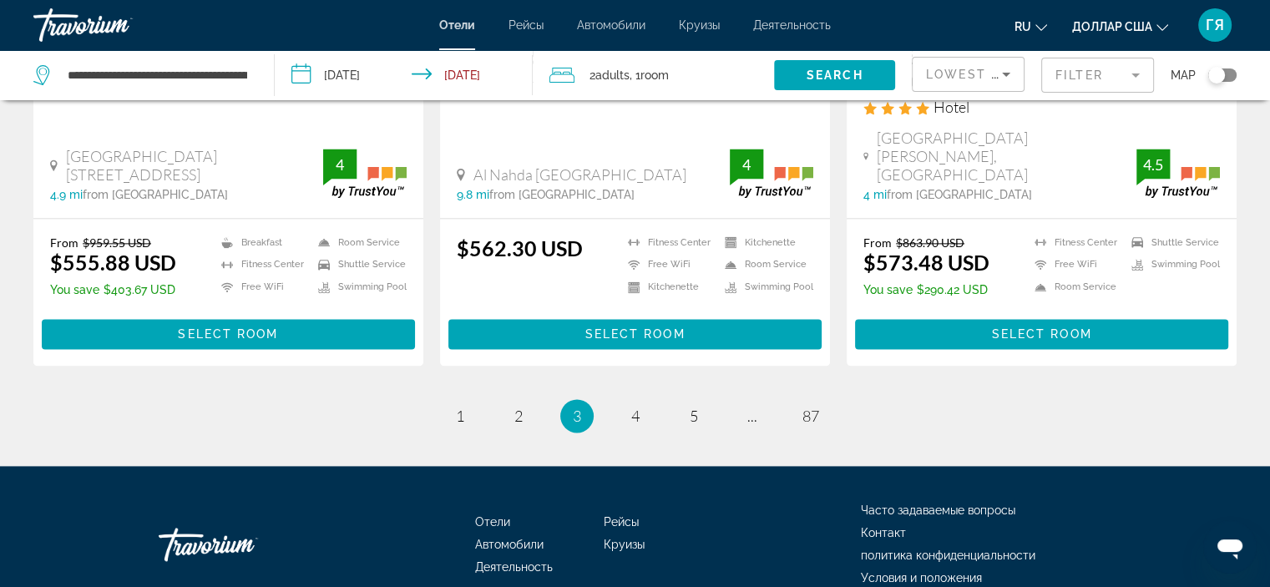
scroll to position [2240, 0]
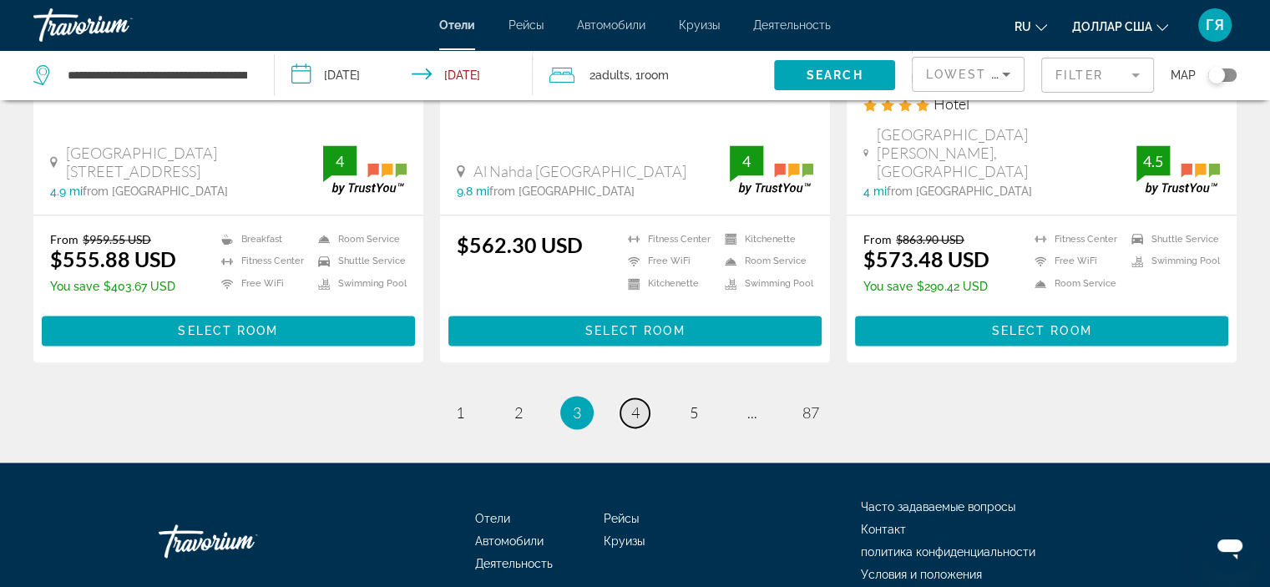
click at [633, 403] on span "4" at bounding box center [635, 412] width 8 height 18
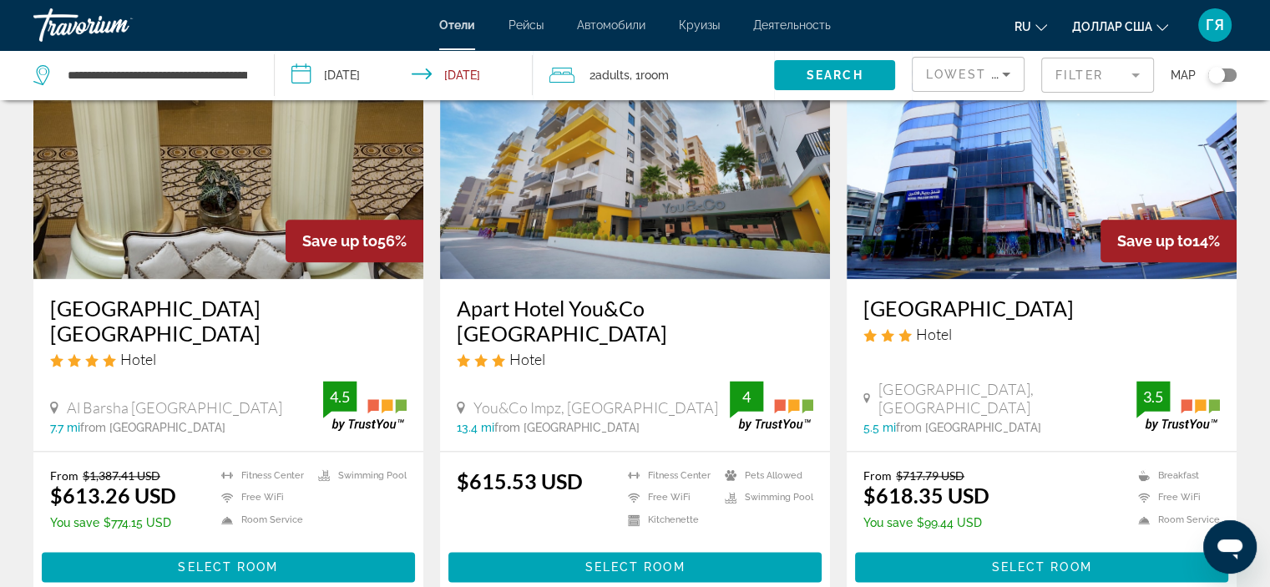
scroll to position [2167, 0]
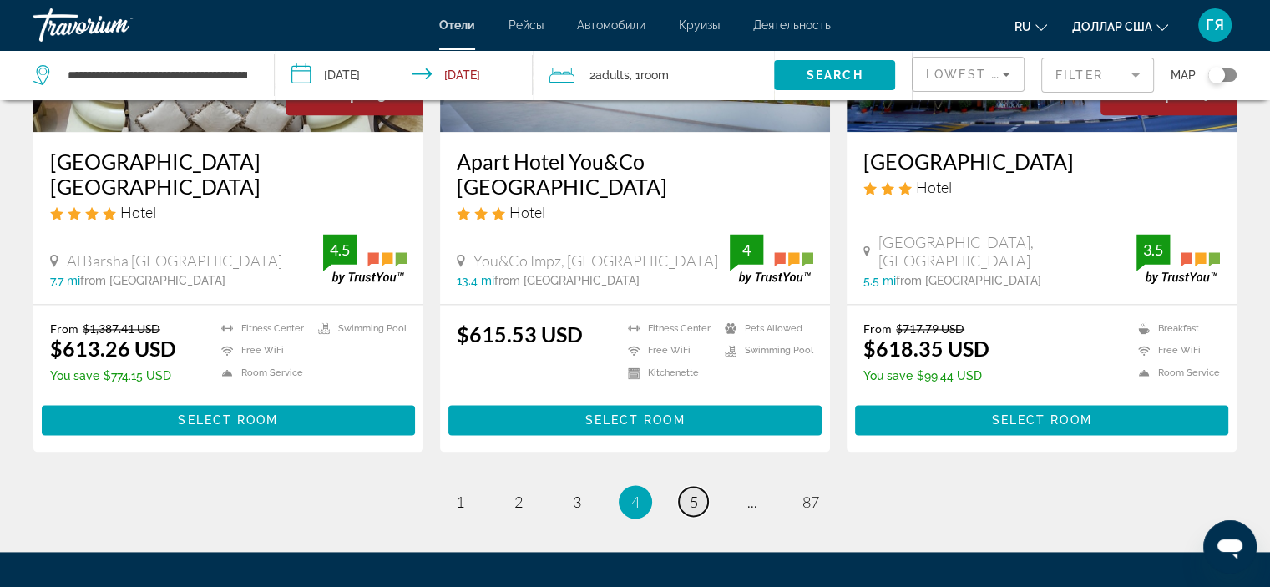
click at [695, 492] on span "5" at bounding box center [693, 501] width 8 height 18
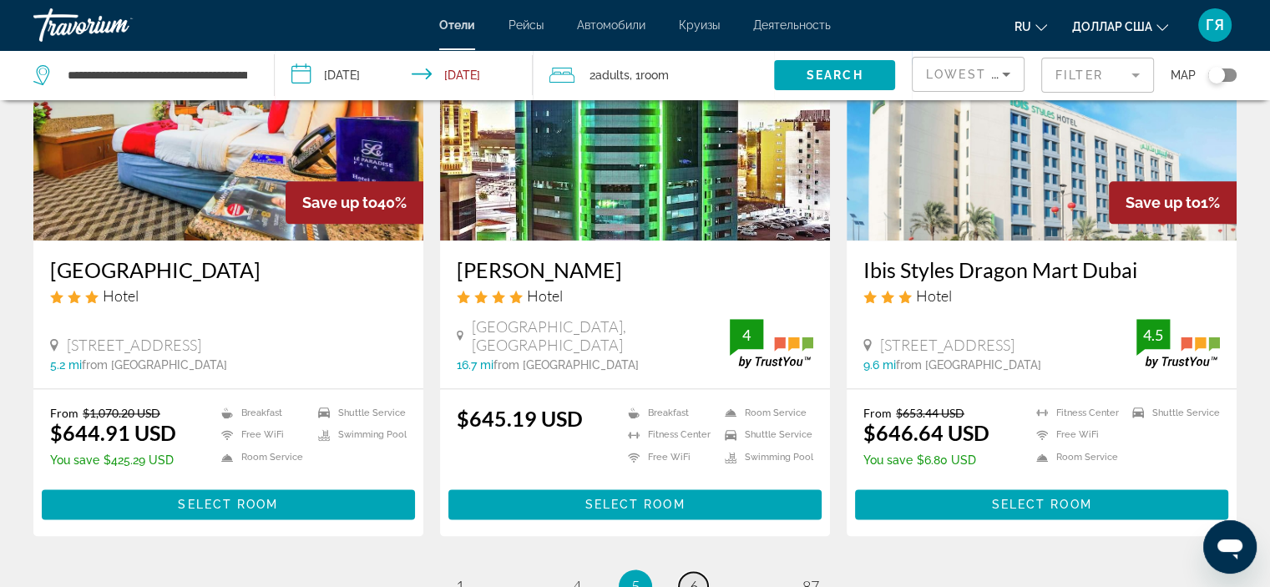
scroll to position [2049, 0]
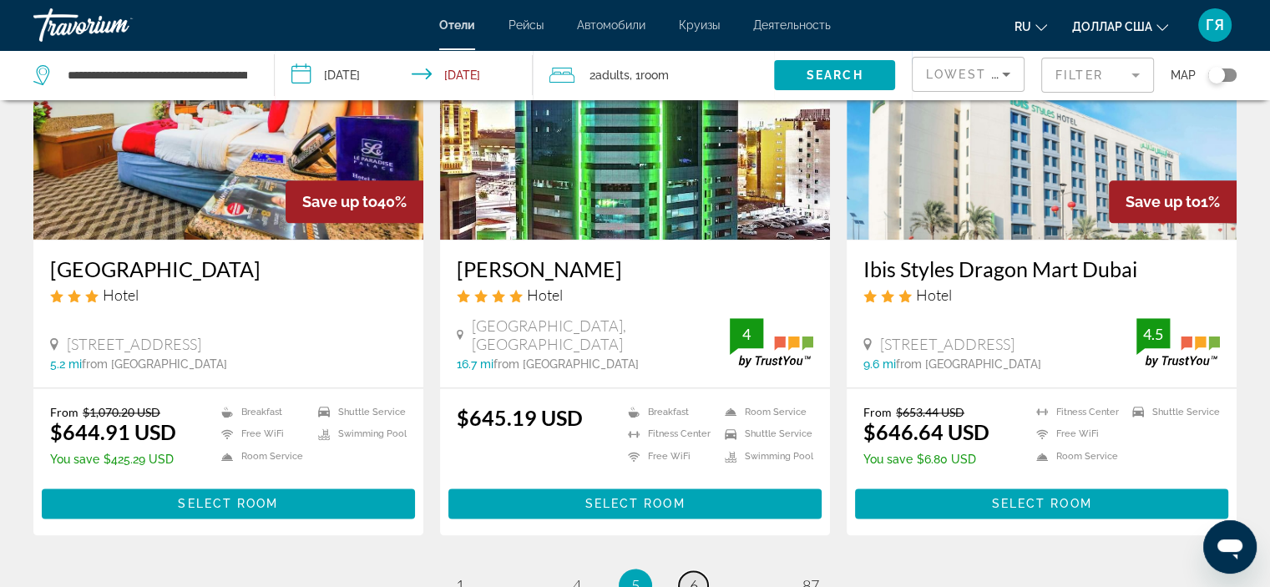
click at [690, 576] on span "6" at bounding box center [693, 585] width 8 height 18
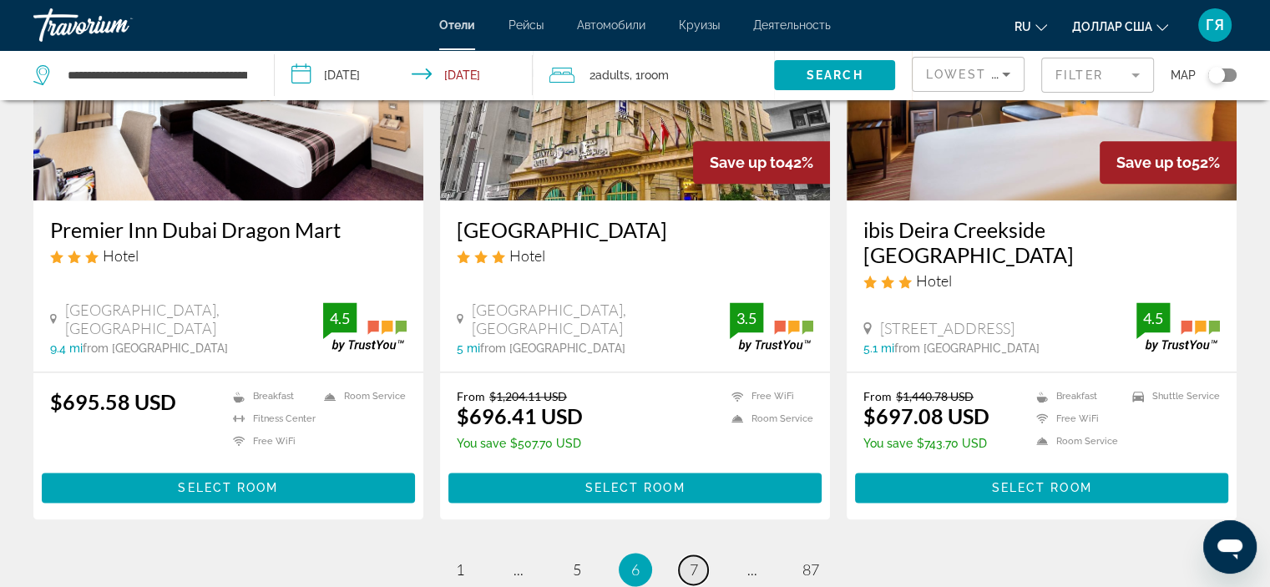
scroll to position [2149, 0]
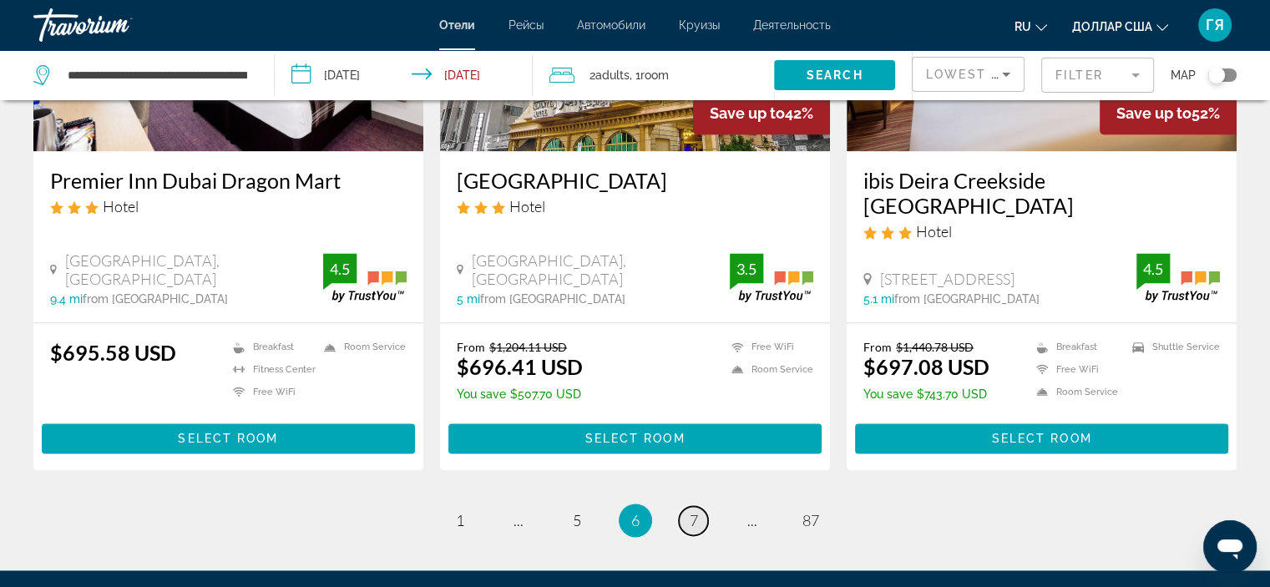
click at [694, 511] on span "7" at bounding box center [693, 520] width 8 height 18
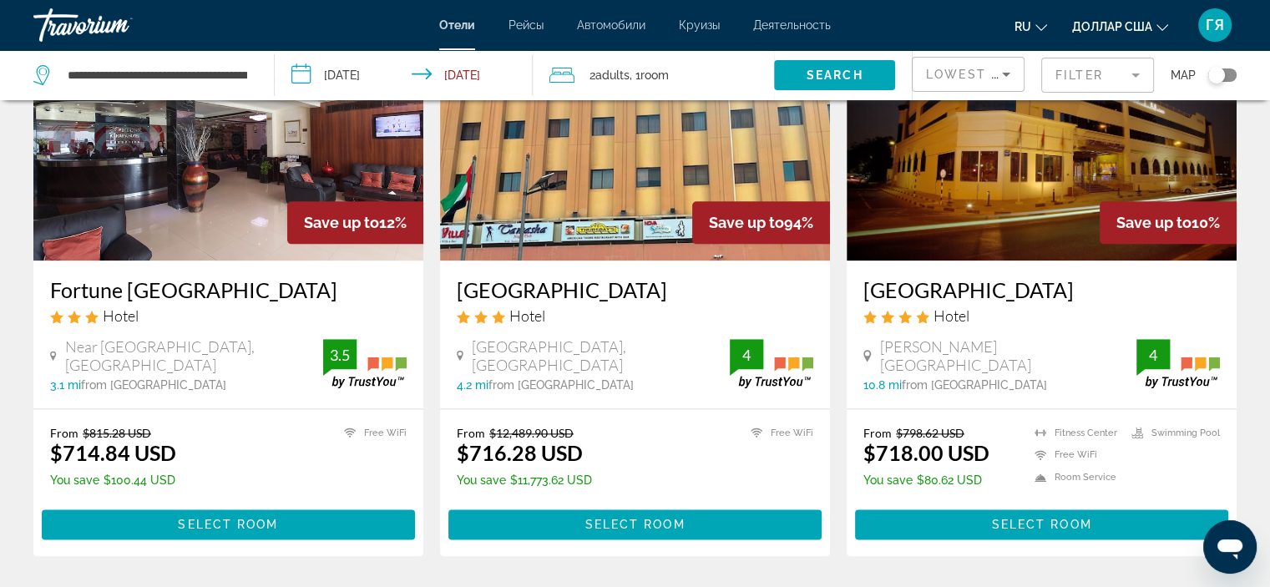
scroll to position [2143, 0]
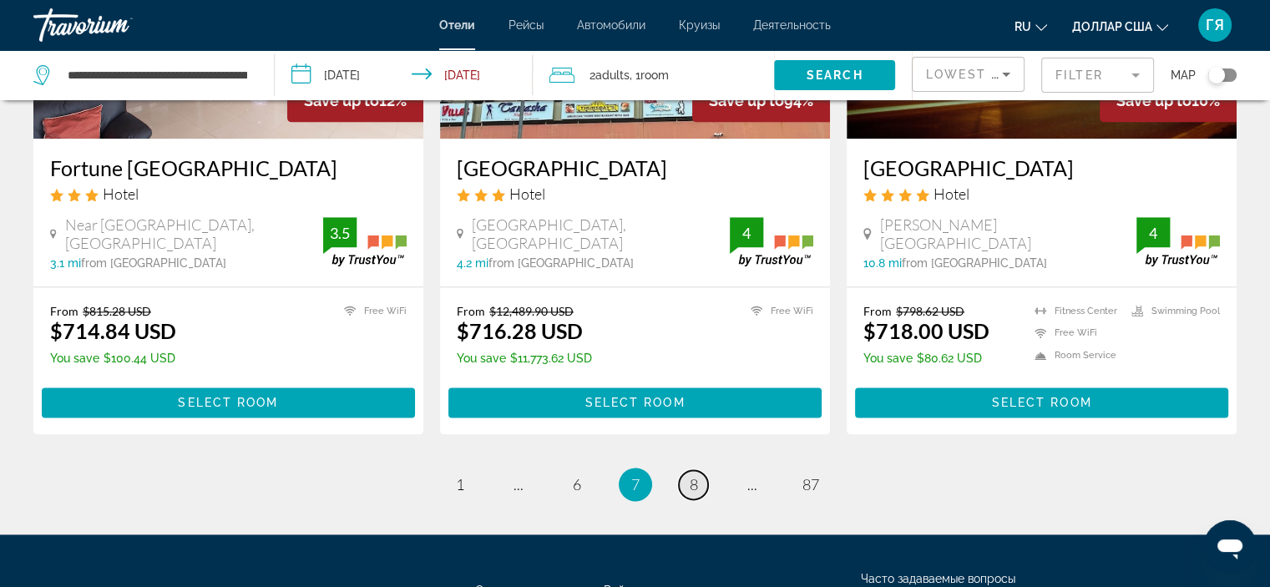
click at [692, 475] on span "8" at bounding box center [693, 484] width 8 height 18
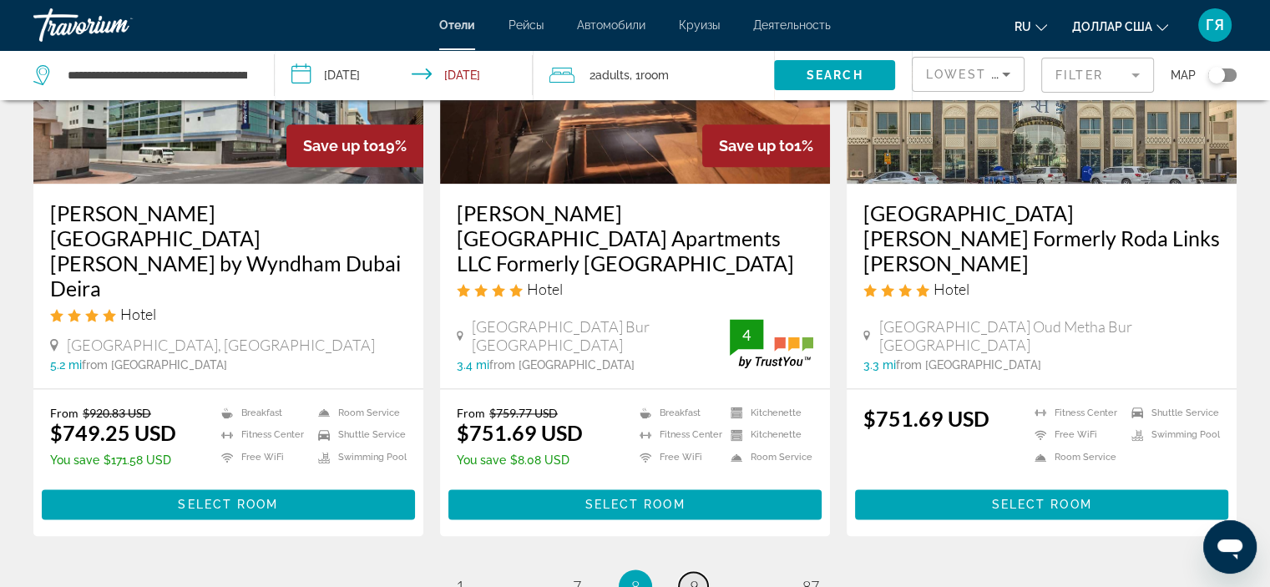
scroll to position [2159, 0]
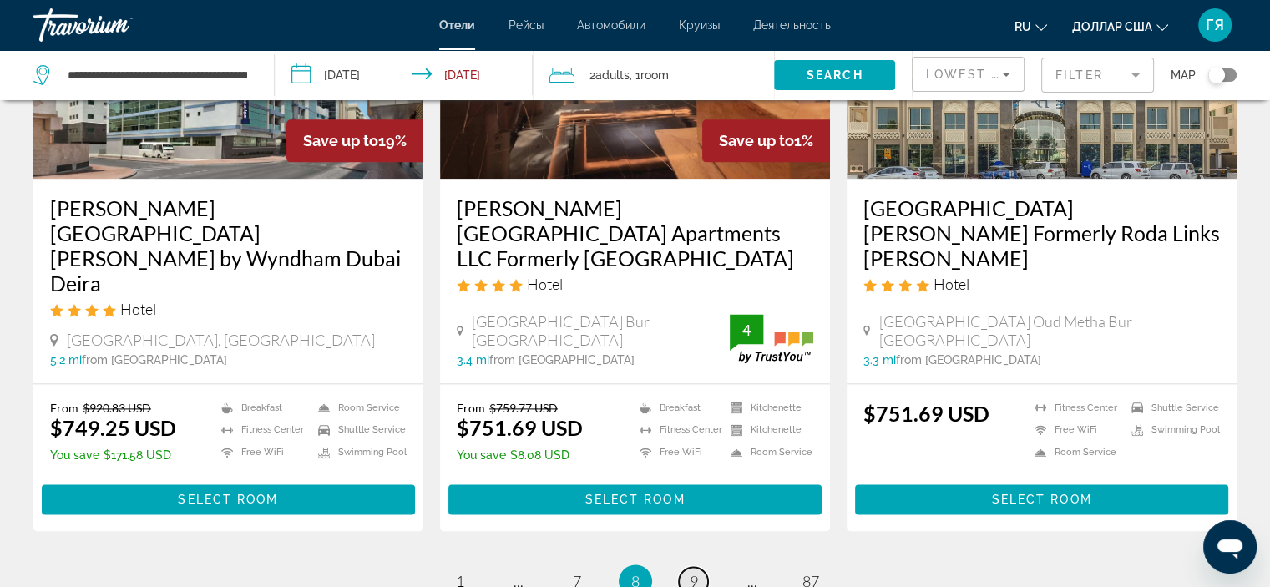
click at [694, 572] on span "9" at bounding box center [693, 581] width 8 height 18
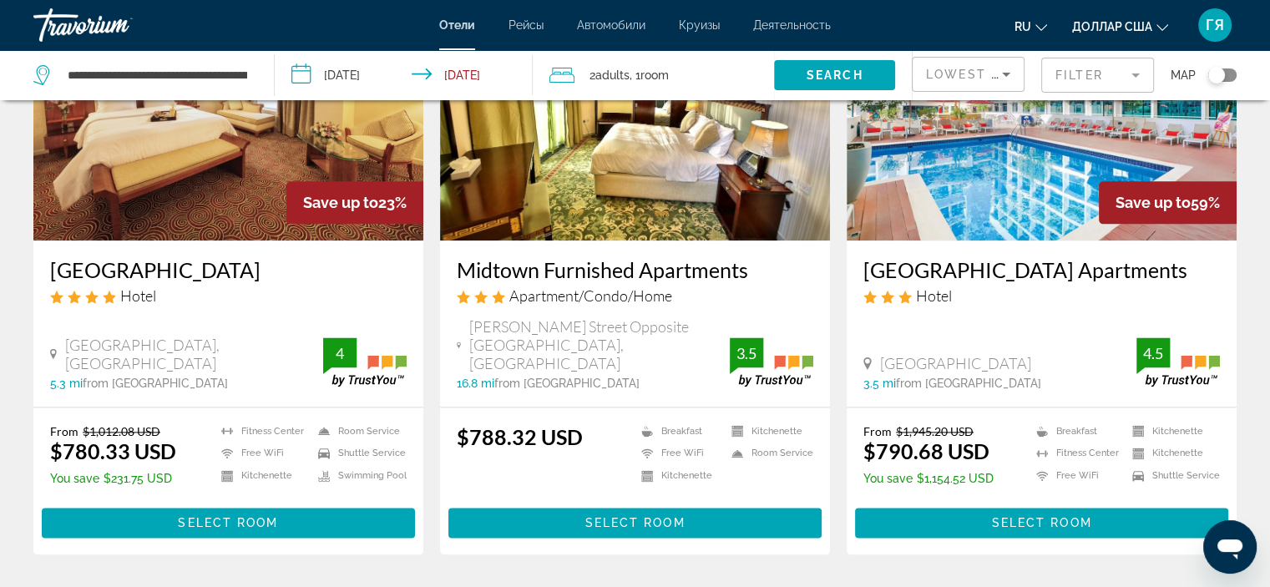
scroll to position [2155, 0]
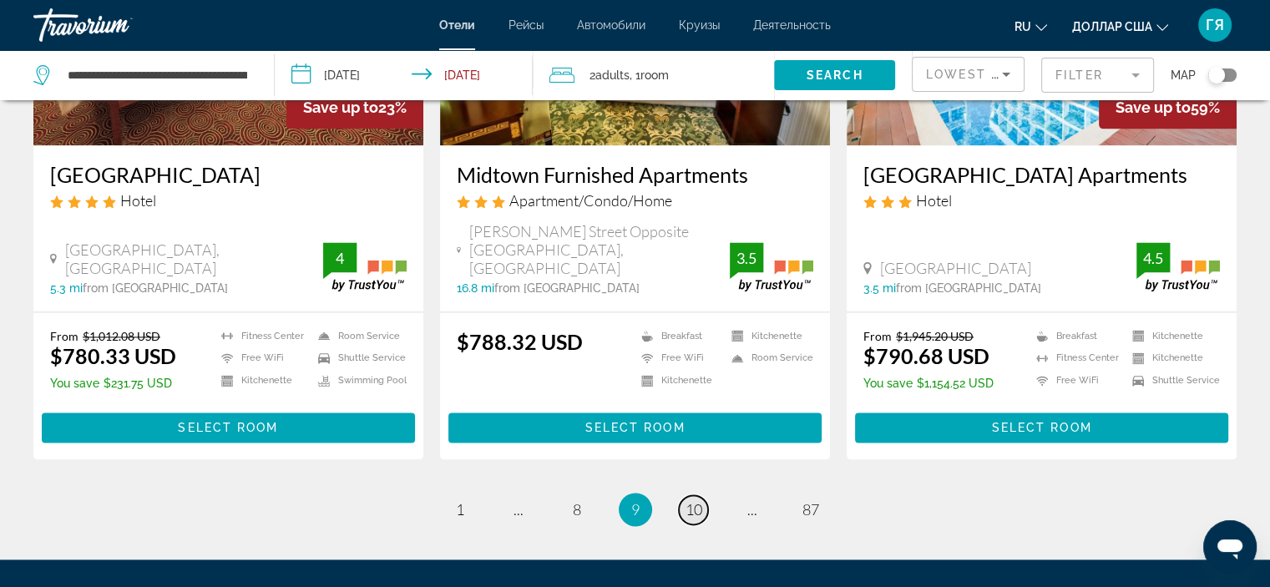
click at [696, 500] on span "10" at bounding box center [693, 509] width 17 height 18
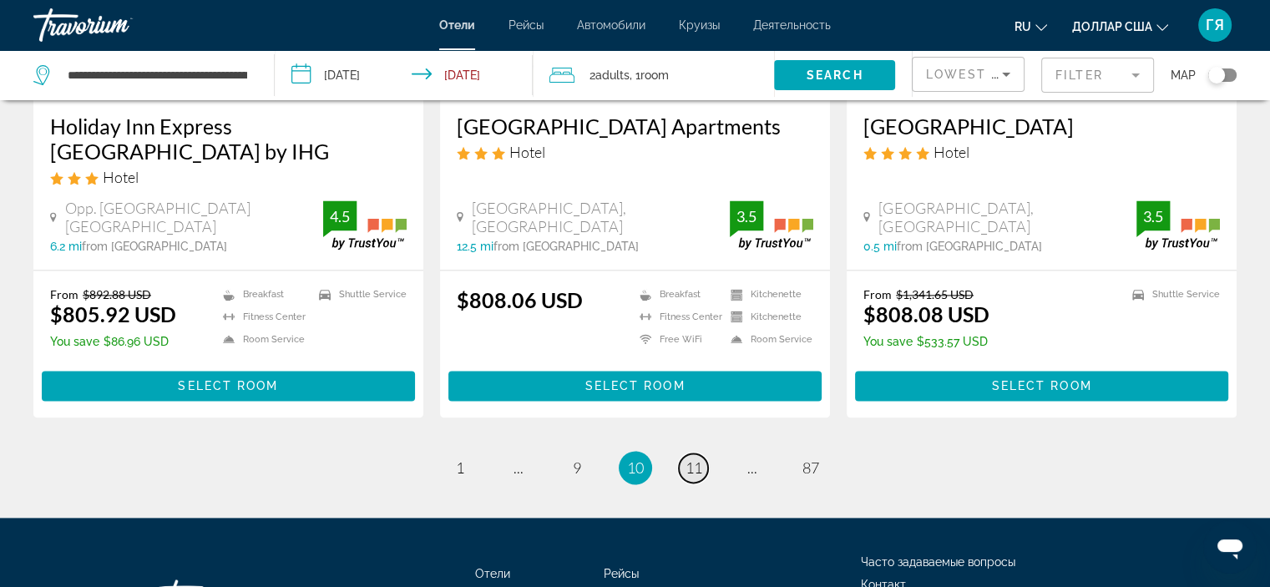
scroll to position [2183, 0]
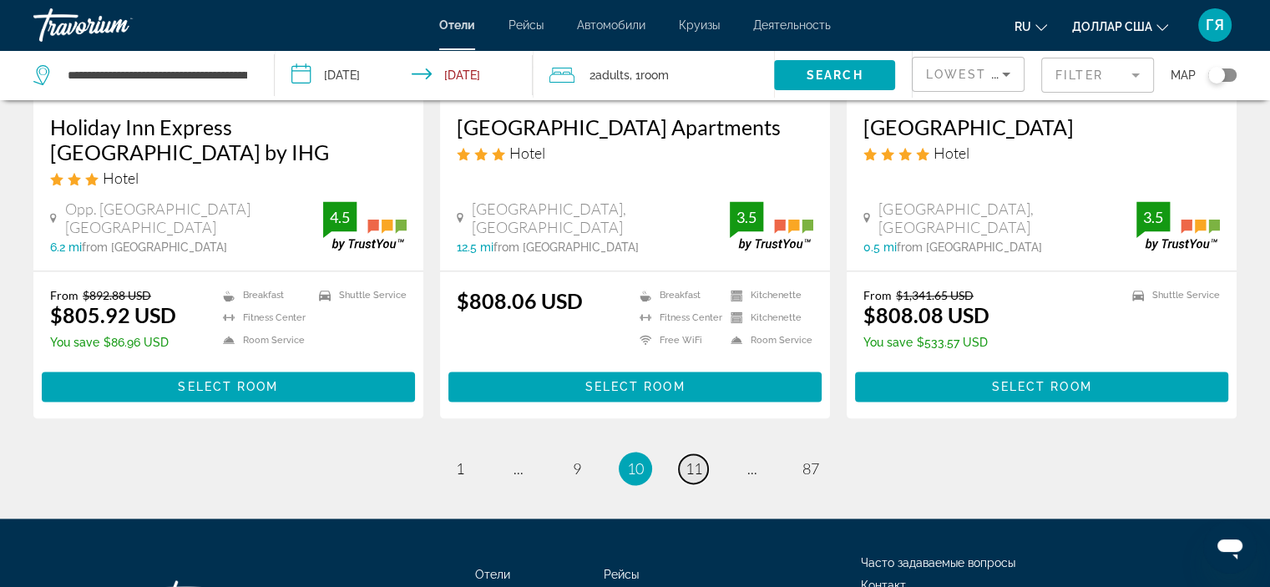
click at [696, 459] on span "11" at bounding box center [693, 468] width 17 height 18
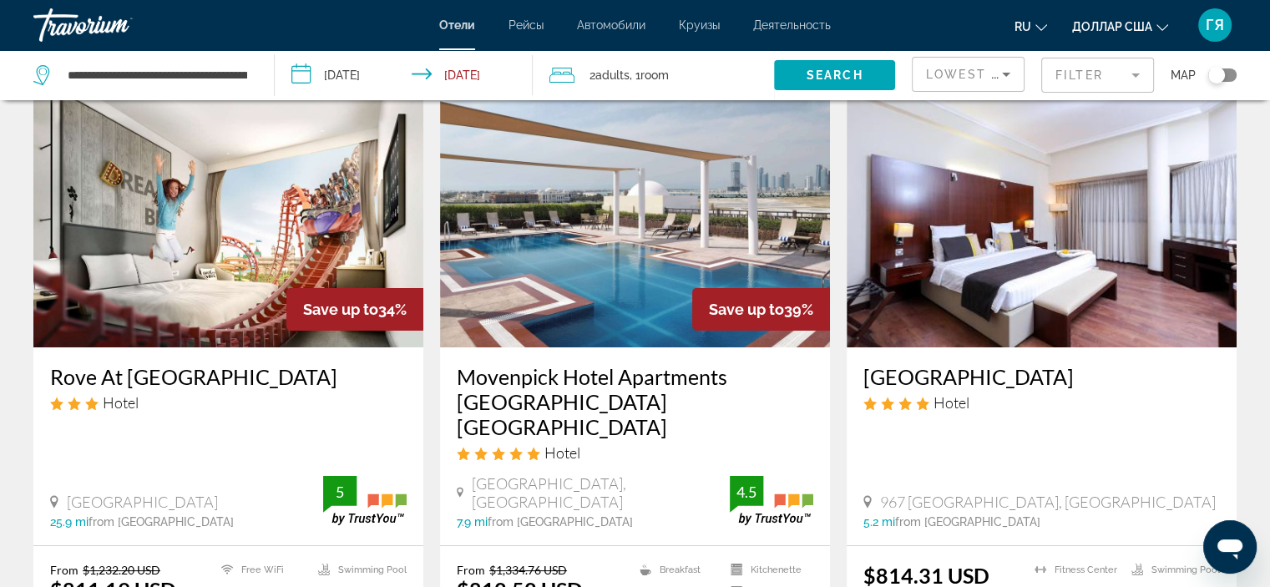
scroll to position [73, 0]
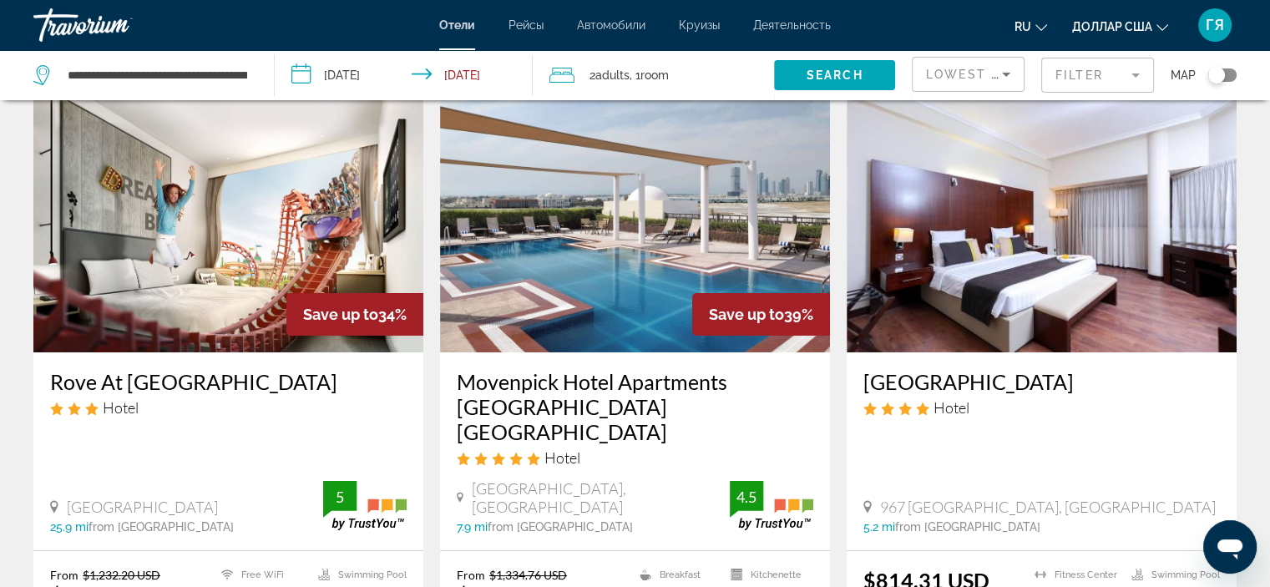
click at [659, 293] on img "Основное содержание" at bounding box center [635, 218] width 390 height 267
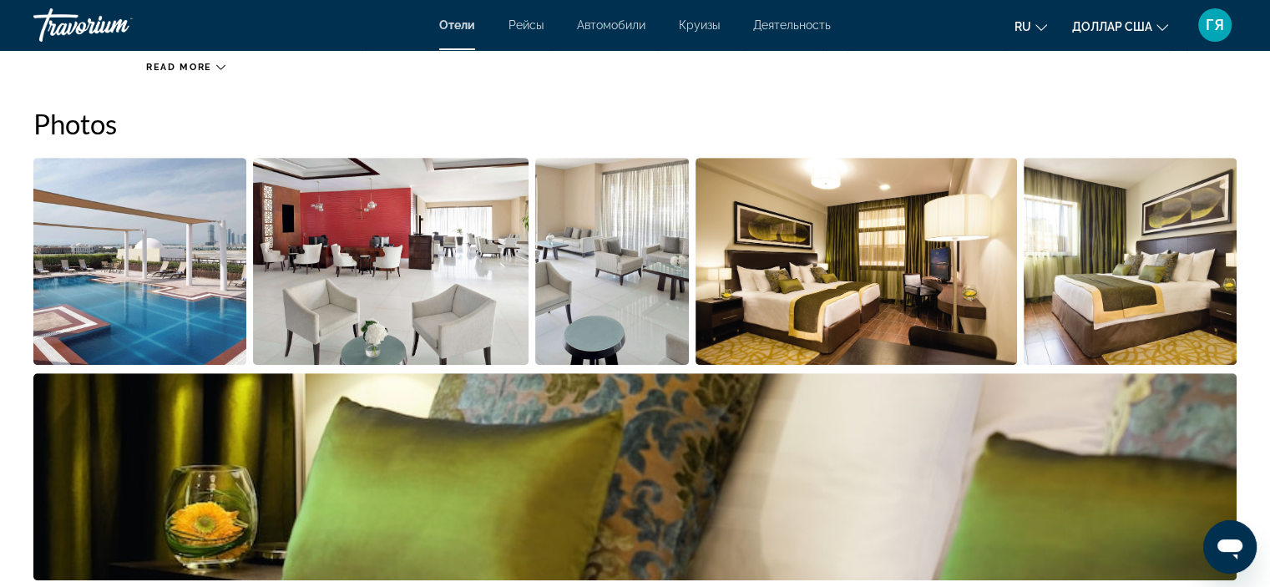
scroll to position [808, 0]
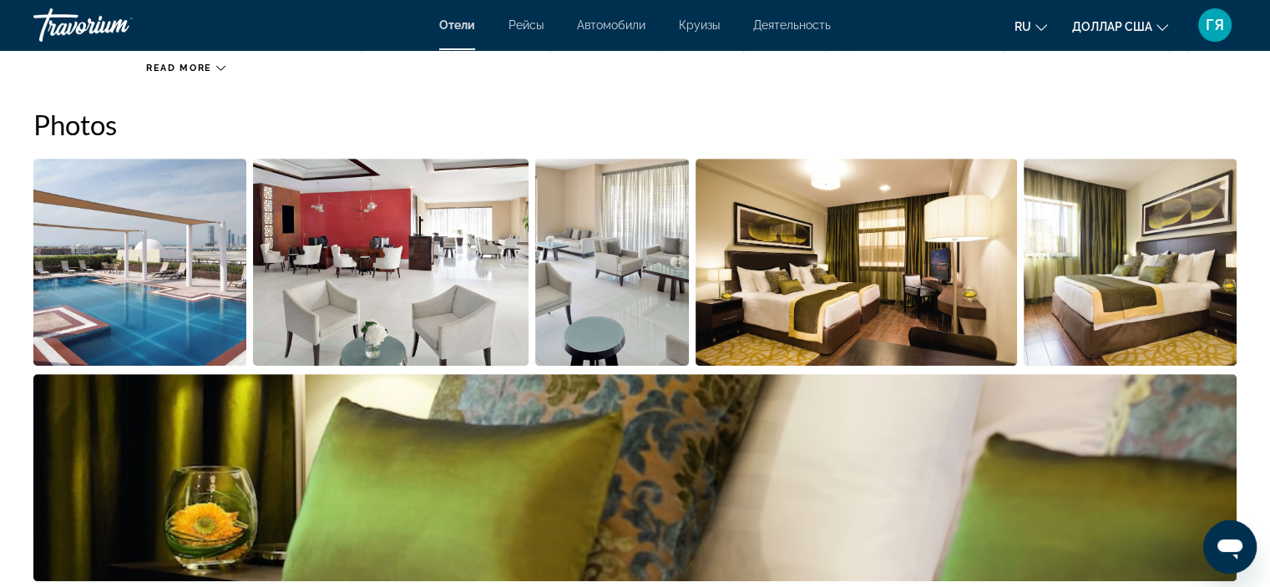
click at [164, 286] on img "Open full-screen image slider" at bounding box center [139, 262] width 213 height 207
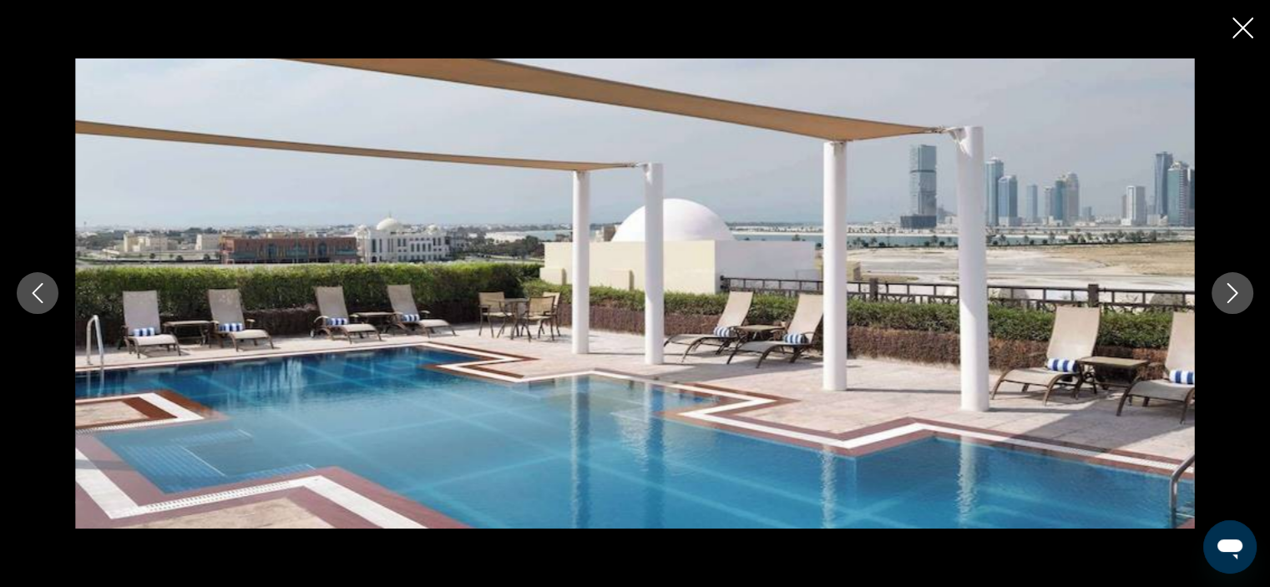
click at [1238, 295] on icon "Next image" at bounding box center [1232, 293] width 20 height 20
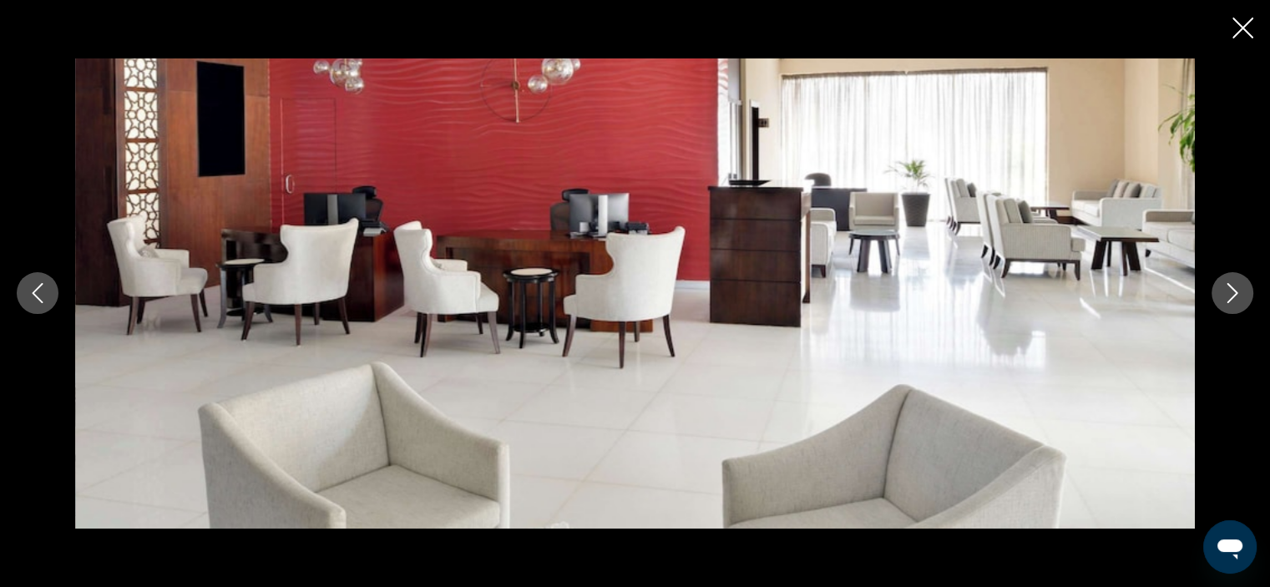
click at [1238, 295] on icon "Next image" at bounding box center [1232, 293] width 20 height 20
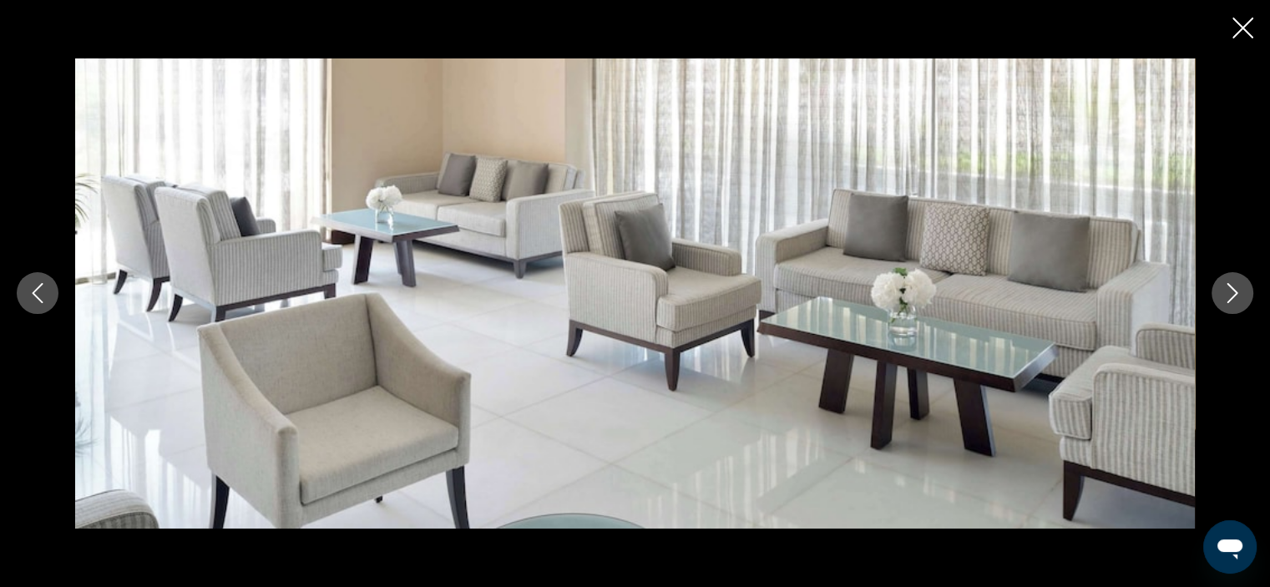
click at [1238, 295] on icon "Next image" at bounding box center [1232, 293] width 20 height 20
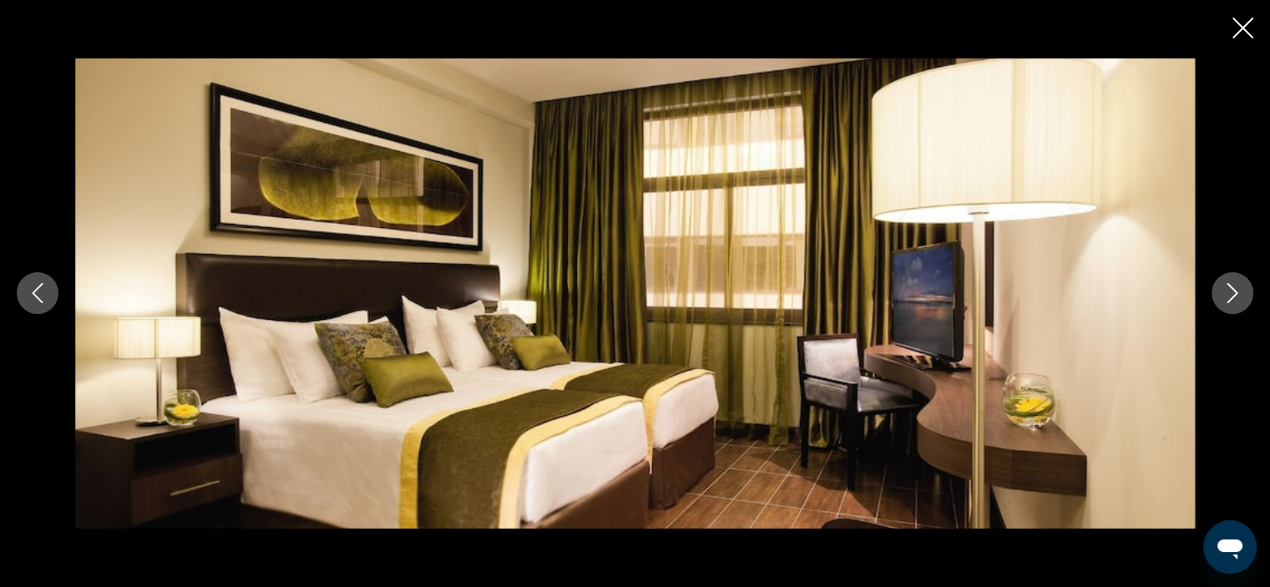
click at [1238, 295] on icon "Next image" at bounding box center [1232, 293] width 20 height 20
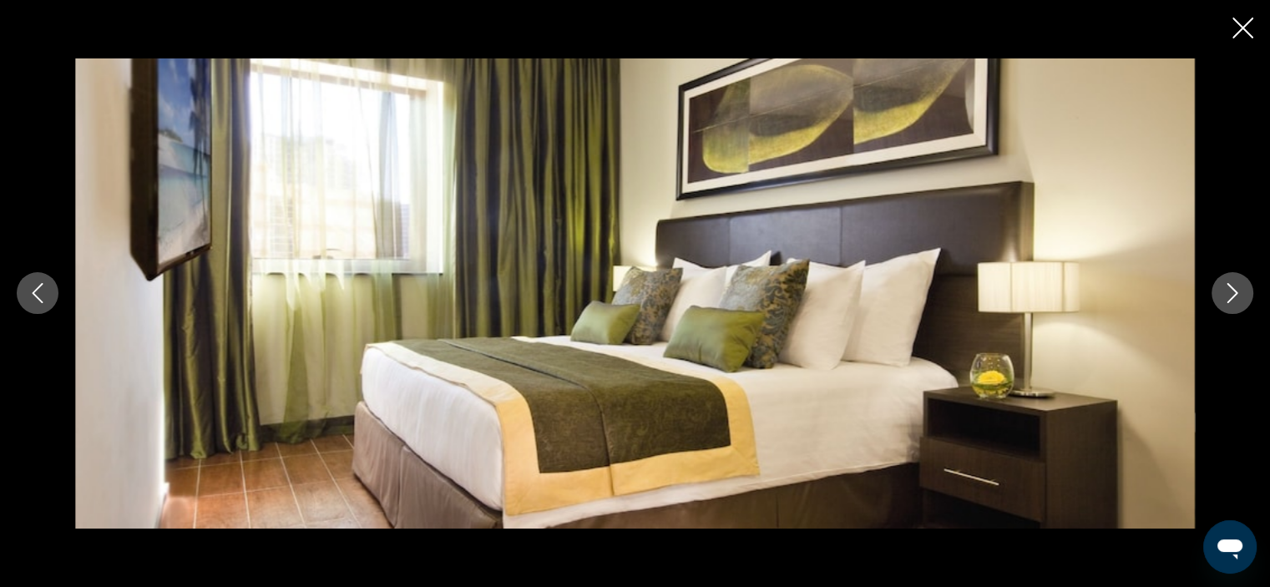
click at [1238, 295] on icon "Next image" at bounding box center [1232, 293] width 20 height 20
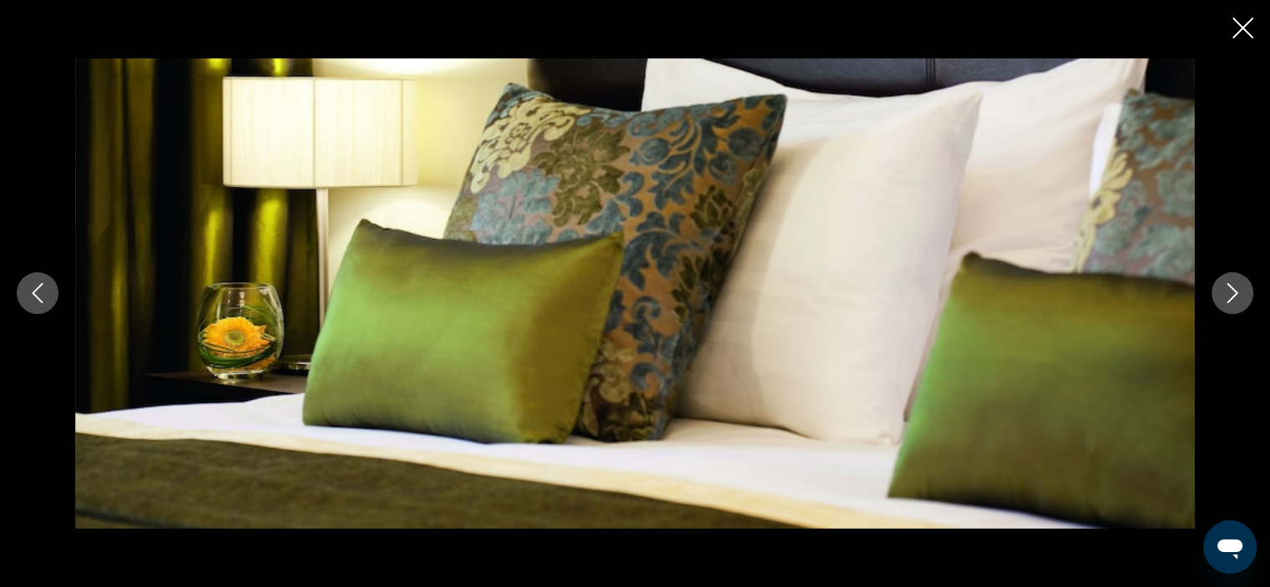
click at [1238, 295] on icon "Next image" at bounding box center [1232, 293] width 20 height 20
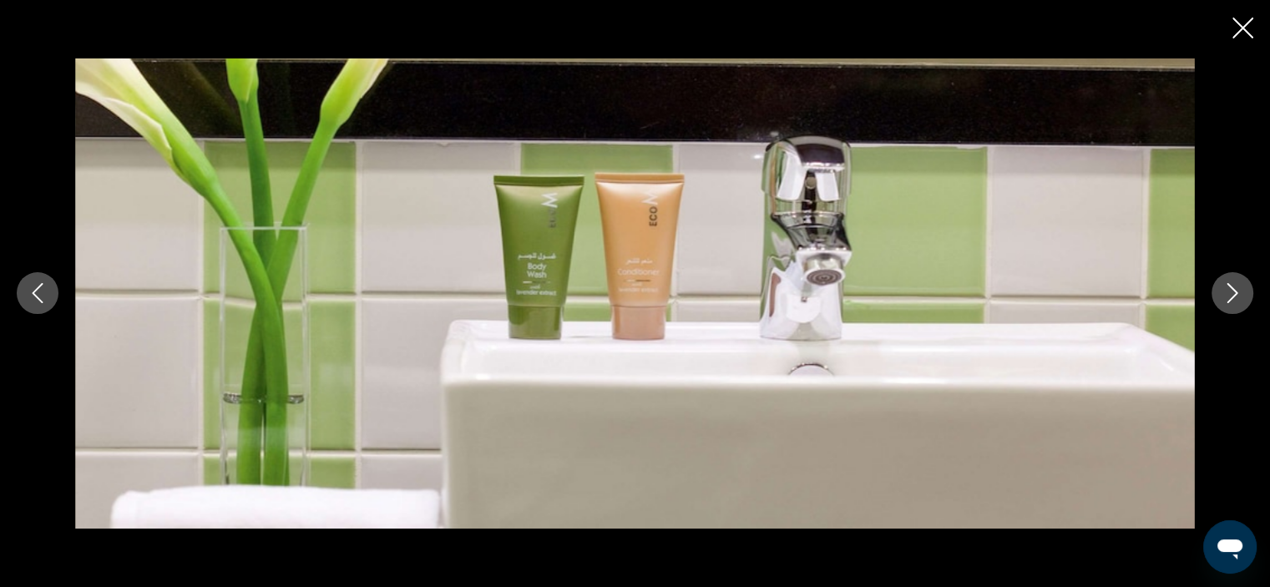
click at [1238, 295] on icon "Next image" at bounding box center [1232, 293] width 20 height 20
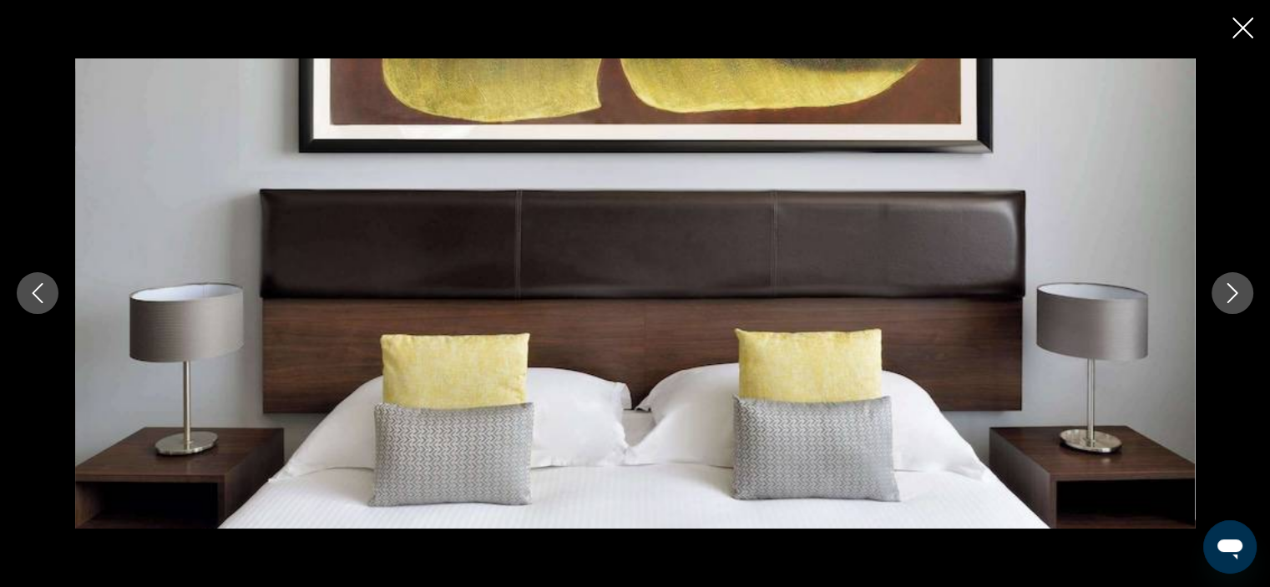
click at [1238, 295] on icon "Next image" at bounding box center [1232, 293] width 20 height 20
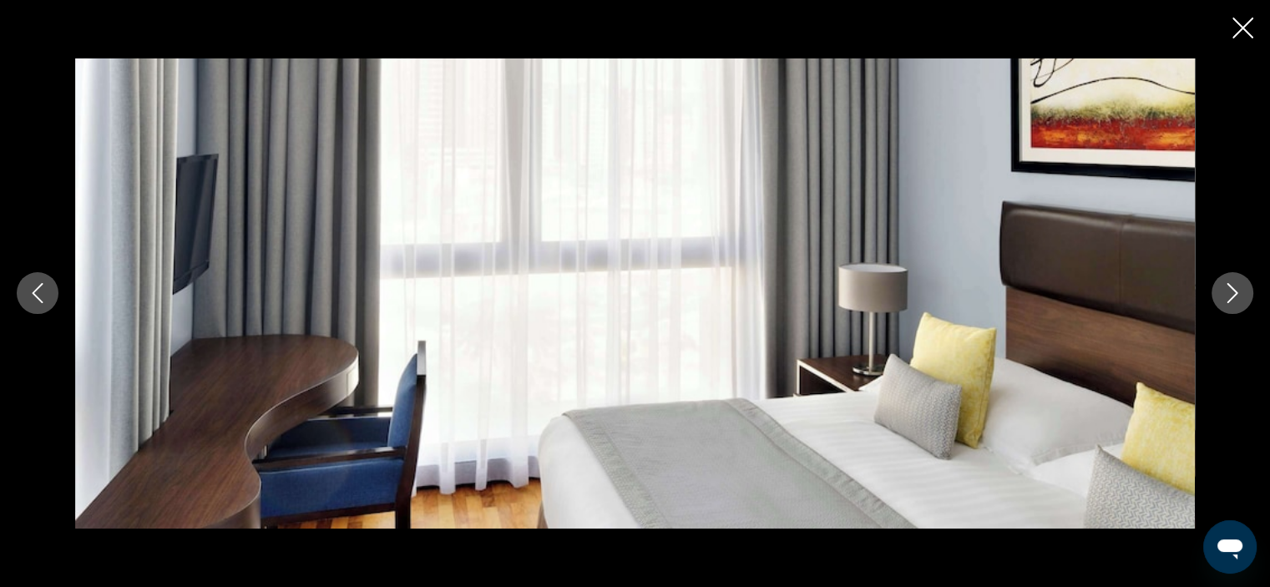
click at [1238, 295] on icon "Next image" at bounding box center [1232, 293] width 20 height 20
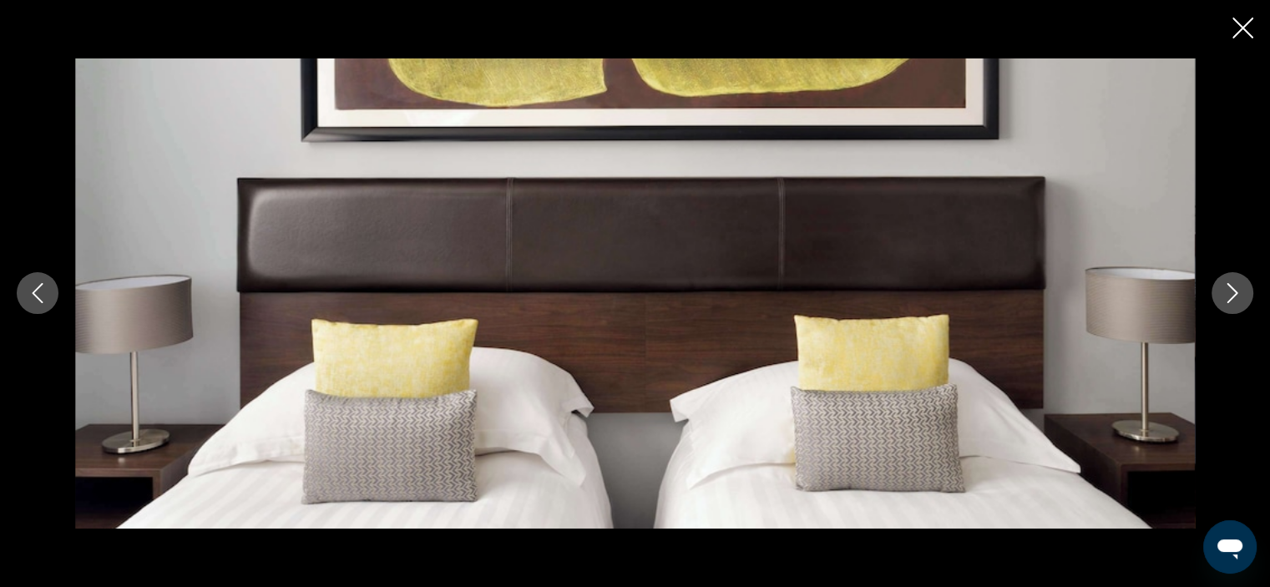
click at [1251, 29] on icon "Close slideshow" at bounding box center [1242, 28] width 21 height 21
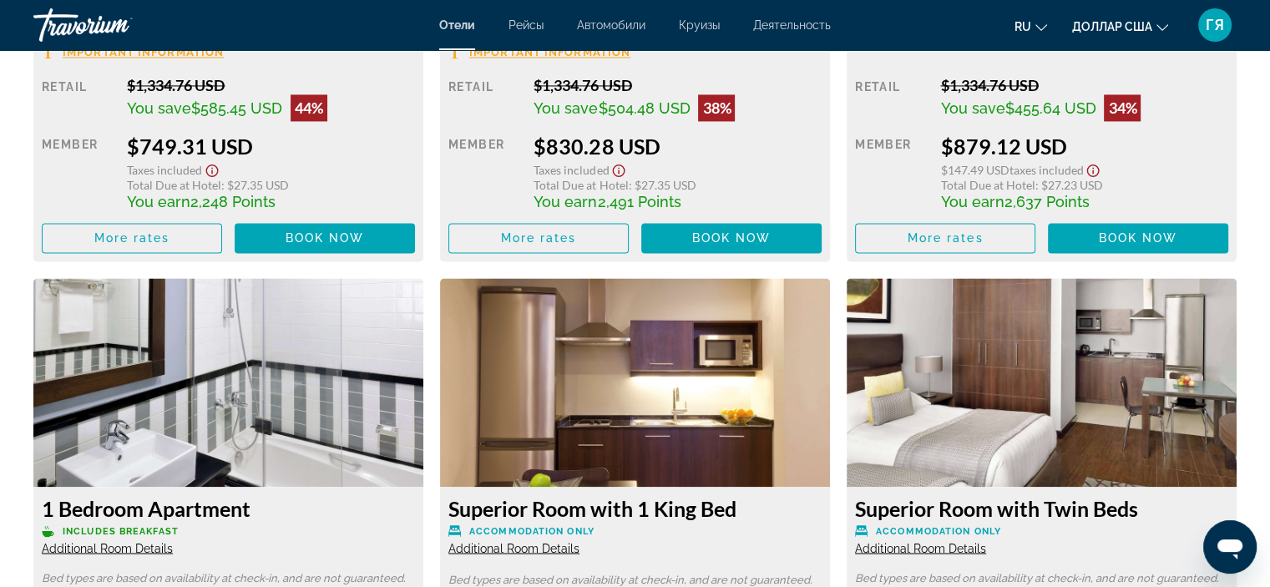
scroll to position [2662, 0]
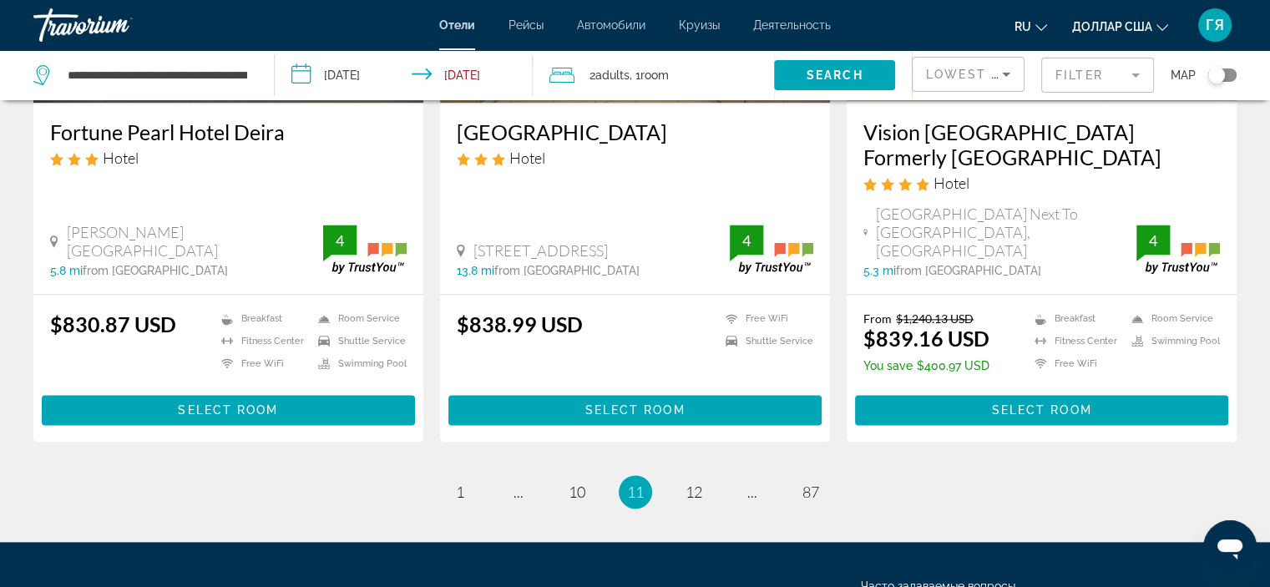
scroll to position [2207, 0]
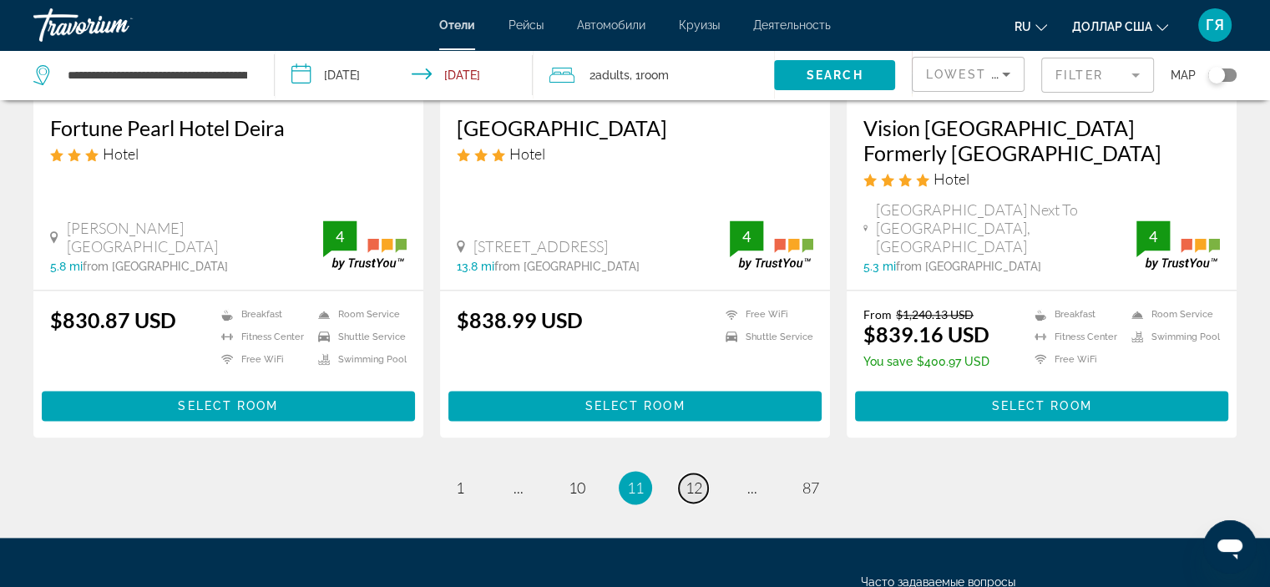
click at [701, 478] on span "12" at bounding box center [693, 487] width 17 height 18
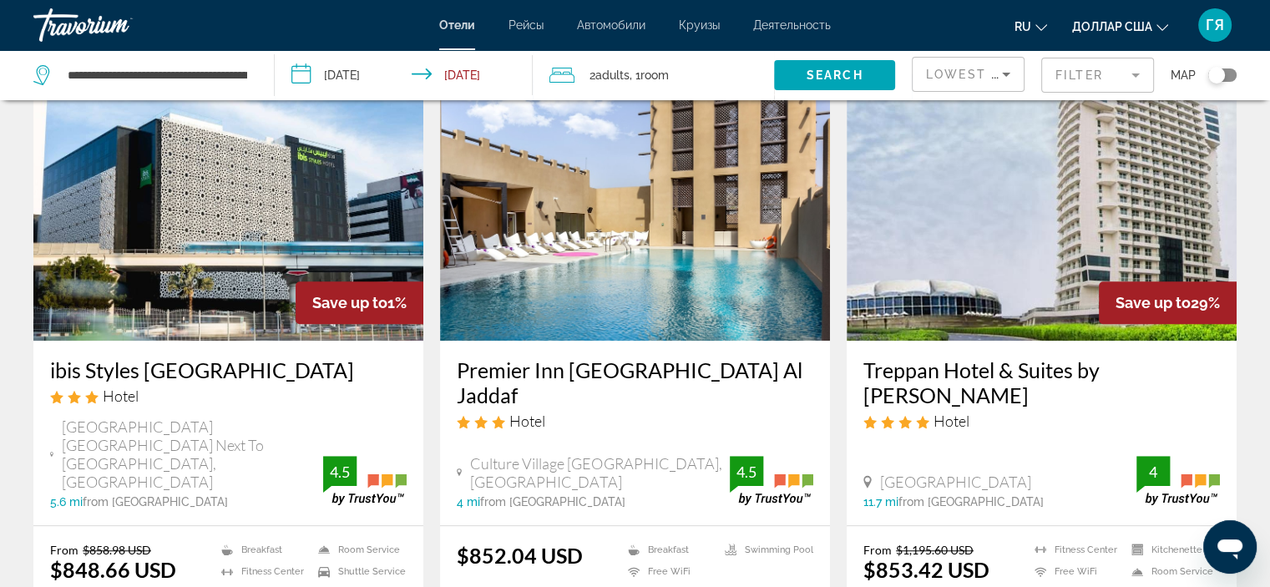
scroll to position [1299, 0]
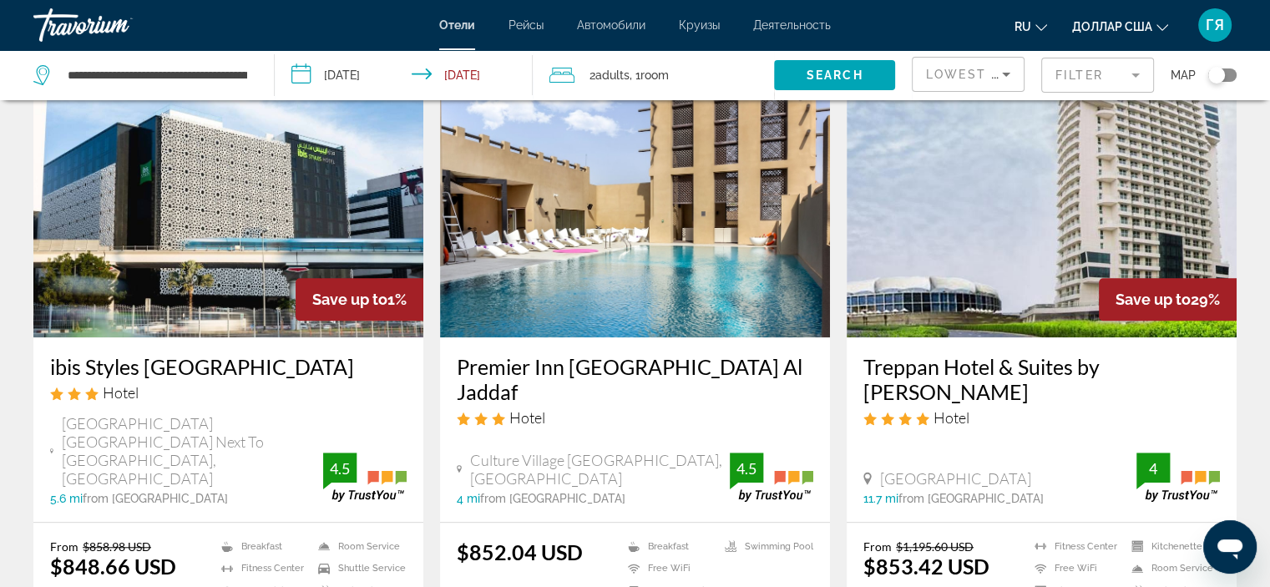
click at [256, 210] on img "Основное содержание" at bounding box center [228, 203] width 390 height 267
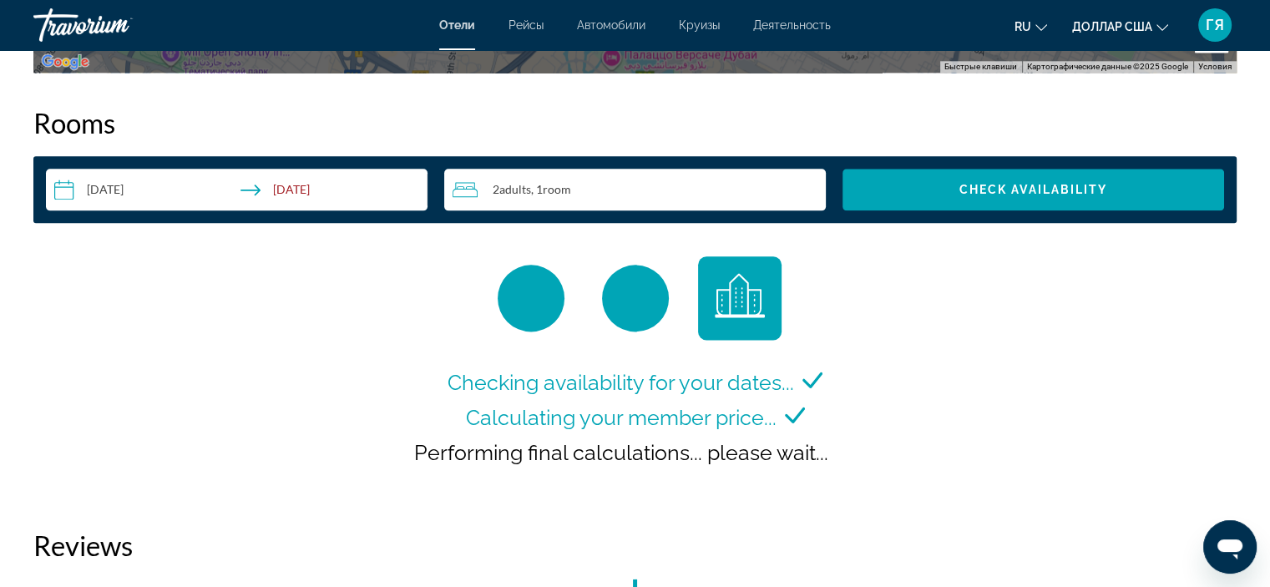
scroll to position [2108, 0]
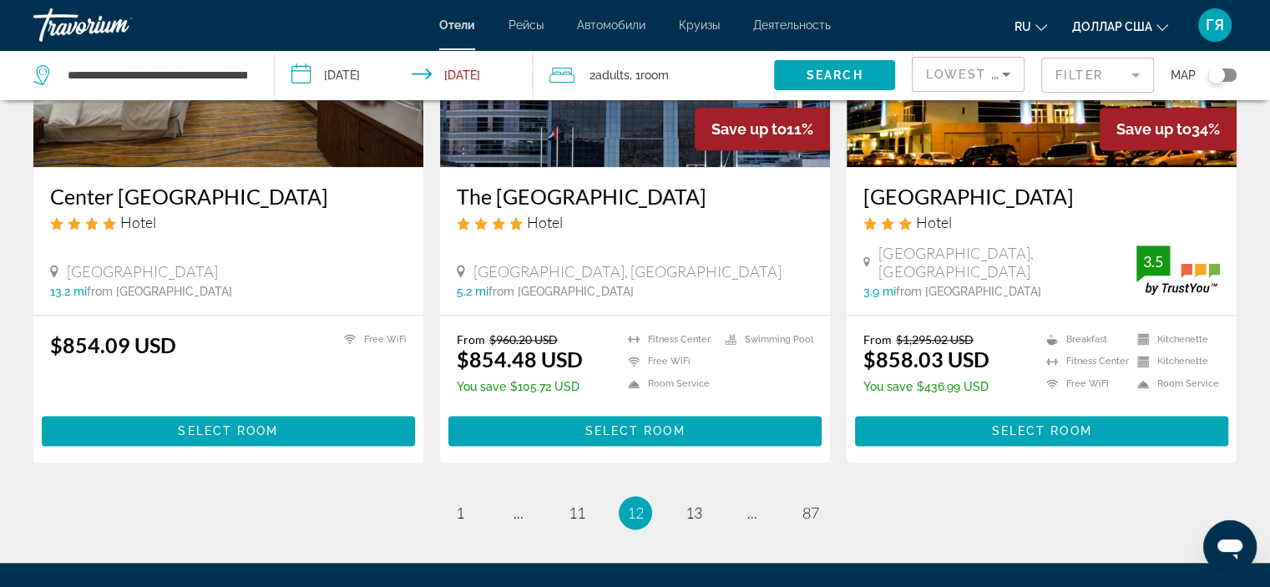
scroll to position [2140, 0]
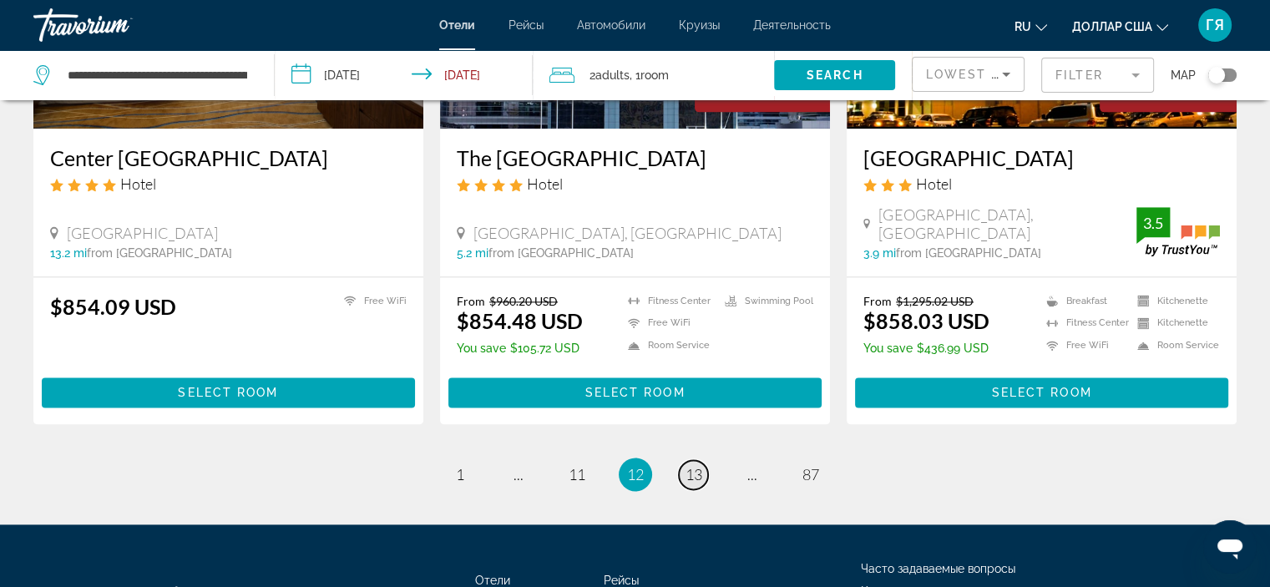
click at [689, 465] on span "13" at bounding box center [693, 474] width 17 height 18
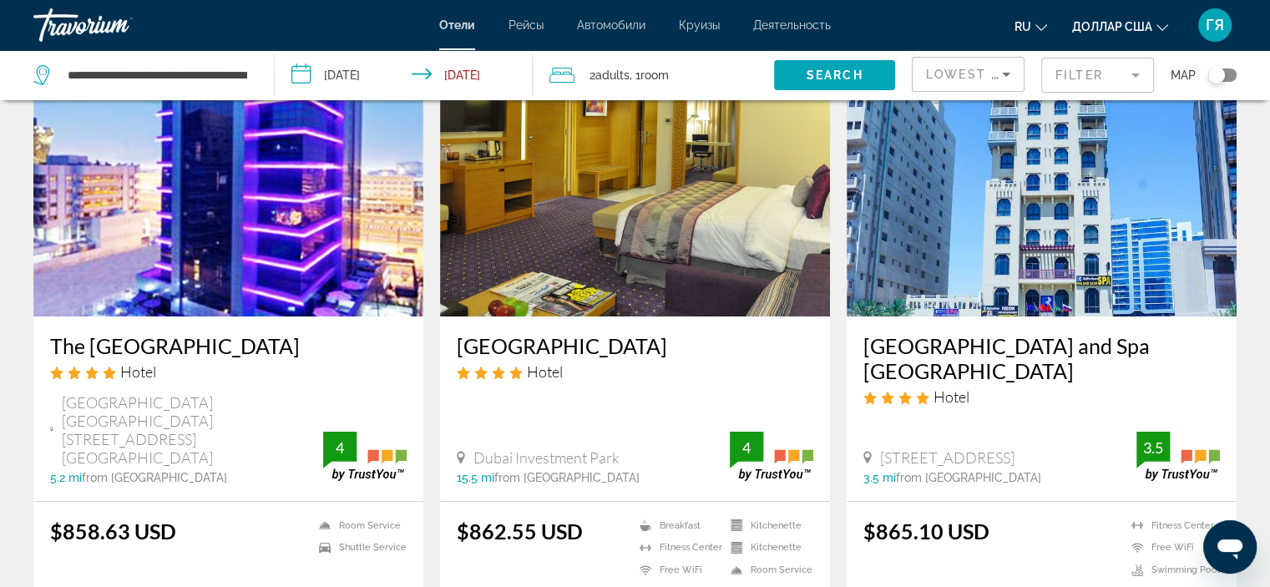
scroll to position [110, 0]
click at [1067, 239] on img "Основное содержание" at bounding box center [1041, 181] width 390 height 267
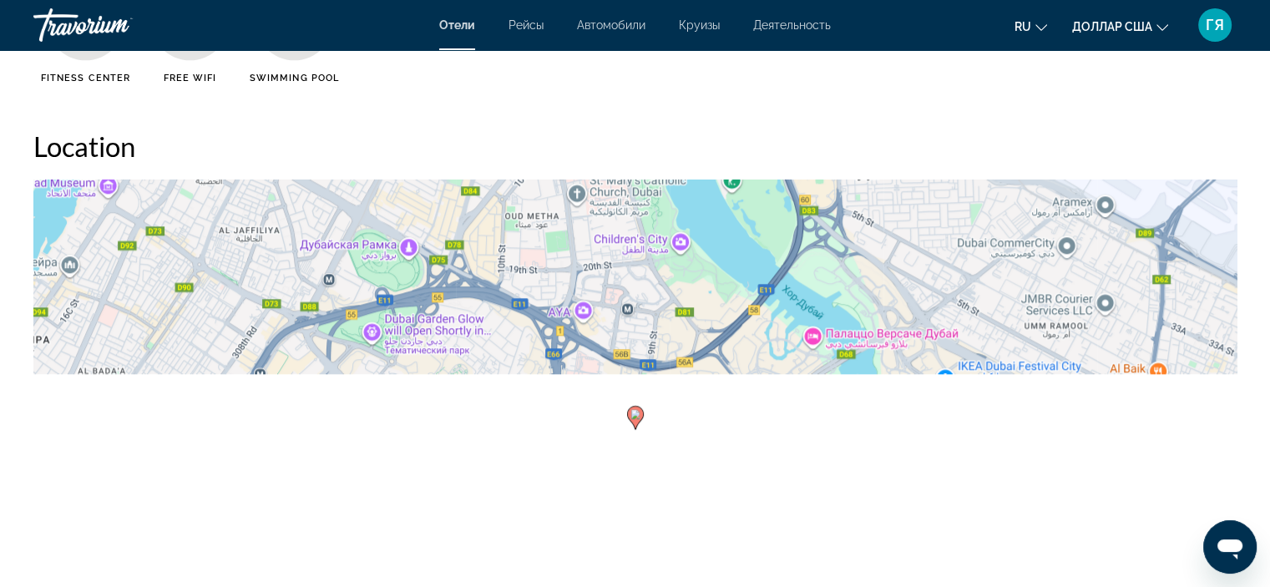
scroll to position [1522, 0]
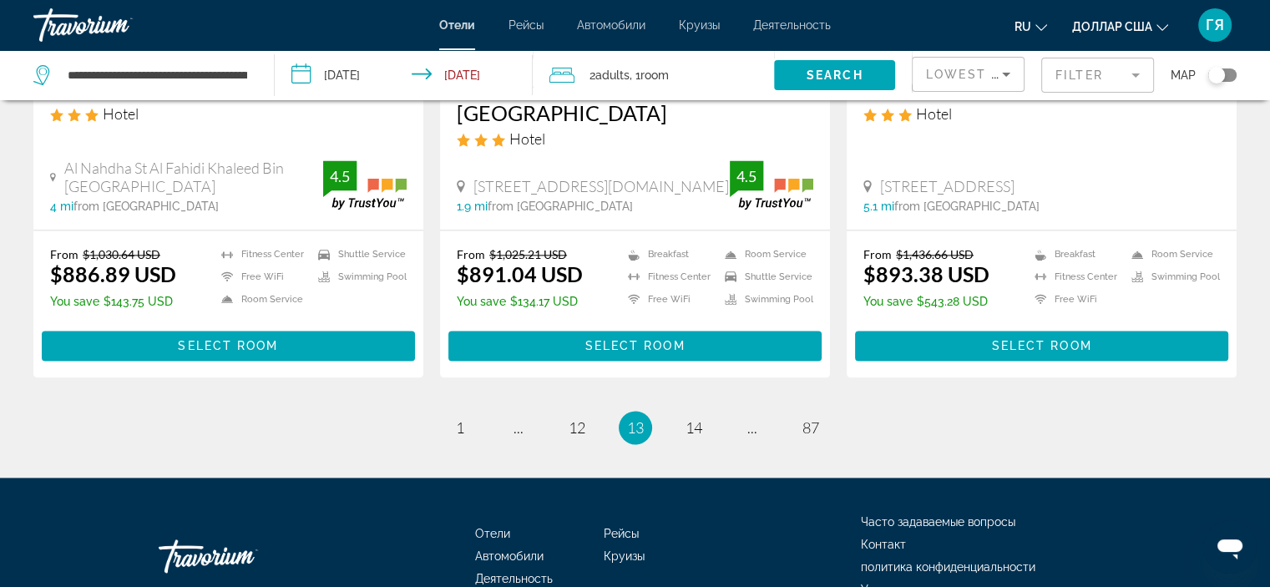
scroll to position [2250, 0]
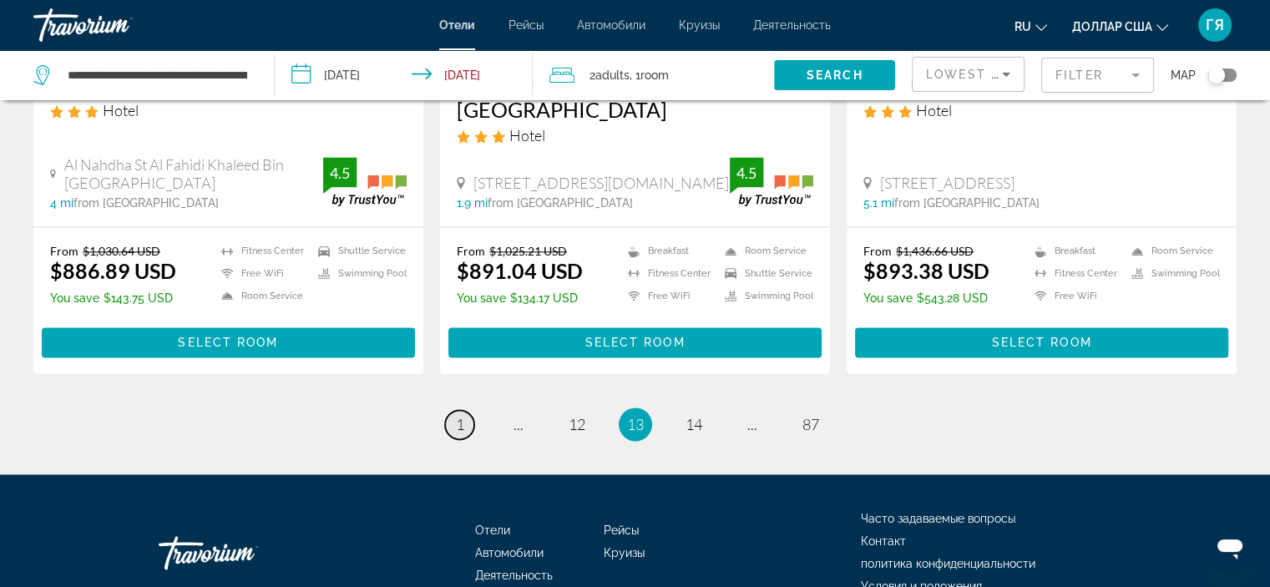
click at [462, 415] on span "1" at bounding box center [460, 424] width 8 height 18
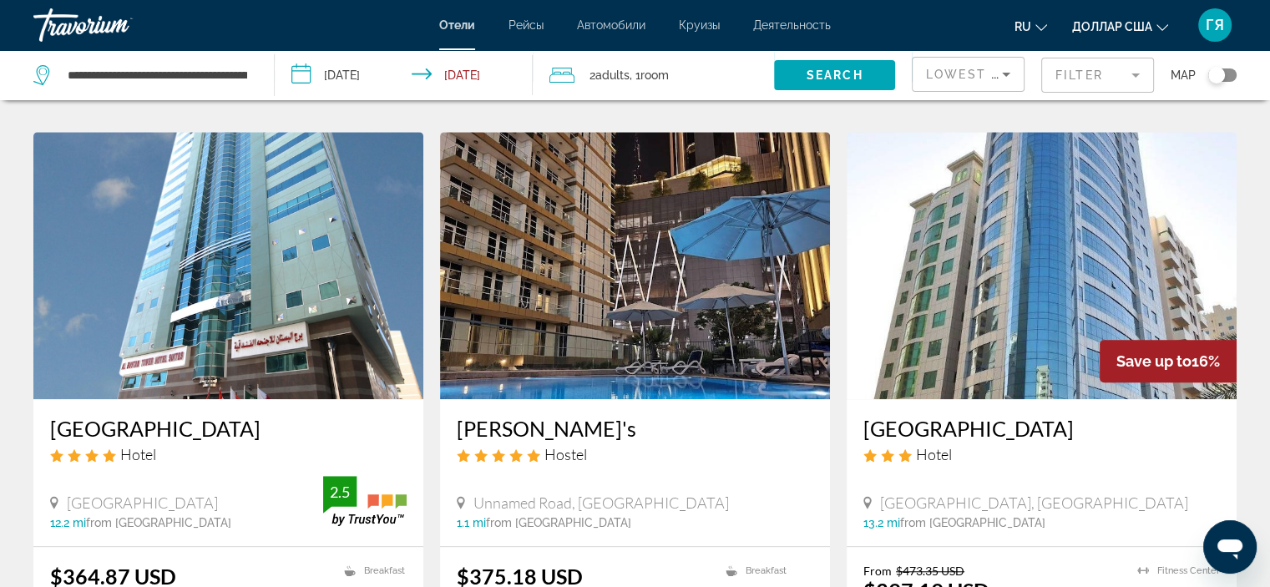
scroll to position [1280, 0]
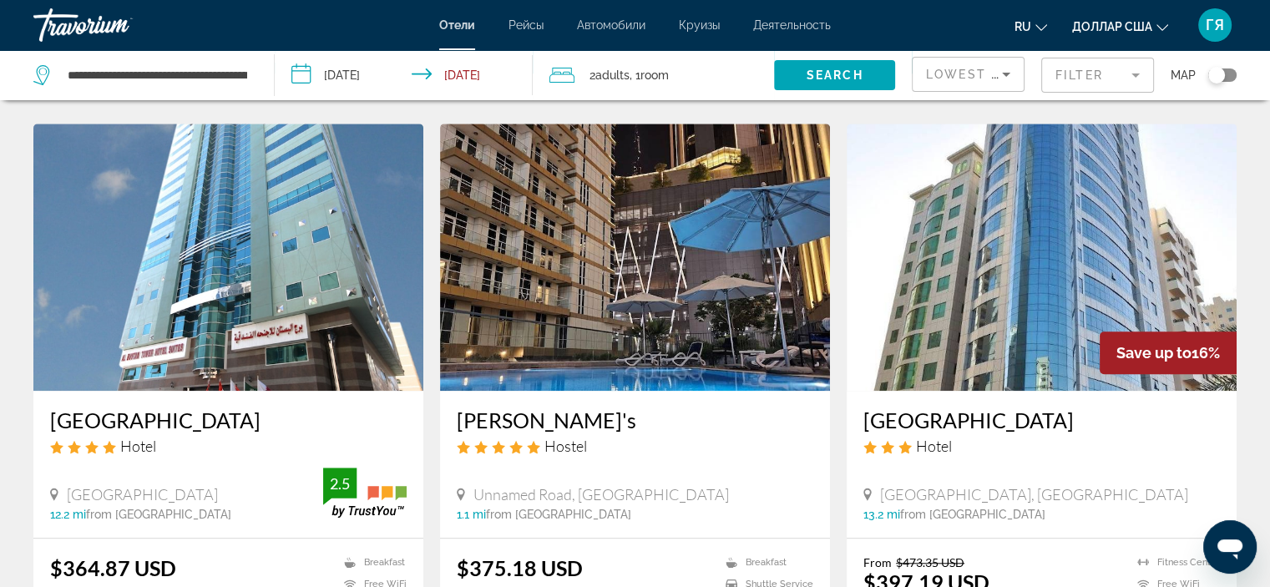
click at [522, 278] on img "Основное содержание" at bounding box center [635, 257] width 390 height 267
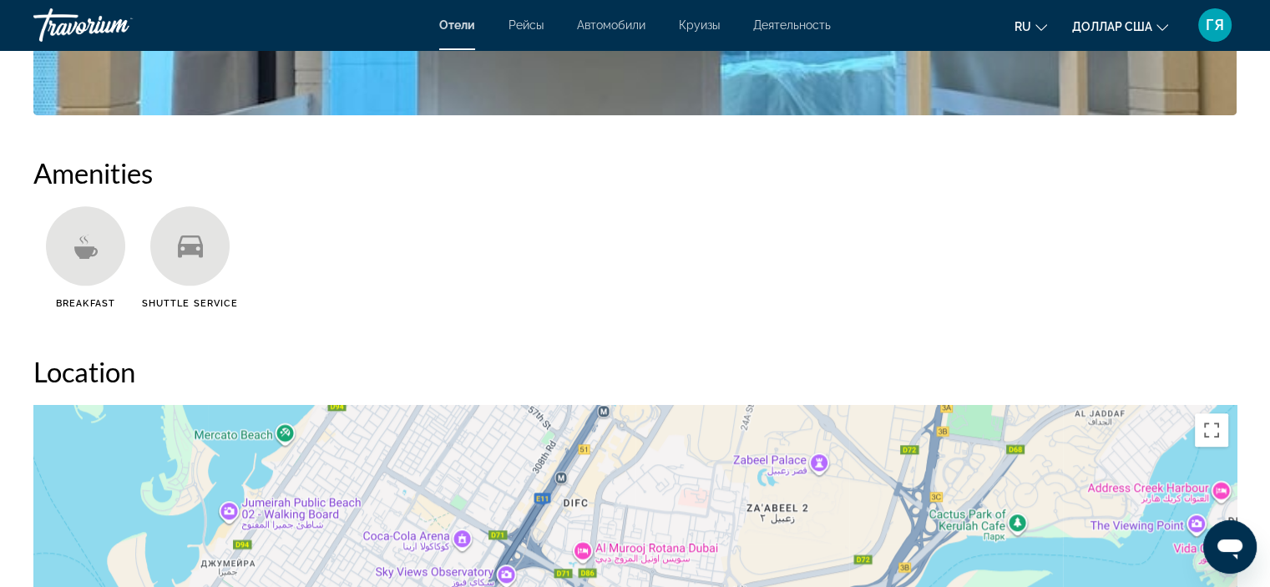
scroll to position [1302, 0]
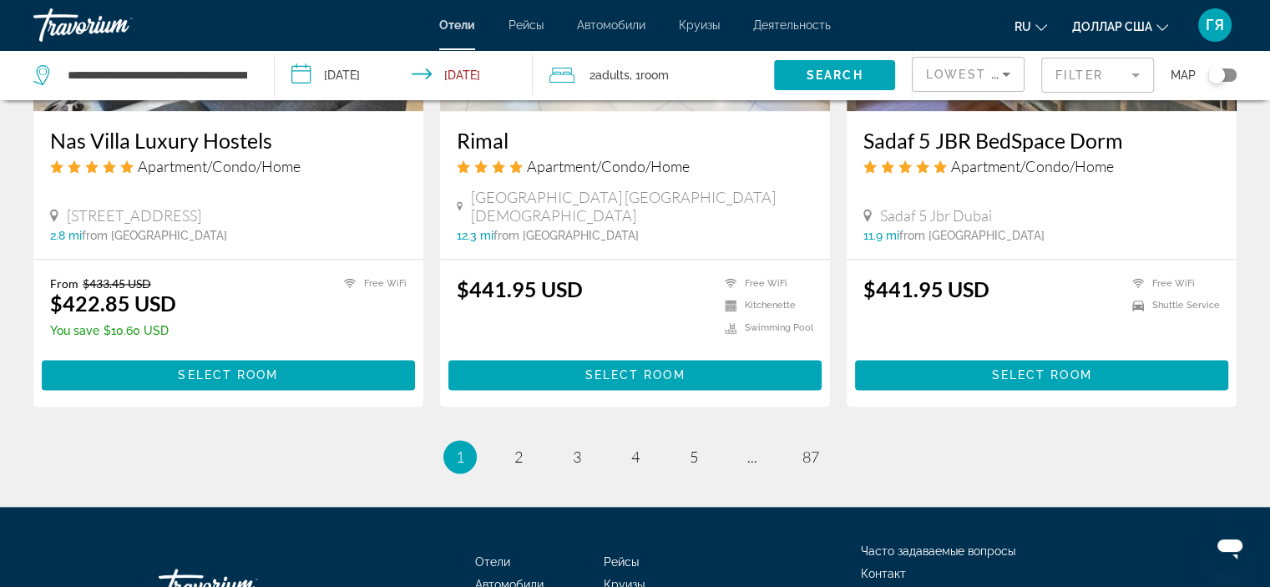
scroll to position [2244, 0]
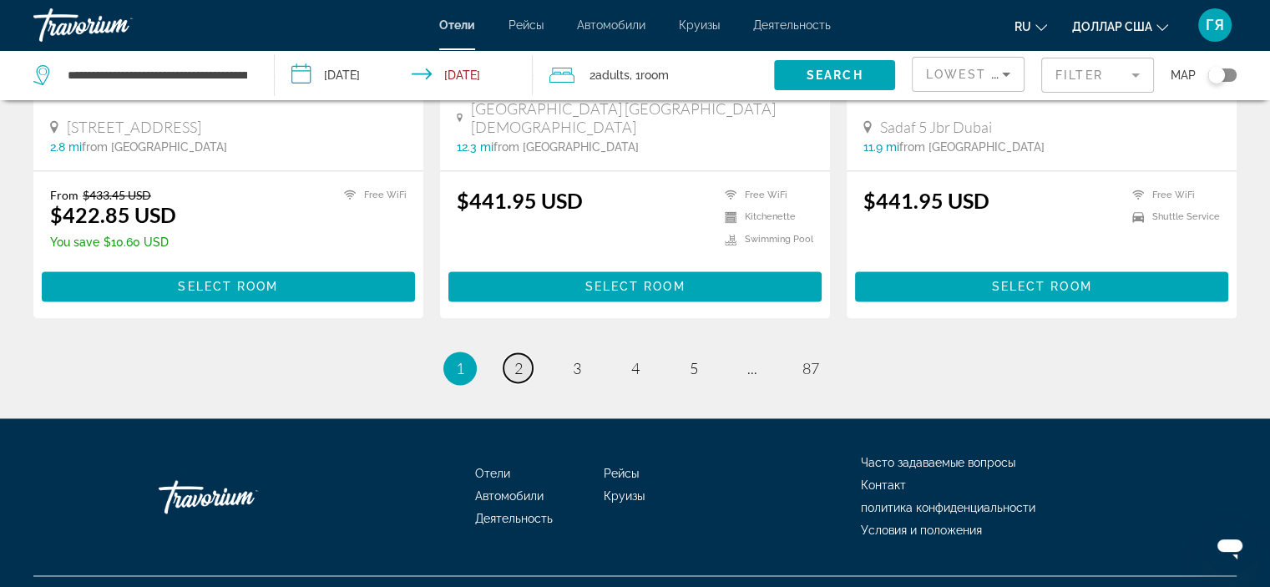
click at [520, 359] on span "2" at bounding box center [518, 368] width 8 height 18
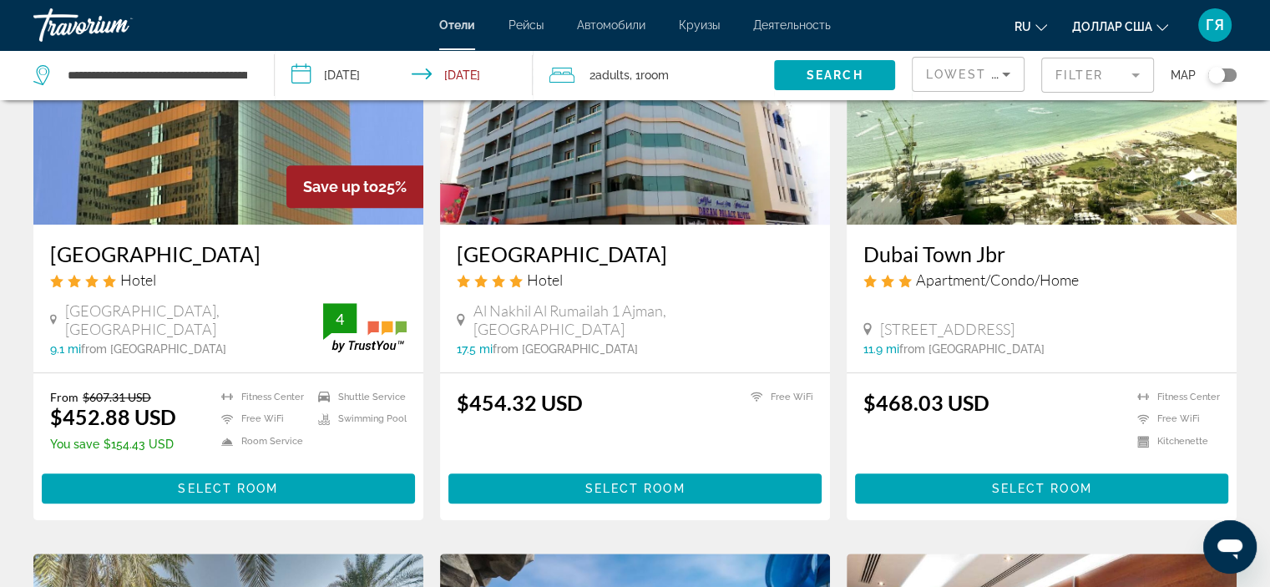
scroll to position [798, 0]
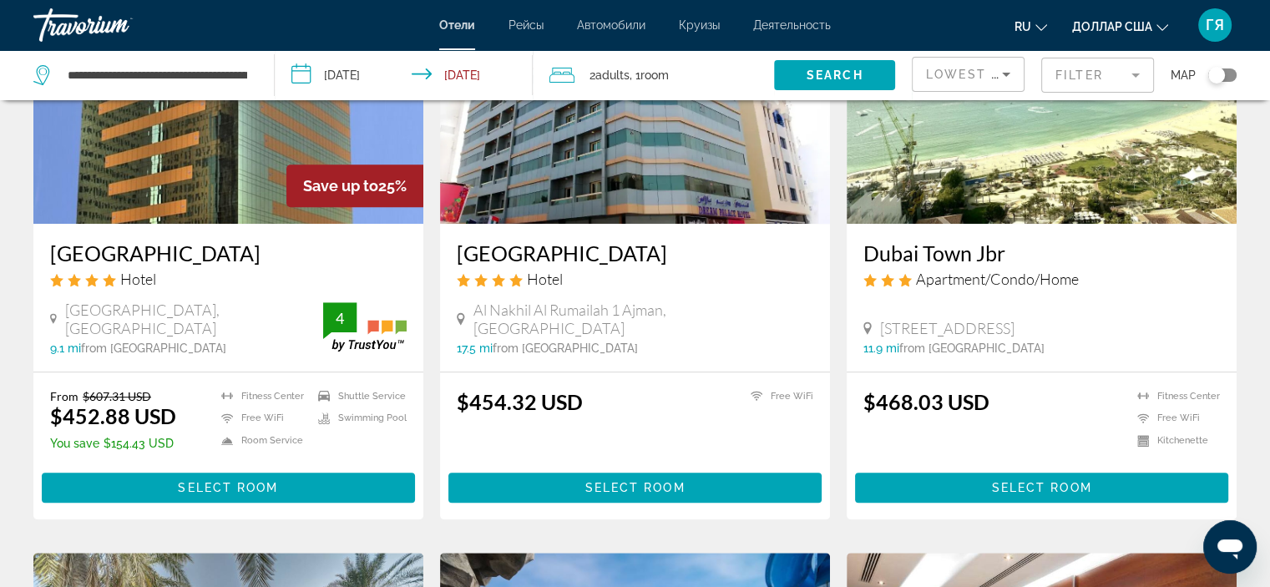
click at [168, 203] on img "Основное содержание" at bounding box center [228, 90] width 390 height 267
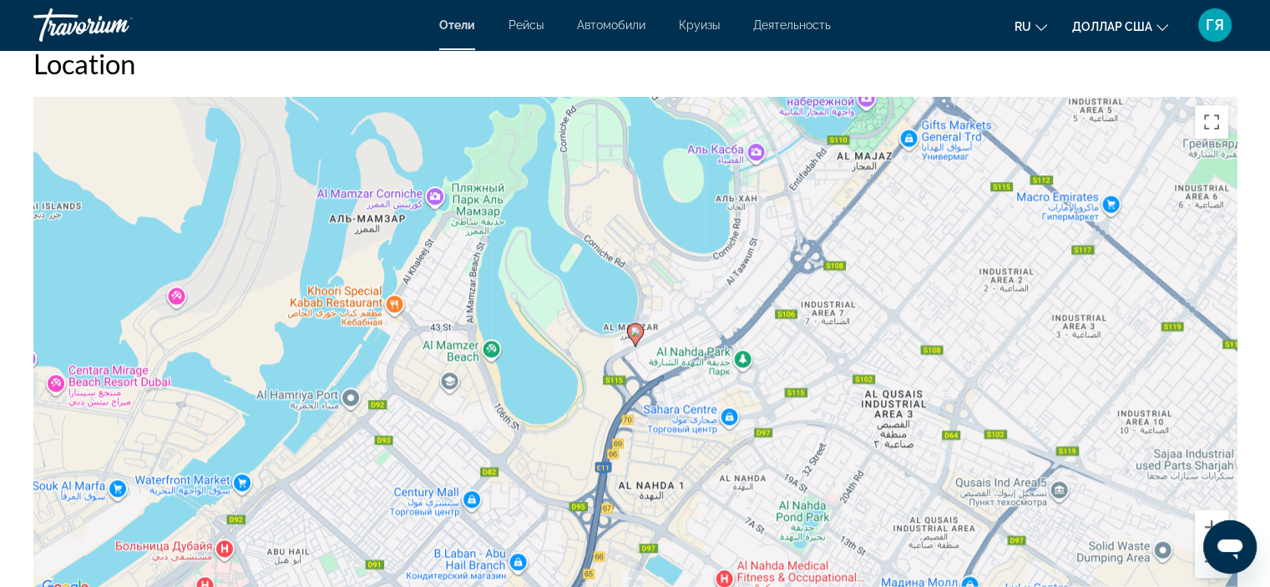
scroll to position [1585, 0]
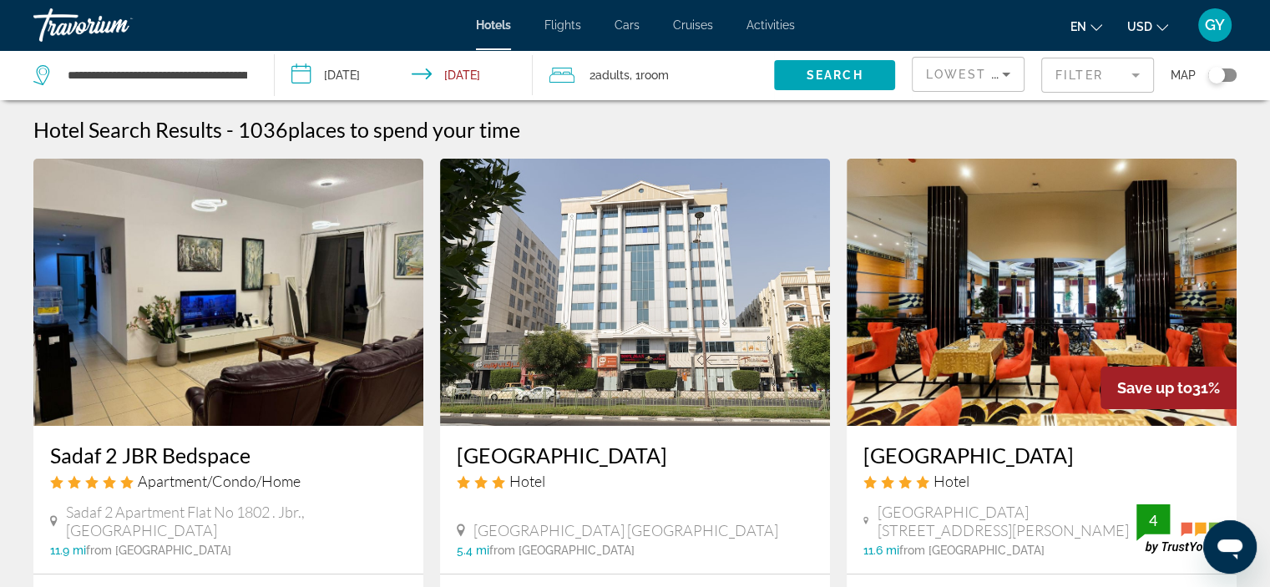
click at [1088, 71] on mat-form-field "Filter" at bounding box center [1097, 75] width 113 height 35
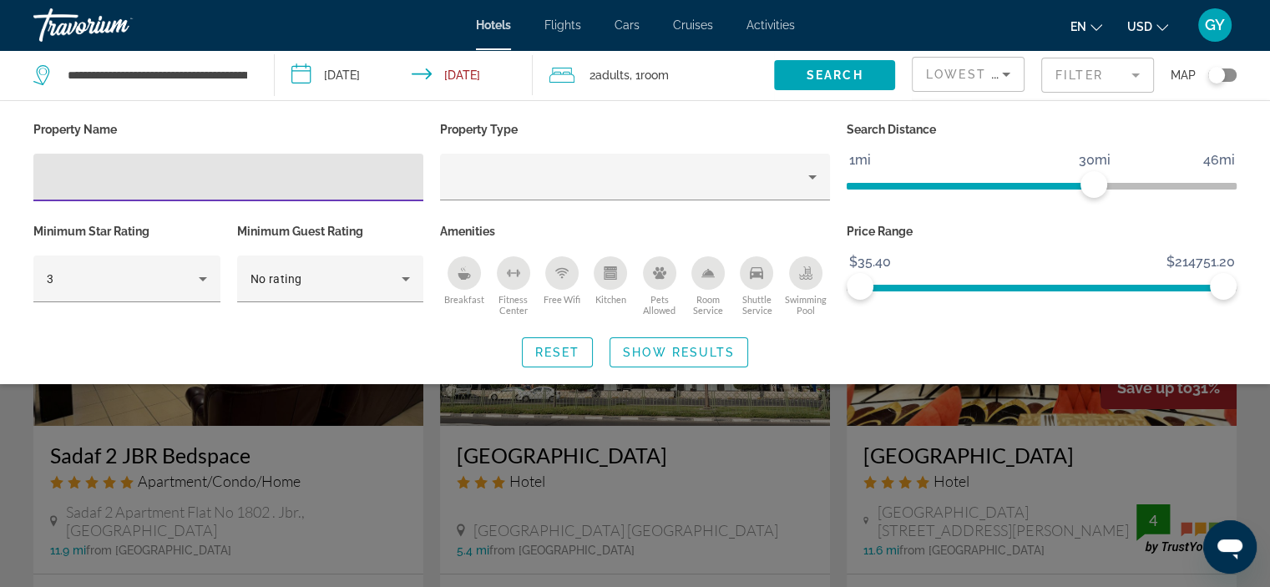
click at [62, 184] on input "Hotel Filters" at bounding box center [228, 178] width 363 height 20
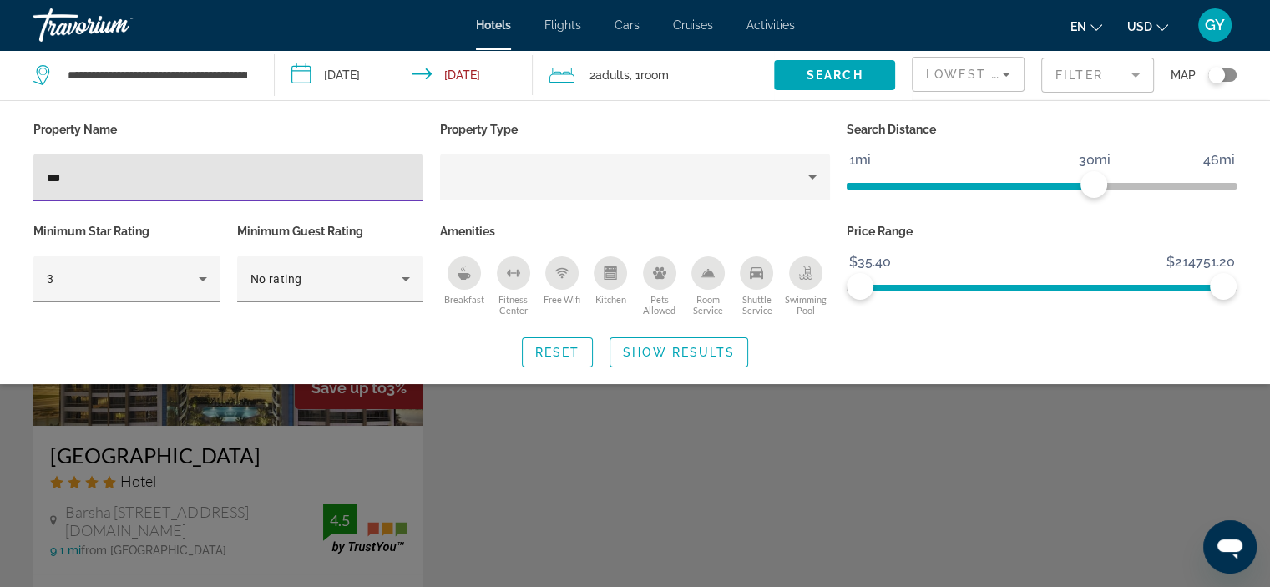
type input "***"
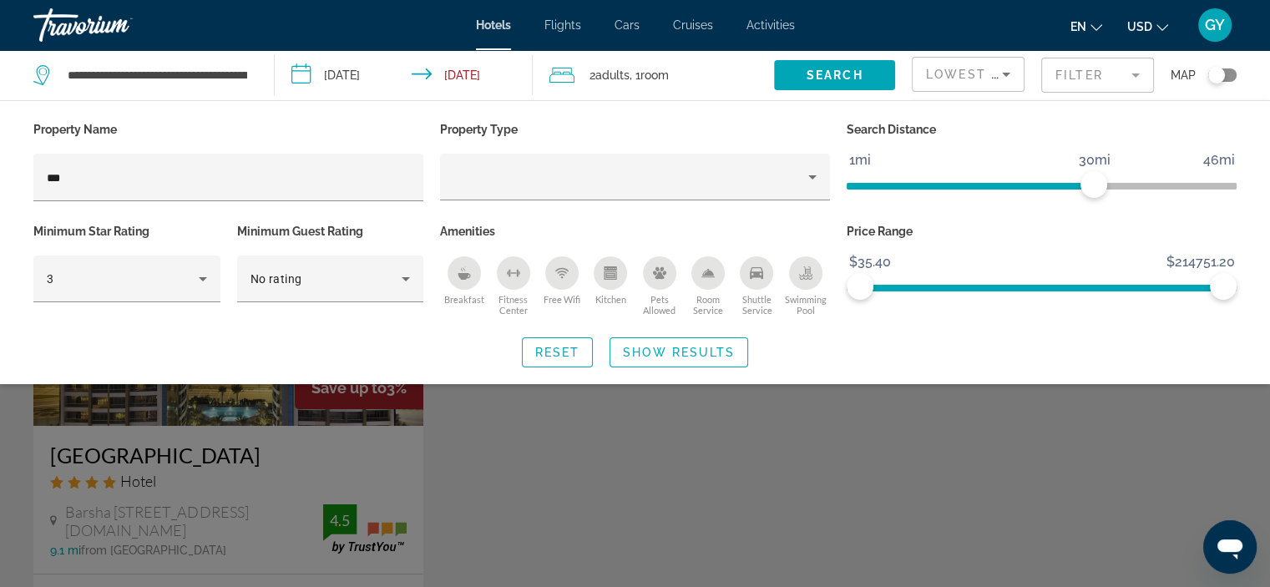
click at [240, 473] on div "Search widget" at bounding box center [635, 418] width 1270 height 336
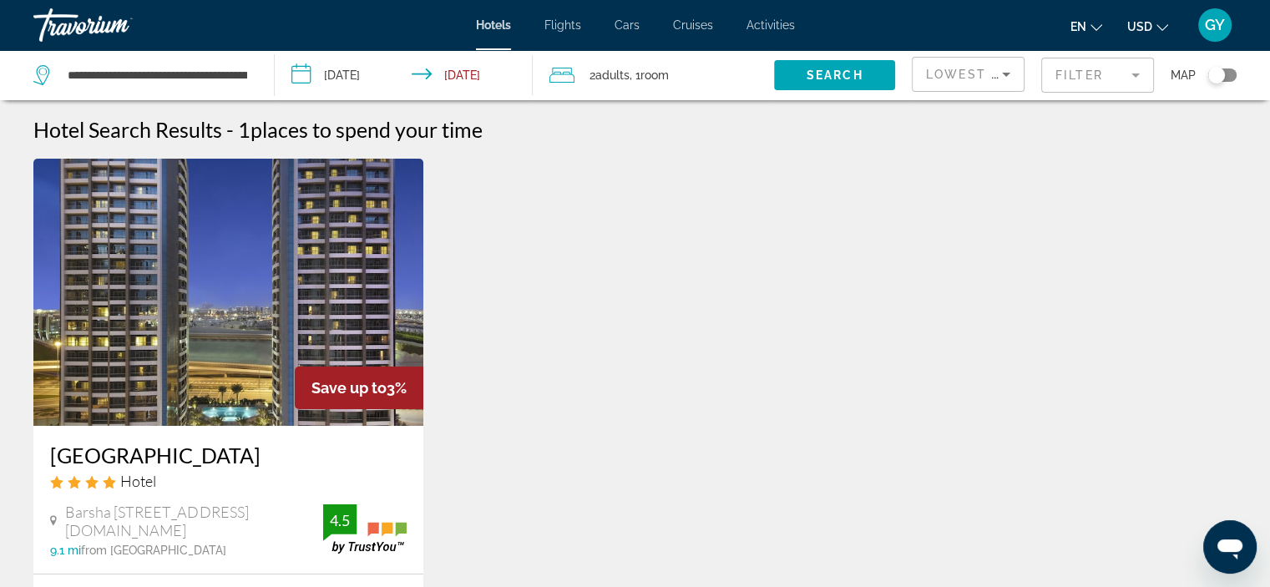
click at [384, 321] on img "Main content" at bounding box center [228, 292] width 390 height 267
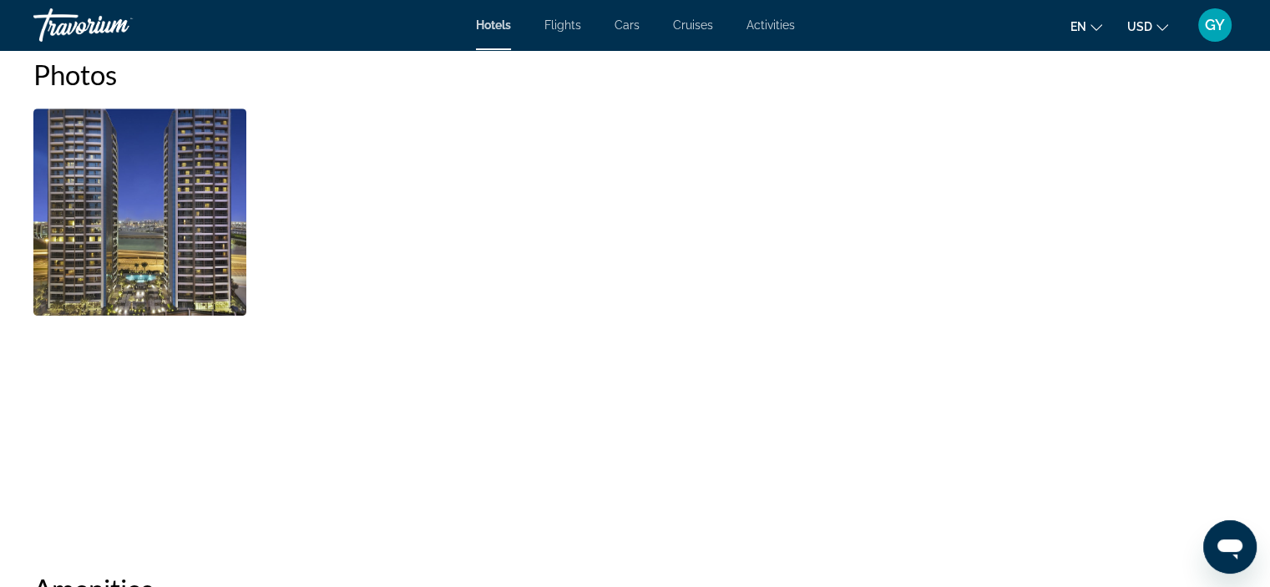
scroll to position [856, 0]
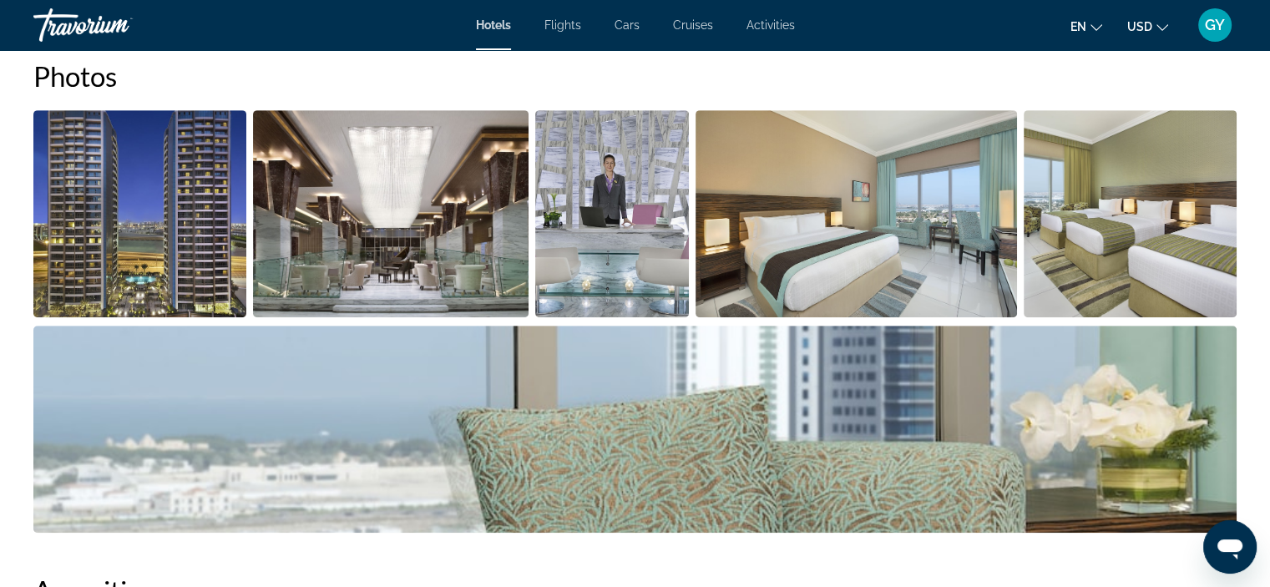
click at [150, 247] on img "Open full-screen image slider" at bounding box center [139, 213] width 213 height 207
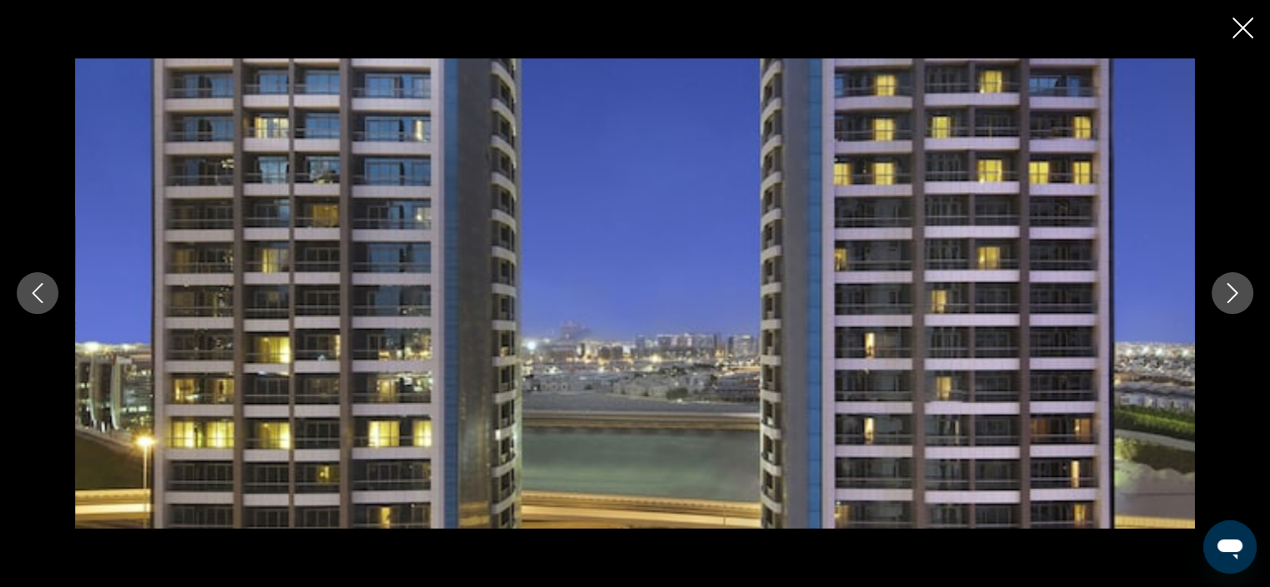
click at [1229, 296] on icon "Next image" at bounding box center [1232, 293] width 20 height 20
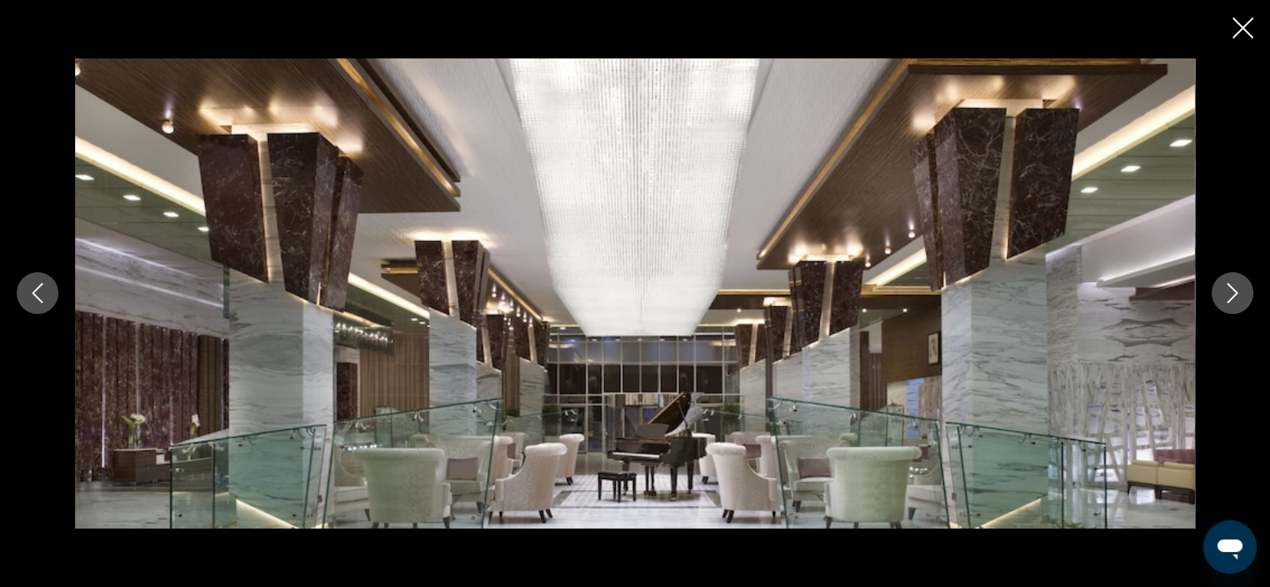
click at [1229, 296] on icon "Next image" at bounding box center [1232, 293] width 20 height 20
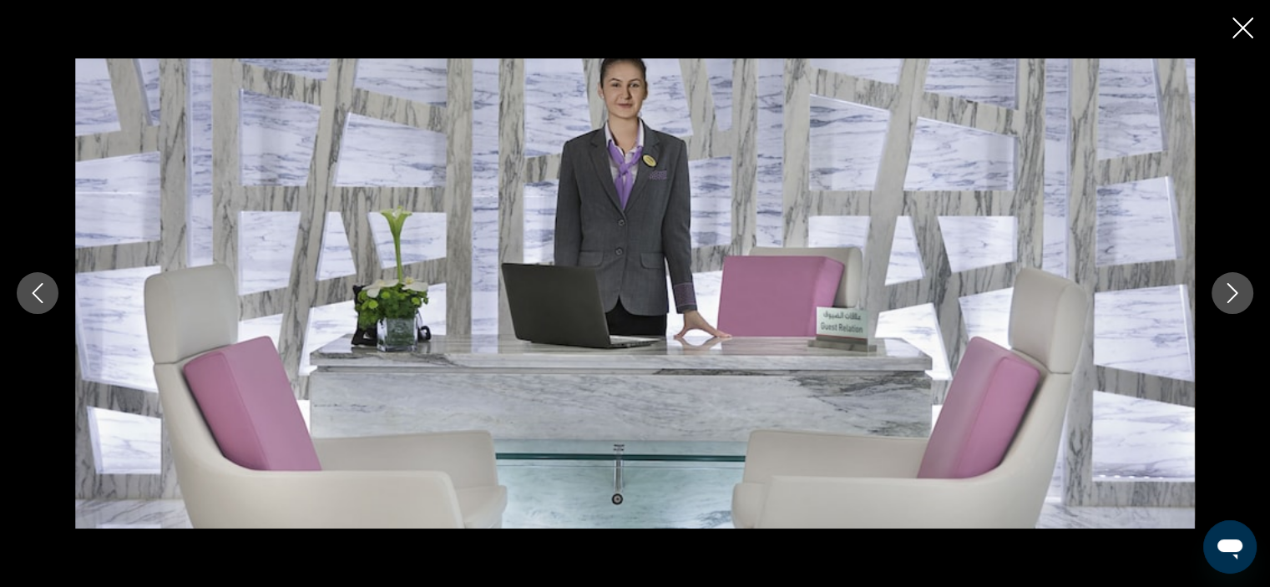
click at [1229, 296] on icon "Next image" at bounding box center [1232, 293] width 20 height 20
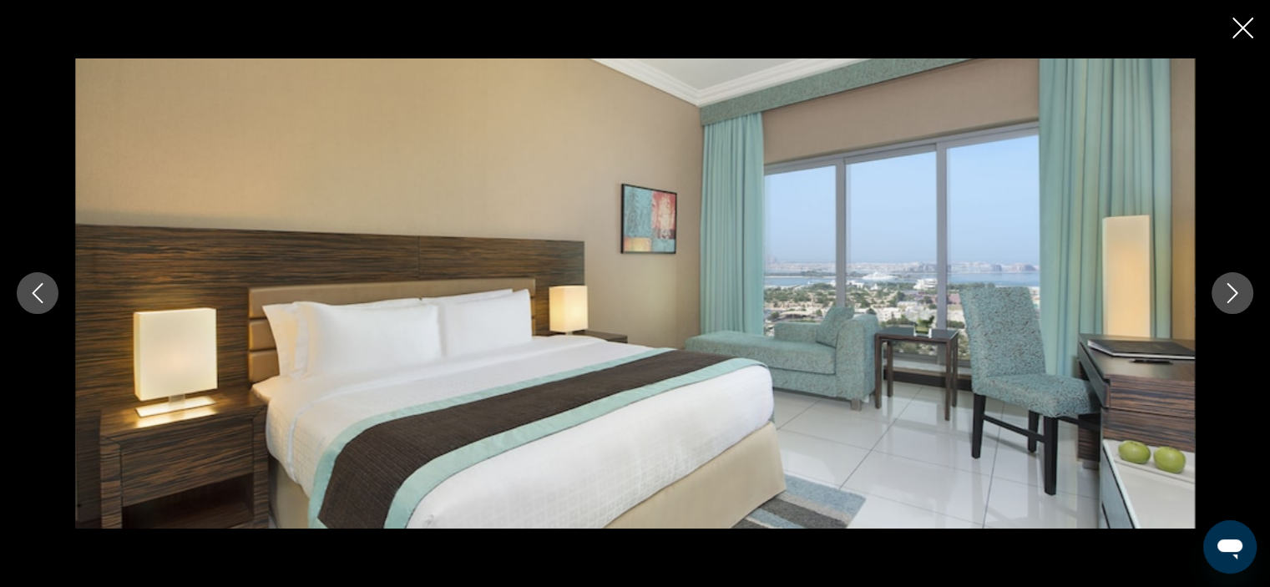
click at [1229, 296] on icon "Next image" at bounding box center [1232, 293] width 20 height 20
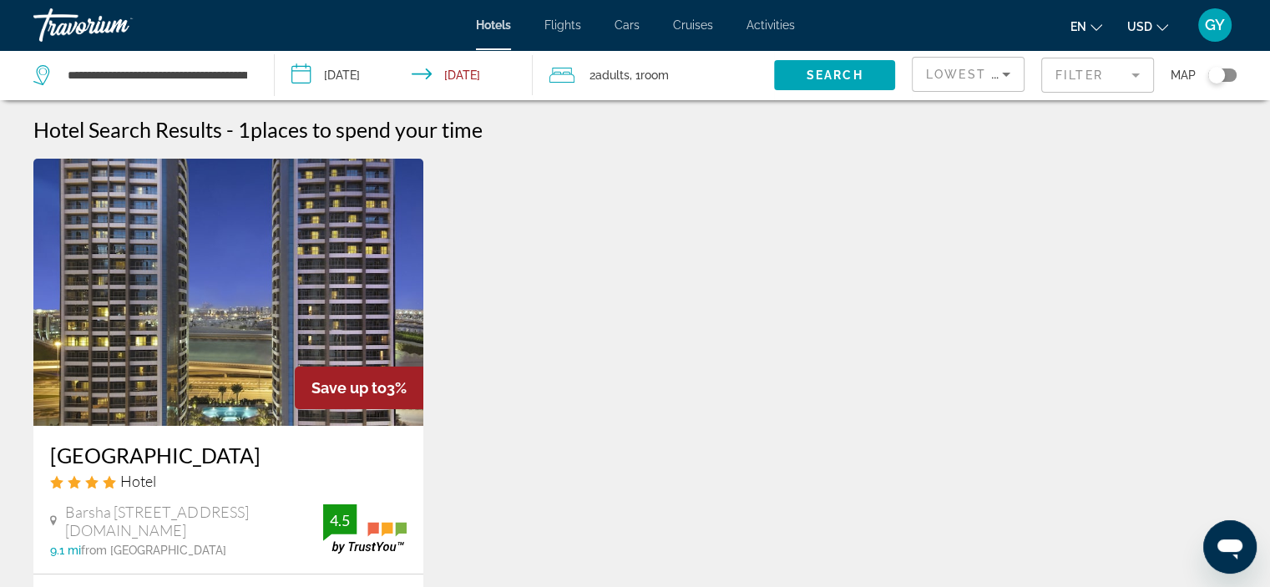
click at [140, 199] on img "Main content" at bounding box center [228, 292] width 390 height 267
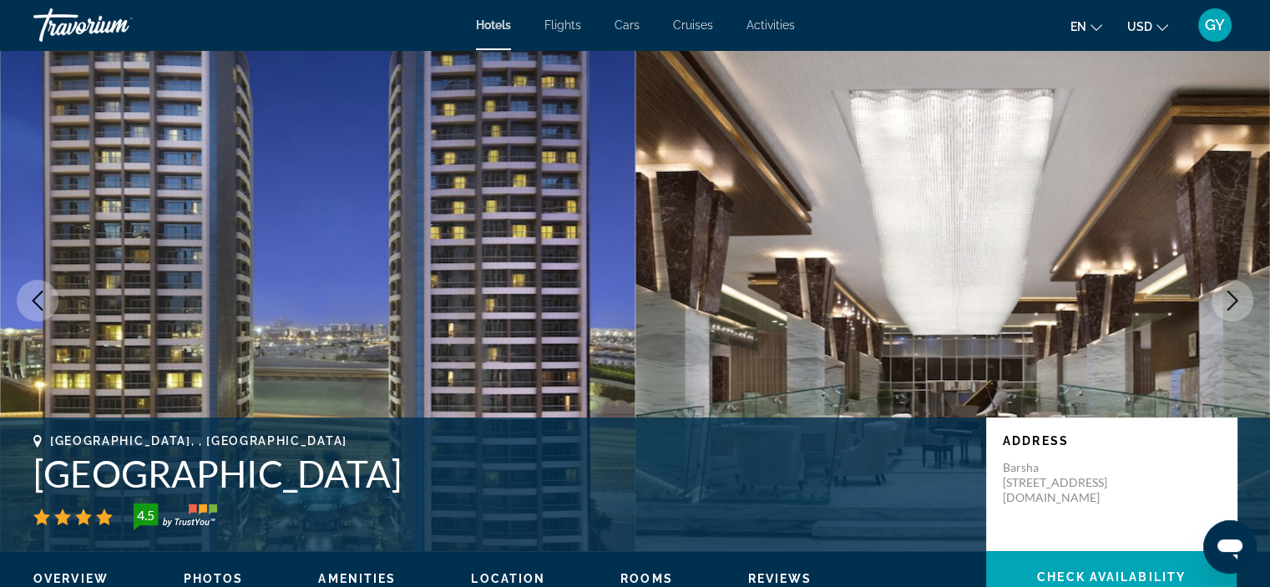
click at [1226, 293] on icon "Next image" at bounding box center [1232, 300] width 20 height 20
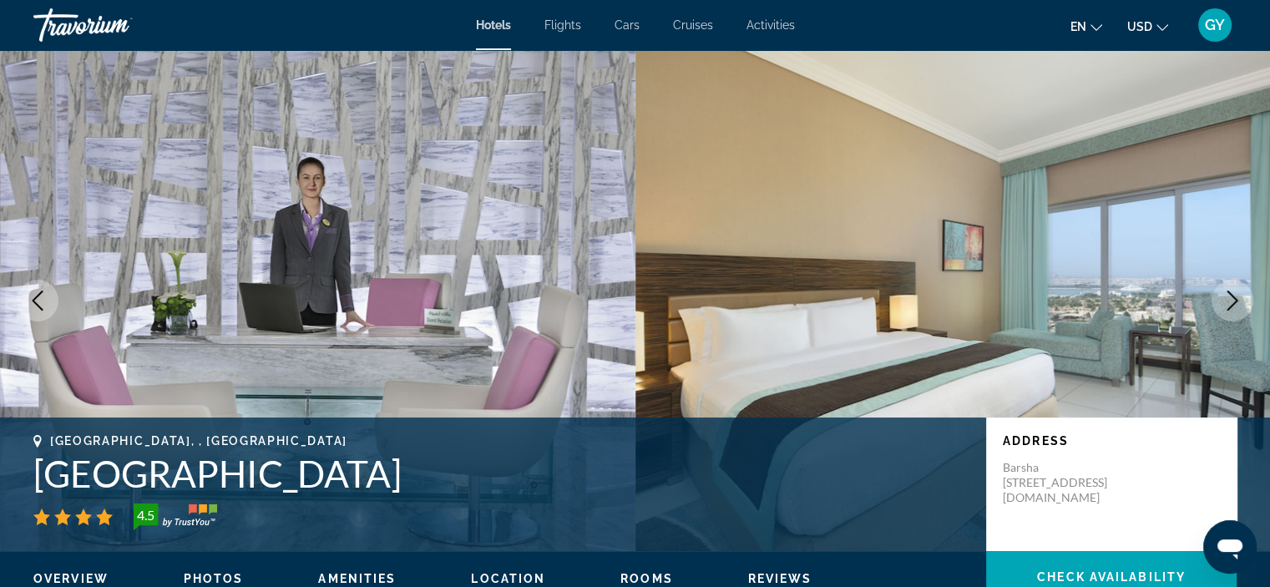
click at [1226, 293] on icon "Next image" at bounding box center [1232, 300] width 20 height 20
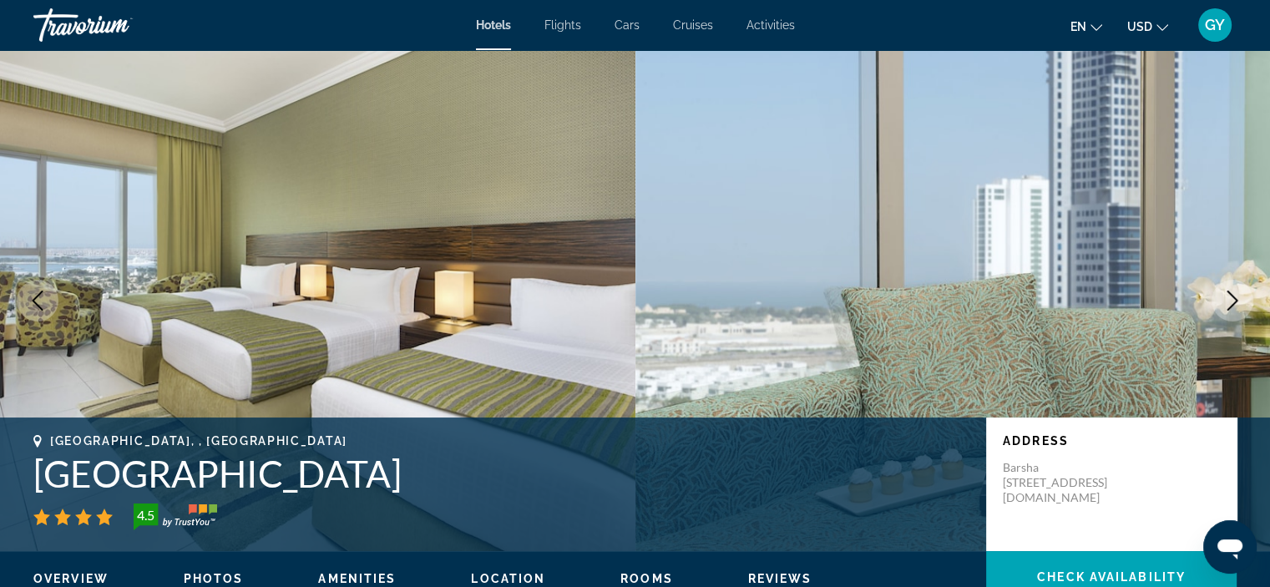
click at [1226, 293] on icon "Next image" at bounding box center [1232, 300] width 20 height 20
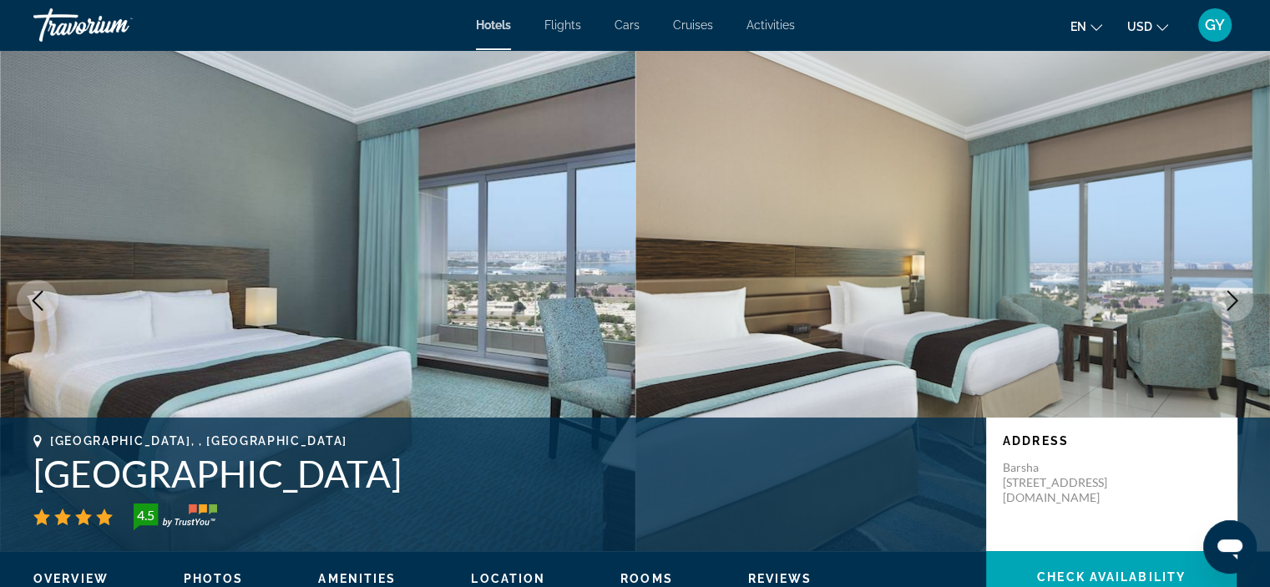
click at [1226, 293] on icon "Next image" at bounding box center [1232, 300] width 20 height 20
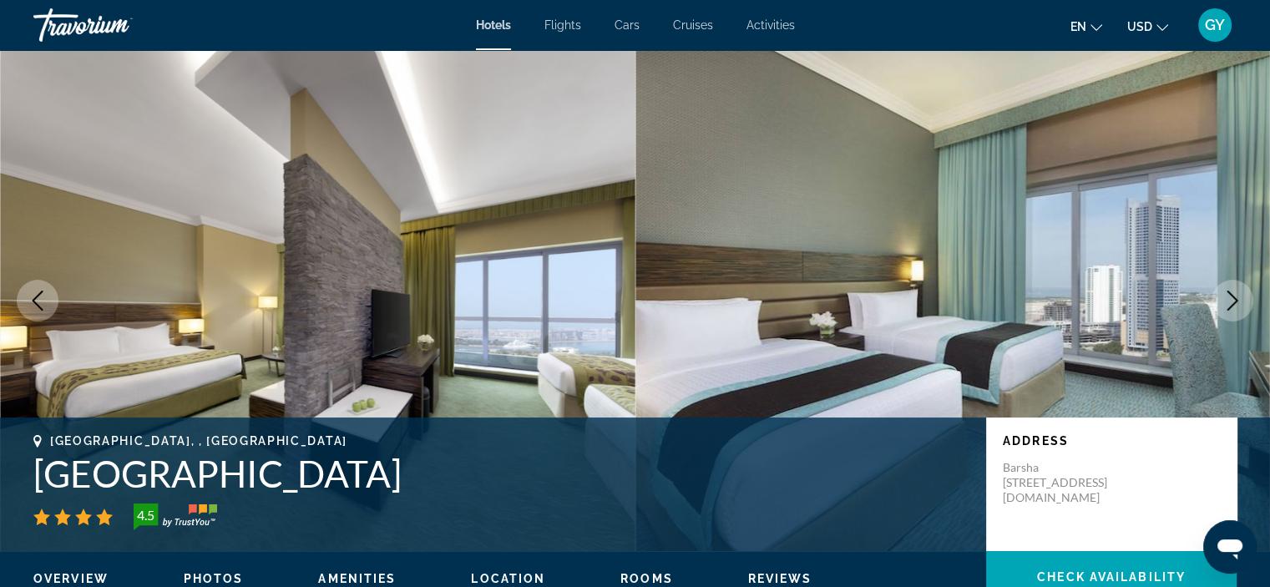
click at [1226, 293] on icon "Next image" at bounding box center [1232, 300] width 20 height 20
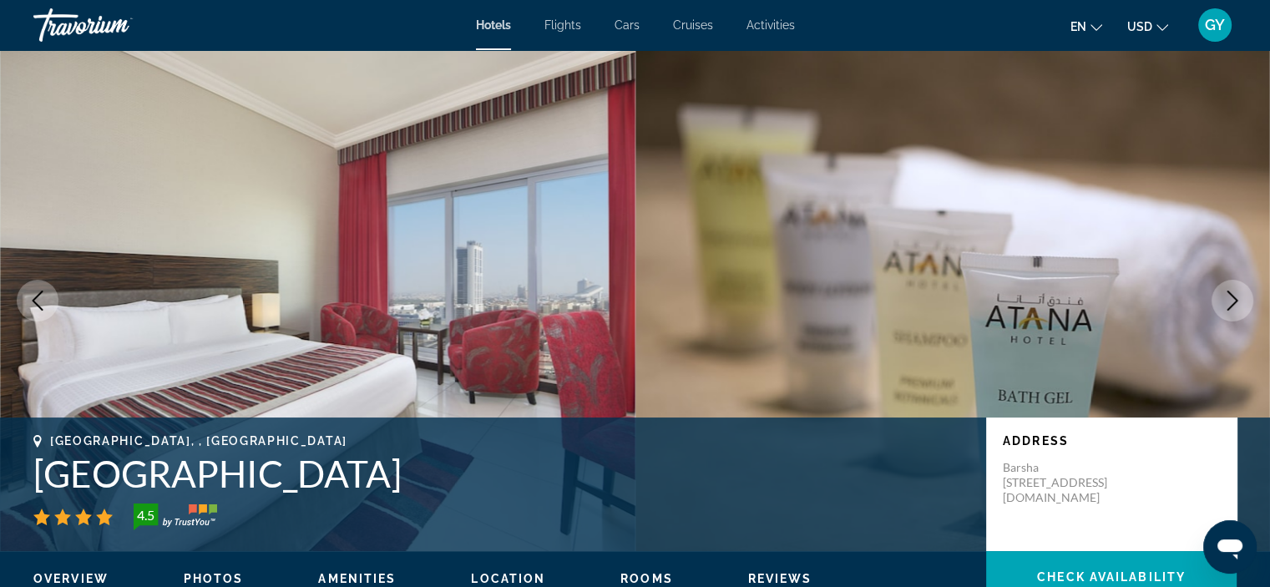
click at [1226, 293] on icon "Next image" at bounding box center [1232, 300] width 20 height 20
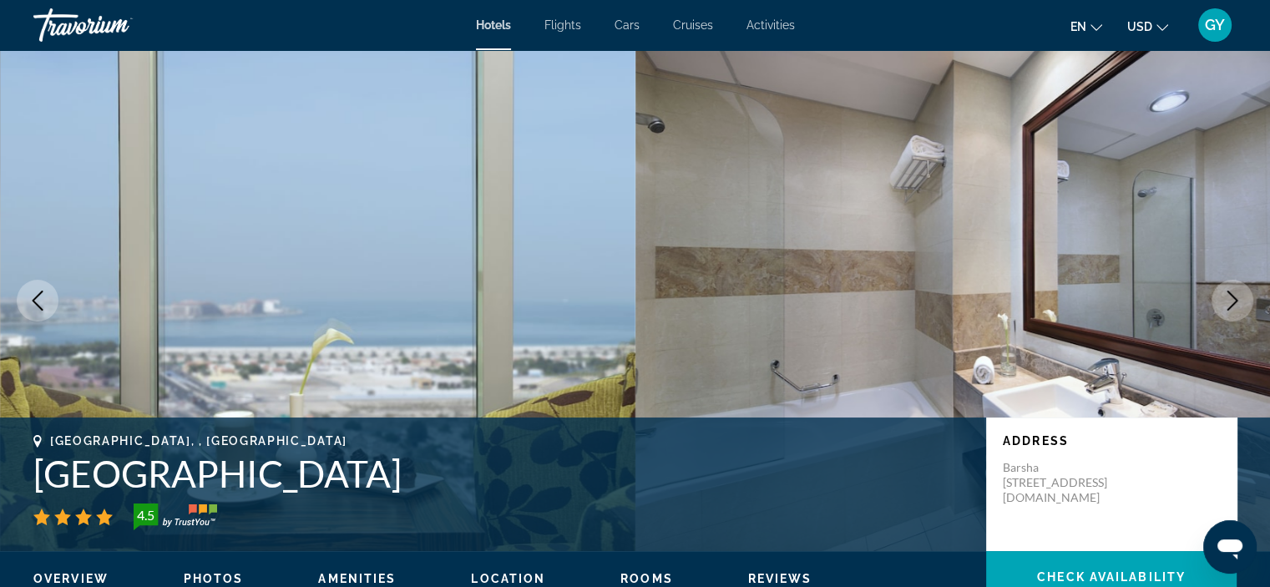
click at [1226, 293] on icon "Next image" at bounding box center [1232, 300] width 20 height 20
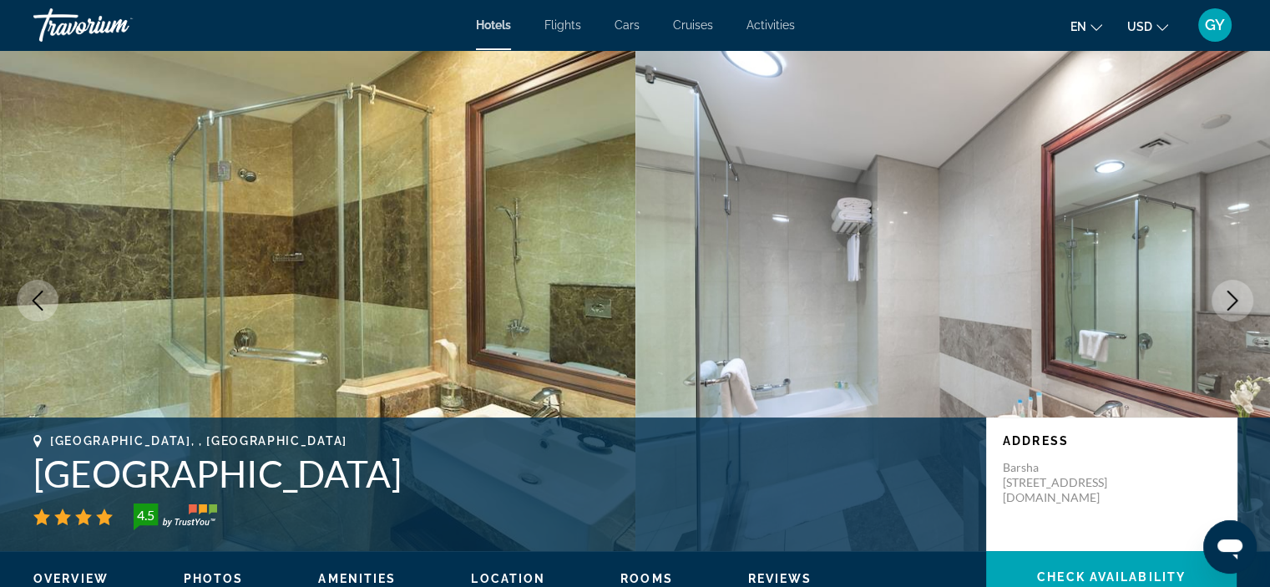
click at [1226, 293] on icon "Next image" at bounding box center [1232, 300] width 20 height 20
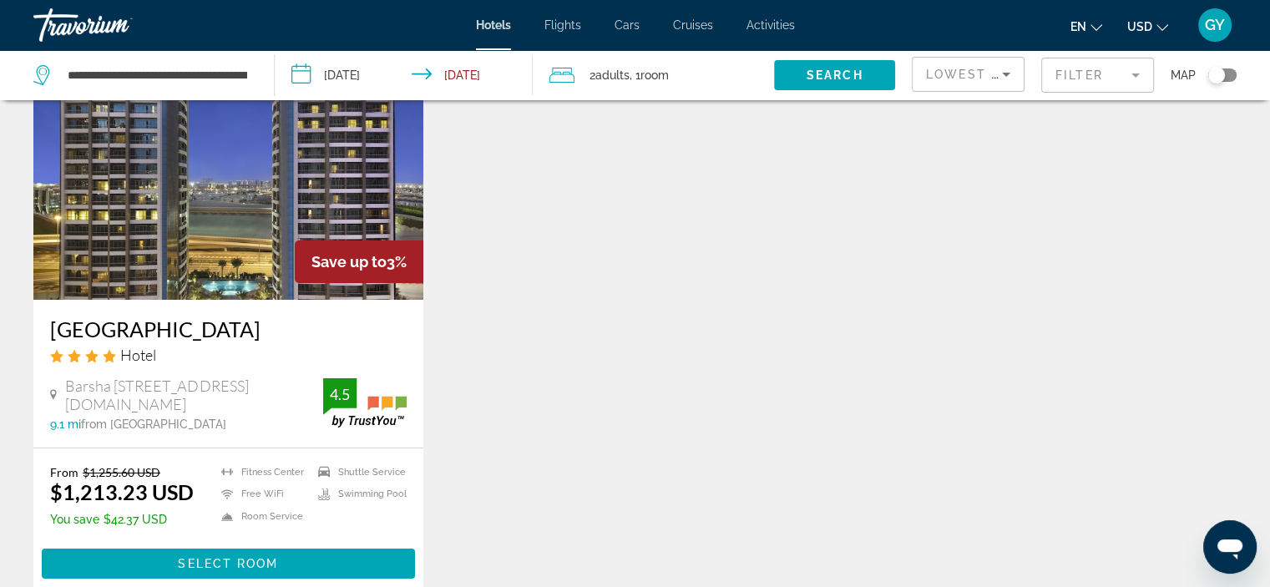
scroll to position [139, 0]
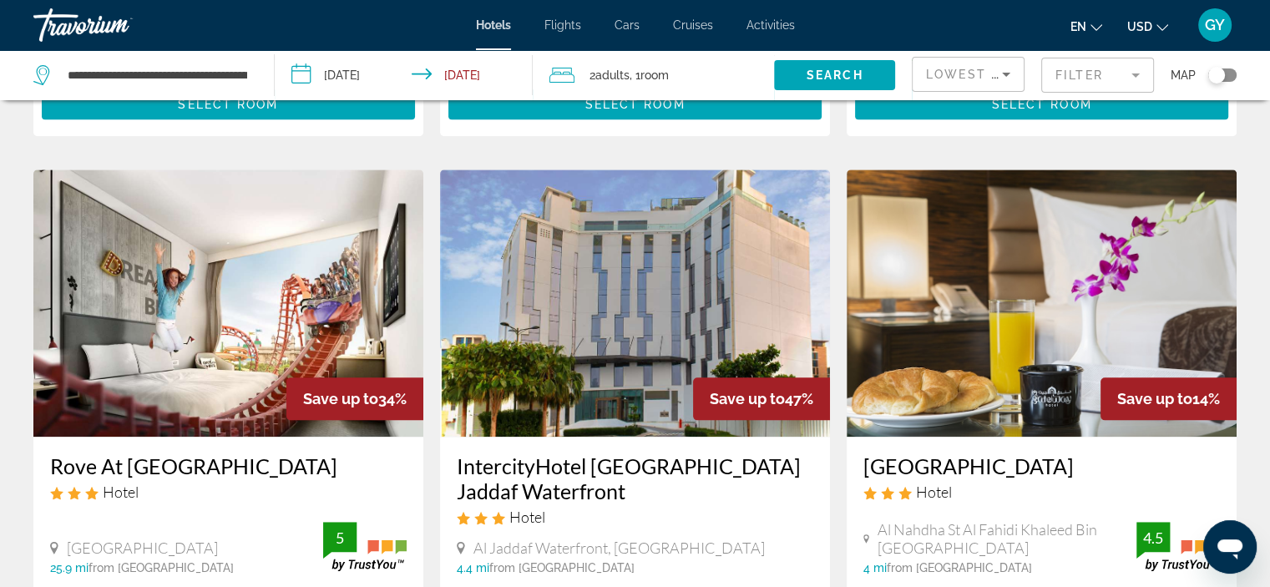
scroll to position [1853, 0]
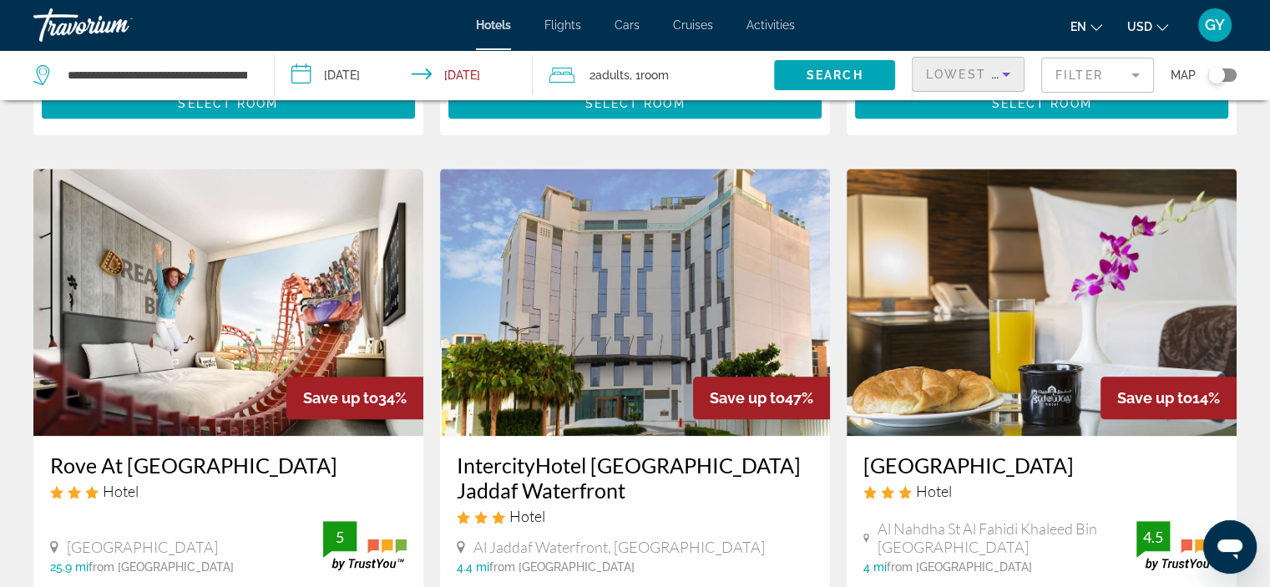
click at [969, 75] on span "Lowest Price" at bounding box center [979, 74] width 107 height 13
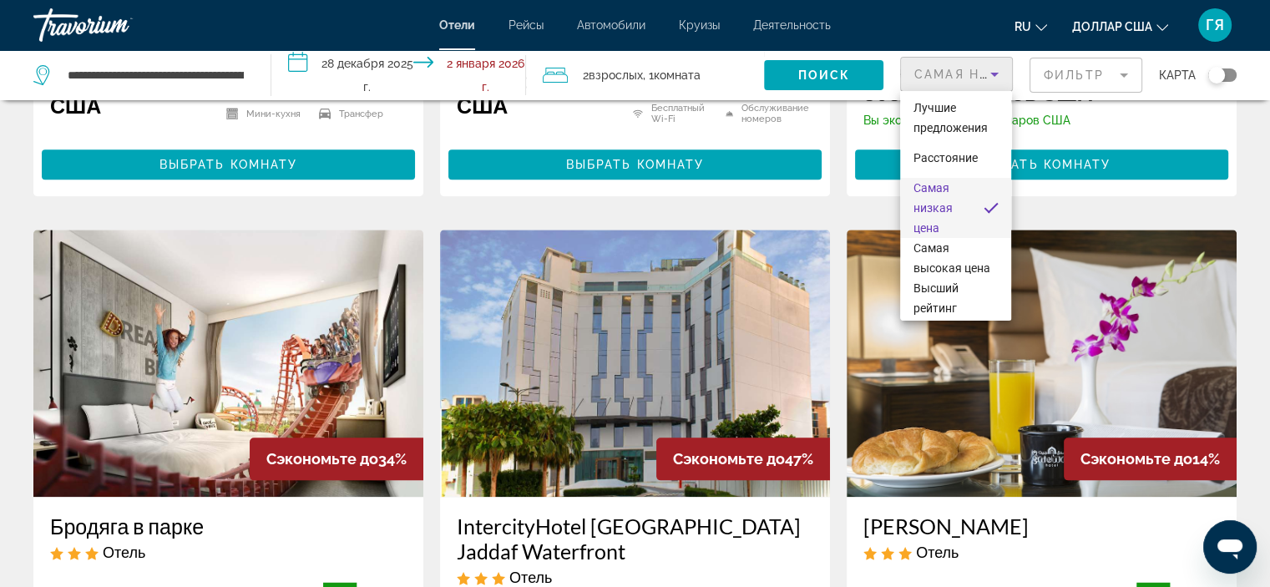
scroll to position [1886, 0]
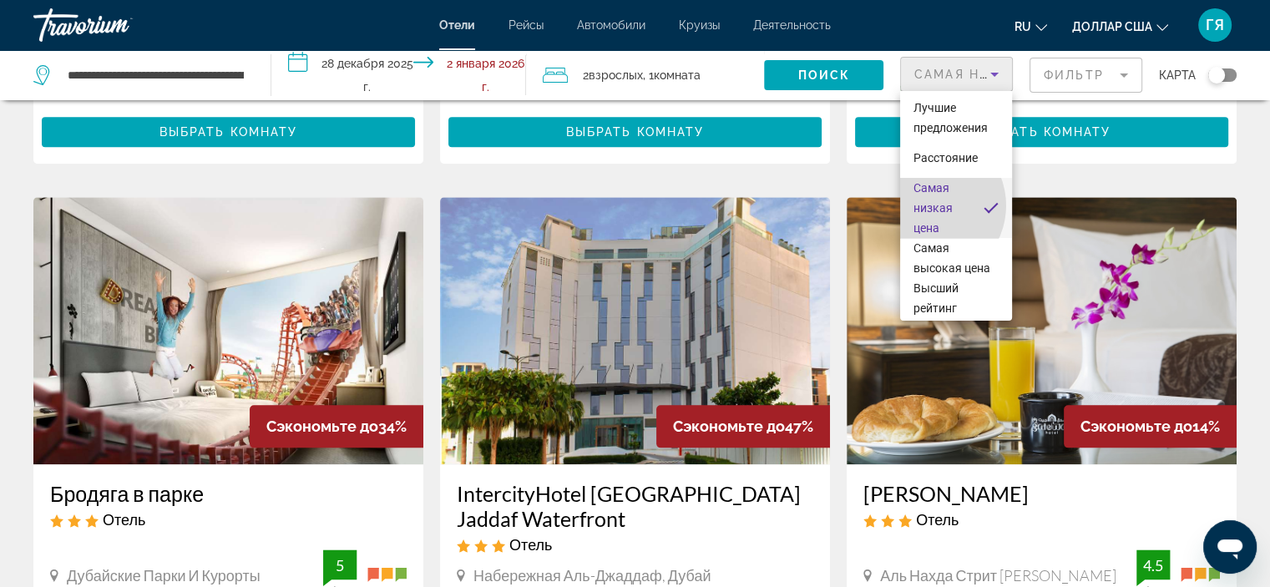
click at [927, 205] on font "Самая низкая цена" at bounding box center [932, 207] width 39 height 53
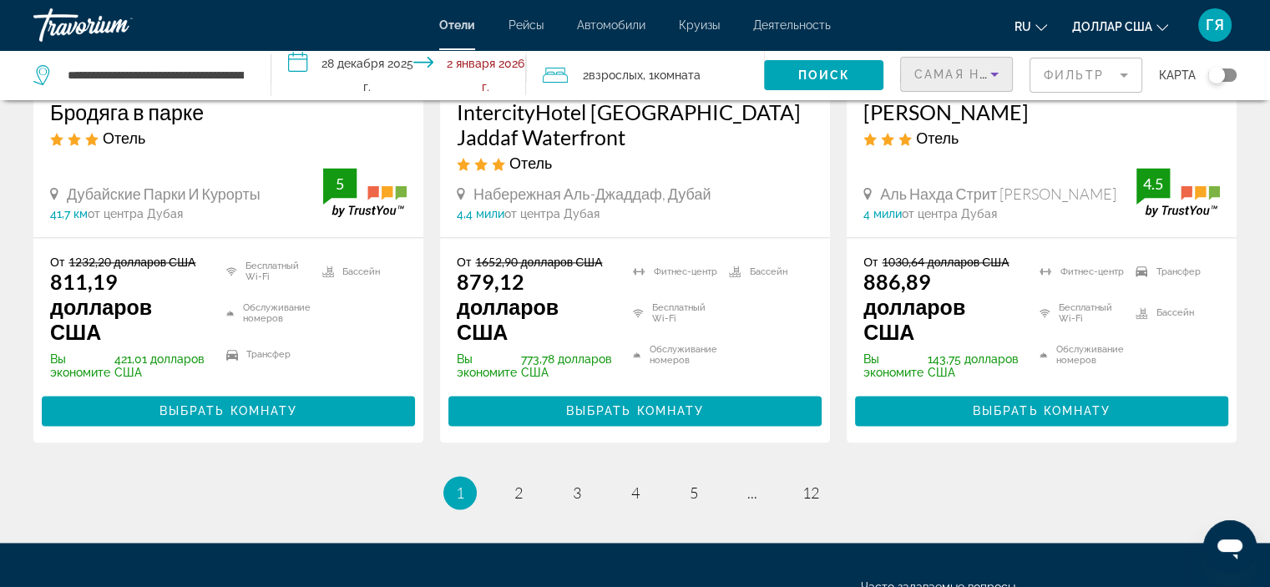
scroll to position [2271, 0]
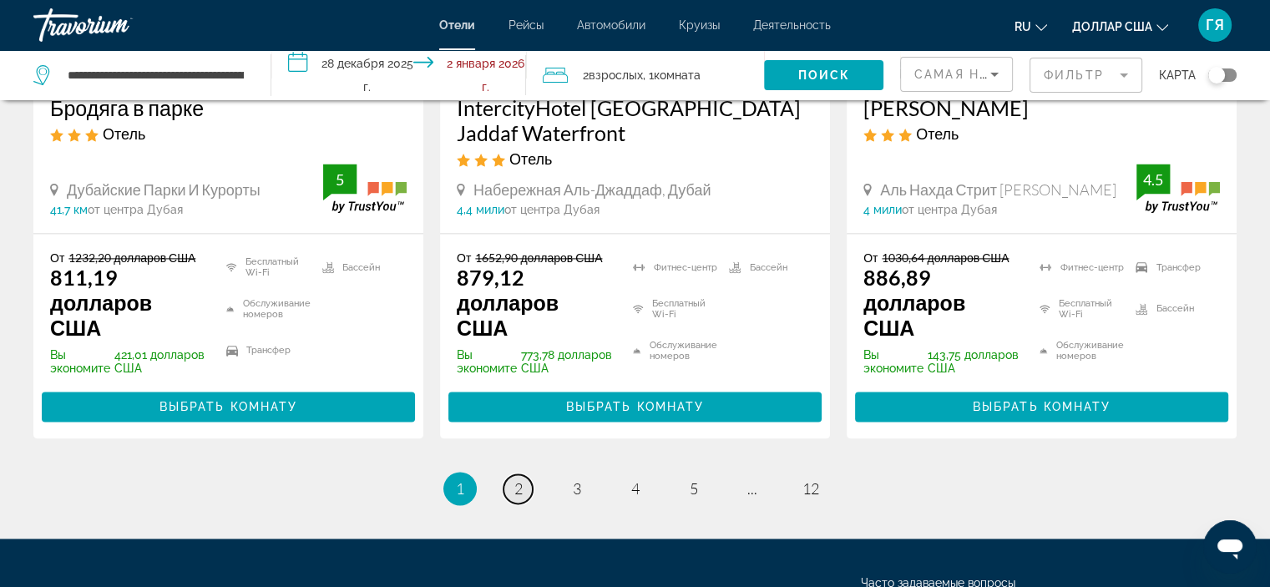
click at [523, 478] on link "страница 2" at bounding box center [517, 488] width 29 height 29
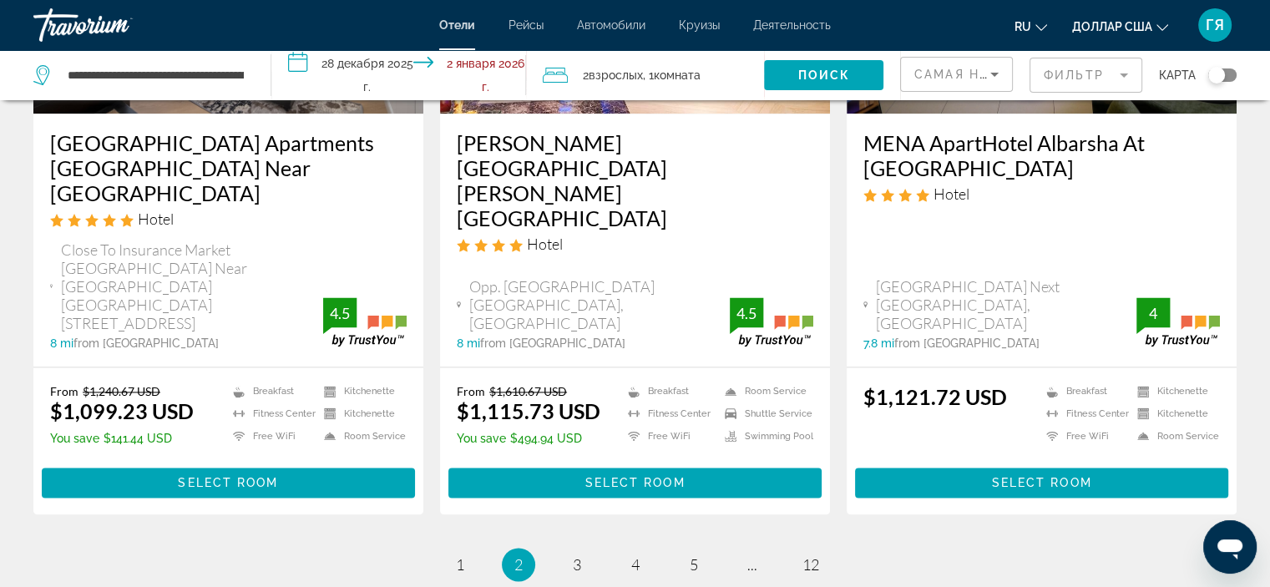
scroll to position [2224, 0]
click at [583, 550] on link "страница 3" at bounding box center [576, 564] width 29 height 29
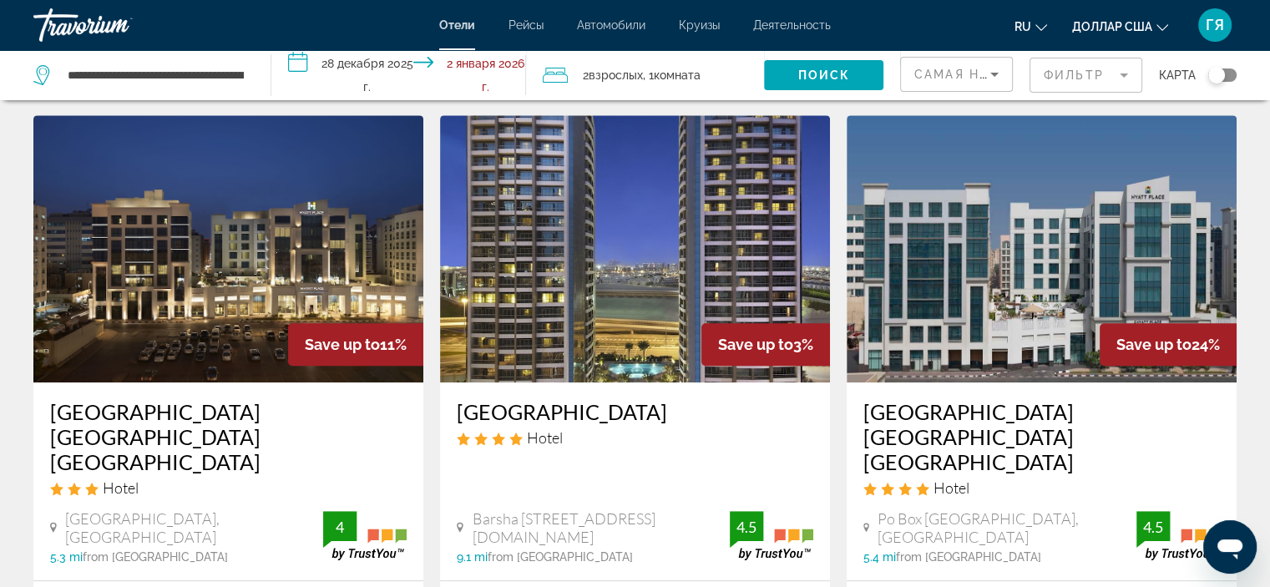
scroll to position [707, 0]
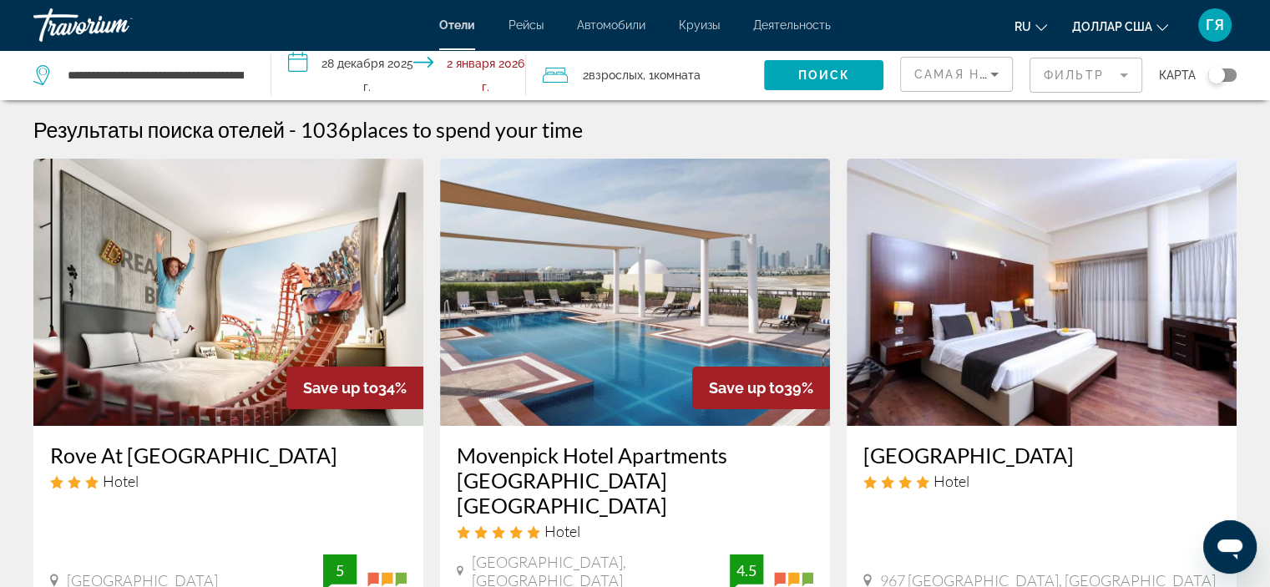
click at [928, 63] on div "Самая низкая цена" at bounding box center [956, 81] width 84 height 47
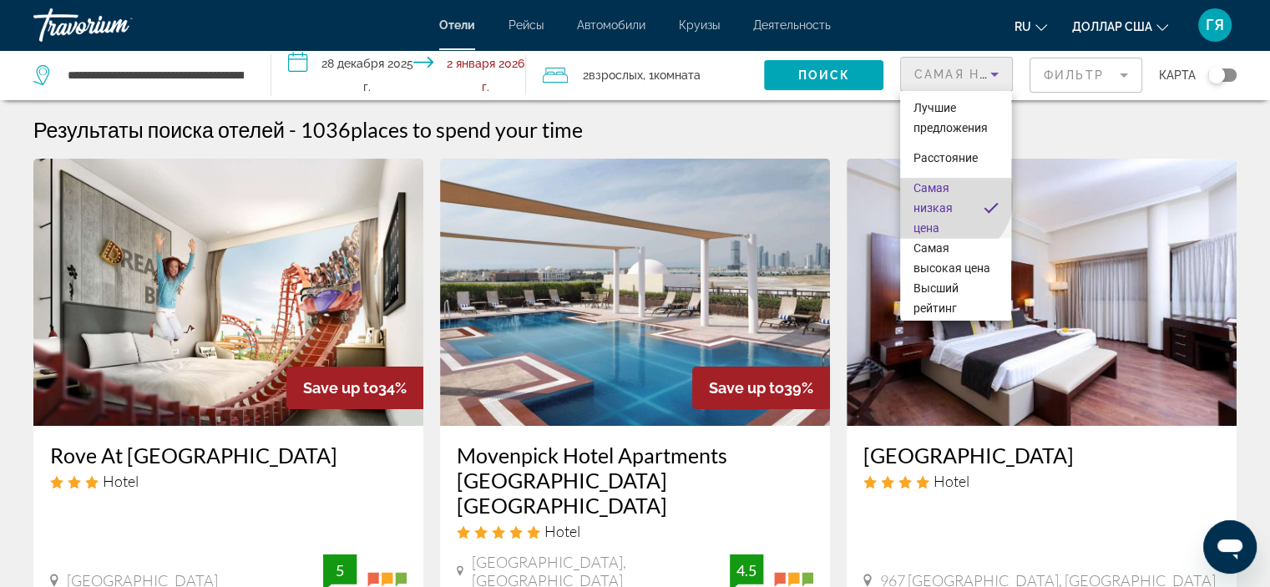
click at [948, 197] on span "Самая низкая цена" at bounding box center [941, 208] width 56 height 60
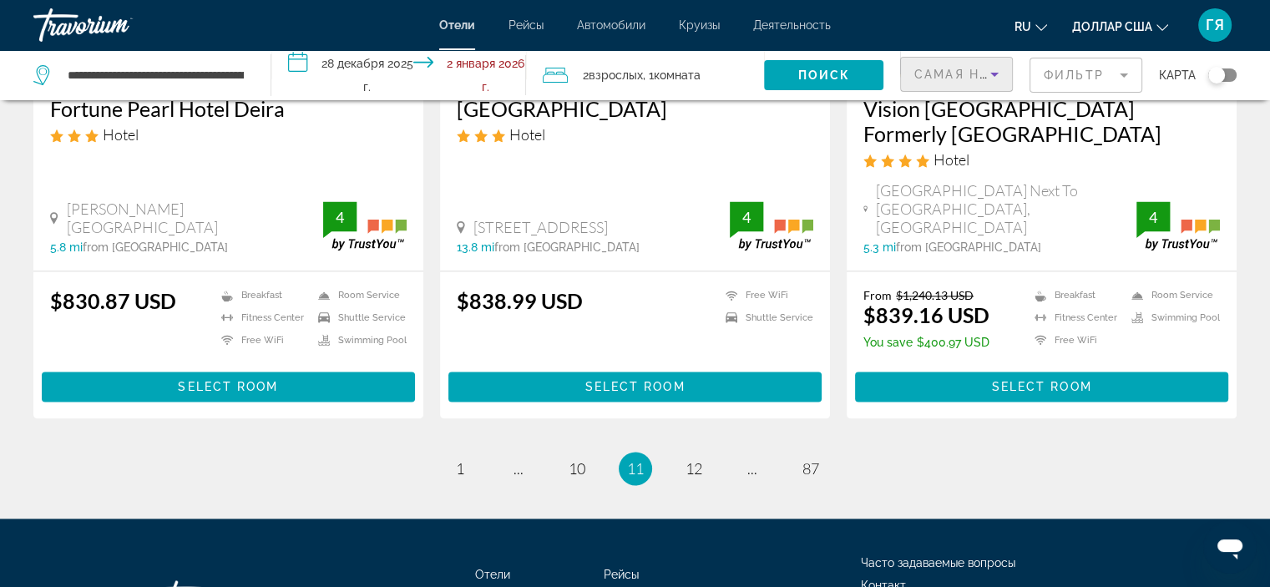
scroll to position [2227, 0]
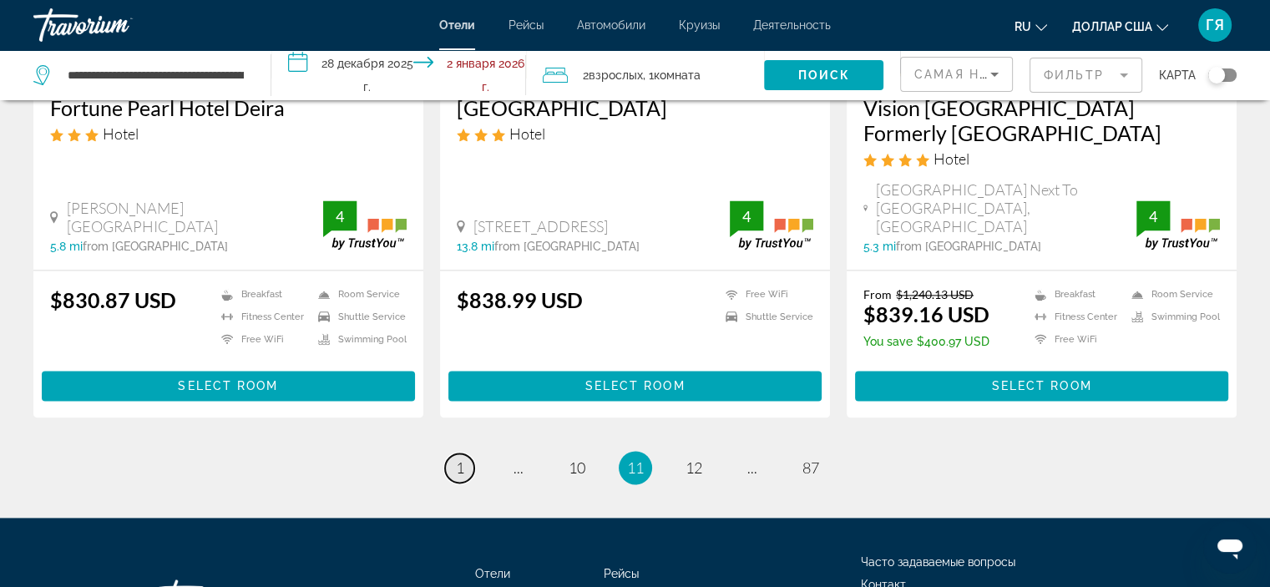
click at [457, 458] on span "1" at bounding box center [460, 467] width 8 height 18
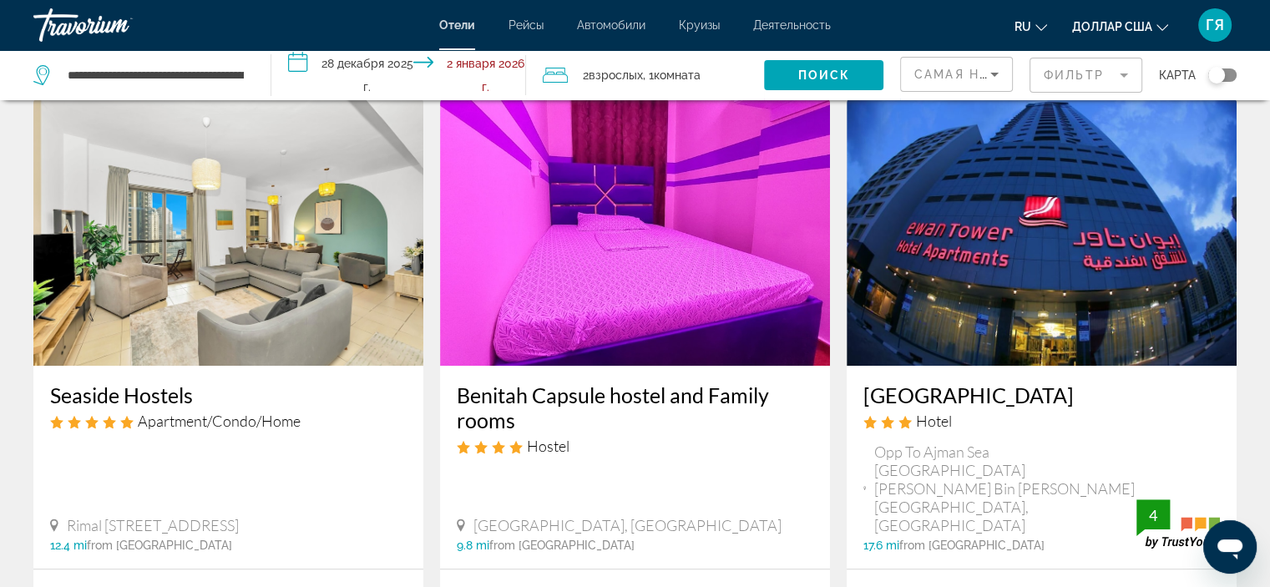
scroll to position [650, 0]
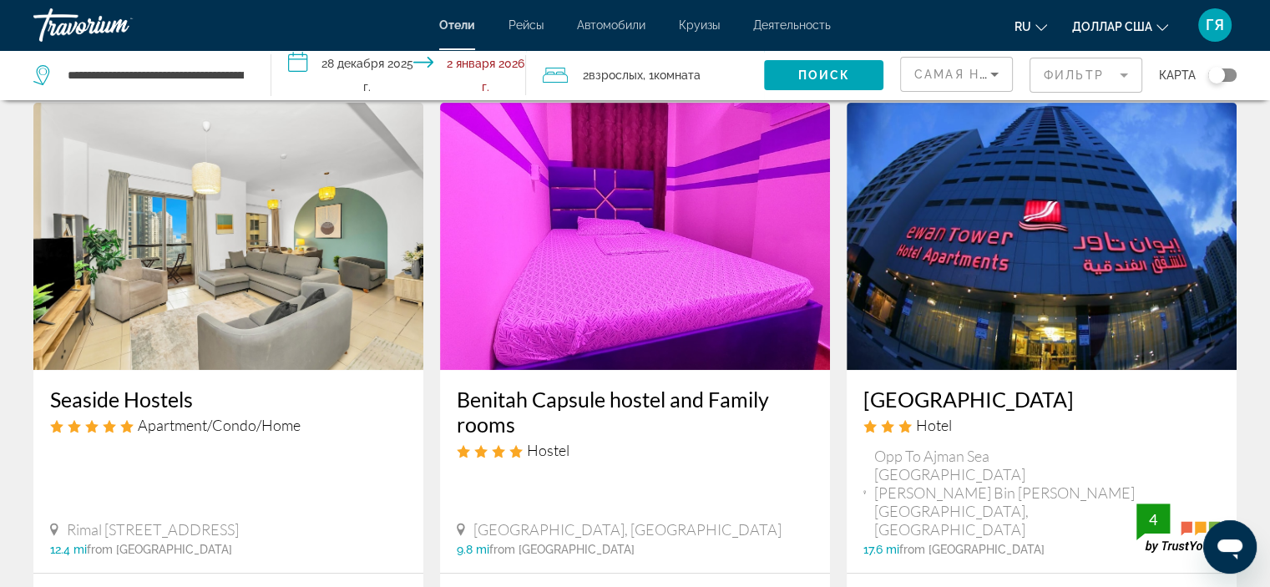
click at [107, 260] on img "Основное содержание" at bounding box center [228, 236] width 390 height 267
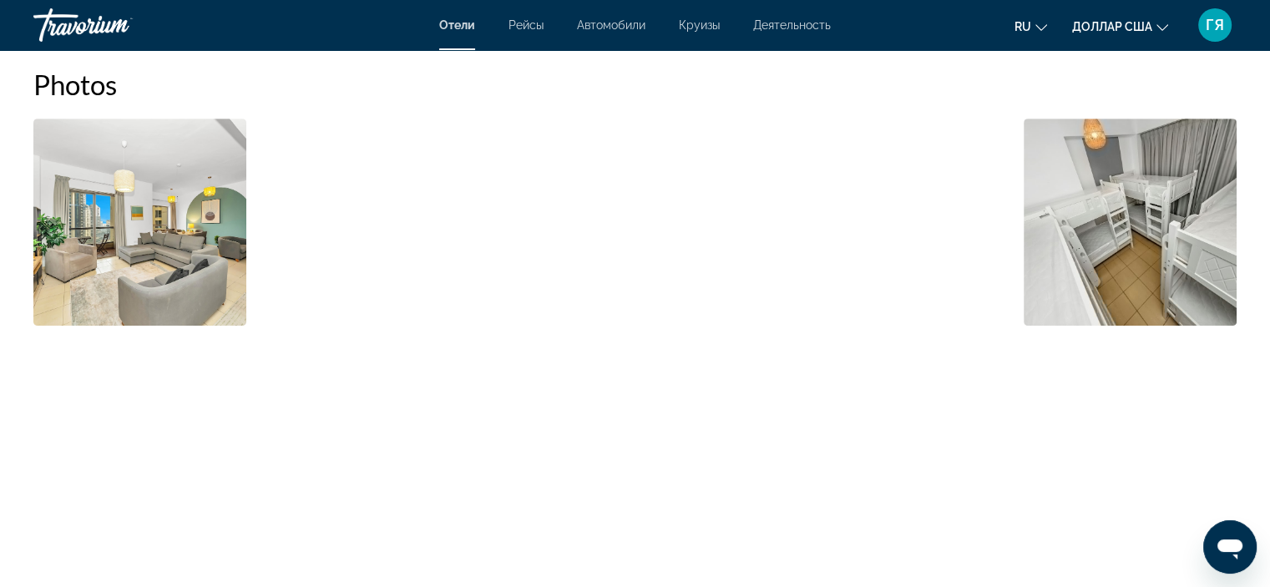
scroll to position [848, 0]
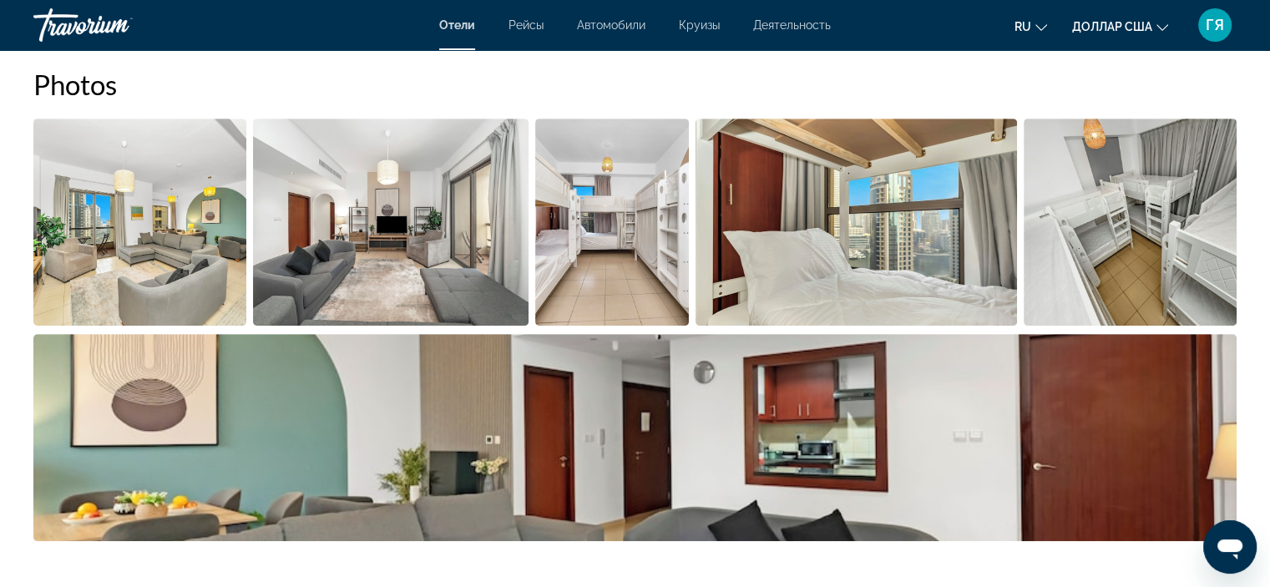
click at [124, 233] on img "Open full-screen image slider" at bounding box center [139, 222] width 213 height 207
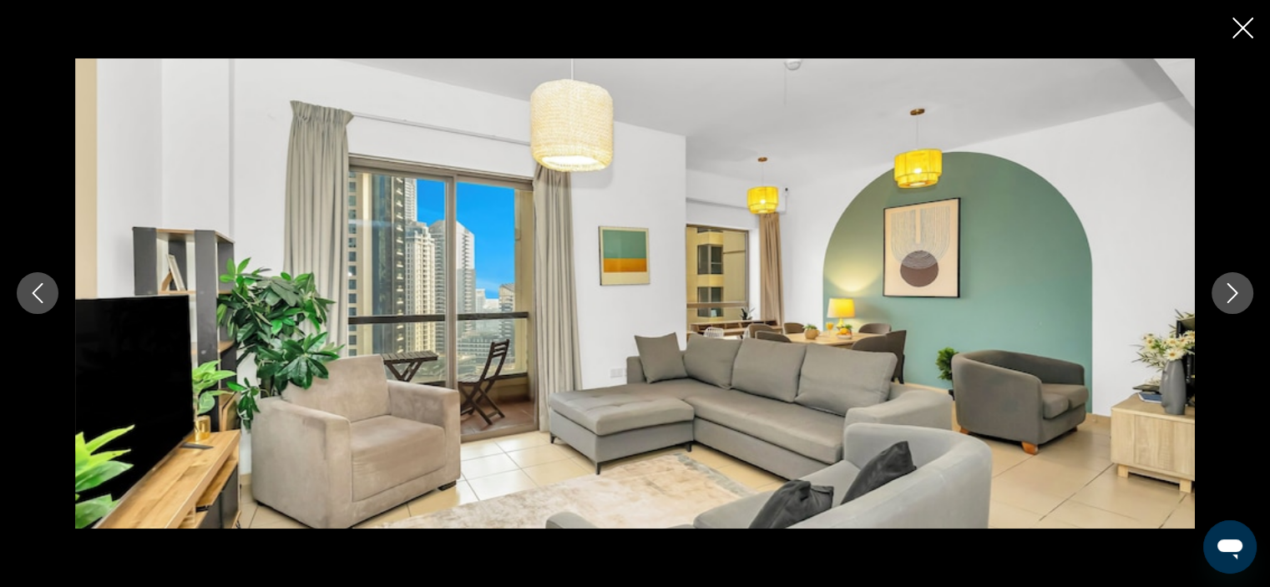
click at [1230, 293] on icon "Next image" at bounding box center [1232, 293] width 20 height 20
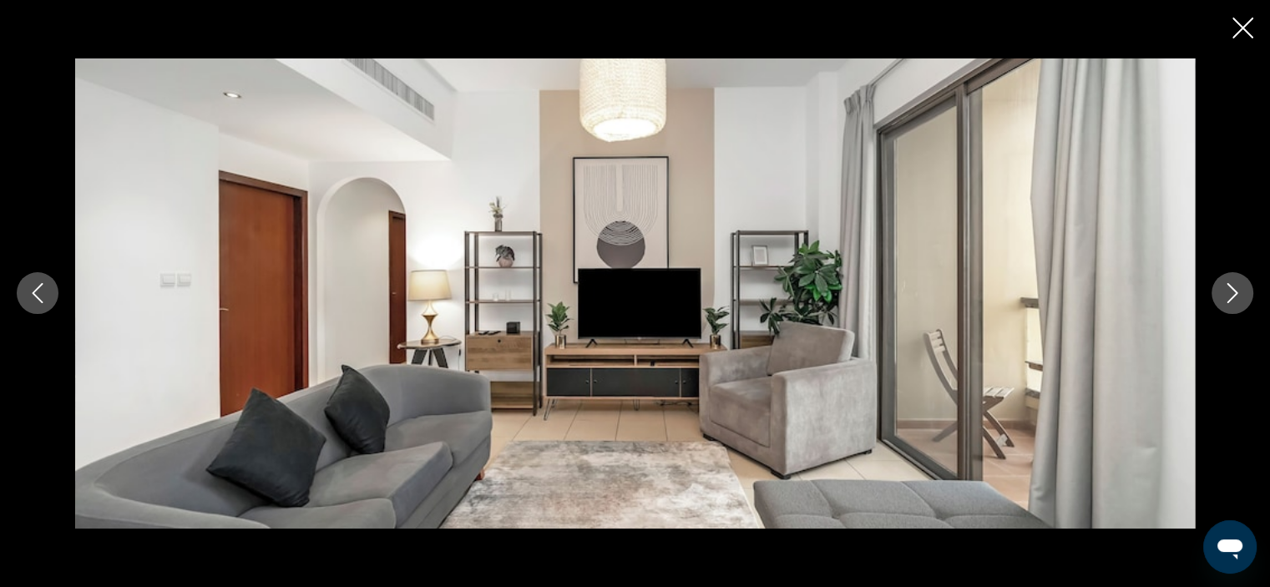
click at [1230, 293] on icon "Next image" at bounding box center [1232, 293] width 20 height 20
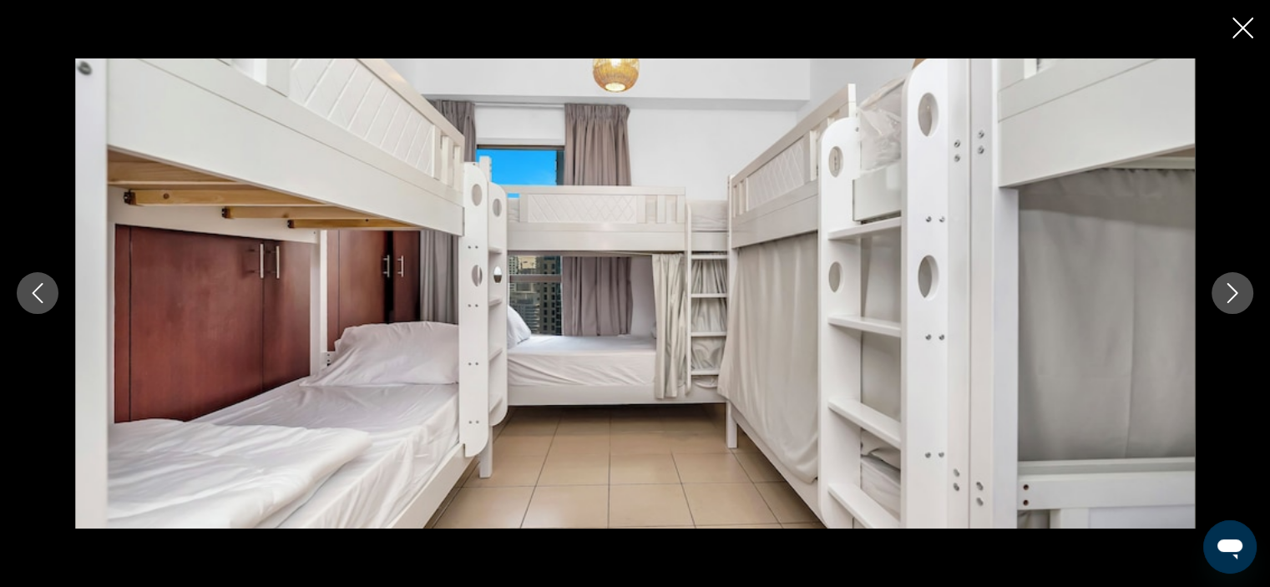
click at [1230, 293] on icon "Next image" at bounding box center [1232, 293] width 20 height 20
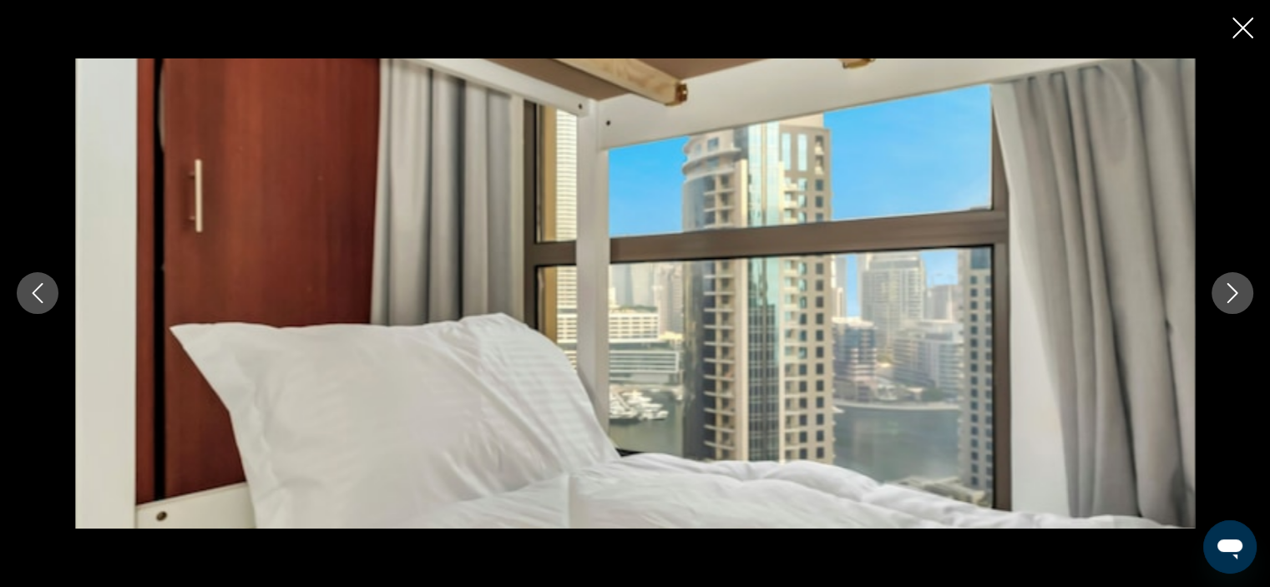
click at [1230, 293] on icon "Next image" at bounding box center [1232, 293] width 20 height 20
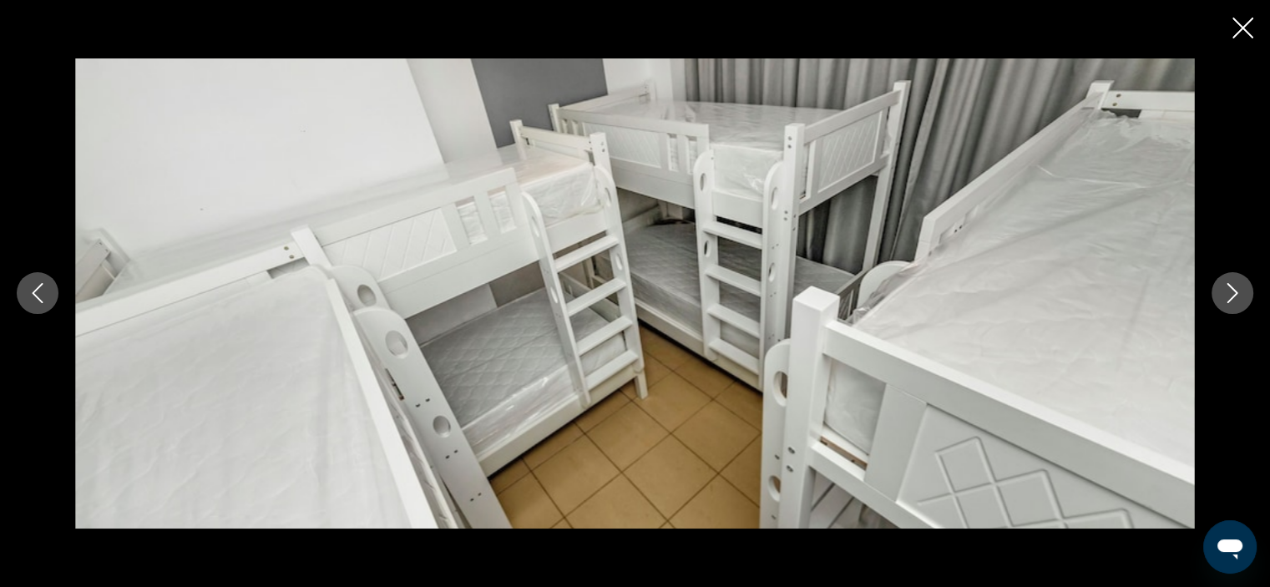
click at [1239, 31] on icon "Close slideshow" at bounding box center [1242, 28] width 21 height 21
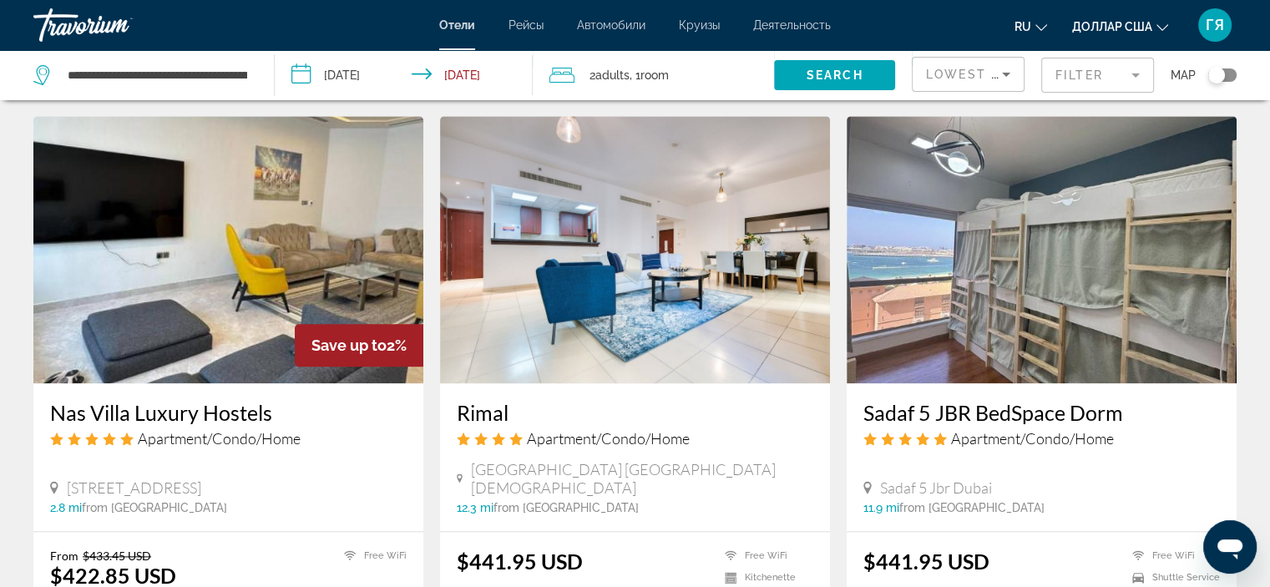
scroll to position [1883, 0]
click at [292, 233] on img "Основное содержание" at bounding box center [228, 249] width 390 height 267
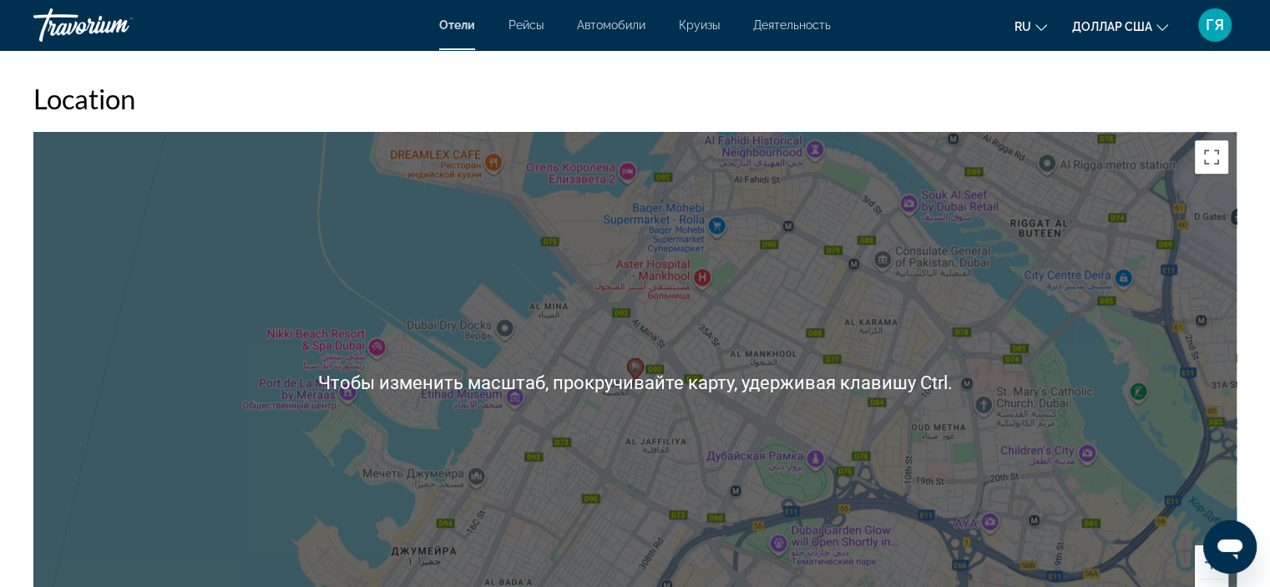
scroll to position [1548, 0]
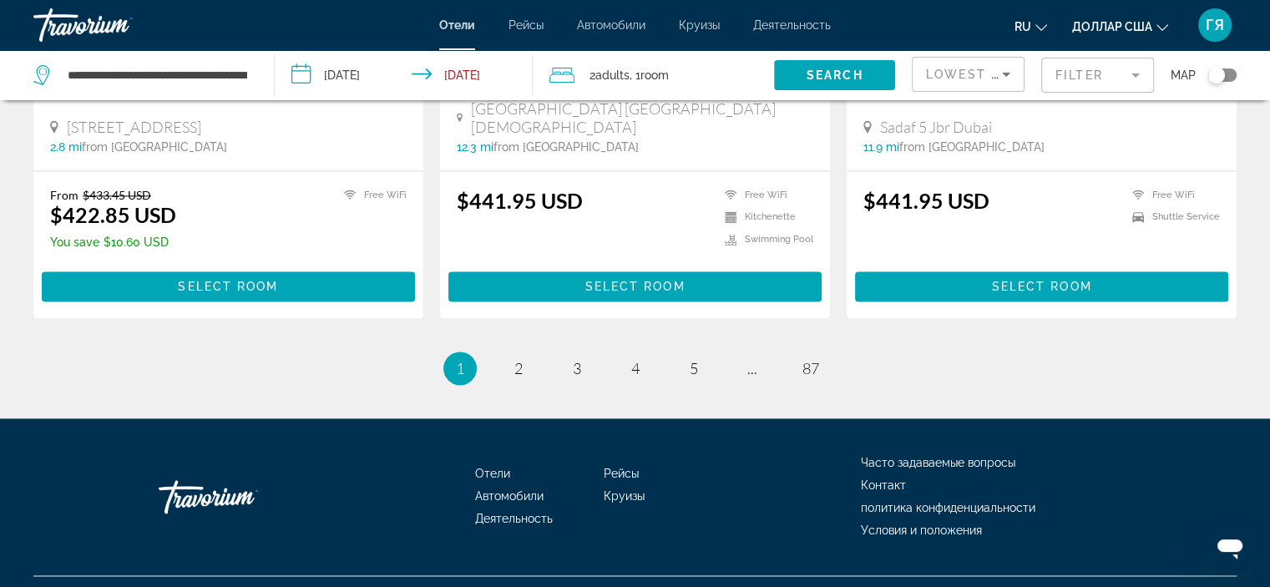
scroll to position [2243, 0]
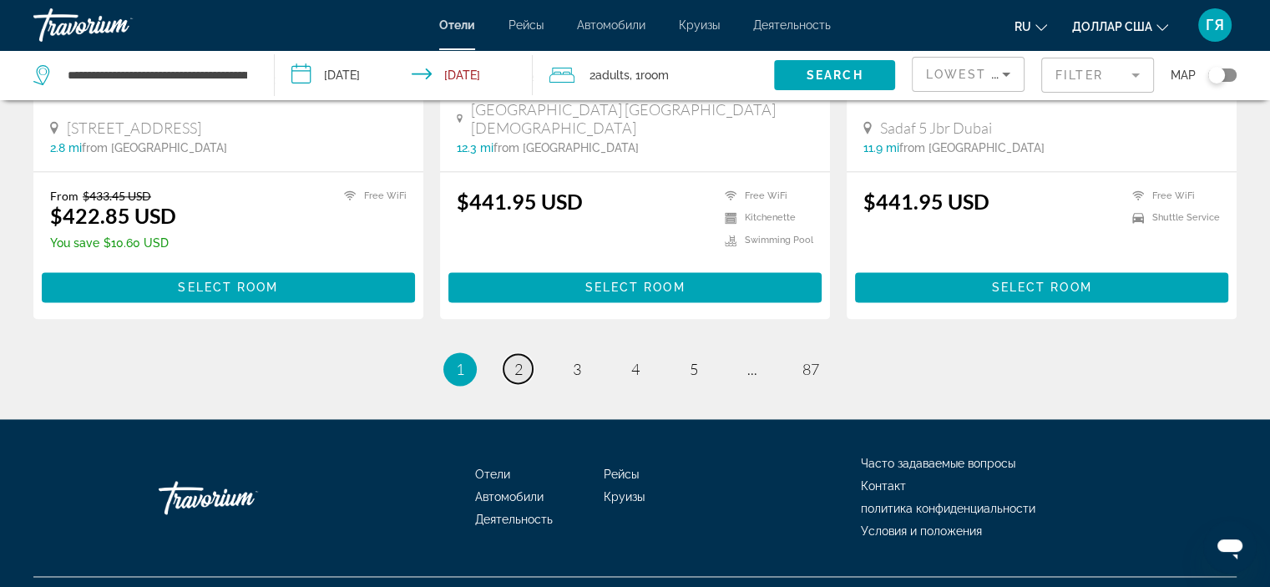
click at [526, 354] on link "page 2" at bounding box center [517, 368] width 29 height 29
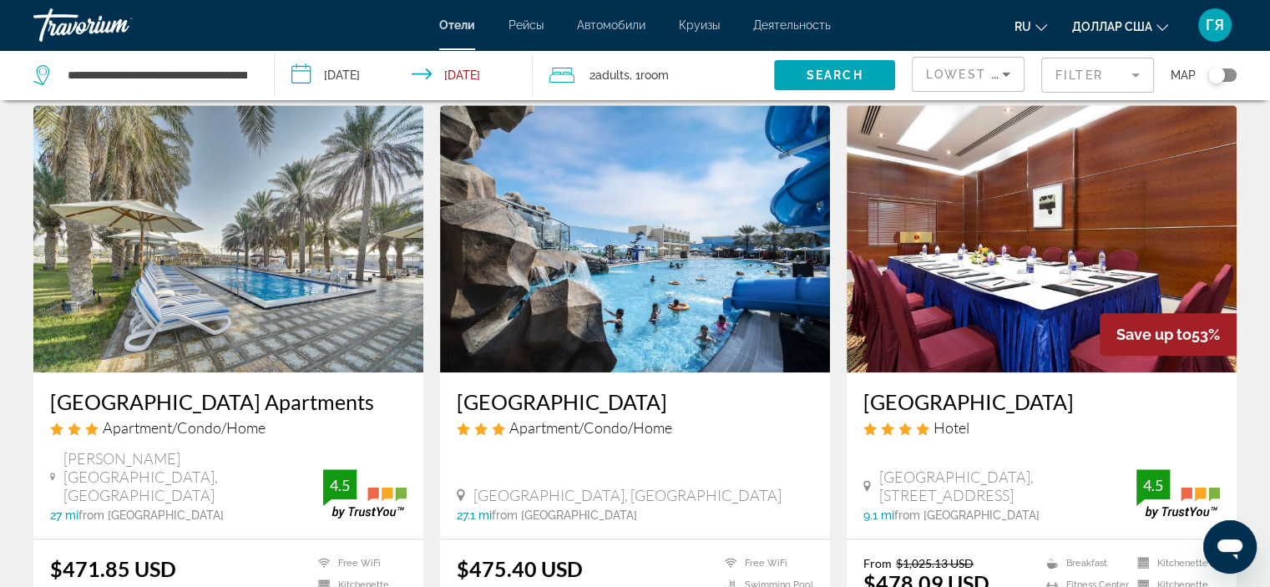
scroll to position [1245, 0]
click at [674, 303] on img "Основное содержание" at bounding box center [635, 238] width 390 height 267
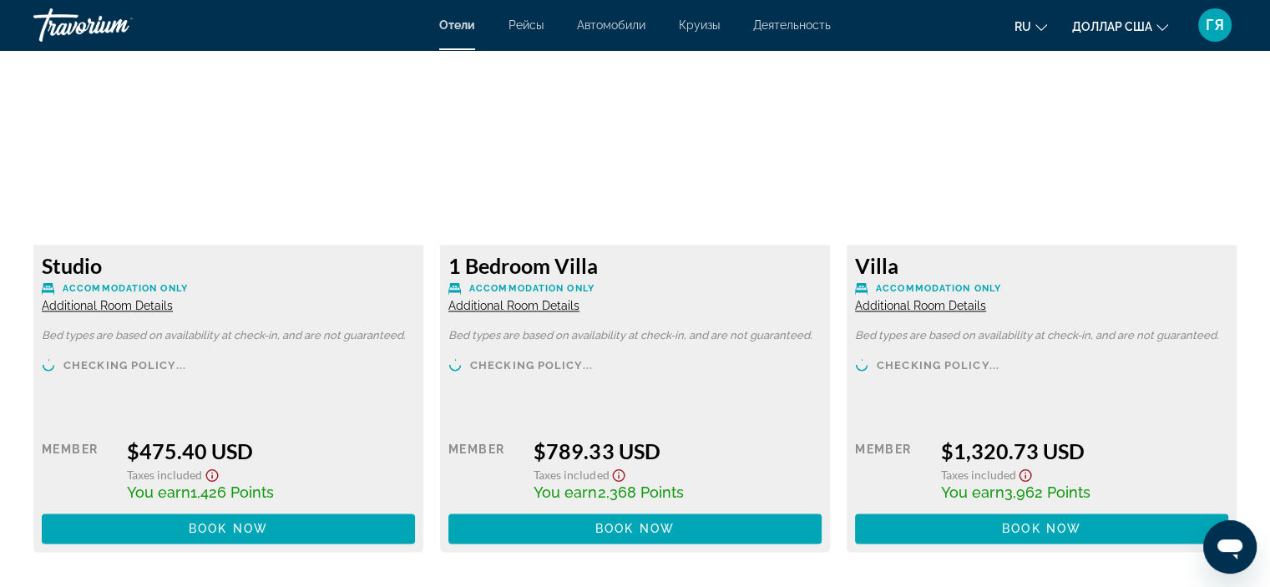
scroll to position [2327, 0]
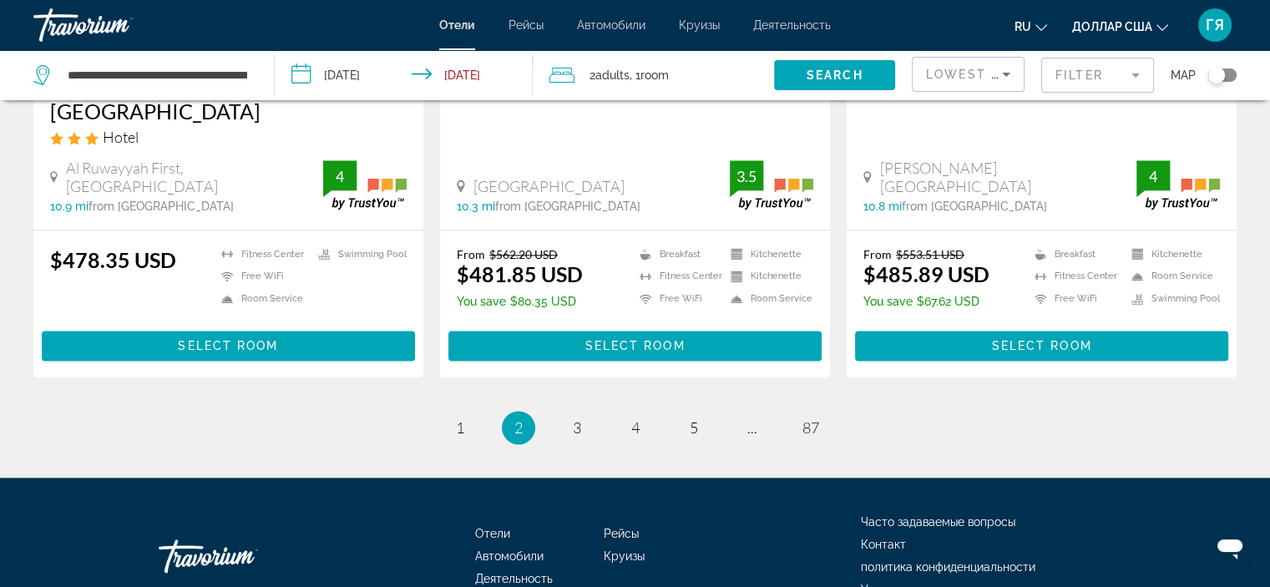
scroll to position [2200, 0]
click at [578, 418] on span "3" at bounding box center [577, 427] width 8 height 18
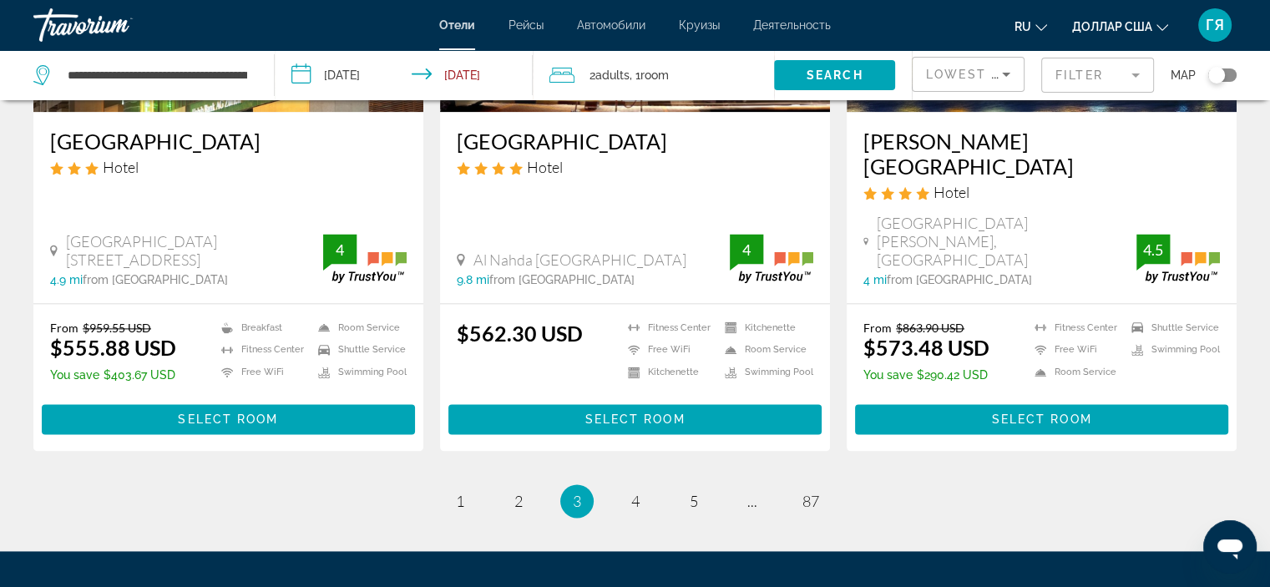
scroll to position [2153, 0]
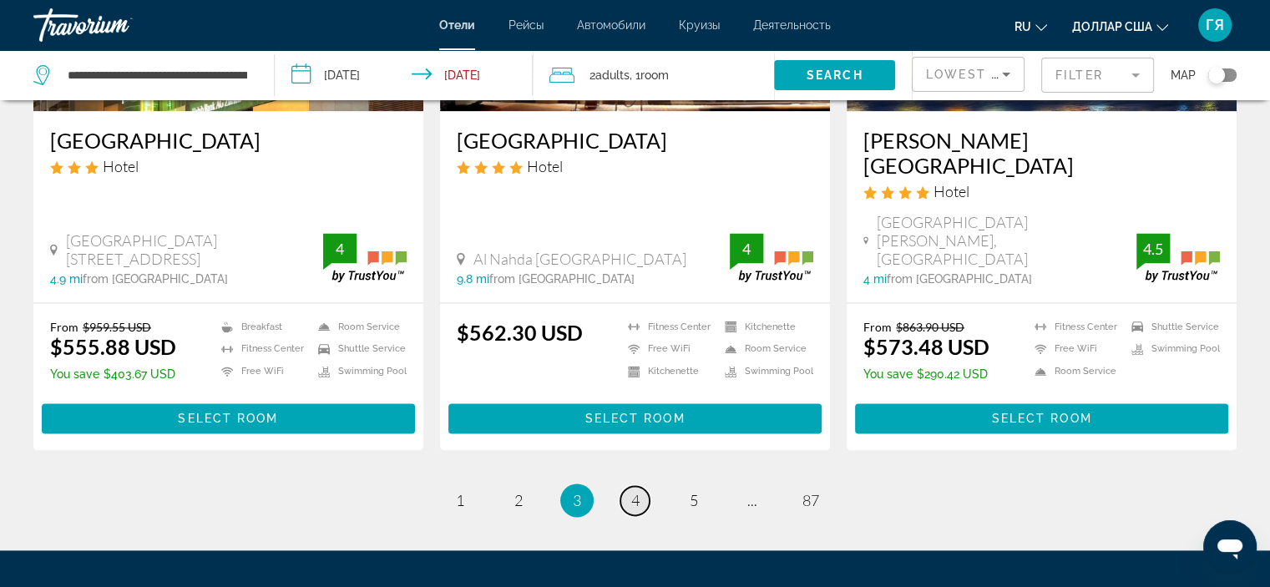
click at [635, 491] on span "4" at bounding box center [635, 500] width 8 height 18
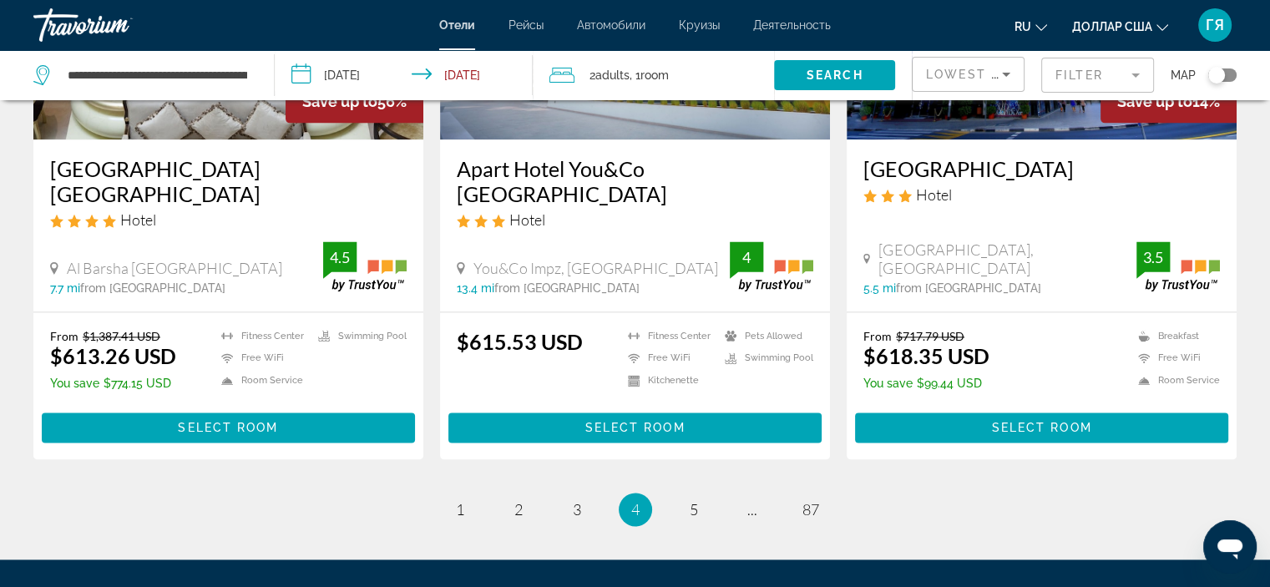
scroll to position [2170, 0]
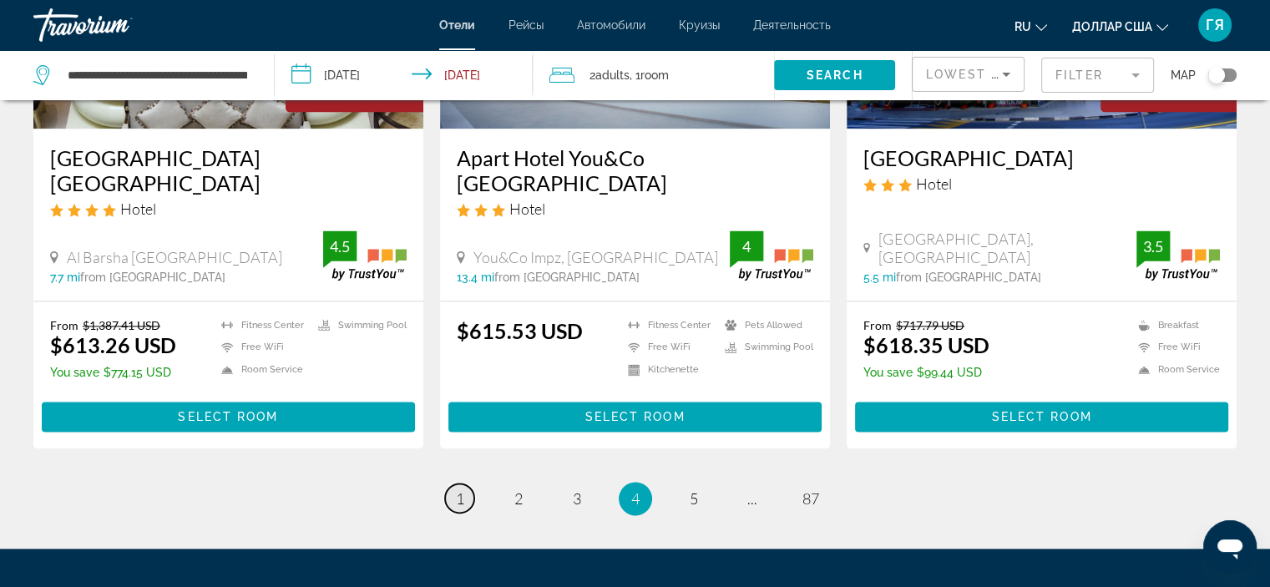
click at [454, 483] on link "page 1" at bounding box center [459, 497] width 29 height 29
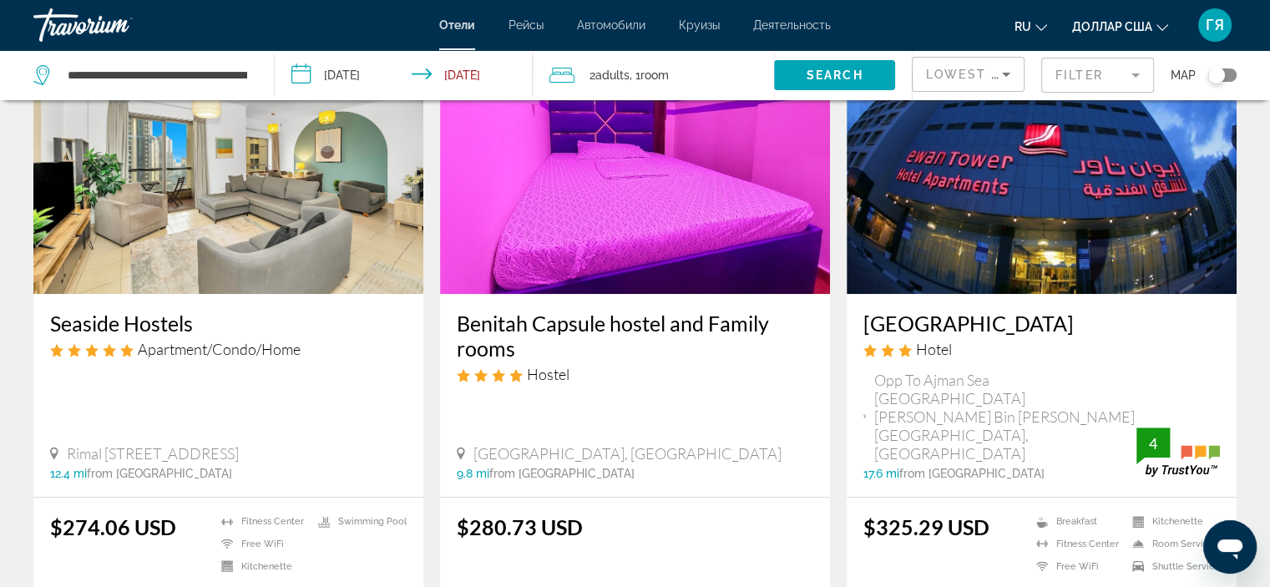
scroll to position [725, 0]
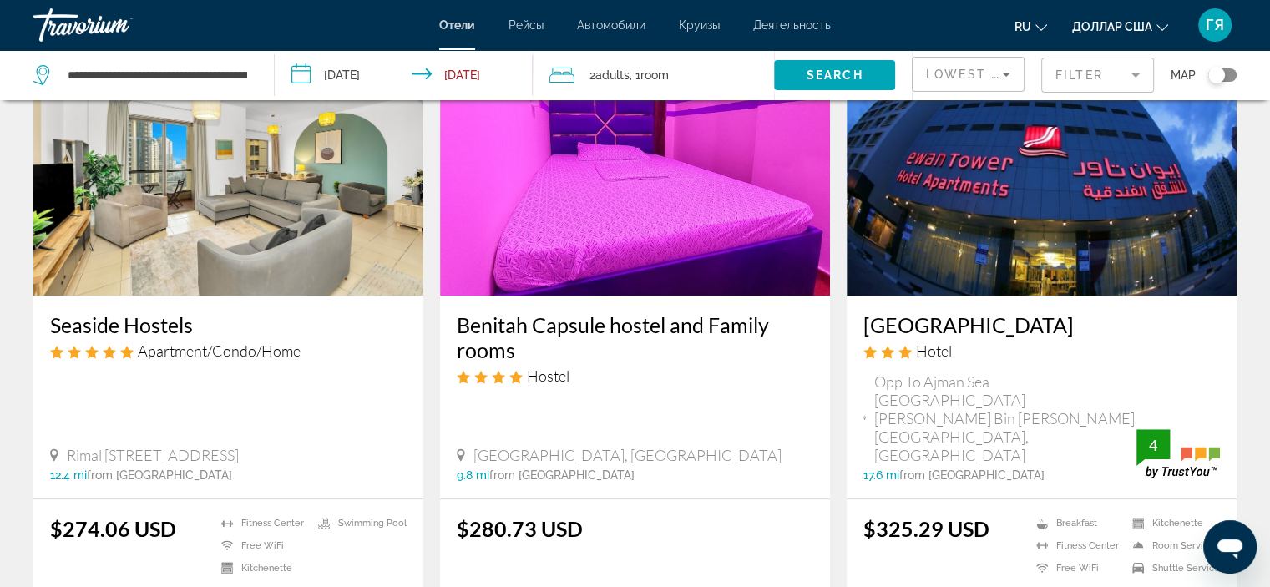
click at [663, 174] on img "Основное содержание" at bounding box center [635, 161] width 390 height 267
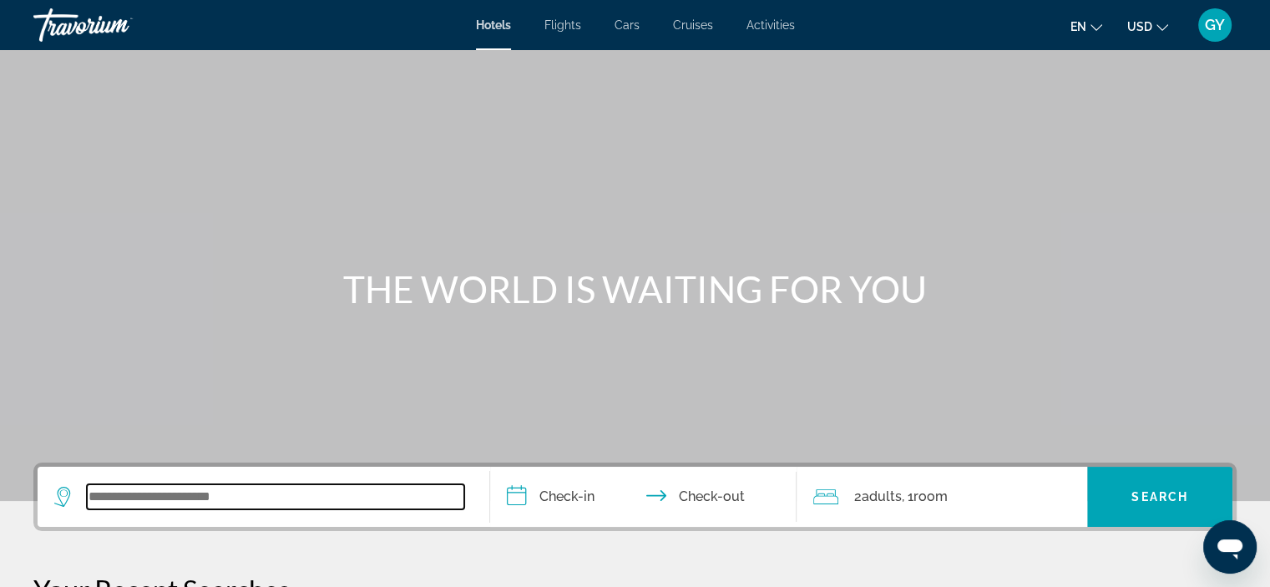
click at [189, 503] on input "Search widget" at bounding box center [275, 496] width 377 height 25
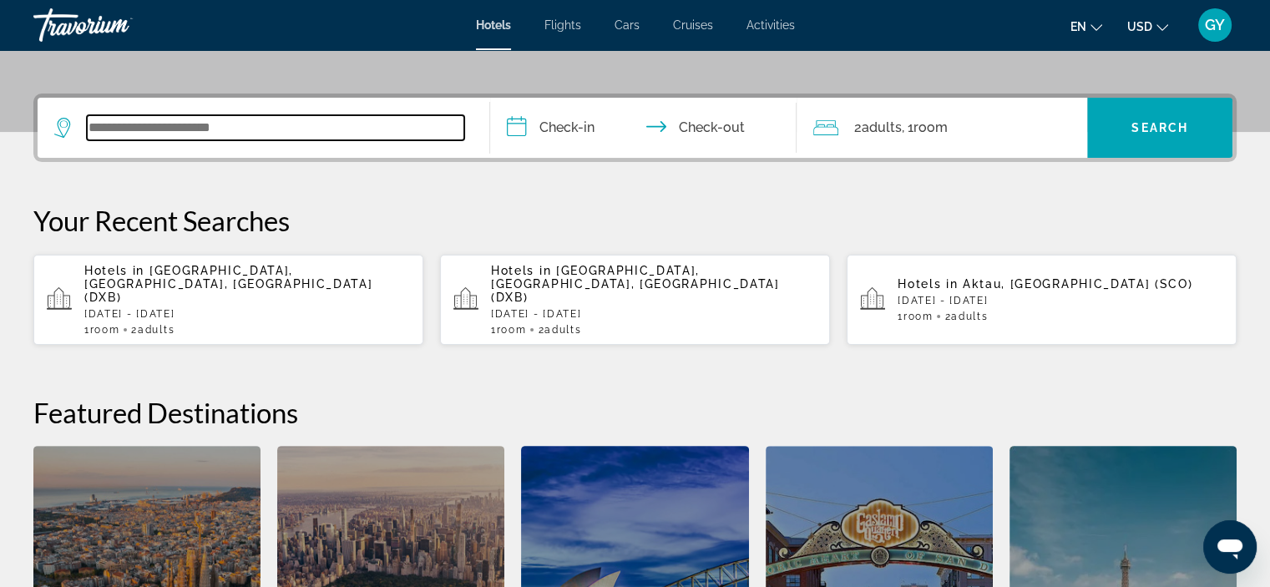
scroll to position [407, 0]
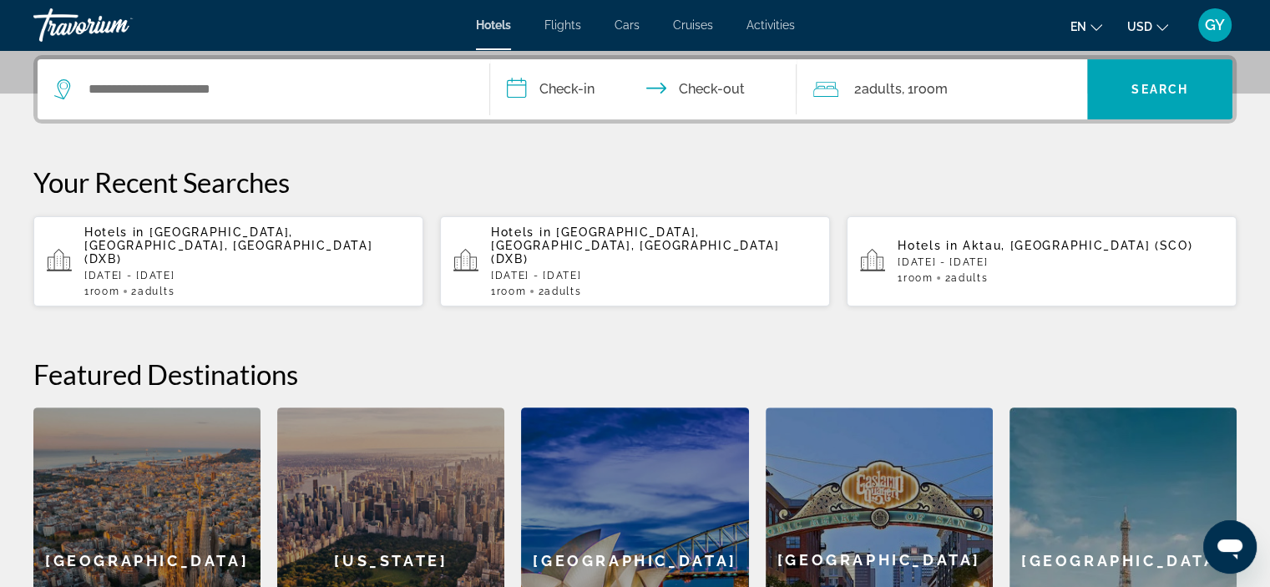
click at [149, 229] on span "[GEOGRAPHIC_DATA], [GEOGRAPHIC_DATA], [GEOGRAPHIC_DATA] (DXB)" at bounding box center [228, 245] width 288 height 40
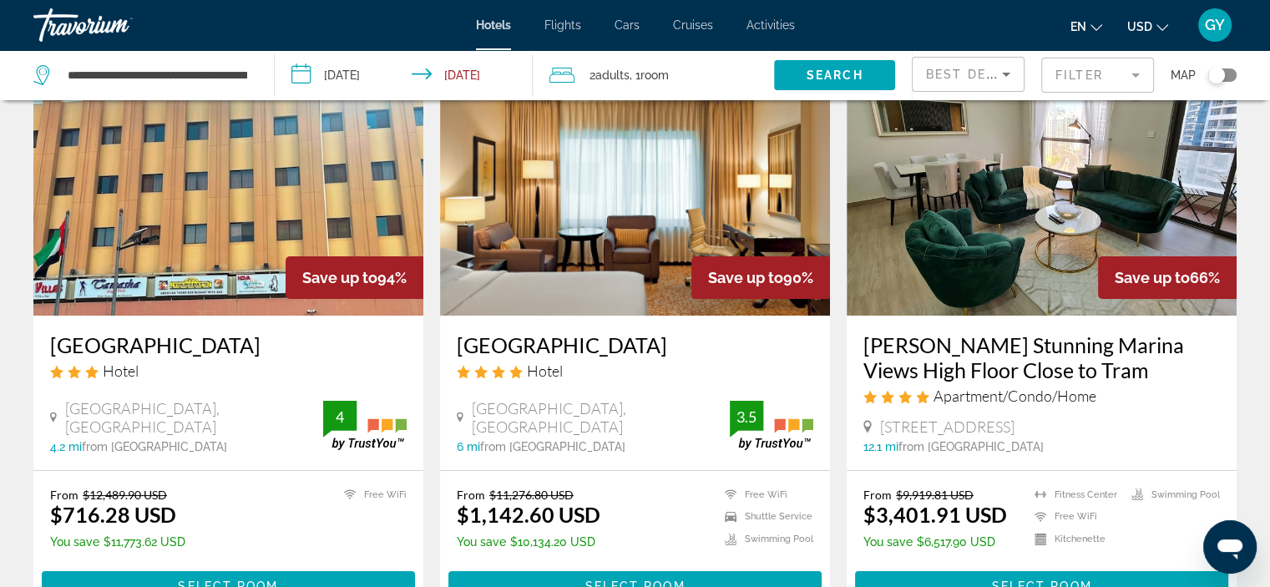
scroll to position [109, 0]
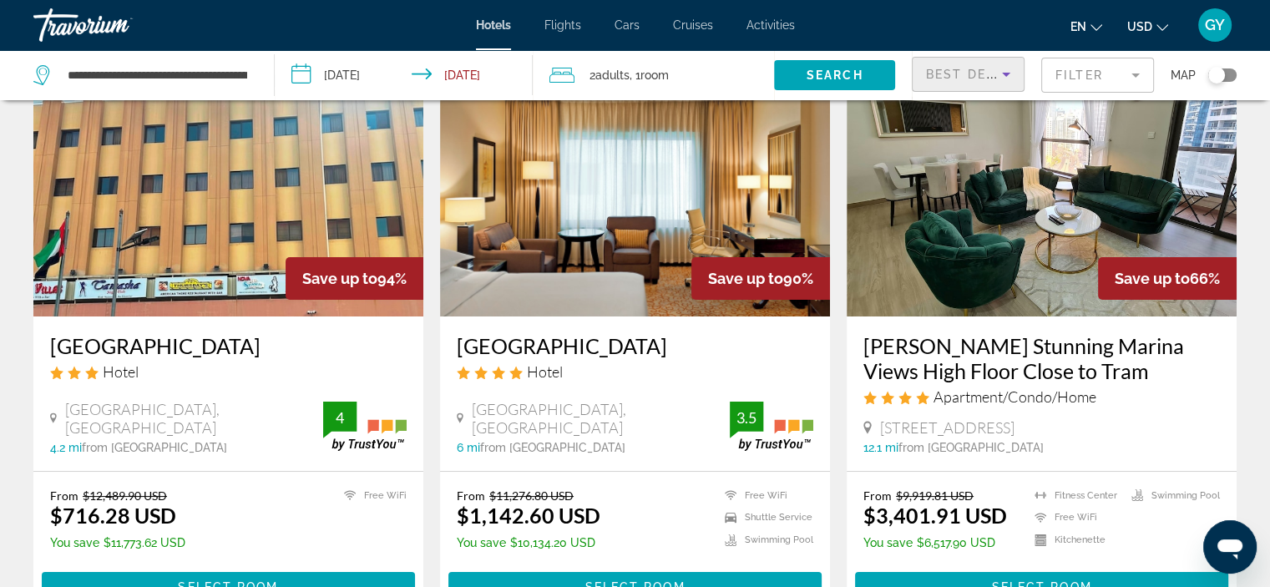
click at [942, 73] on span "Best Deals" at bounding box center [969, 74] width 87 height 13
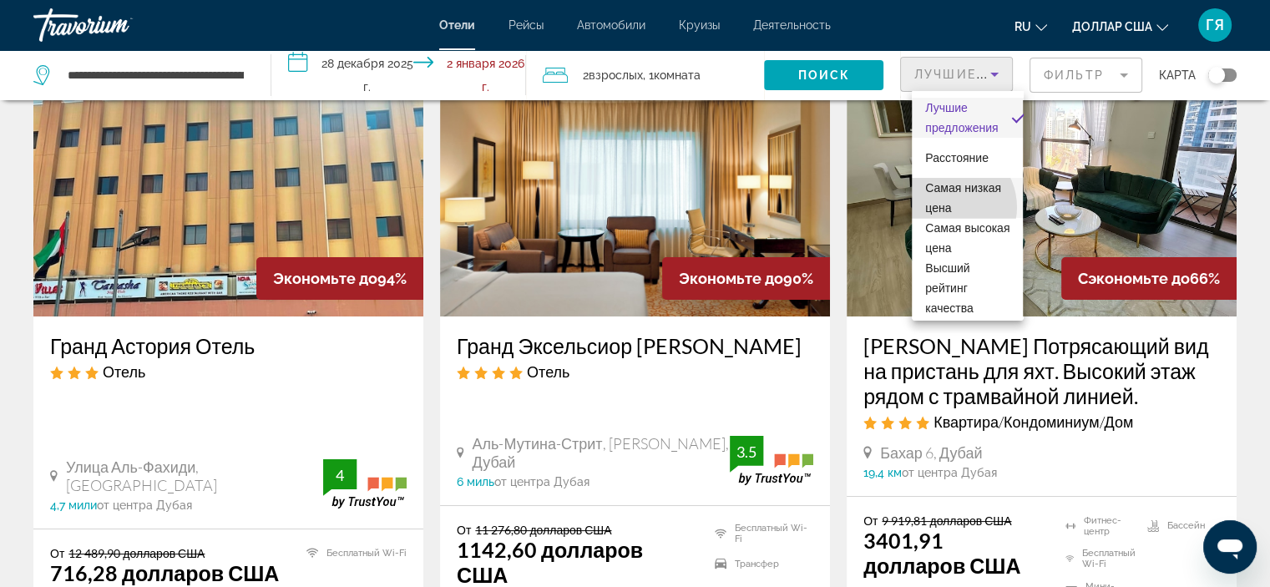
click at [947, 207] on font "Самая низкая цена" at bounding box center [963, 197] width 76 height 33
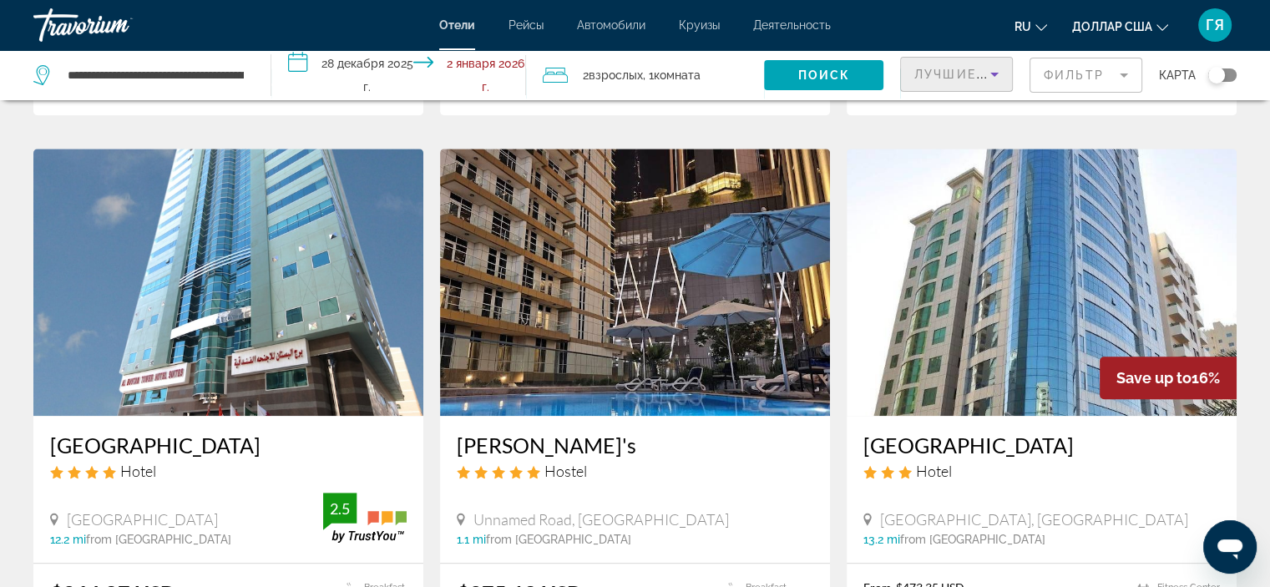
scroll to position [1255, 0]
click at [336, 274] on img "Основное содержание" at bounding box center [228, 282] width 390 height 267
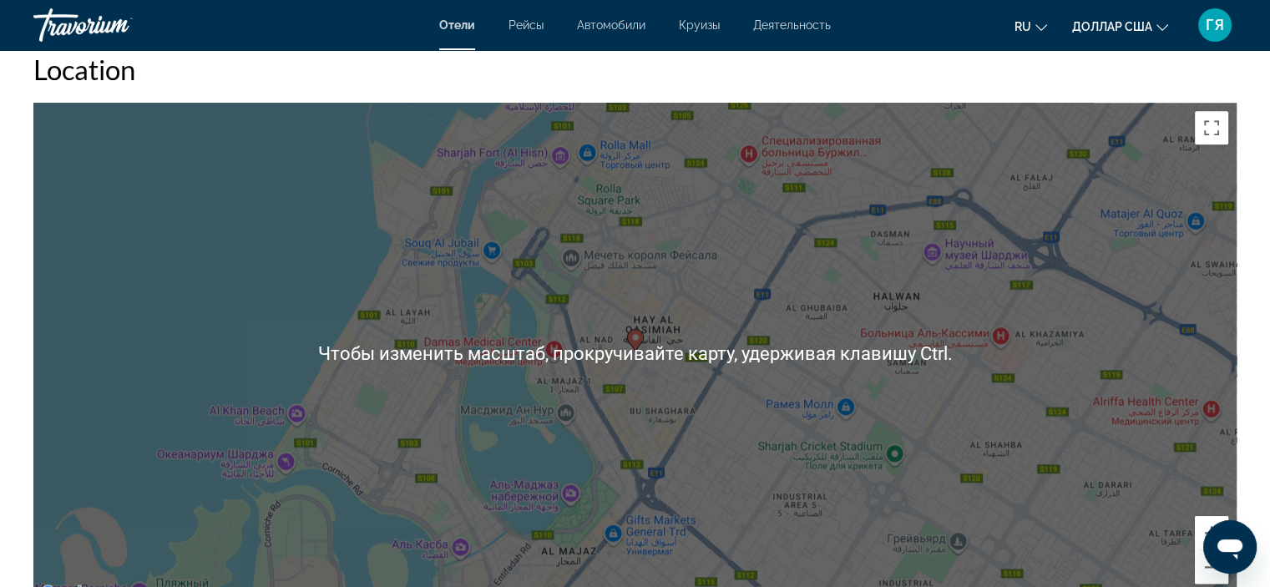
scroll to position [1605, 0]
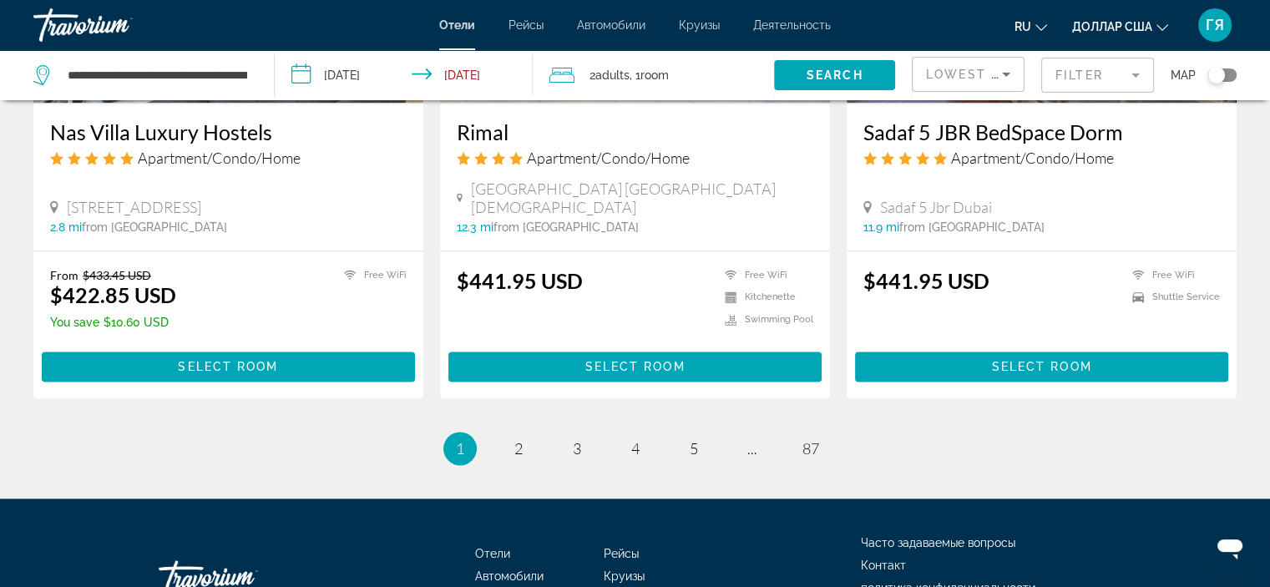
scroll to position [2169, 0]
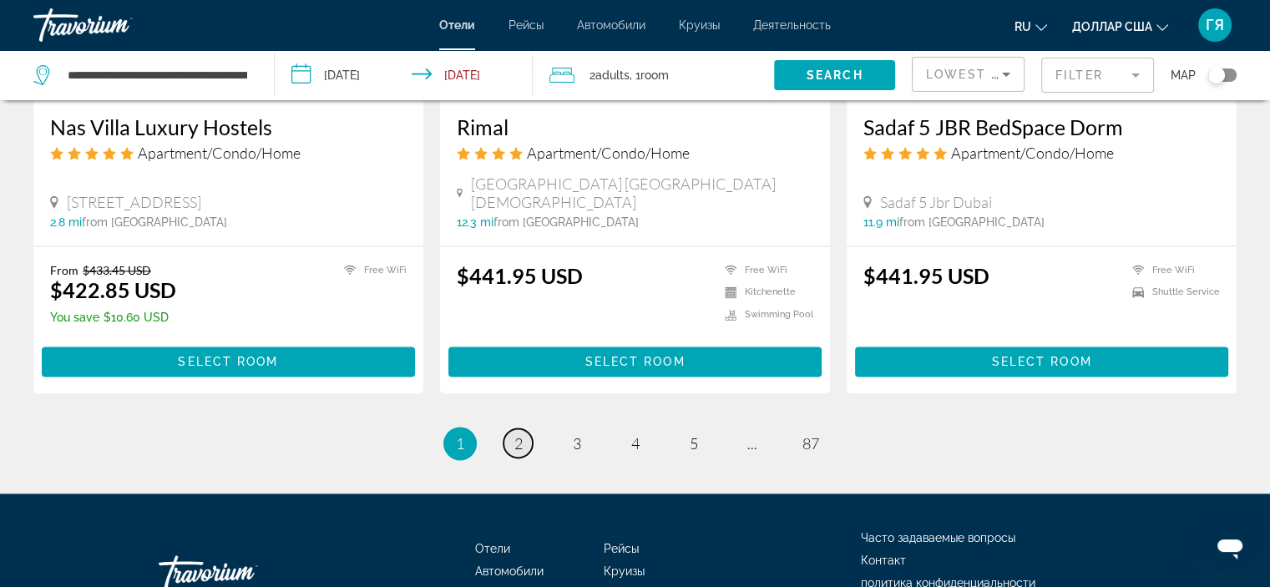
click at [525, 428] on link "page 2" at bounding box center [517, 442] width 29 height 29
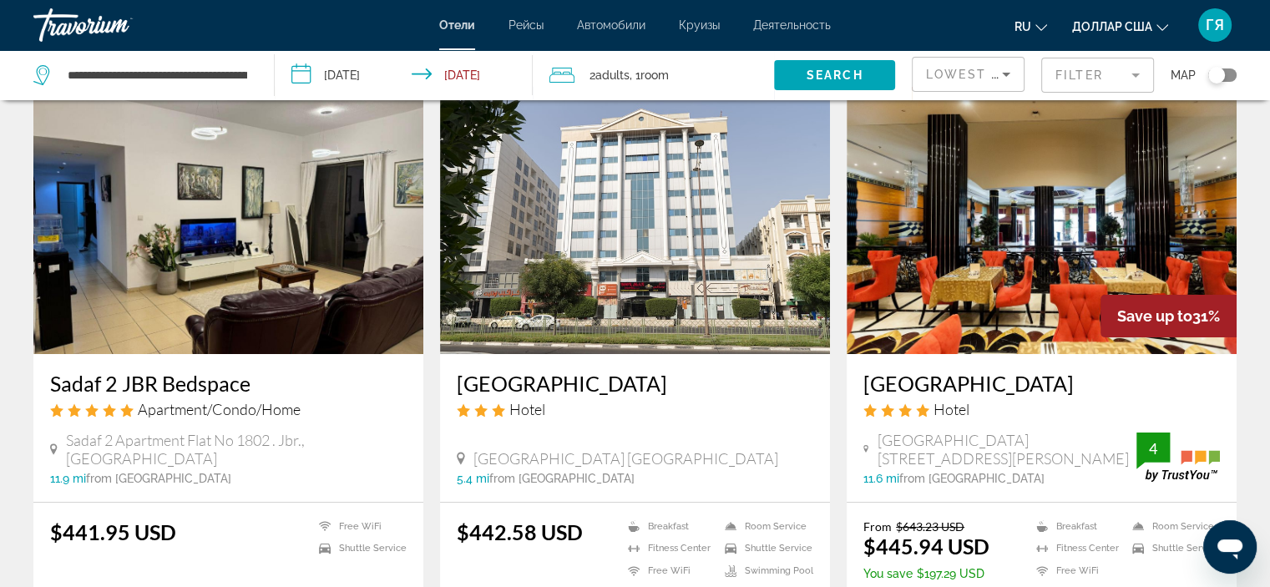
scroll to position [76, 0]
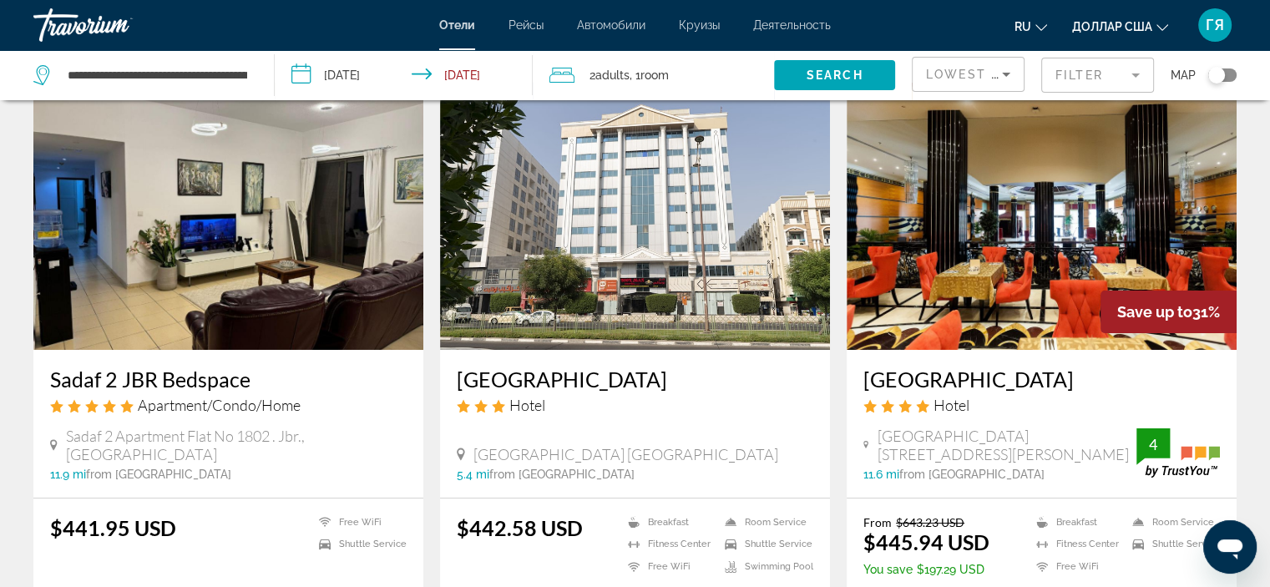
click at [311, 267] on img "Основное содержание" at bounding box center [228, 216] width 390 height 267
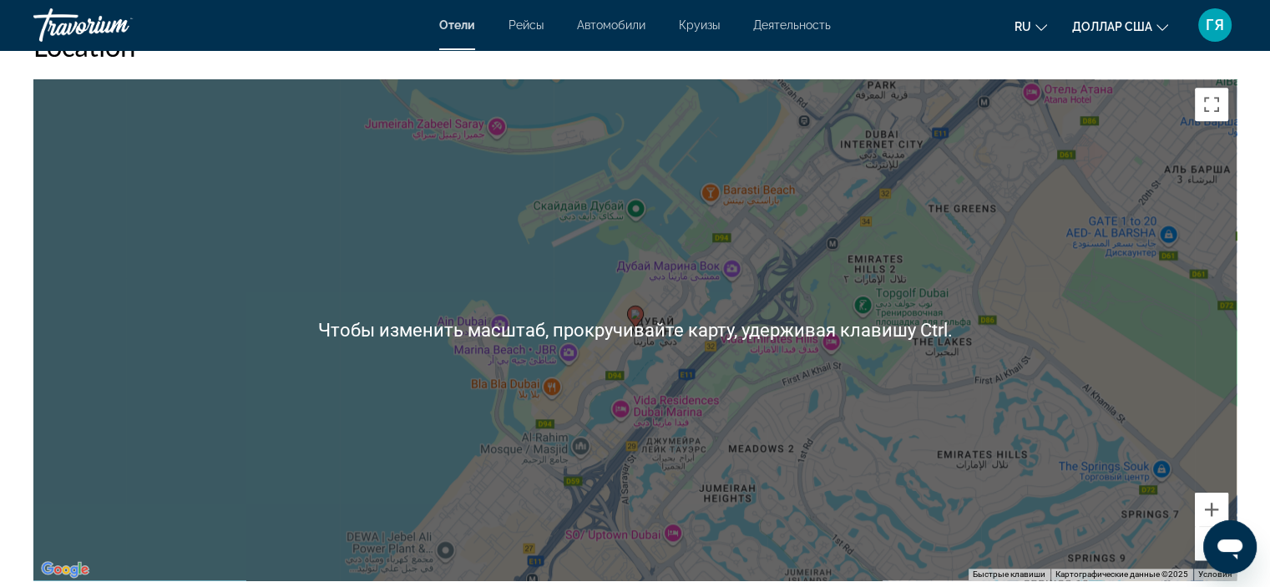
scroll to position [1601, 0]
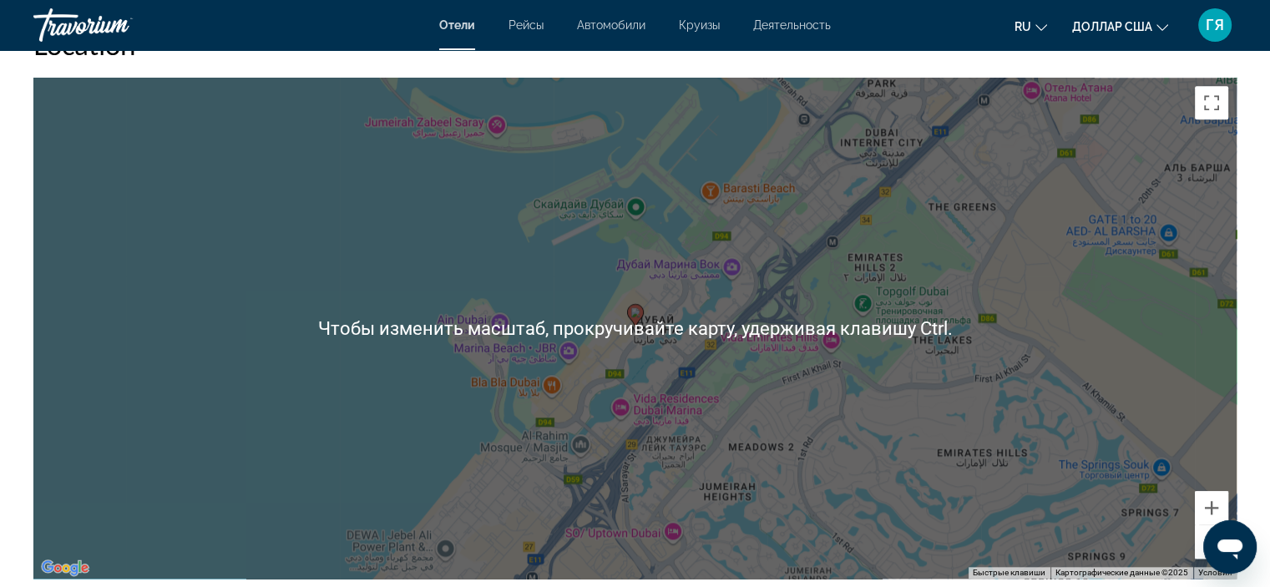
click at [460, 417] on div "Чтобы активировать перетаскивание с помощью клавиатуры, нажмите Alt + Ввод. Пос…" at bounding box center [634, 328] width 1203 height 501
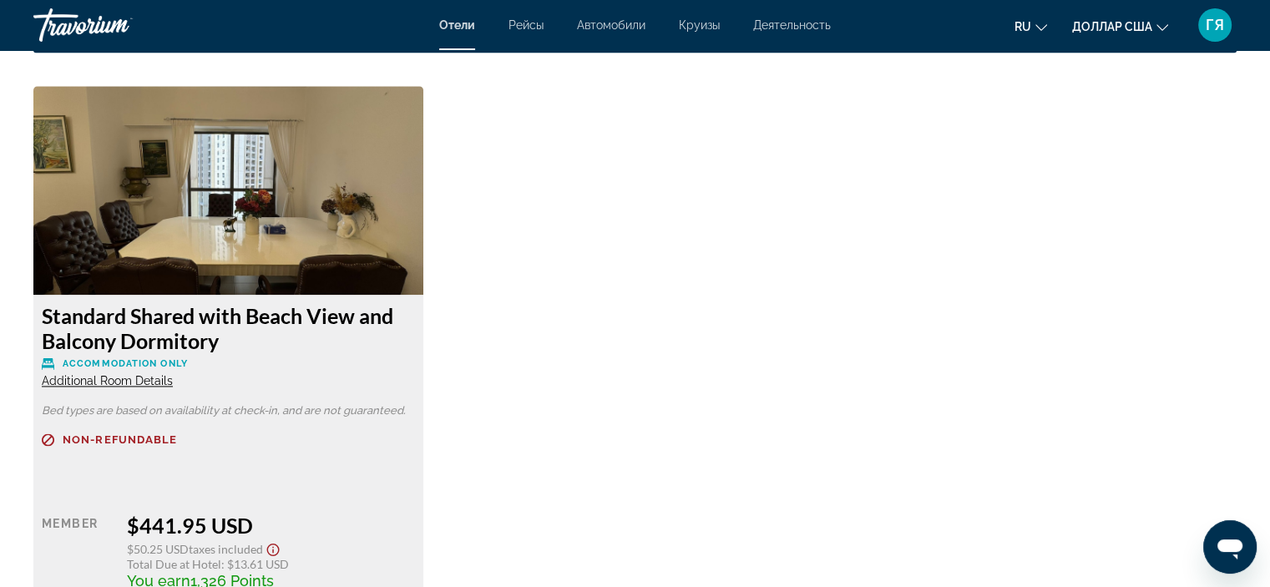
scroll to position [2294, 0]
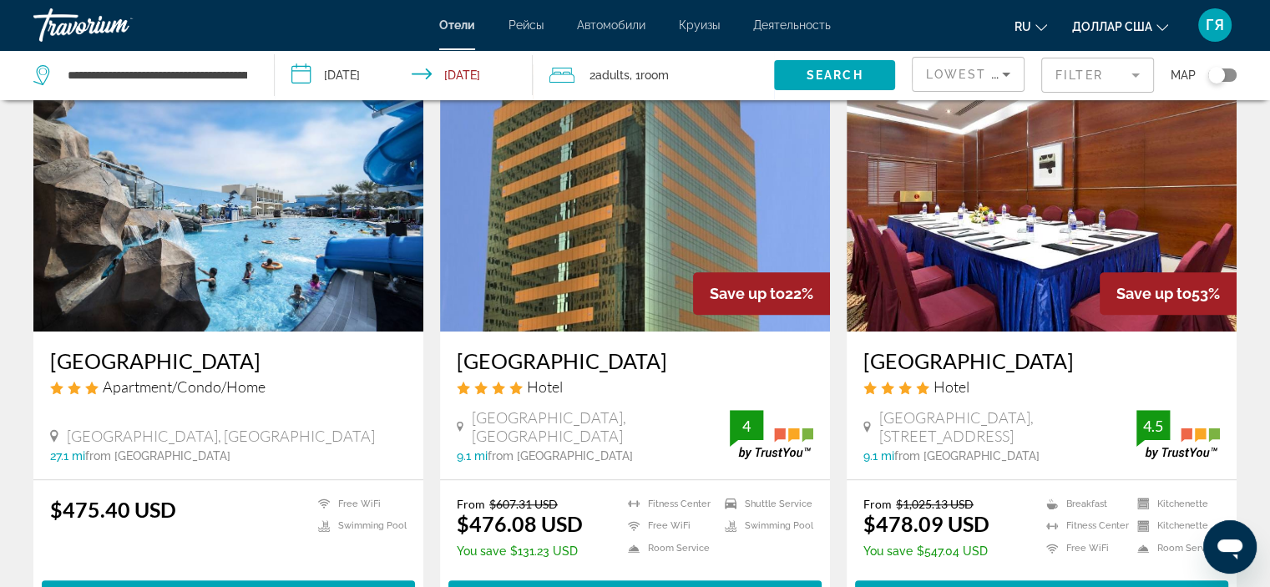
scroll to position [1306, 0]
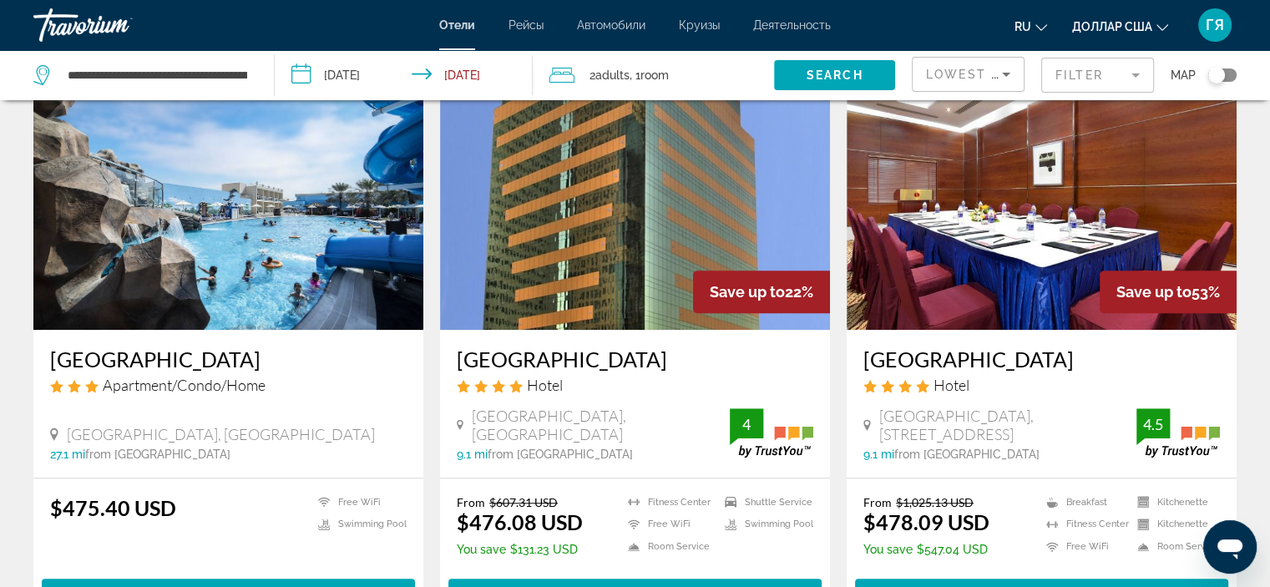
click at [641, 265] on img "Основное содержание" at bounding box center [635, 196] width 390 height 267
